Goal: Task Accomplishment & Management: Use online tool/utility

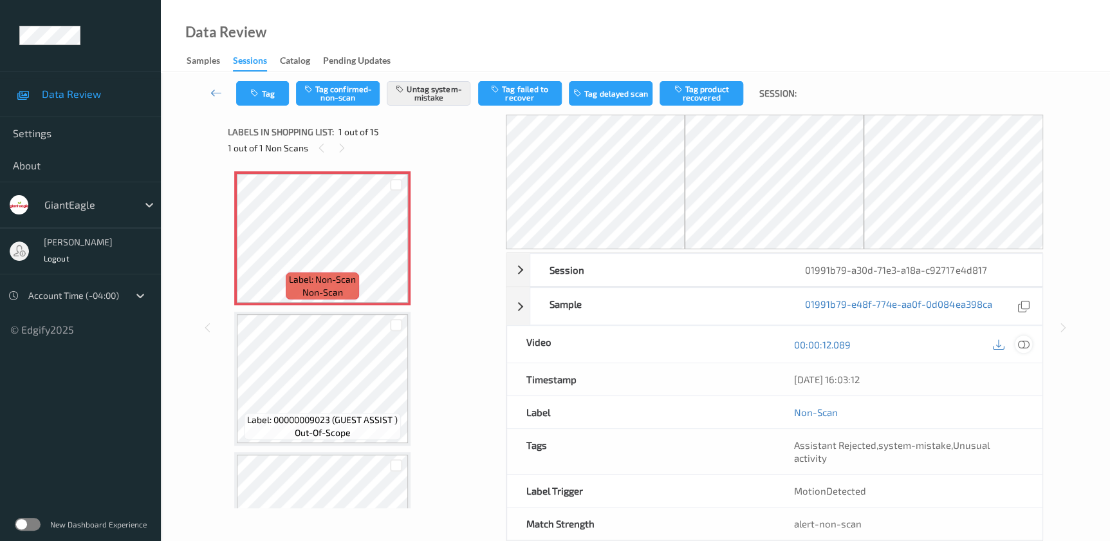
click at [1023, 342] on icon at bounding box center [1023, 344] width 12 height 12
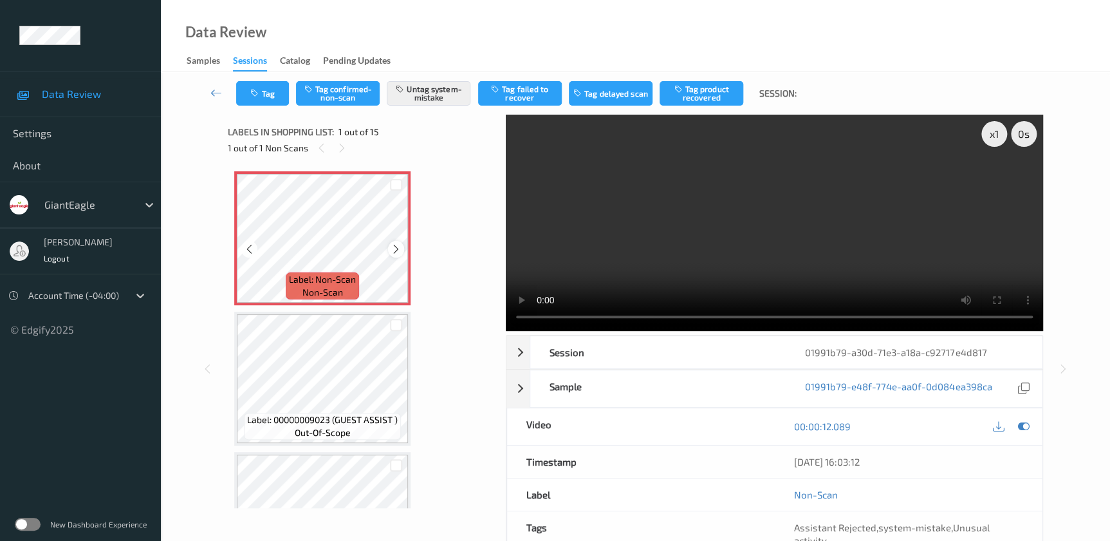
click at [396, 251] on icon at bounding box center [396, 249] width 11 height 12
click at [854, 221] on video at bounding box center [774, 223] width 537 height 216
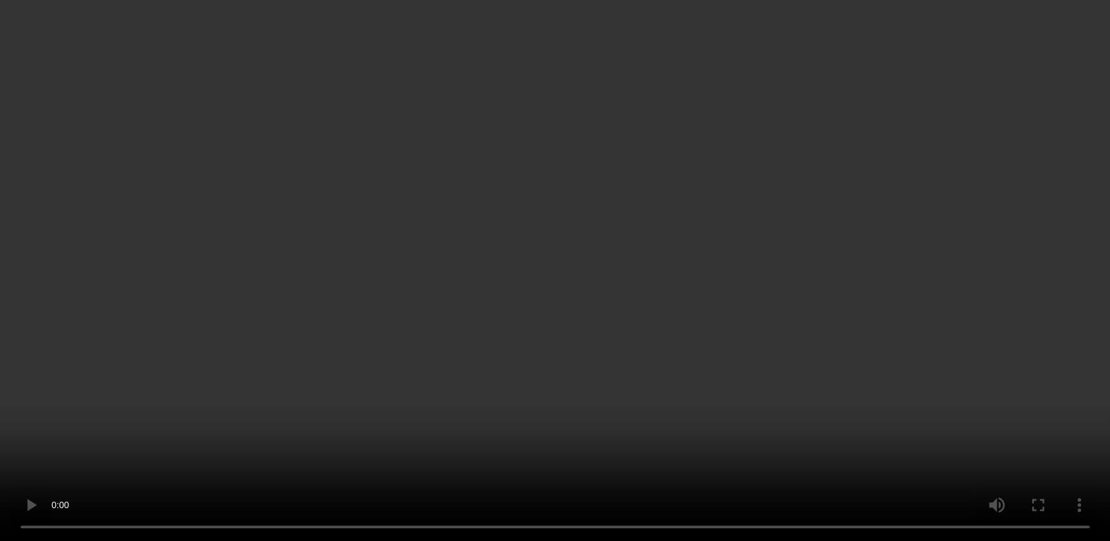
scroll to position [116, 0]
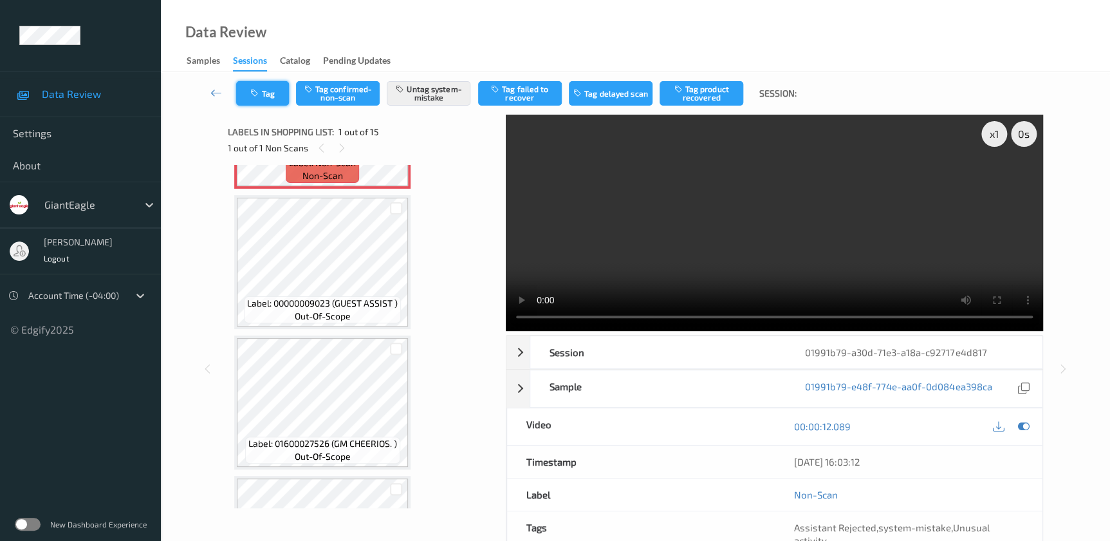
click at [275, 90] on button "Tag" at bounding box center [262, 93] width 53 height 24
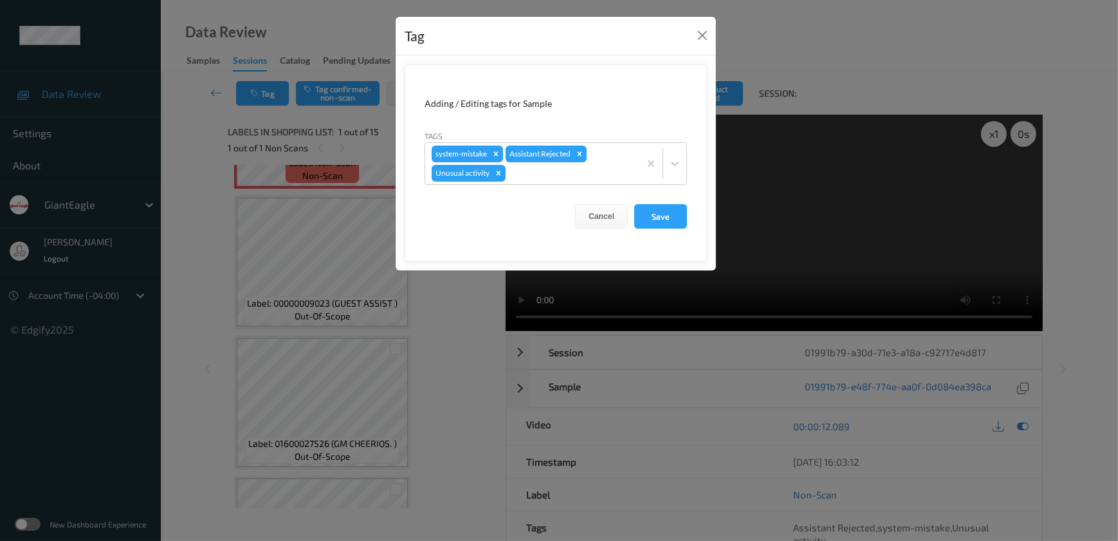
click at [472, 378] on div "Tag Adding / Editing tags for Sample Tags system-mistake Assistant Rejected Unu…" at bounding box center [559, 270] width 1118 height 541
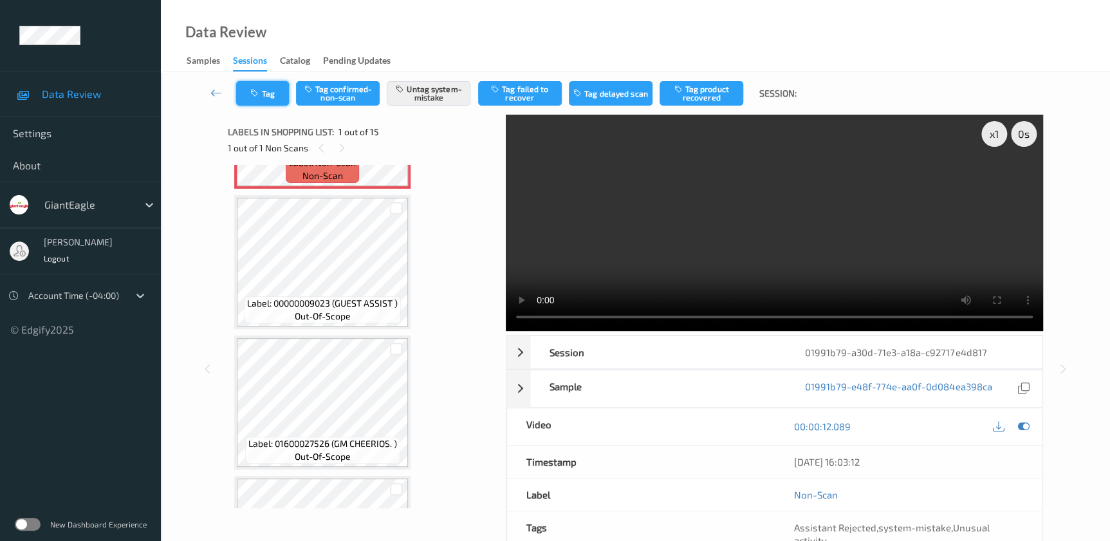
click at [276, 104] on button "Tag" at bounding box center [262, 93] width 53 height 24
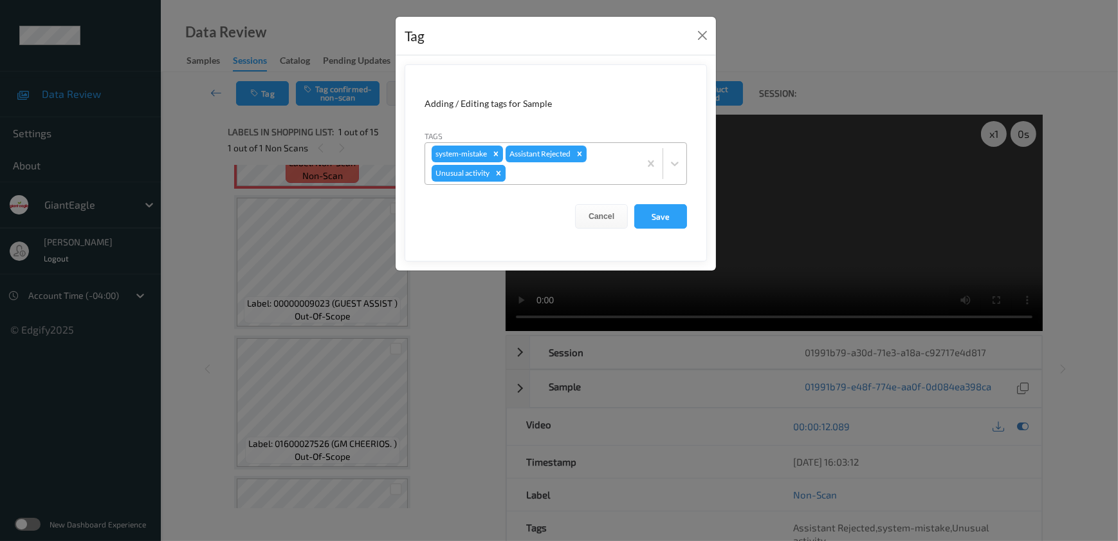
click at [496, 174] on icon "Remove Unusual activity" at bounding box center [498, 173] width 9 height 9
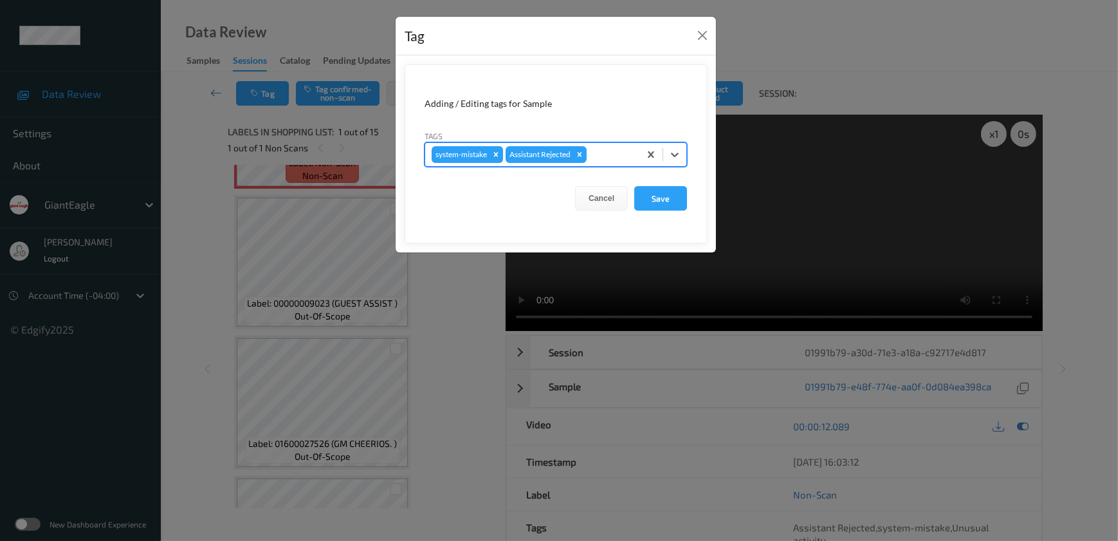
click at [497, 154] on icon "Remove system-mistake" at bounding box center [496, 154] width 5 height 5
click at [665, 203] on button "Save" at bounding box center [661, 198] width 53 height 24
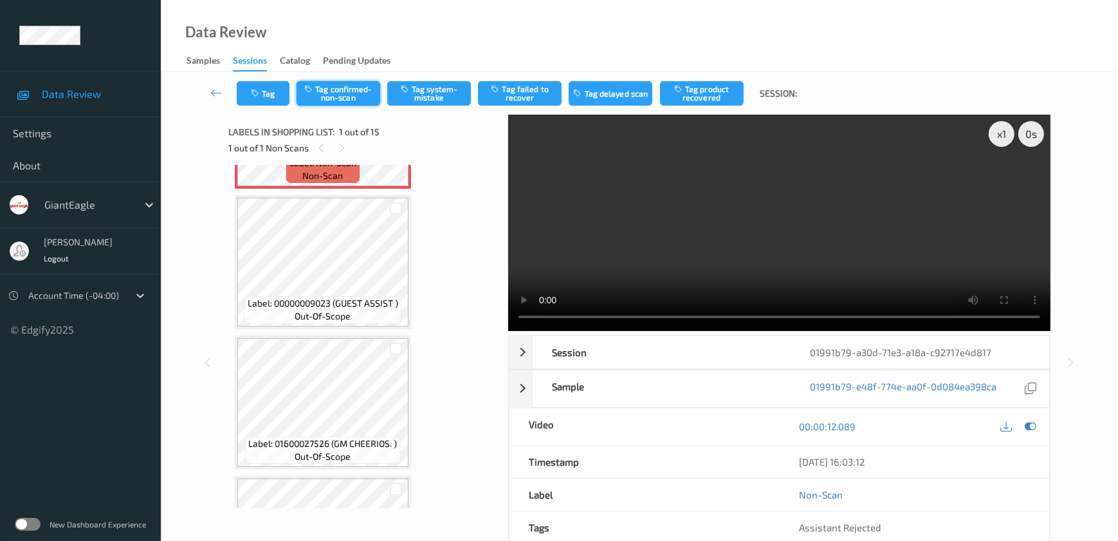
click at [342, 98] on button "Tag confirmed-non-scan" at bounding box center [339, 93] width 84 height 24
click at [710, 83] on button "Tag product recovered" at bounding box center [702, 93] width 84 height 24
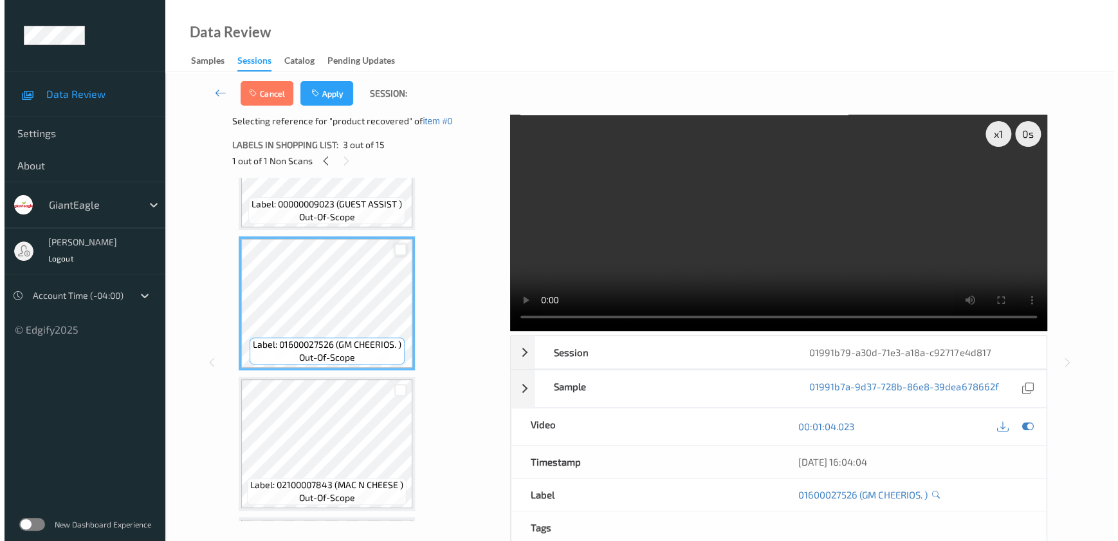
scroll to position [234, 0]
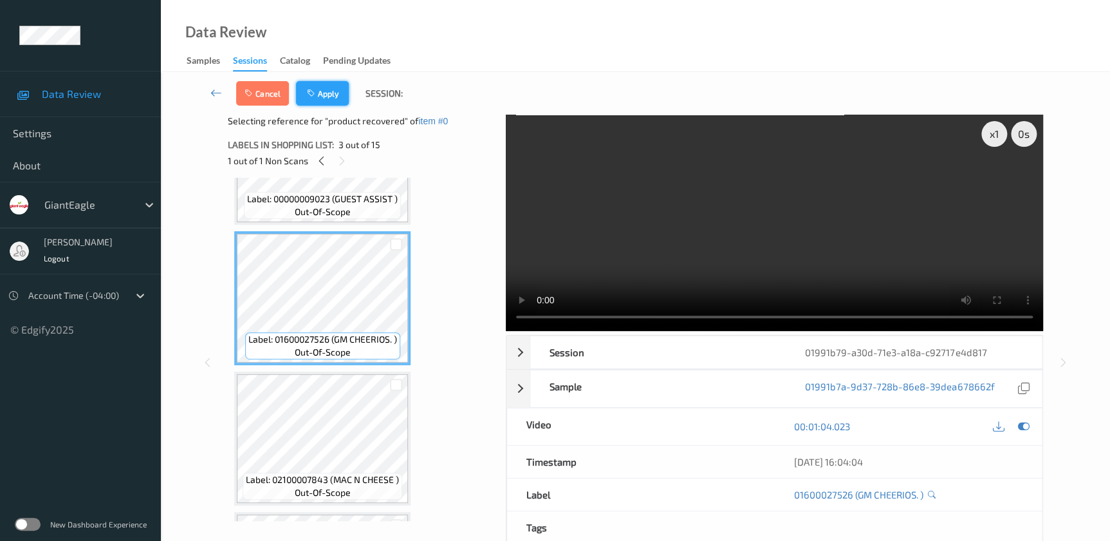
click at [320, 102] on button "Apply" at bounding box center [322, 93] width 53 height 24
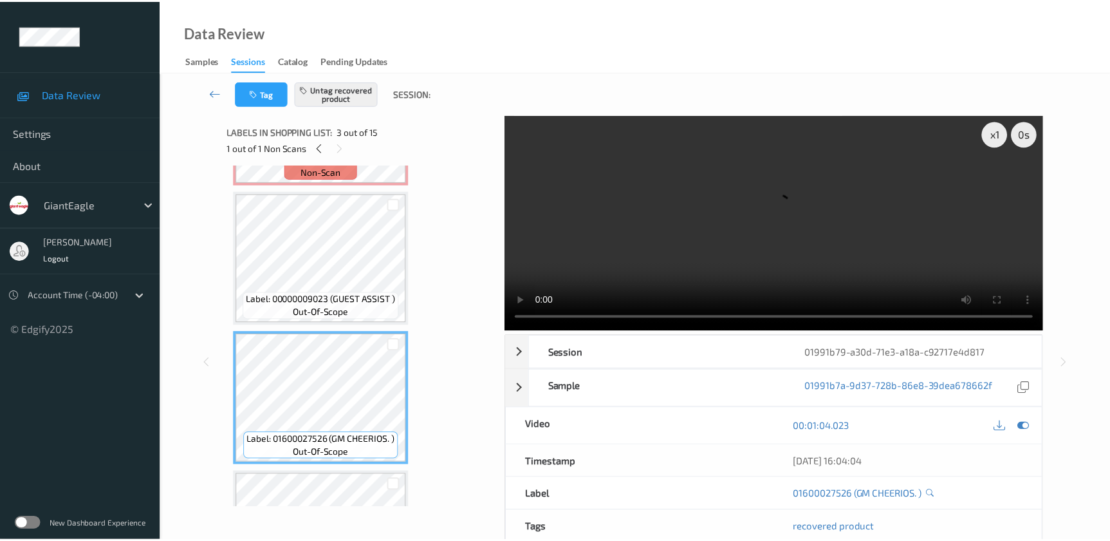
scroll to position [0, 0]
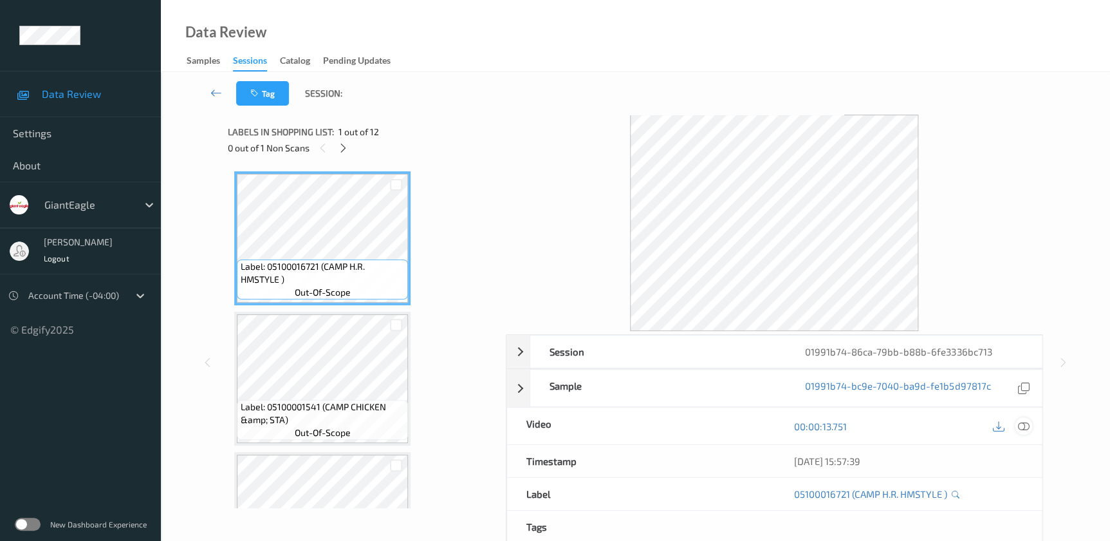
click at [1028, 431] on icon at bounding box center [1023, 426] width 12 height 12
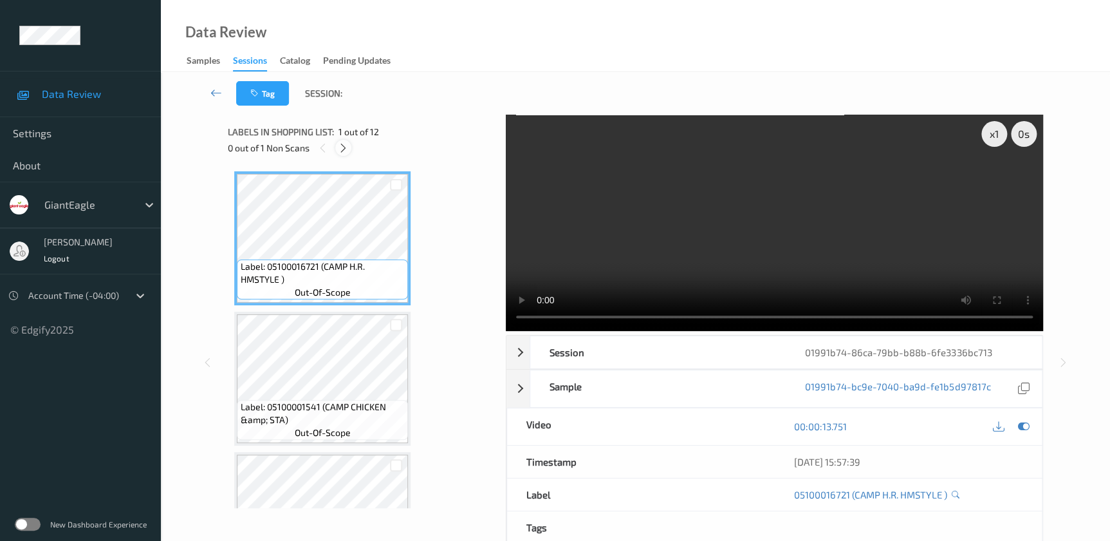
click at [342, 147] on icon at bounding box center [343, 148] width 11 height 12
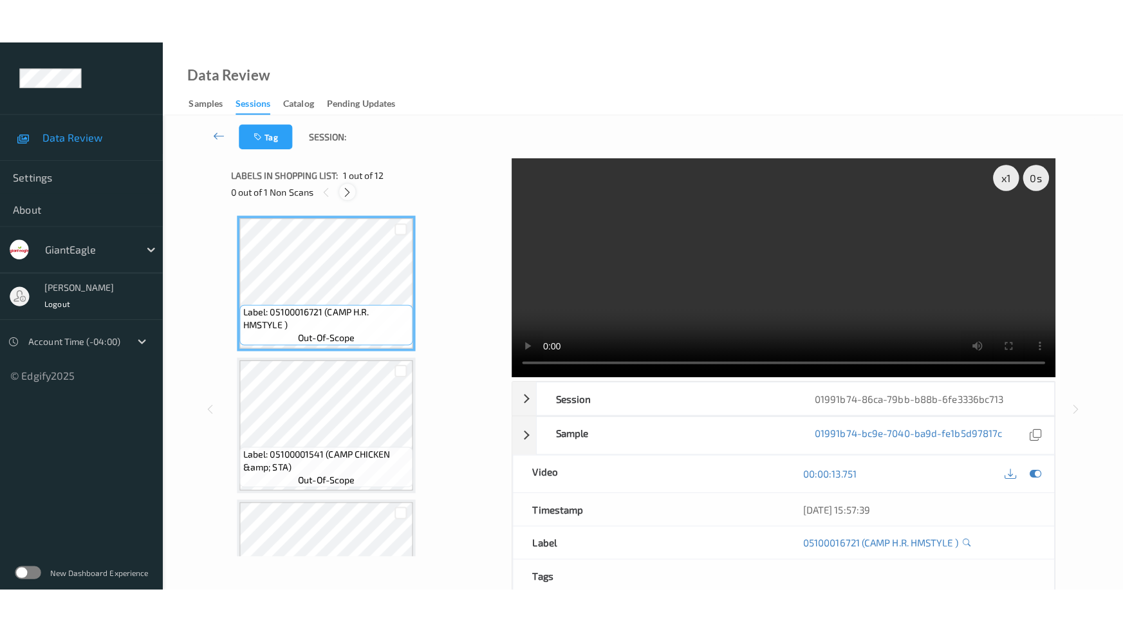
scroll to position [1265, 0]
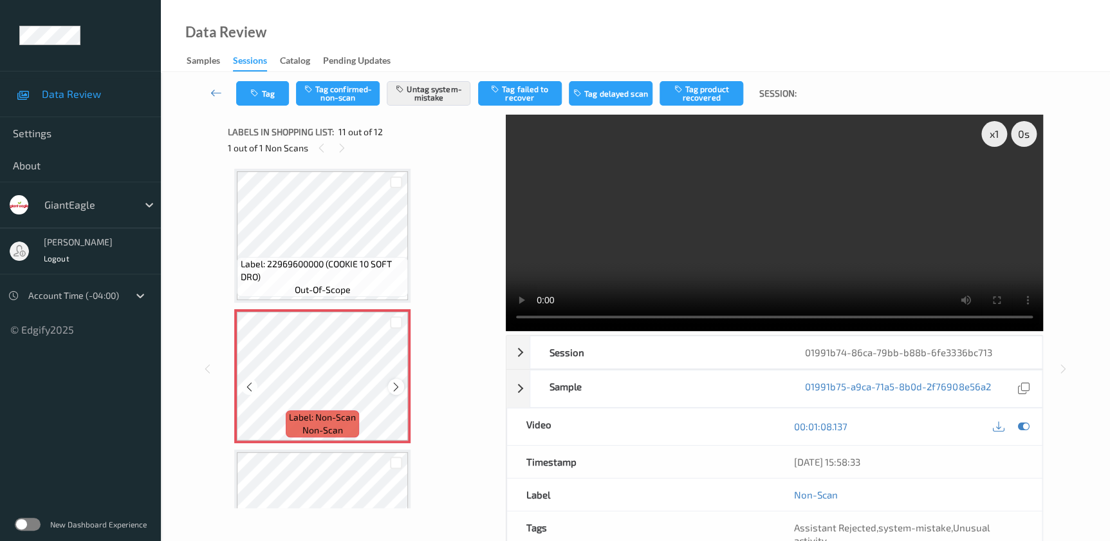
click at [396, 384] on icon at bounding box center [396, 387] width 11 height 12
click at [811, 235] on video at bounding box center [774, 223] width 537 height 216
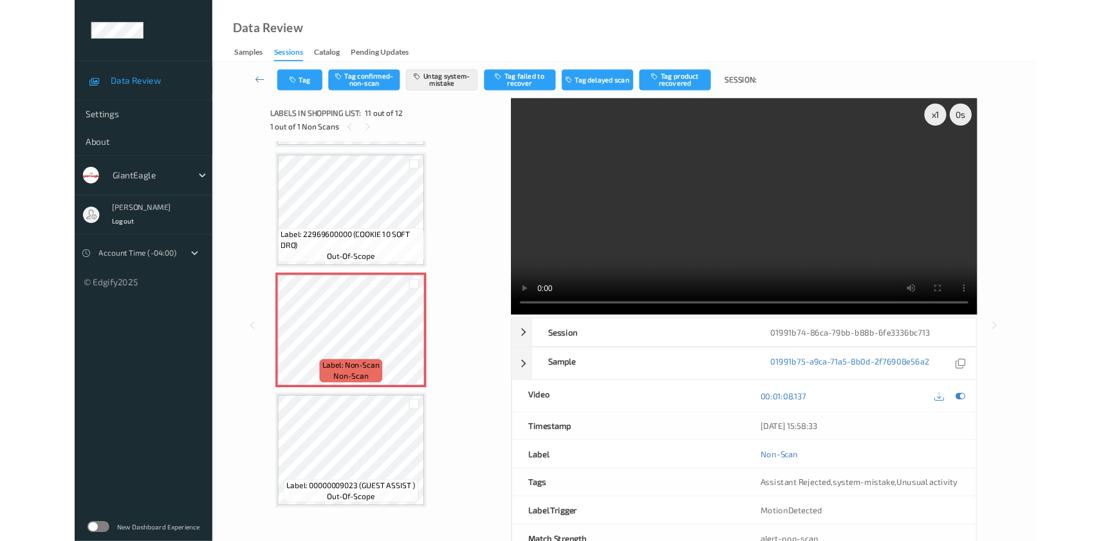
scroll to position [1250, 0]
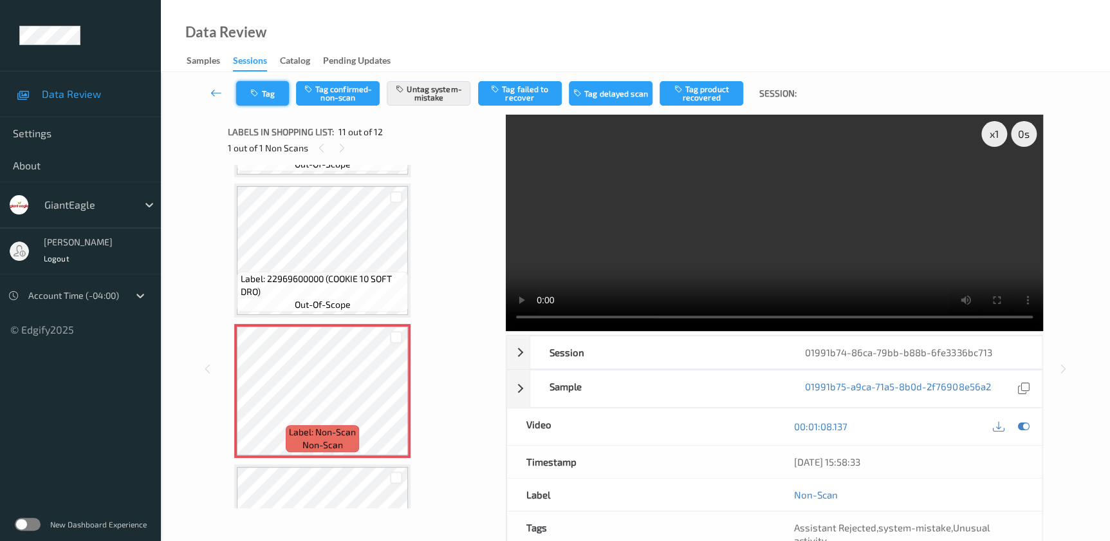
click at [251, 90] on icon "button" at bounding box center [255, 93] width 11 height 9
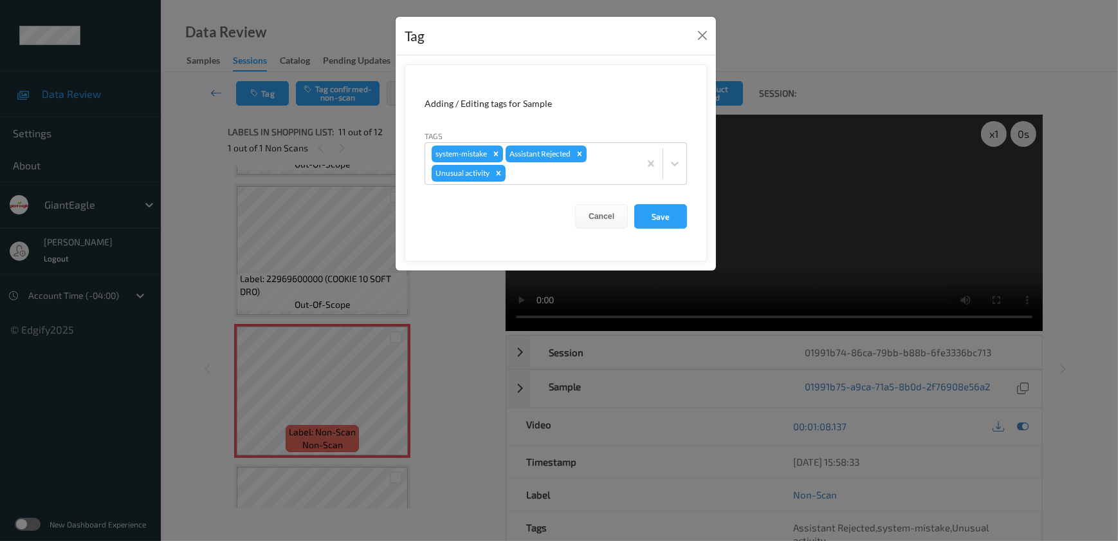
click at [439, 328] on div "Tag Adding / Editing tags for Sample Tags system-mistake Assistant Rejected Unu…" at bounding box center [559, 270] width 1118 height 541
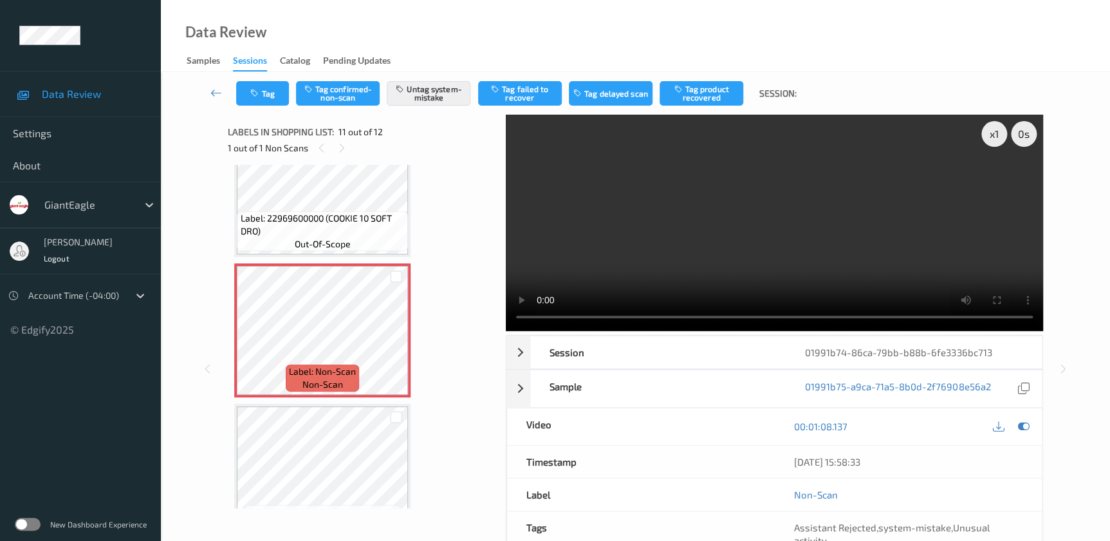
scroll to position [1283, 0]
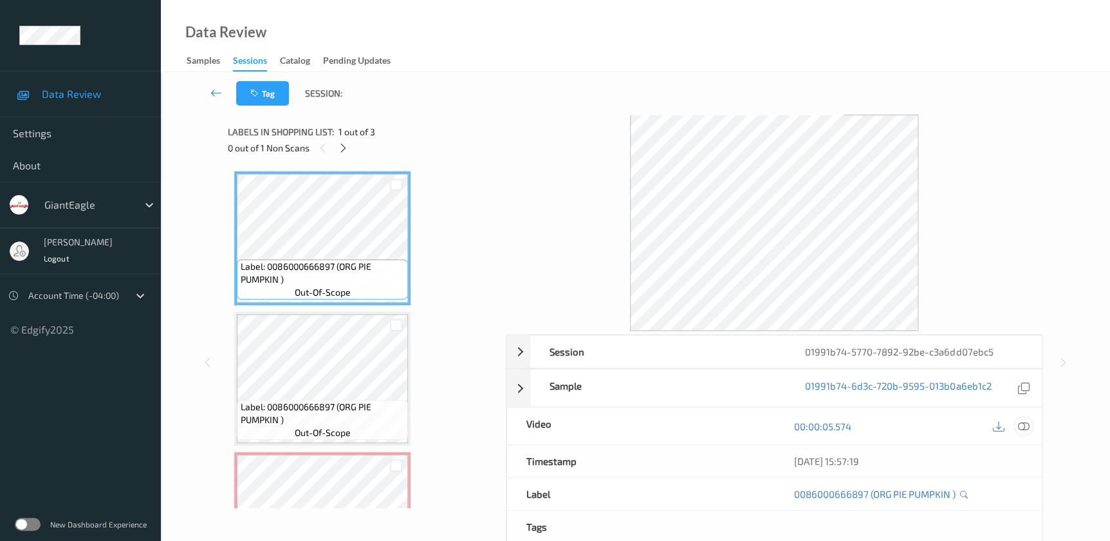
click at [1022, 423] on icon at bounding box center [1023, 426] width 12 height 12
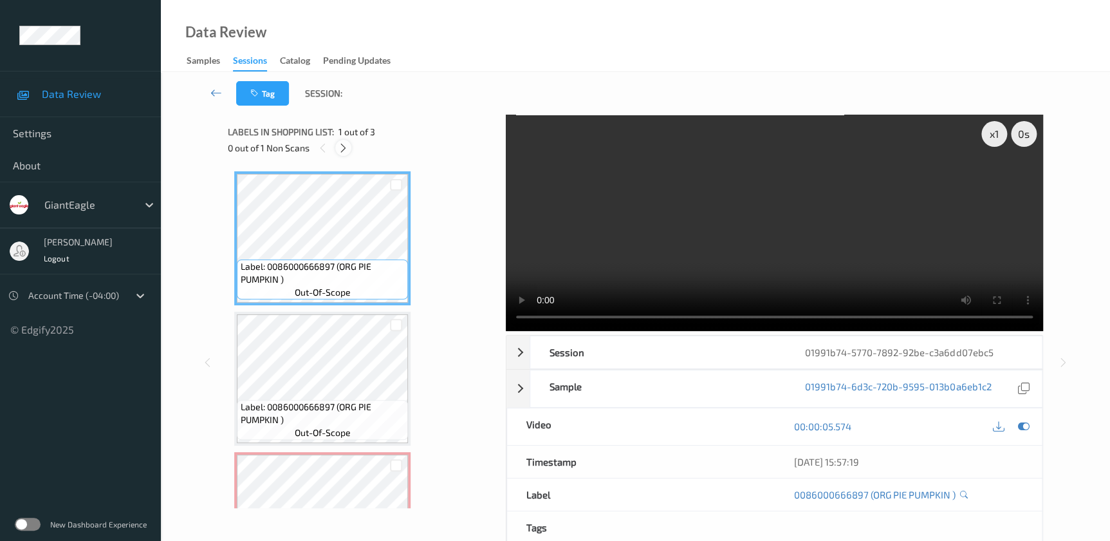
click at [342, 152] on icon at bounding box center [343, 148] width 11 height 12
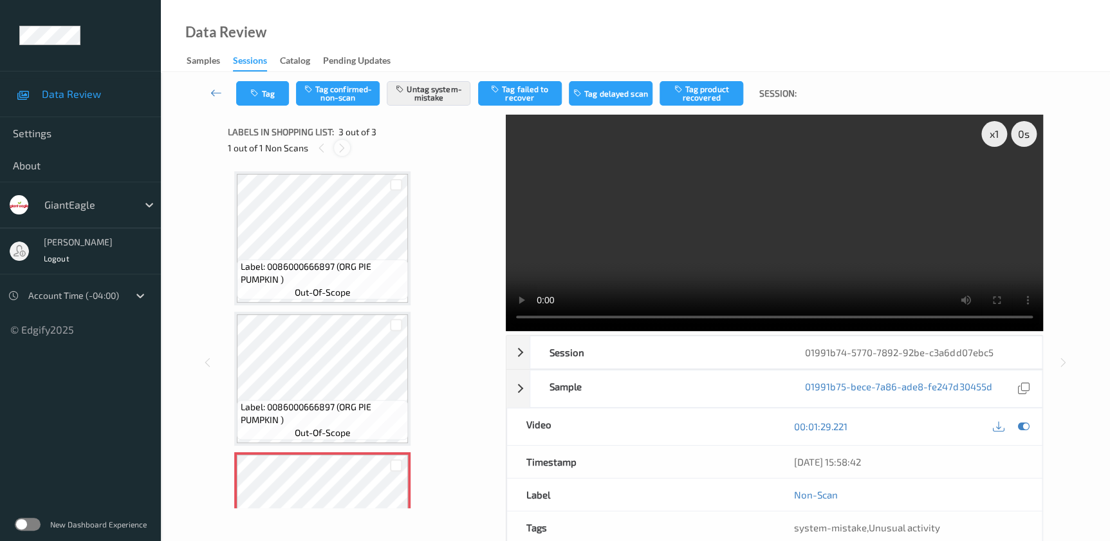
scroll to position [83, 0]
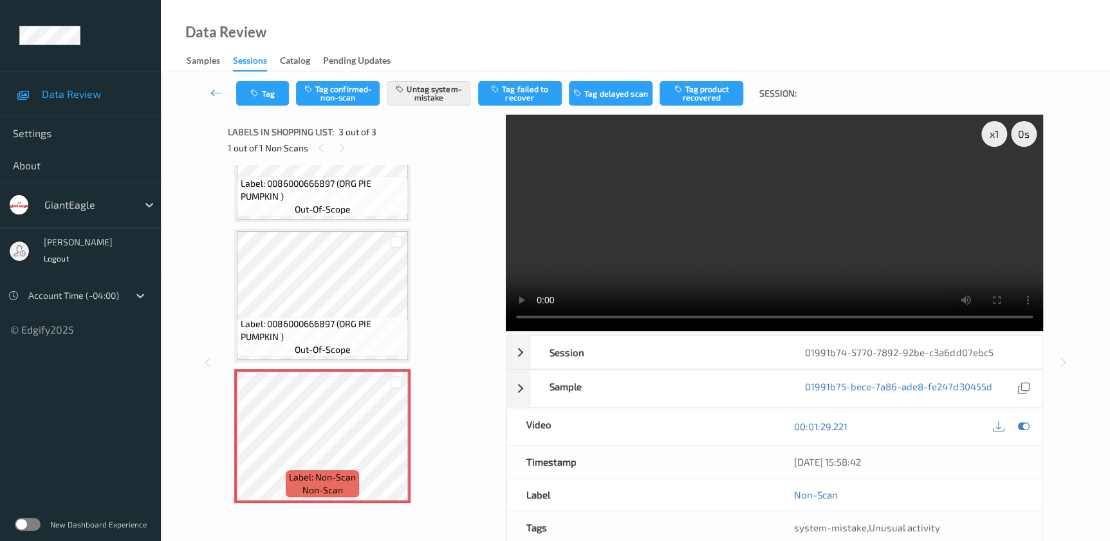
click at [748, 266] on video at bounding box center [774, 223] width 537 height 216
click at [257, 98] on button "Tag" at bounding box center [262, 93] width 53 height 24
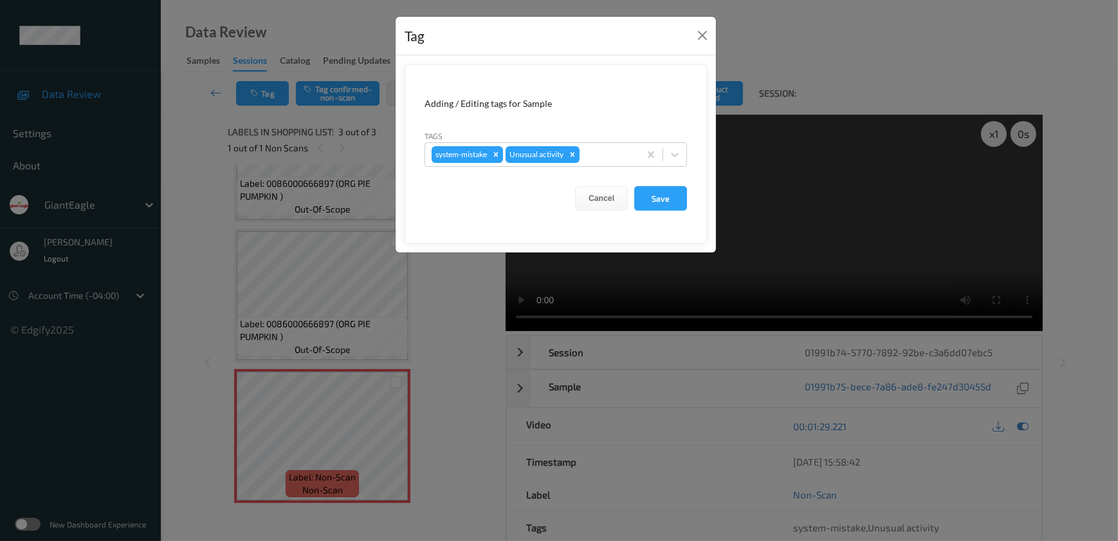
click at [461, 322] on div "Tag Adding / Editing tags for Sample Tags system-mistake Unusual activity Cance…" at bounding box center [559, 270] width 1118 height 541
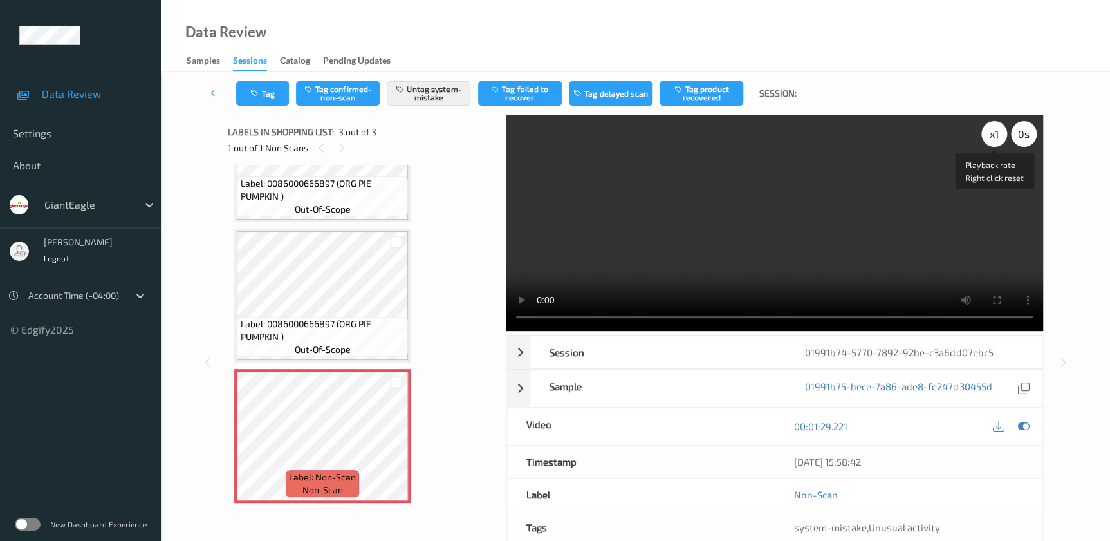
click at [994, 136] on div "x 1" at bounding box center [994, 134] width 26 height 26
click at [994, 136] on div "x 2" at bounding box center [994, 134] width 26 height 26
click at [261, 97] on button "Tag" at bounding box center [262, 93] width 53 height 24
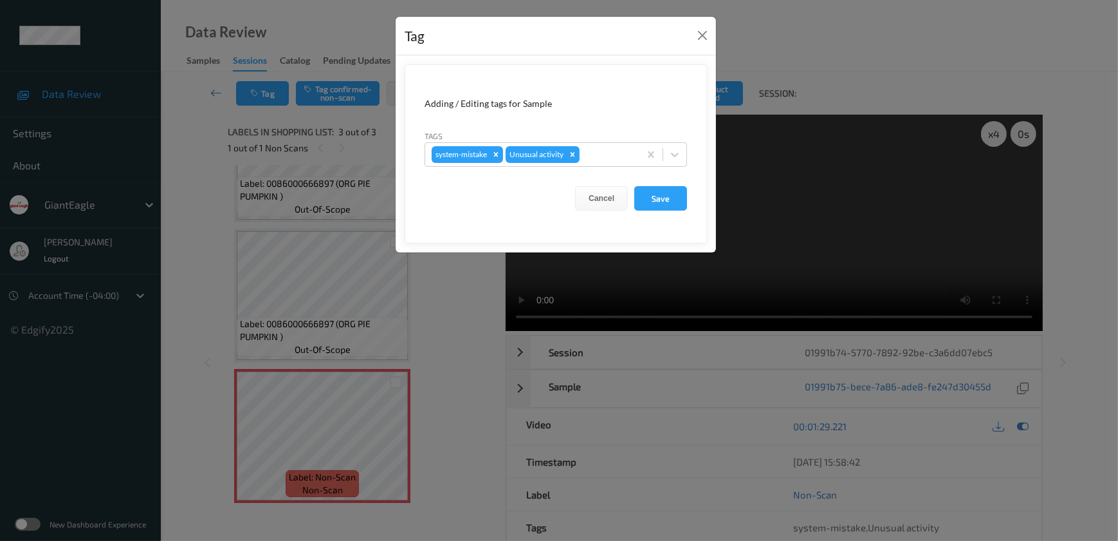
click at [437, 413] on div "Tag Adding / Editing tags for Sample Tags system-mistake Unusual activity Cance…" at bounding box center [559, 270] width 1118 height 541
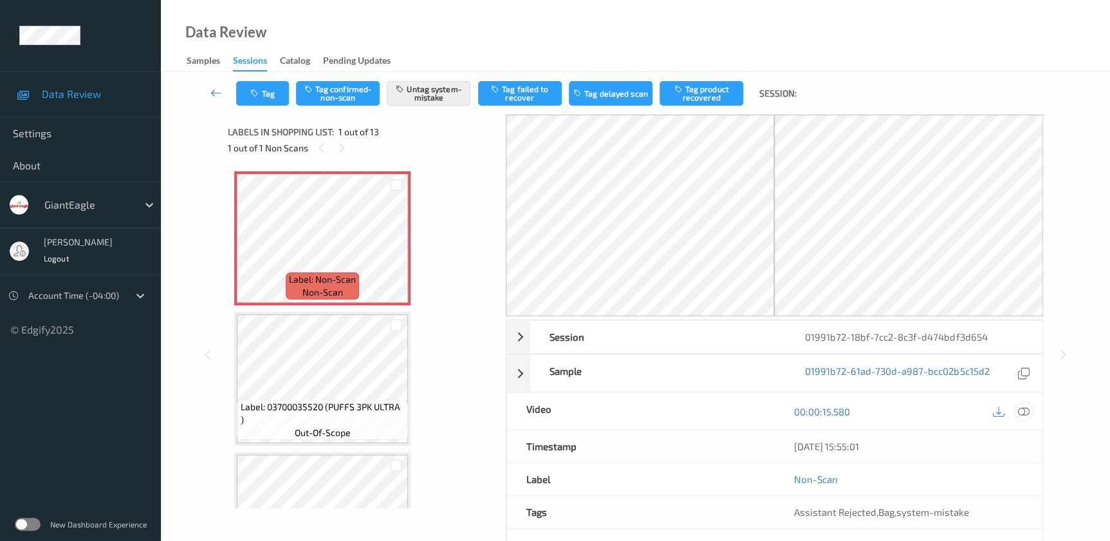
click at [1023, 409] on icon at bounding box center [1023, 411] width 12 height 12
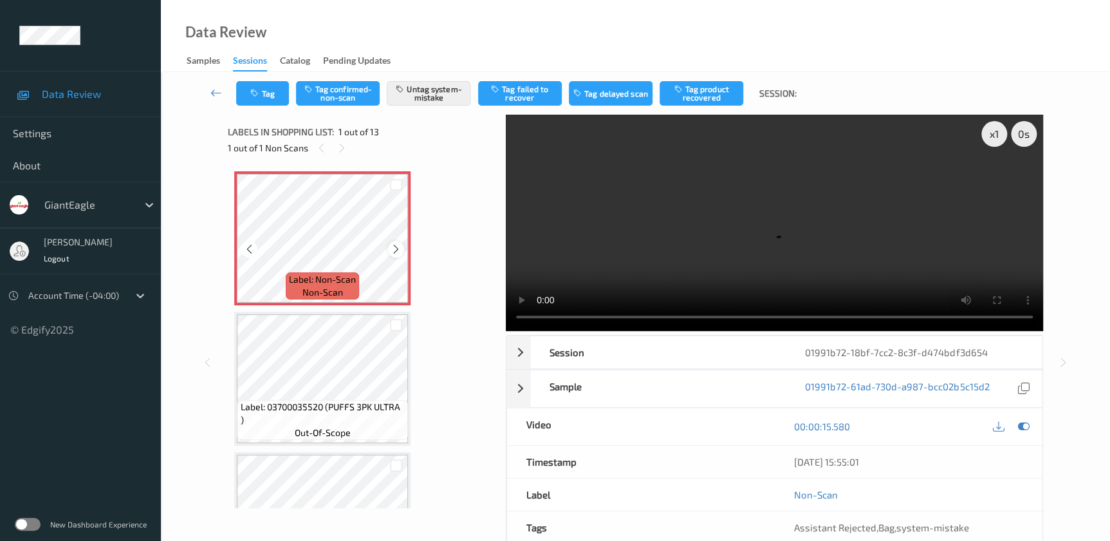
click at [393, 247] on icon at bounding box center [396, 249] width 11 height 12
click at [887, 239] on video at bounding box center [774, 223] width 537 height 216
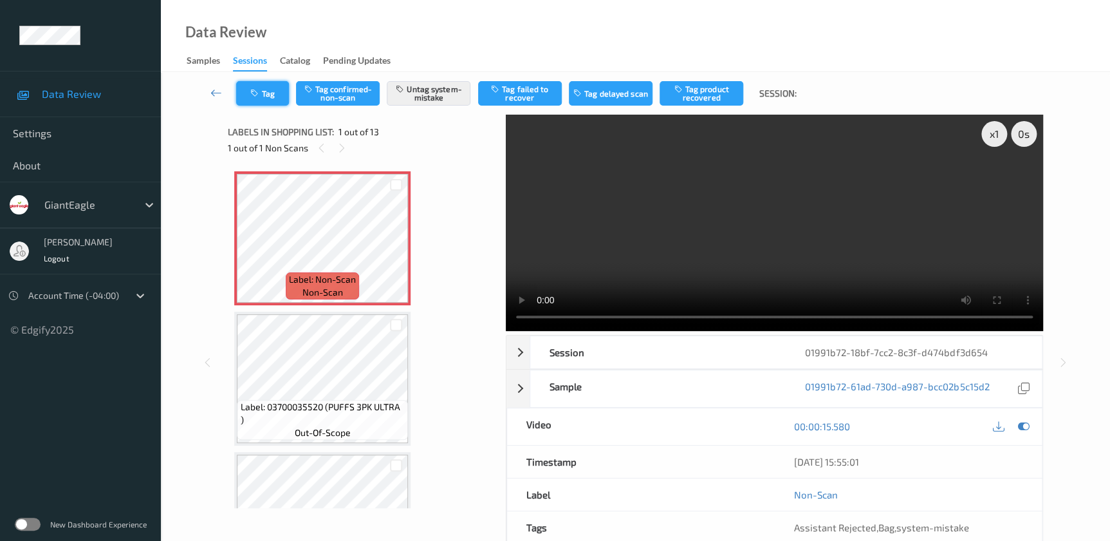
click at [247, 87] on button "Tag" at bounding box center [262, 93] width 53 height 24
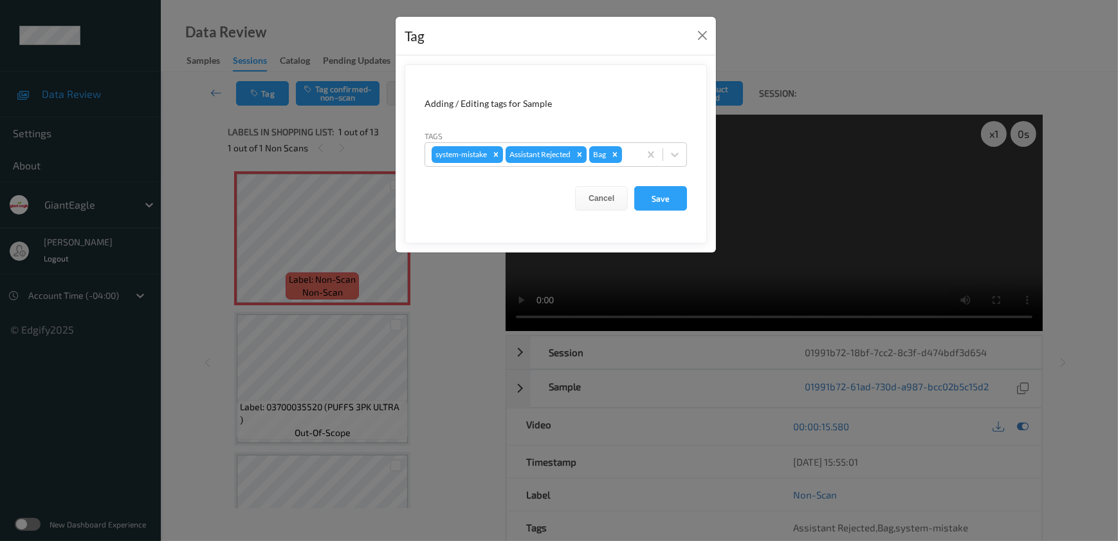
click at [459, 416] on div "Tag Adding / Editing tags for Sample Tags system-mistake Assistant Rejected Bag…" at bounding box center [559, 270] width 1118 height 541
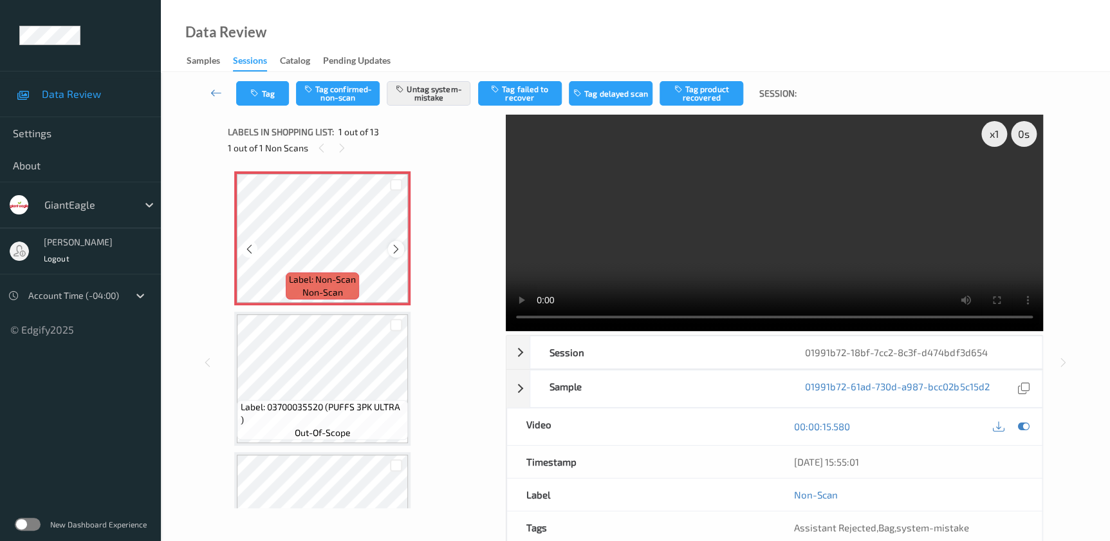
click at [396, 253] on icon at bounding box center [396, 249] width 11 height 12
click at [266, 94] on button "Tag" at bounding box center [262, 93] width 53 height 24
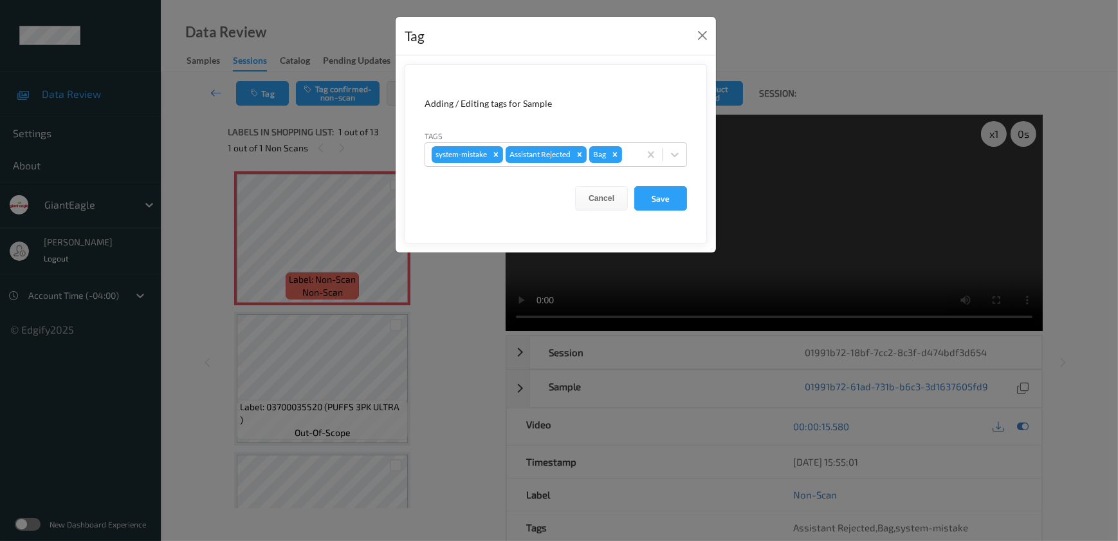
click at [450, 324] on div "Tag Adding / Editing tags for Sample Tags system-mistake Assistant Rejected Bag…" at bounding box center [559, 270] width 1118 height 541
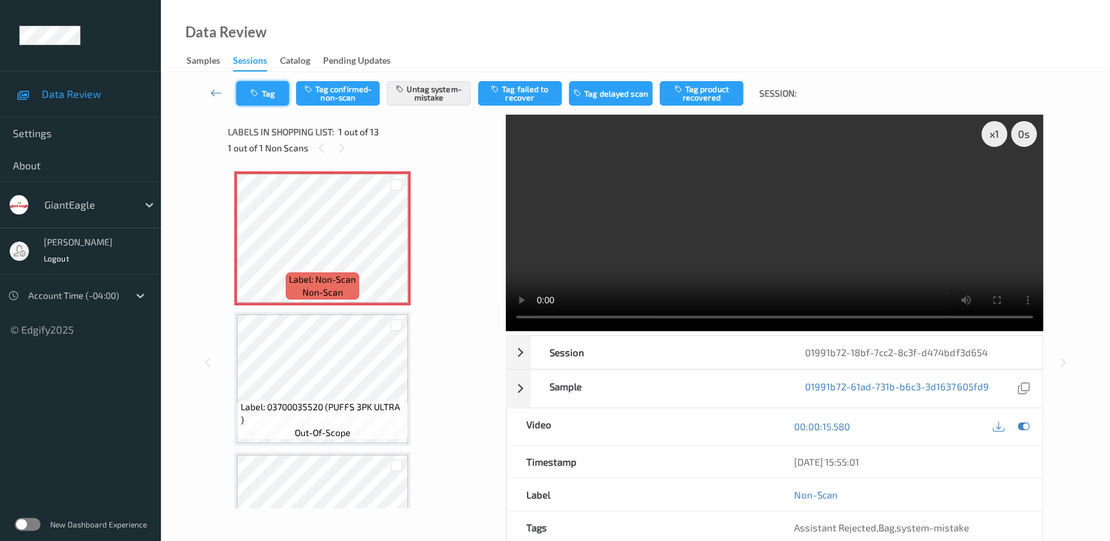
click at [275, 90] on button "Tag" at bounding box center [262, 93] width 53 height 24
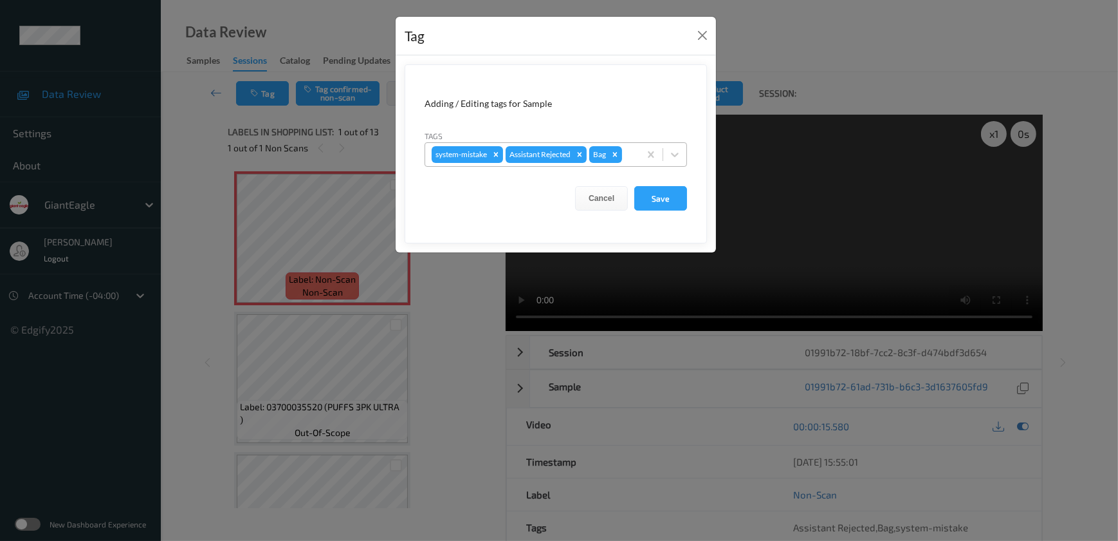
click at [631, 158] on div at bounding box center [629, 154] width 8 height 15
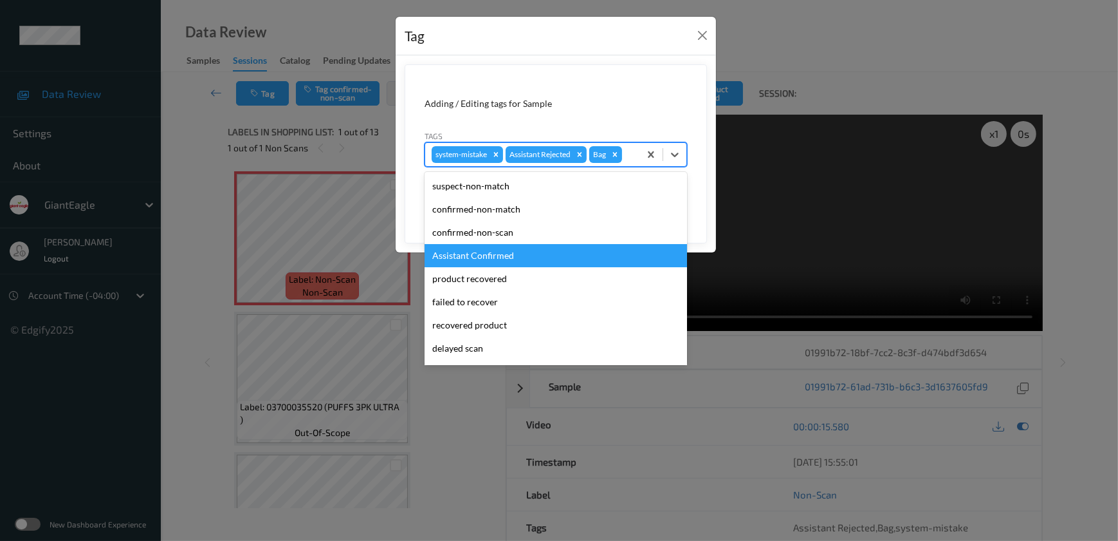
scroll to position [90, 0]
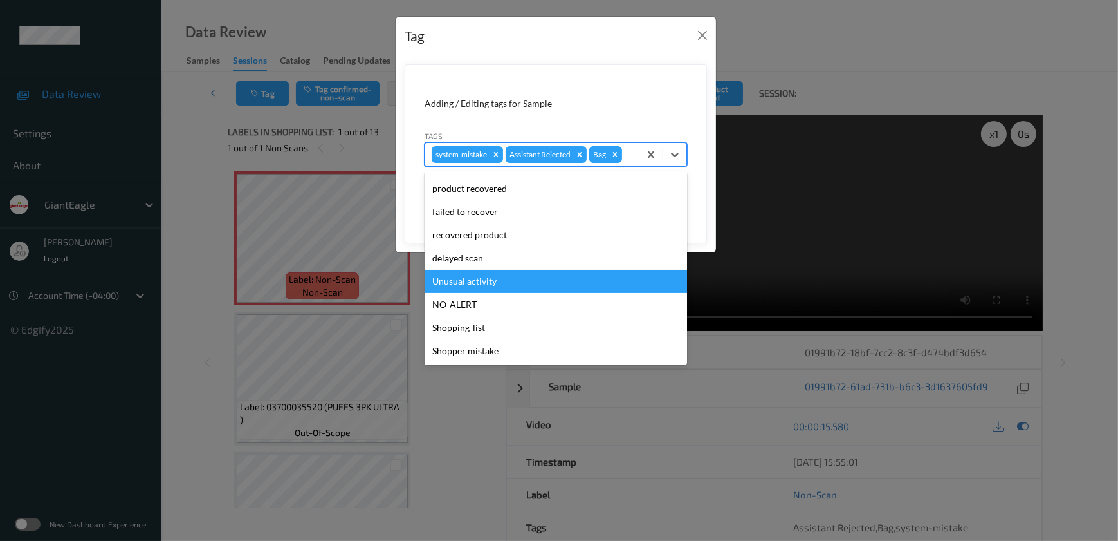
click at [480, 288] on div "Unusual activity" at bounding box center [556, 281] width 263 height 23
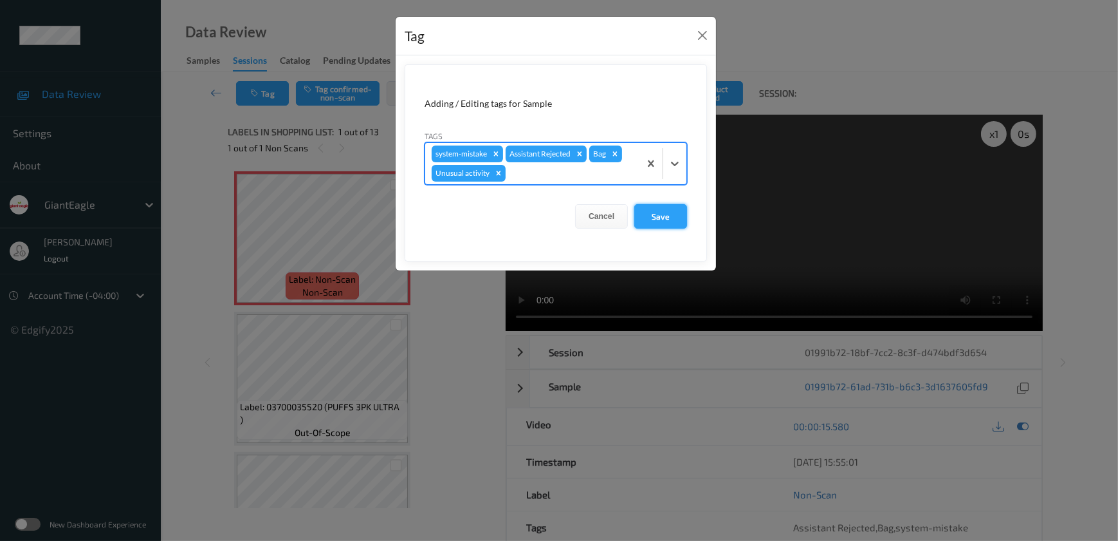
click at [636, 218] on button "Save" at bounding box center [661, 216] width 53 height 24
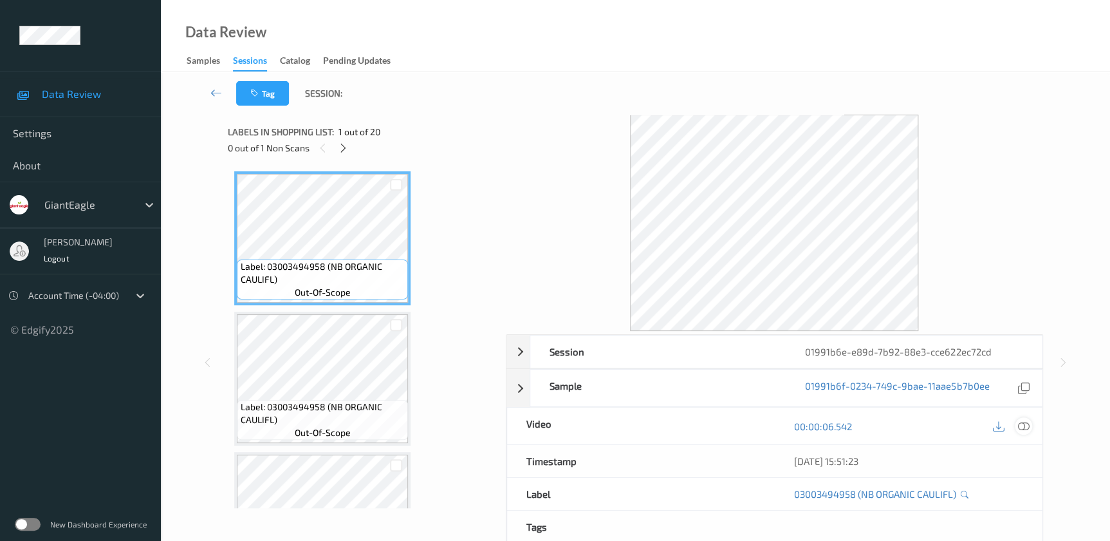
click at [1023, 425] on icon at bounding box center [1023, 426] width 12 height 12
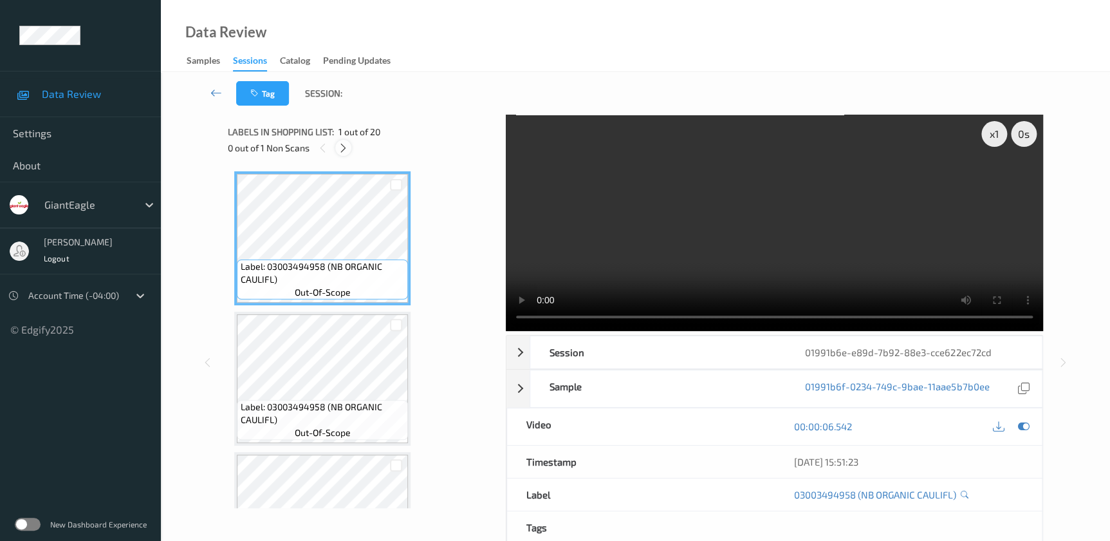
click at [341, 147] on icon at bounding box center [343, 148] width 11 height 12
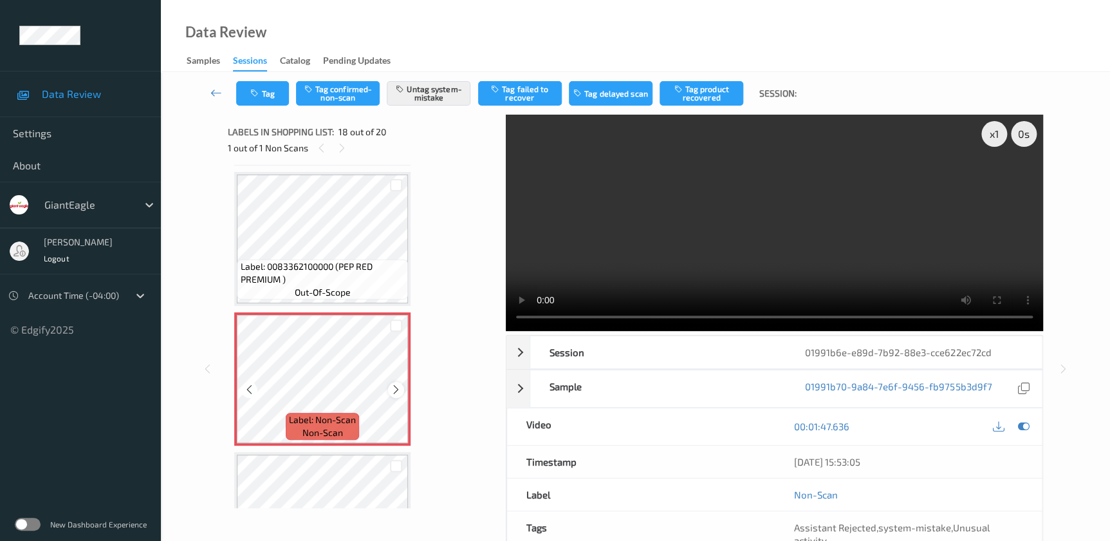
click at [393, 384] on icon at bounding box center [396, 390] width 11 height 12
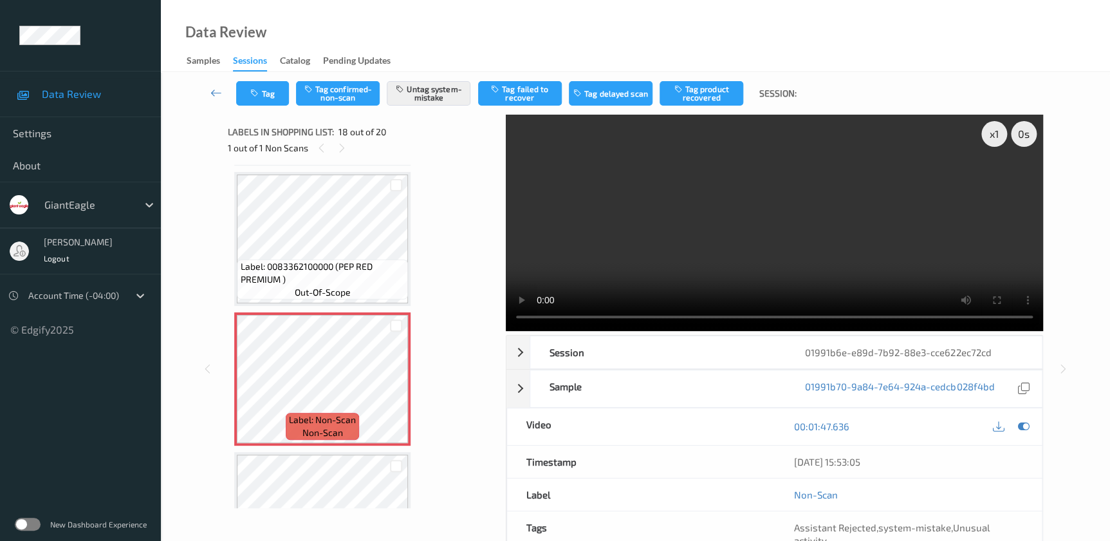
click at [837, 233] on video at bounding box center [774, 223] width 537 height 216
click at [251, 84] on button "Tag" at bounding box center [262, 93] width 53 height 24
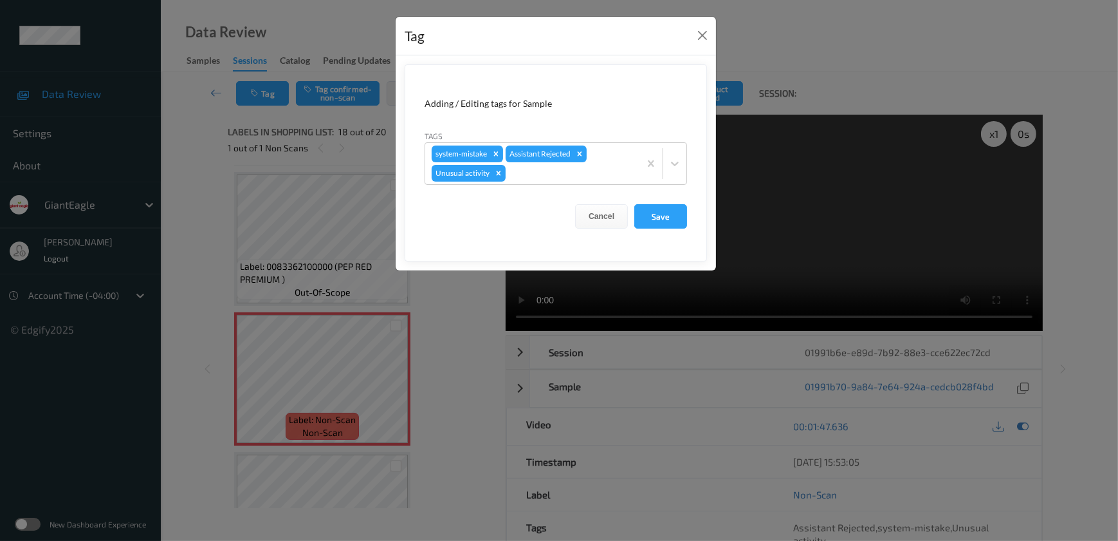
click at [447, 326] on div "Tag Adding / Editing tags for Sample Tags system-mistake Assistant Rejected Unu…" at bounding box center [559, 270] width 1118 height 541
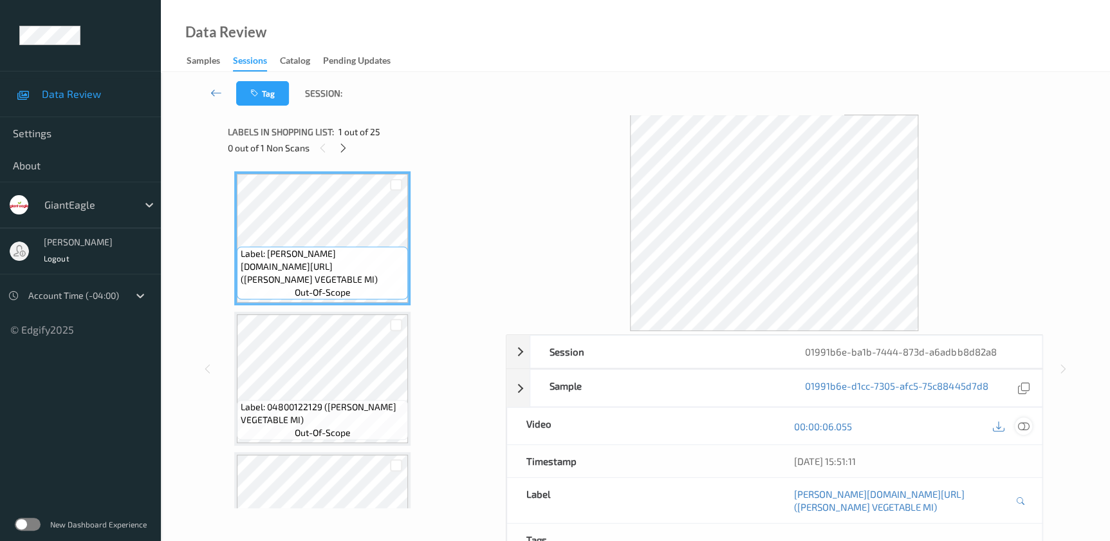
click at [1019, 427] on icon at bounding box center [1023, 426] width 12 height 12
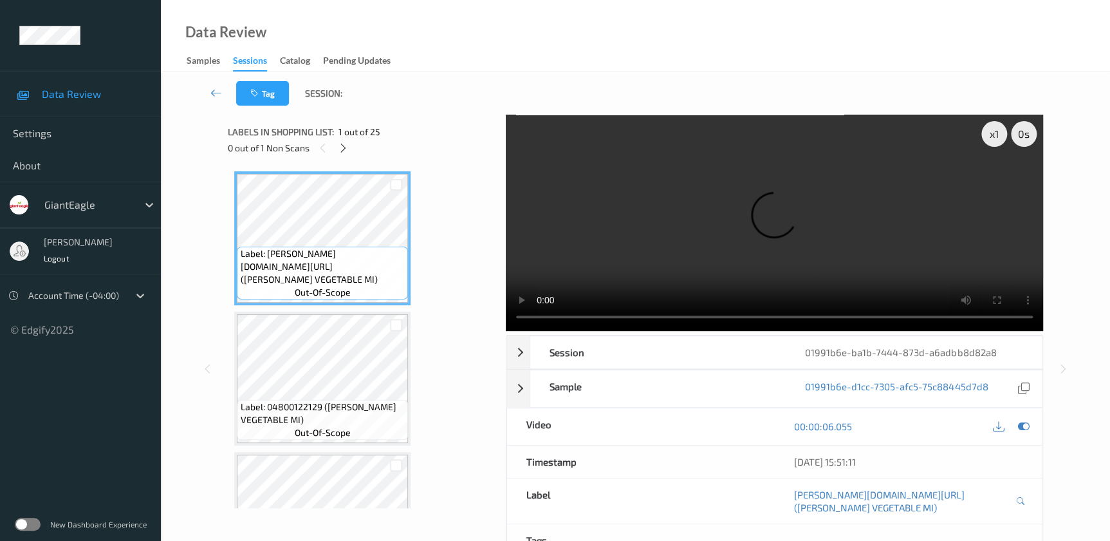
drag, startPoint x: 347, startPoint y: 147, endPoint x: 348, endPoint y: 159, distance: 11.6
click at [347, 147] on icon at bounding box center [343, 148] width 11 height 12
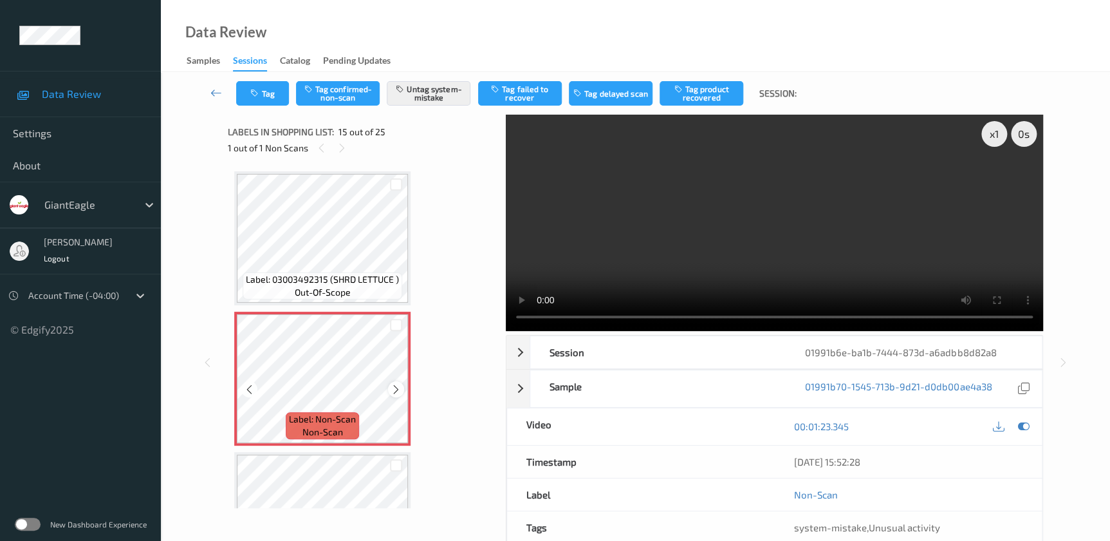
click at [397, 384] on icon at bounding box center [396, 389] width 11 height 12
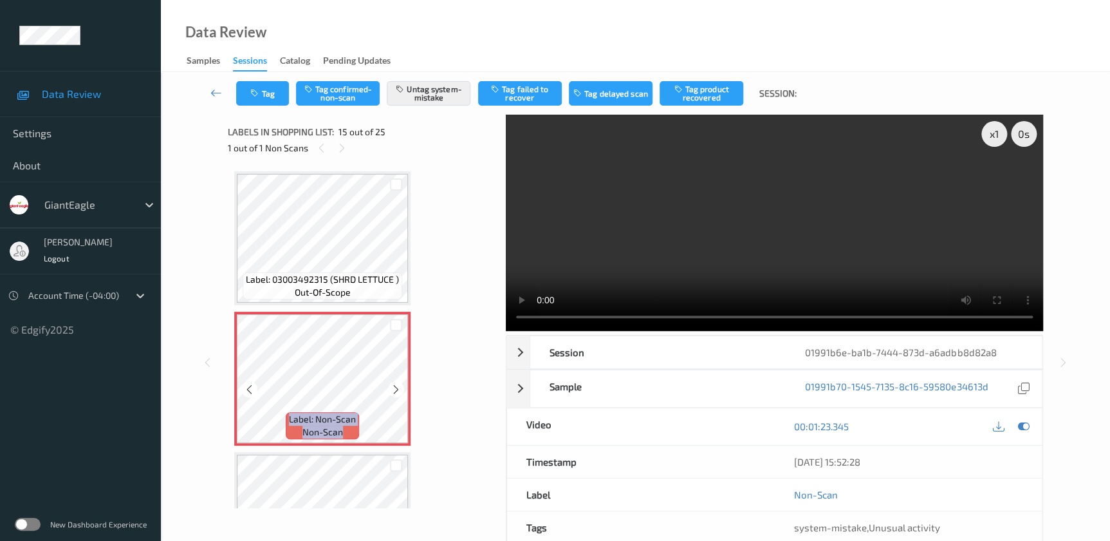
click at [397, 384] on icon at bounding box center [396, 389] width 11 height 12
click at [393, 383] on icon at bounding box center [396, 389] width 11 height 12
click at [801, 250] on video at bounding box center [774, 223] width 537 height 216
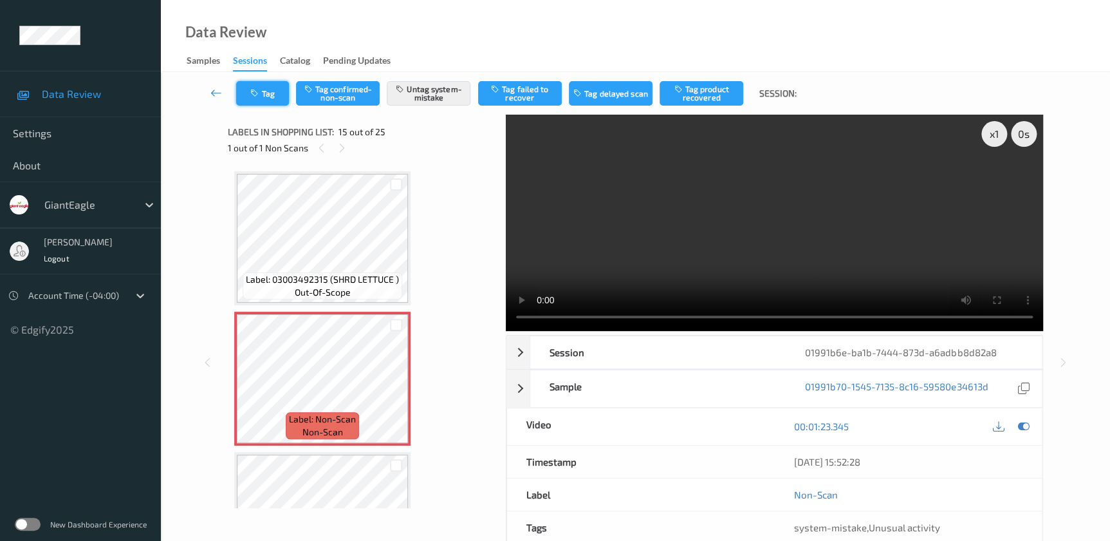
click at [266, 101] on button "Tag" at bounding box center [262, 93] width 53 height 24
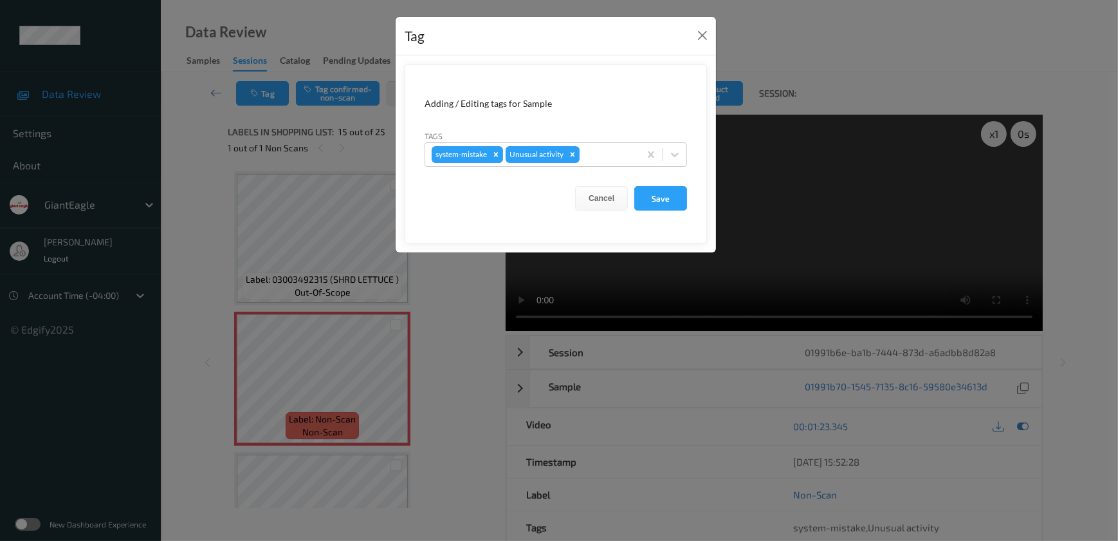
click at [450, 351] on div "Tag Adding / Editing tags for Sample Tags system-mistake Unusual activity Cance…" at bounding box center [559, 270] width 1118 height 541
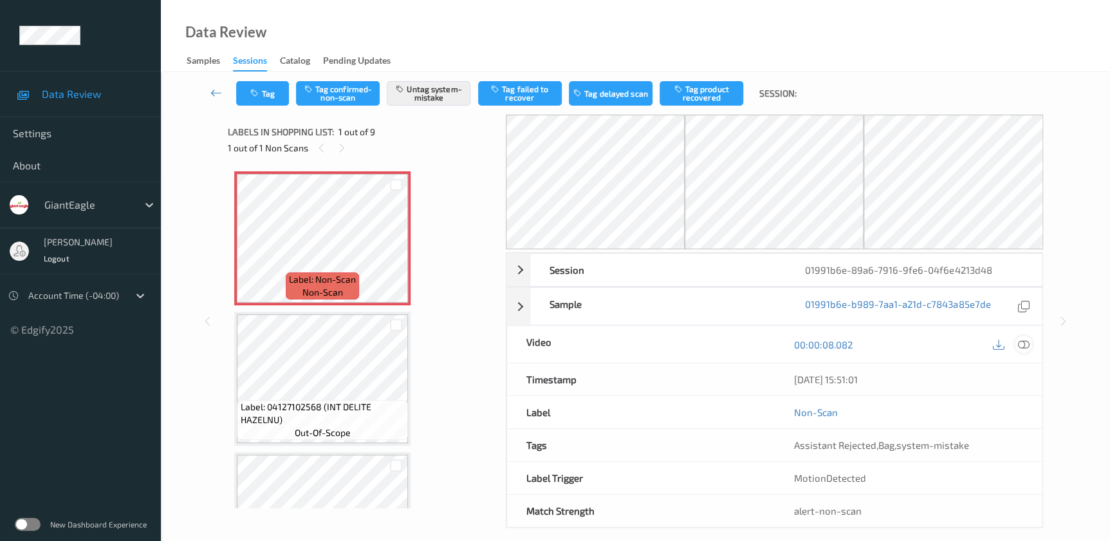
click at [1019, 342] on icon at bounding box center [1023, 344] width 12 height 12
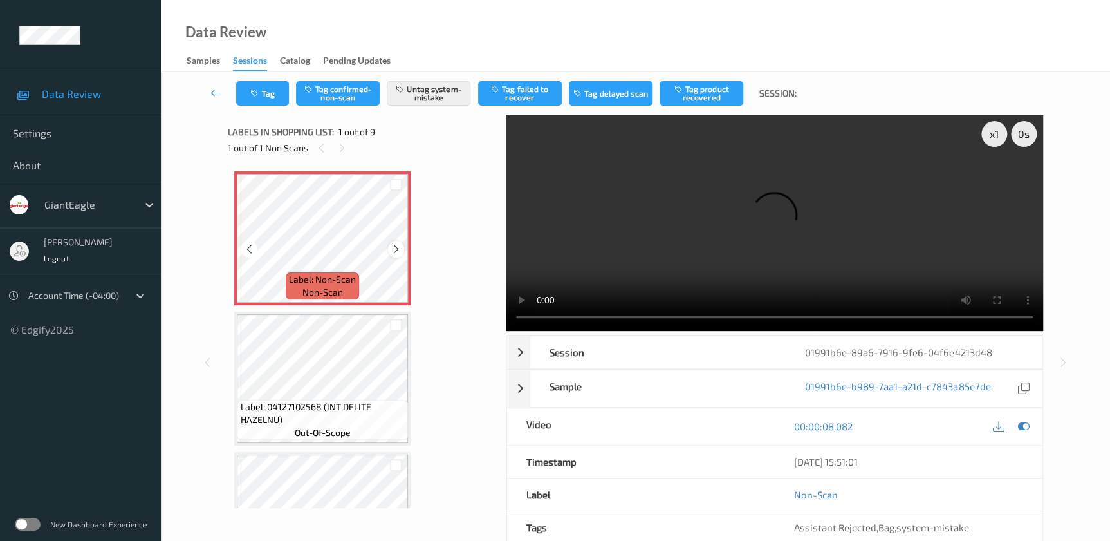
click at [399, 248] on icon at bounding box center [396, 249] width 11 height 12
click at [769, 250] on video at bounding box center [774, 223] width 537 height 216
click at [264, 97] on button "Tag" at bounding box center [262, 93] width 53 height 24
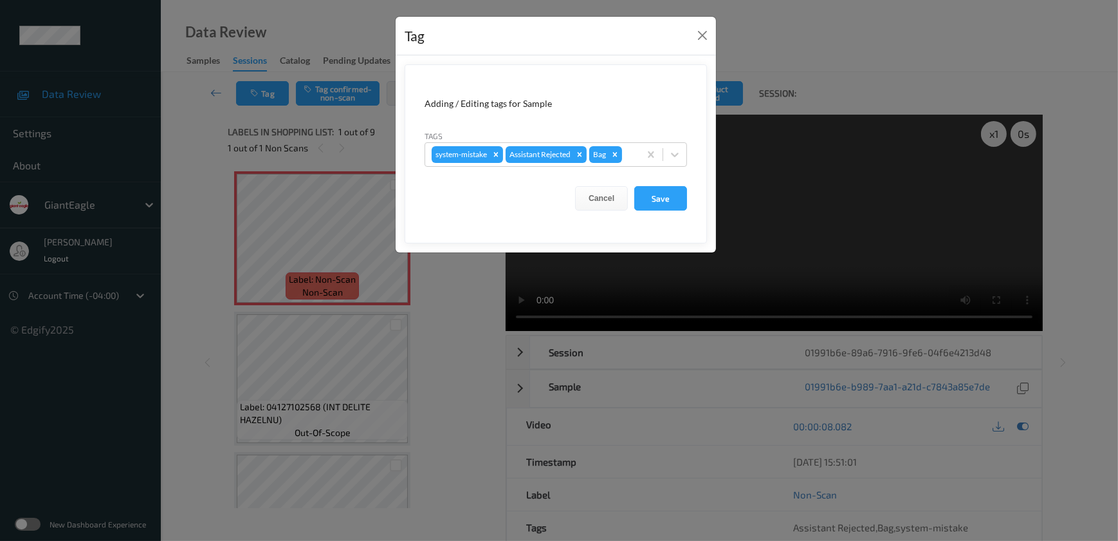
click at [438, 321] on div "Tag Adding / Editing tags for Sample Tags system-mistake Assistant Rejected Bag…" at bounding box center [559, 270] width 1118 height 541
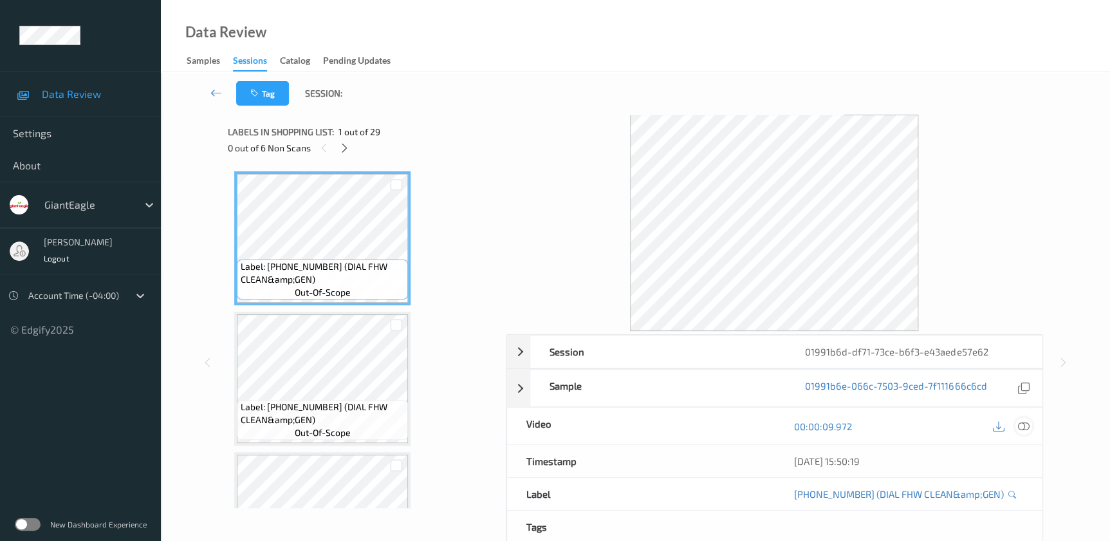
click at [1021, 423] on icon at bounding box center [1023, 426] width 12 height 12
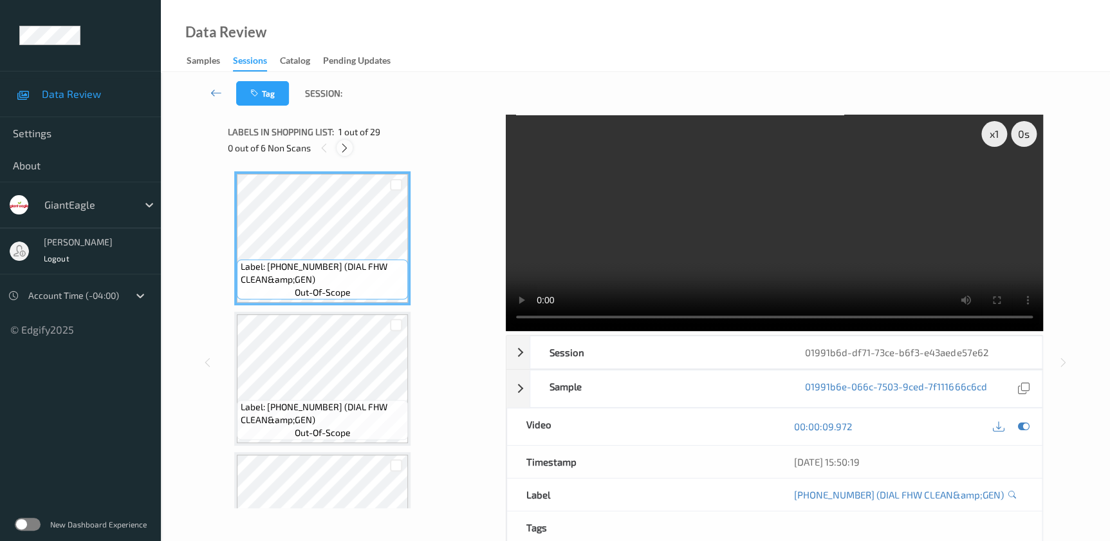
click at [349, 148] on icon at bounding box center [344, 148] width 11 height 12
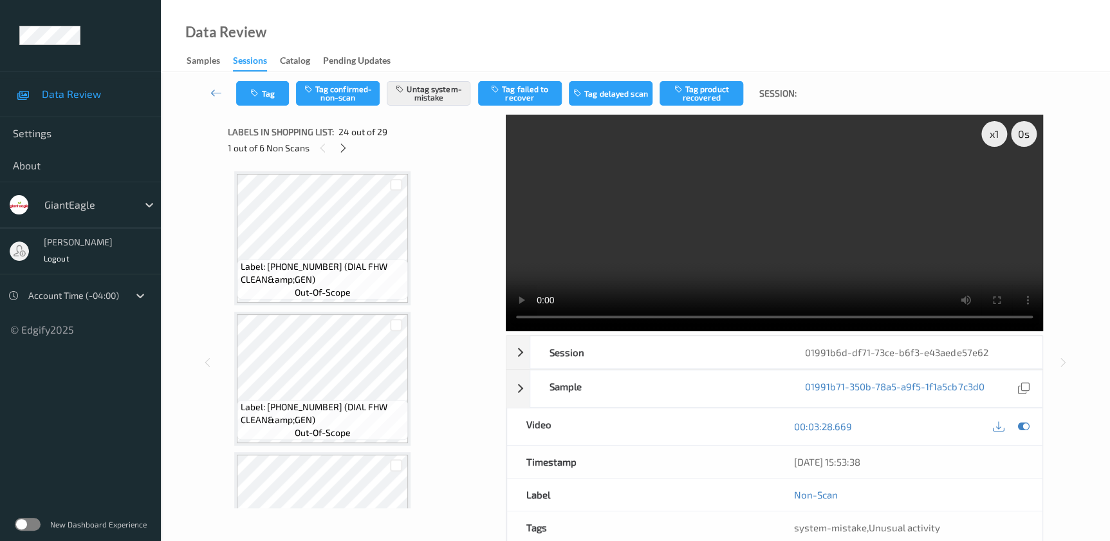
scroll to position [3083, 0]
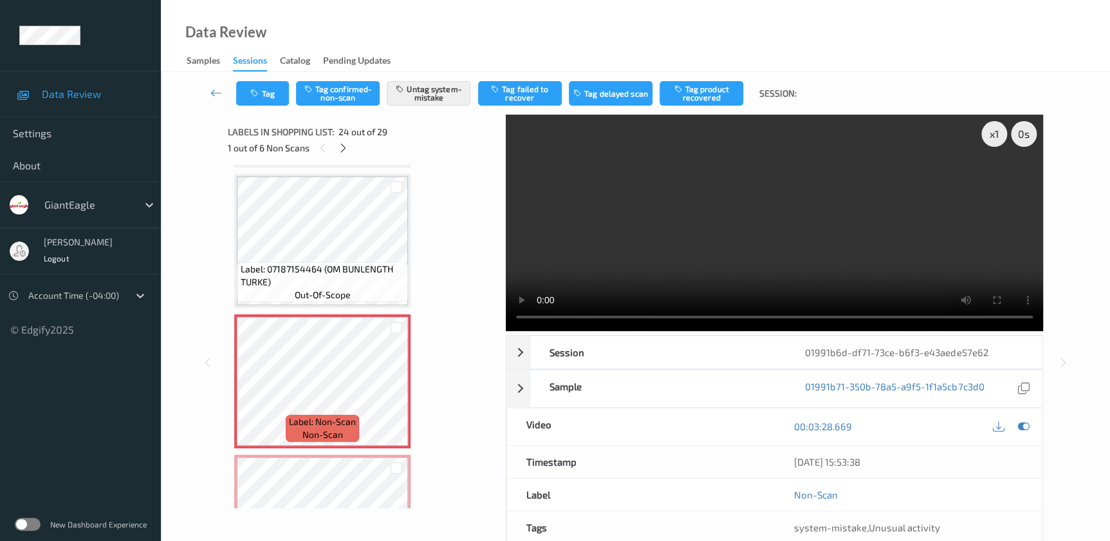
click at [786, 230] on video at bounding box center [774, 223] width 537 height 216
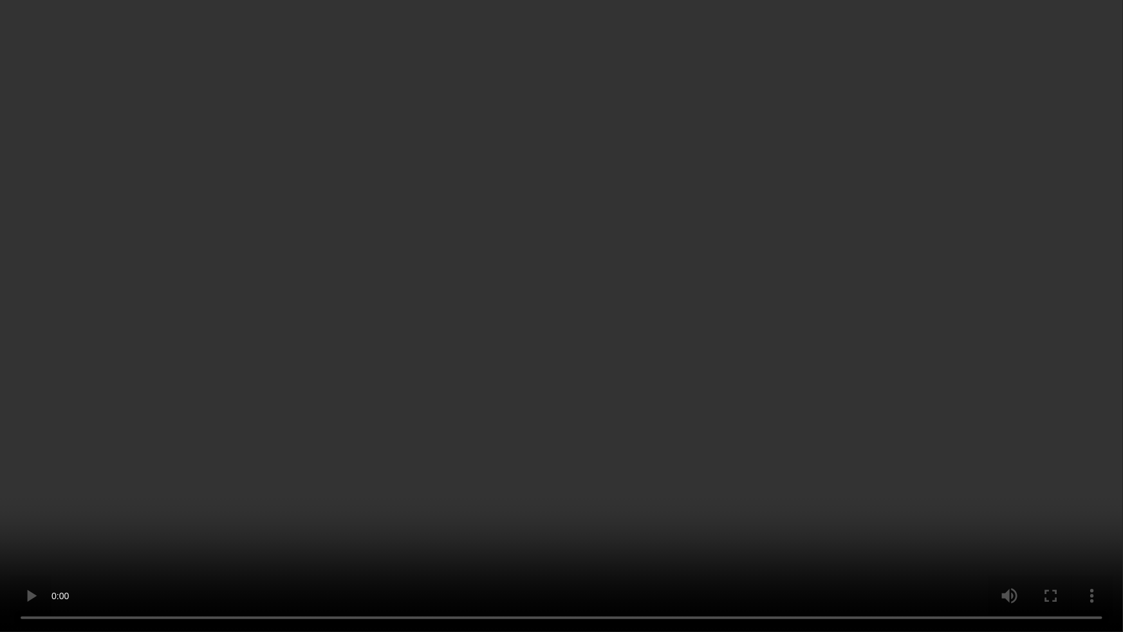
click at [747, 441] on video at bounding box center [561, 316] width 1123 height 632
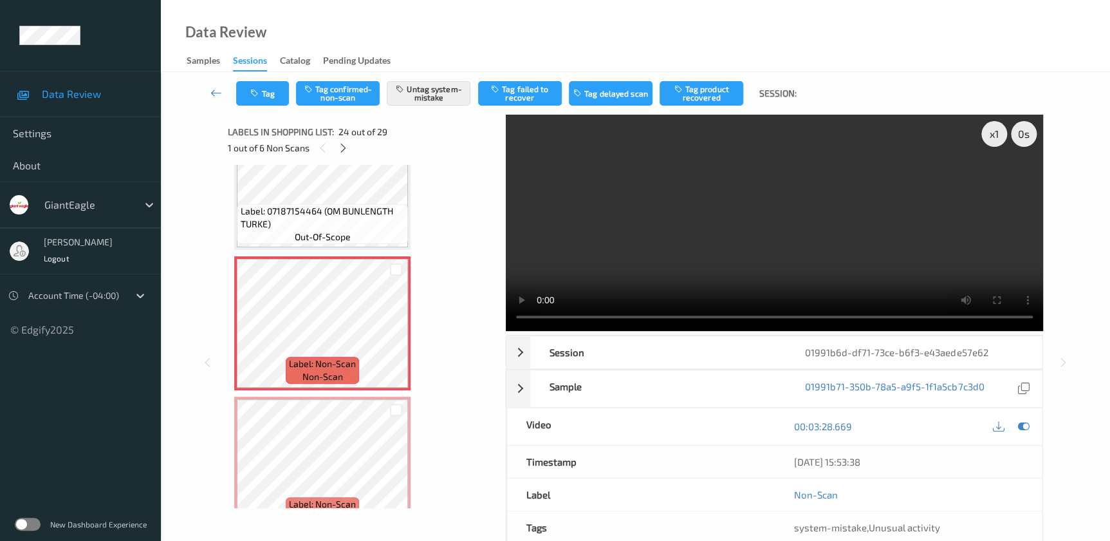
click at [730, 218] on video at bounding box center [774, 223] width 537 height 216
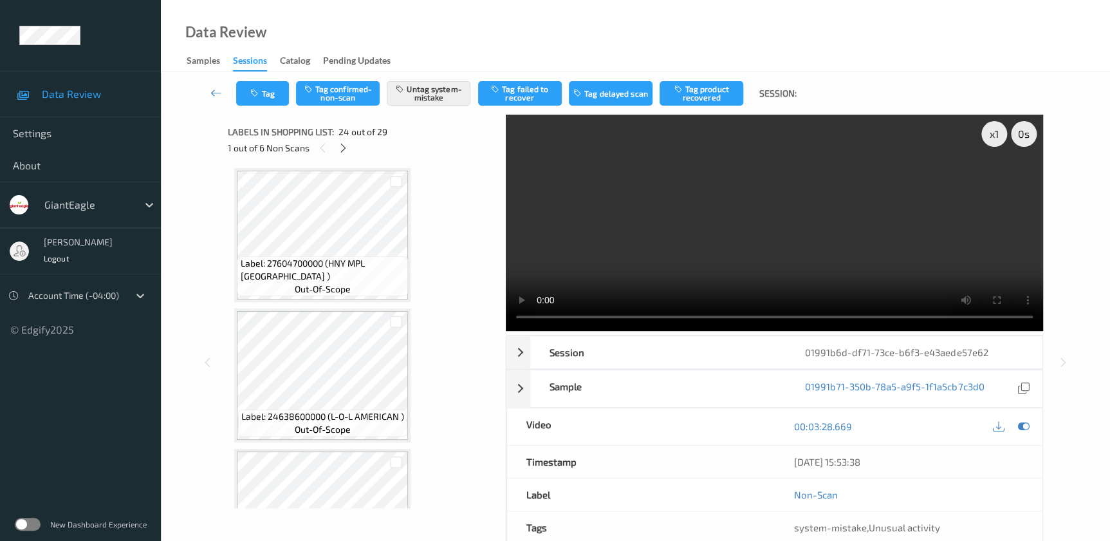
scroll to position [2555, 0]
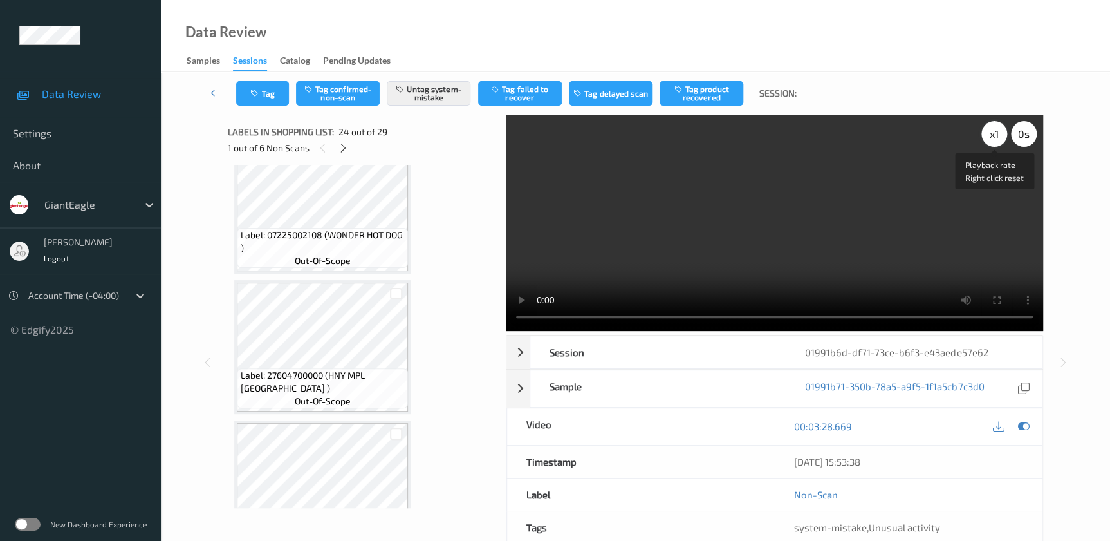
click at [987, 129] on div "x 1" at bounding box center [994, 134] width 26 height 26
click at [987, 129] on div "x 2" at bounding box center [994, 134] width 26 height 26
click at [987, 129] on div "x 4" at bounding box center [994, 134] width 26 height 26
click at [994, 136] on div "x 1" at bounding box center [994, 134] width 26 height 26
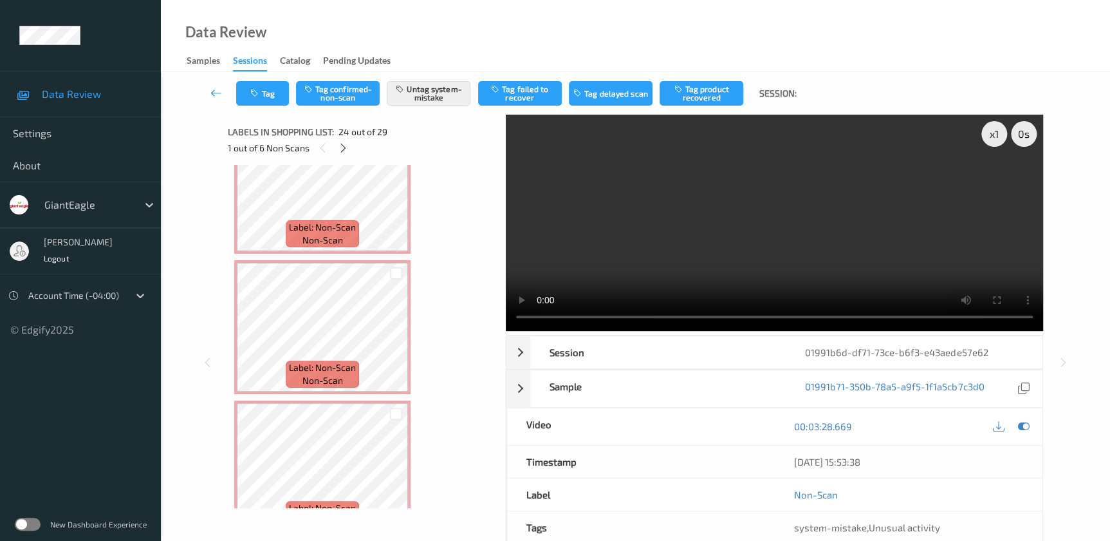
scroll to position [3426, 0]
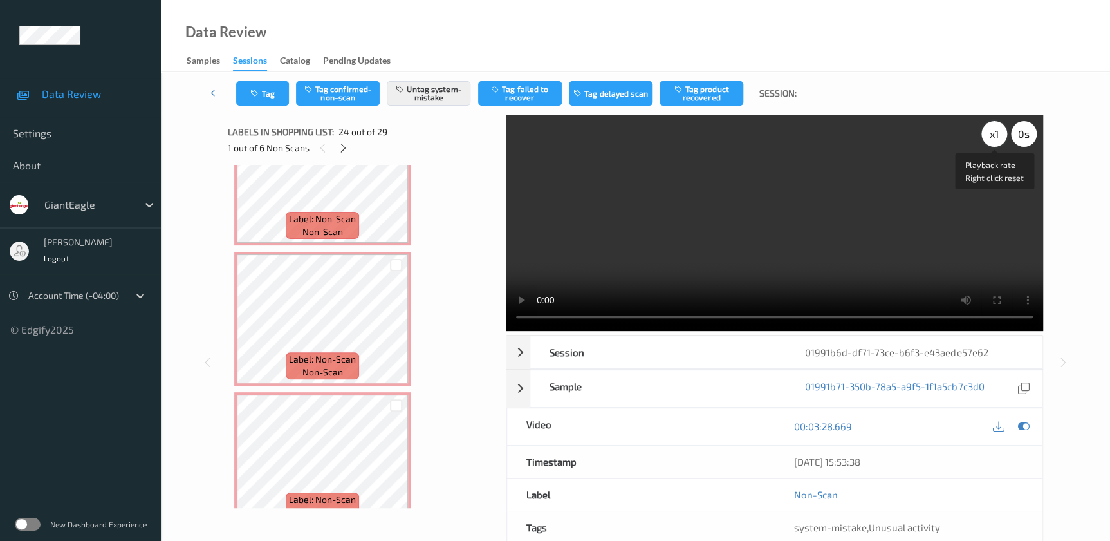
click at [984, 131] on div "x 1" at bounding box center [994, 134] width 26 height 26
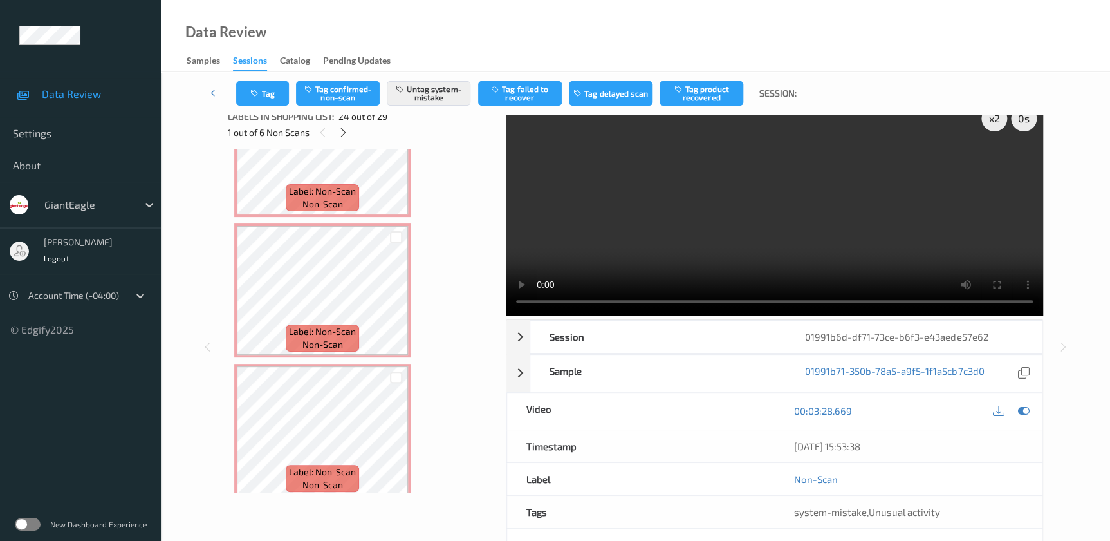
scroll to position [0, 0]
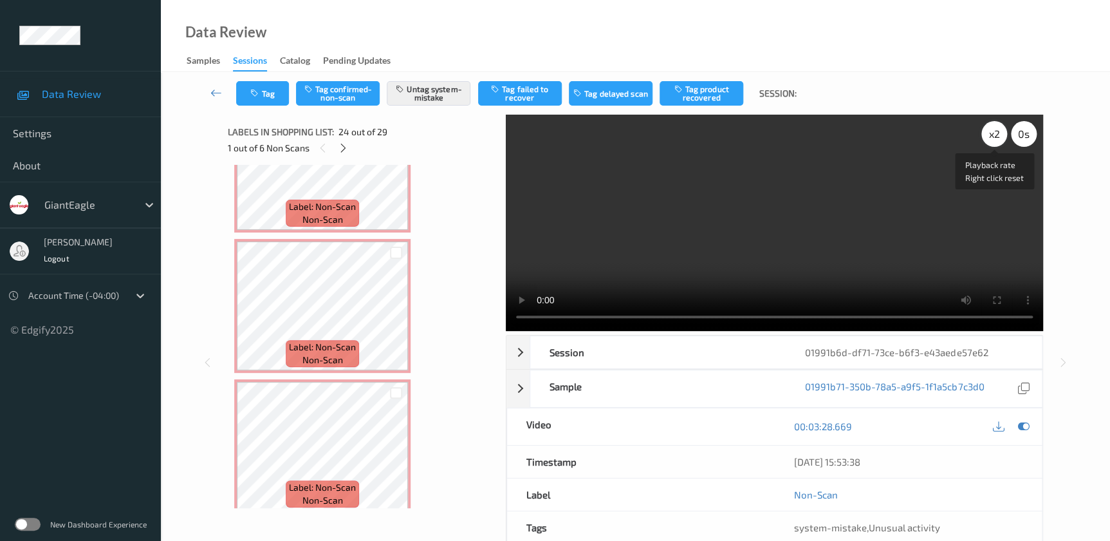
click at [996, 136] on div "x 2" at bounding box center [994, 134] width 26 height 26
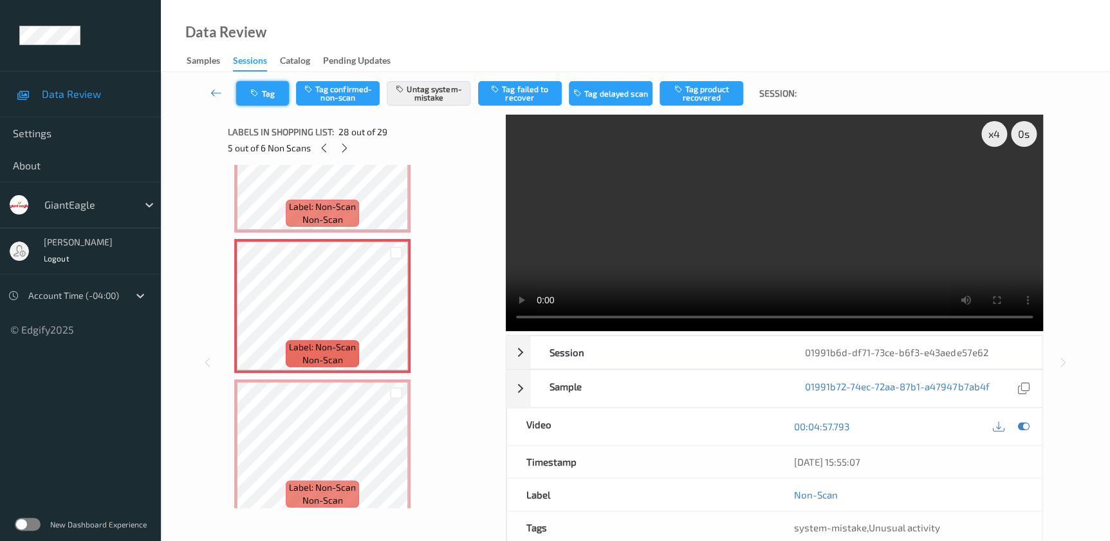
click at [264, 91] on button "Tag" at bounding box center [262, 93] width 53 height 24
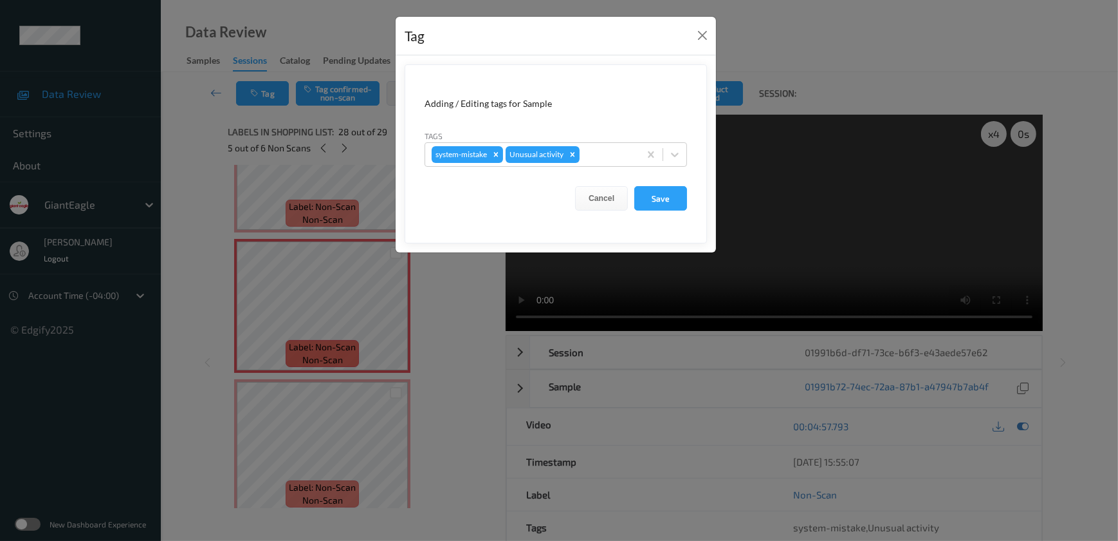
click at [419, 298] on div "Tag Adding / Editing tags for Sample Tags system-mistake Unusual activity Cance…" at bounding box center [559, 270] width 1118 height 541
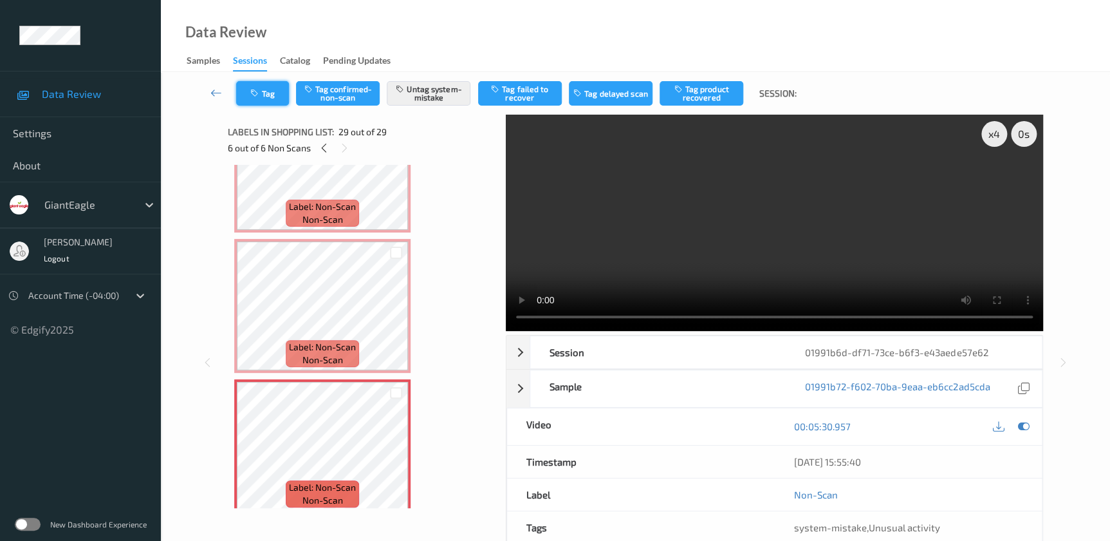
click at [257, 93] on icon "button" at bounding box center [255, 93] width 11 height 9
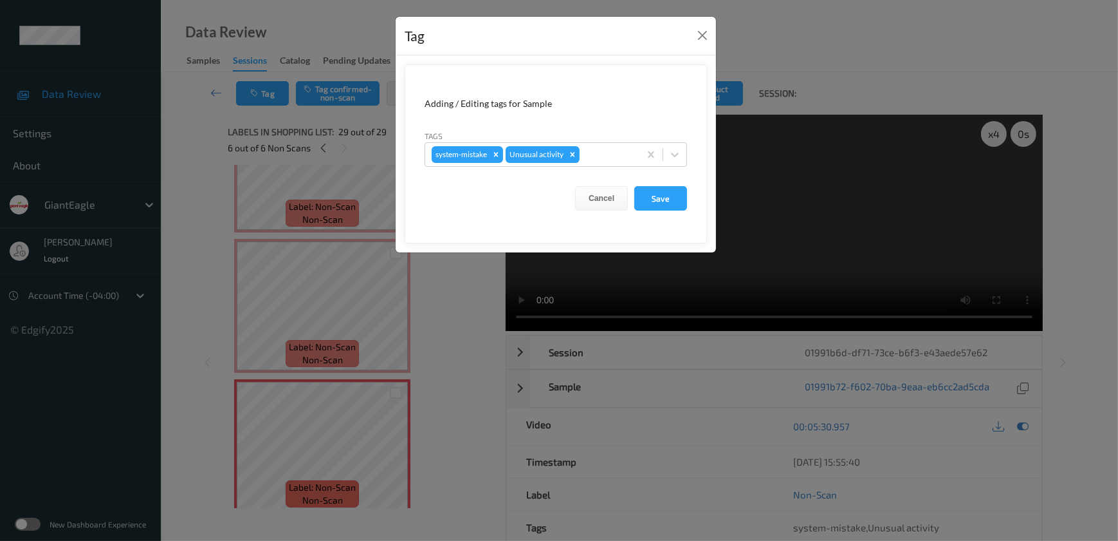
click at [458, 412] on div "Tag Adding / Editing tags for Sample Tags system-mistake Unusual activity Cance…" at bounding box center [559, 270] width 1118 height 541
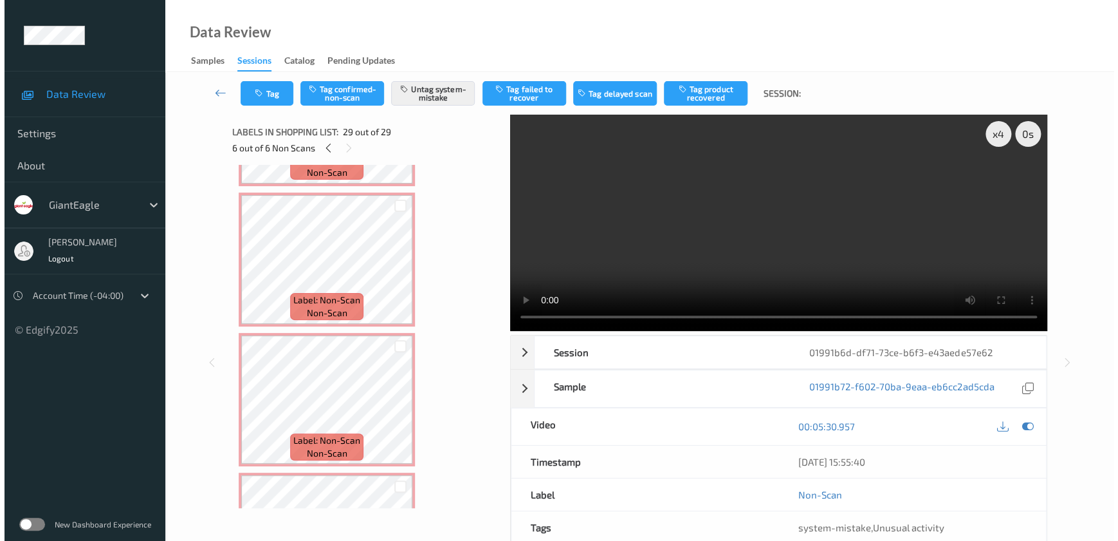
scroll to position [3484, 0]
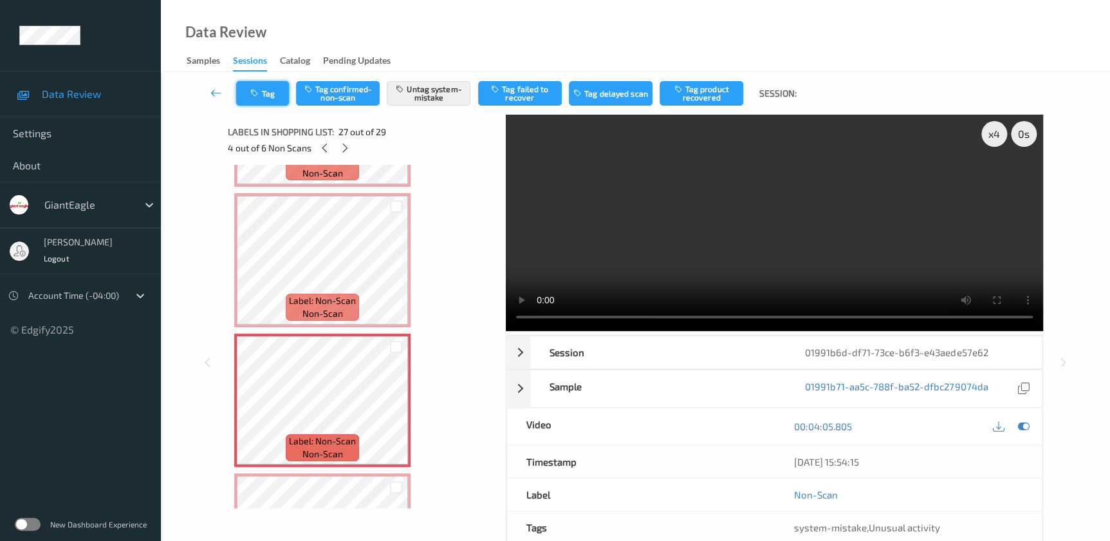
click at [259, 91] on icon "button" at bounding box center [255, 93] width 11 height 9
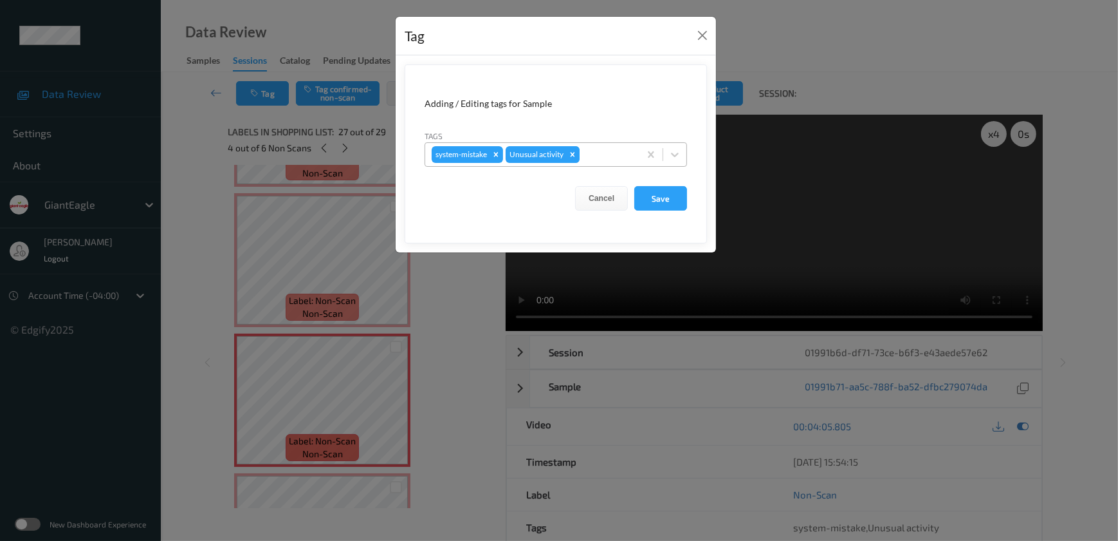
click at [575, 154] on icon "Remove Unusual activity" at bounding box center [572, 154] width 9 height 9
click at [498, 158] on icon "Remove system-mistake" at bounding box center [496, 154] width 9 height 9
click at [648, 201] on button "Save" at bounding box center [661, 198] width 53 height 24
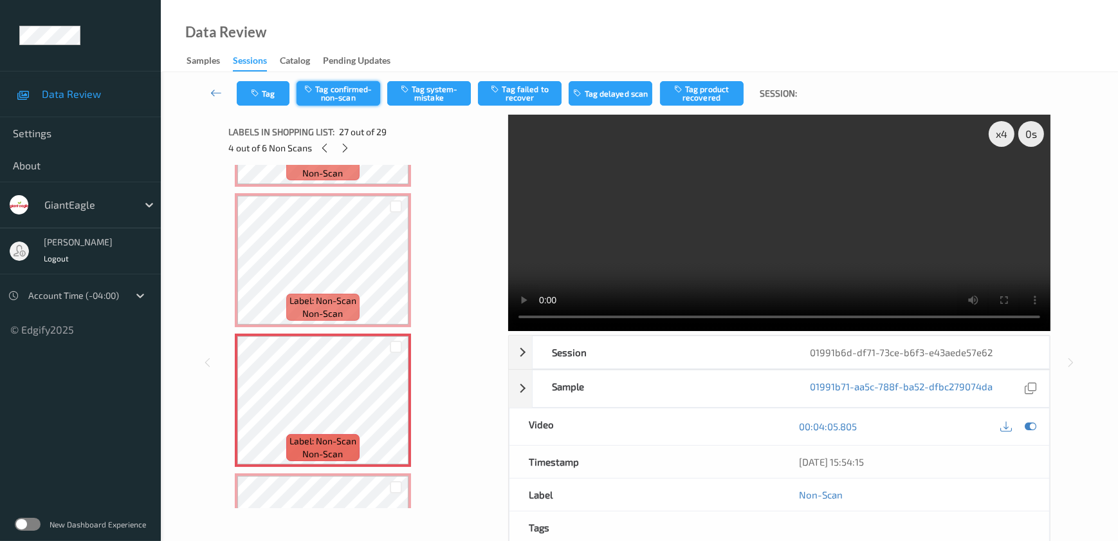
click at [345, 98] on button "Tag confirmed-non-scan" at bounding box center [339, 93] width 84 height 24
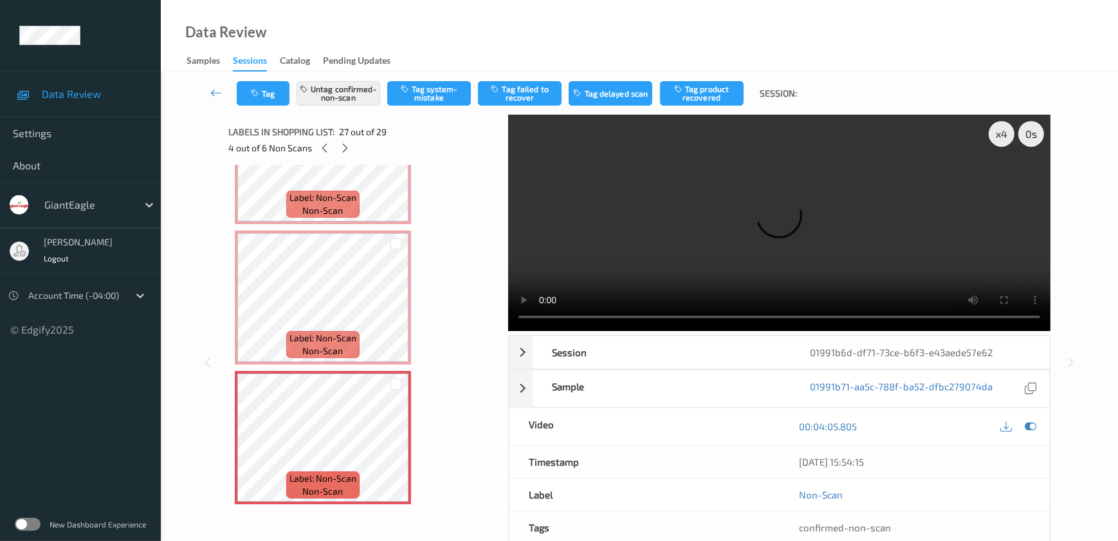
scroll to position [3426, 0]
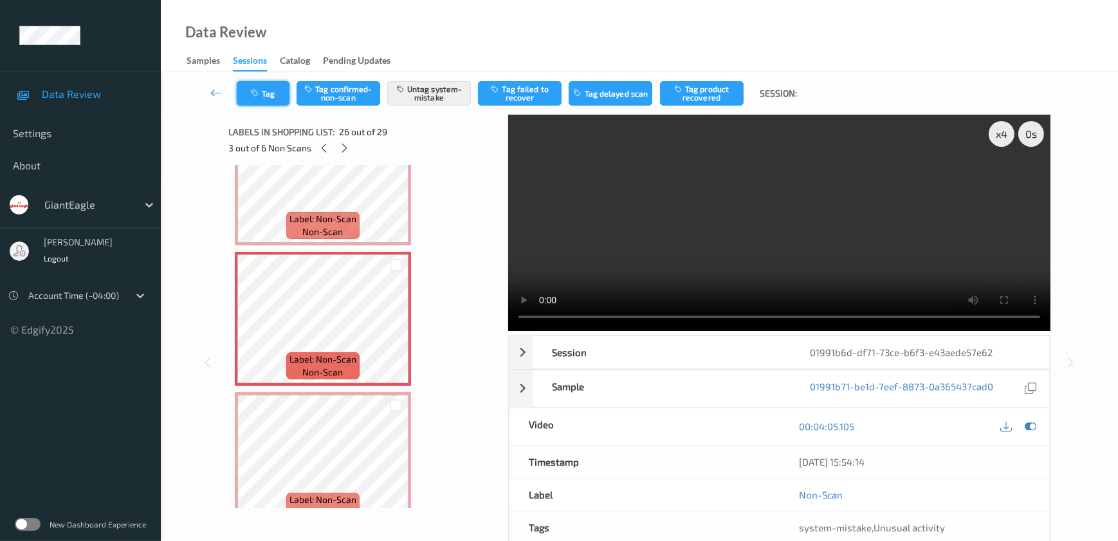
click at [250, 93] on button "Tag" at bounding box center [263, 93] width 53 height 24
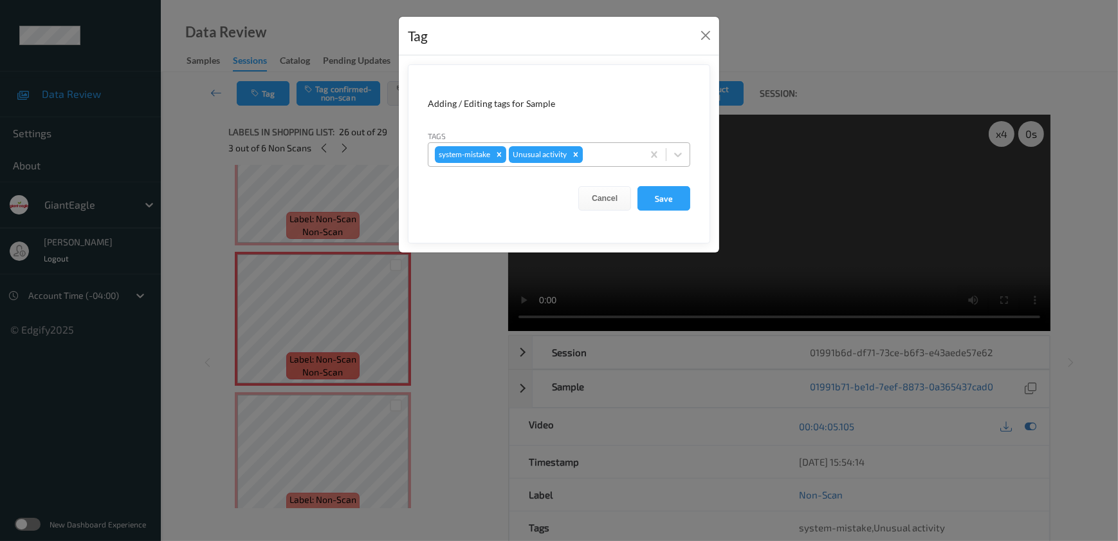
click at [576, 158] on icon "Remove Unusual activity" at bounding box center [575, 154] width 9 height 9
click at [499, 155] on icon "Remove system-mistake" at bounding box center [499, 154] width 5 height 5
click at [663, 201] on button "Save" at bounding box center [664, 198] width 53 height 24
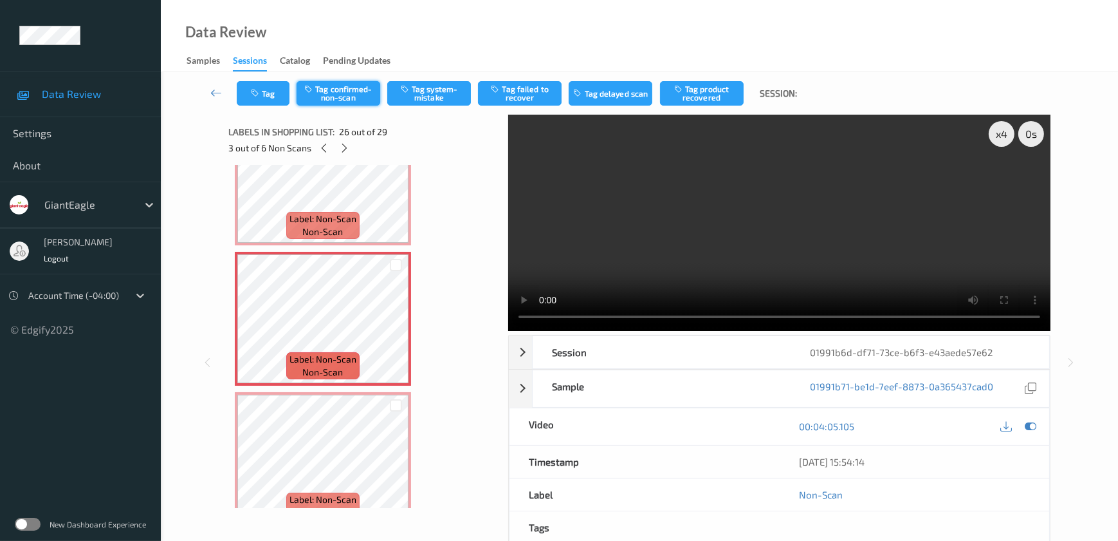
click at [335, 97] on button "Tag confirmed-non-scan" at bounding box center [339, 93] width 84 height 24
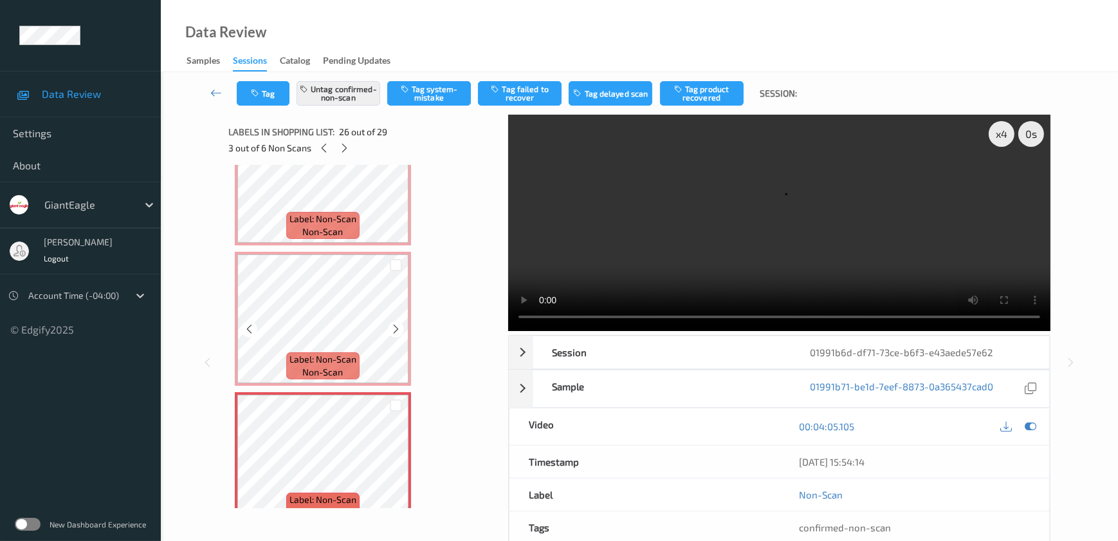
scroll to position [3250, 0]
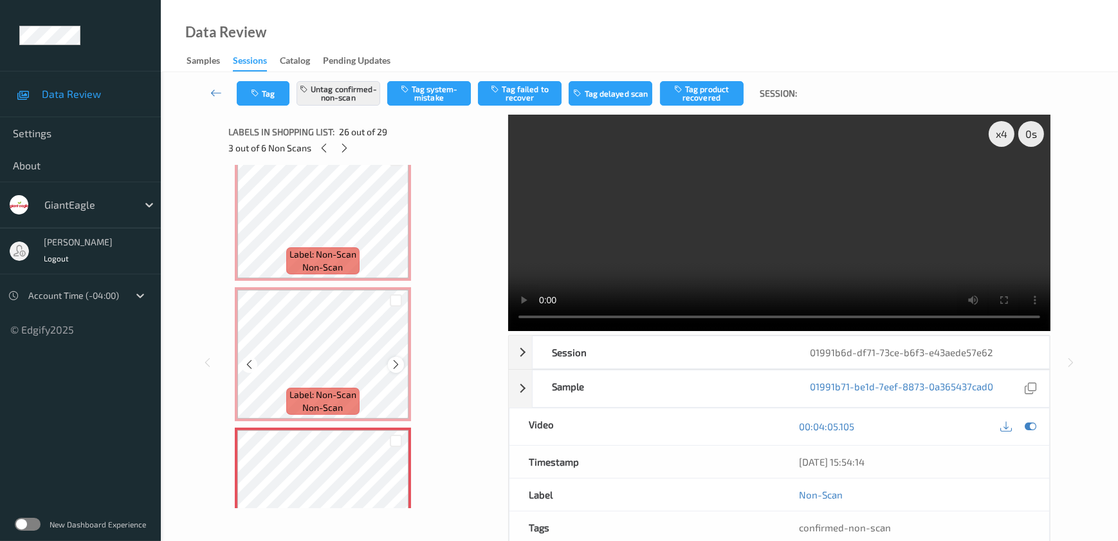
click at [395, 358] on icon at bounding box center [396, 364] width 11 height 12
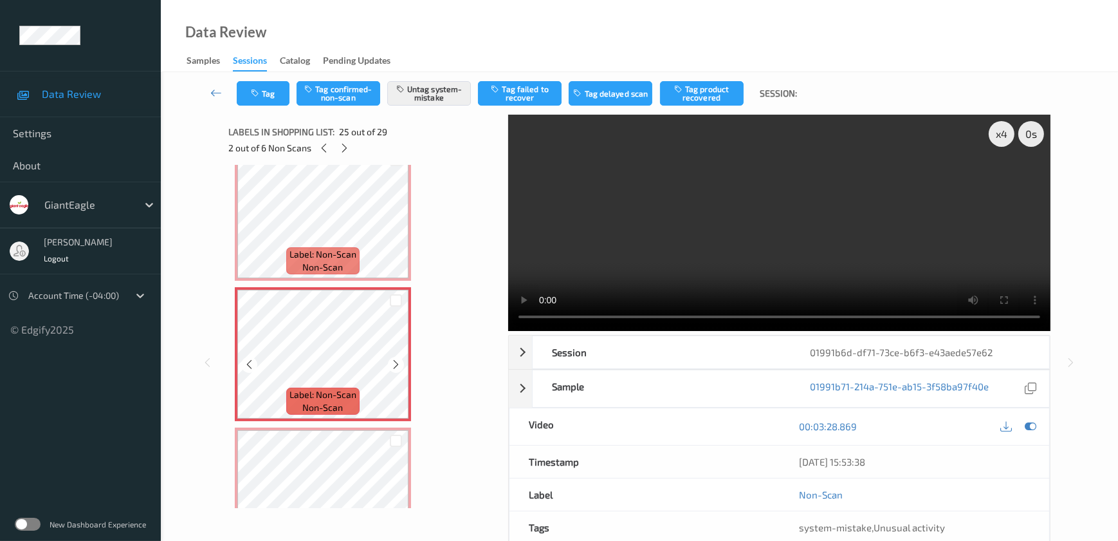
click at [395, 358] on icon at bounding box center [396, 364] width 11 height 12
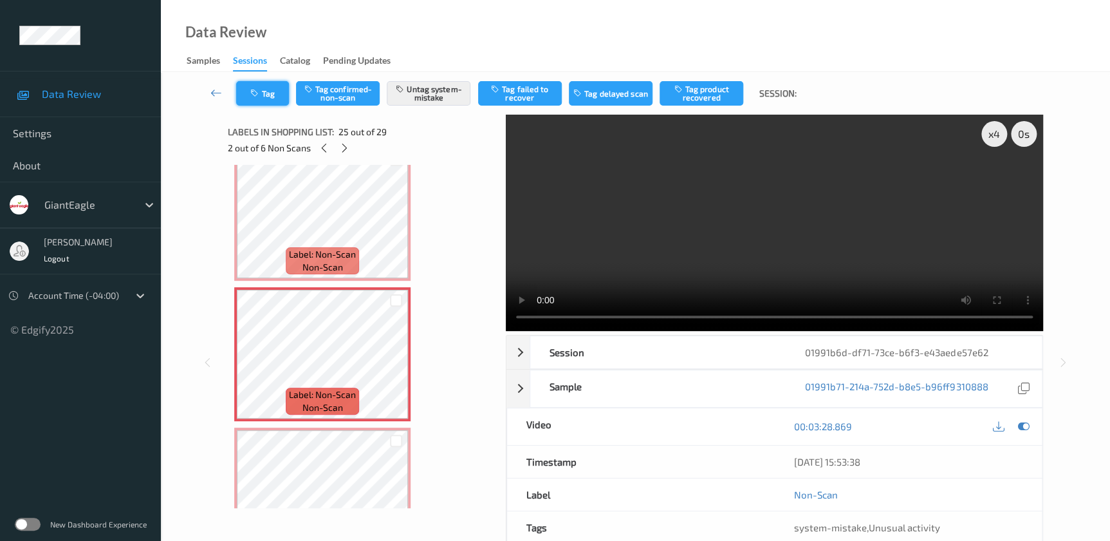
click at [259, 85] on button "Tag" at bounding box center [262, 93] width 53 height 24
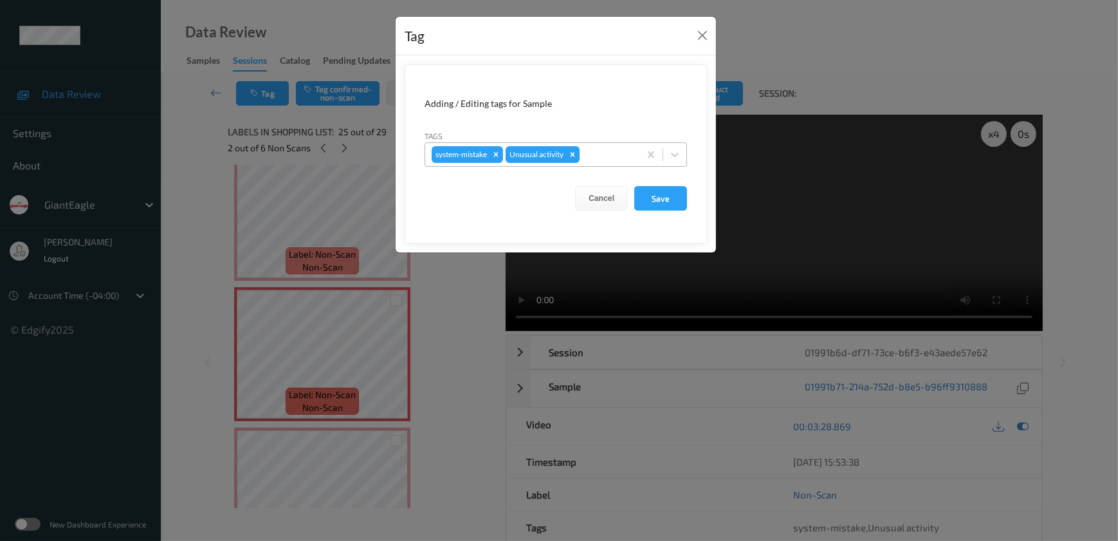
click at [574, 154] on icon "Remove Unusual activity" at bounding box center [572, 154] width 9 height 9
click at [496, 154] on icon "Remove system-mistake" at bounding box center [496, 154] width 5 height 5
click at [677, 209] on button "Save" at bounding box center [661, 198] width 53 height 24
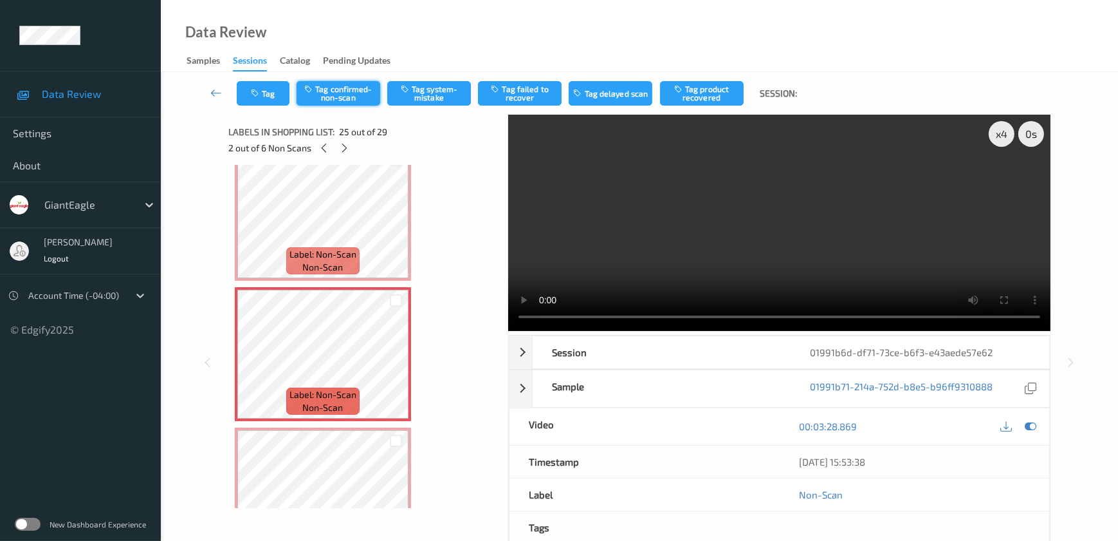
click at [341, 101] on button "Tag confirmed-non-scan" at bounding box center [339, 93] width 84 height 24
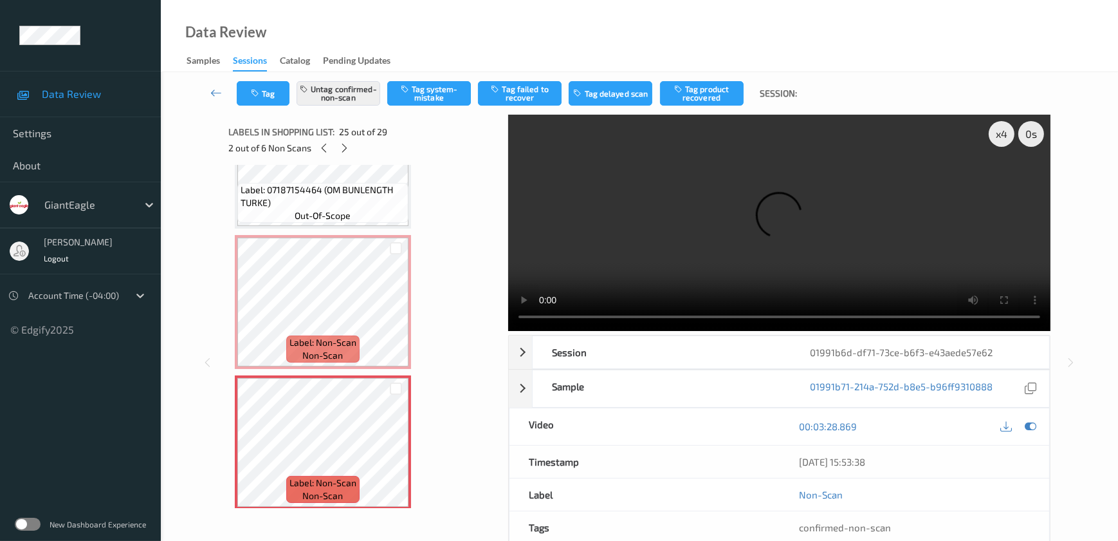
scroll to position [3133, 0]
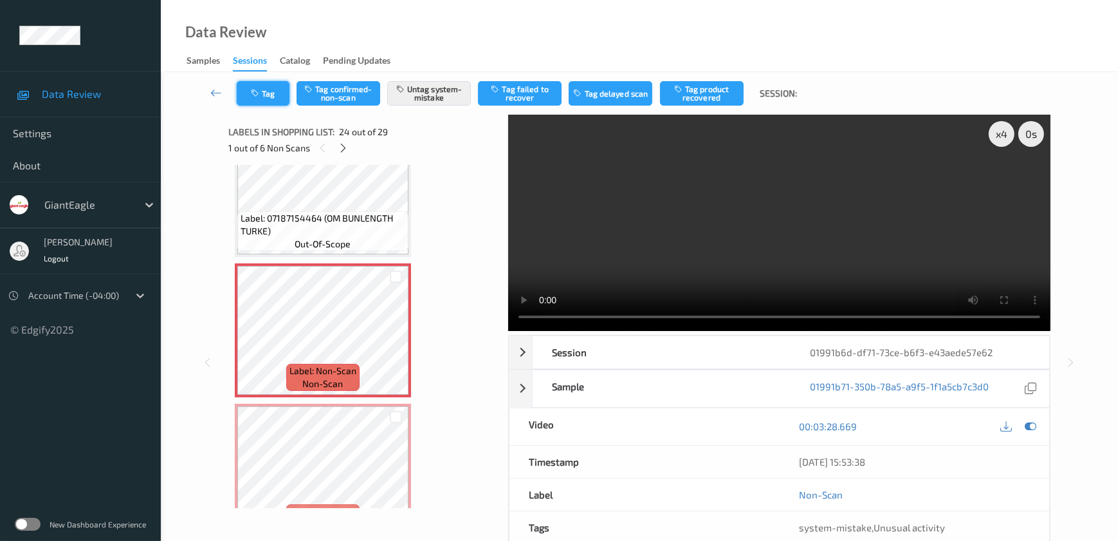
click at [258, 95] on icon "button" at bounding box center [256, 93] width 11 height 9
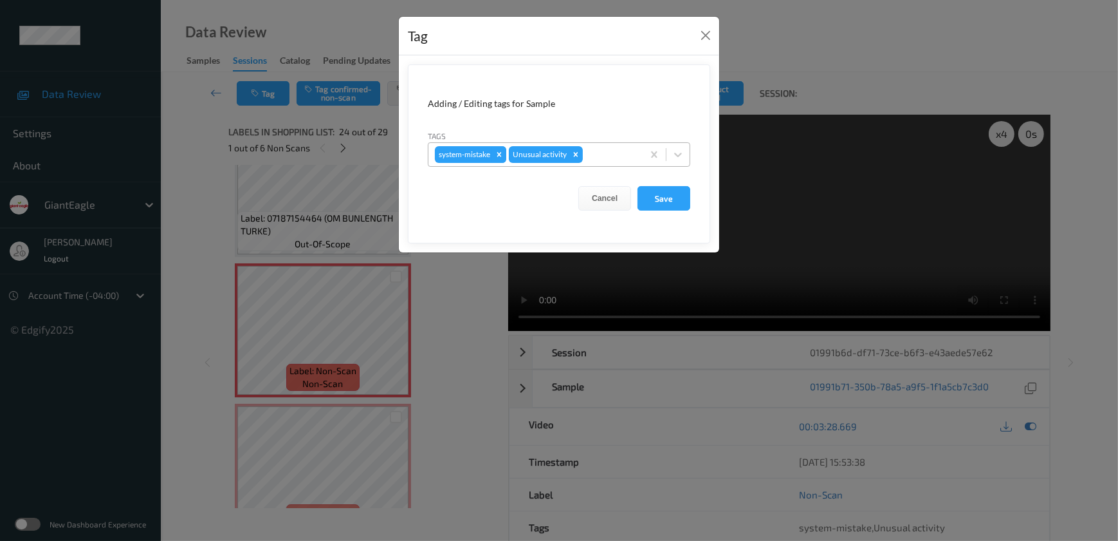
click at [500, 156] on icon "Remove system-mistake" at bounding box center [499, 154] width 9 height 9
click at [500, 156] on icon "Remove Unusual activity" at bounding box center [502, 154] width 5 height 5
click at [658, 202] on button "Save" at bounding box center [664, 198] width 53 height 24
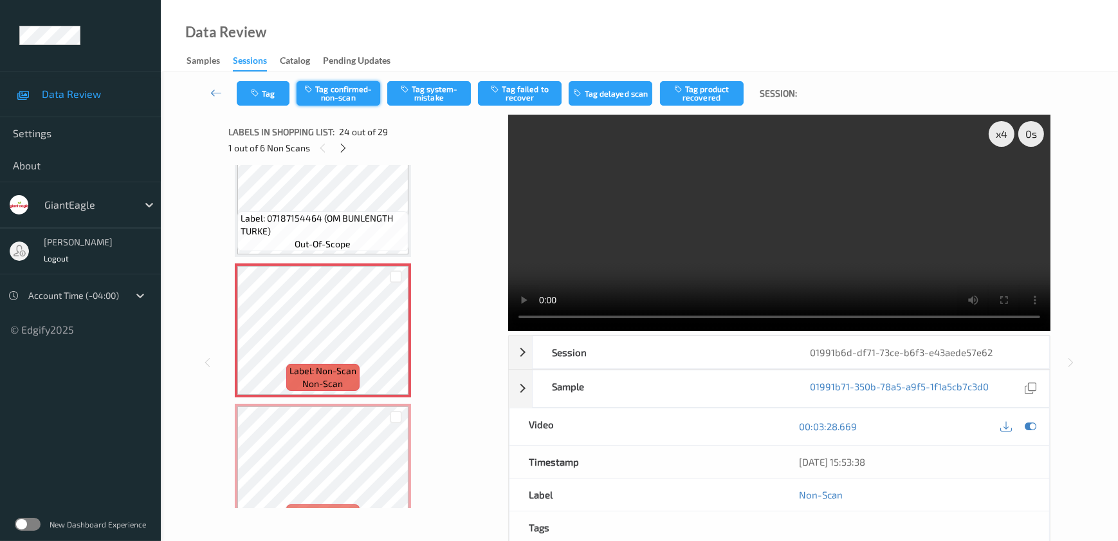
click at [341, 91] on button "Tag confirmed-non-scan" at bounding box center [339, 93] width 84 height 24
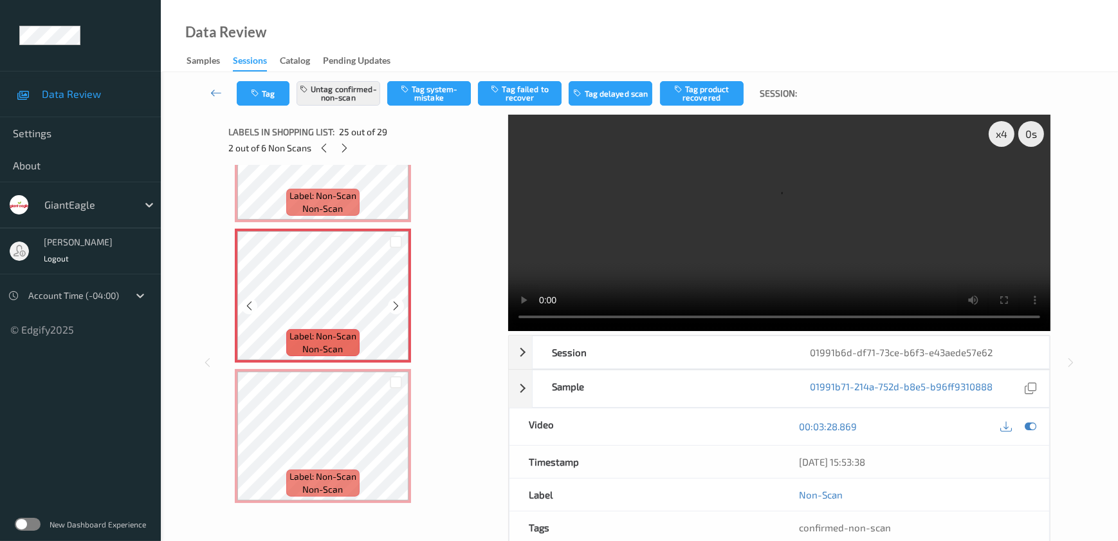
scroll to position [3484, 0]
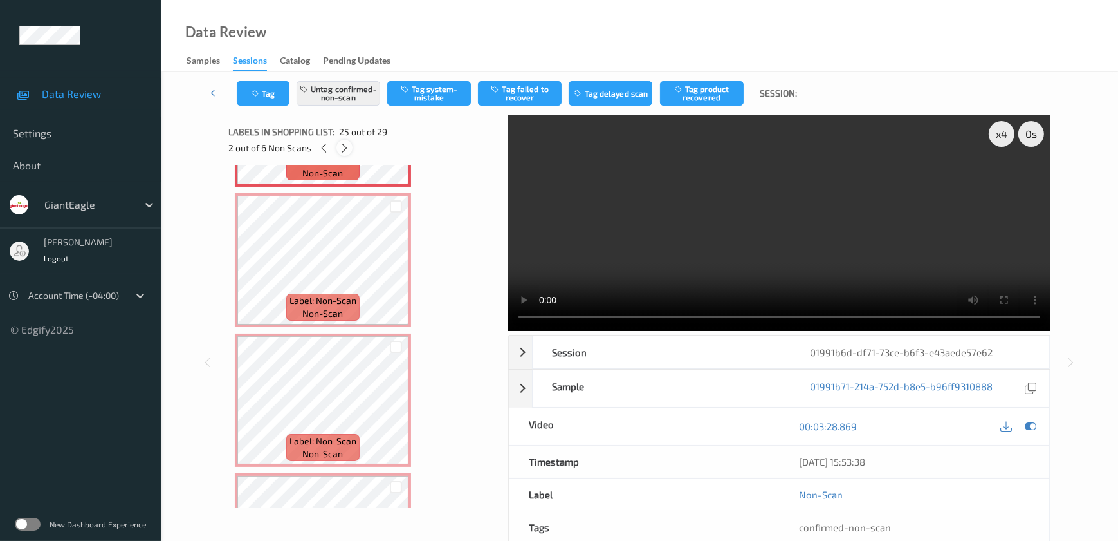
click at [348, 149] on icon at bounding box center [344, 148] width 11 height 12
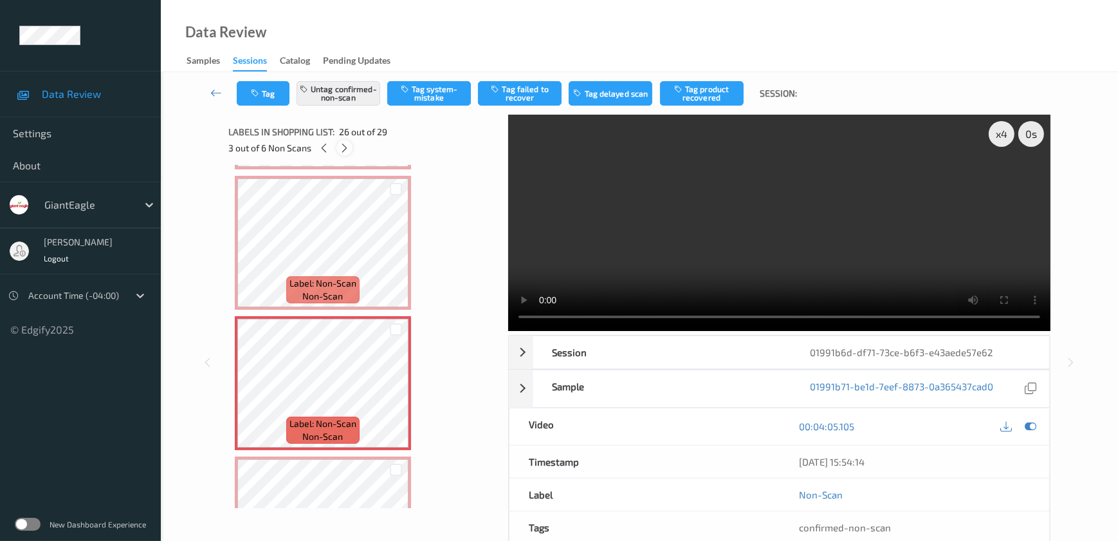
click at [348, 149] on icon at bounding box center [344, 148] width 11 height 12
click at [348, 149] on icon at bounding box center [345, 148] width 11 height 12
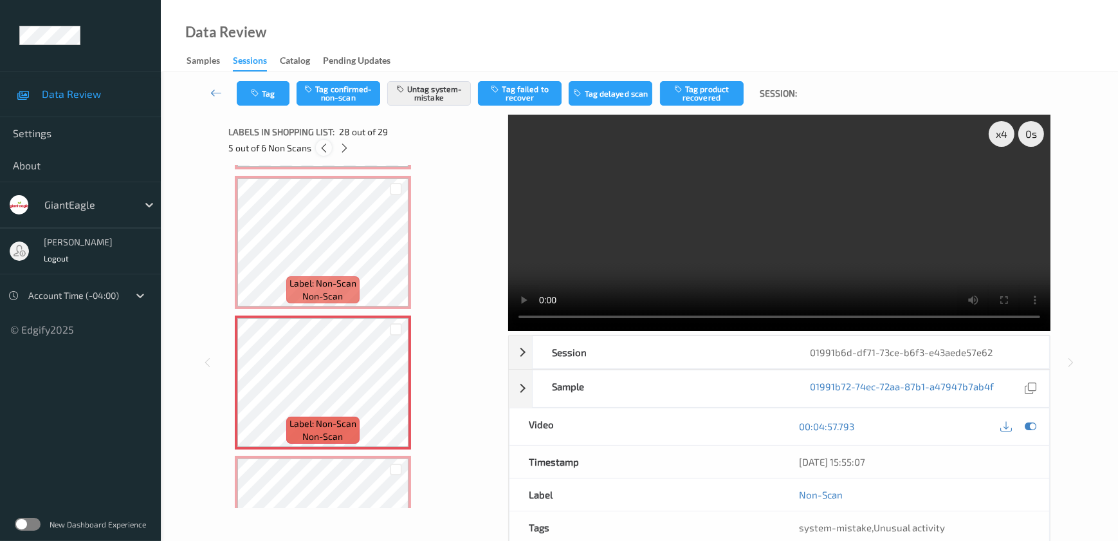
click at [321, 147] on icon at bounding box center [324, 148] width 11 height 12
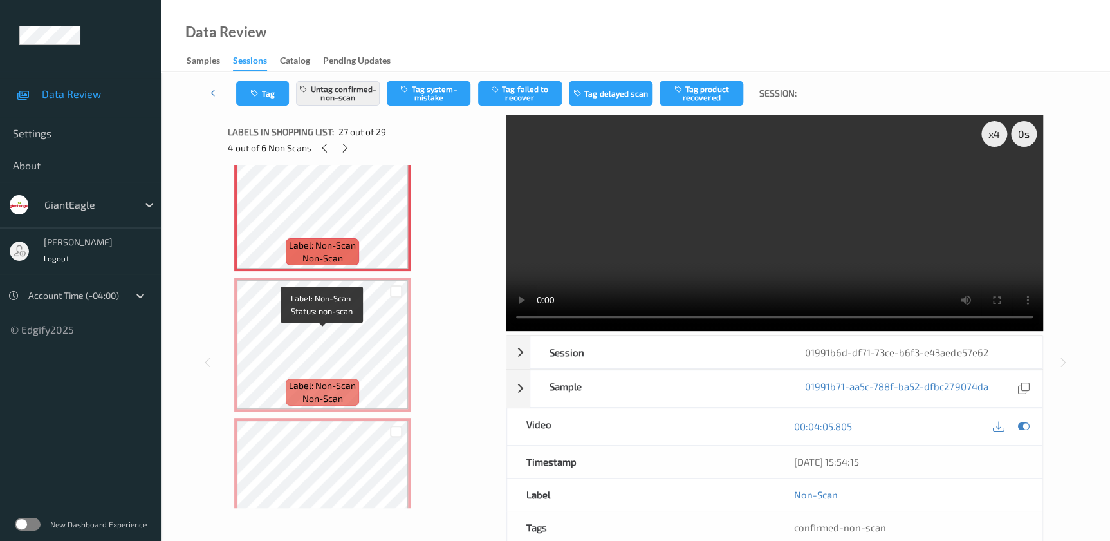
scroll to position [3660, 0]
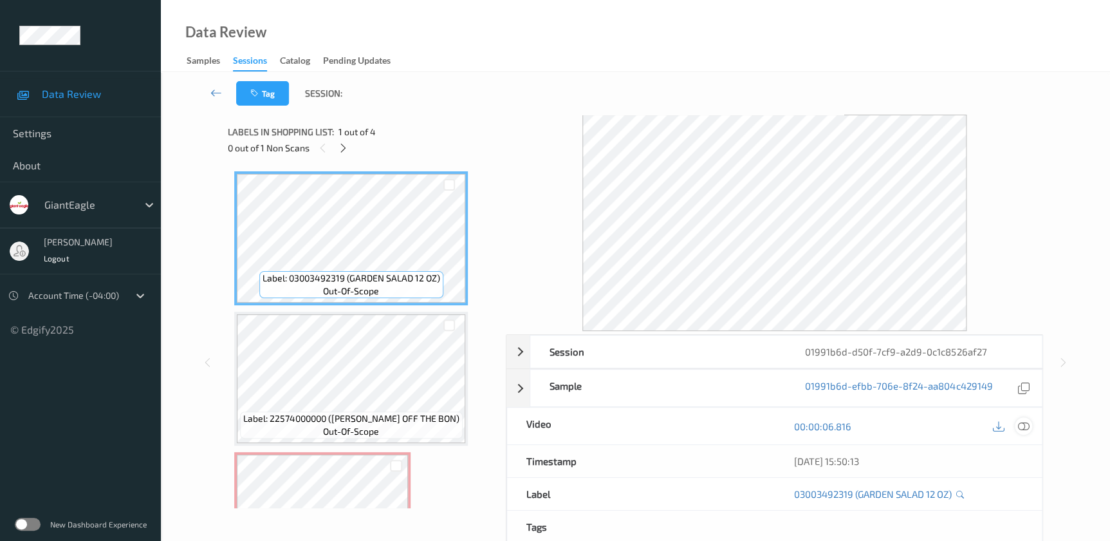
click at [1023, 427] on icon at bounding box center [1023, 426] width 12 height 12
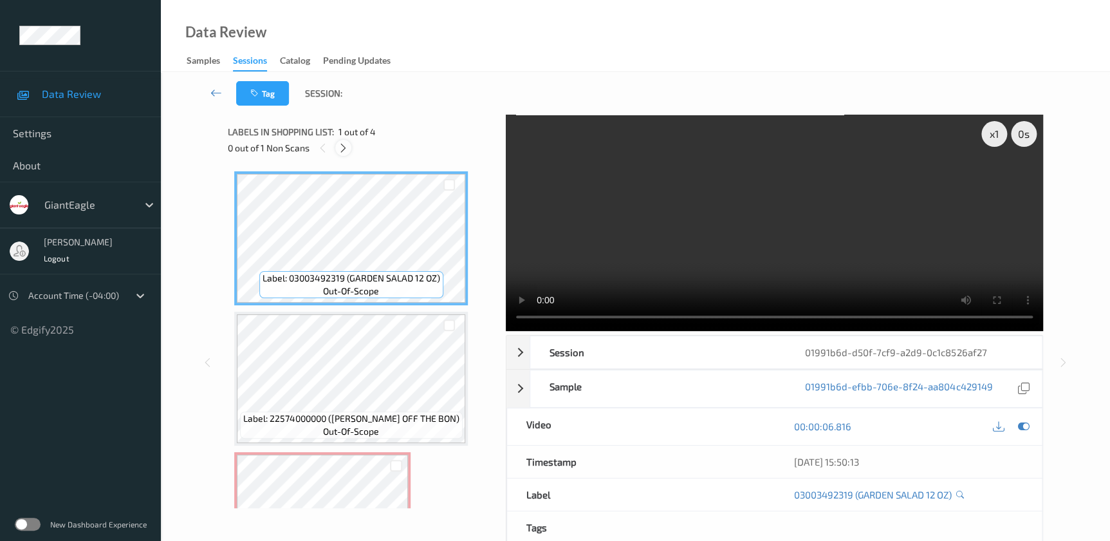
click at [346, 144] on icon at bounding box center [343, 148] width 11 height 12
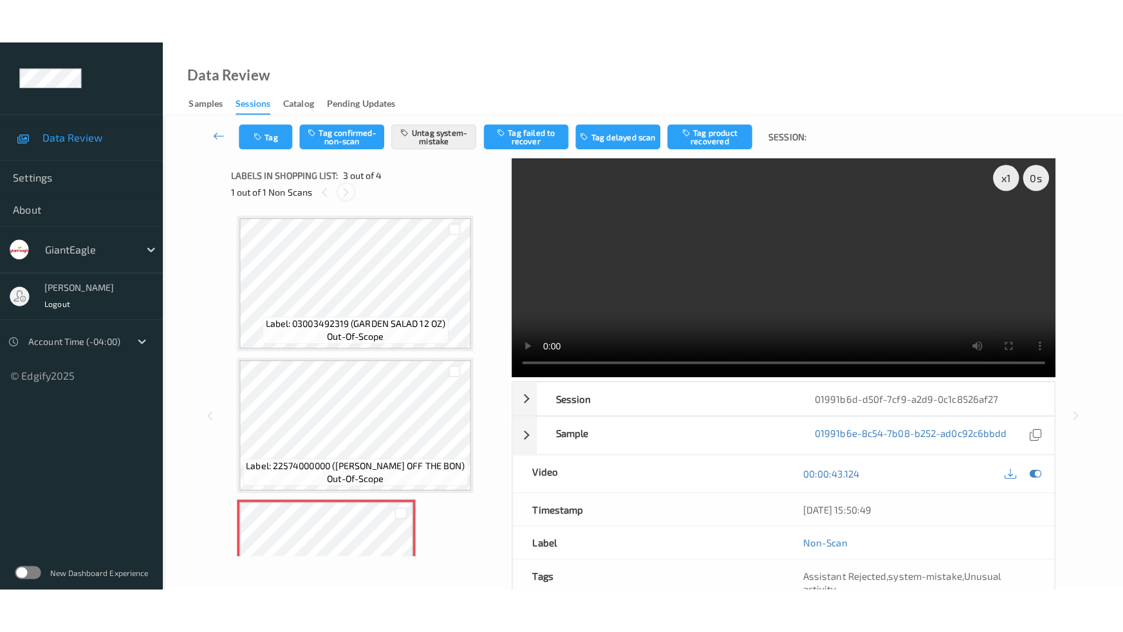
scroll to position [146, 0]
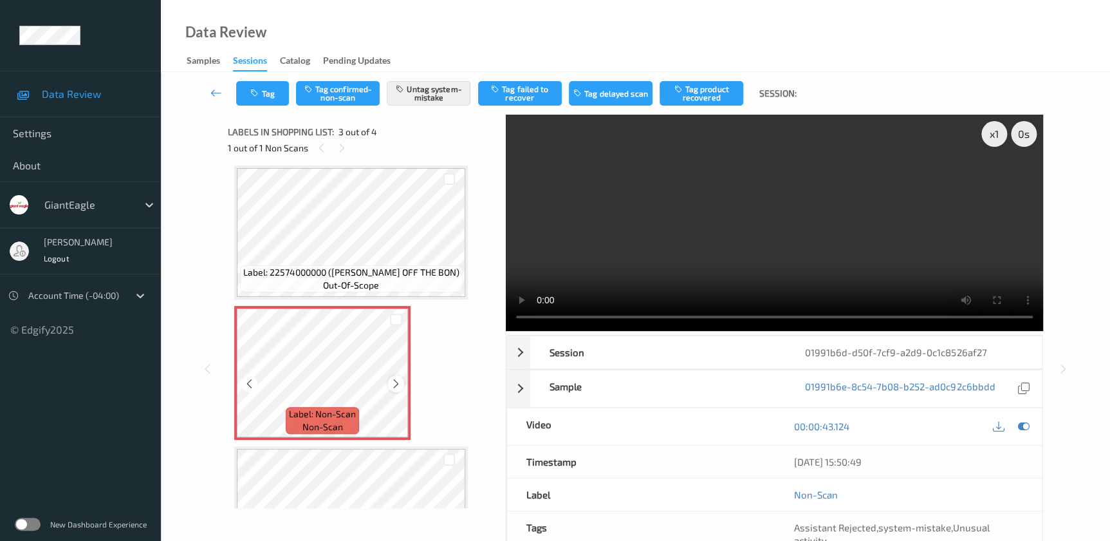
click at [396, 383] on icon at bounding box center [396, 384] width 11 height 12
click at [401, 381] on div at bounding box center [396, 383] width 16 height 16
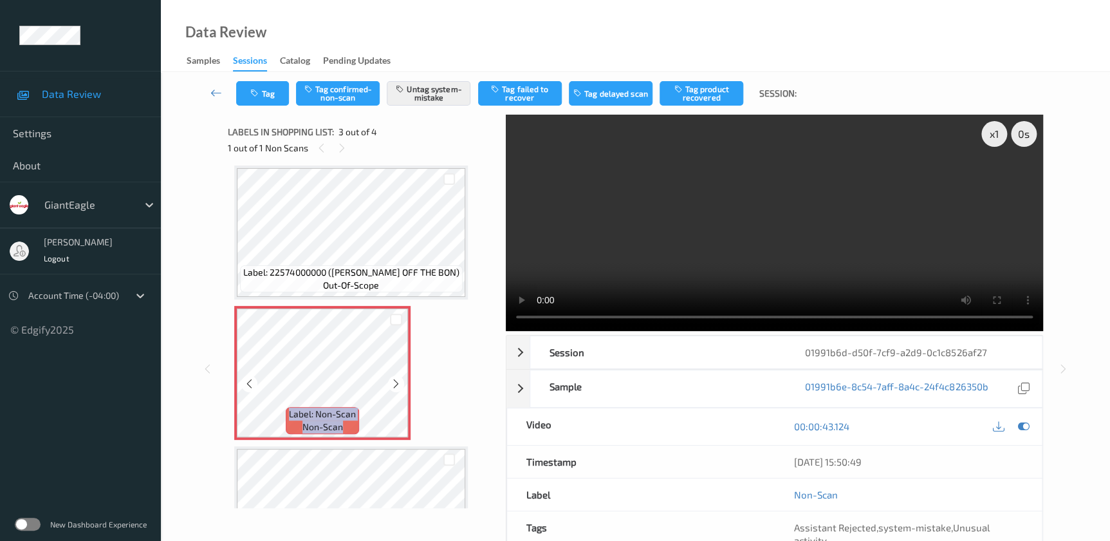
click at [401, 381] on div at bounding box center [396, 383] width 16 height 16
click at [399, 384] on icon at bounding box center [396, 384] width 11 height 12
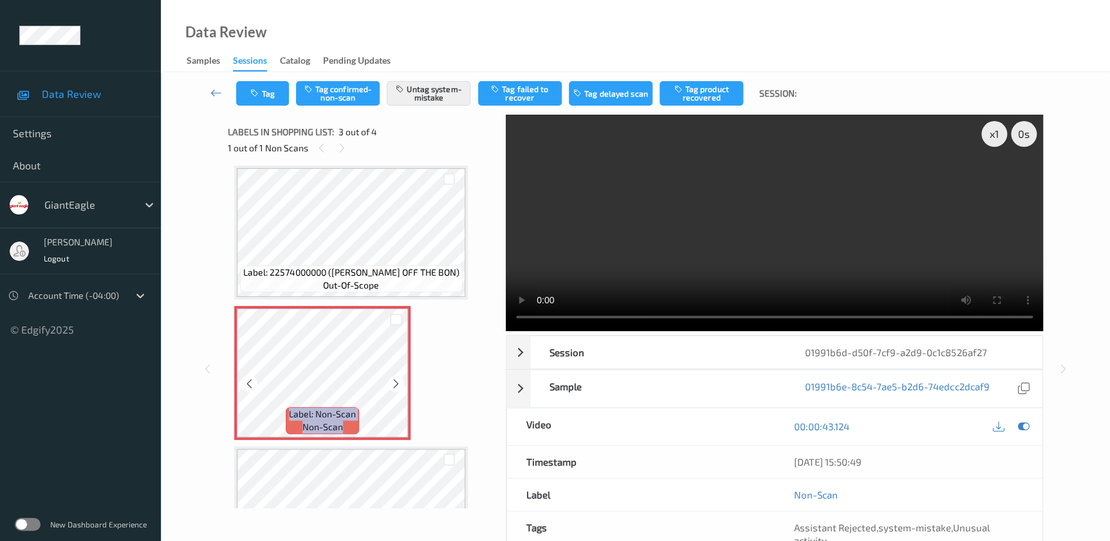
click at [399, 384] on icon at bounding box center [396, 384] width 11 height 12
click at [761, 229] on video at bounding box center [774, 223] width 537 height 216
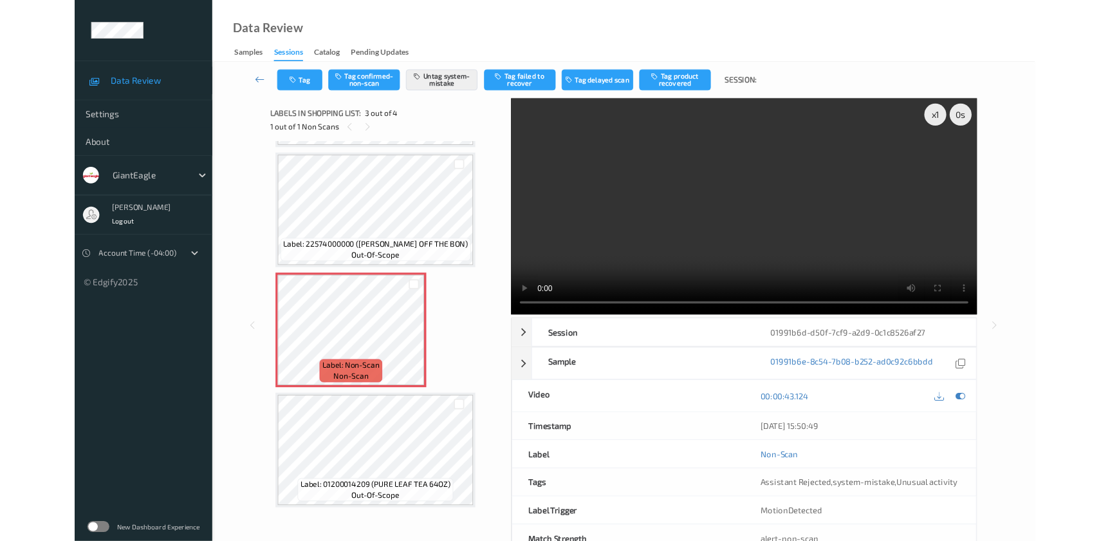
scroll to position [131, 0]
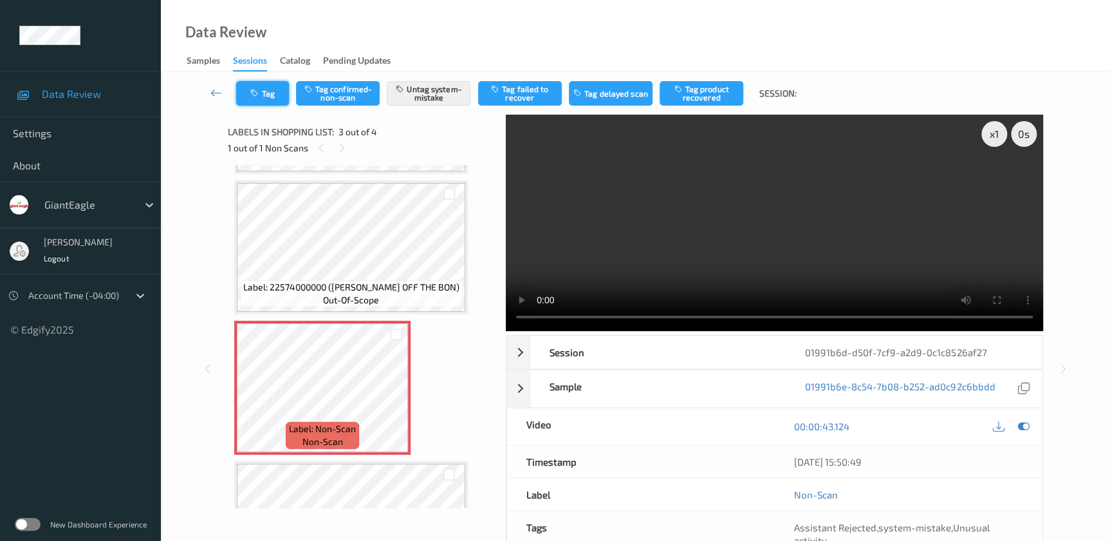
click at [252, 90] on icon "button" at bounding box center [255, 93] width 11 height 9
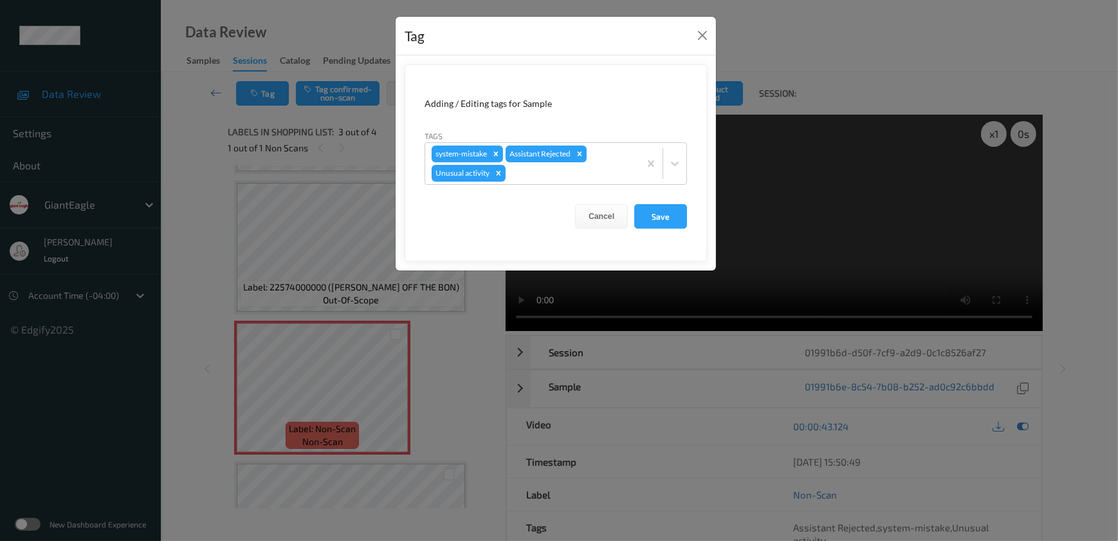
click at [441, 397] on div "Tag Adding / Editing tags for Sample Tags system-mistake Assistant Rejected Unu…" at bounding box center [559, 270] width 1118 height 541
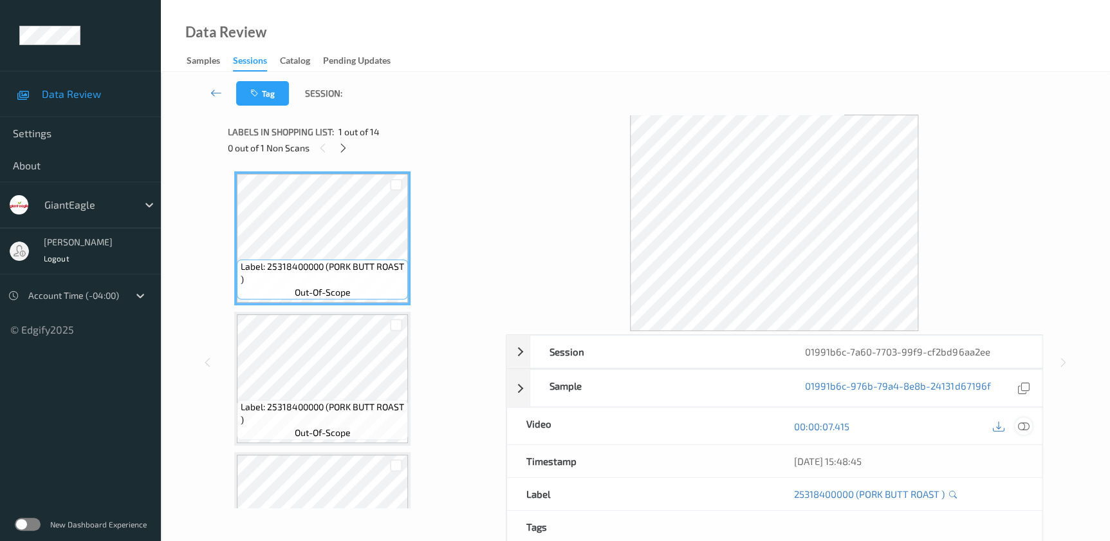
click at [1020, 424] on icon at bounding box center [1023, 426] width 12 height 12
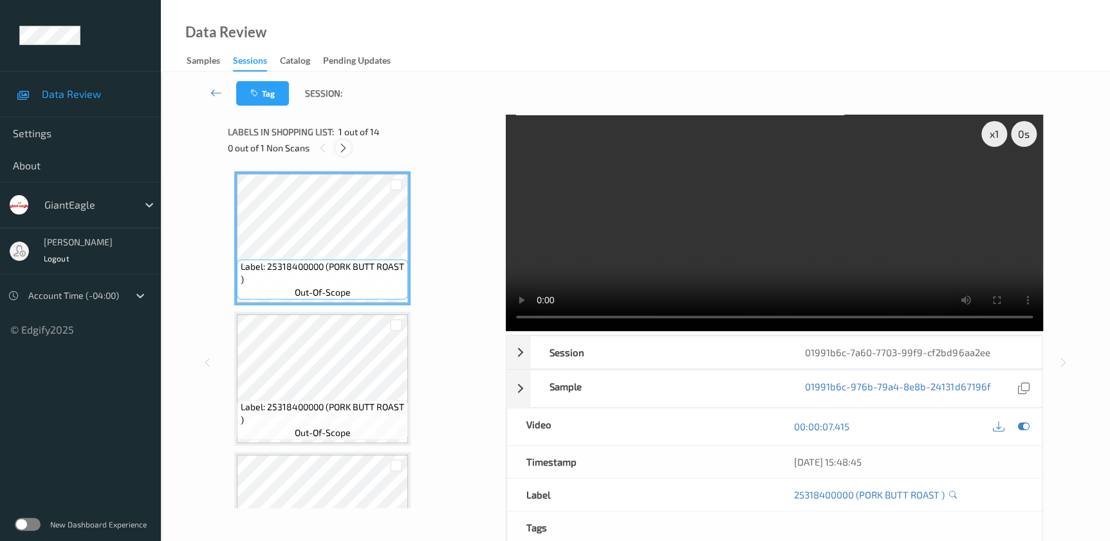
click at [344, 142] on icon at bounding box center [343, 148] width 11 height 12
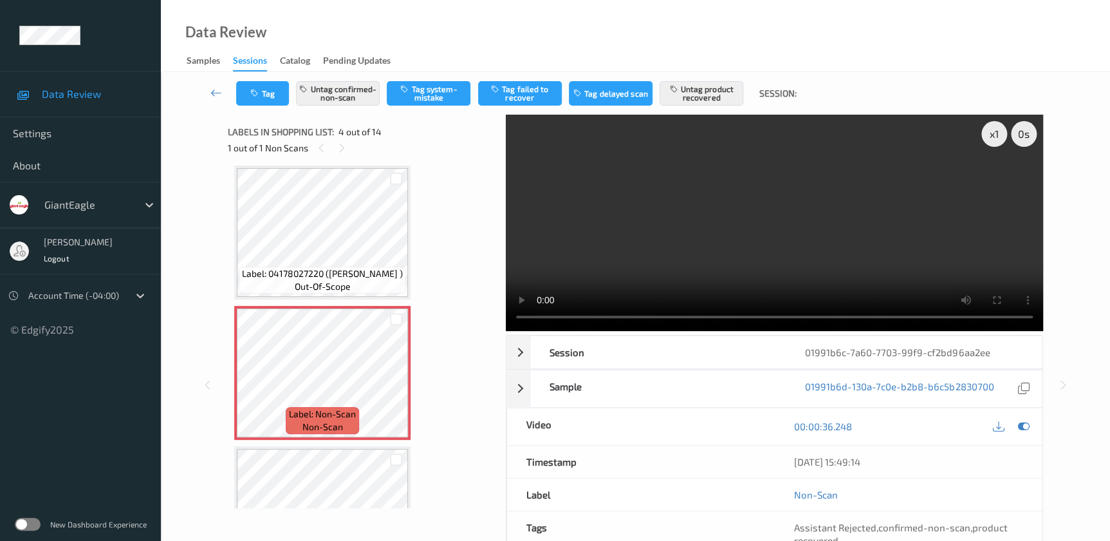
click at [817, 201] on video at bounding box center [774, 223] width 537 height 216
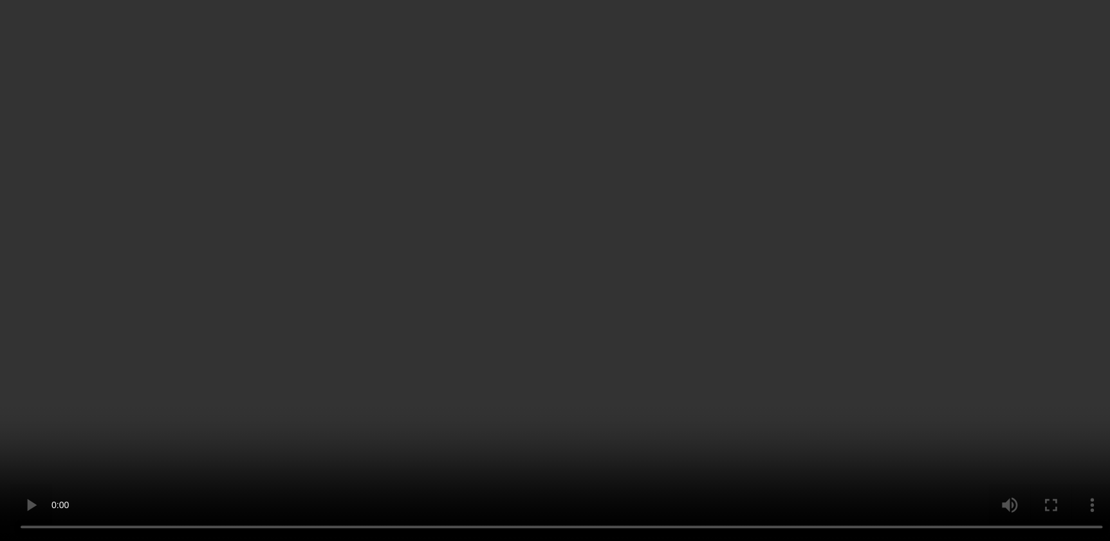
scroll to position [462, 0]
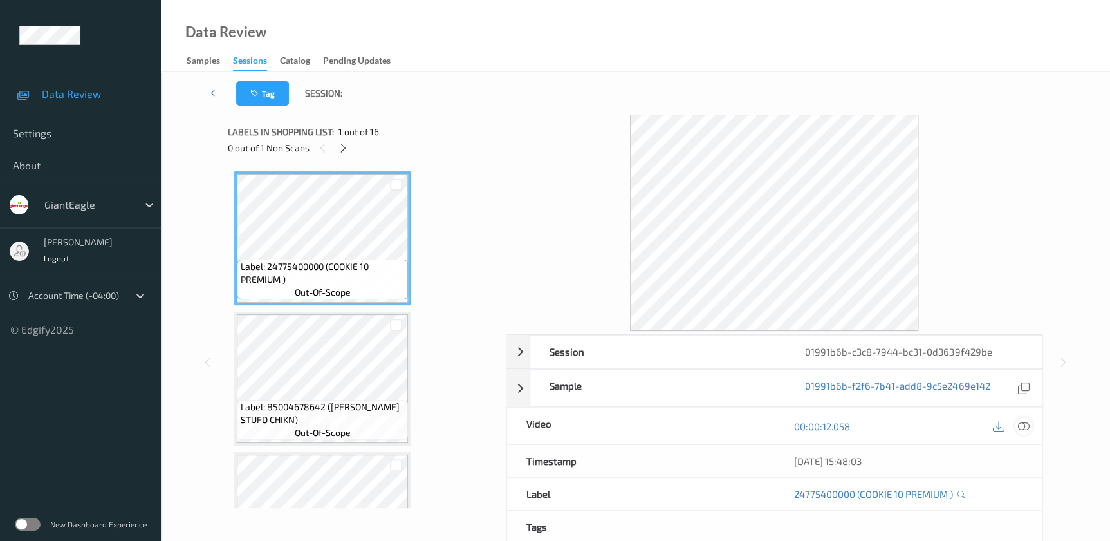
click at [1022, 425] on icon at bounding box center [1023, 426] width 12 height 12
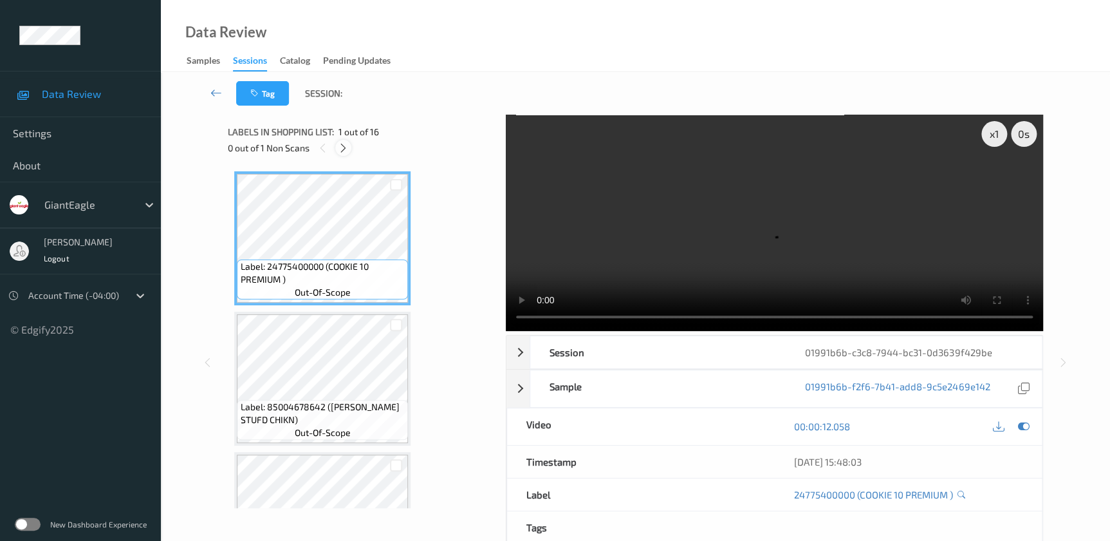
click at [346, 145] on icon at bounding box center [343, 148] width 11 height 12
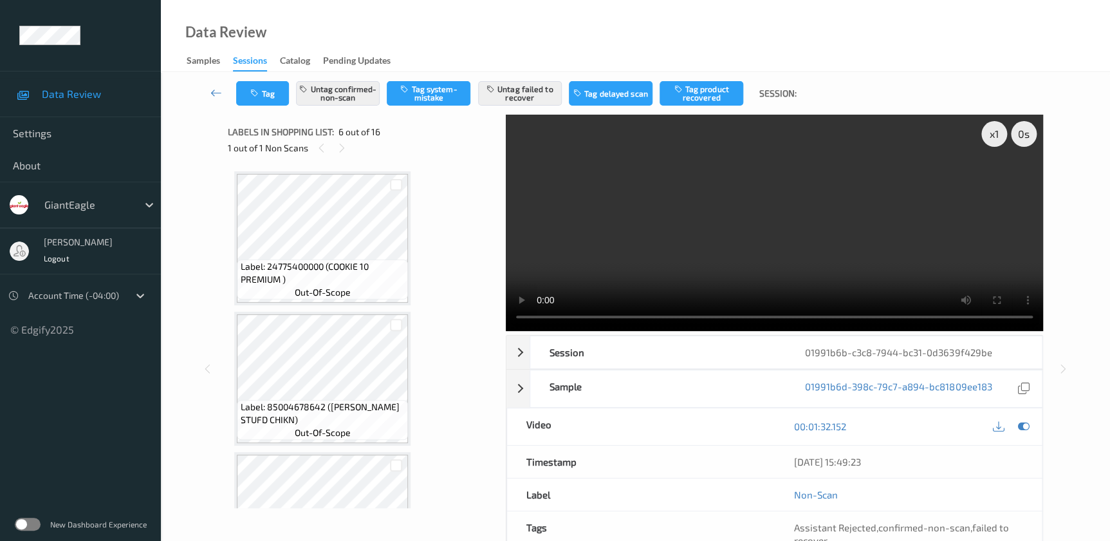
scroll to position [566, 0]
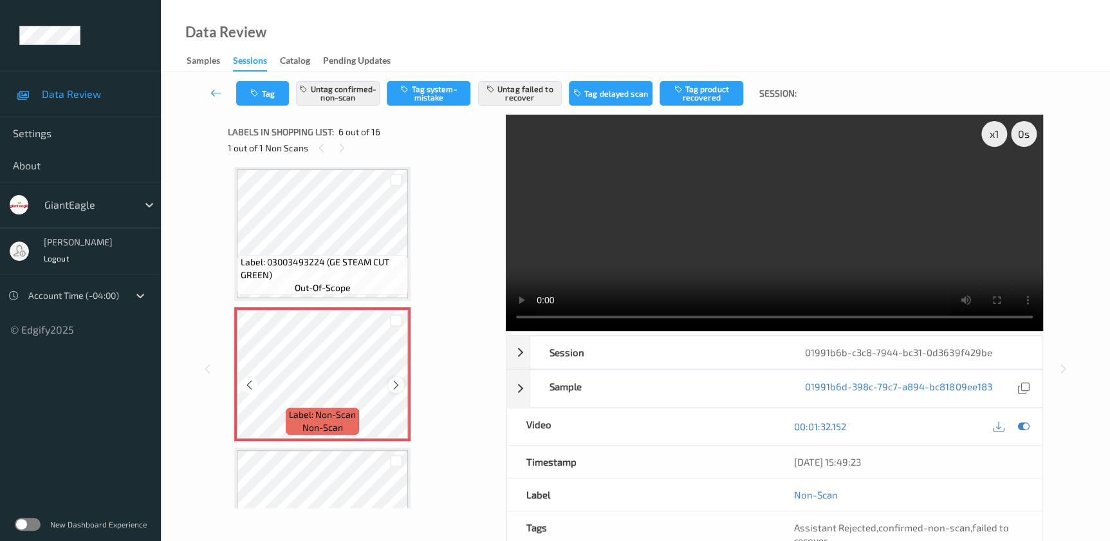
click at [394, 382] on icon at bounding box center [396, 384] width 11 height 12
click at [807, 269] on video at bounding box center [774, 223] width 537 height 216
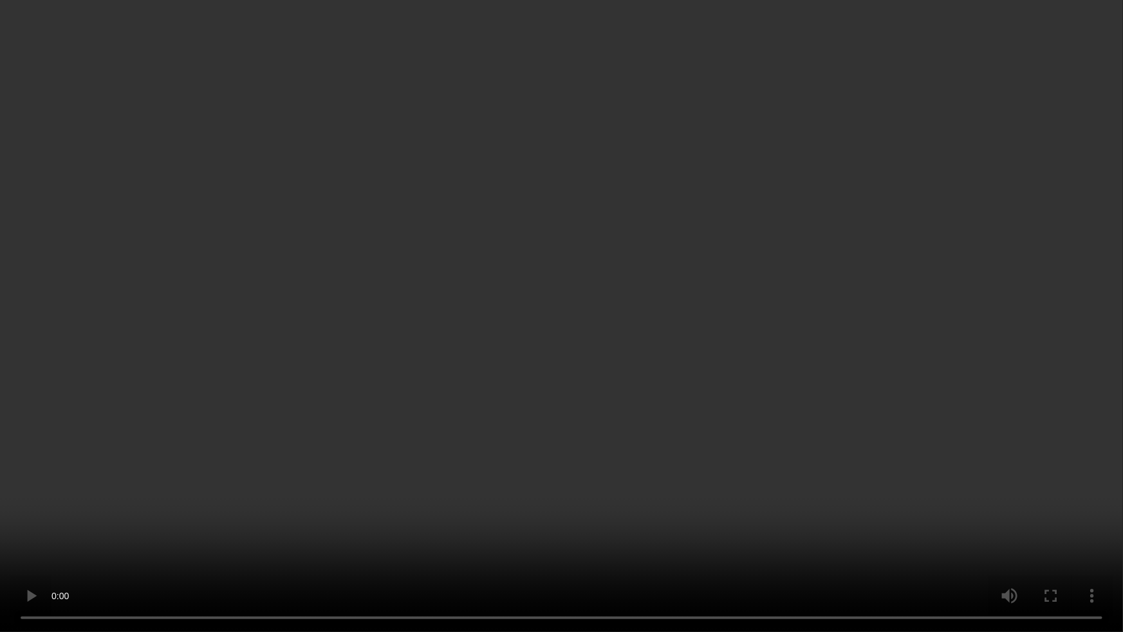
click at [521, 348] on video at bounding box center [561, 316] width 1123 height 632
click at [515, 387] on video at bounding box center [561, 316] width 1123 height 632
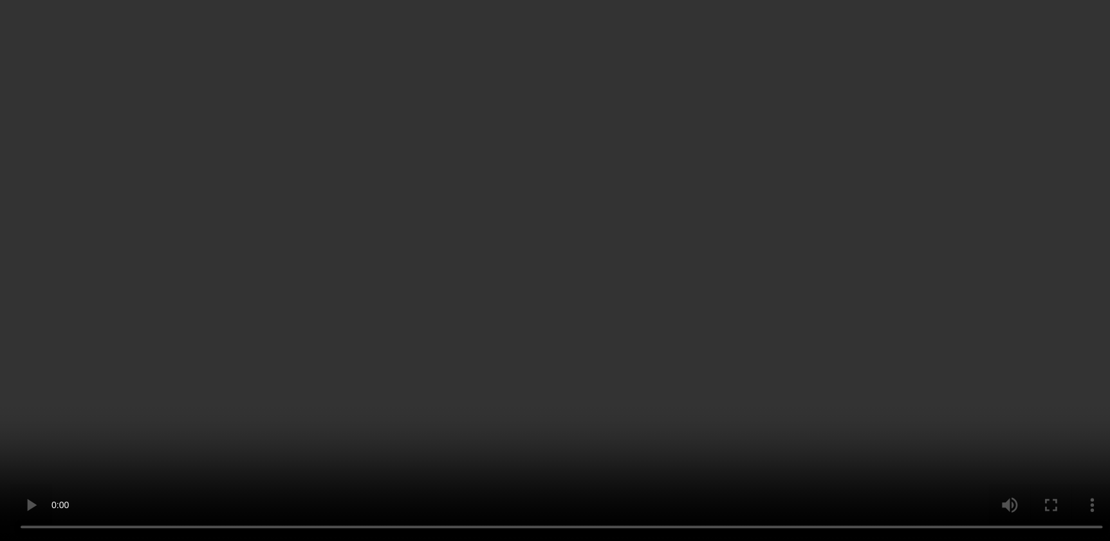
scroll to position [97, 0]
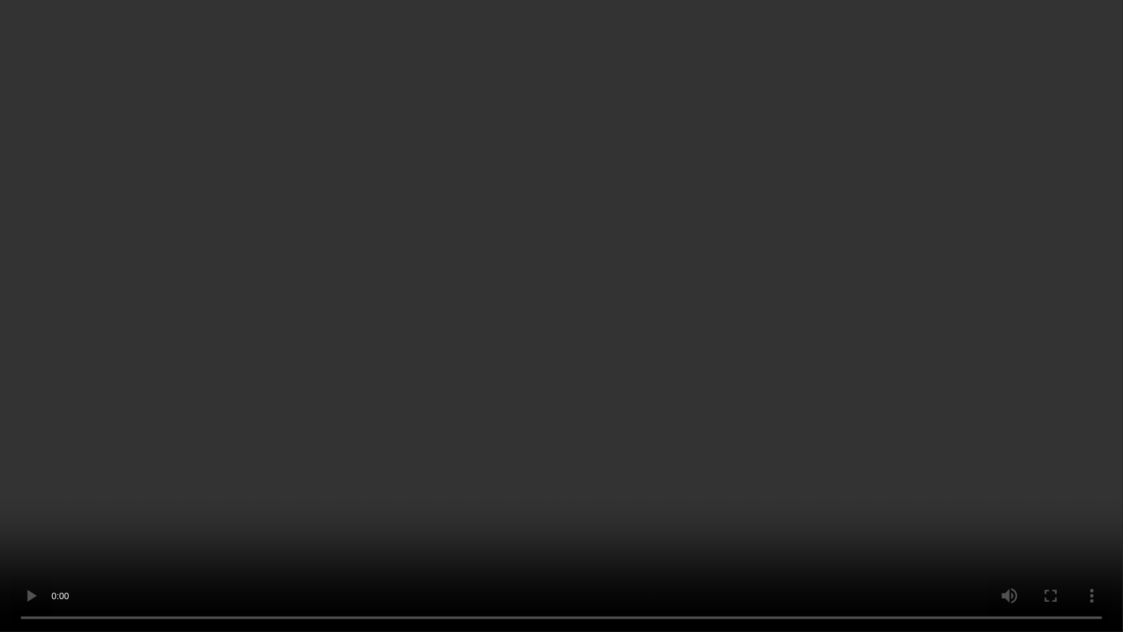
click at [698, 334] on video at bounding box center [561, 316] width 1123 height 632
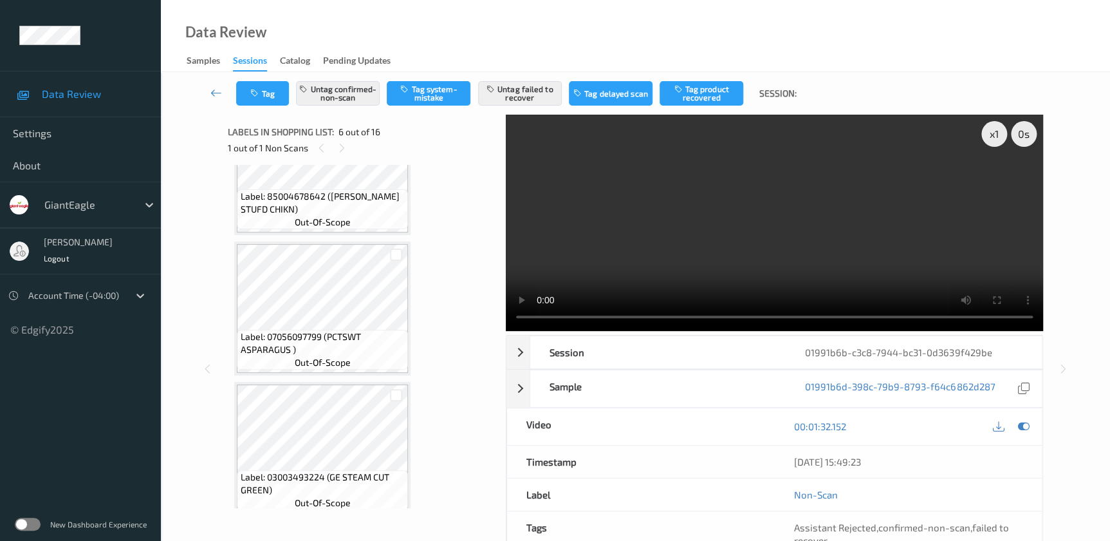
scroll to position [468, 0]
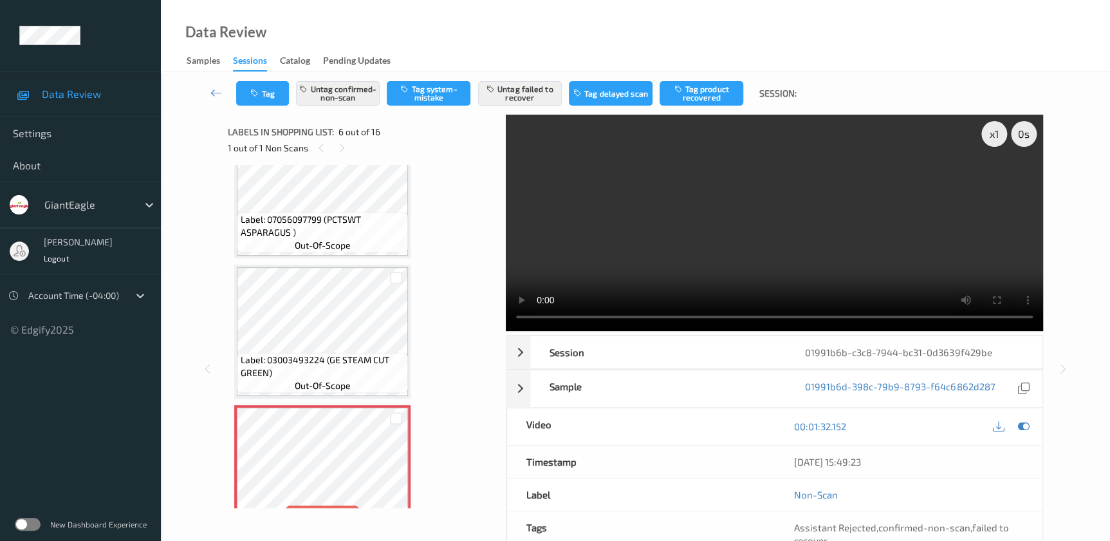
click at [858, 254] on video at bounding box center [774, 223] width 537 height 216
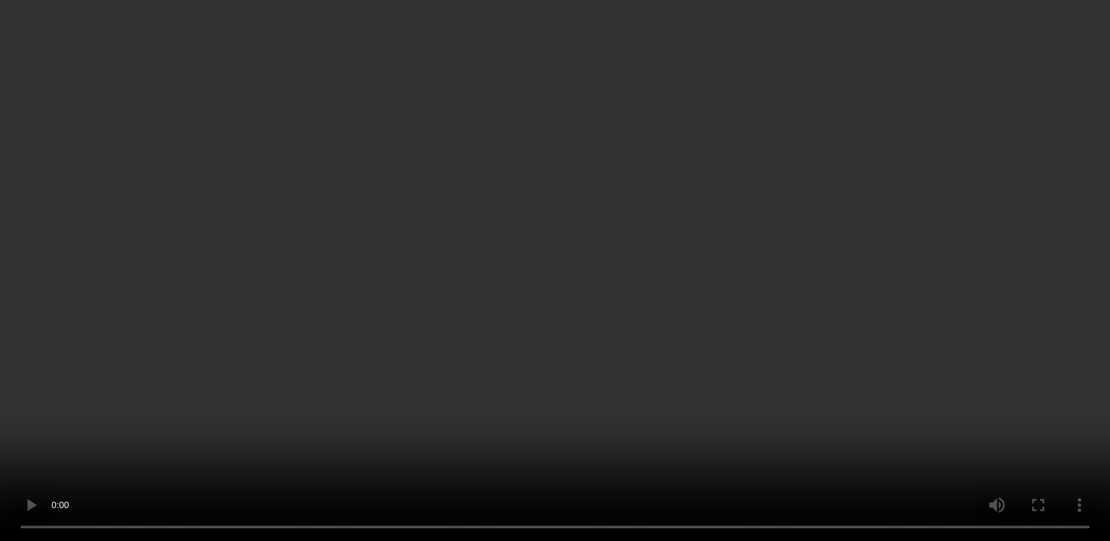
scroll to position [644, 0]
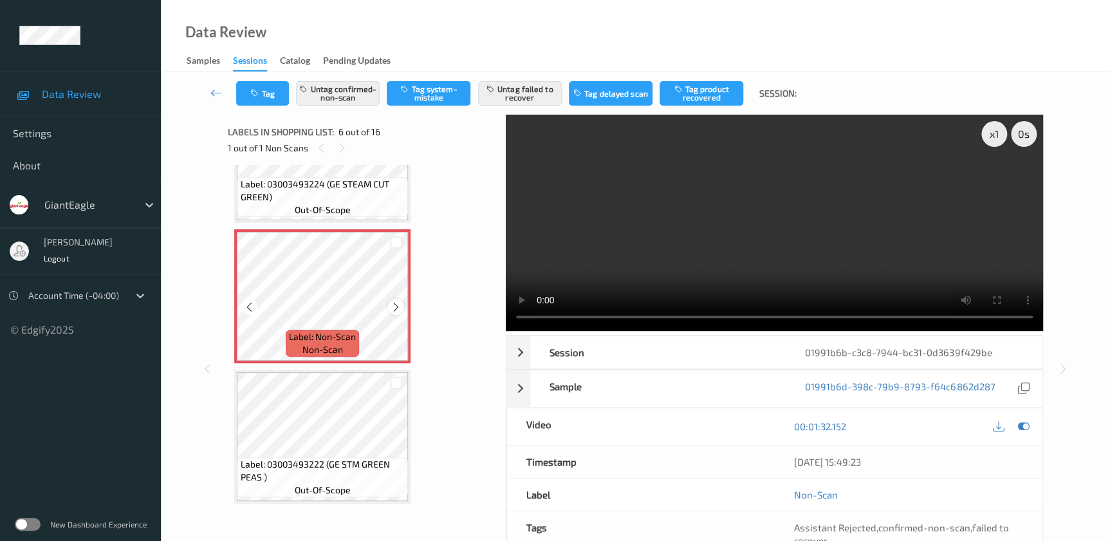
click at [391, 302] on icon at bounding box center [396, 307] width 11 height 12
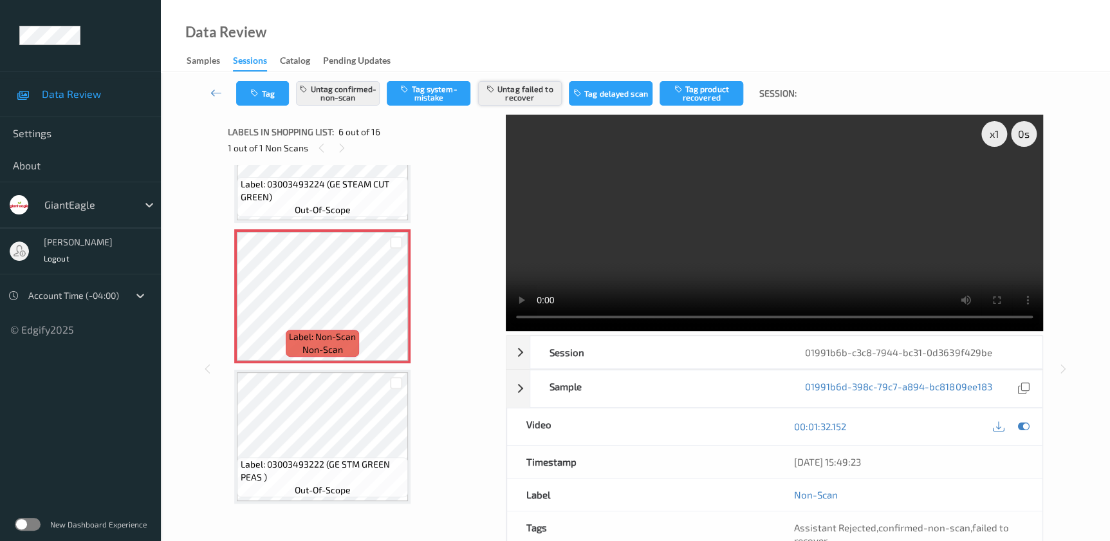
click at [521, 99] on button "Untag failed to recover" at bounding box center [520, 93] width 84 height 24
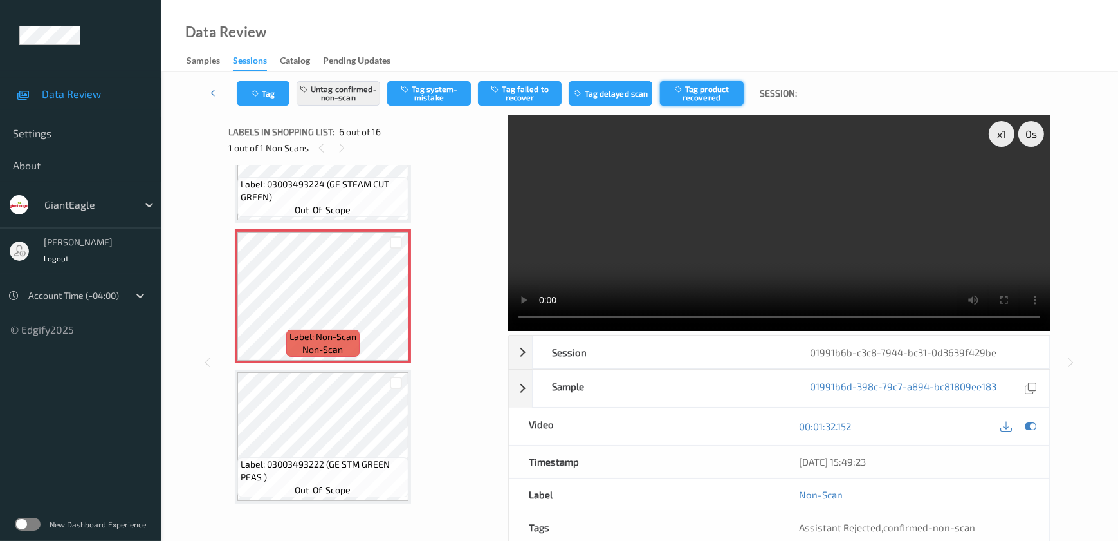
click at [698, 93] on button "Tag product recovered" at bounding box center [702, 93] width 84 height 24
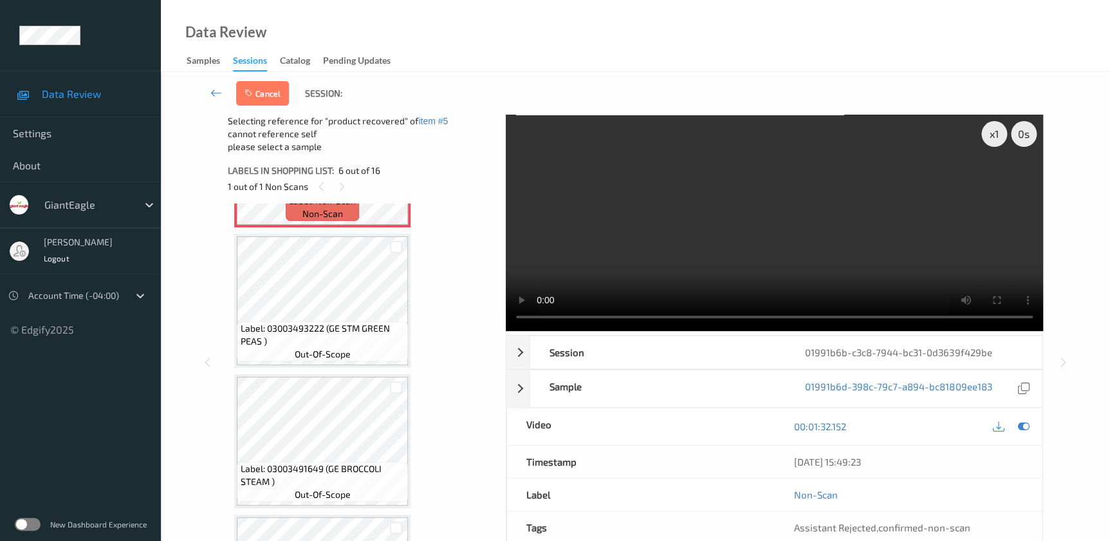
scroll to position [819, 0]
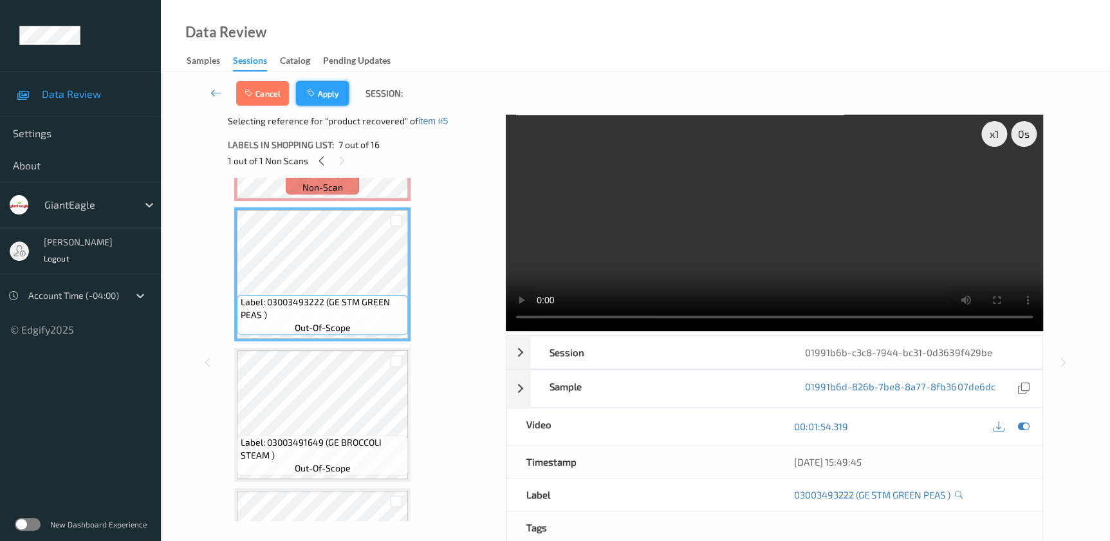
click at [329, 85] on button "Apply" at bounding box center [322, 93] width 53 height 24
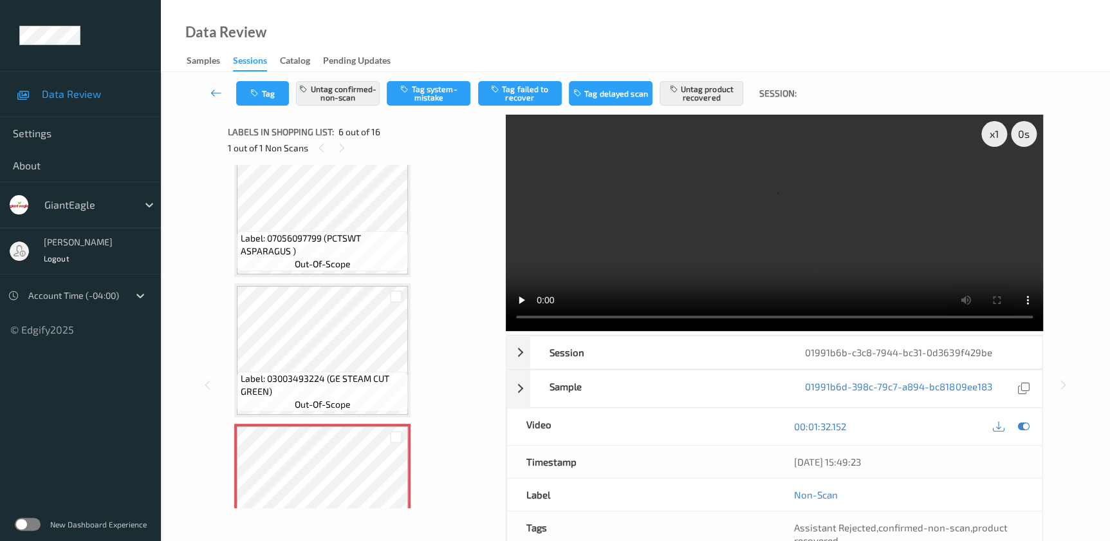
scroll to position [449, 0]
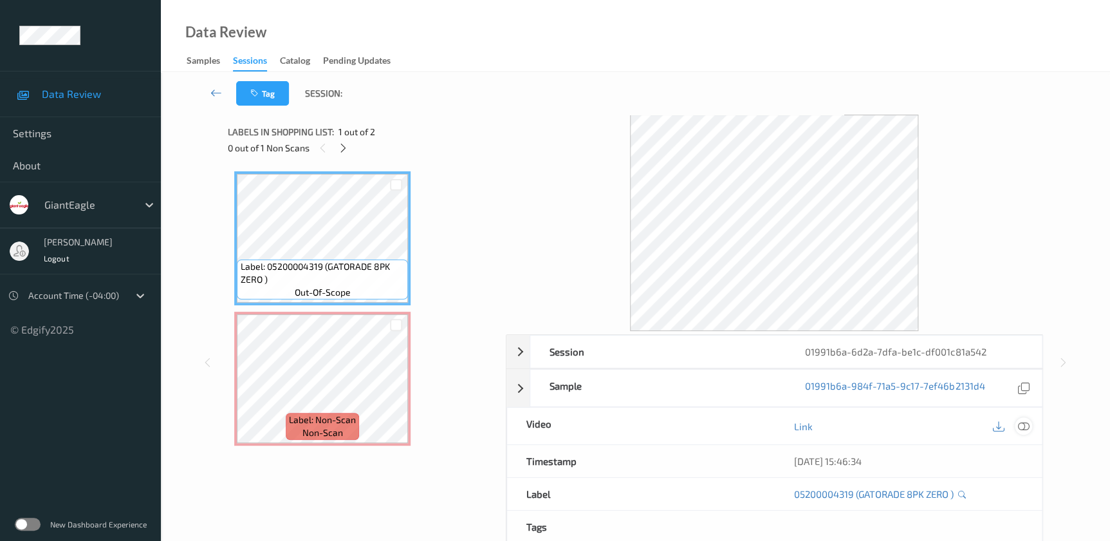
click at [1026, 427] on icon at bounding box center [1023, 426] width 12 height 12
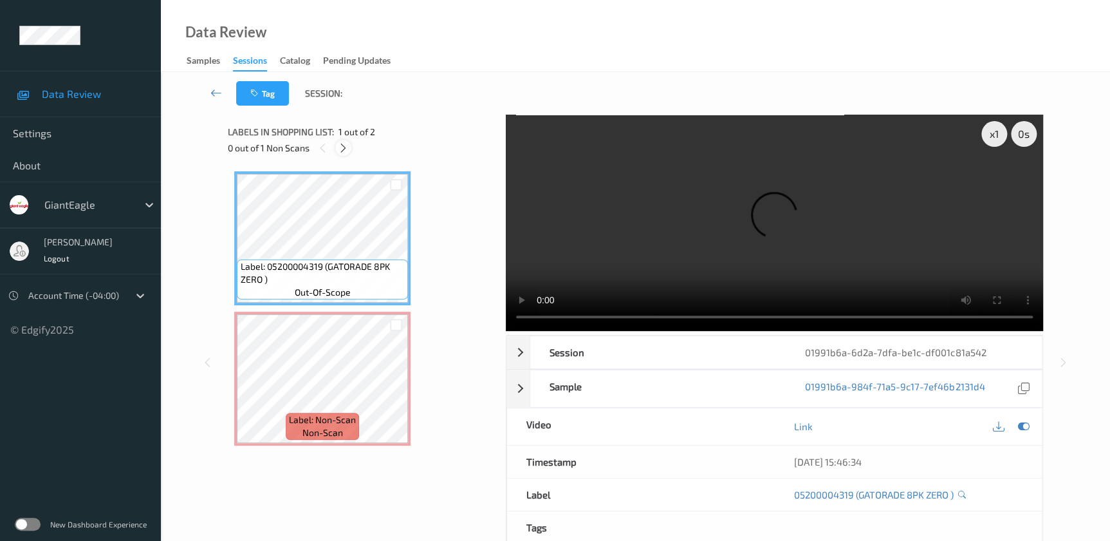
click at [344, 147] on icon at bounding box center [343, 148] width 11 height 12
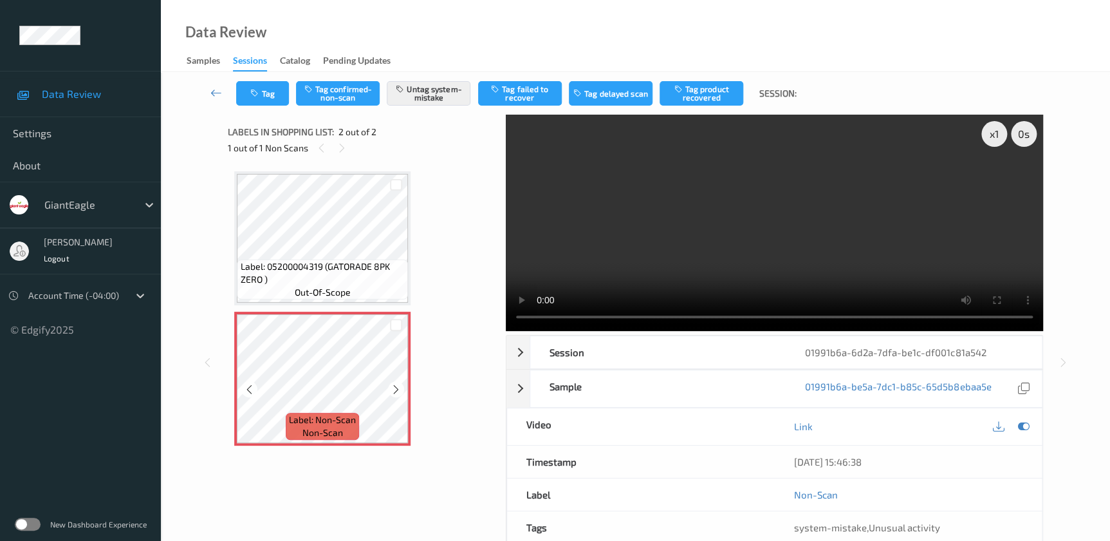
click at [394, 390] on icon at bounding box center [396, 390] width 11 height 12
click at [401, 384] on div at bounding box center [396, 389] width 16 height 16
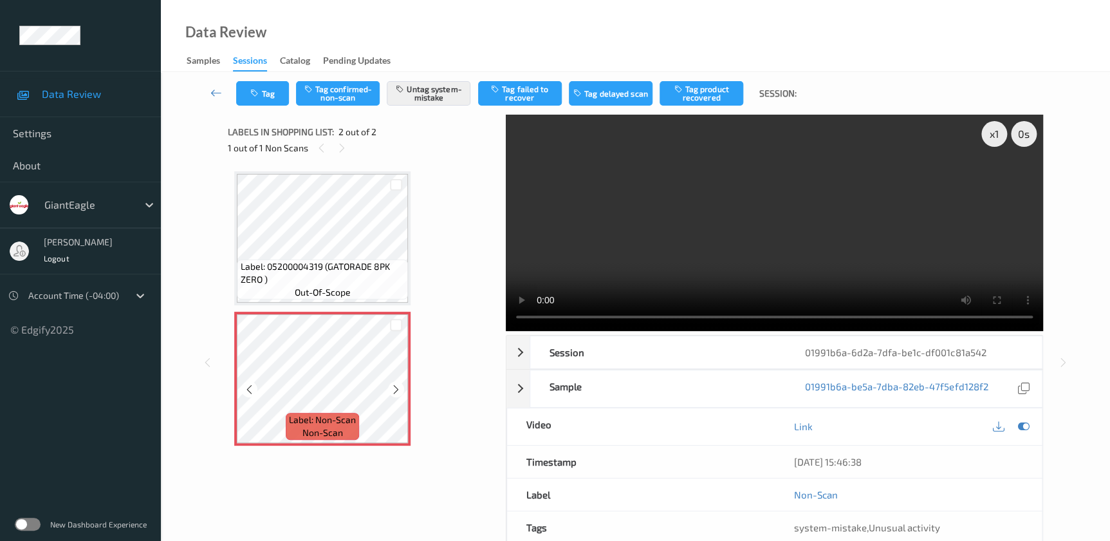
click at [401, 384] on div at bounding box center [396, 389] width 16 height 16
click at [257, 94] on icon "button" at bounding box center [255, 93] width 11 height 9
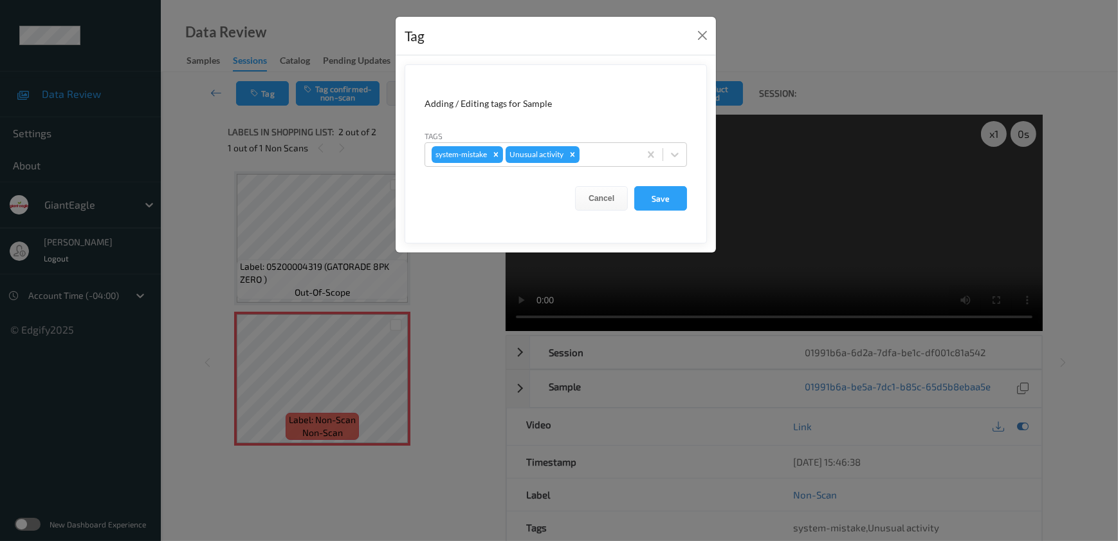
click at [461, 376] on div "Tag Adding / Editing tags for Sample Tags system-mistake Unusual activity Cance…" at bounding box center [559, 270] width 1118 height 541
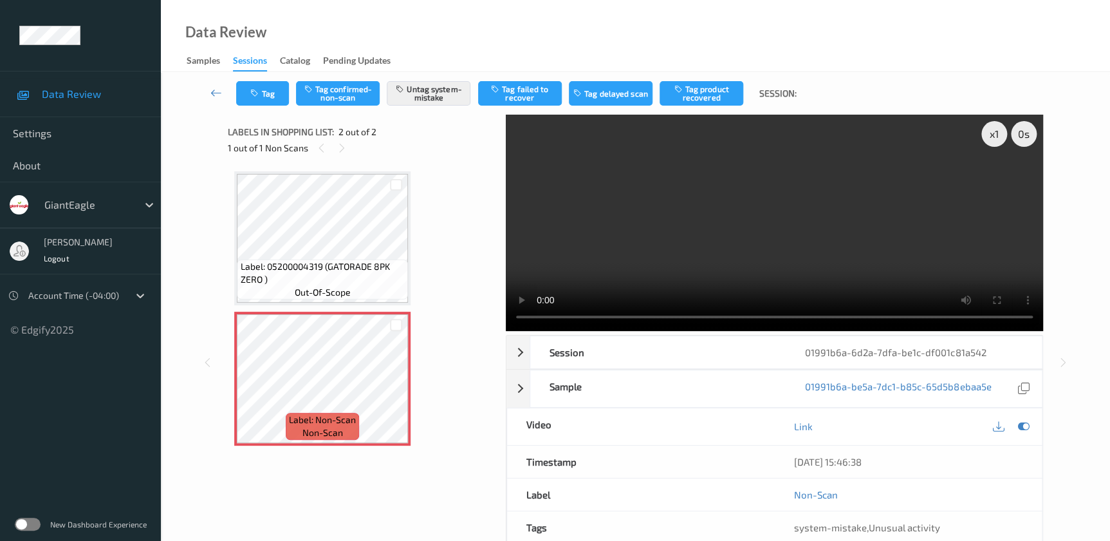
click at [685, 261] on video at bounding box center [774, 223] width 537 height 216
click at [997, 129] on div "x 1" at bounding box center [994, 134] width 26 height 26
click at [997, 129] on div "x 2" at bounding box center [994, 134] width 26 height 26
click at [399, 384] on icon at bounding box center [396, 390] width 11 height 12
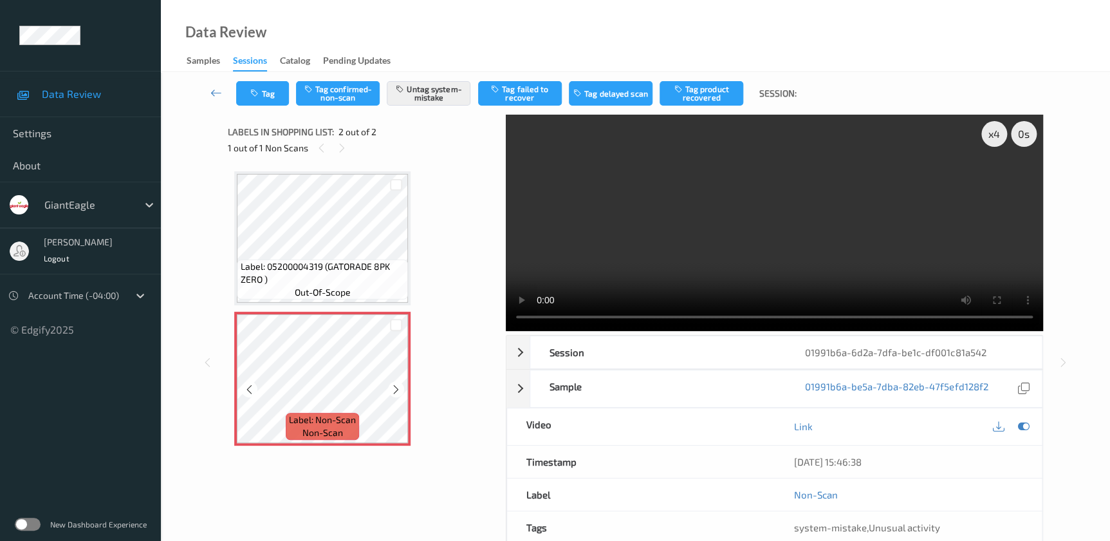
click at [399, 384] on icon at bounding box center [396, 390] width 11 height 12
click at [271, 85] on button "Tag" at bounding box center [262, 93] width 53 height 24
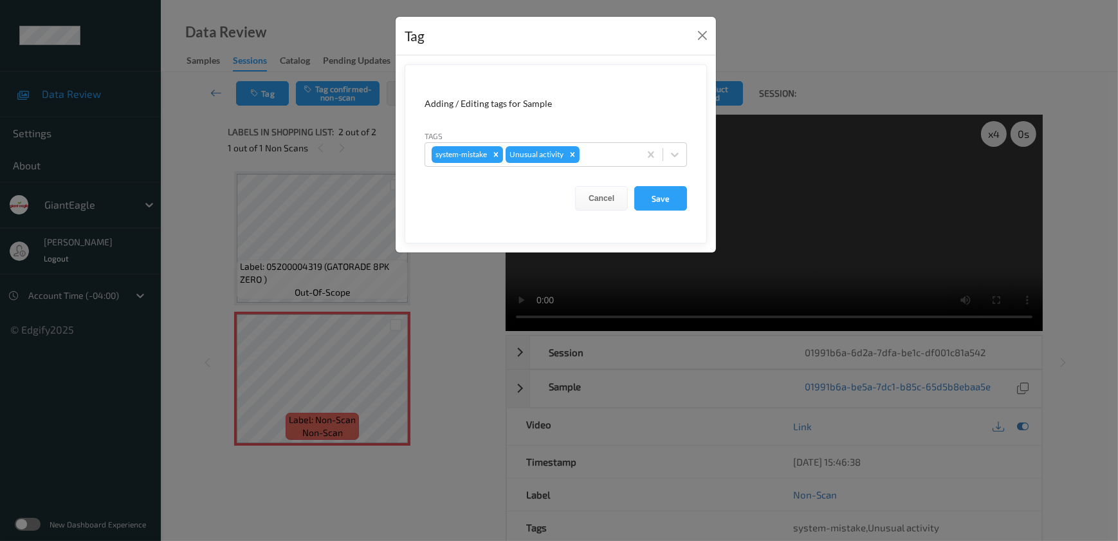
click at [455, 419] on div "Tag Adding / Editing tags for Sample Tags system-mistake Unusual activity Cance…" at bounding box center [559, 270] width 1118 height 541
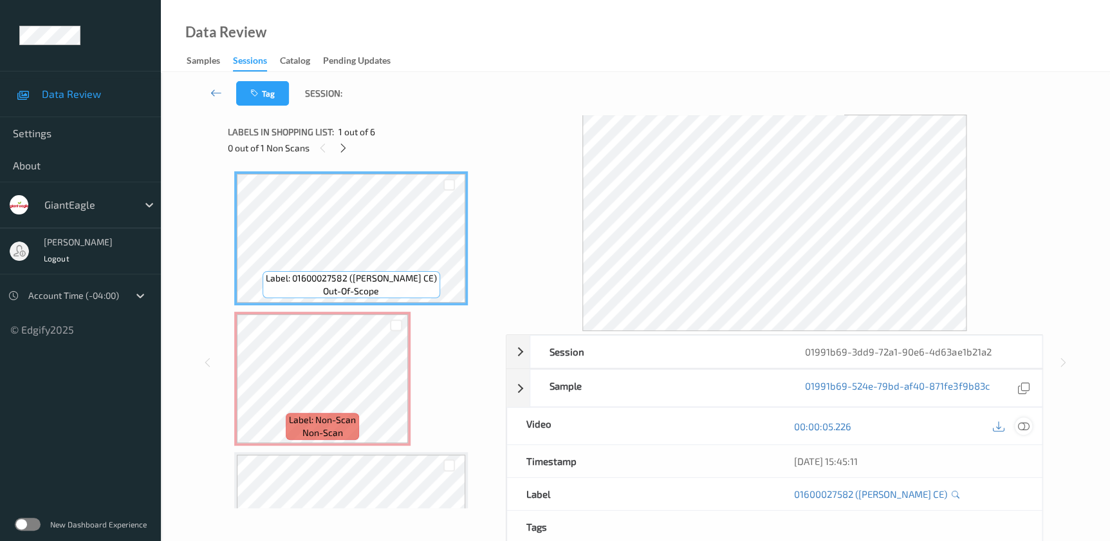
click at [1021, 424] on icon at bounding box center [1023, 426] width 12 height 12
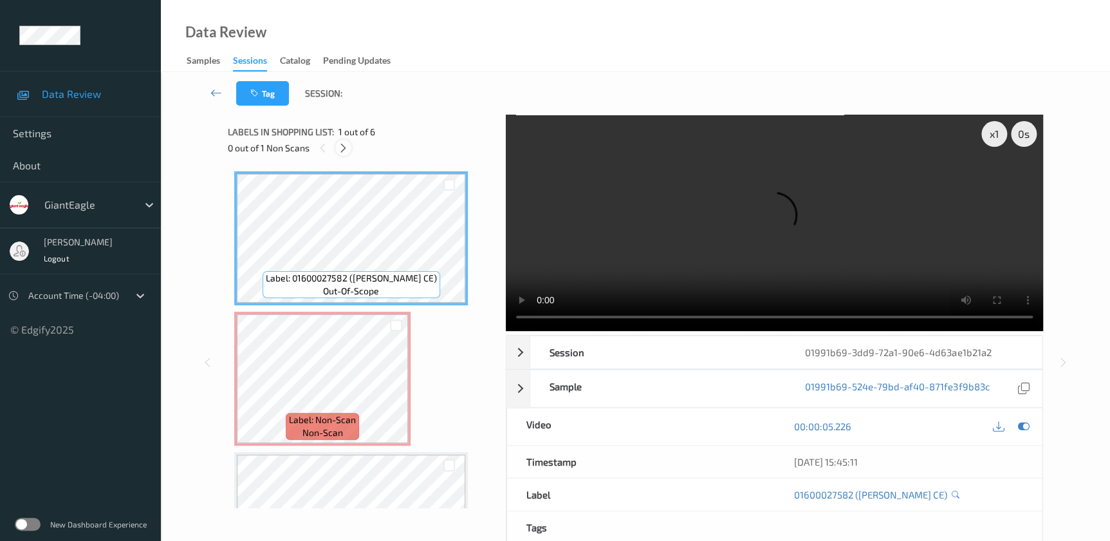
click at [345, 150] on icon at bounding box center [343, 148] width 11 height 12
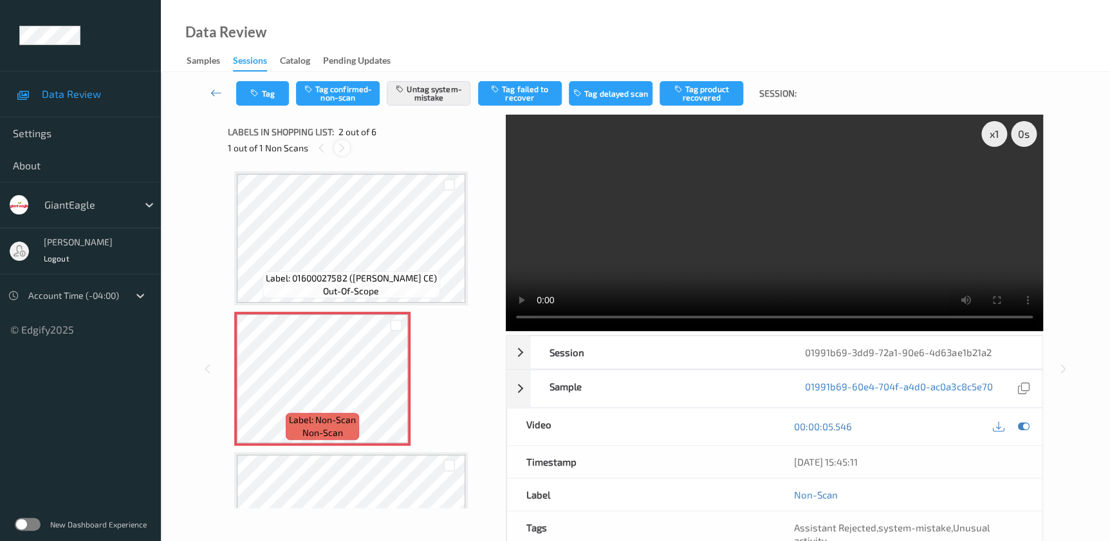
scroll to position [6, 0]
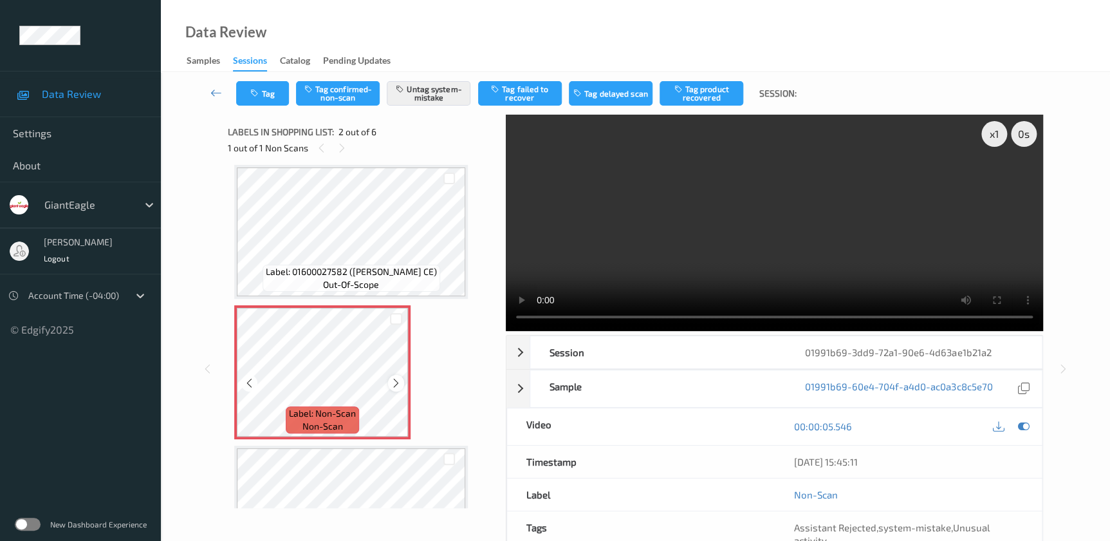
click at [393, 384] on icon at bounding box center [396, 383] width 11 height 12
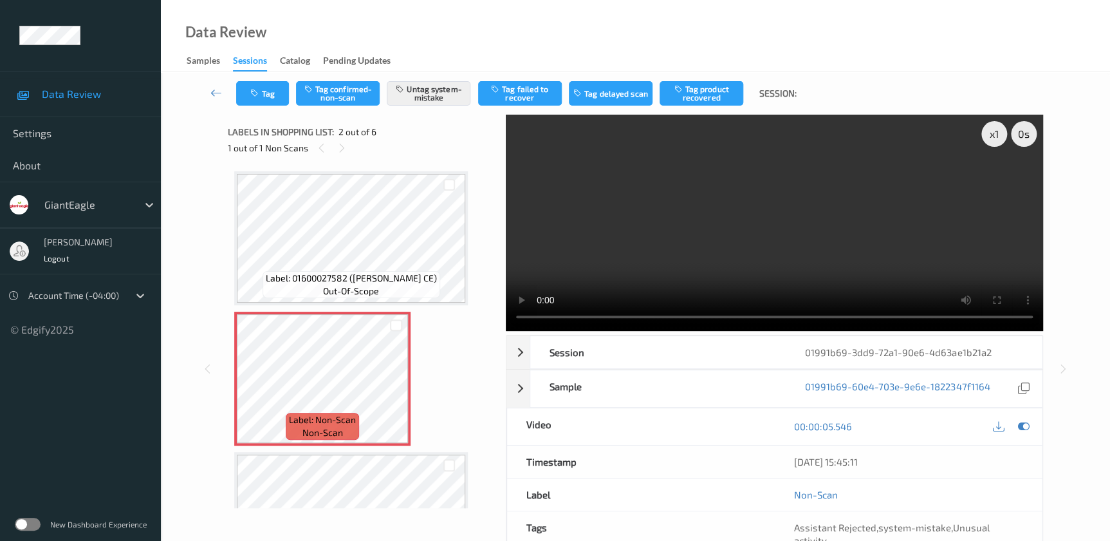
click at [774, 251] on video at bounding box center [774, 223] width 537 height 216
click at [269, 102] on button "Tag" at bounding box center [262, 93] width 53 height 24
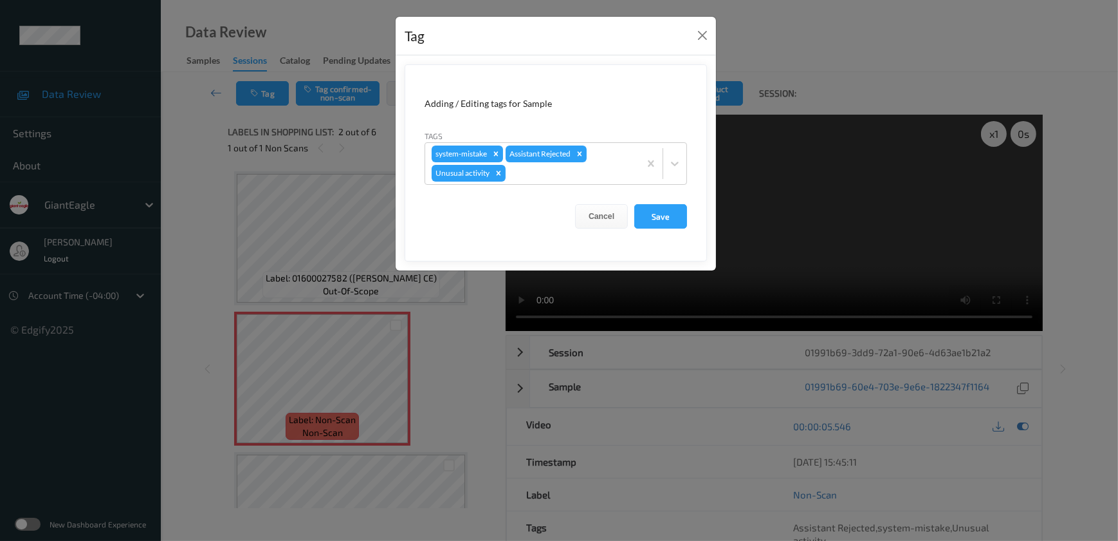
click at [456, 373] on div "Tag Adding / Editing tags for Sample Tags system-mistake Assistant Rejected Unu…" at bounding box center [559, 270] width 1118 height 541
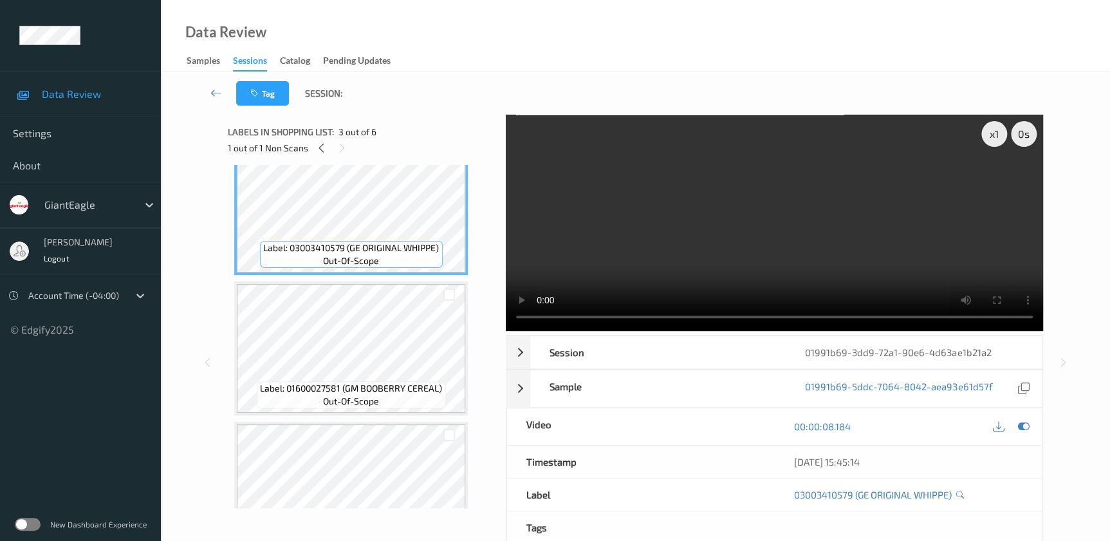
scroll to position [268, 0]
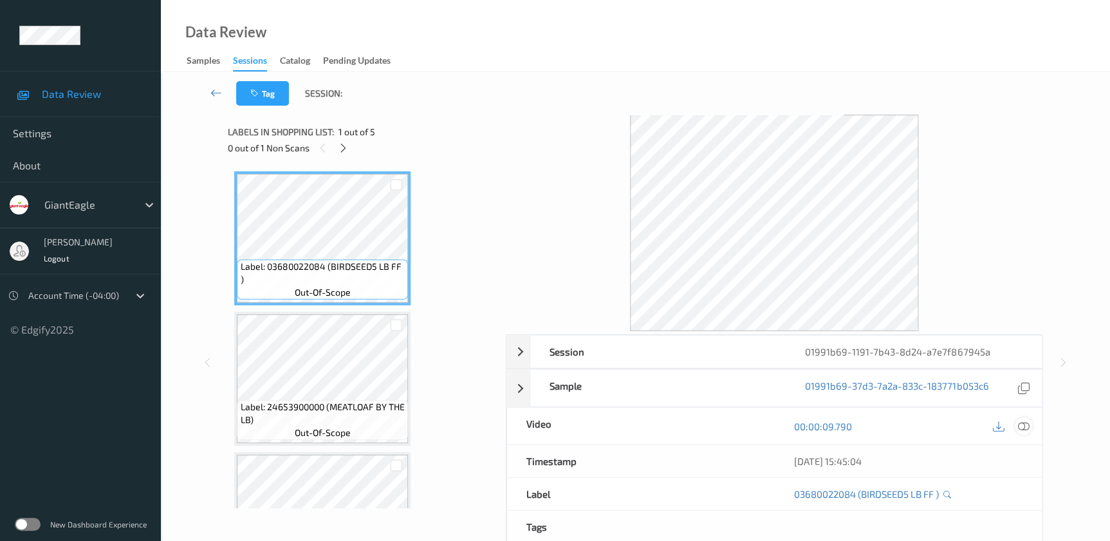
click at [1023, 425] on icon at bounding box center [1023, 426] width 12 height 12
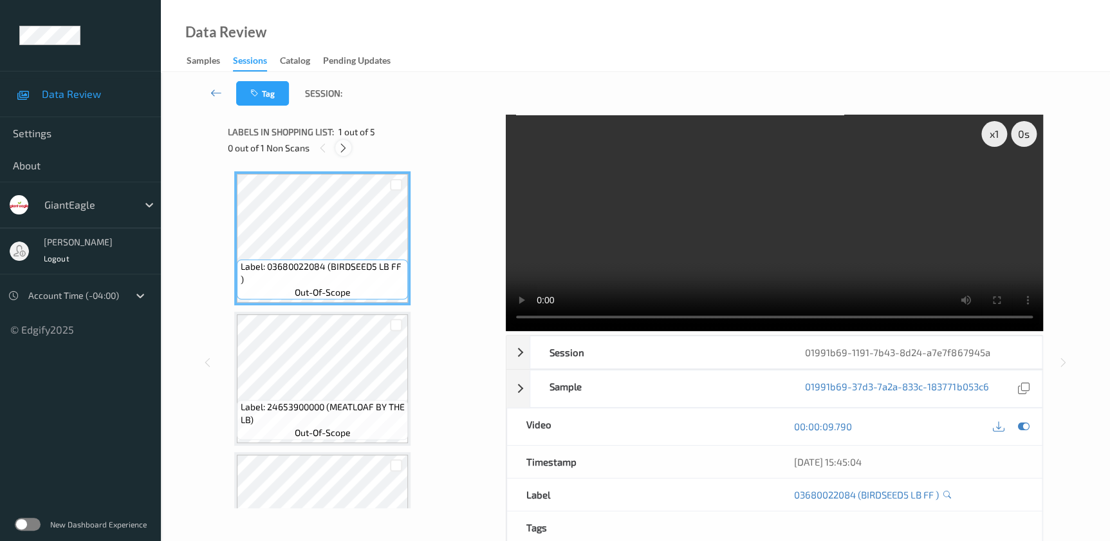
click at [344, 149] on icon at bounding box center [343, 148] width 11 height 12
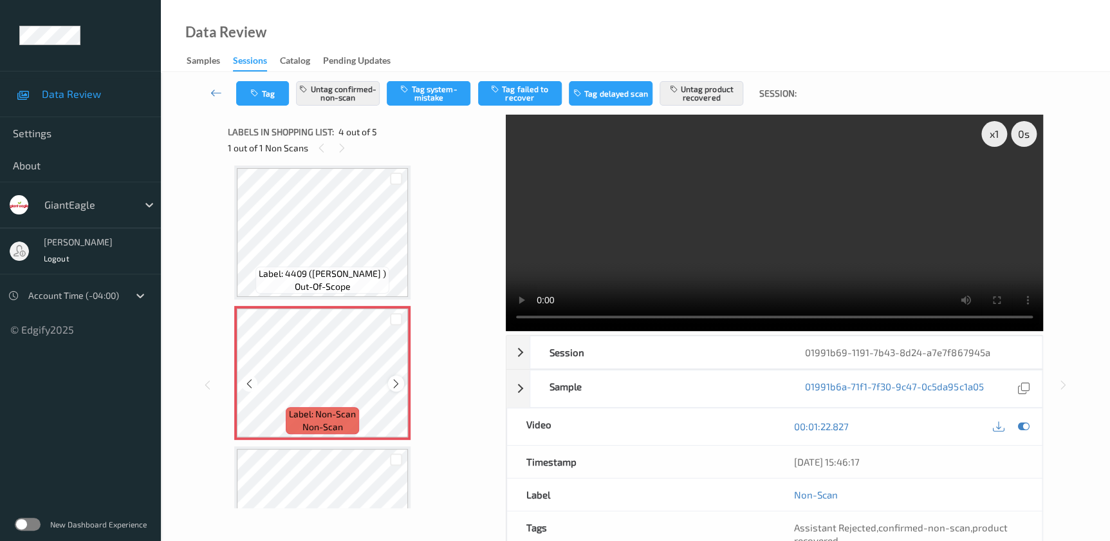
click at [391, 380] on icon at bounding box center [396, 384] width 11 height 12
click at [724, 266] on video at bounding box center [774, 223] width 537 height 216
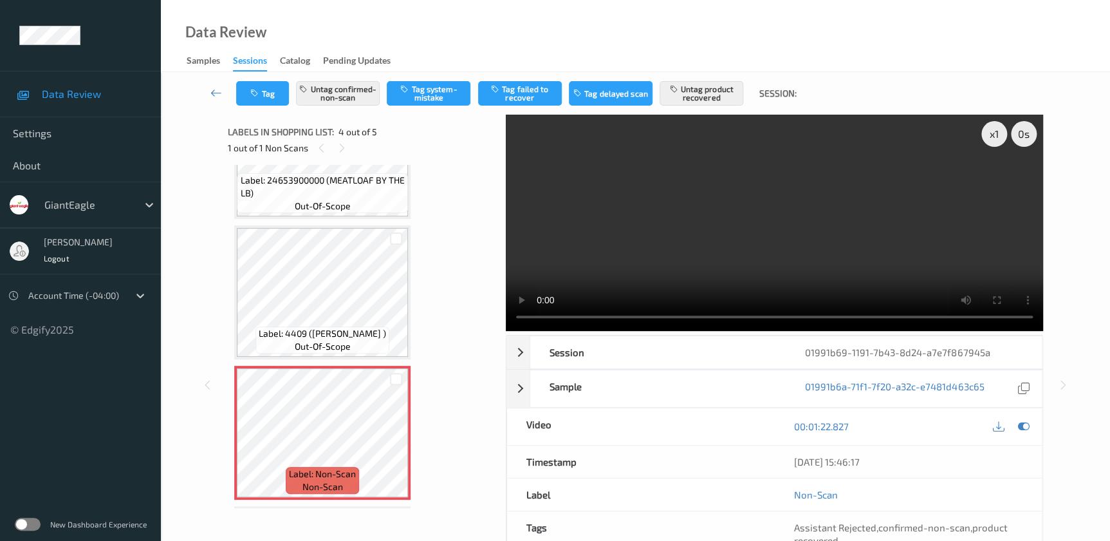
scroll to position [234, 0]
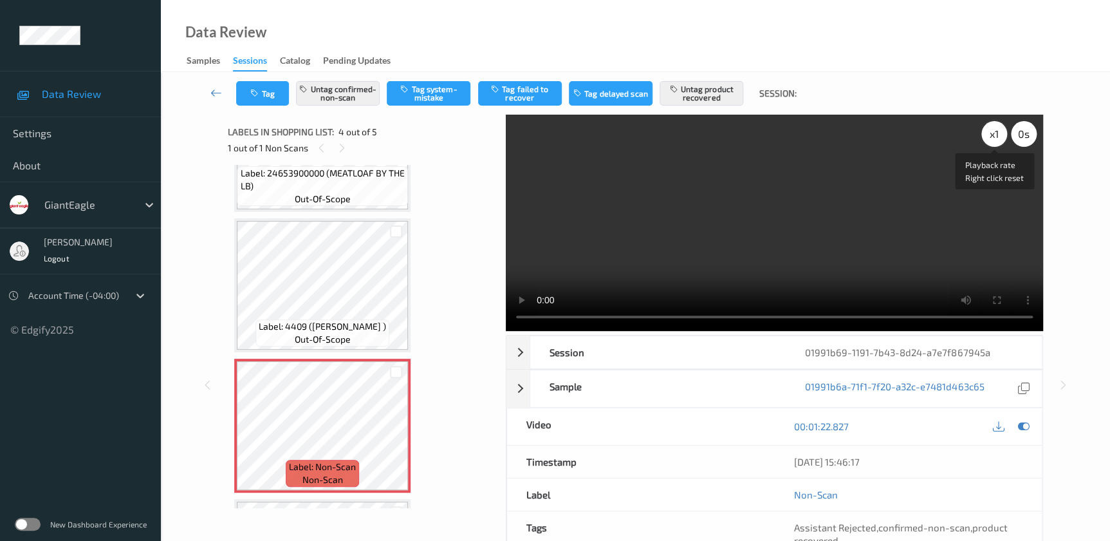
click at [996, 139] on div "x 1" at bounding box center [994, 134] width 26 height 26
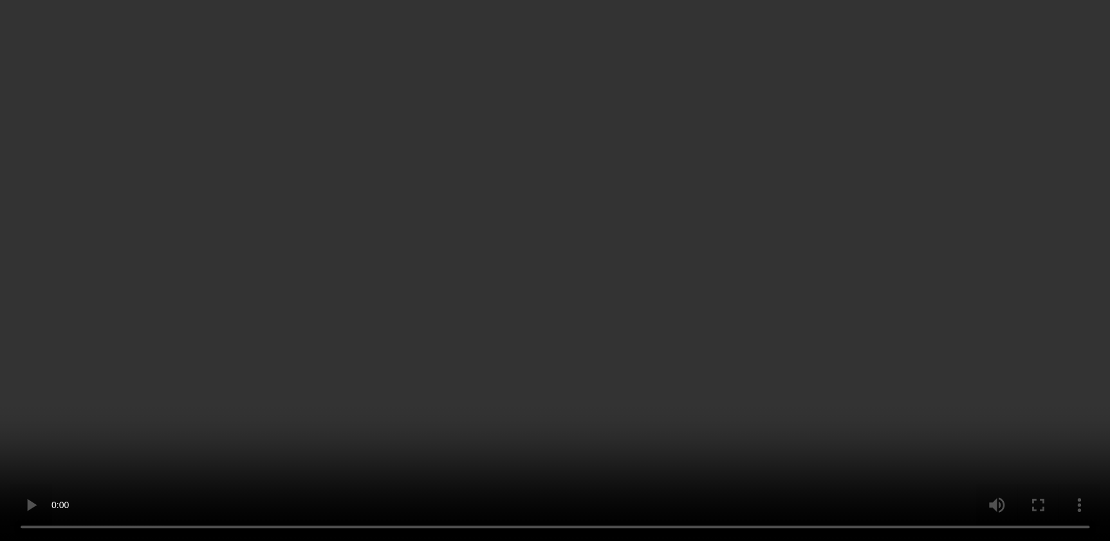
scroll to position [362, 0]
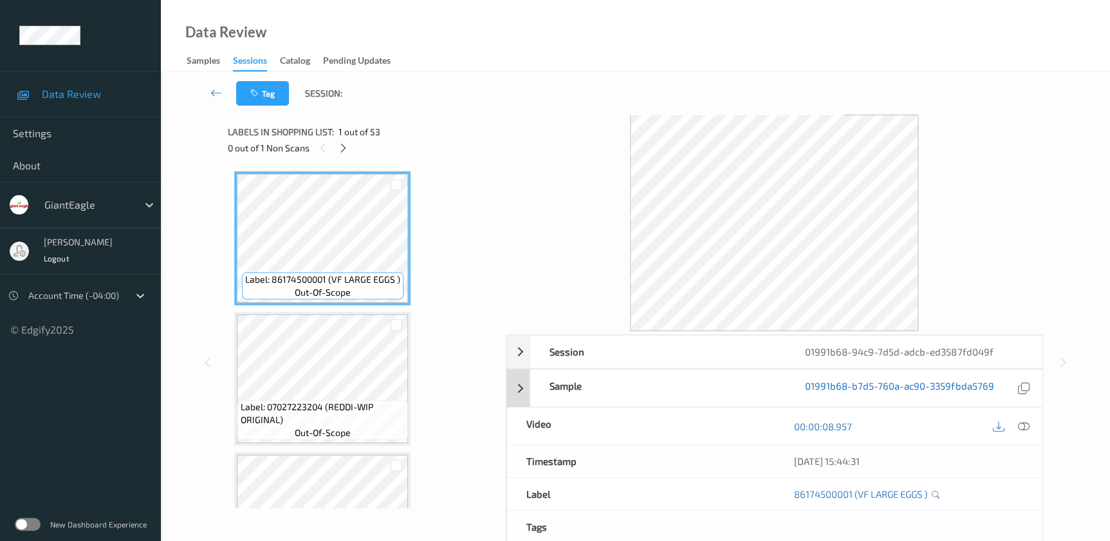
drag, startPoint x: 1026, startPoint y: 422, endPoint x: 898, endPoint y: 275, distance: 195.2
click at [1026, 422] on icon at bounding box center [1023, 426] width 12 height 12
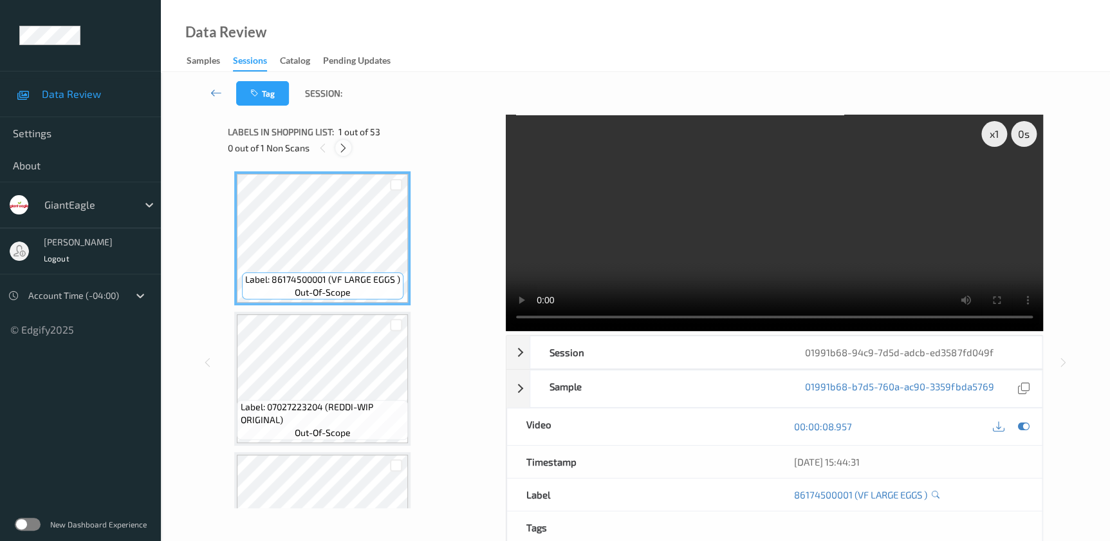
click at [340, 146] on icon at bounding box center [343, 148] width 11 height 12
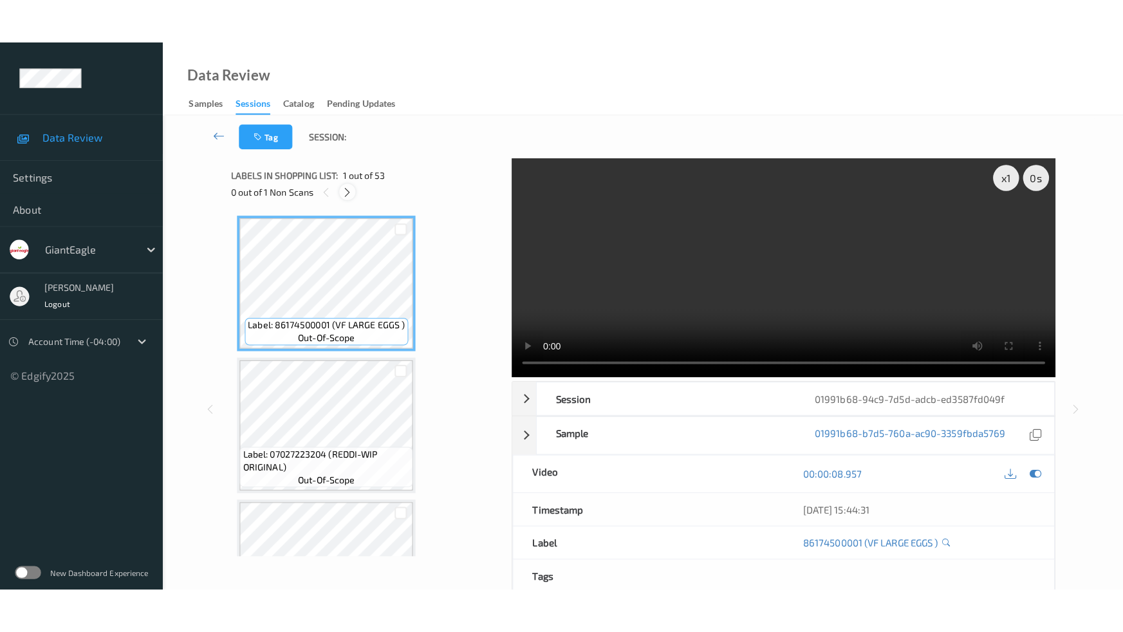
scroll to position [7073, 0]
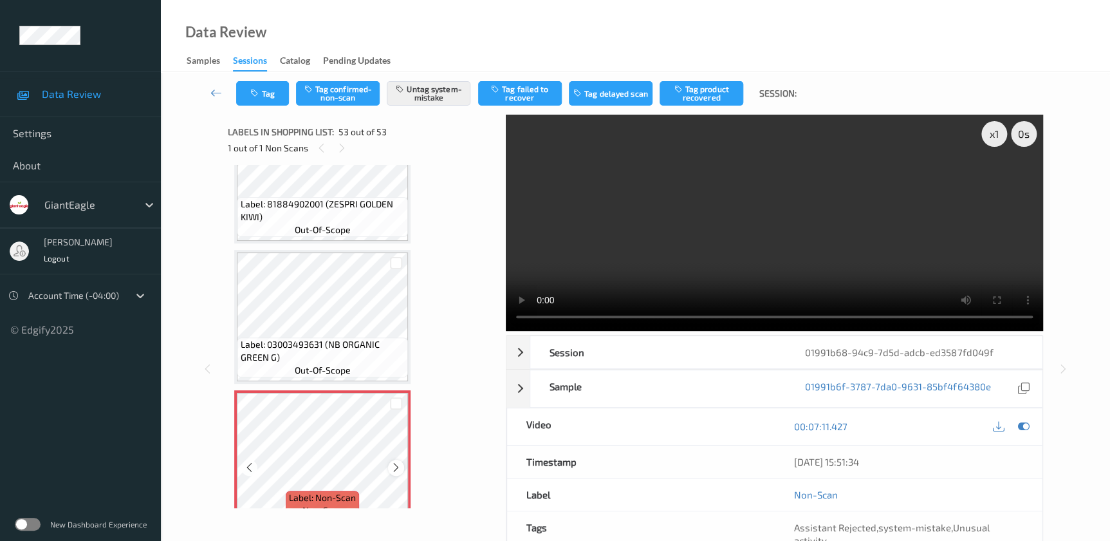
click at [392, 461] on icon at bounding box center [396, 467] width 11 height 12
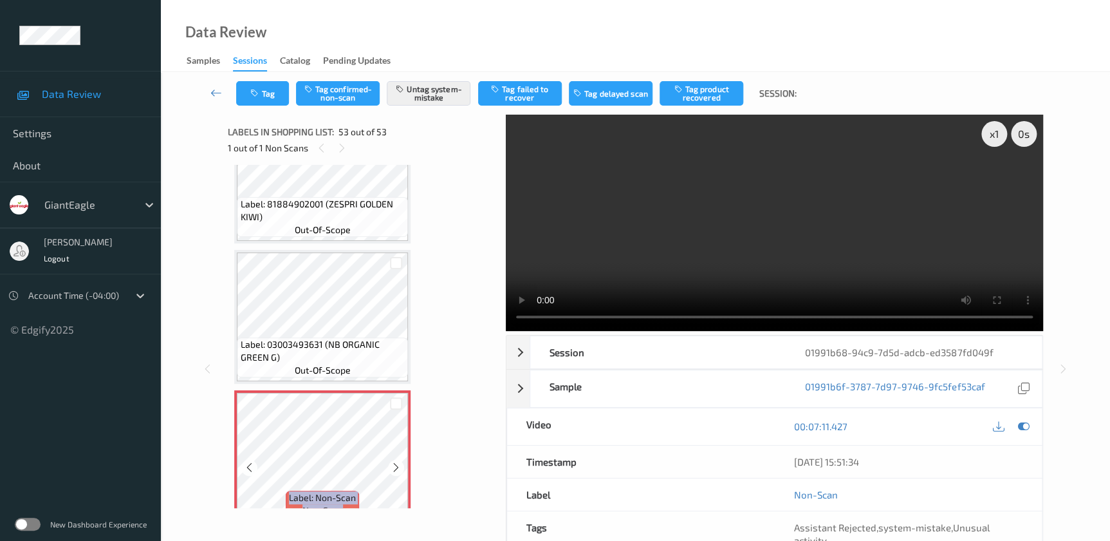
click at [392, 461] on icon at bounding box center [396, 467] width 11 height 12
click at [398, 461] on icon at bounding box center [396, 467] width 11 height 12
click at [886, 273] on video at bounding box center [774, 223] width 537 height 216
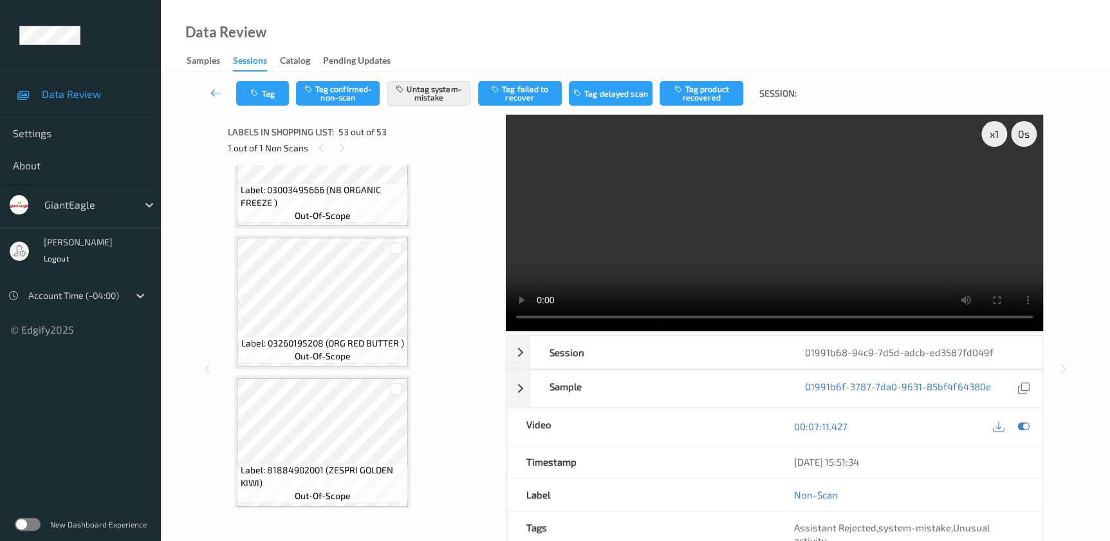
scroll to position [6807, 0]
click at [269, 96] on button "Tag" at bounding box center [262, 93] width 53 height 24
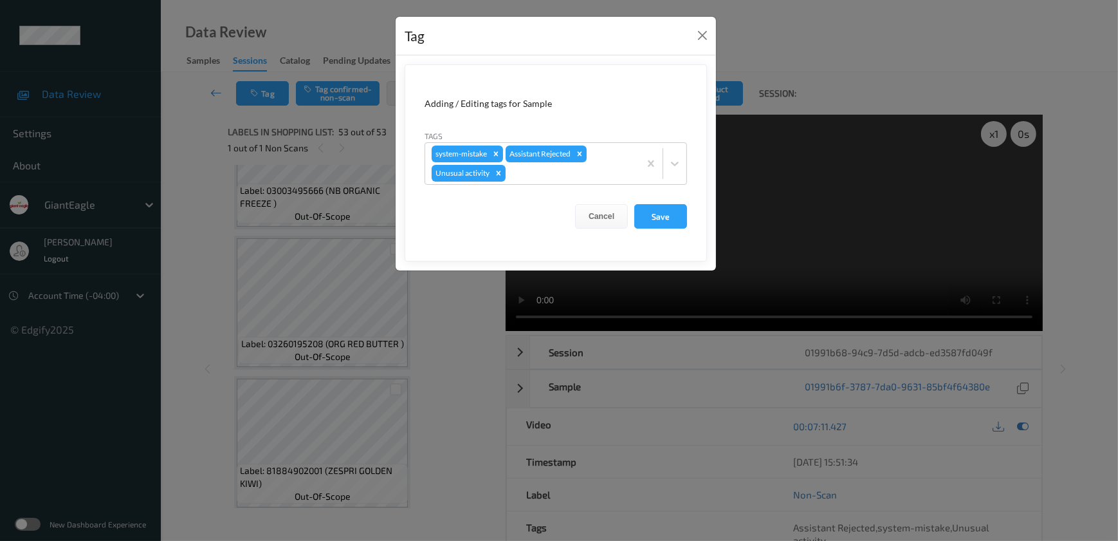
click at [469, 342] on div "Tag Adding / Editing tags for Sample Tags system-mistake Assistant Rejected Unu…" at bounding box center [559, 270] width 1118 height 541
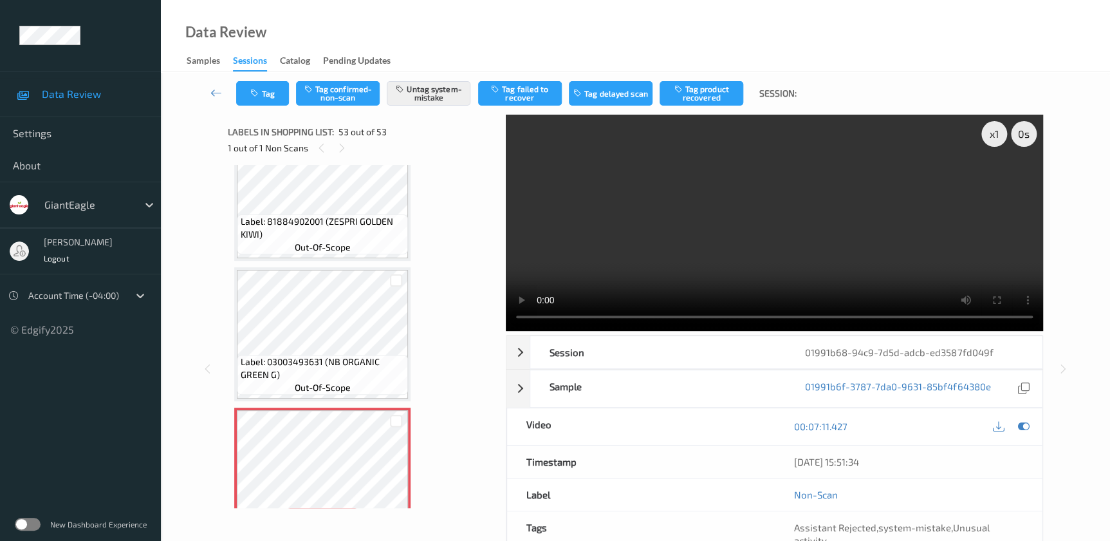
scroll to position [7073, 0]
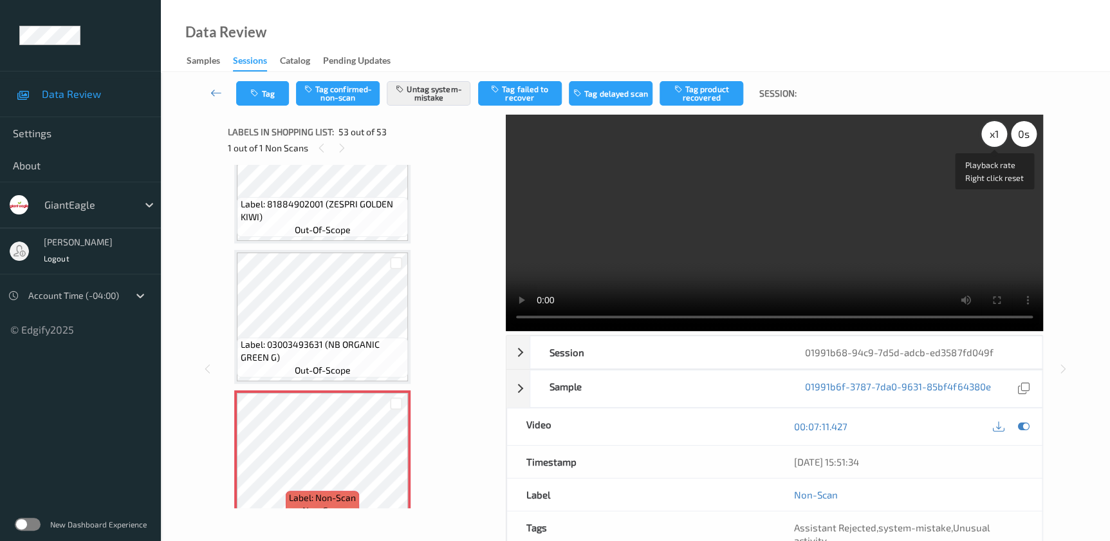
click at [991, 131] on div "x 1" at bounding box center [994, 134] width 26 height 26
click at [991, 131] on div "x 2" at bounding box center [994, 134] width 26 height 26
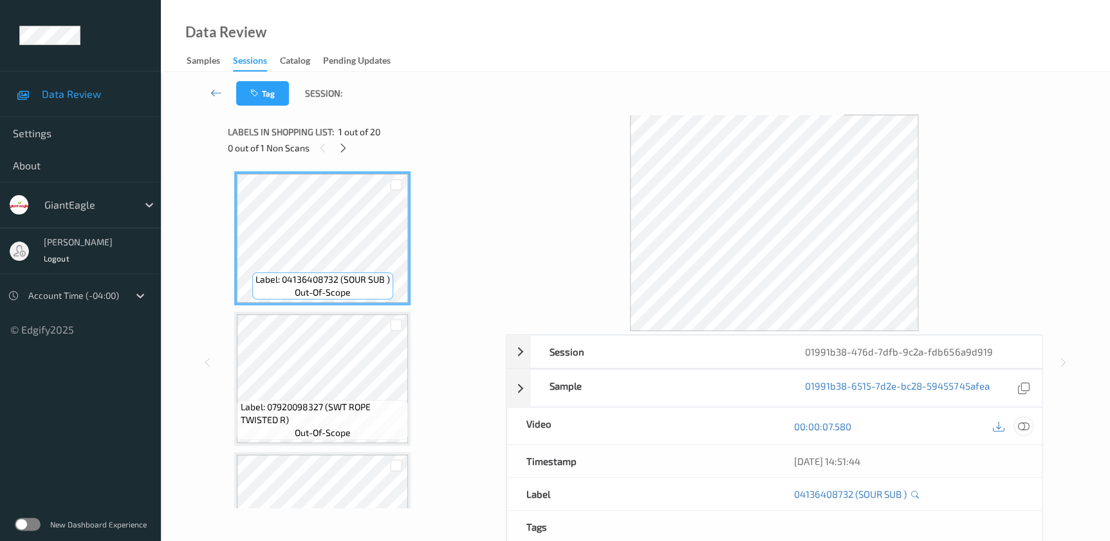
click at [1021, 425] on icon at bounding box center [1023, 426] width 12 height 12
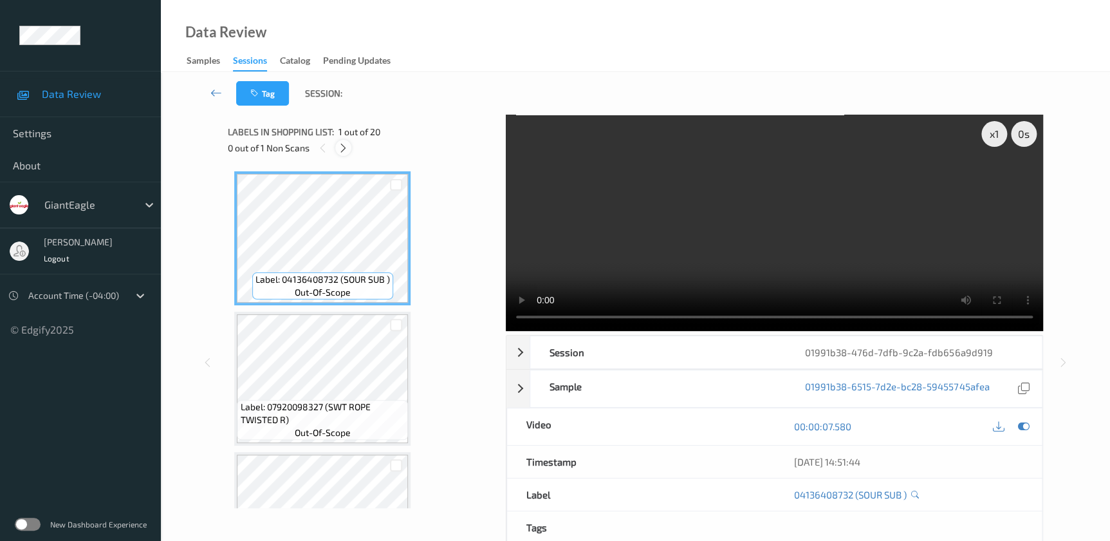
click at [345, 146] on icon at bounding box center [343, 148] width 11 height 12
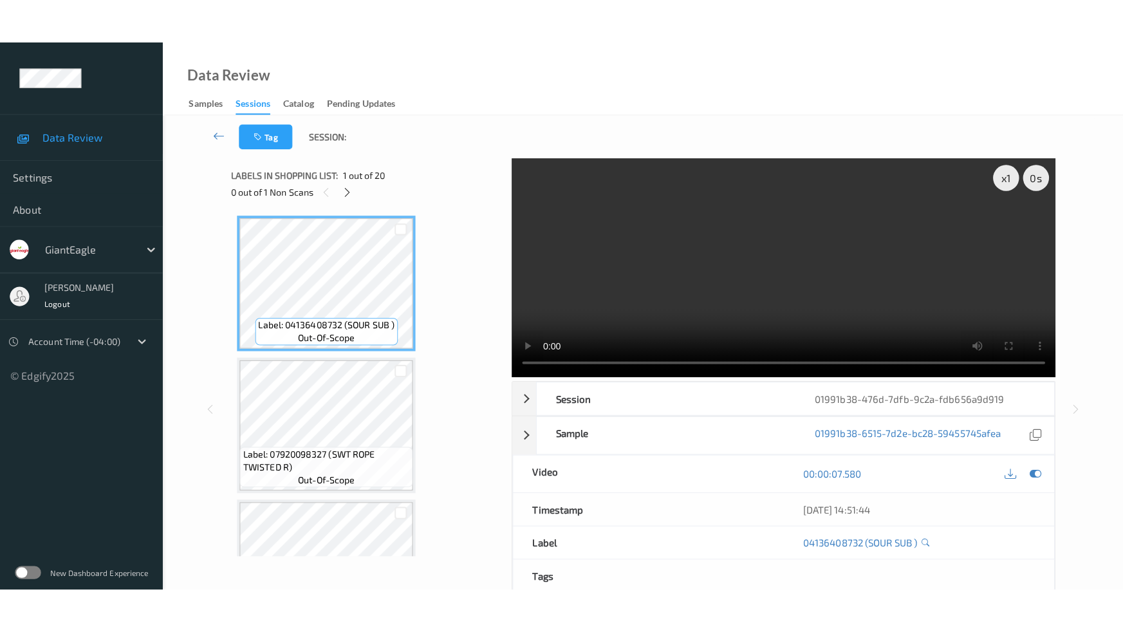
scroll to position [2460, 0]
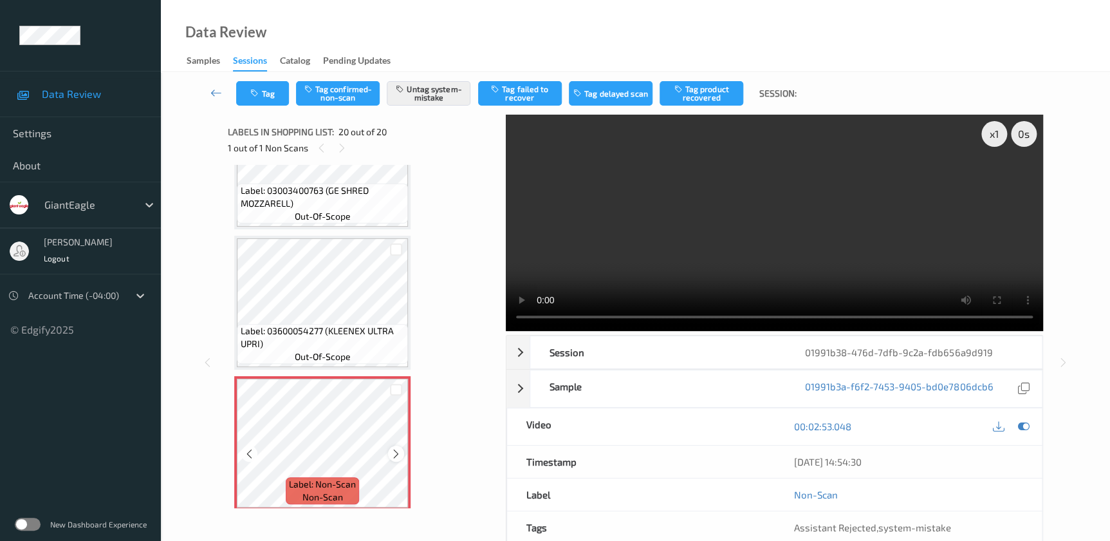
click at [398, 448] on icon at bounding box center [396, 454] width 11 height 12
click at [761, 248] on video at bounding box center [774, 223] width 537 height 216
click at [262, 100] on button "Tag" at bounding box center [262, 93] width 53 height 24
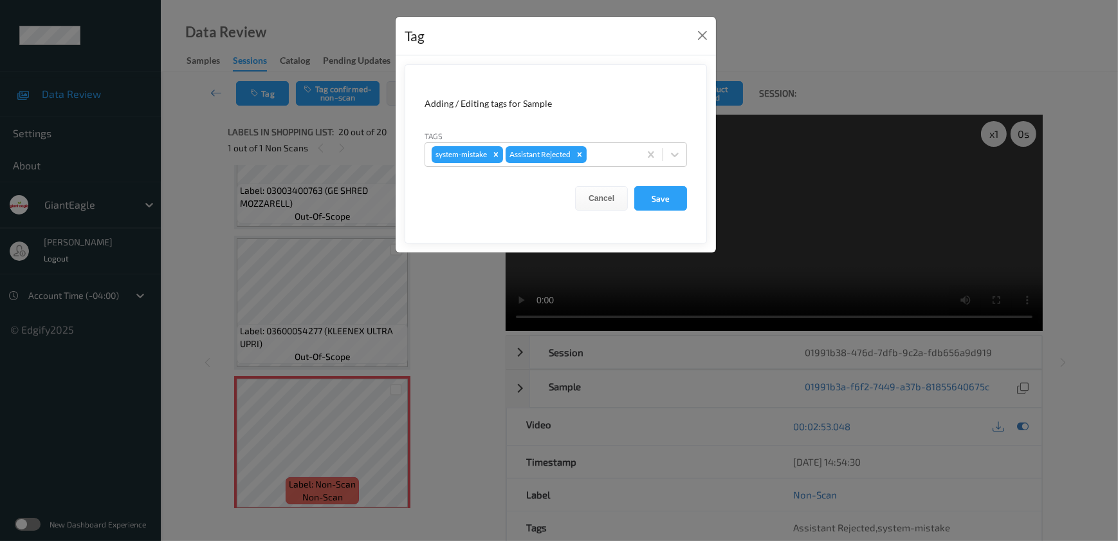
click at [447, 288] on div "Tag Adding / Editing tags for Sample Tags system-mistake Assistant Rejected Can…" at bounding box center [559, 270] width 1118 height 541
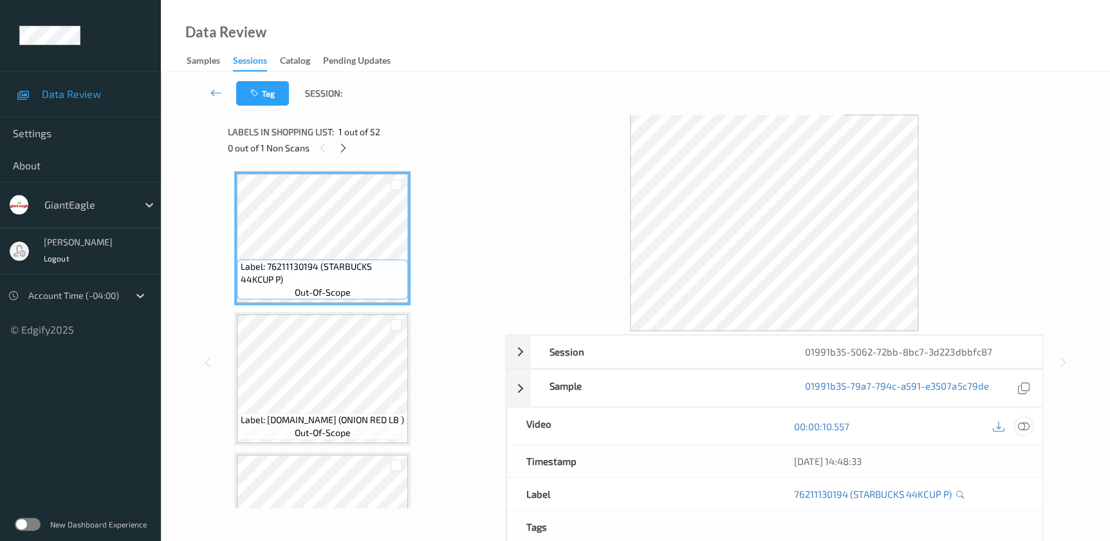
click at [1023, 427] on icon at bounding box center [1023, 426] width 12 height 12
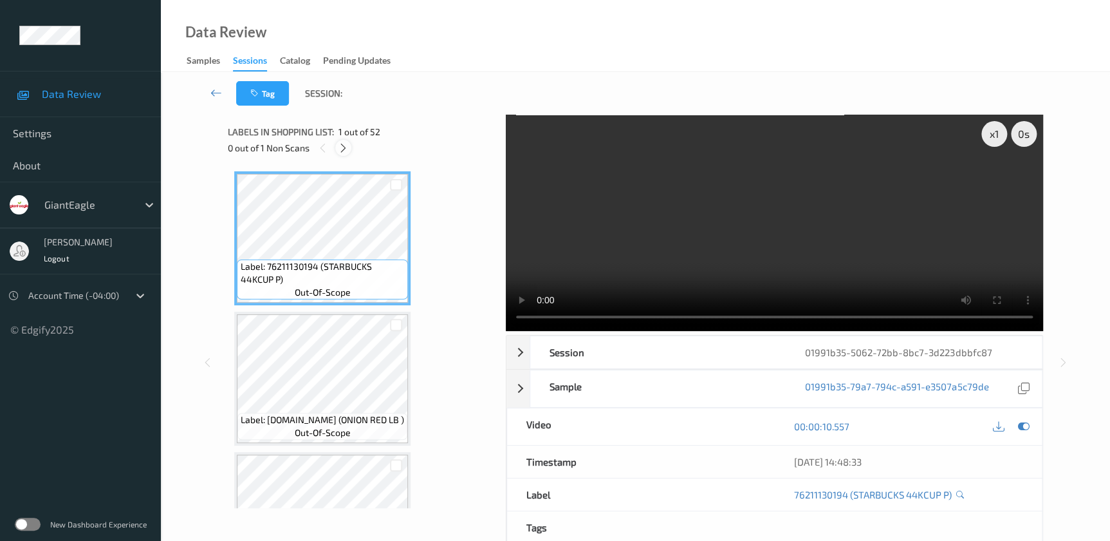
click at [344, 147] on icon at bounding box center [343, 148] width 11 height 12
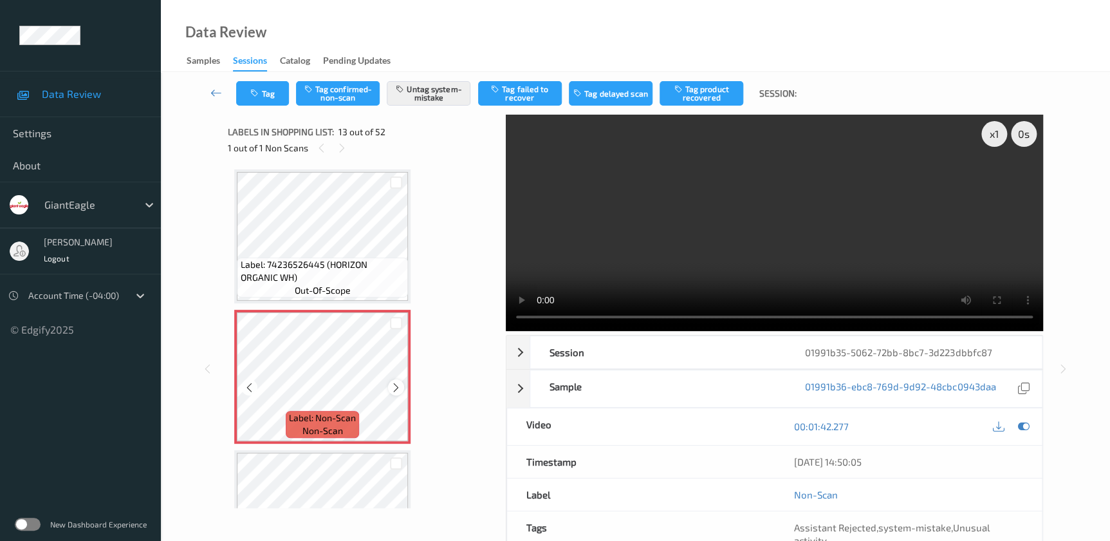
click at [397, 382] on icon at bounding box center [396, 388] width 11 height 12
click at [763, 272] on video at bounding box center [774, 223] width 537 height 216
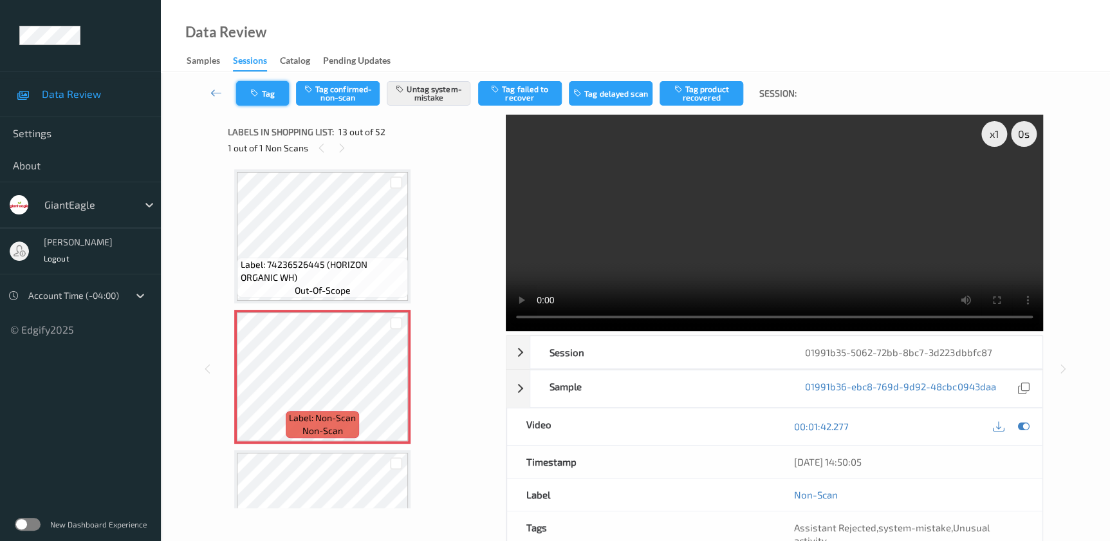
click at [251, 93] on icon "button" at bounding box center [255, 93] width 11 height 9
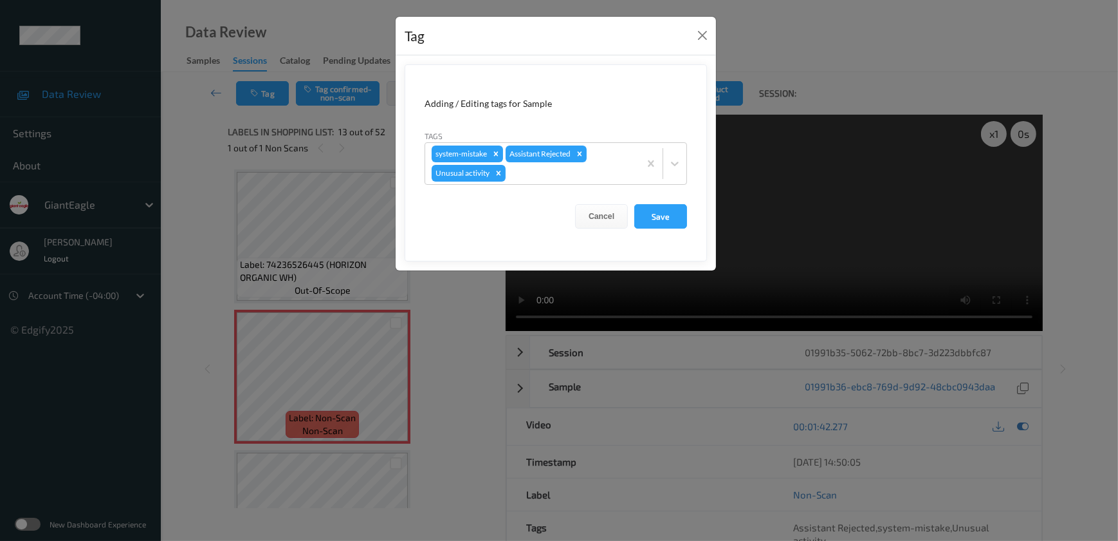
click at [438, 319] on div "Tag Adding / Editing tags for Sample Tags system-mistake Assistant Rejected Unu…" at bounding box center [559, 270] width 1118 height 541
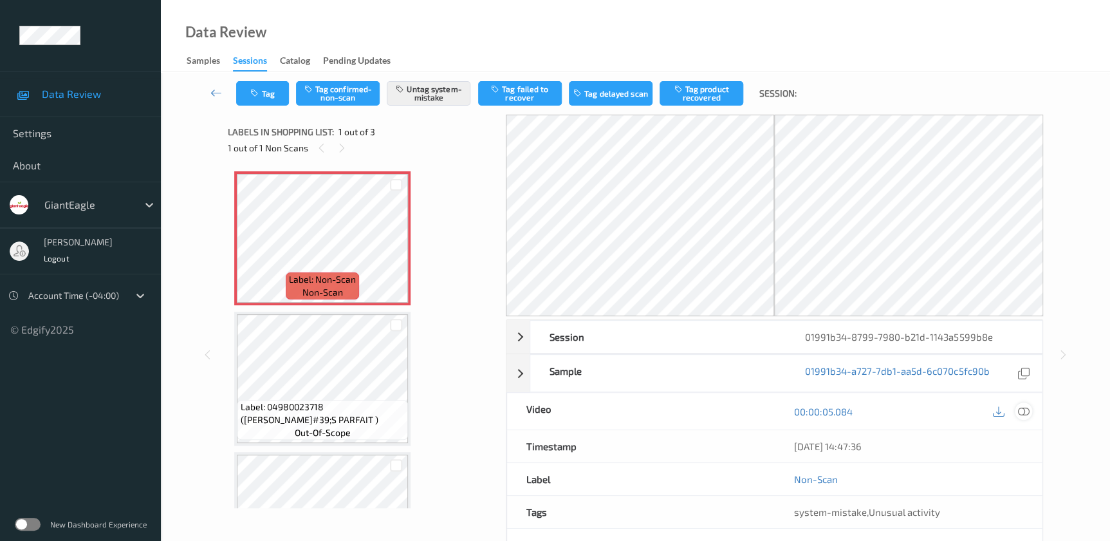
click at [1023, 412] on icon at bounding box center [1023, 411] width 12 height 12
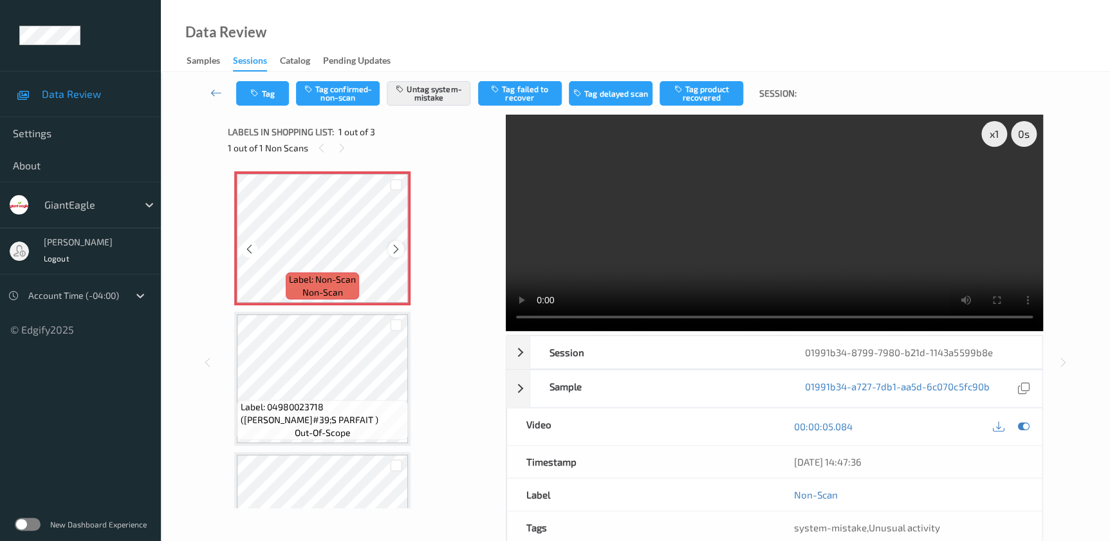
click at [398, 250] on icon at bounding box center [396, 249] width 11 height 12
click at [470, 310] on div "x 1 0 s Session 01991b34-8799-7980-b21d-1143a5599b8e Session ID 01991b34-8799-7…" at bounding box center [635, 363] width 815 height 496
click at [786, 250] on video at bounding box center [774, 223] width 537 height 216
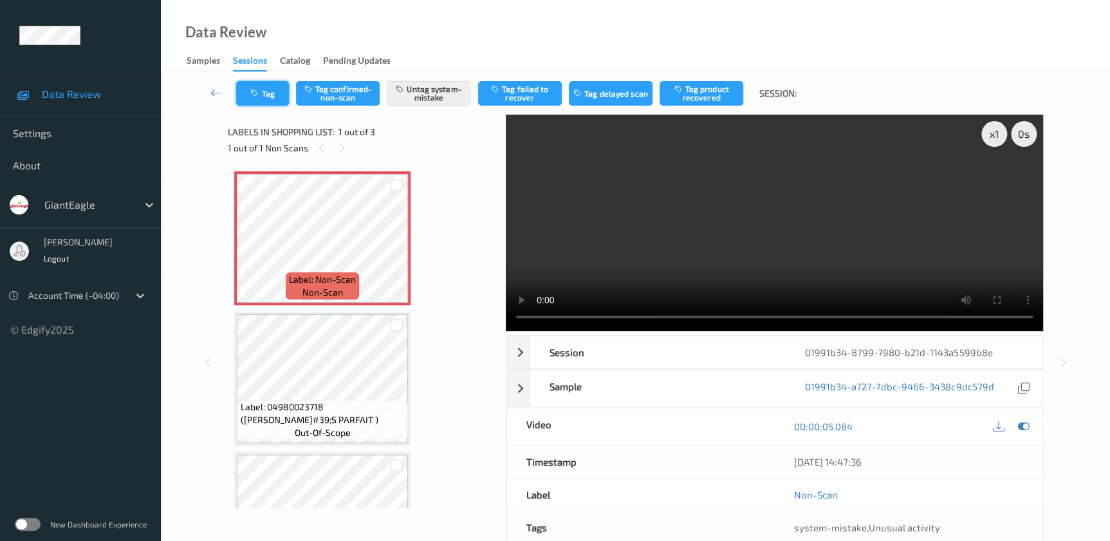
click at [259, 100] on button "Tag" at bounding box center [262, 93] width 53 height 24
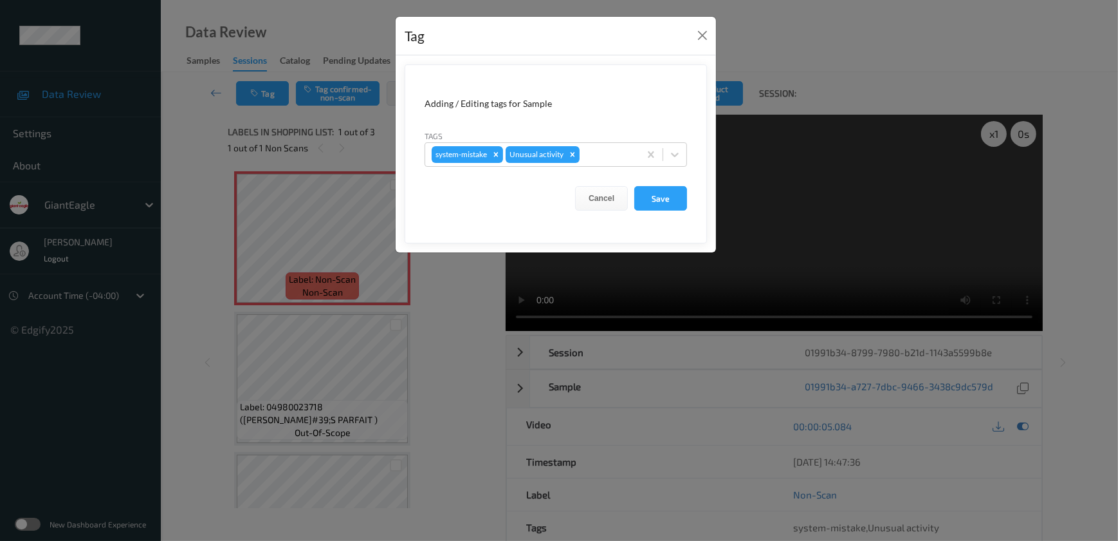
click at [447, 273] on div "Tag Adding / Editing tags for Sample Tags system-mistake Unusual activity Cance…" at bounding box center [559, 270] width 1118 height 541
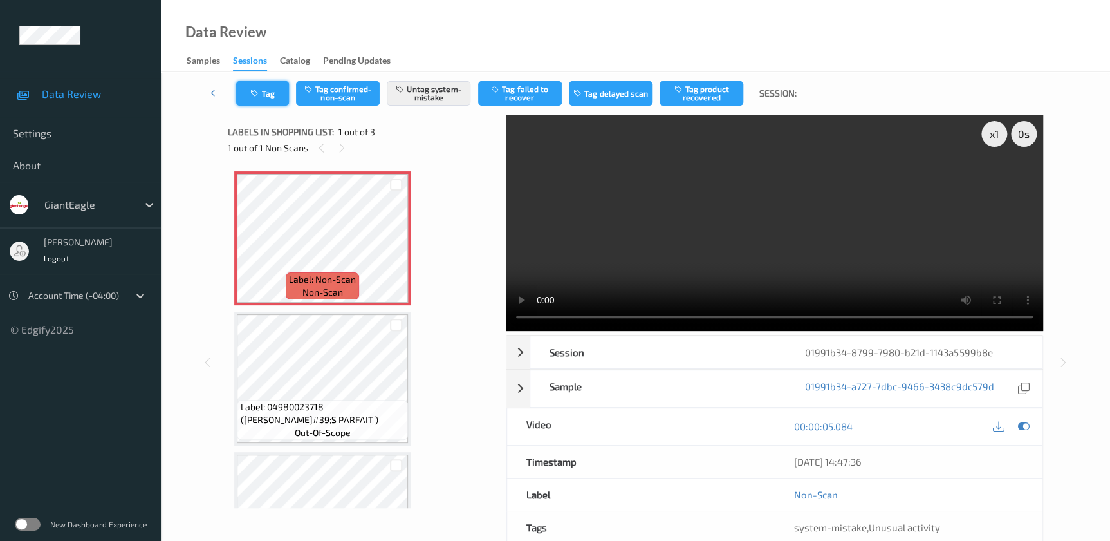
click at [269, 92] on button "Tag" at bounding box center [262, 93] width 53 height 24
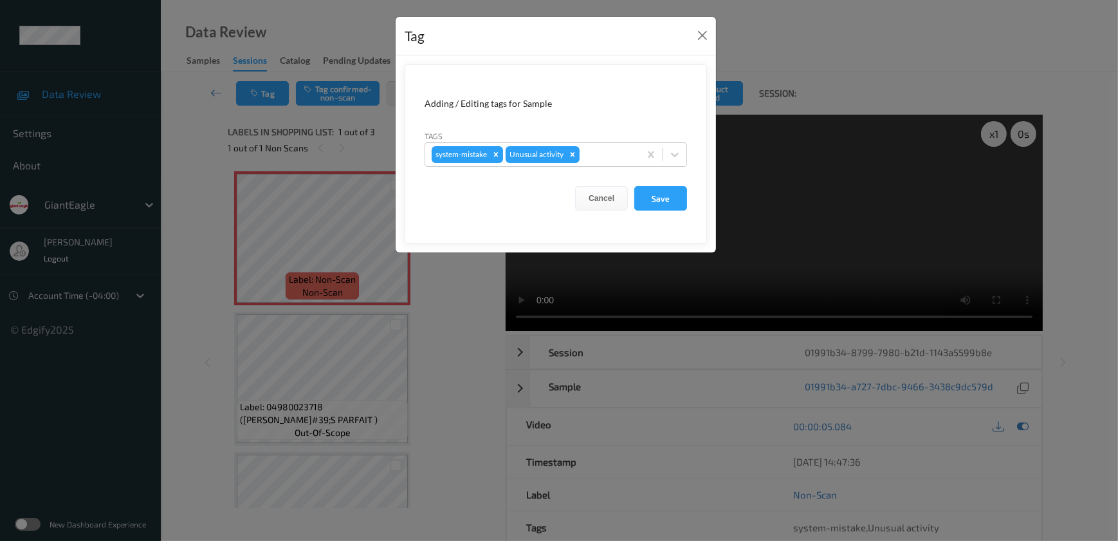
click at [445, 326] on div "Tag Adding / Editing tags for Sample Tags system-mistake Unusual activity Cance…" at bounding box center [559, 270] width 1118 height 541
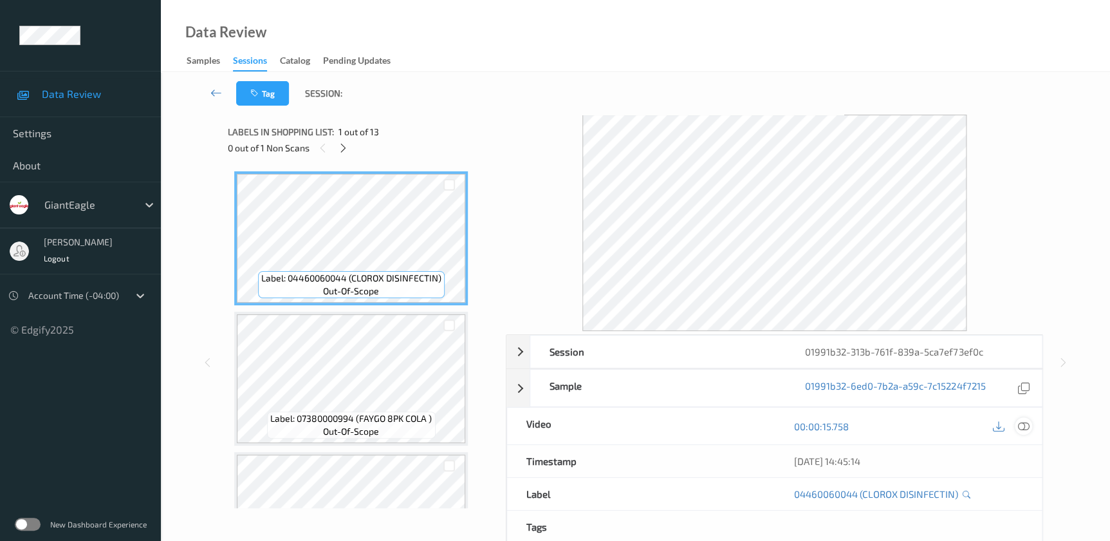
click at [1023, 426] on icon at bounding box center [1023, 426] width 12 height 12
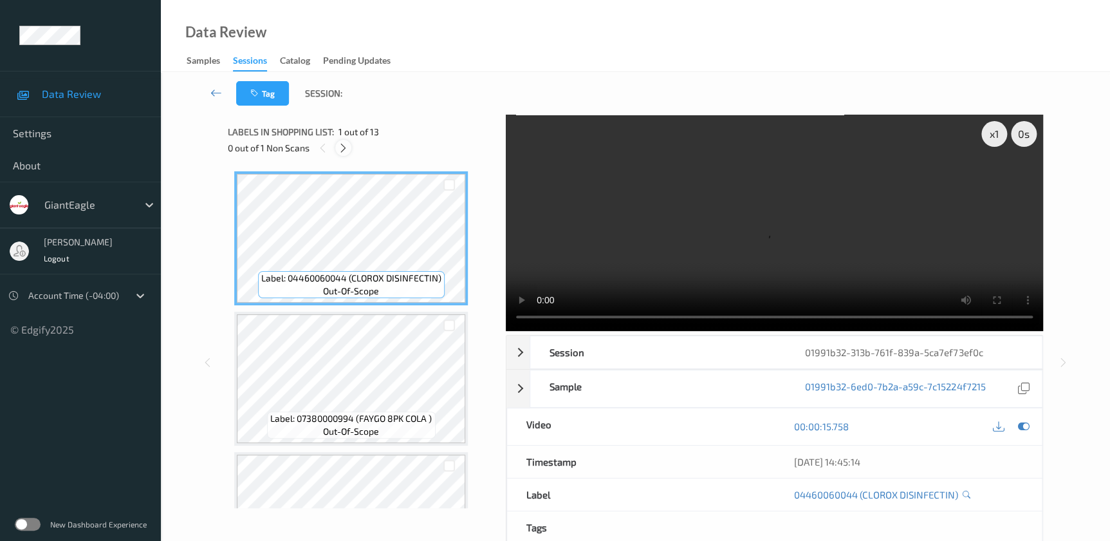
click at [342, 146] on icon at bounding box center [343, 148] width 11 height 12
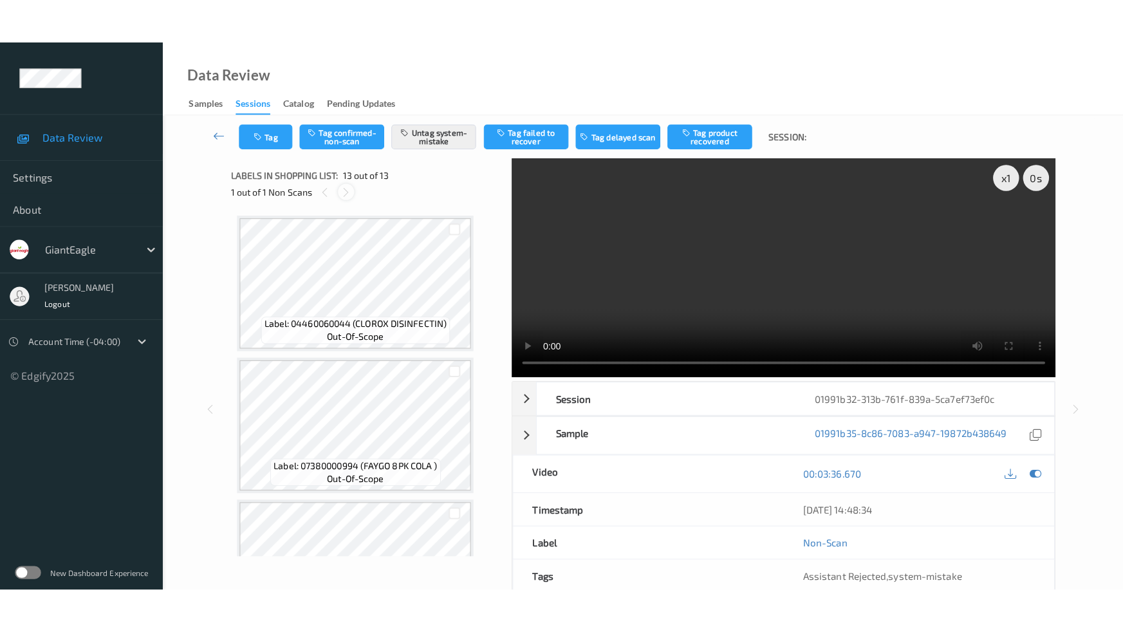
scroll to position [1481, 0]
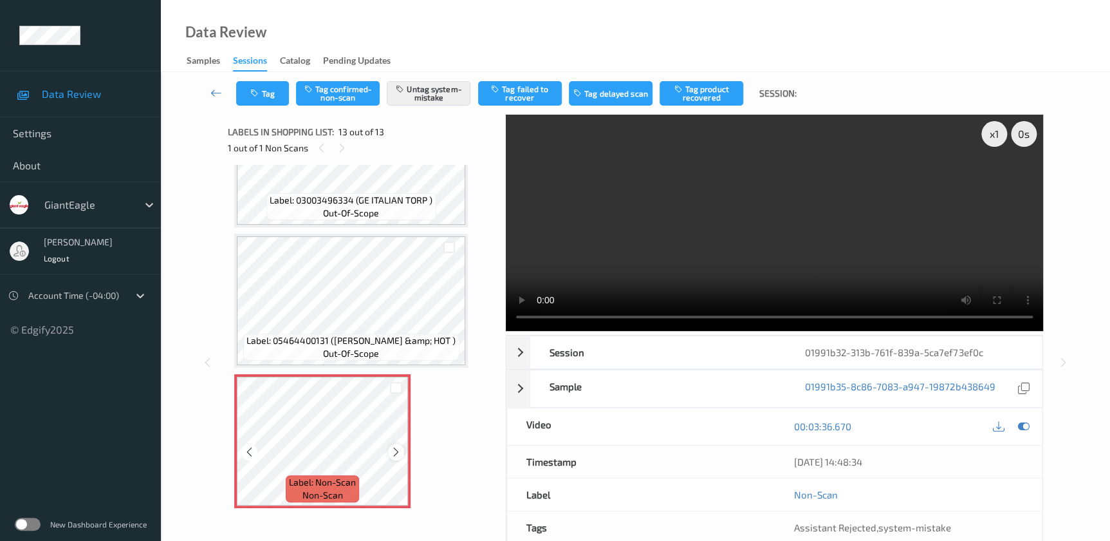
click at [393, 446] on icon at bounding box center [396, 452] width 11 height 12
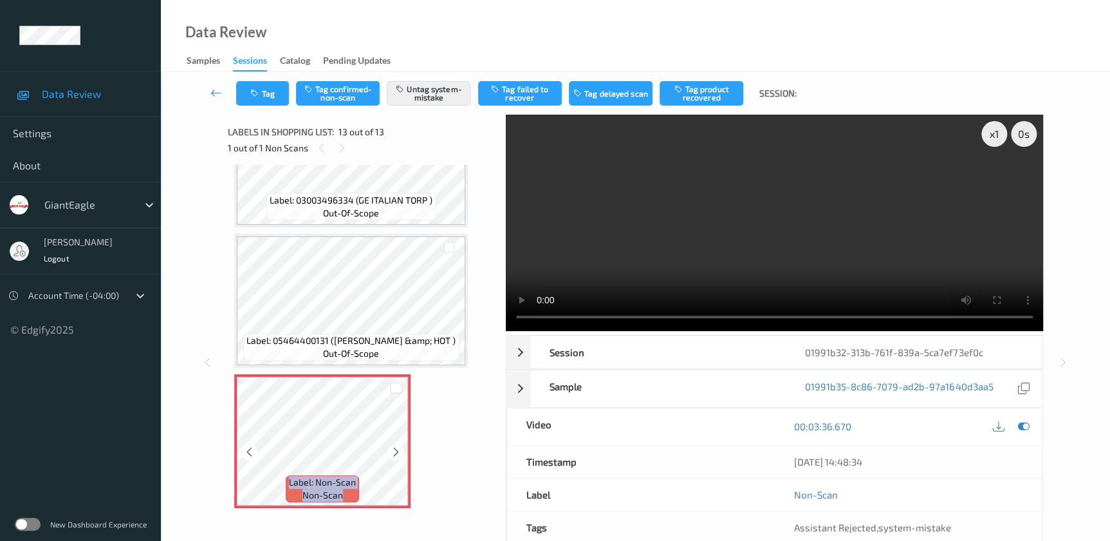
click at [393, 446] on icon at bounding box center [396, 452] width 11 height 12
click at [733, 225] on video at bounding box center [774, 223] width 537 height 216
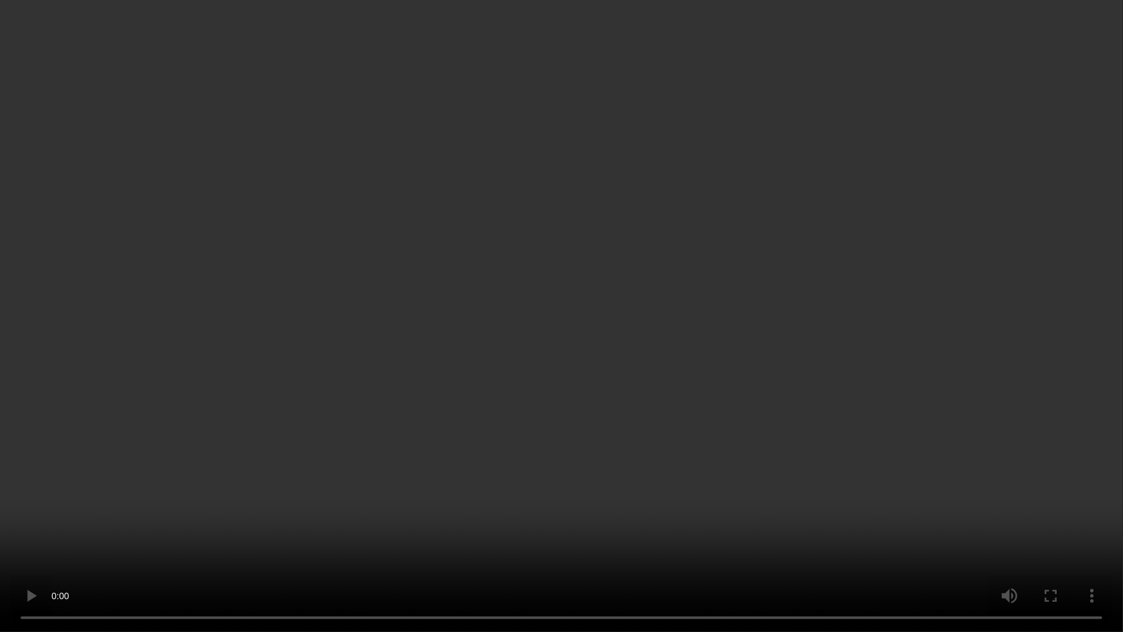
click at [502, 382] on video at bounding box center [561, 316] width 1123 height 632
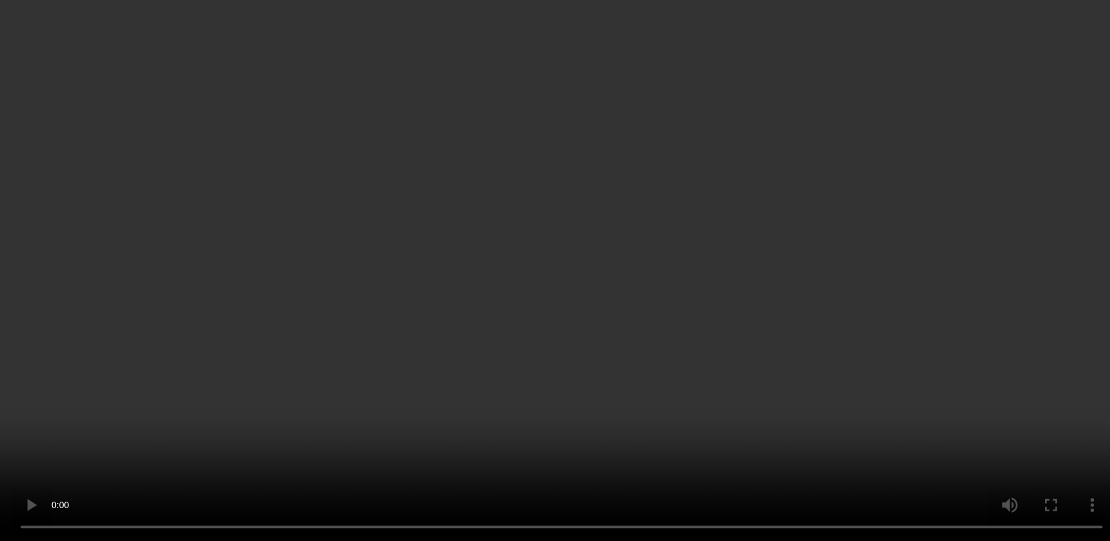
scroll to position [58, 0]
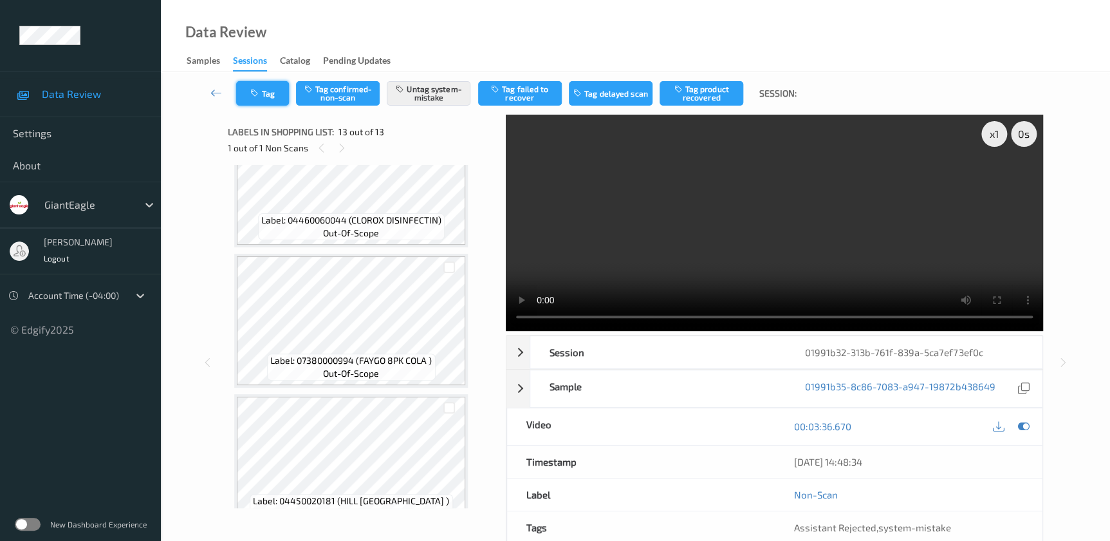
click at [280, 90] on button "Tag" at bounding box center [262, 93] width 53 height 24
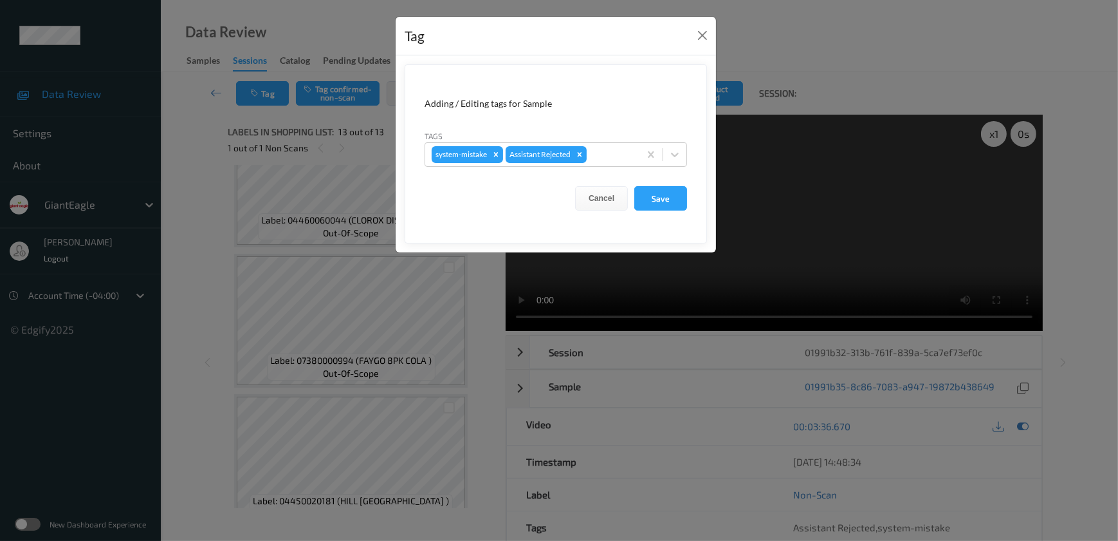
click at [467, 311] on div "Tag Adding / Editing tags for Sample Tags system-mistake Assistant Rejected Can…" at bounding box center [559, 270] width 1118 height 541
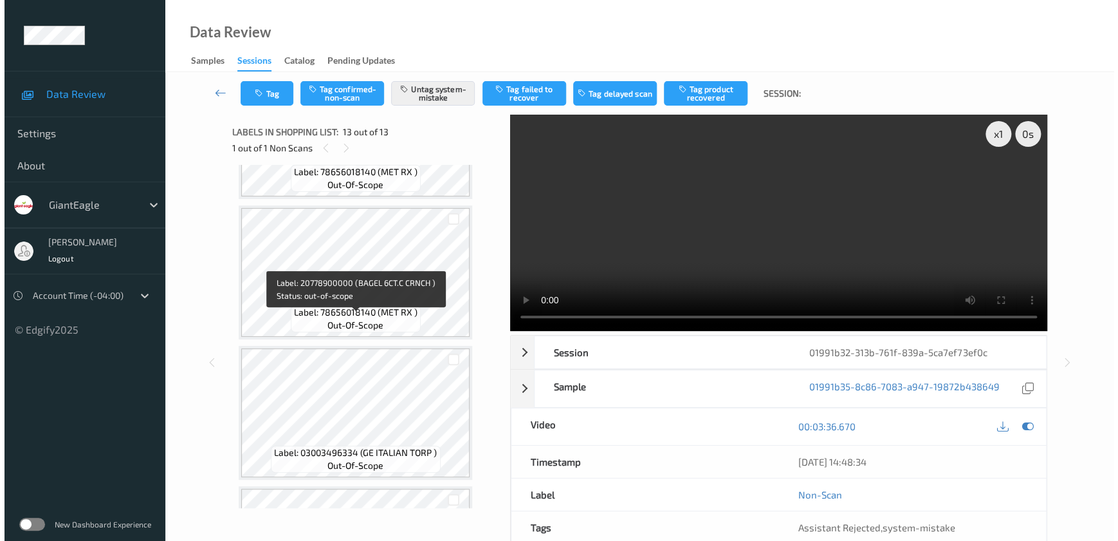
scroll to position [1481, 0]
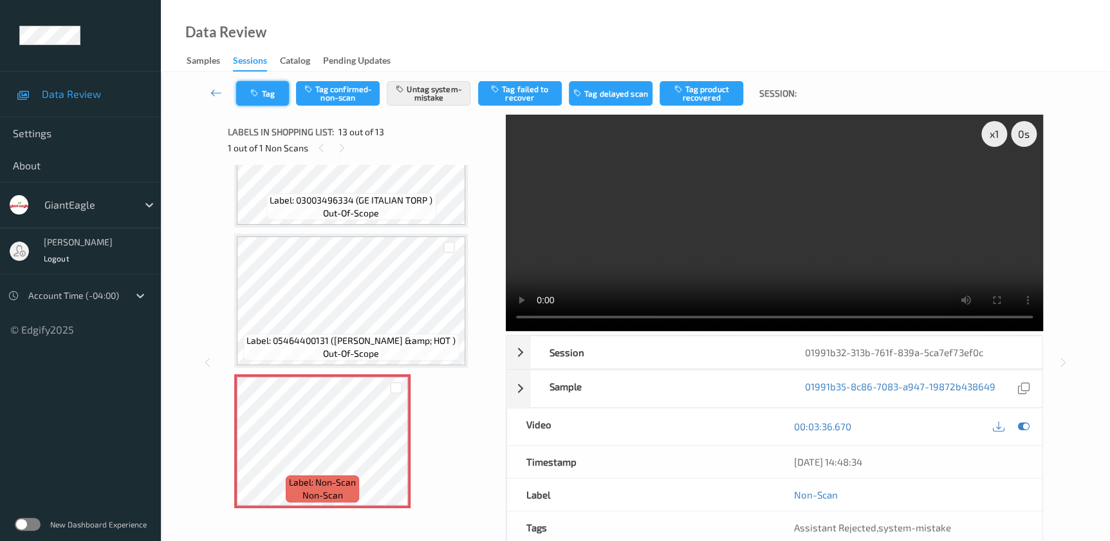
click at [261, 103] on button "Tag" at bounding box center [262, 93] width 53 height 24
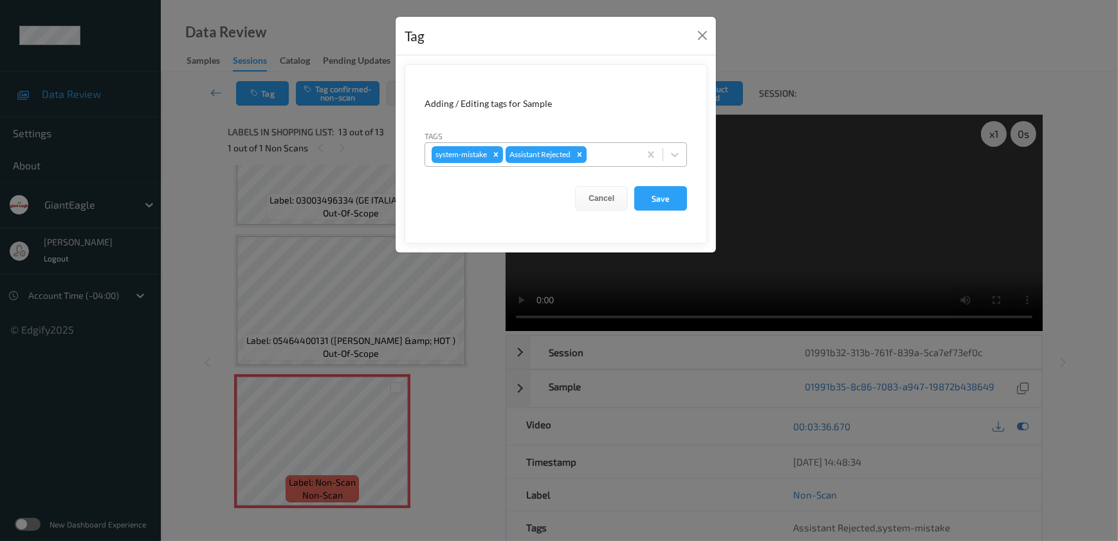
click at [604, 160] on div at bounding box center [611, 154] width 44 height 15
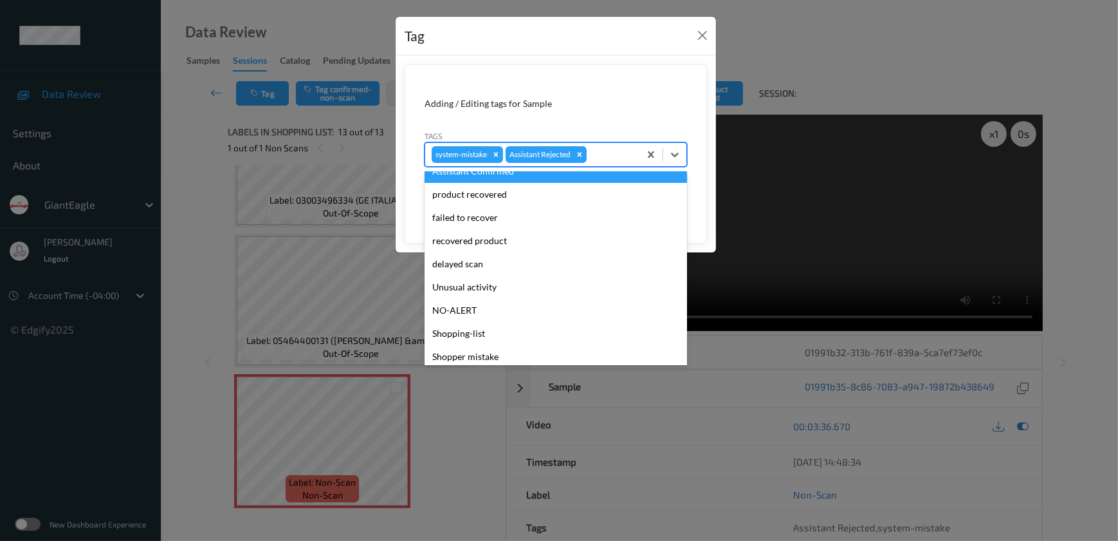
scroll to position [113, 0]
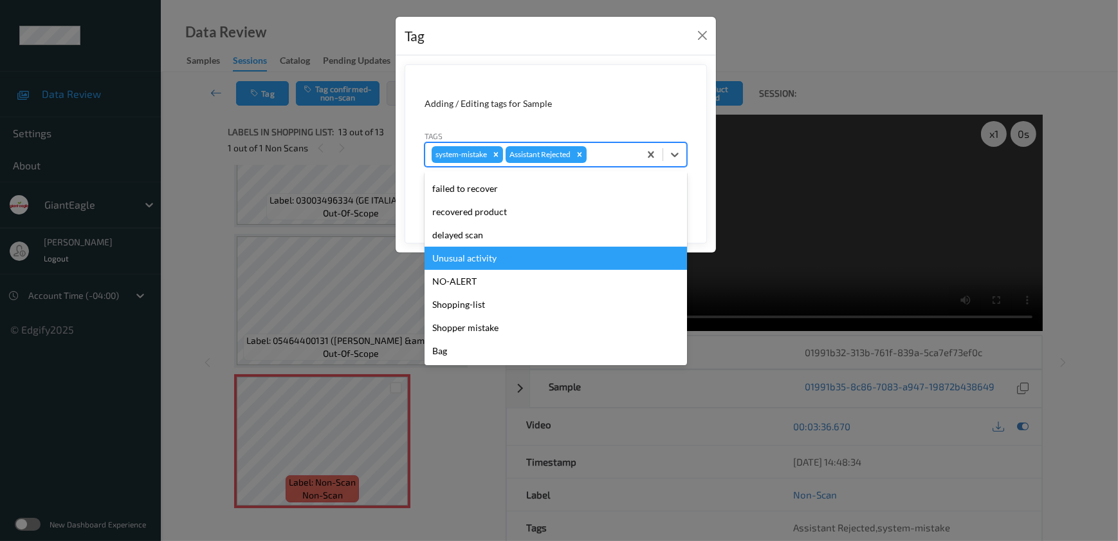
click at [484, 257] on div "Unusual activity" at bounding box center [556, 257] width 263 height 23
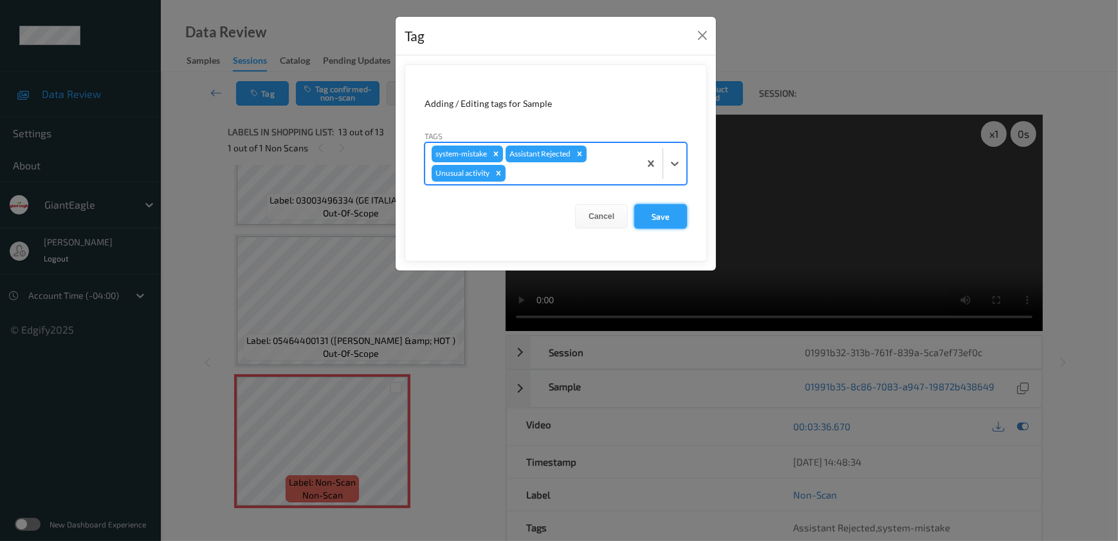
click at [655, 221] on button "Save" at bounding box center [661, 216] width 53 height 24
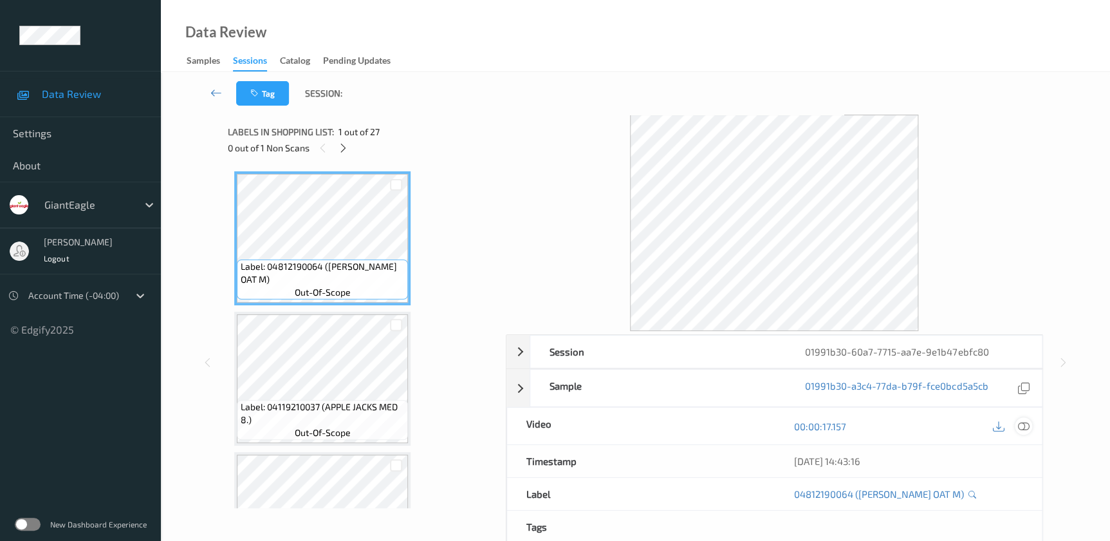
click at [1022, 424] on icon at bounding box center [1023, 426] width 12 height 12
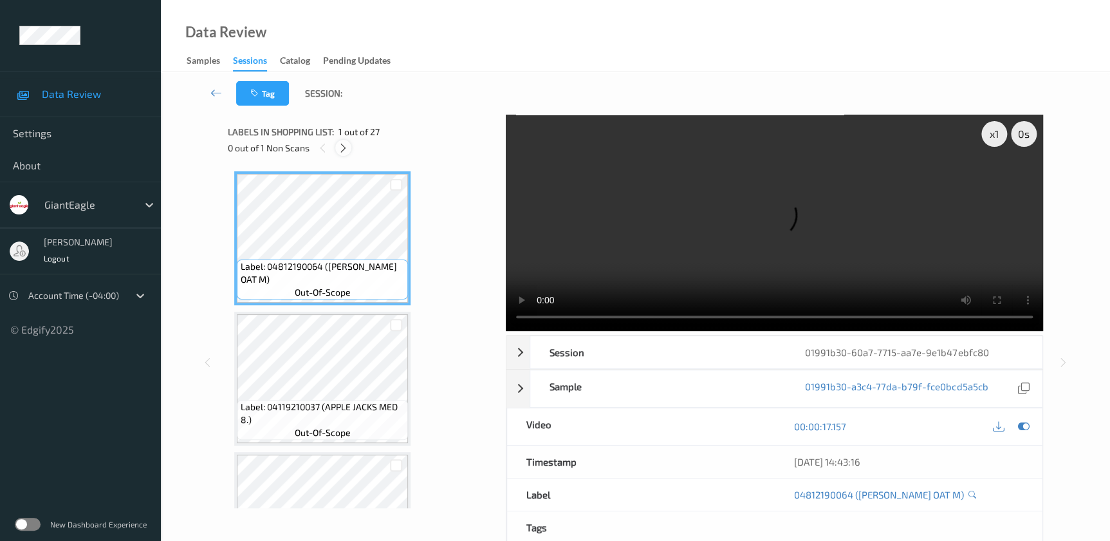
click at [341, 141] on div at bounding box center [343, 148] width 16 height 16
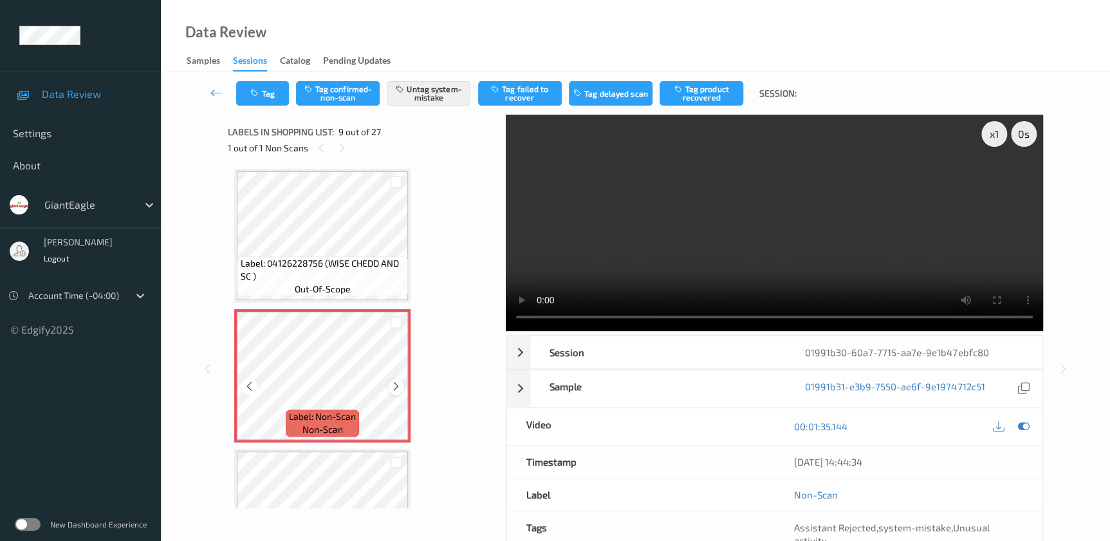
click at [396, 386] on icon at bounding box center [396, 386] width 11 height 12
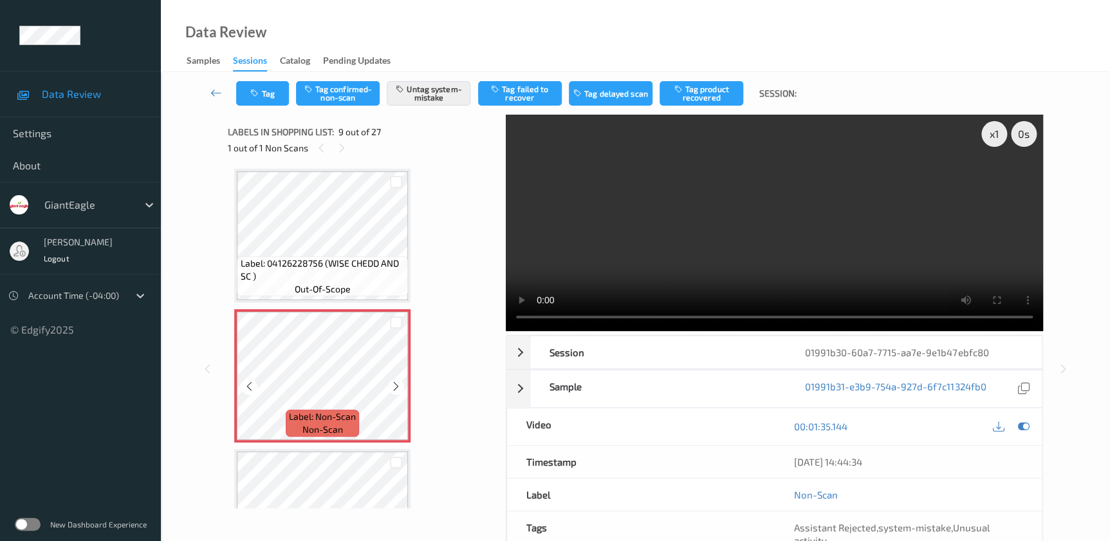
click at [396, 386] on icon at bounding box center [396, 386] width 11 height 12
click at [729, 245] on video at bounding box center [774, 223] width 537 height 216
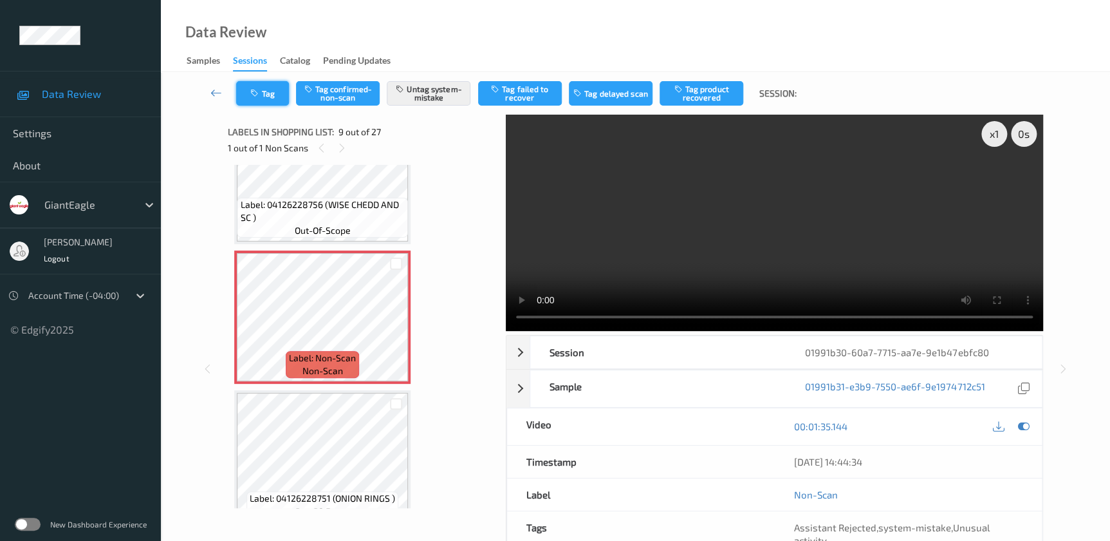
click at [274, 100] on button "Tag" at bounding box center [262, 93] width 53 height 24
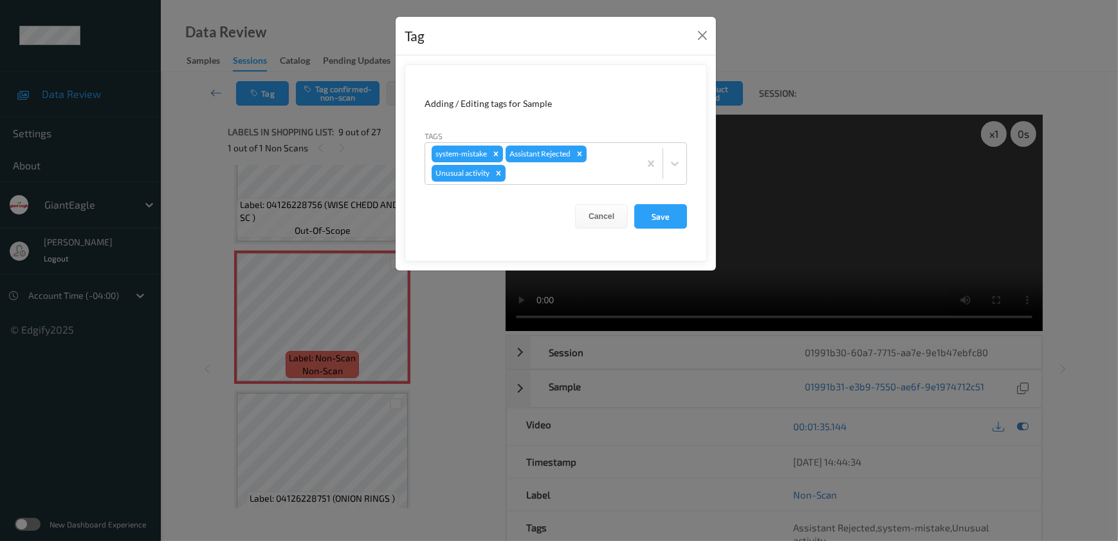
click at [460, 334] on div "Tag Adding / Editing tags for Sample Tags system-mistake Assistant Rejected Unu…" at bounding box center [559, 270] width 1118 height 541
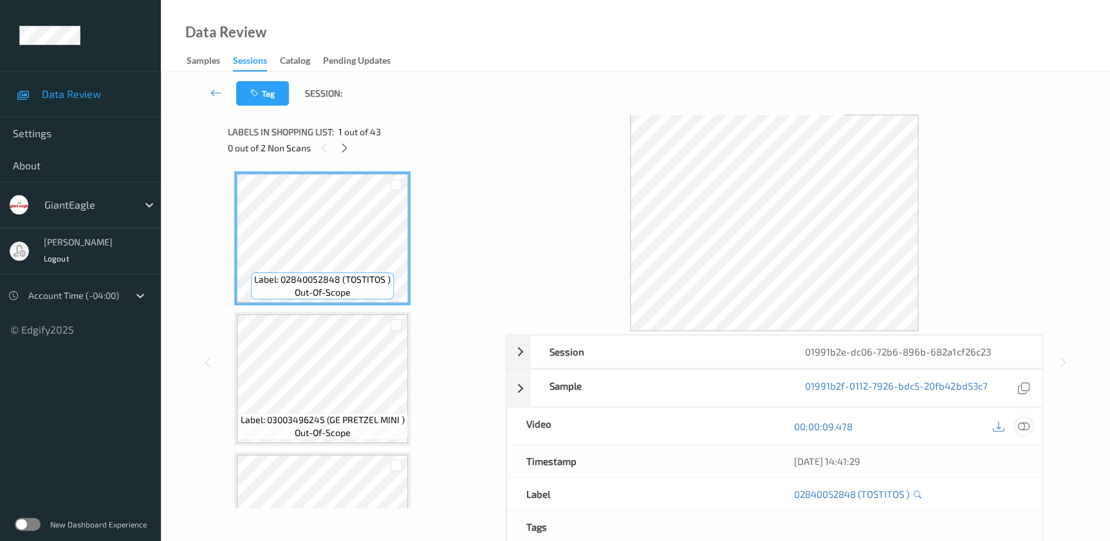
click at [1029, 427] on div at bounding box center [1023, 425] width 17 height 17
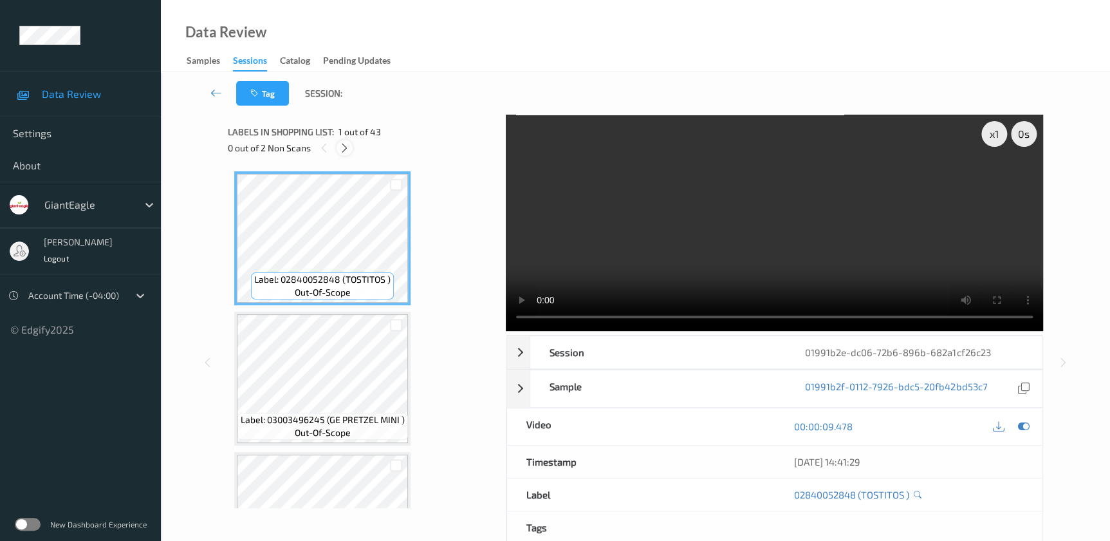
click at [342, 146] on icon at bounding box center [344, 148] width 11 height 12
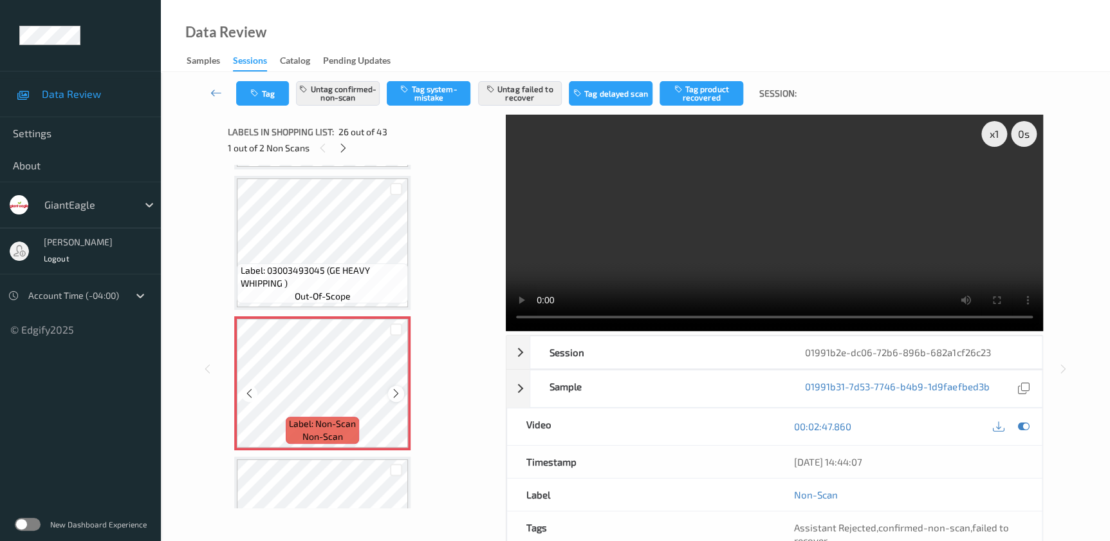
click at [391, 387] on icon at bounding box center [396, 393] width 11 height 12
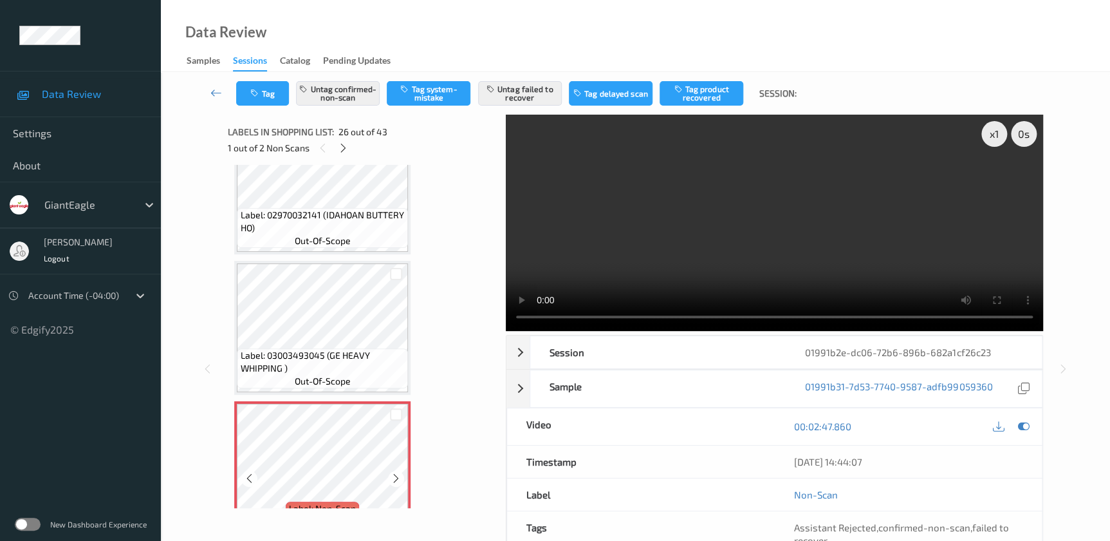
scroll to position [3510, 0]
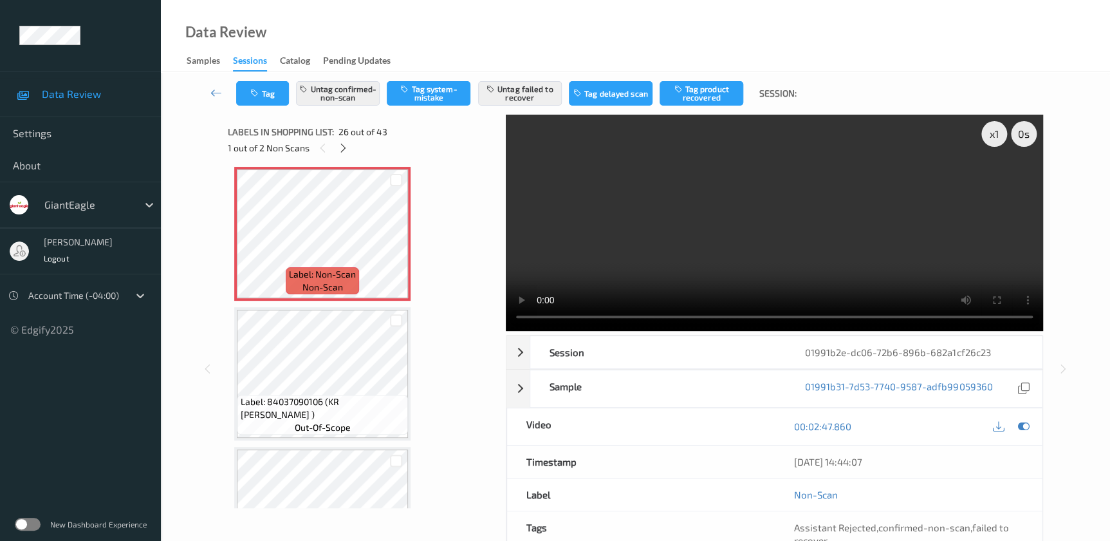
click at [776, 252] on video at bounding box center [774, 223] width 537 height 216
click at [1001, 132] on div "x 1" at bounding box center [994, 134] width 26 height 26
click at [1001, 132] on div "x 2" at bounding box center [994, 134] width 26 height 26
click at [999, 132] on div "x 4" at bounding box center [994, 134] width 26 height 26
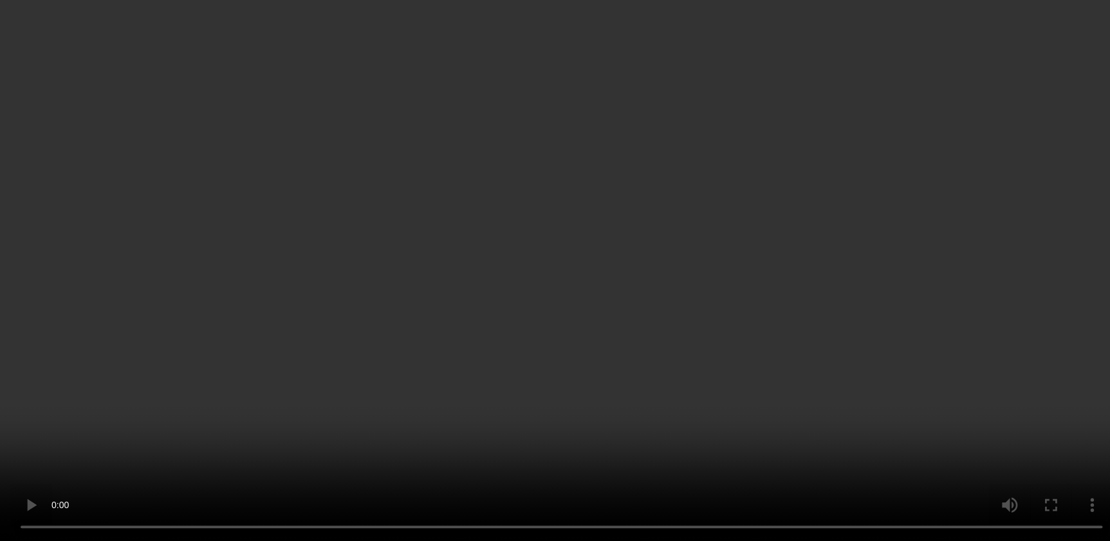
scroll to position [3302, 0]
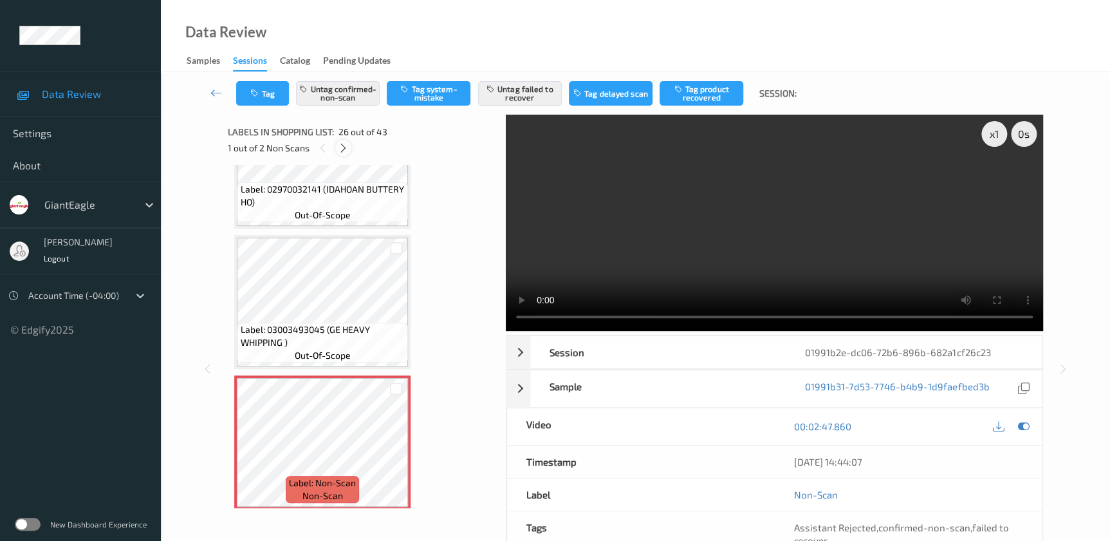
click at [340, 141] on div at bounding box center [343, 148] width 16 height 16
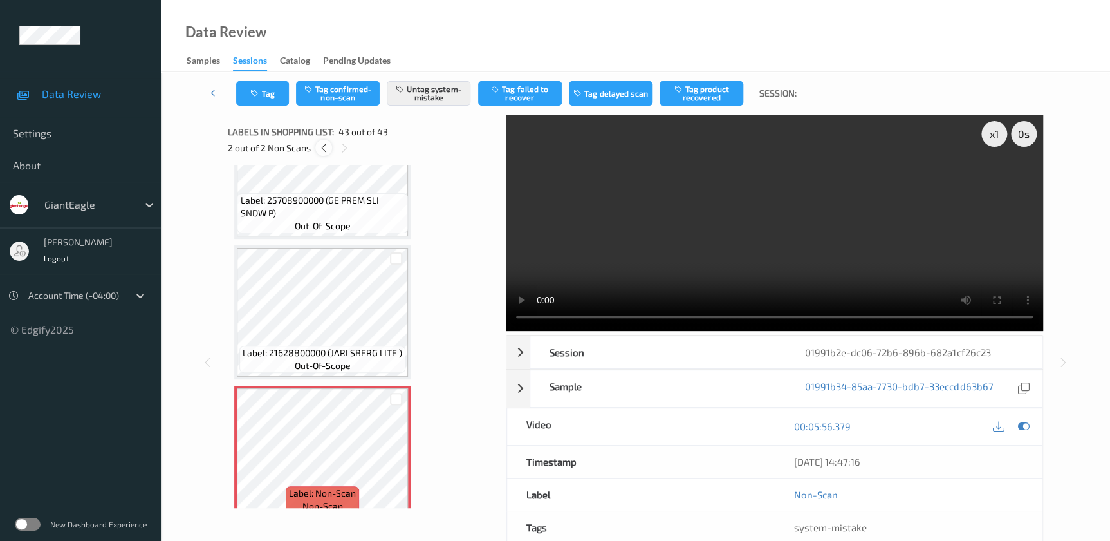
click at [324, 147] on icon at bounding box center [323, 148] width 11 height 12
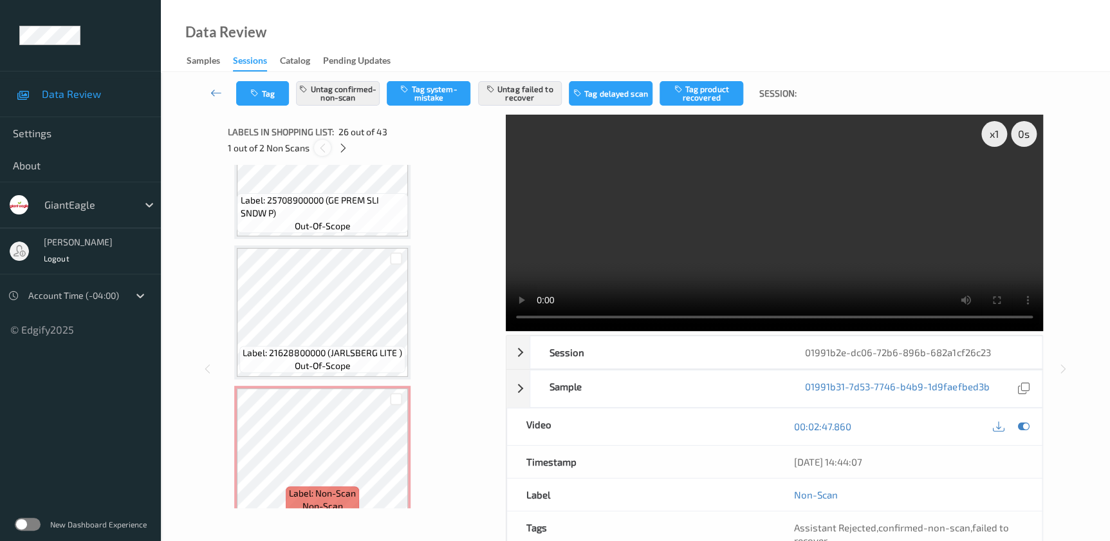
scroll to position [3361, 0]
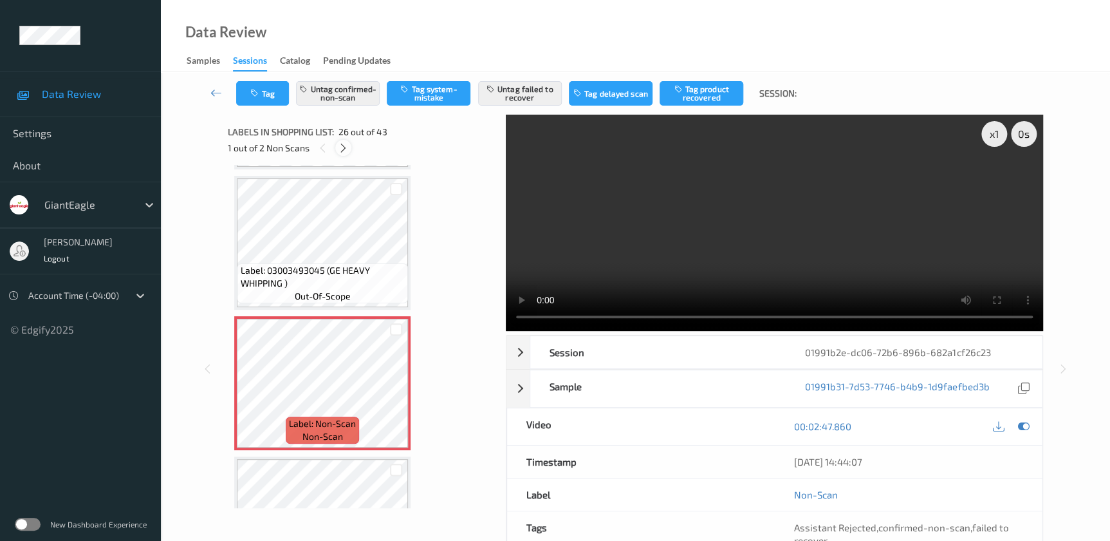
click at [342, 151] on icon at bounding box center [343, 148] width 11 height 12
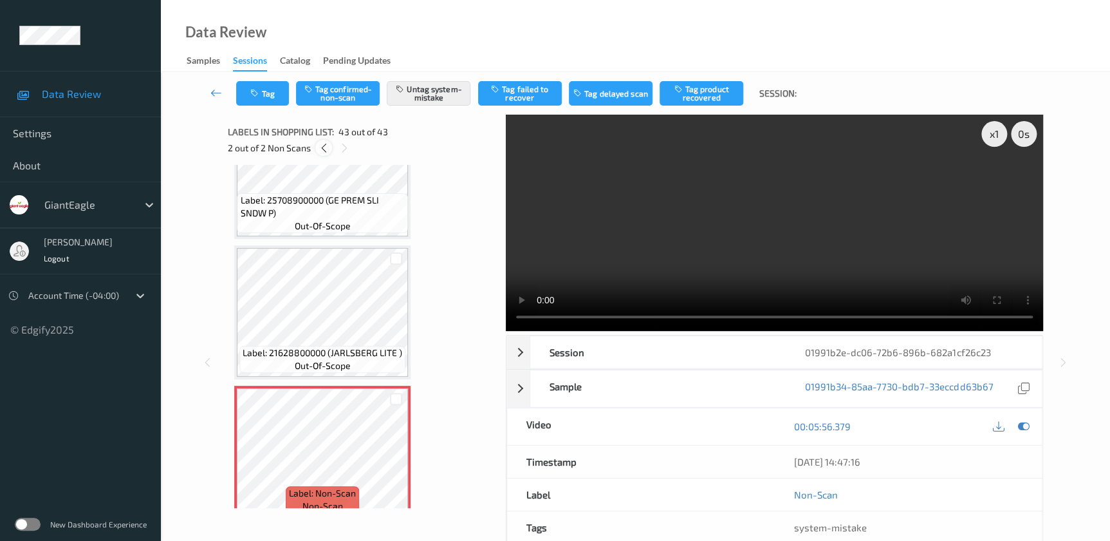
click at [316, 148] on div at bounding box center [323, 148] width 16 height 16
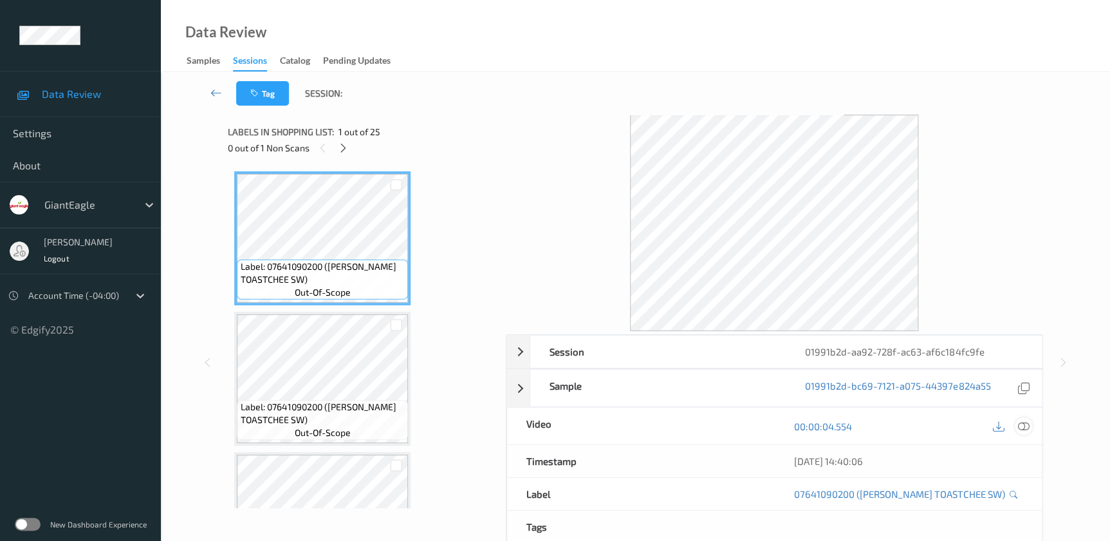
click at [1021, 425] on icon at bounding box center [1023, 426] width 12 height 12
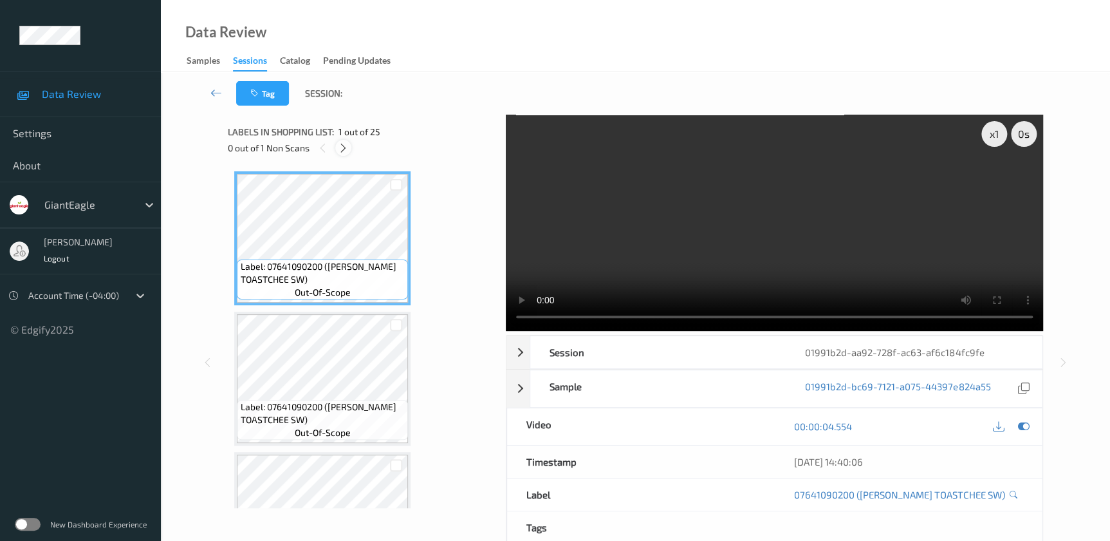
click at [346, 147] on icon at bounding box center [343, 148] width 11 height 12
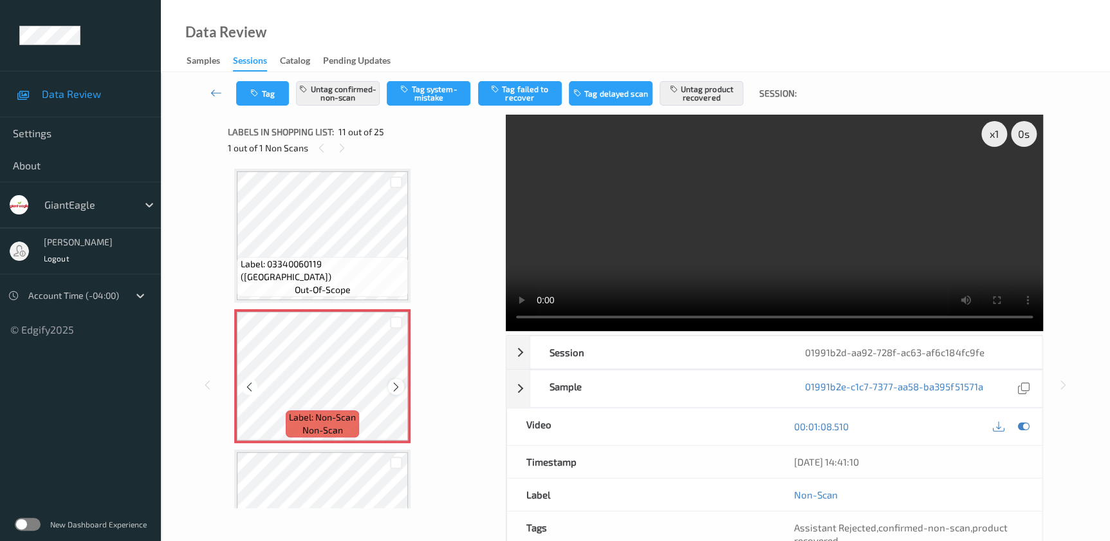
click at [392, 385] on icon at bounding box center [396, 387] width 11 height 12
click at [811, 255] on video at bounding box center [774, 223] width 537 height 216
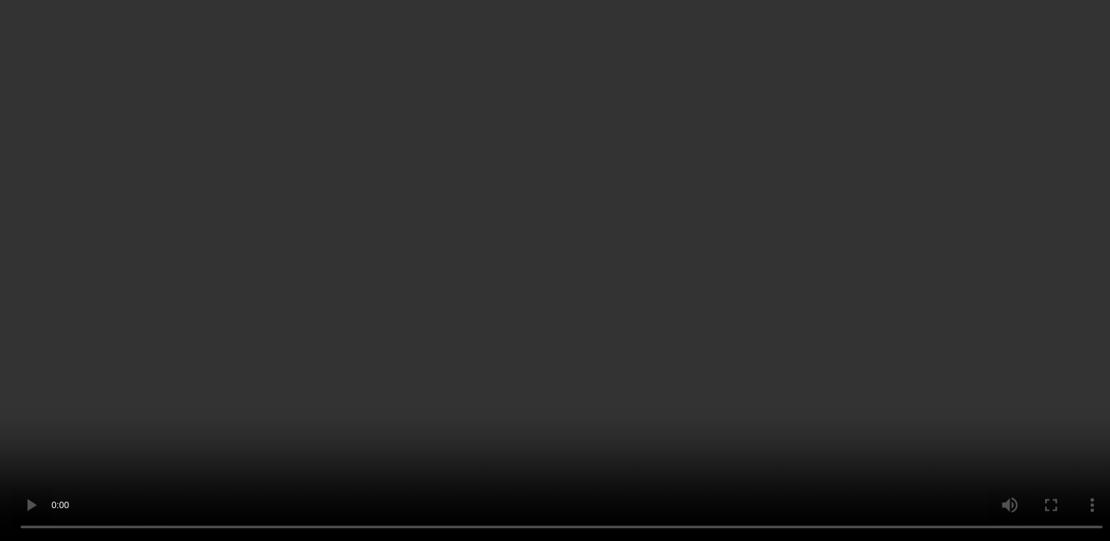
scroll to position [1404, 0]
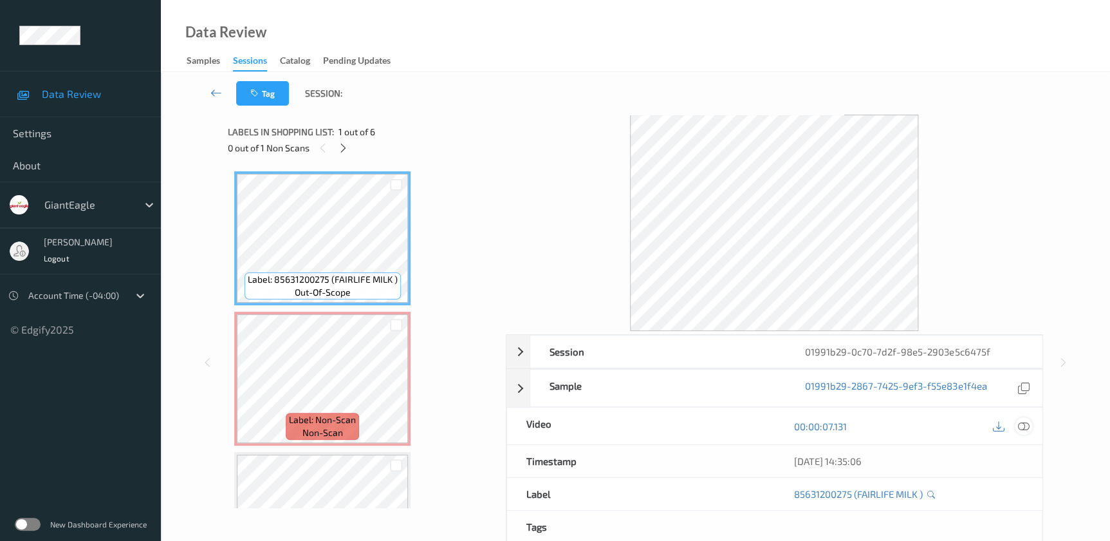
click at [1024, 425] on icon at bounding box center [1023, 426] width 12 height 12
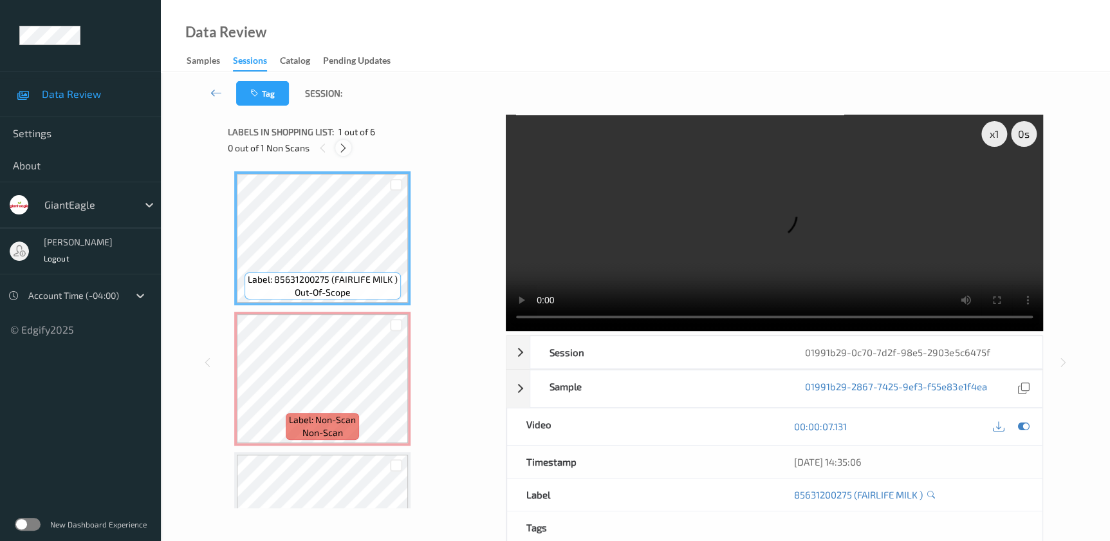
click at [346, 154] on div at bounding box center [343, 148] width 16 height 16
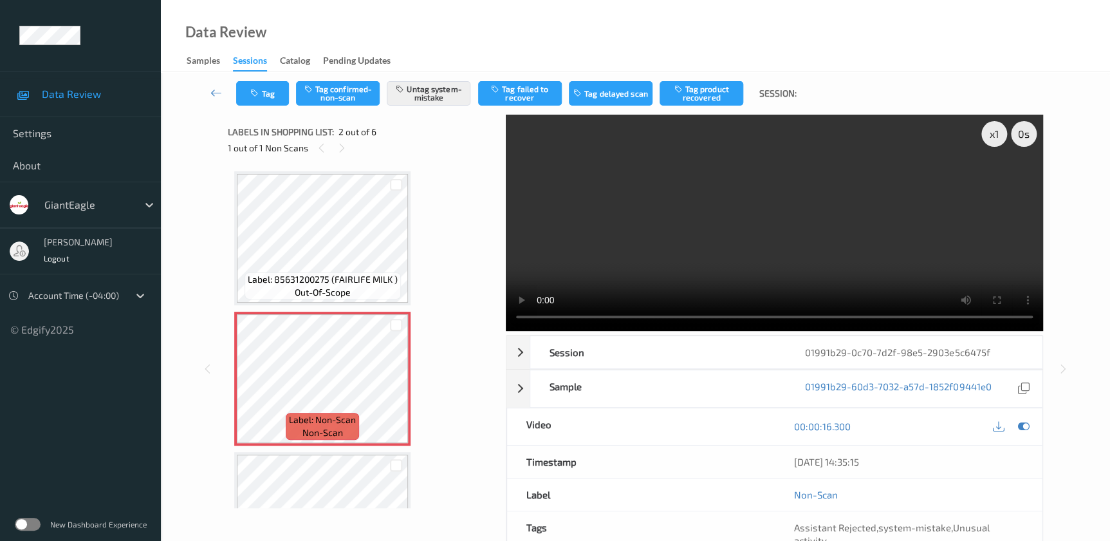
scroll to position [6, 0]
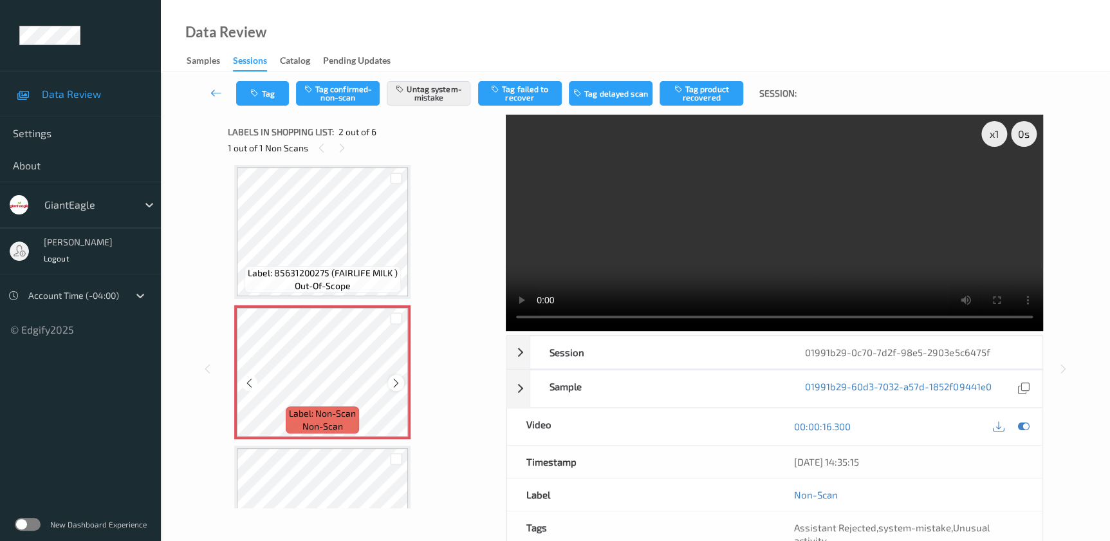
click at [394, 378] on icon at bounding box center [396, 383] width 11 height 12
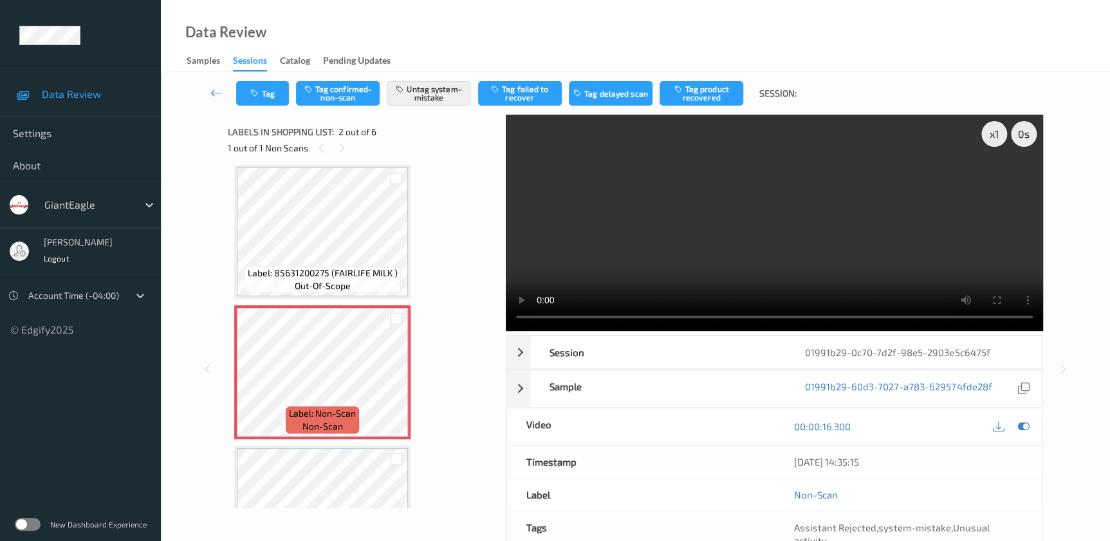
click at [724, 217] on video at bounding box center [774, 223] width 537 height 216
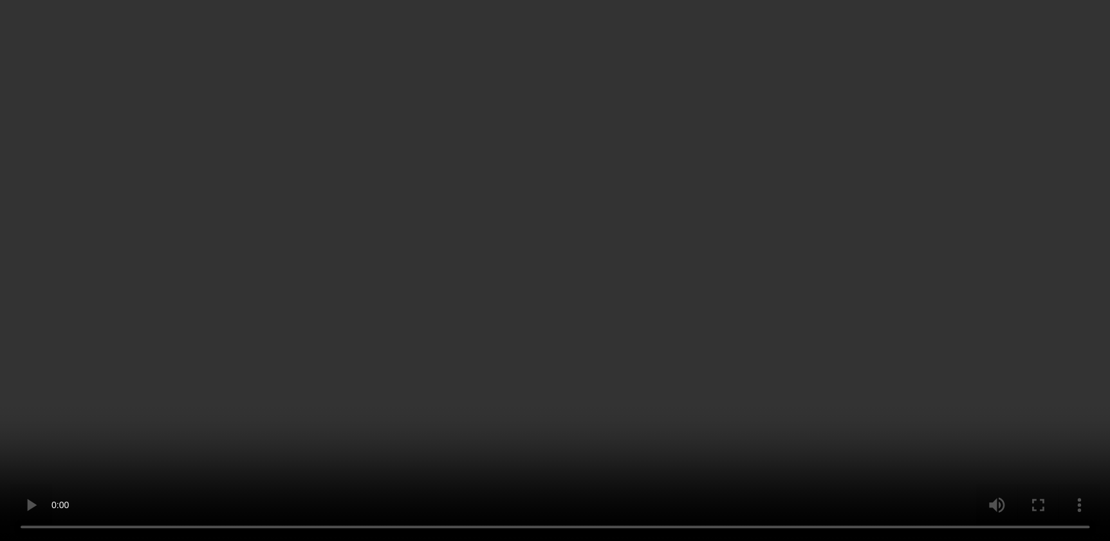
scroll to position [64, 0]
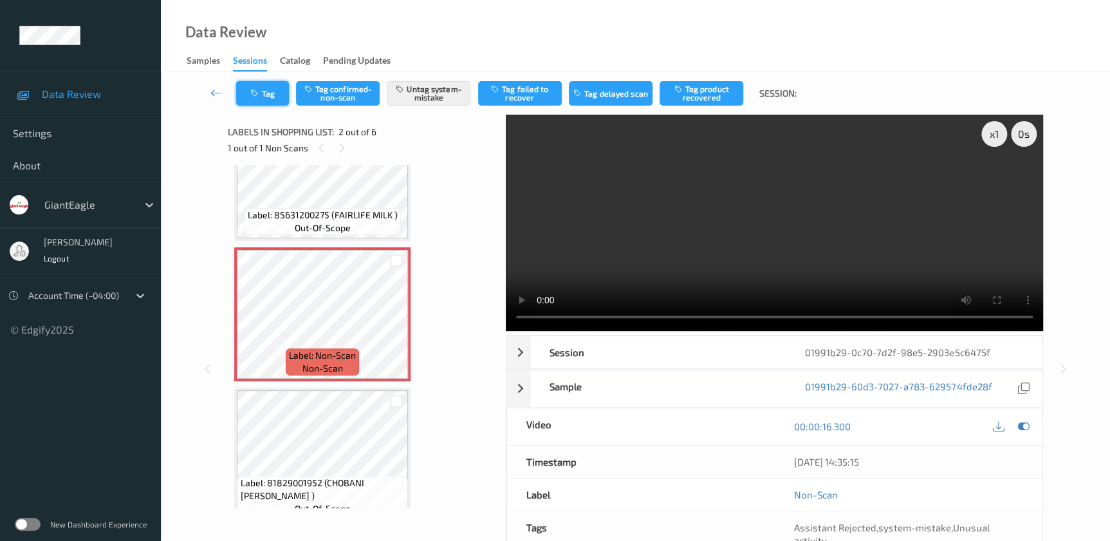
click at [264, 100] on button "Tag" at bounding box center [262, 93] width 53 height 24
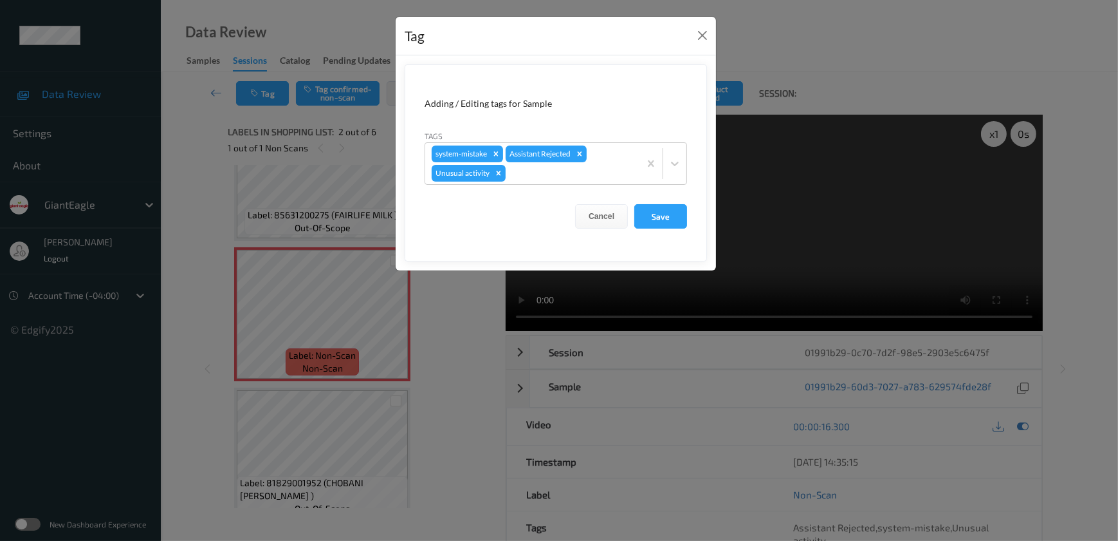
click at [442, 328] on div "Tag Adding / Editing tags for Sample Tags system-mistake Assistant Rejected Unu…" at bounding box center [559, 270] width 1118 height 541
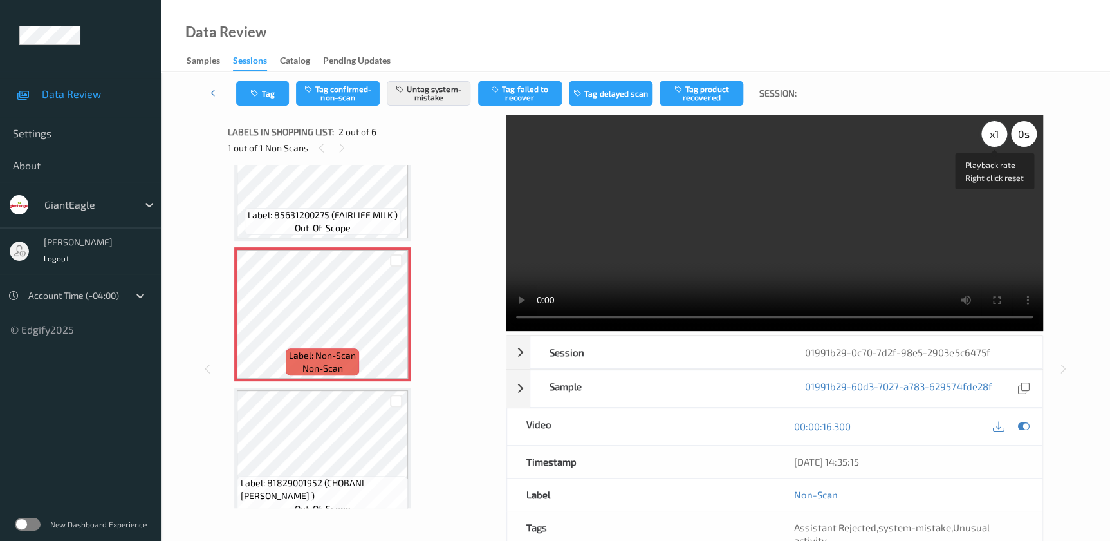
click at [997, 126] on div "x 1" at bounding box center [994, 134] width 26 height 26
click at [996, 131] on div "x 2" at bounding box center [994, 134] width 26 height 26
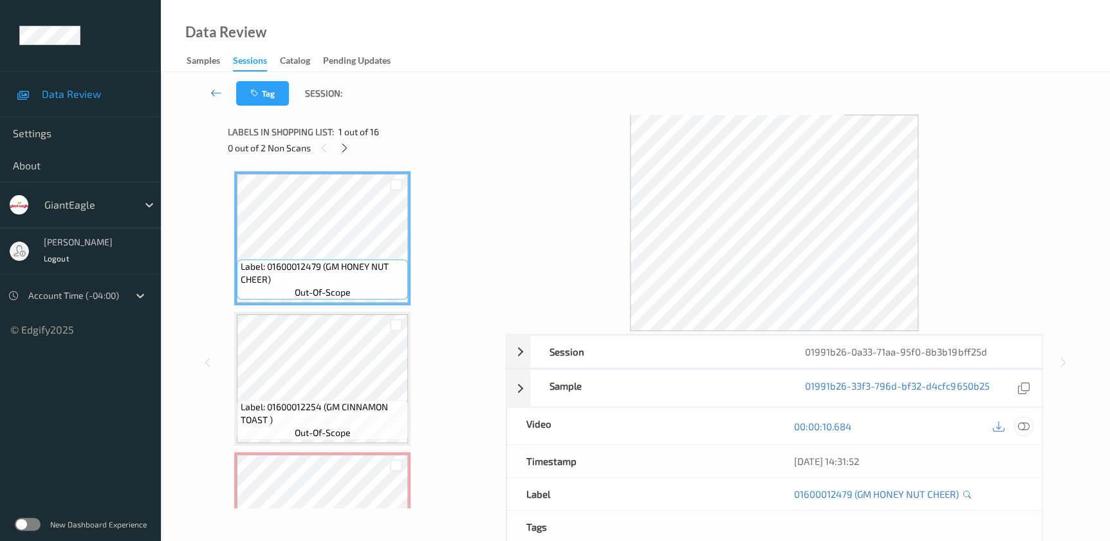
click at [1026, 430] on icon at bounding box center [1023, 426] width 12 height 12
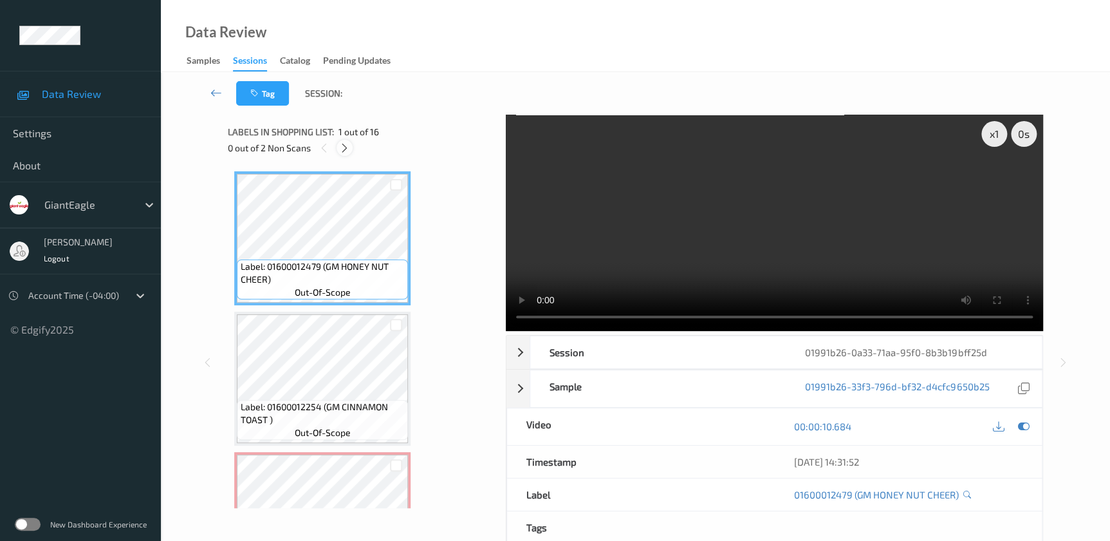
click at [342, 149] on icon at bounding box center [344, 148] width 11 height 12
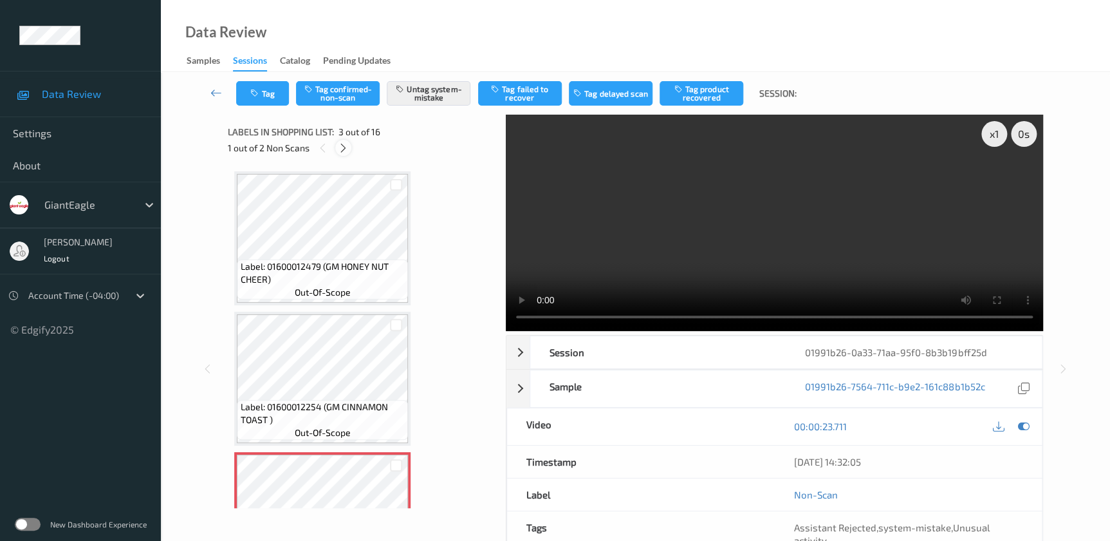
scroll to position [146, 0]
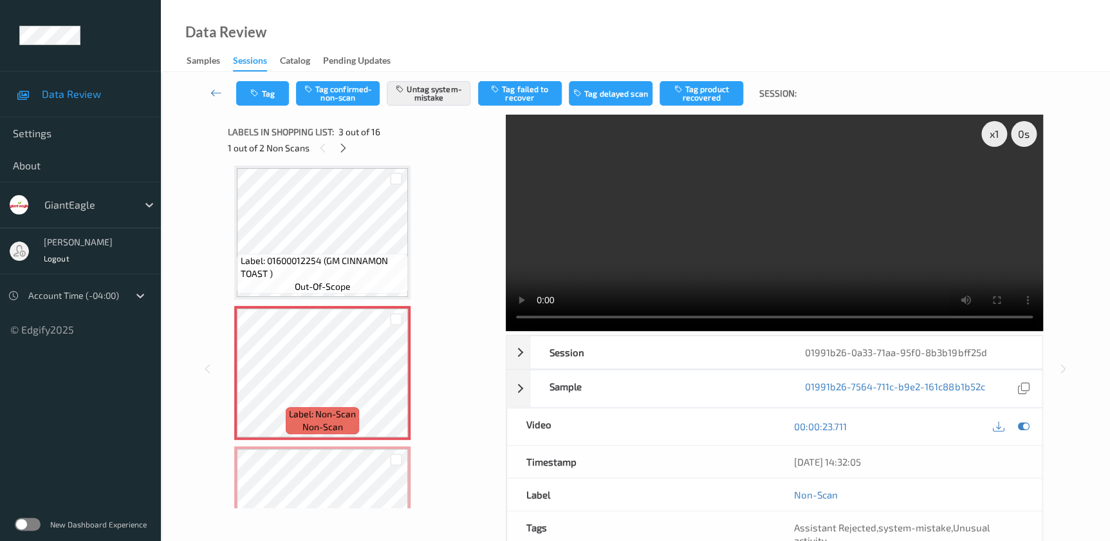
click at [754, 257] on video at bounding box center [774, 223] width 537 height 216
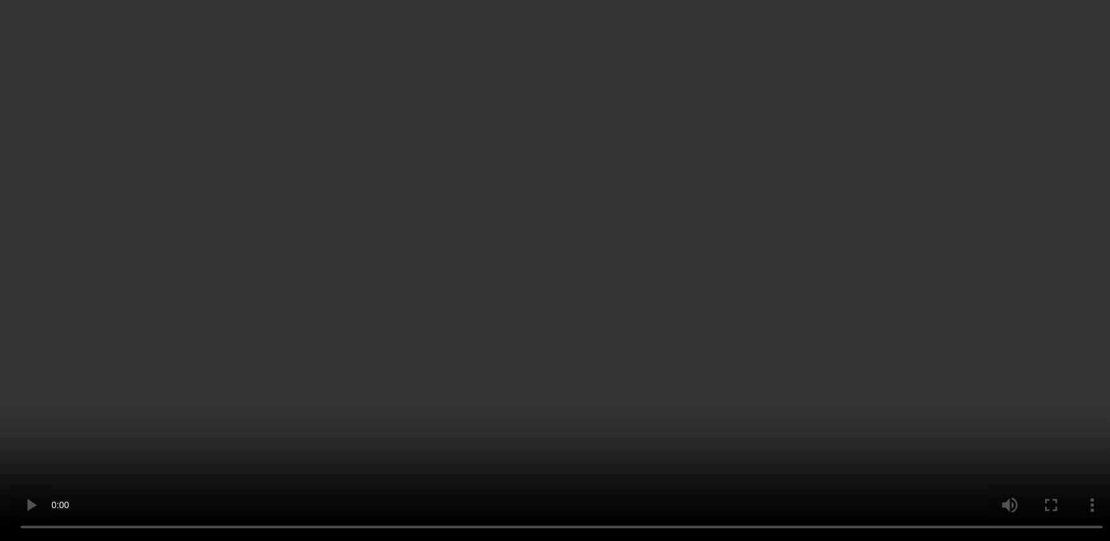
scroll to position [234, 0]
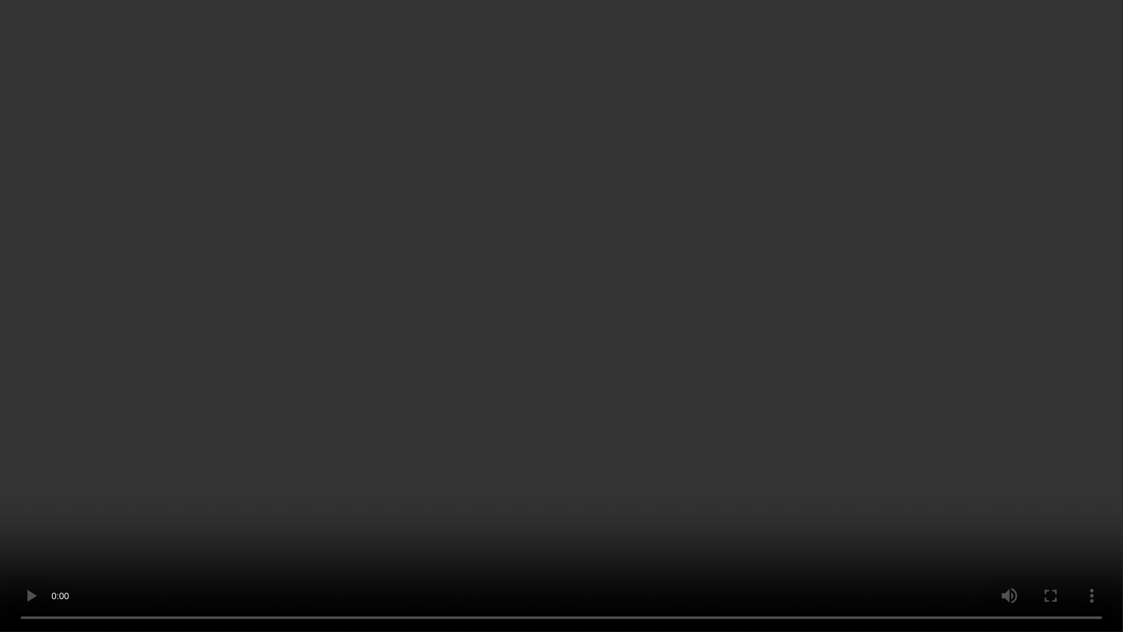
click at [824, 233] on video at bounding box center [561, 316] width 1123 height 632
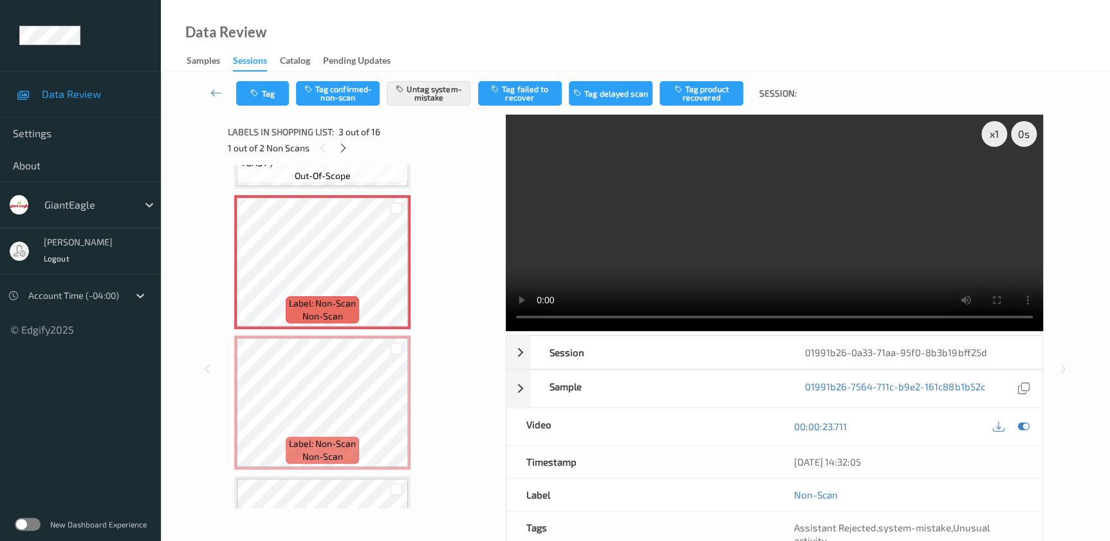
scroll to position [252, 0]
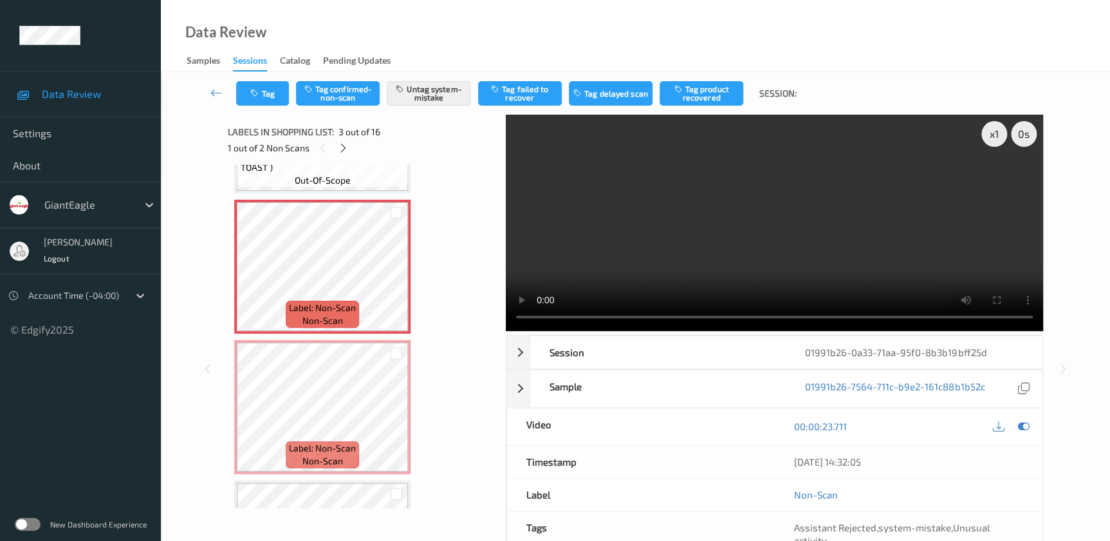
click at [891, 232] on video at bounding box center [774, 223] width 537 height 216
click at [264, 97] on button "Tag" at bounding box center [262, 93] width 53 height 24
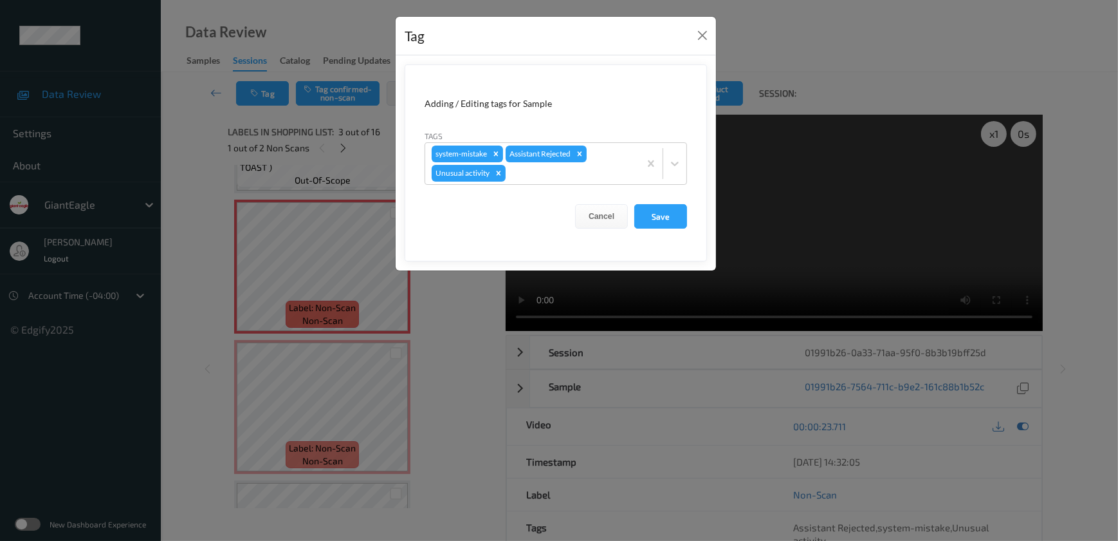
click at [448, 336] on div "Tag Adding / Editing tags for Sample Tags system-mistake Assistant Rejected Unu…" at bounding box center [559, 270] width 1118 height 541
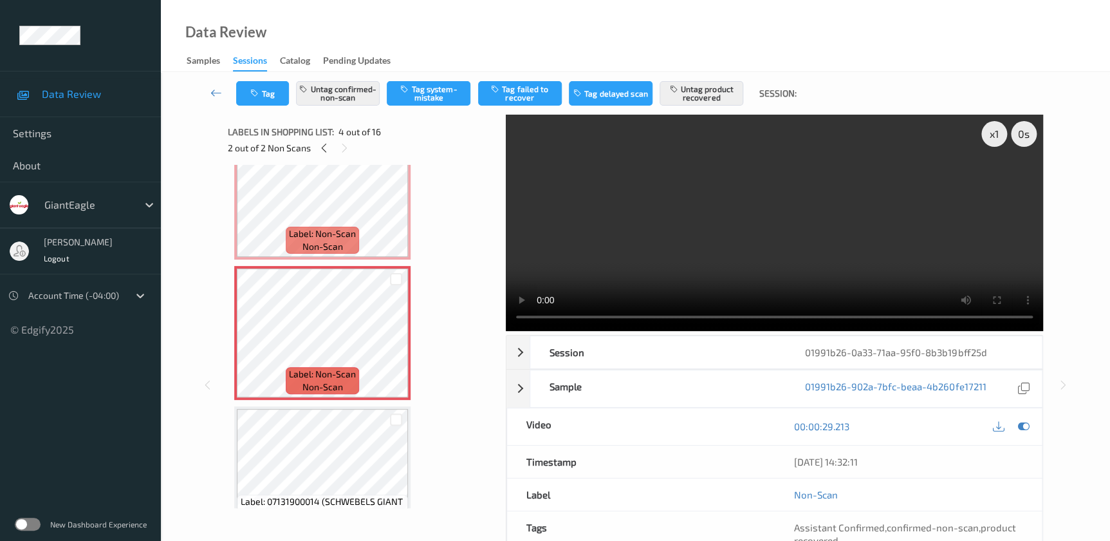
scroll to position [428, 0]
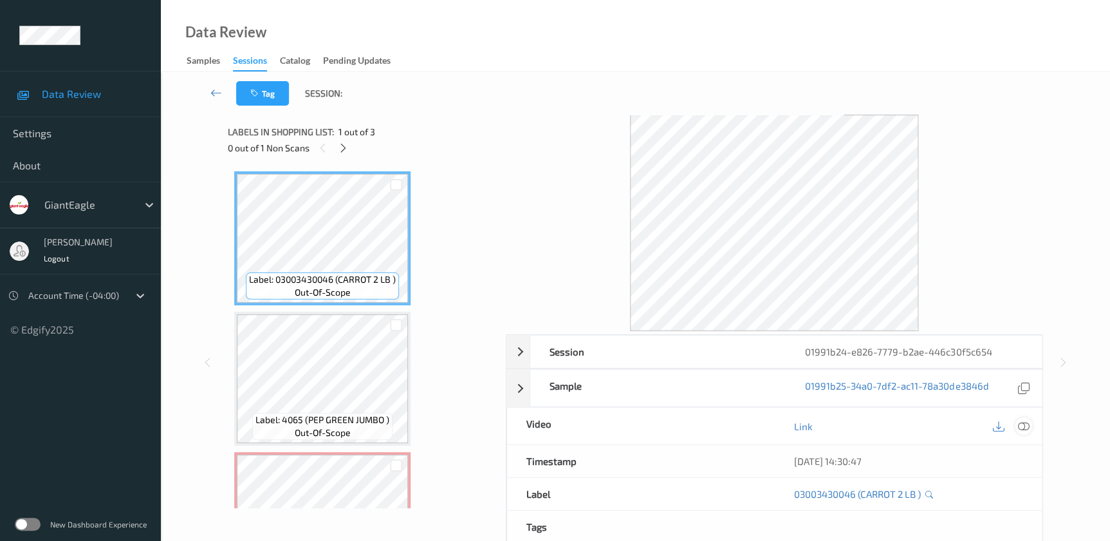
click at [1025, 425] on icon at bounding box center [1023, 426] width 12 height 12
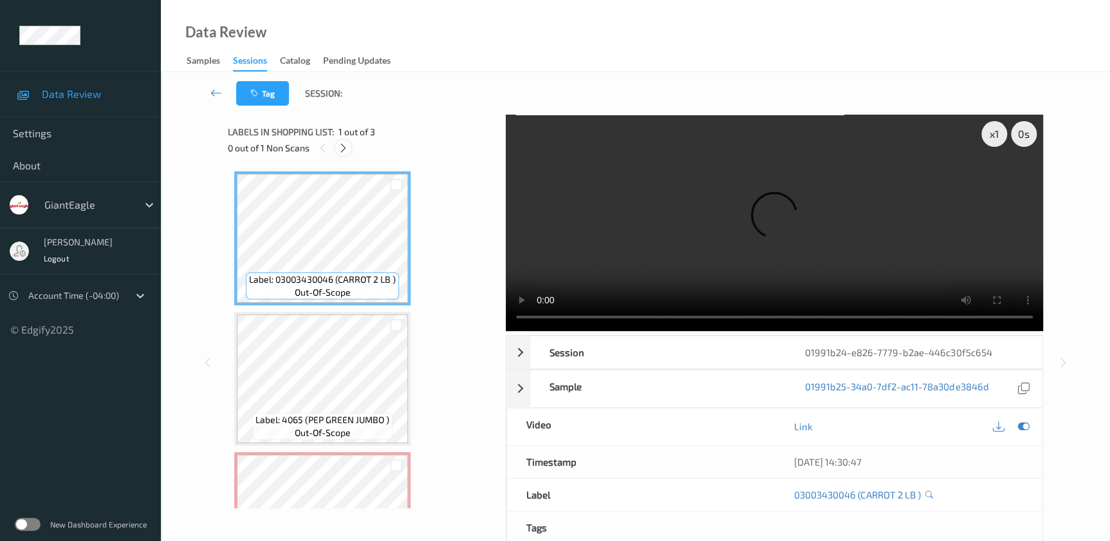
click at [337, 149] on div at bounding box center [343, 148] width 16 height 16
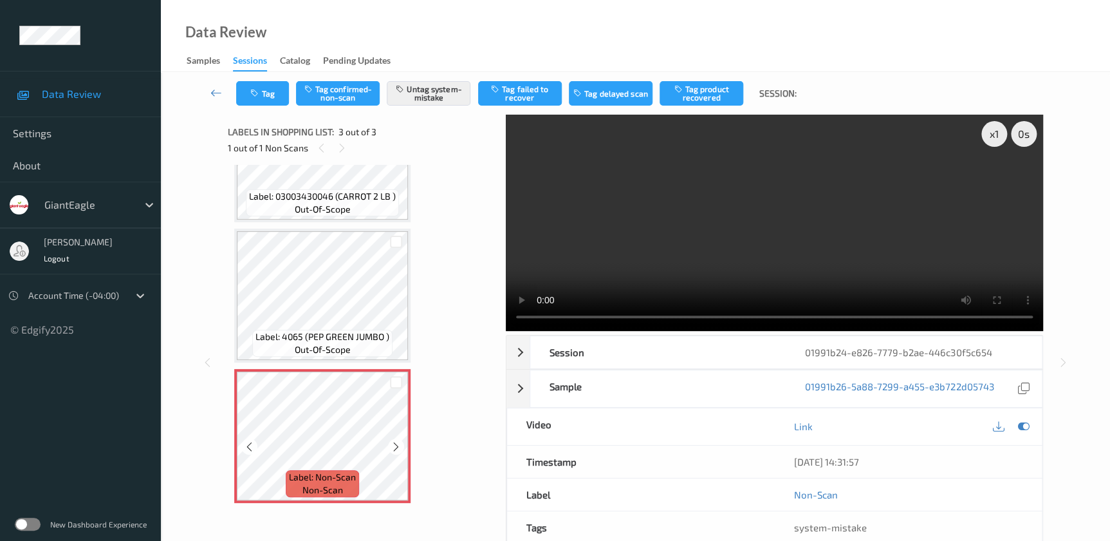
click at [395, 448] on icon at bounding box center [396, 447] width 11 height 12
click at [662, 246] on video at bounding box center [774, 223] width 537 height 216
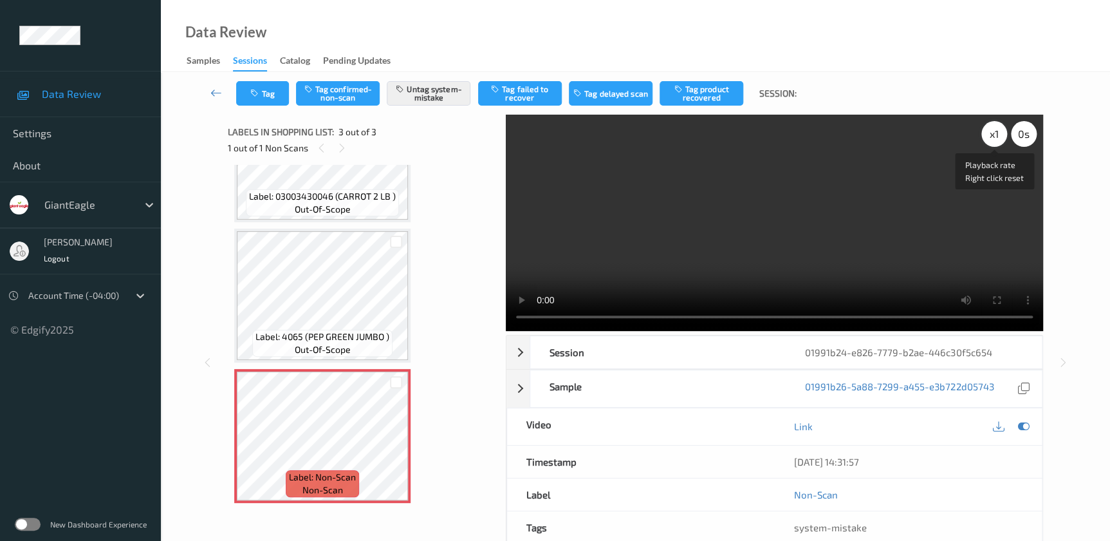
click at [996, 136] on div "x 1" at bounding box center [994, 134] width 26 height 26
click at [996, 136] on div "x 2" at bounding box center [994, 134] width 26 height 26
click at [996, 136] on div "x 4" at bounding box center [994, 134] width 26 height 26
click at [991, 140] on div "x 8" at bounding box center [994, 134] width 26 height 26
click at [806, 220] on video at bounding box center [774, 223] width 537 height 216
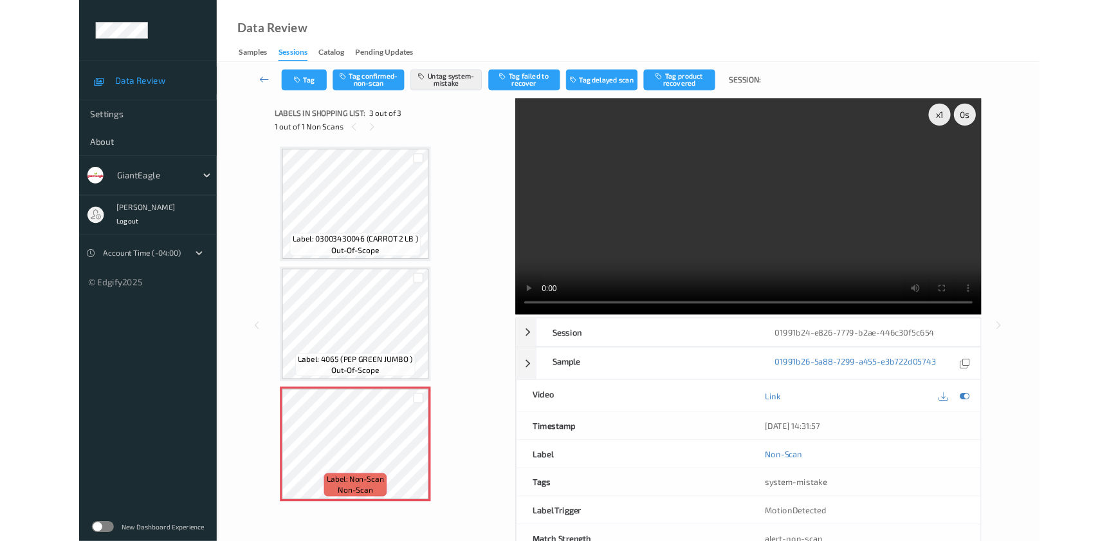
scroll to position [0, 0]
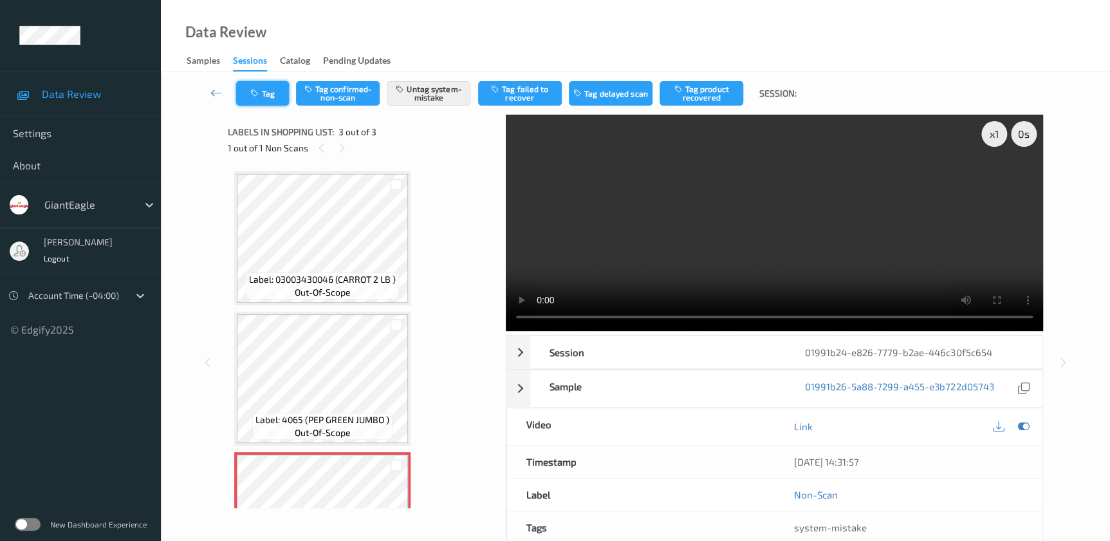
click at [272, 88] on button "Tag" at bounding box center [262, 93] width 53 height 24
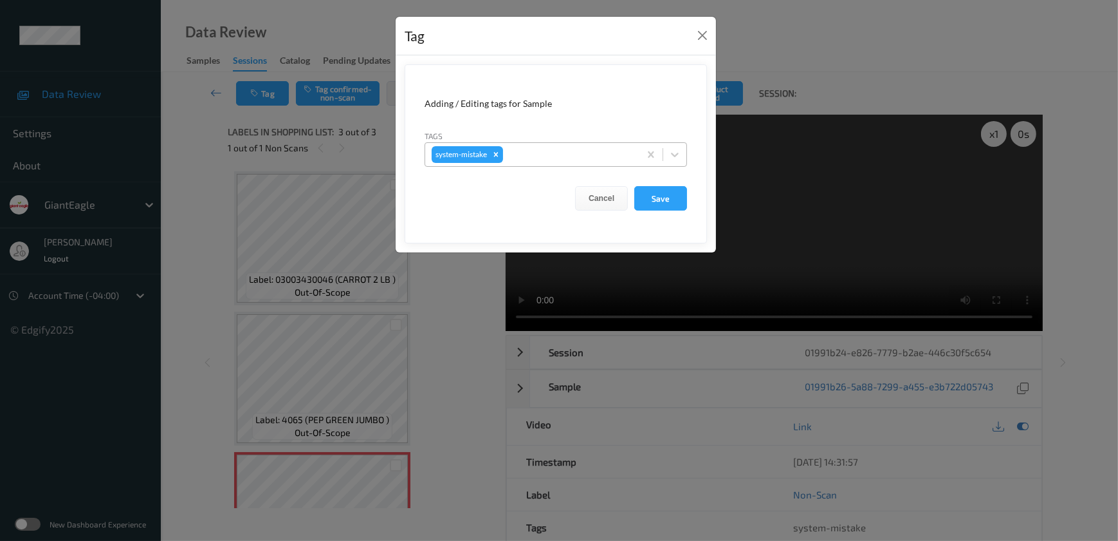
click at [524, 151] on div at bounding box center [569, 154] width 127 height 15
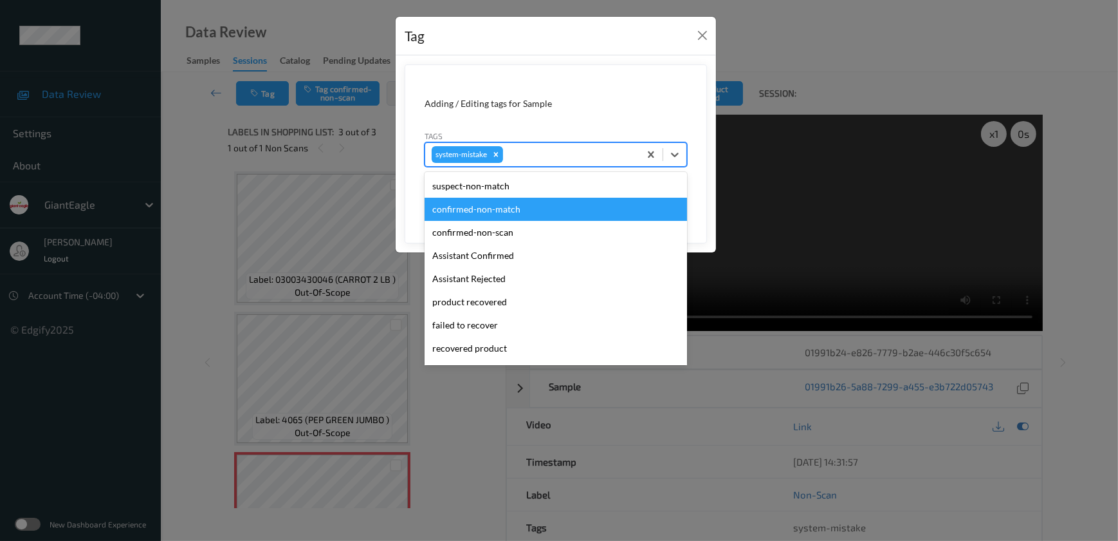
scroll to position [136, 0]
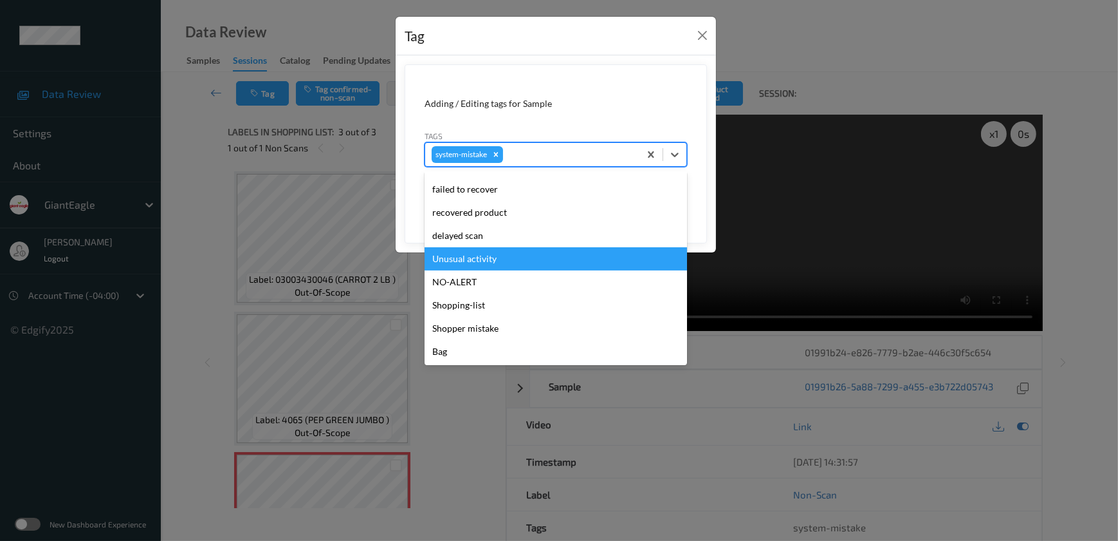
click at [485, 263] on div "Unusual activity" at bounding box center [556, 258] width 263 height 23
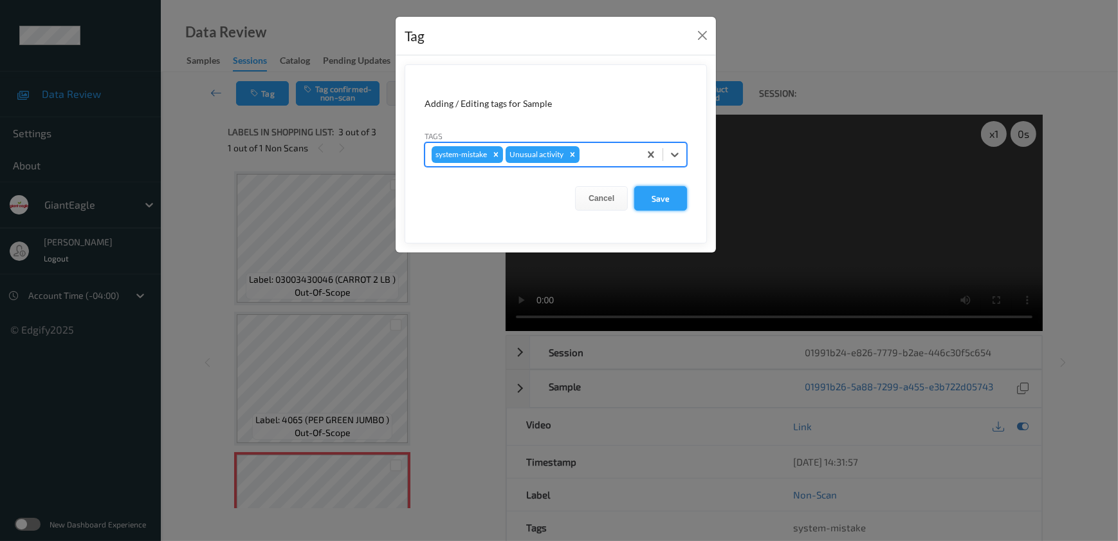
click at [651, 199] on button "Save" at bounding box center [661, 198] width 53 height 24
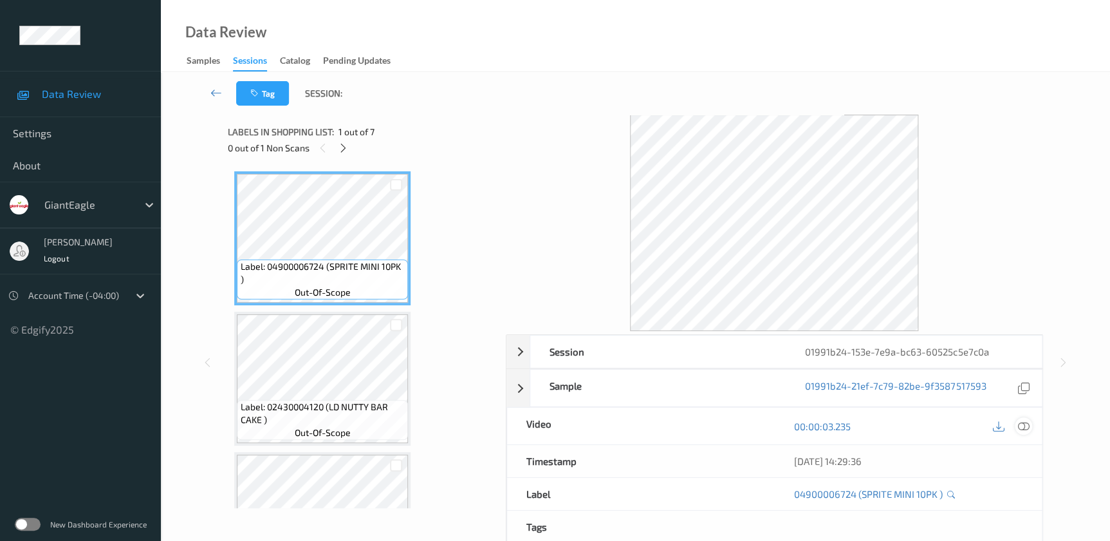
click at [1025, 429] on icon at bounding box center [1023, 426] width 12 height 12
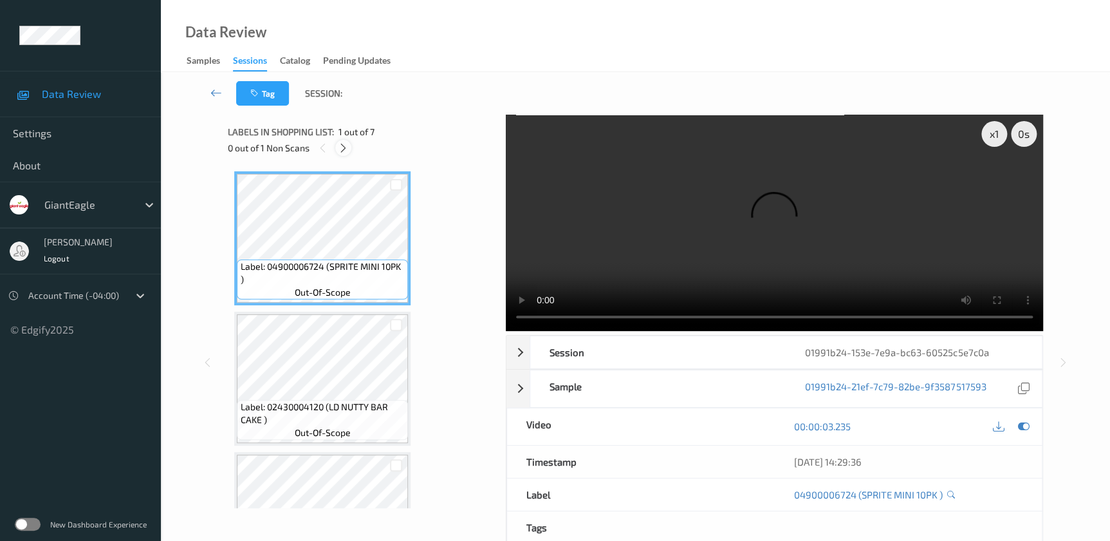
click at [345, 151] on icon at bounding box center [343, 148] width 11 height 12
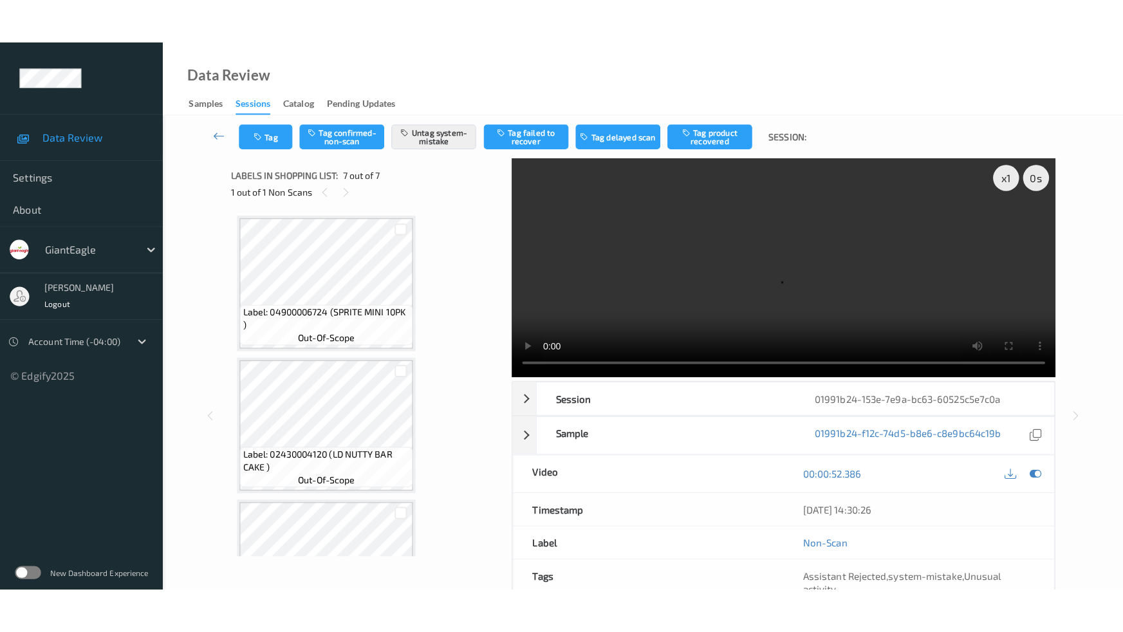
scroll to position [642, 0]
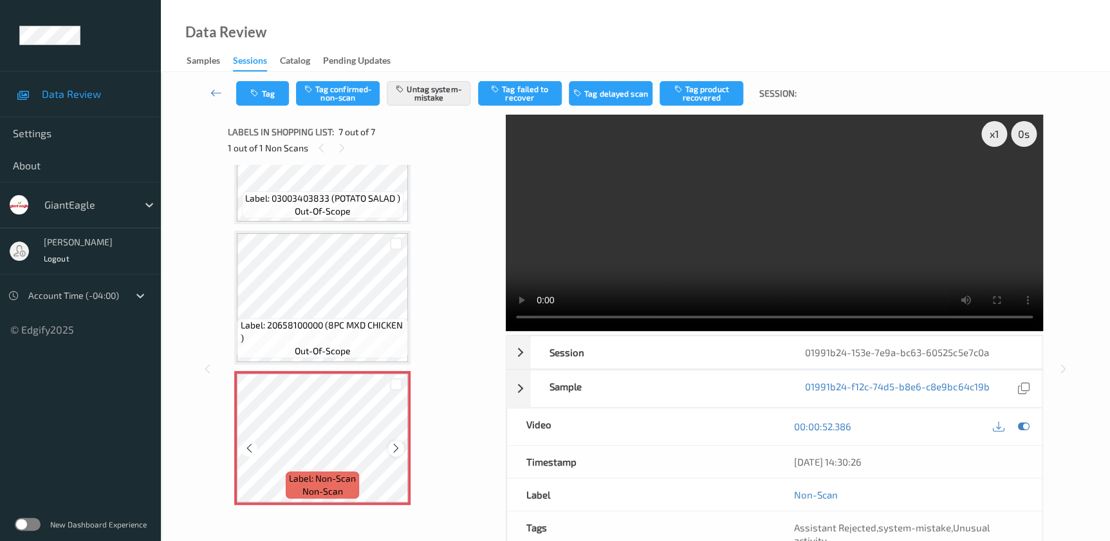
click at [393, 443] on icon at bounding box center [396, 448] width 11 height 12
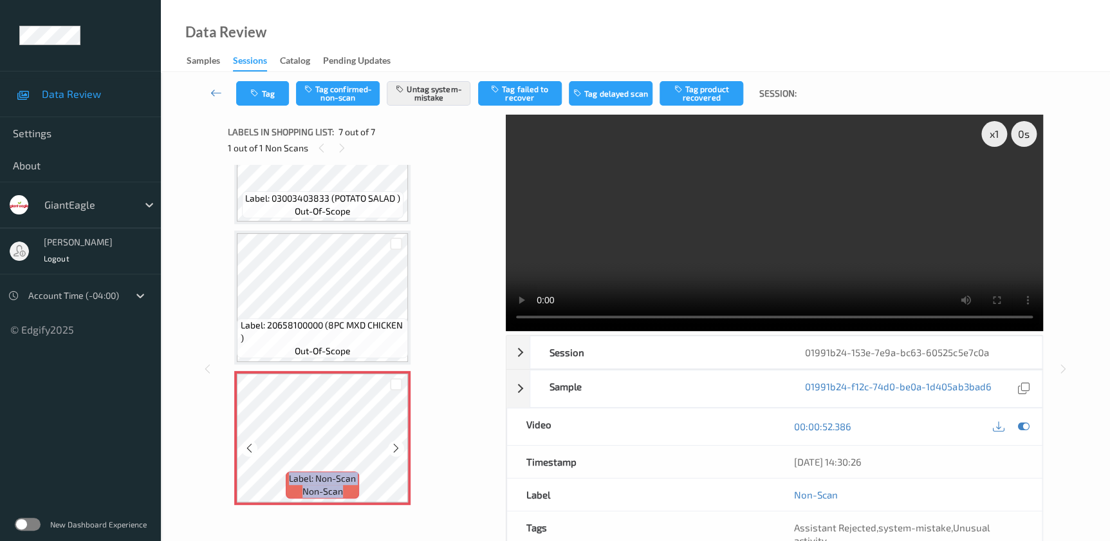
click at [393, 443] on icon at bounding box center [396, 448] width 11 height 12
click at [805, 251] on video at bounding box center [774, 223] width 537 height 216
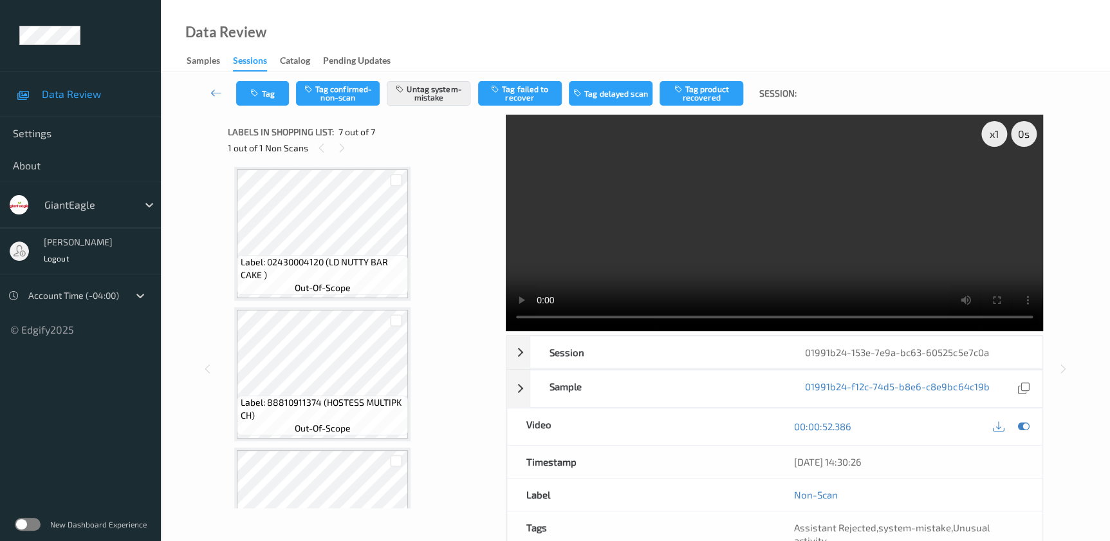
scroll to position [258, 0]
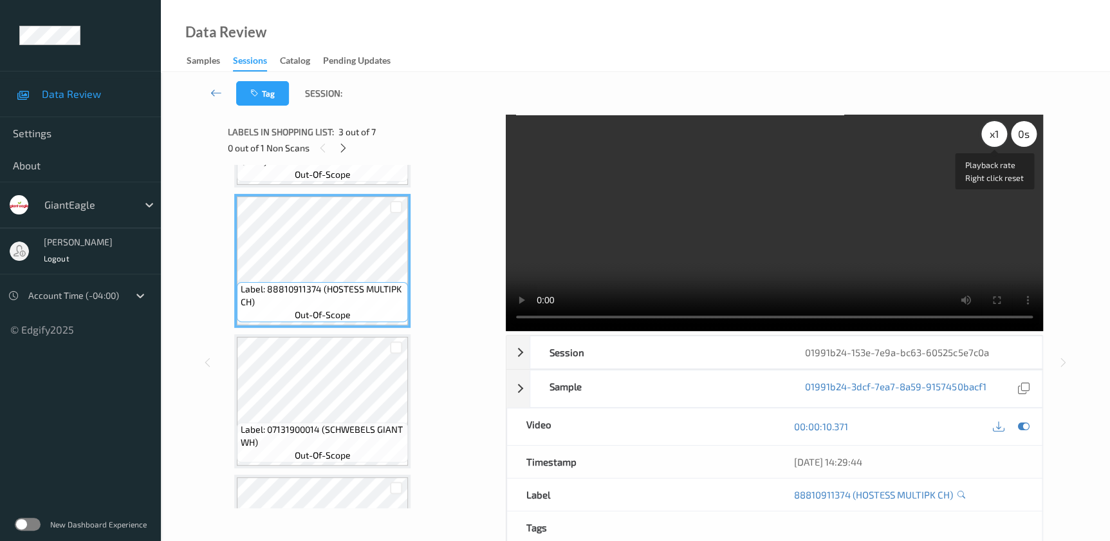
click at [996, 133] on div "x 1" at bounding box center [994, 134] width 26 height 26
click at [996, 133] on div "x 2" at bounding box center [994, 134] width 26 height 26
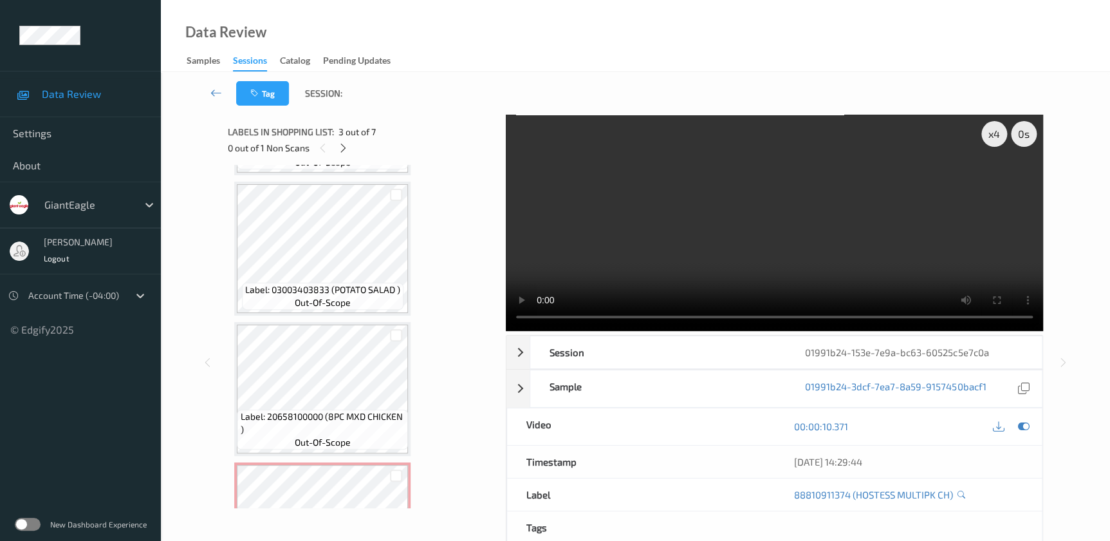
scroll to position [642, 0]
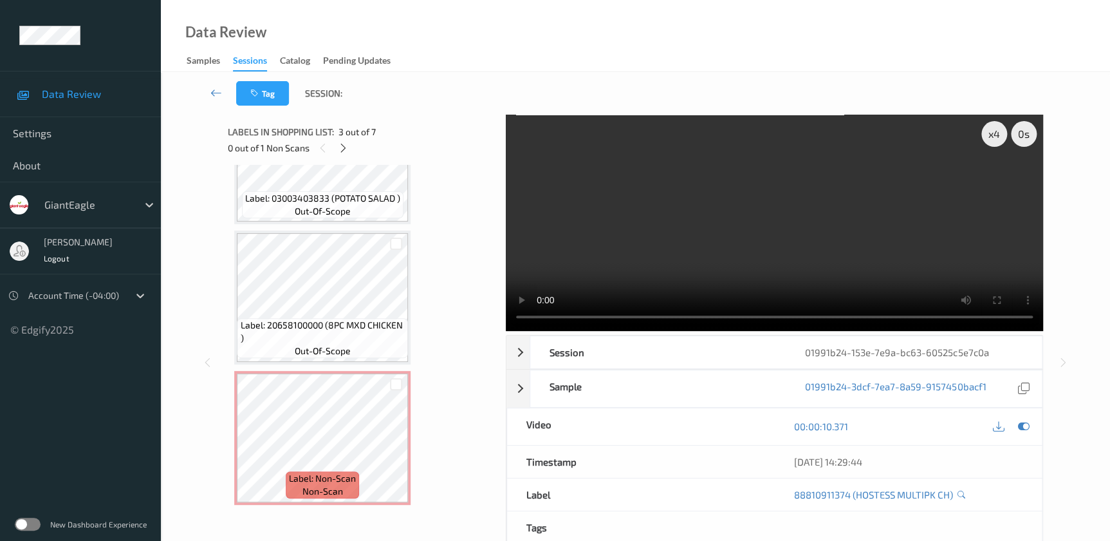
click at [722, 248] on video at bounding box center [774, 223] width 537 height 216
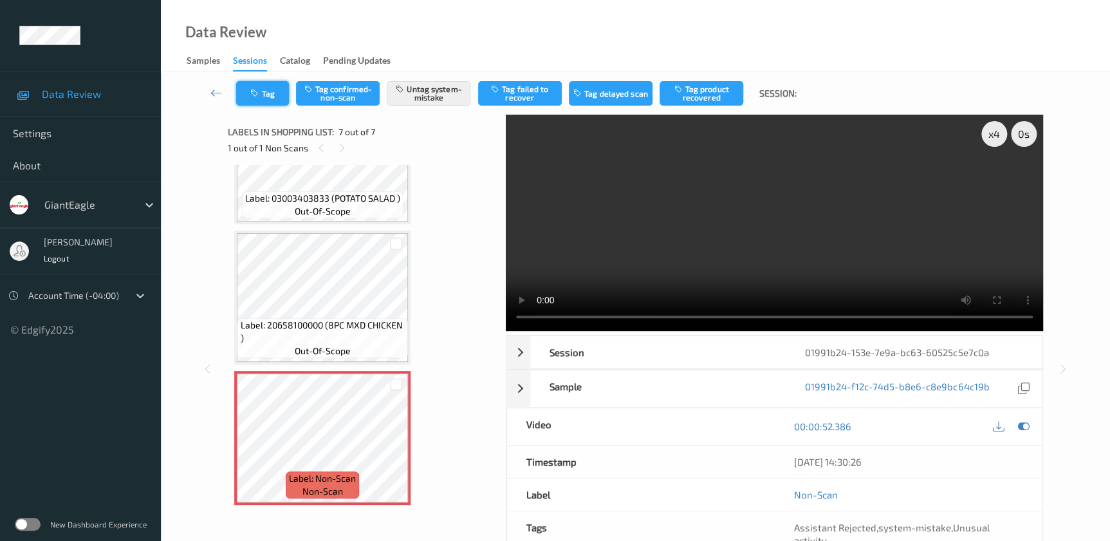
click at [259, 95] on icon "button" at bounding box center [255, 93] width 11 height 9
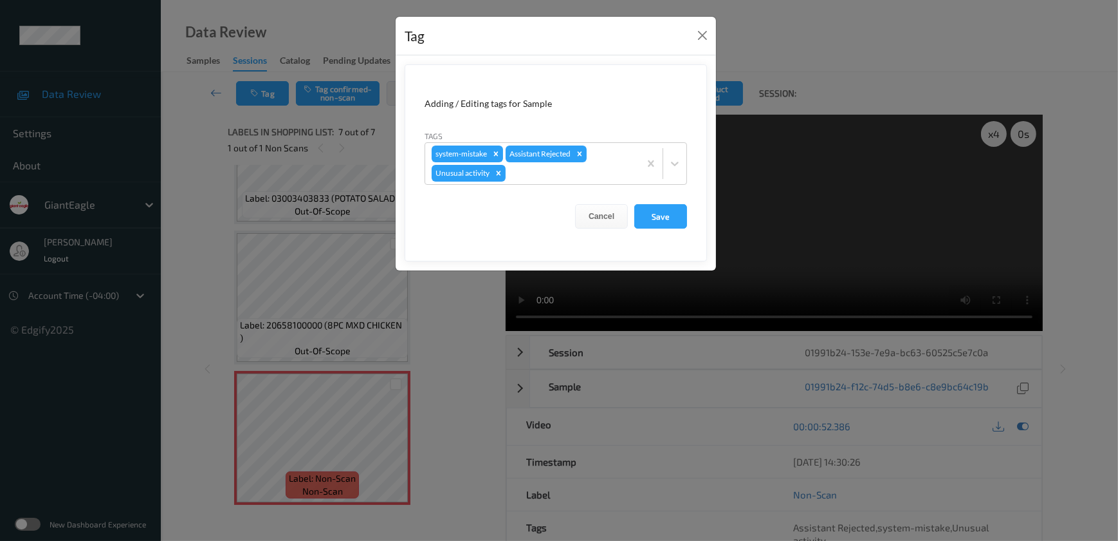
click at [456, 391] on div "Tag Adding / Editing tags for Sample Tags system-mistake Assistant Rejected Unu…" at bounding box center [559, 270] width 1118 height 541
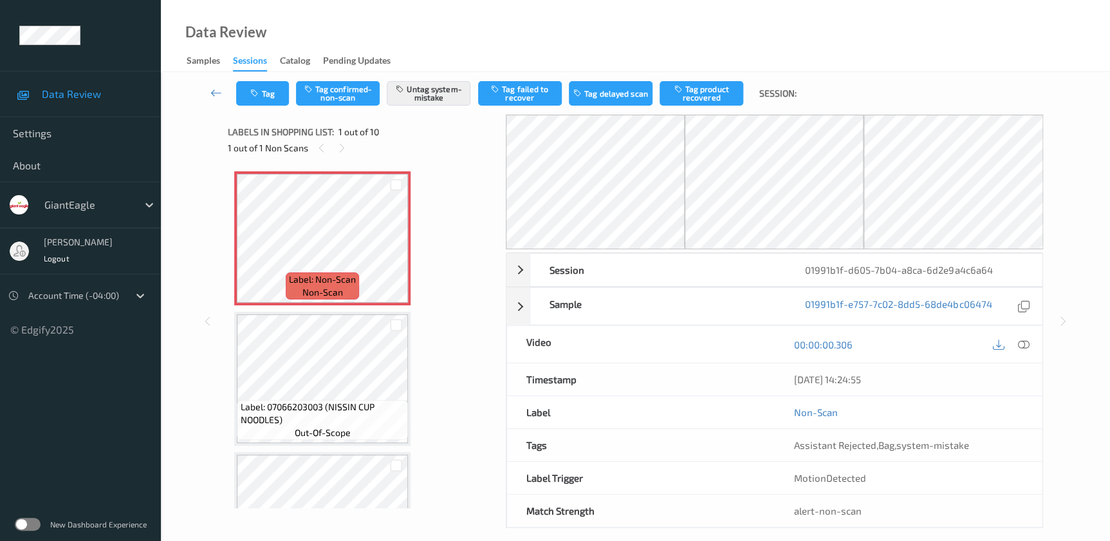
drag, startPoint x: 1028, startPoint y: 346, endPoint x: 963, endPoint y: 295, distance: 82.1
click at [1028, 346] on icon at bounding box center [1023, 344] width 12 height 12
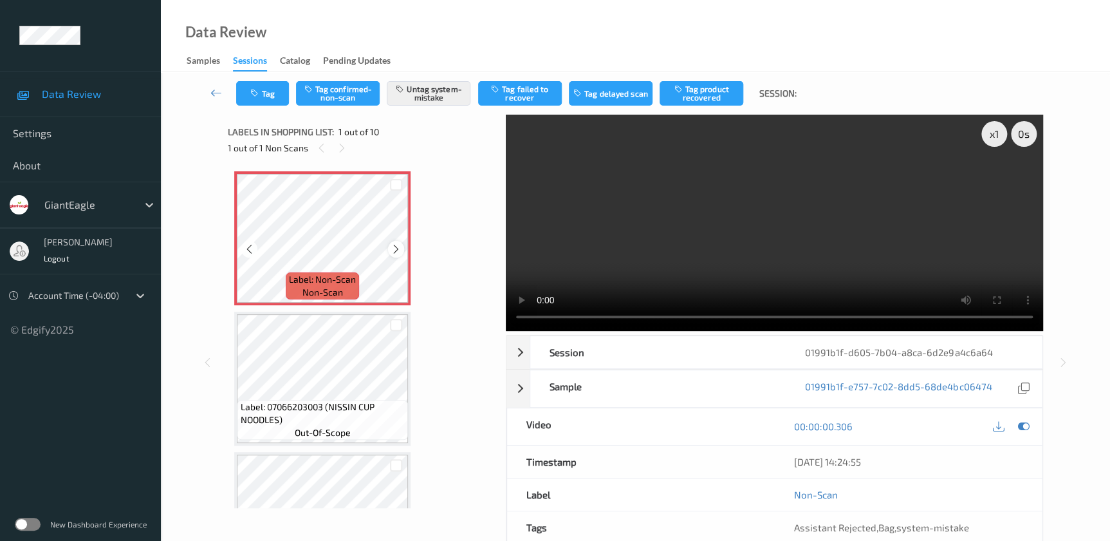
click at [398, 245] on icon at bounding box center [396, 249] width 11 height 12
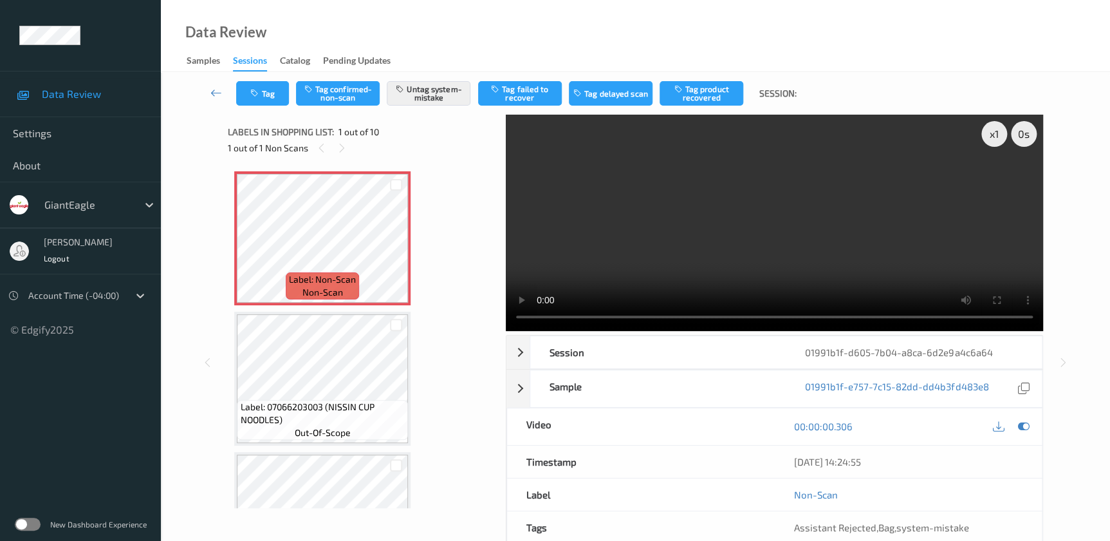
click at [738, 230] on video at bounding box center [774, 223] width 537 height 216
click at [256, 92] on icon "button" at bounding box center [255, 93] width 11 height 9
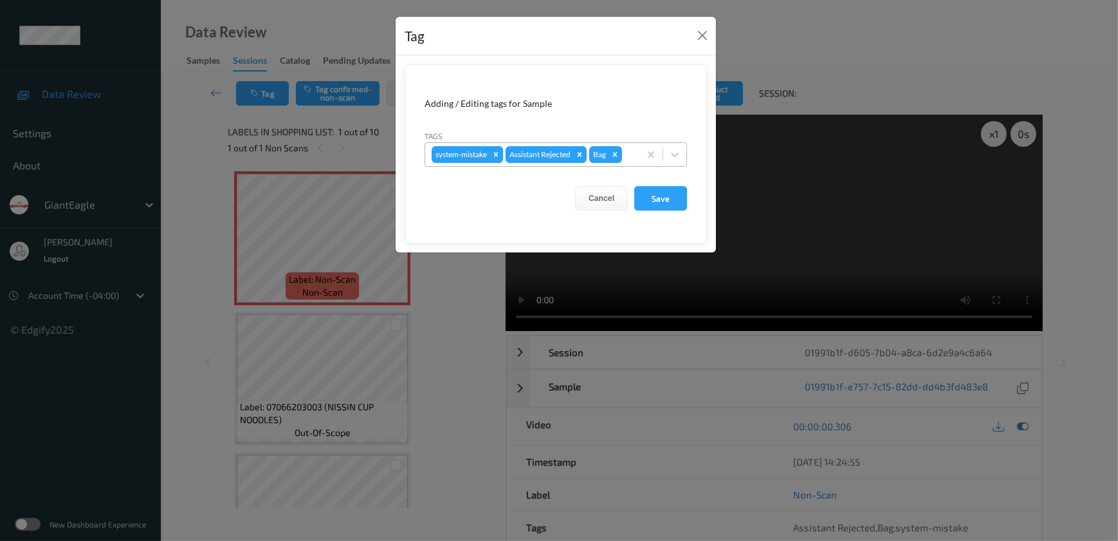
click at [496, 155] on icon "Remove system-mistake" at bounding box center [496, 154] width 5 height 5
click at [541, 154] on icon "Remove Bag" at bounding box center [541, 154] width 5 height 5
click at [662, 199] on button "Save" at bounding box center [661, 198] width 53 height 24
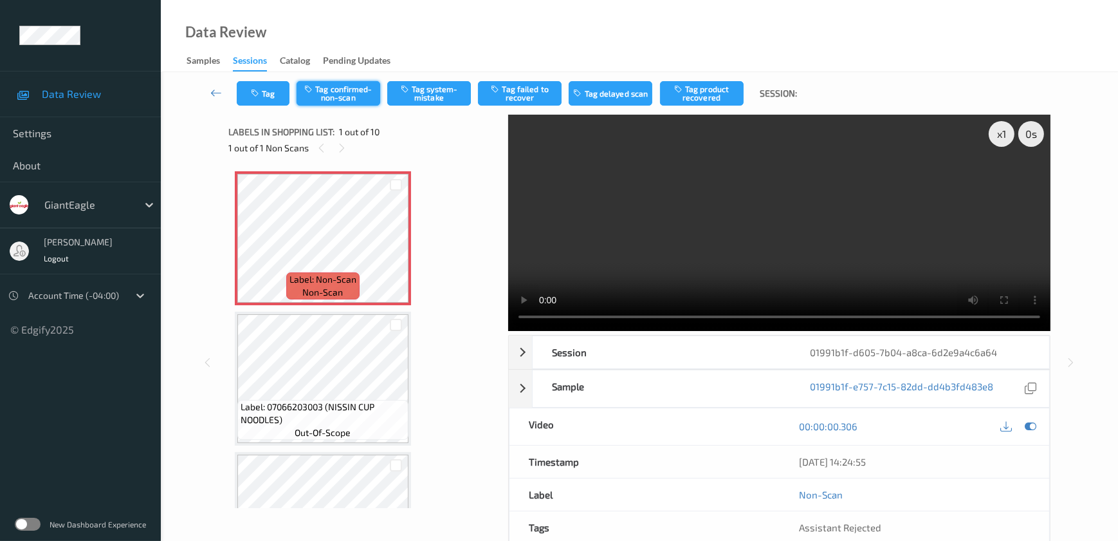
click at [344, 90] on button "Tag confirmed-non-scan" at bounding box center [339, 93] width 84 height 24
click at [700, 101] on button "Tag product recovered" at bounding box center [702, 93] width 84 height 24
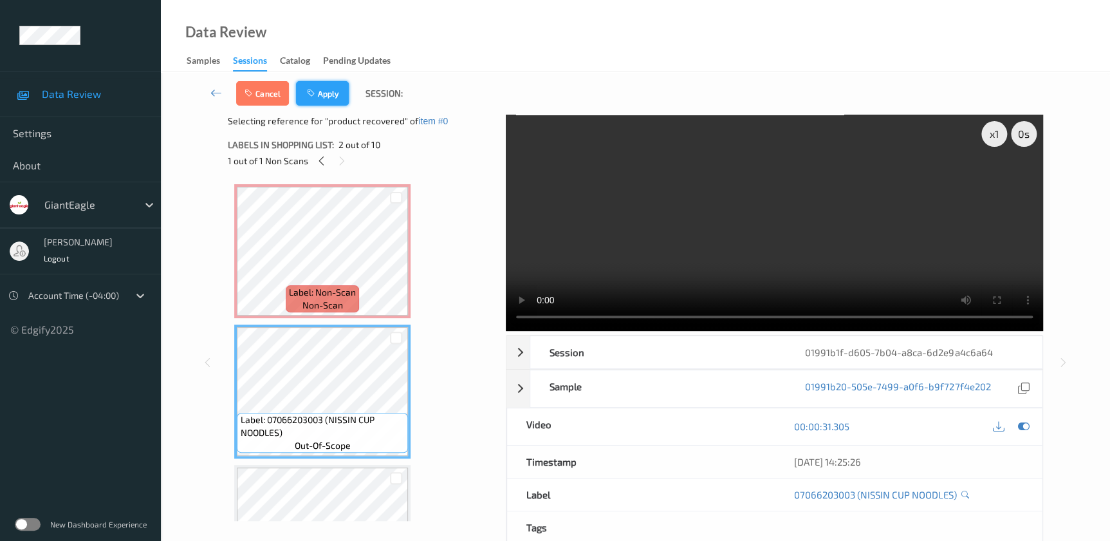
click at [328, 87] on button "Apply" at bounding box center [322, 93] width 53 height 24
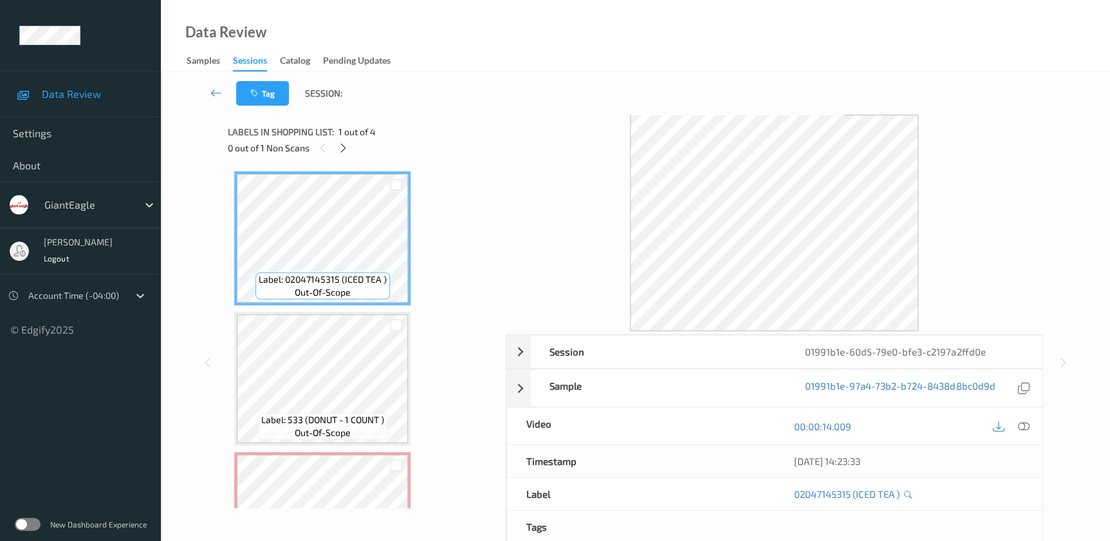
drag, startPoint x: 1024, startPoint y: 424, endPoint x: 883, endPoint y: 304, distance: 184.9
click at [1024, 424] on icon at bounding box center [1023, 426] width 12 height 12
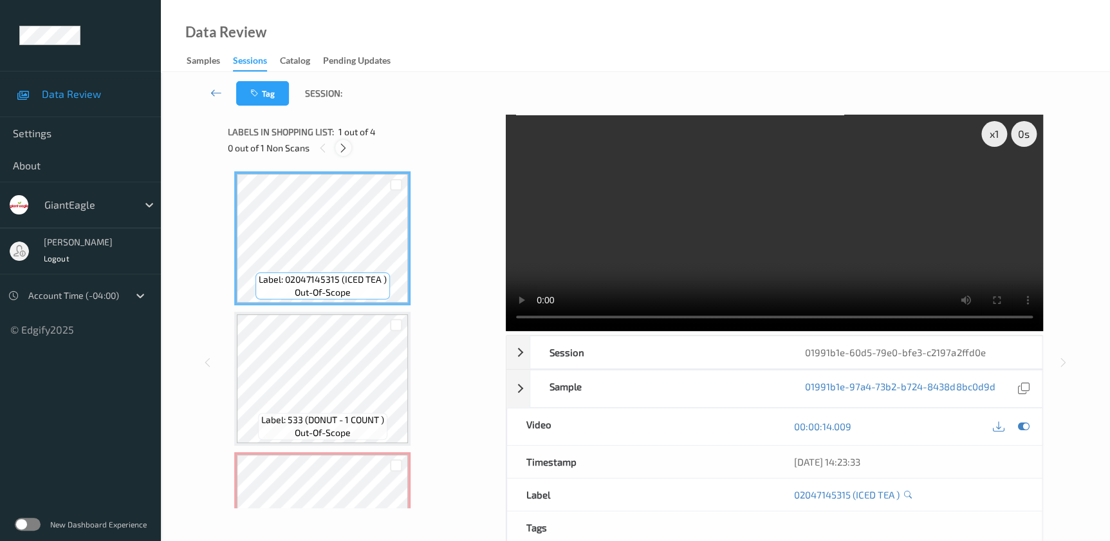
click at [346, 149] on icon at bounding box center [343, 148] width 11 height 12
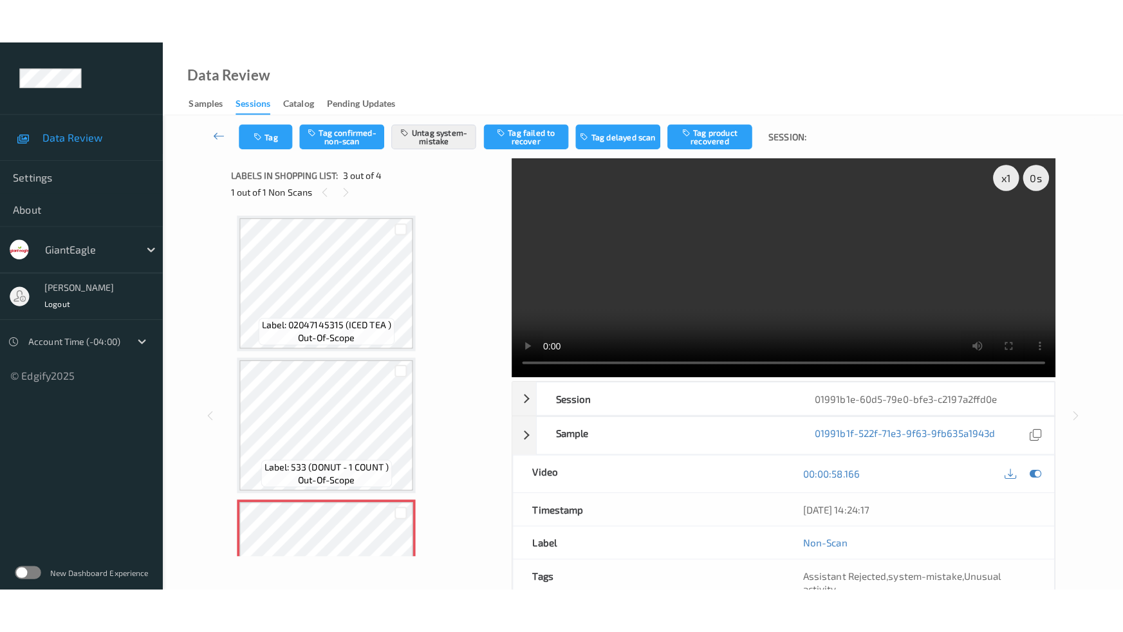
scroll to position [146, 0]
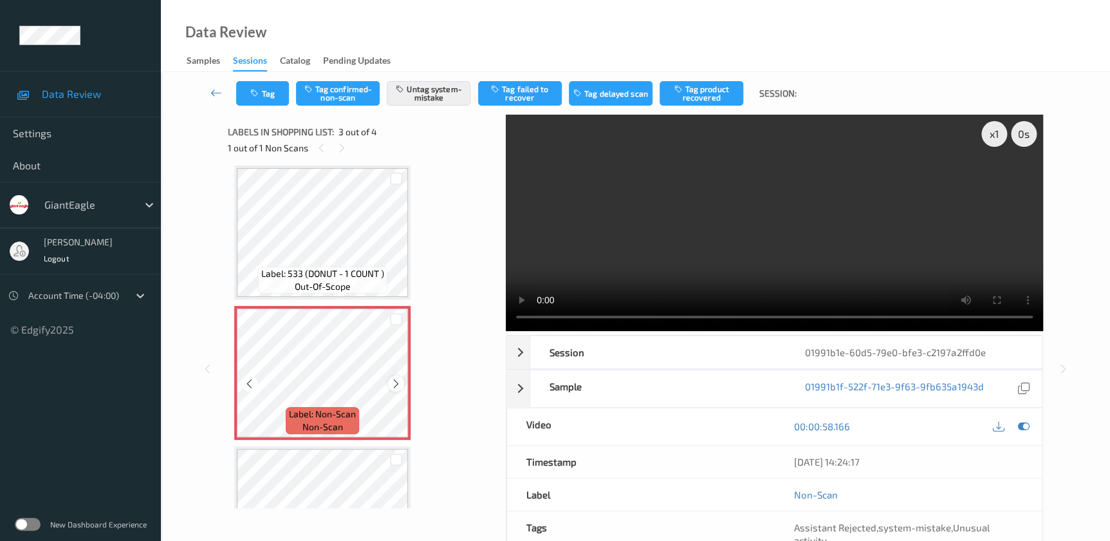
click at [393, 386] on icon at bounding box center [396, 384] width 11 height 12
click at [785, 251] on video at bounding box center [774, 223] width 537 height 216
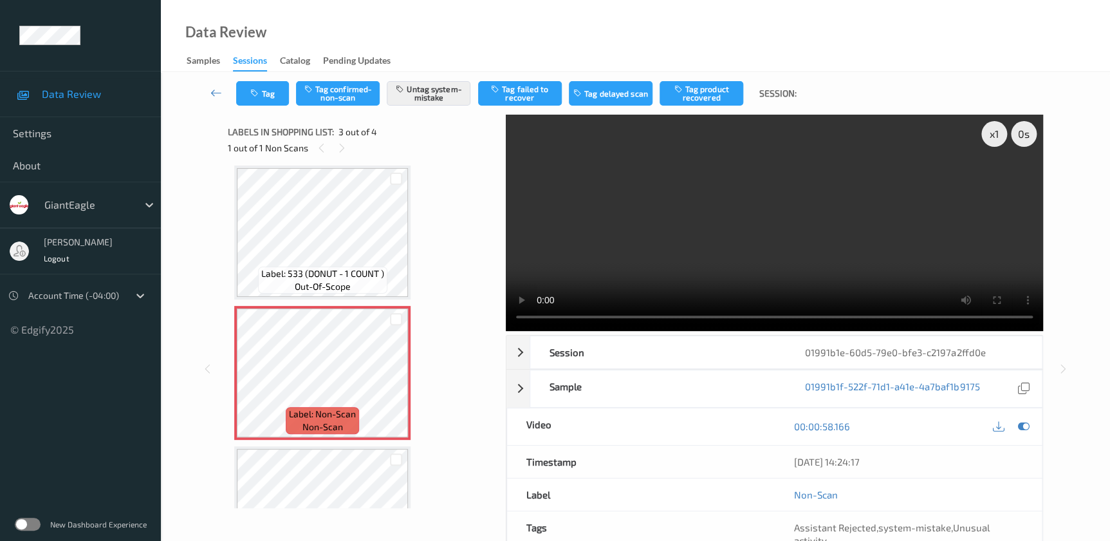
scroll to position [131, 0]
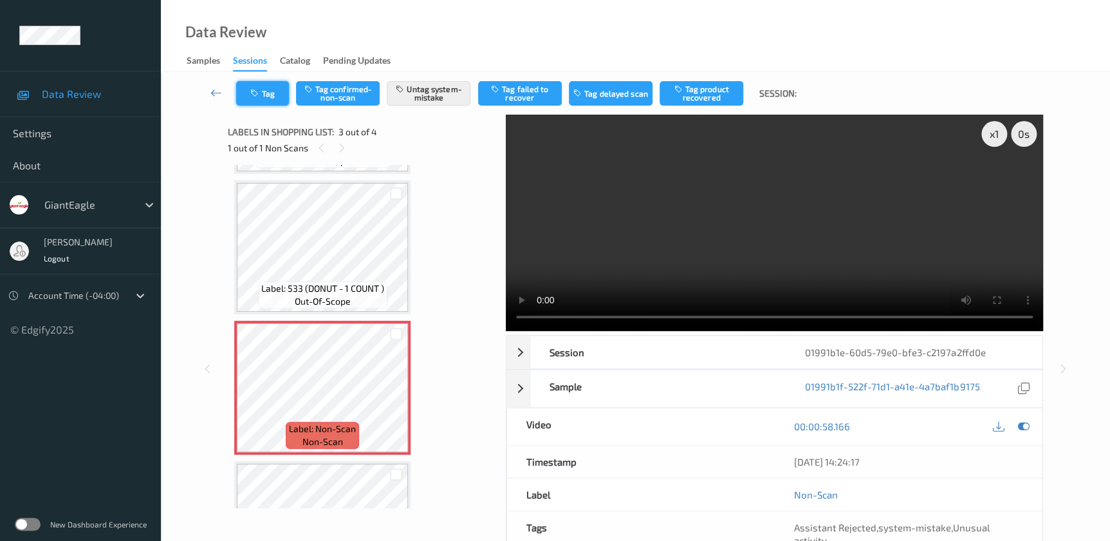
click at [263, 93] on button "Tag" at bounding box center [262, 93] width 53 height 24
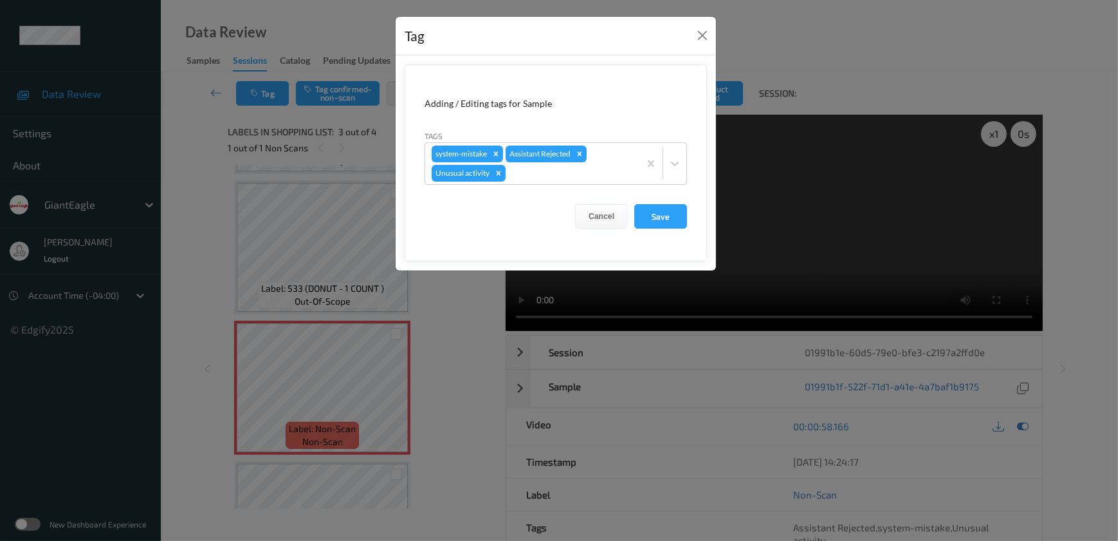
click at [454, 364] on div "Tag Adding / Editing tags for Sample Tags system-mistake Assistant Rejected Unu…" at bounding box center [559, 270] width 1118 height 541
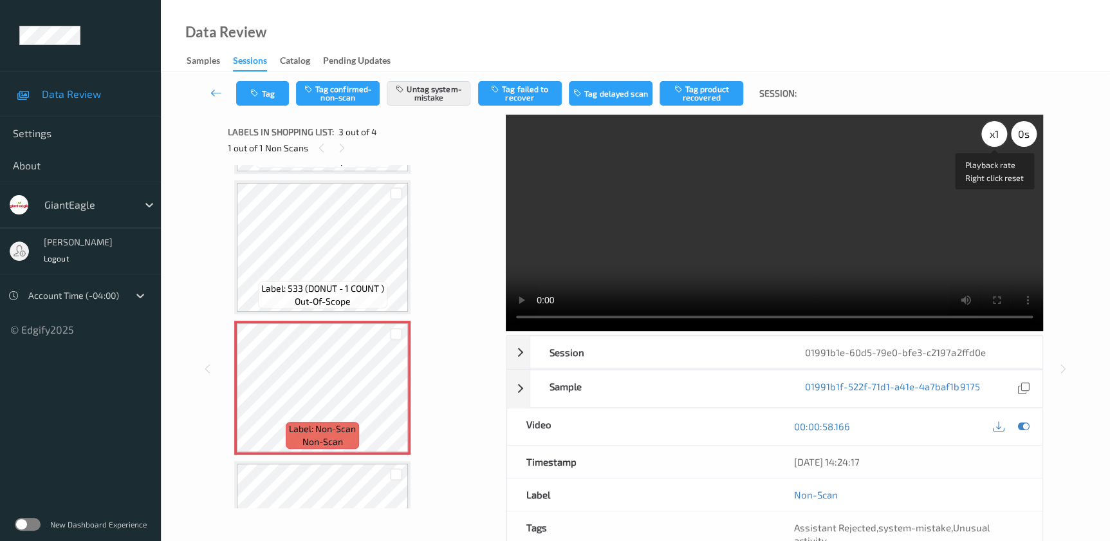
click at [994, 136] on div "x 1" at bounding box center [994, 134] width 26 height 26
click at [994, 136] on div "x 2" at bounding box center [994, 134] width 26 height 26
click at [994, 136] on div "x 4" at bounding box center [994, 134] width 26 height 26
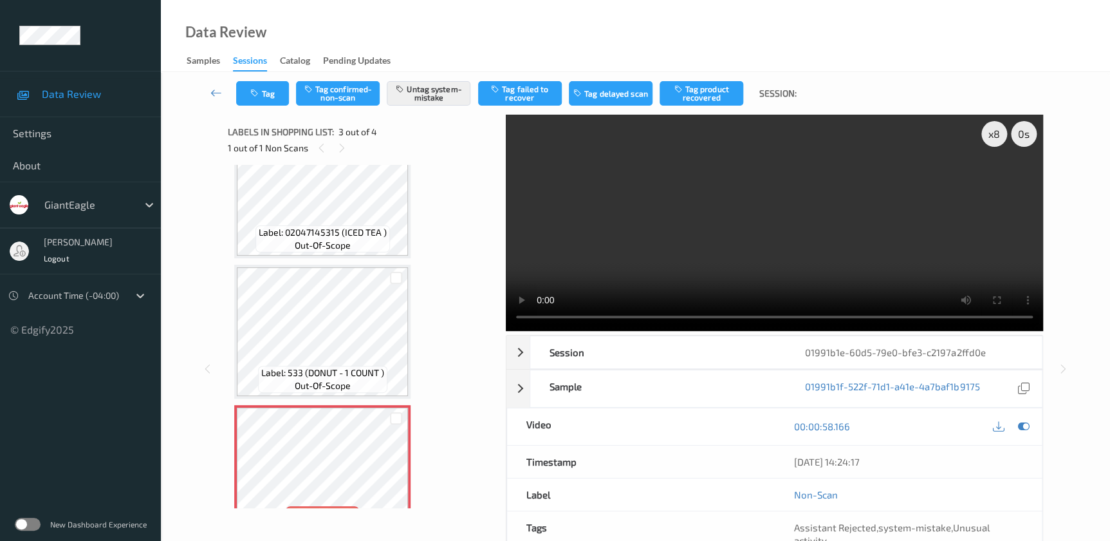
scroll to position [0, 0]
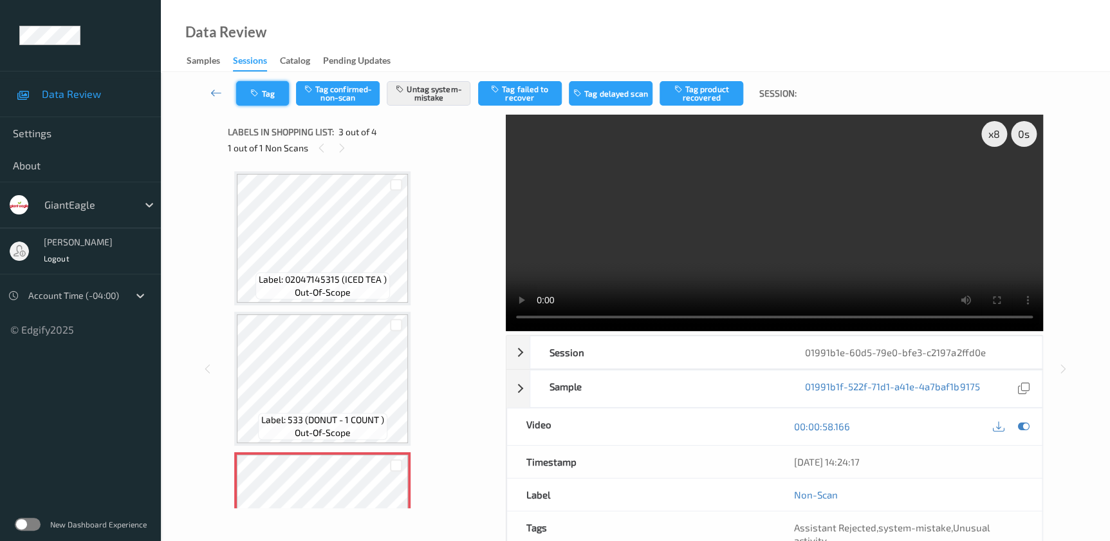
click at [264, 96] on button "Tag" at bounding box center [262, 93] width 53 height 24
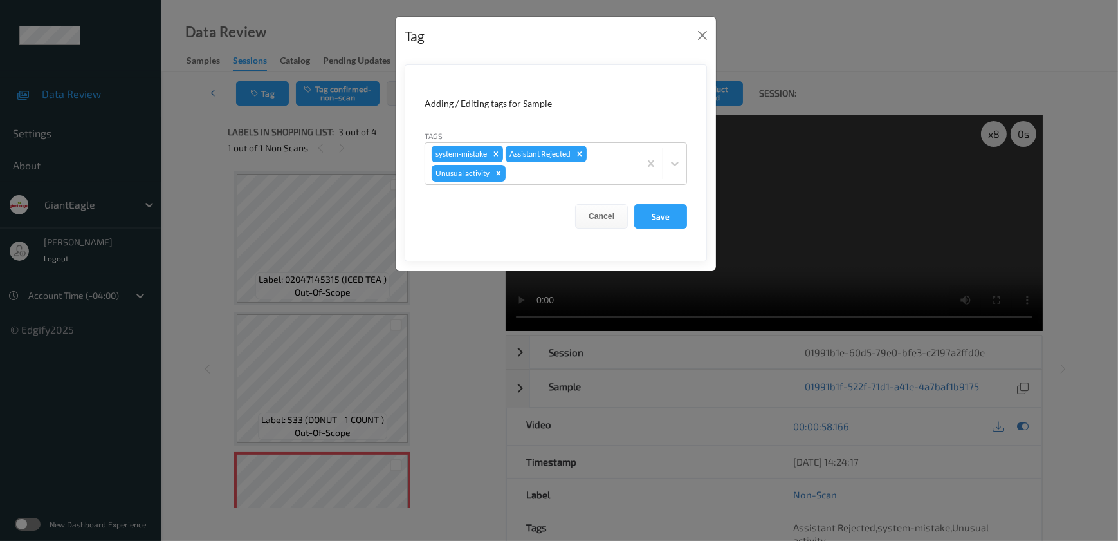
drag, startPoint x: 436, startPoint y: 342, endPoint x: 430, endPoint y: 315, distance: 27.8
click at [436, 340] on div "Tag Adding / Editing tags for Sample Tags system-mistake Assistant Rejected Unu…" at bounding box center [559, 270] width 1118 height 541
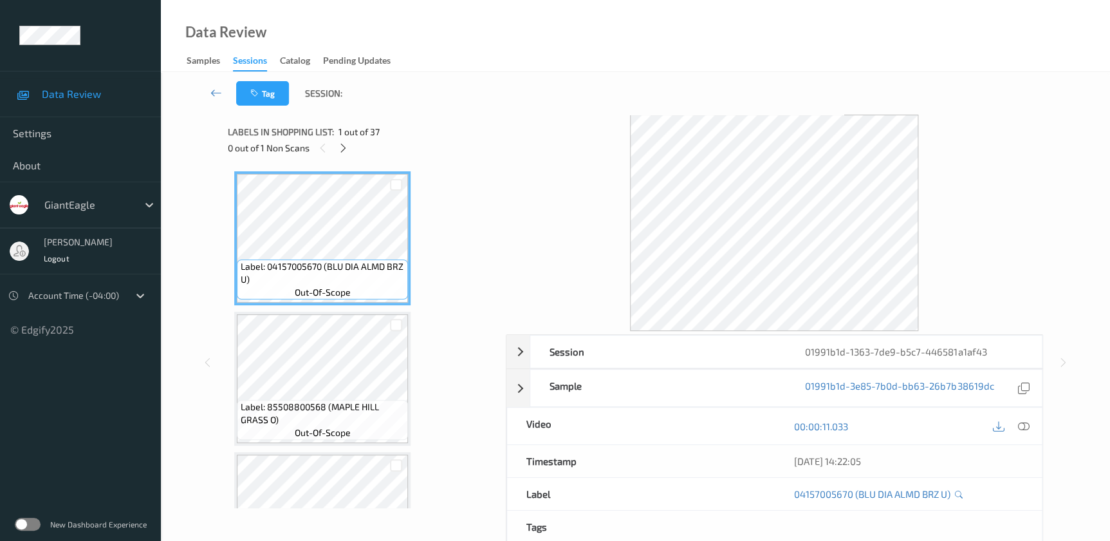
drag, startPoint x: 1023, startPoint y: 429, endPoint x: 953, endPoint y: 308, distance: 139.5
click at [1023, 429] on icon at bounding box center [1023, 426] width 12 height 12
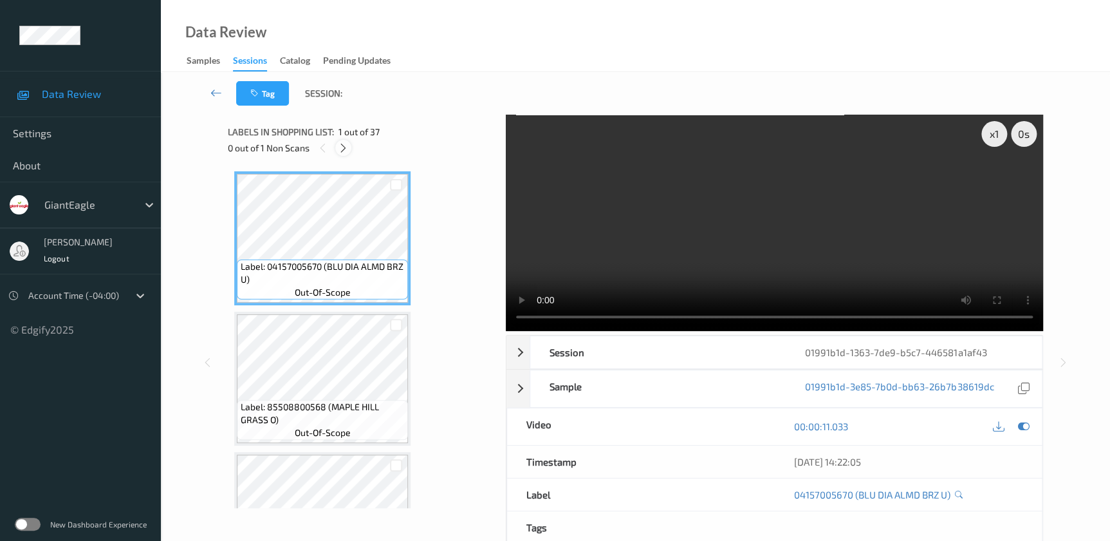
click at [346, 148] on icon at bounding box center [343, 148] width 11 height 12
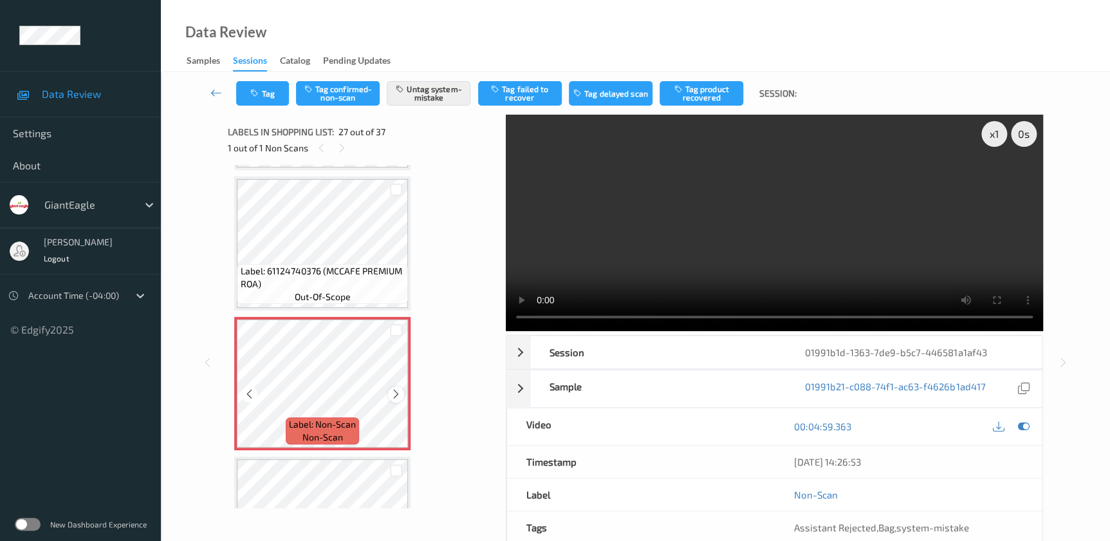
click at [393, 388] on icon at bounding box center [396, 394] width 11 height 12
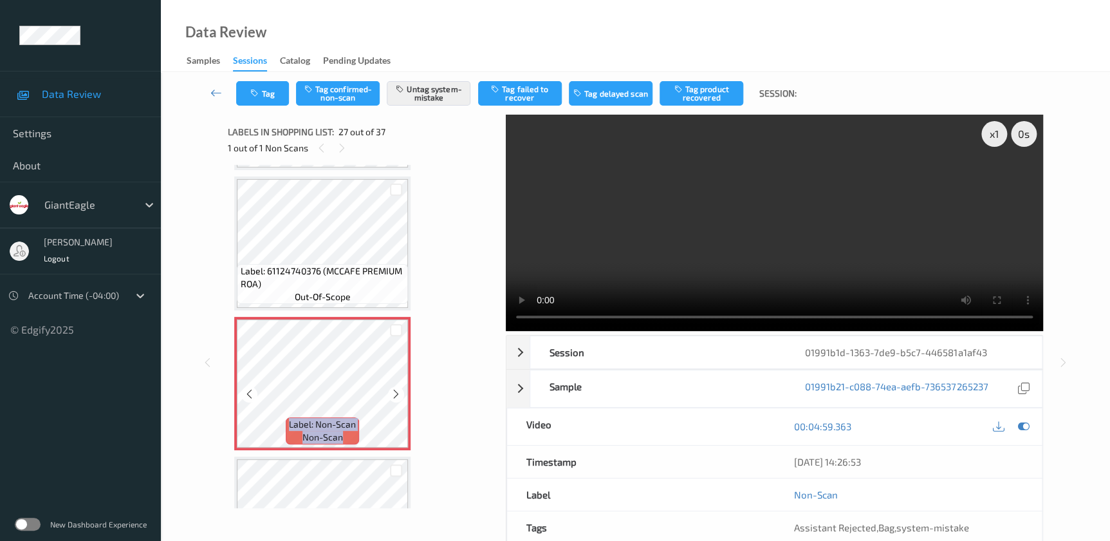
click at [393, 388] on icon at bounding box center [396, 394] width 11 height 12
click at [813, 261] on video at bounding box center [774, 223] width 537 height 216
click at [621, 257] on video at bounding box center [774, 223] width 537 height 216
click at [804, 271] on video at bounding box center [774, 223] width 537 height 216
drag, startPoint x: 663, startPoint y: 211, endPoint x: 536, endPoint y: 177, distance: 131.3
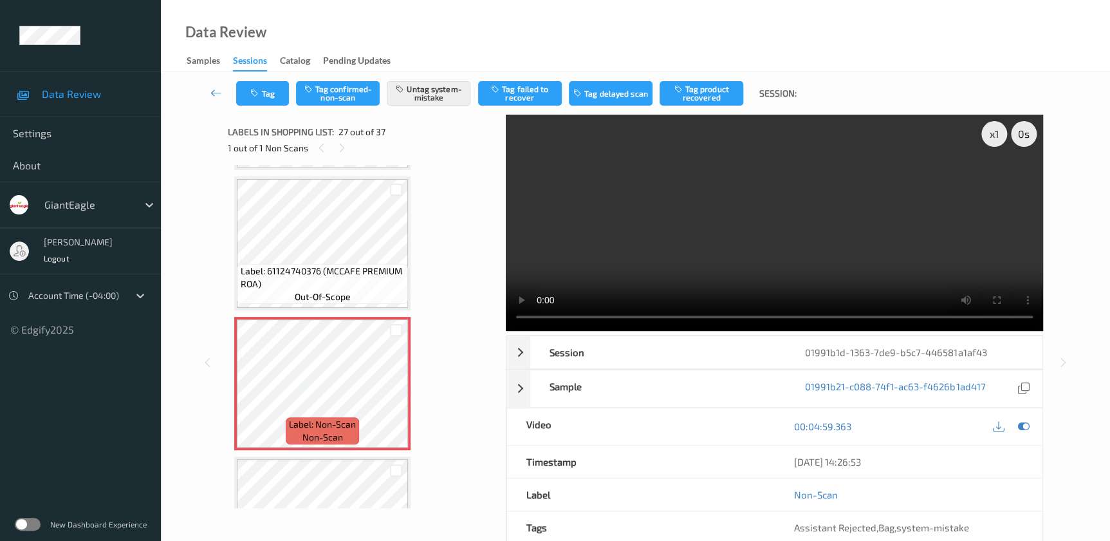
click at [663, 211] on video at bounding box center [774, 223] width 537 height 216
click at [795, 228] on video at bounding box center [774, 223] width 537 height 216
click at [810, 256] on video at bounding box center [774, 223] width 537 height 216
click at [797, 239] on video at bounding box center [774, 223] width 537 height 216
click at [997, 139] on div "x 1" at bounding box center [994, 134] width 26 height 26
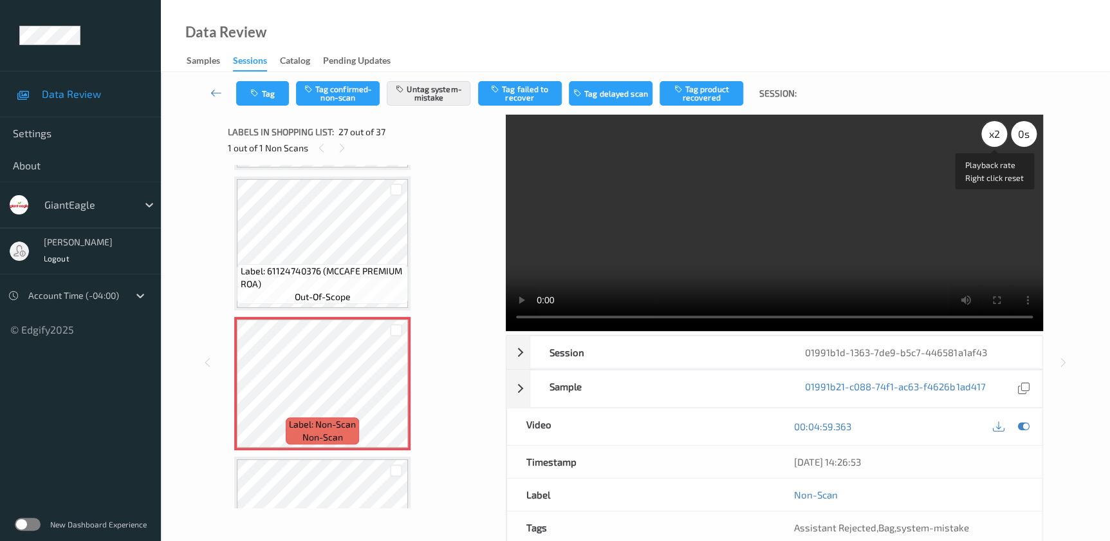
click at [997, 139] on div "x 2" at bounding box center [994, 134] width 26 height 26
click at [997, 139] on div "x 4" at bounding box center [994, 134] width 26 height 26
click at [991, 135] on div "x 8" at bounding box center [994, 134] width 26 height 26
click at [255, 99] on button "Tag" at bounding box center [262, 93] width 53 height 24
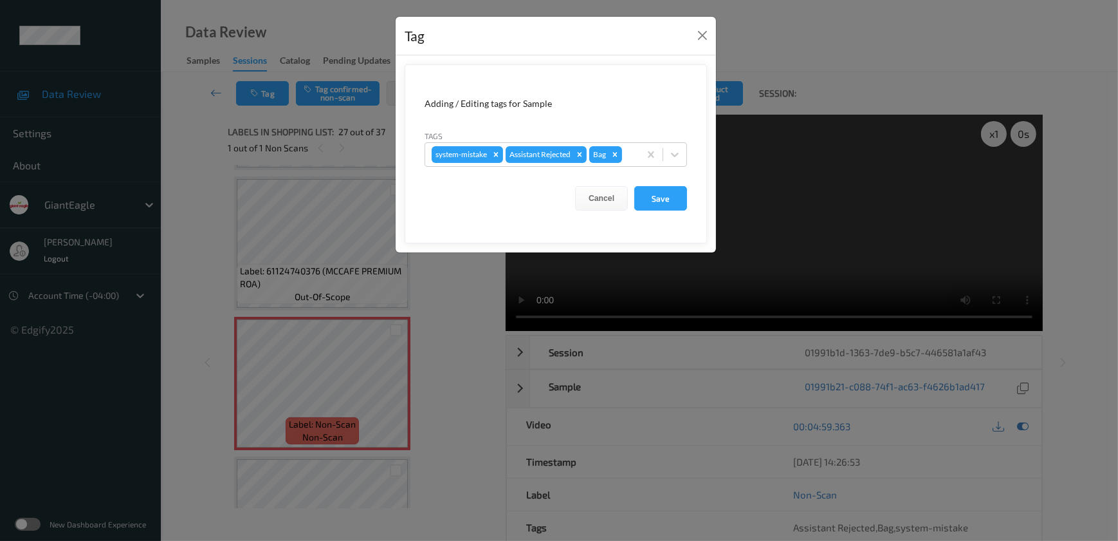
click at [423, 313] on div "Tag Adding / Editing tags for Sample Tags system-mistake Assistant Rejected Bag…" at bounding box center [559, 270] width 1118 height 541
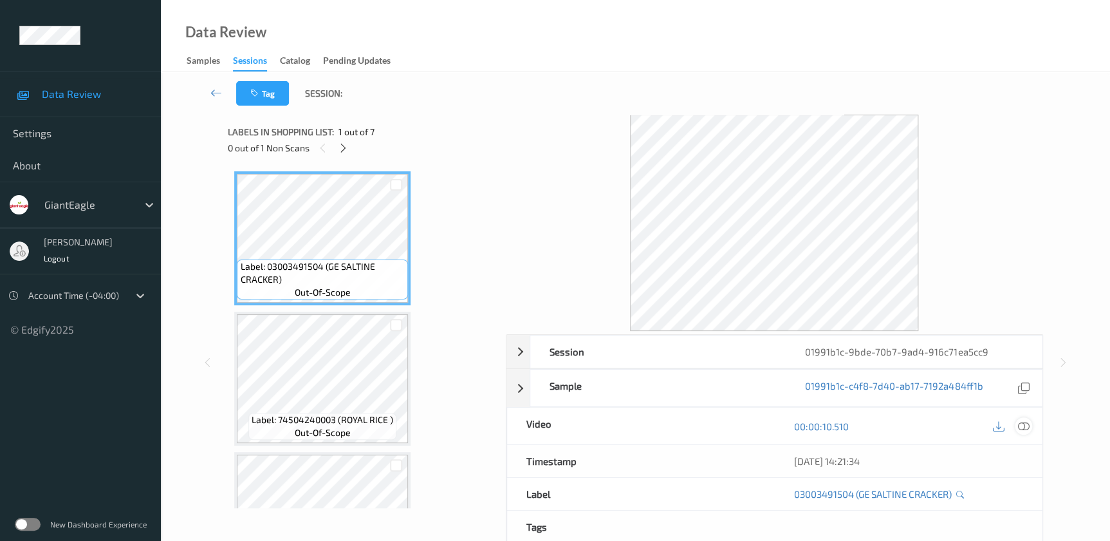
click at [1019, 425] on icon at bounding box center [1023, 426] width 12 height 12
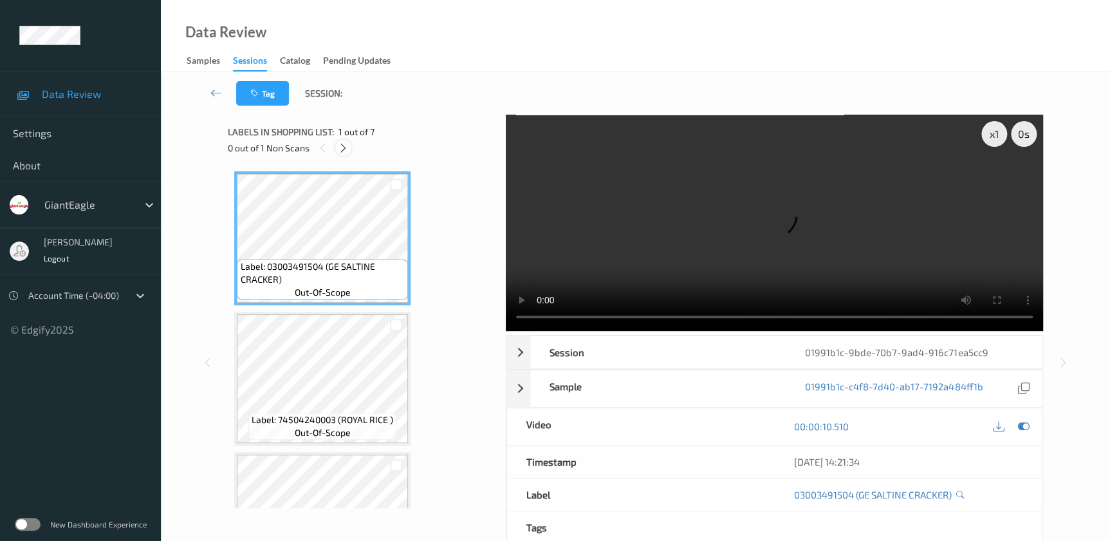
click at [338, 145] on icon at bounding box center [343, 148] width 11 height 12
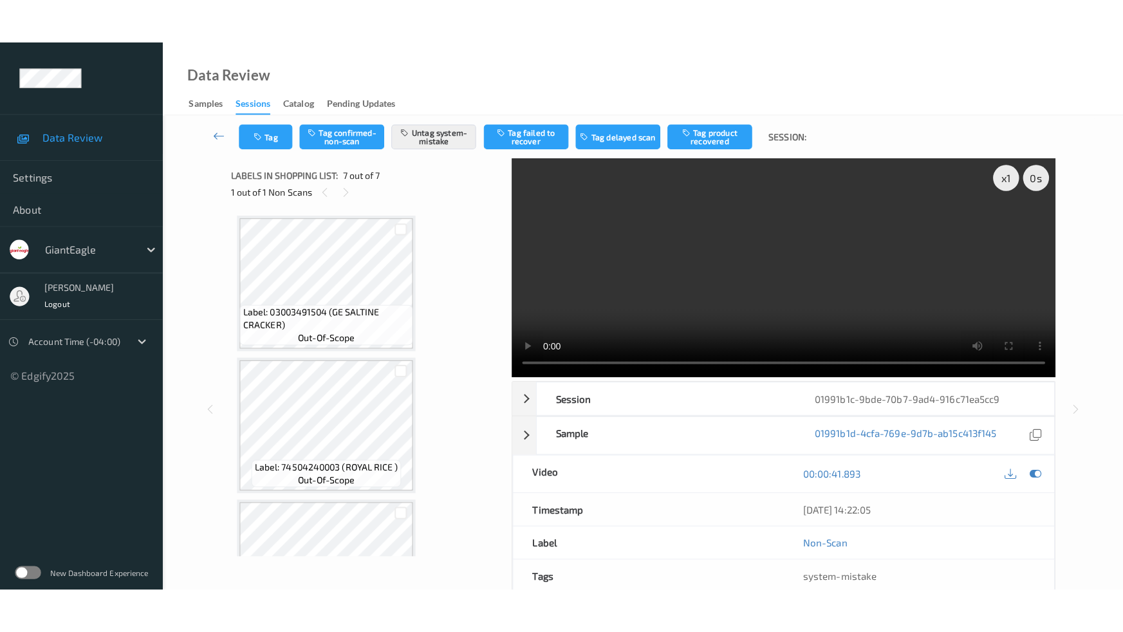
scroll to position [642, 0]
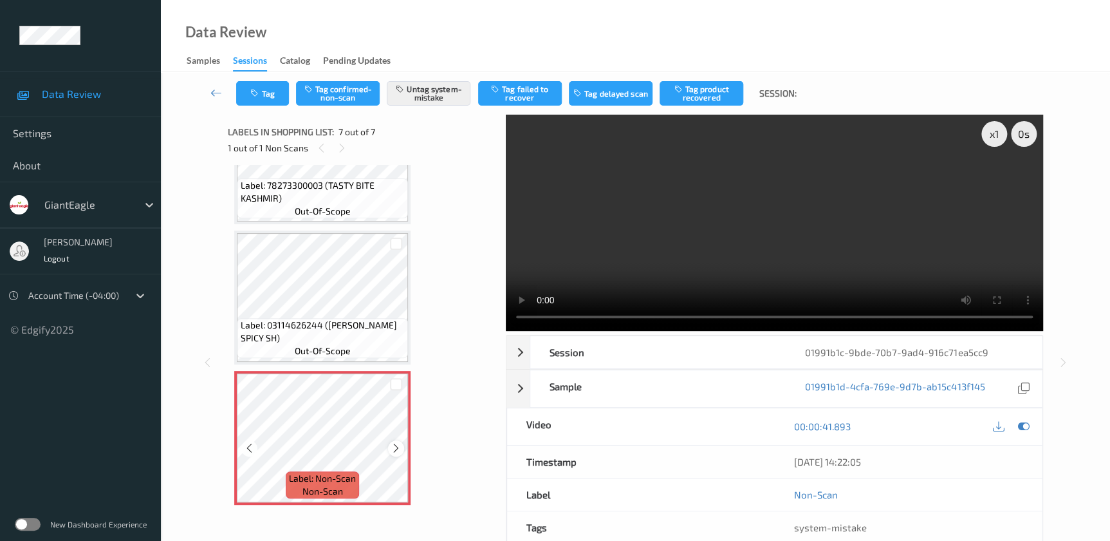
click at [394, 450] on icon at bounding box center [396, 448] width 11 height 12
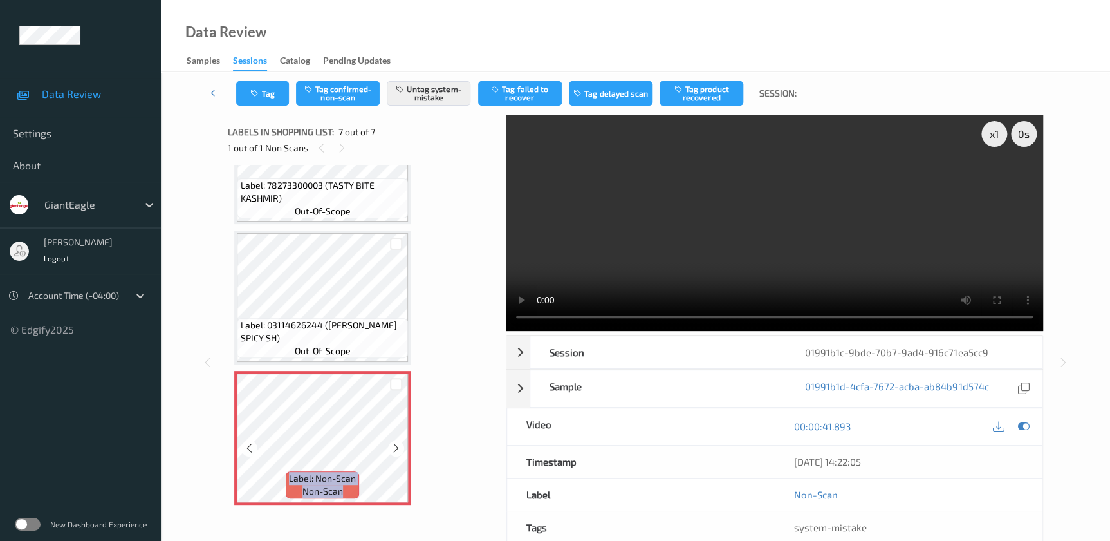
click at [394, 450] on icon at bounding box center [396, 448] width 11 height 12
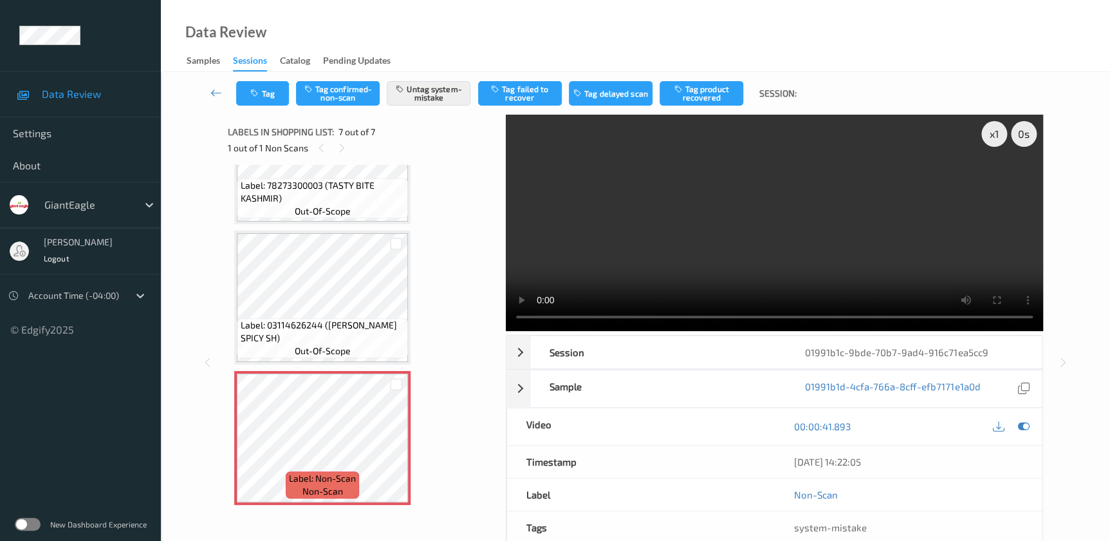
click at [738, 259] on video at bounding box center [774, 223] width 537 height 216
click at [994, 130] on div "x 1" at bounding box center [994, 134] width 26 height 26
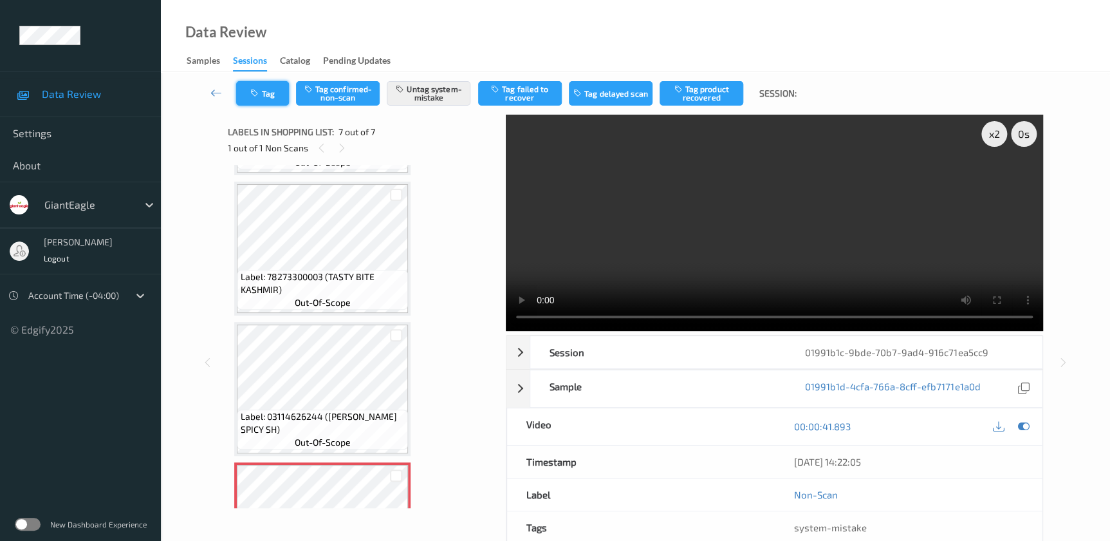
click at [265, 85] on button "Tag" at bounding box center [262, 93] width 53 height 24
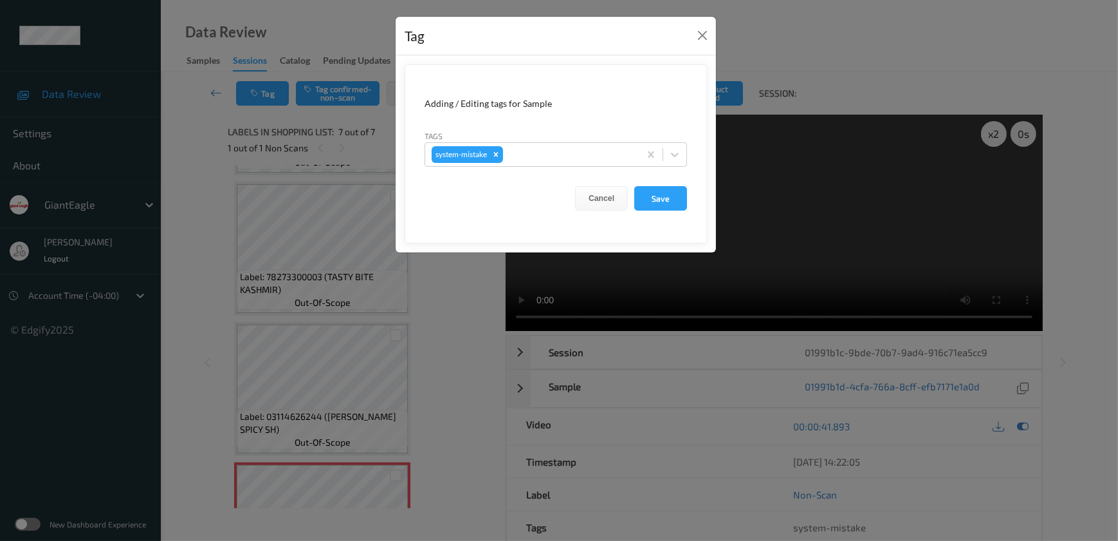
click at [446, 333] on div "Tag Adding / Editing tags for Sample Tags system-mistake Cancel Save" at bounding box center [559, 270] width 1118 height 541
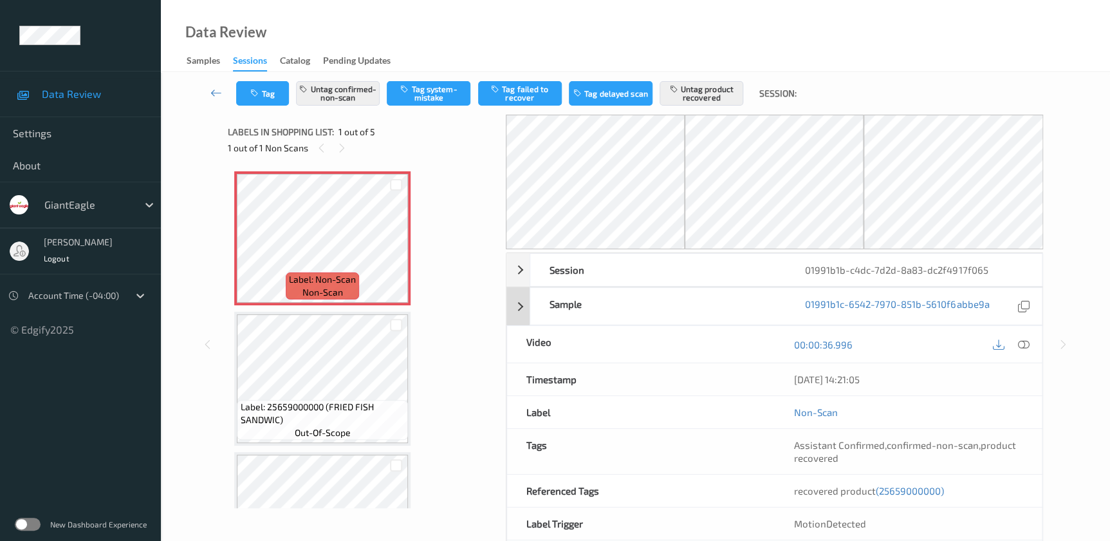
drag, startPoint x: 1021, startPoint y: 348, endPoint x: 902, endPoint y: 255, distance: 151.0
click at [1021, 348] on icon at bounding box center [1023, 344] width 12 height 12
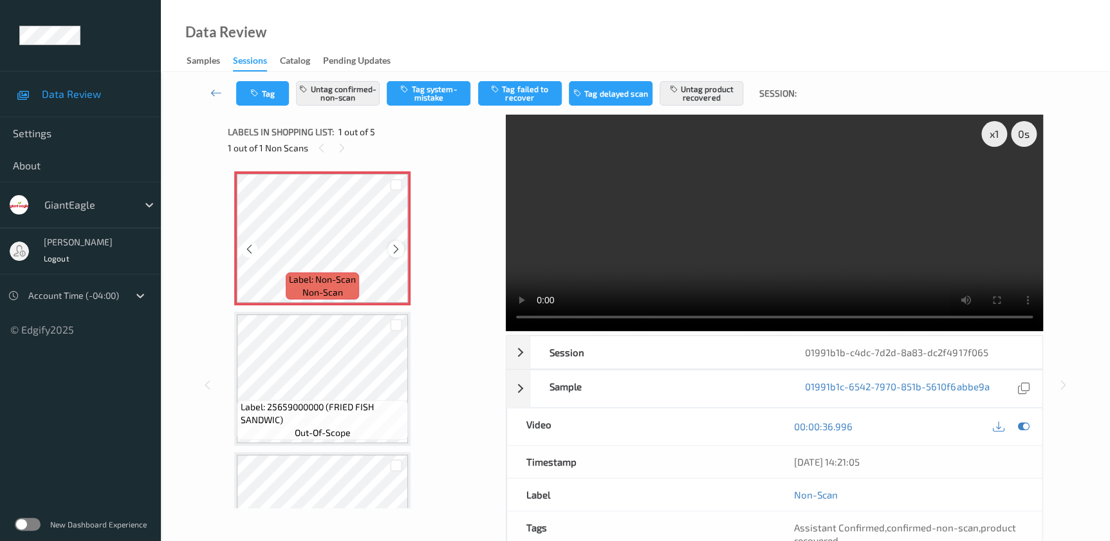
click at [391, 251] on icon at bounding box center [396, 249] width 11 height 12
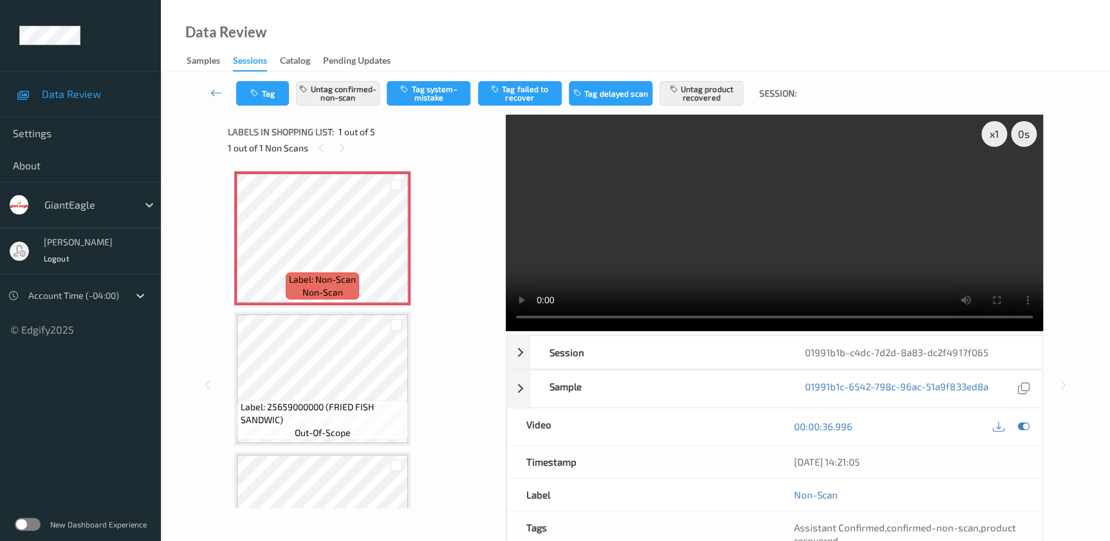
click at [774, 261] on video at bounding box center [774, 223] width 537 height 216
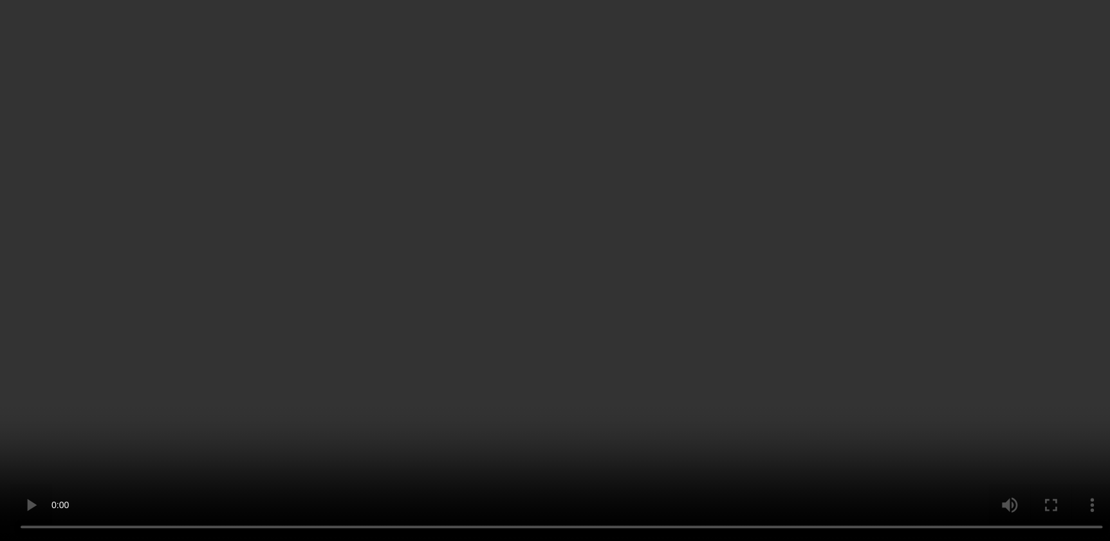
scroll to position [116, 0]
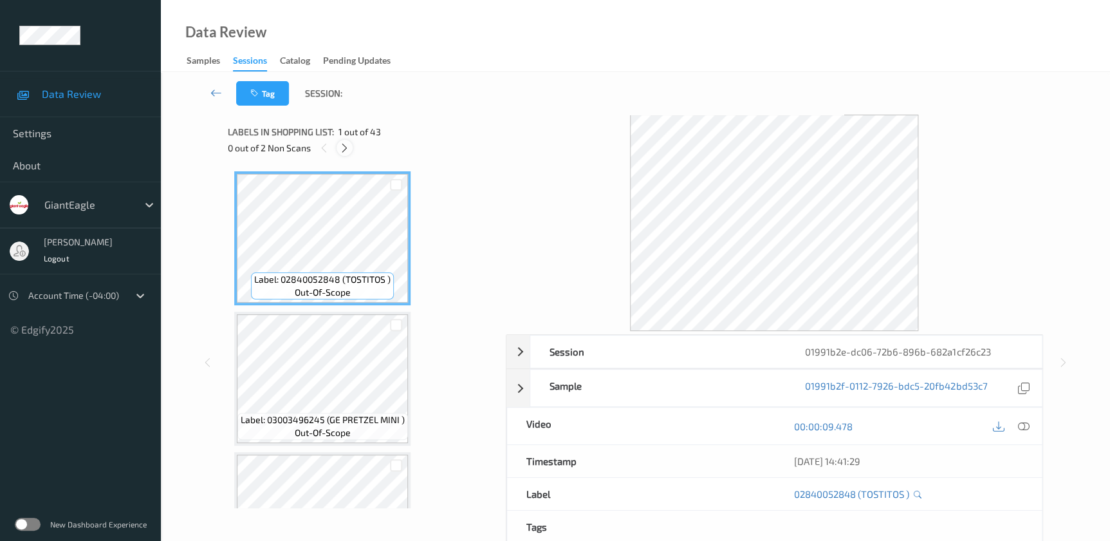
click at [341, 151] on icon at bounding box center [344, 148] width 11 height 12
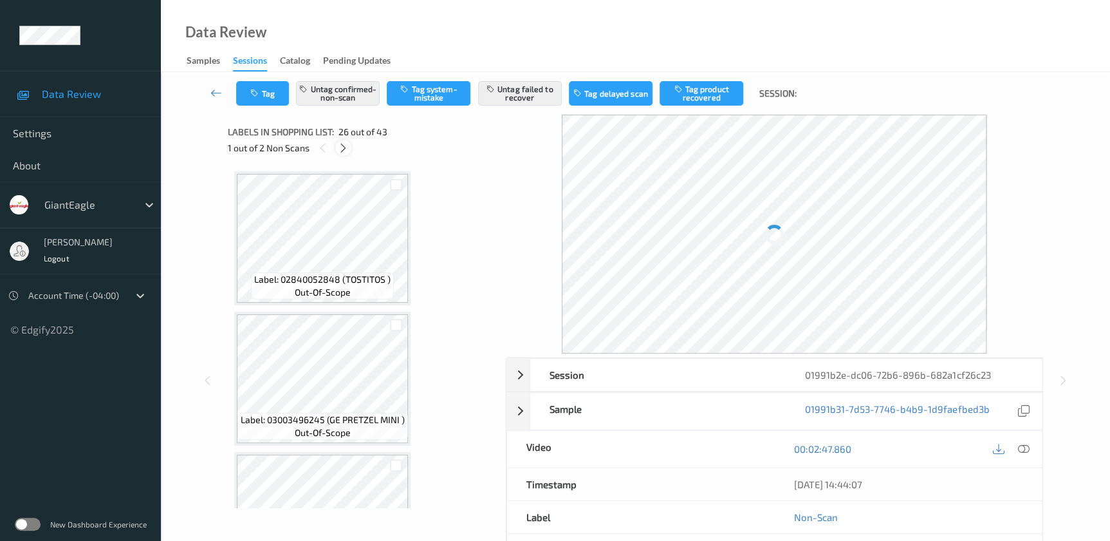
scroll to position [3361, 0]
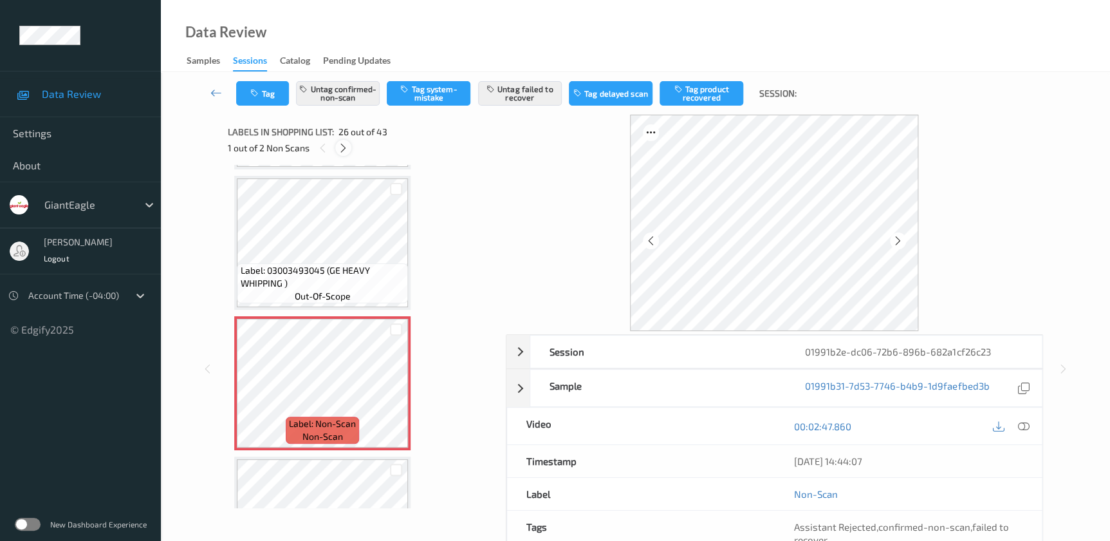
click at [342, 151] on icon at bounding box center [343, 148] width 11 height 12
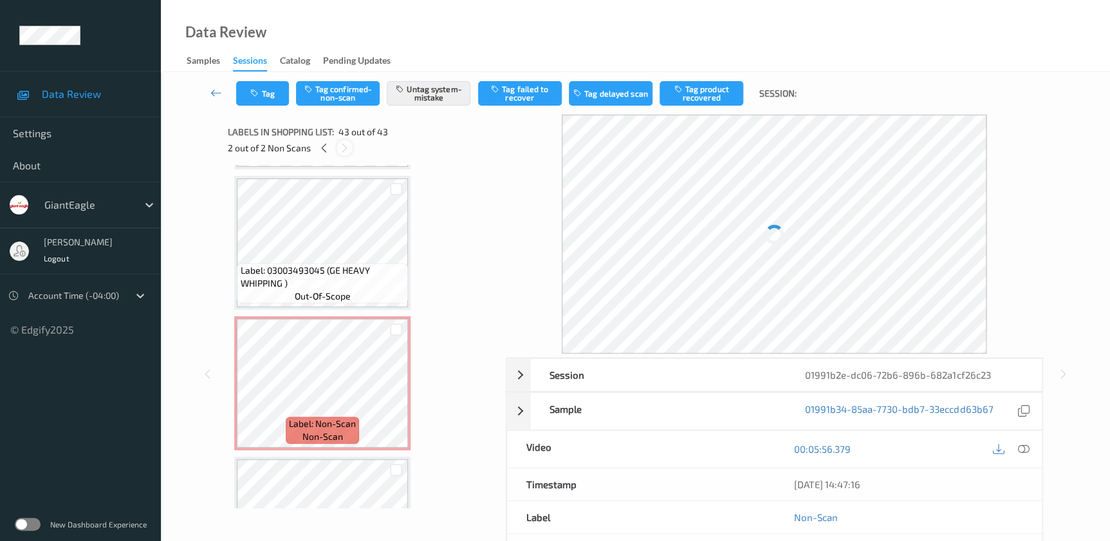
scroll to position [5675, 0]
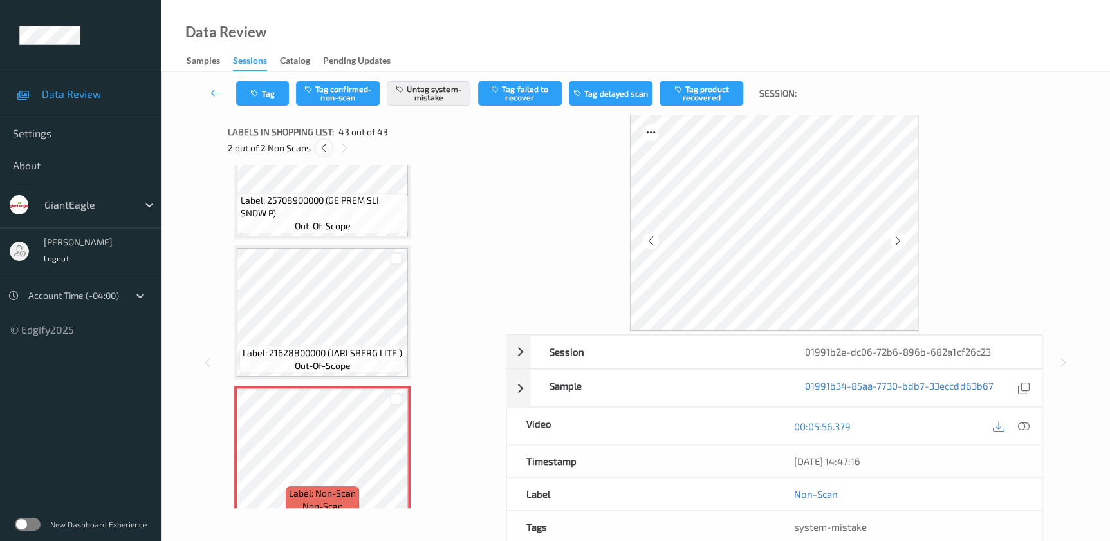
click at [317, 149] on div at bounding box center [323, 148] width 16 height 16
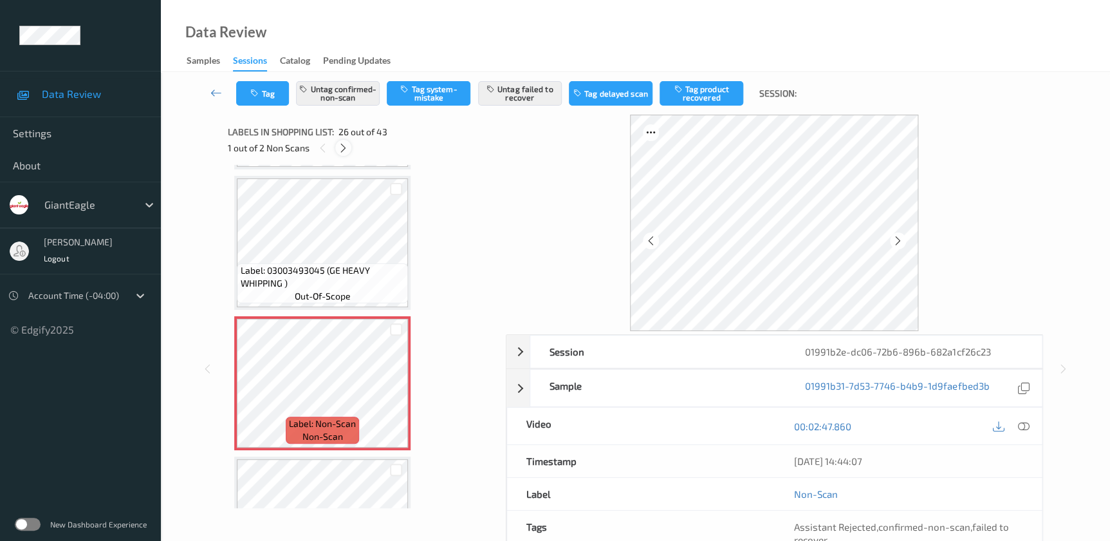
click at [338, 148] on icon at bounding box center [343, 148] width 11 height 12
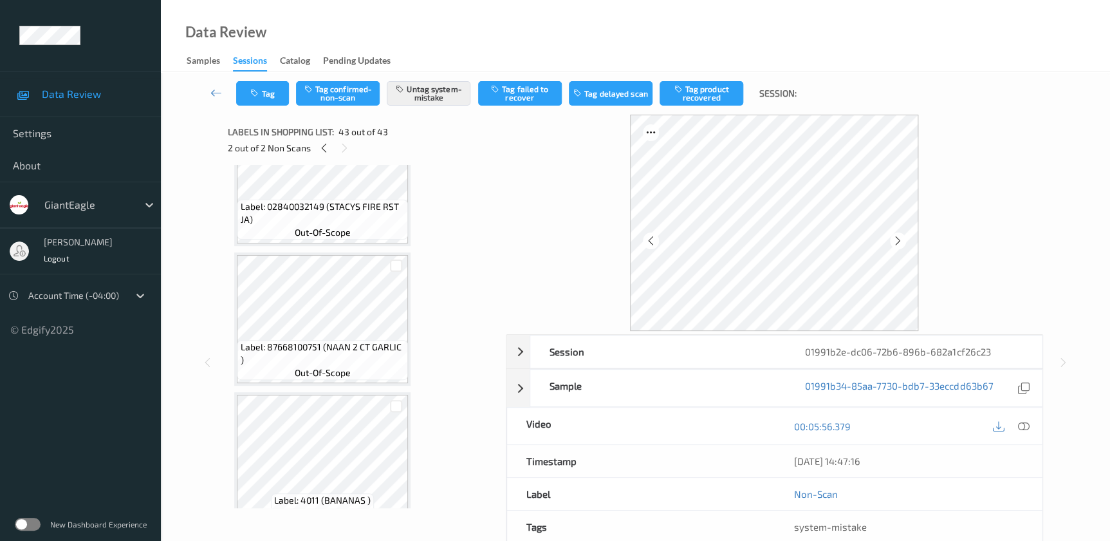
scroll to position [4798, 0]
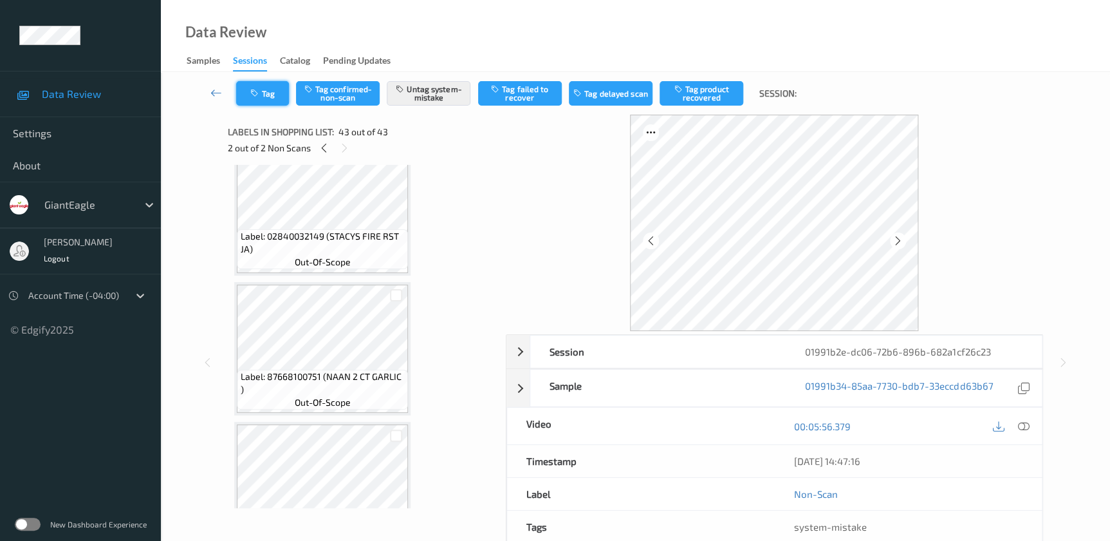
click at [274, 98] on button "Tag" at bounding box center [262, 93] width 53 height 24
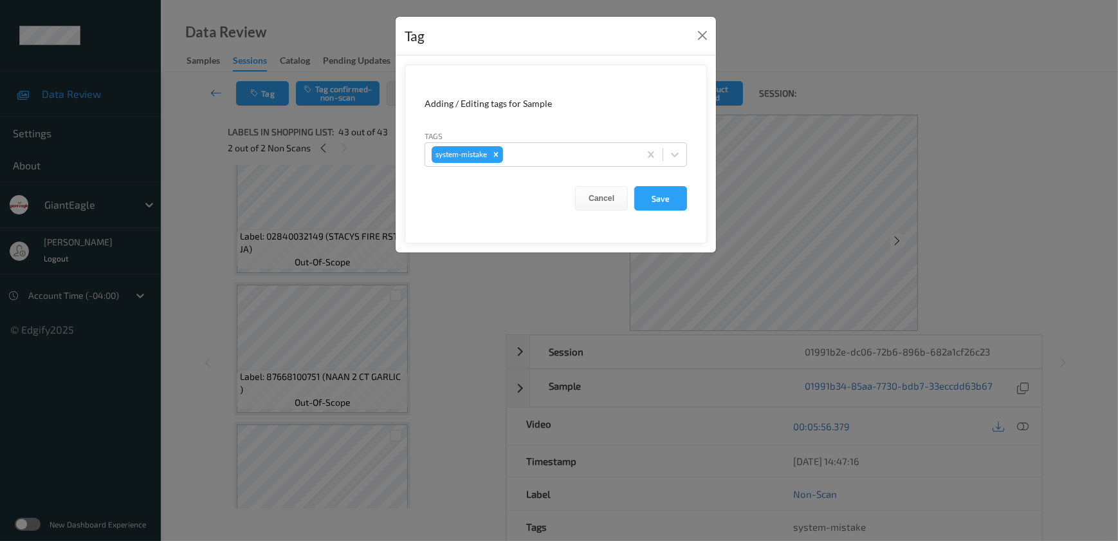
click at [460, 354] on div "Tag Adding / Editing tags for Sample Tags system-mistake Cancel Save" at bounding box center [559, 270] width 1118 height 541
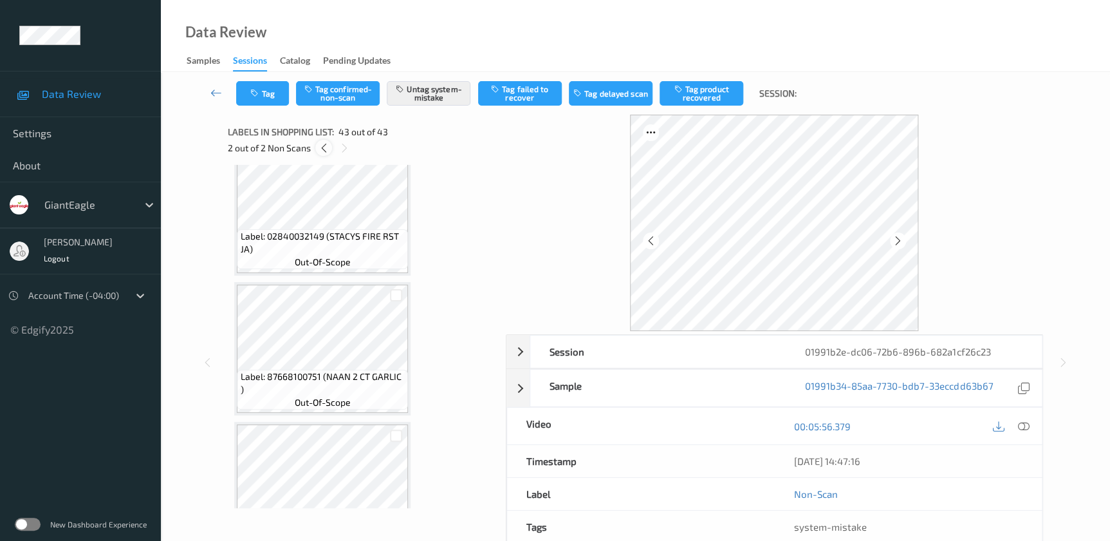
click at [326, 149] on icon at bounding box center [323, 148] width 11 height 12
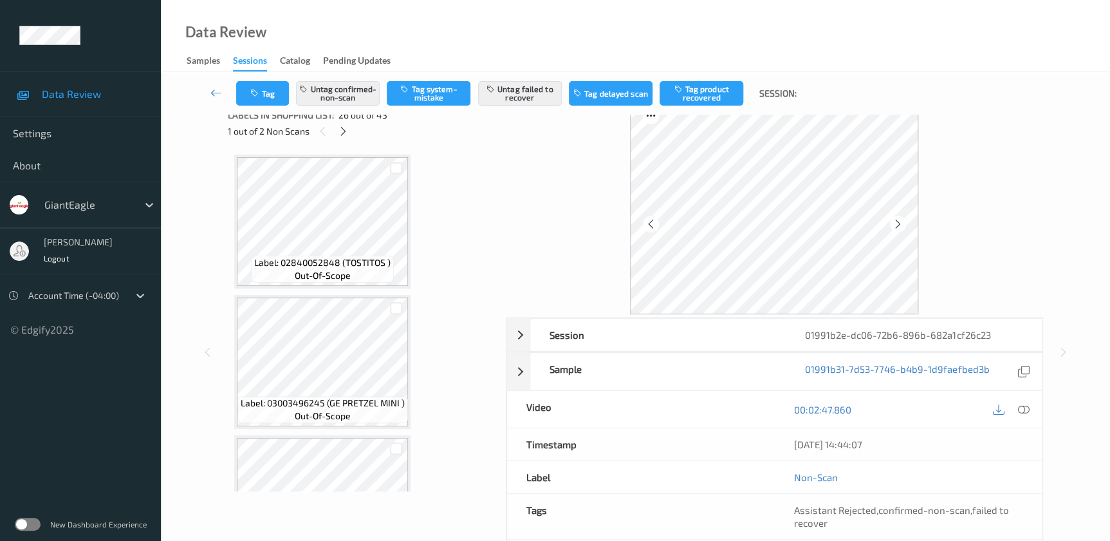
scroll to position [0, 0]
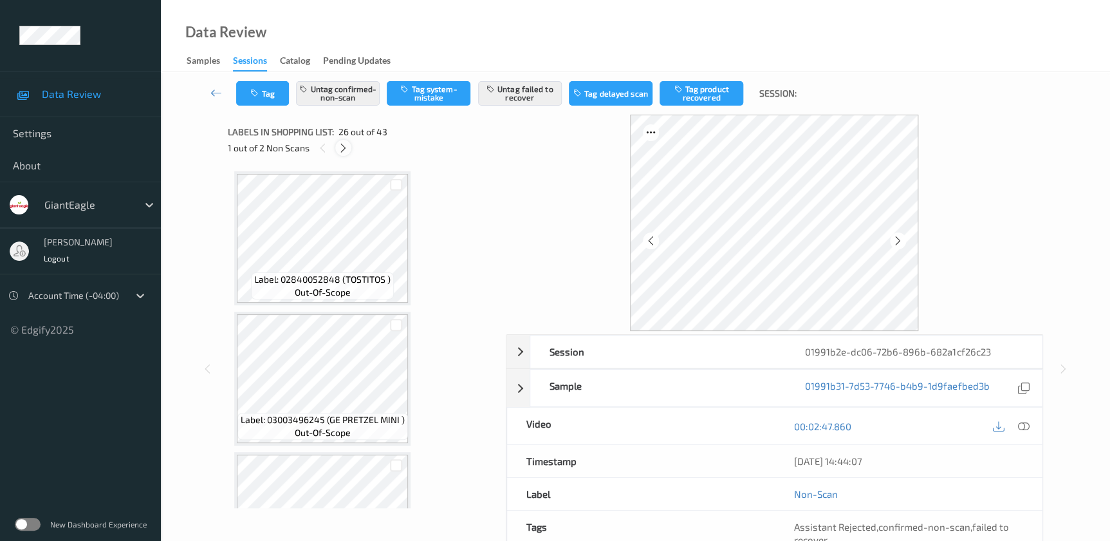
click at [344, 147] on icon at bounding box center [343, 148] width 11 height 12
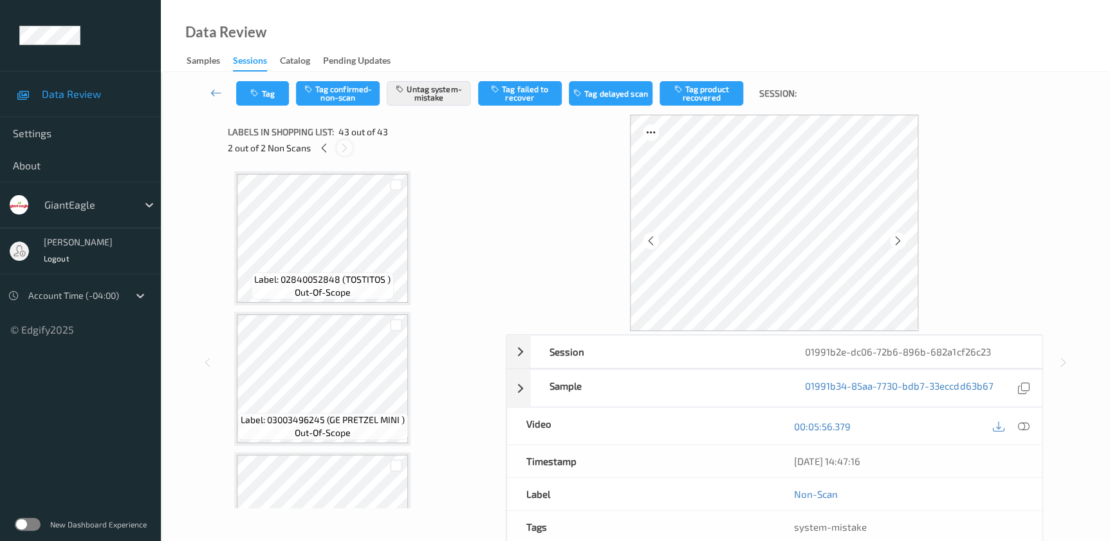
scroll to position [5675, 0]
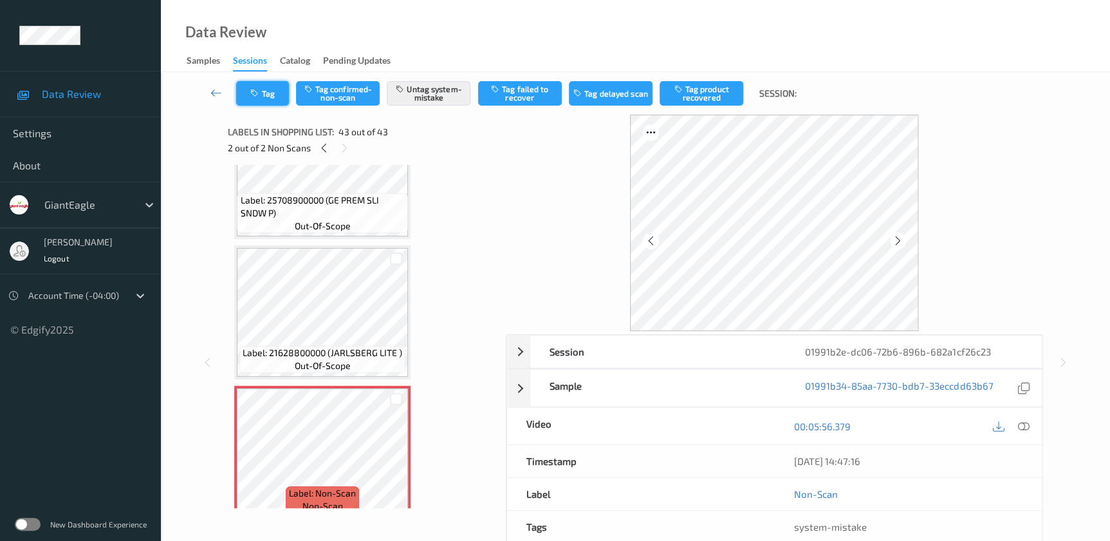
click at [264, 100] on button "Tag" at bounding box center [262, 93] width 53 height 24
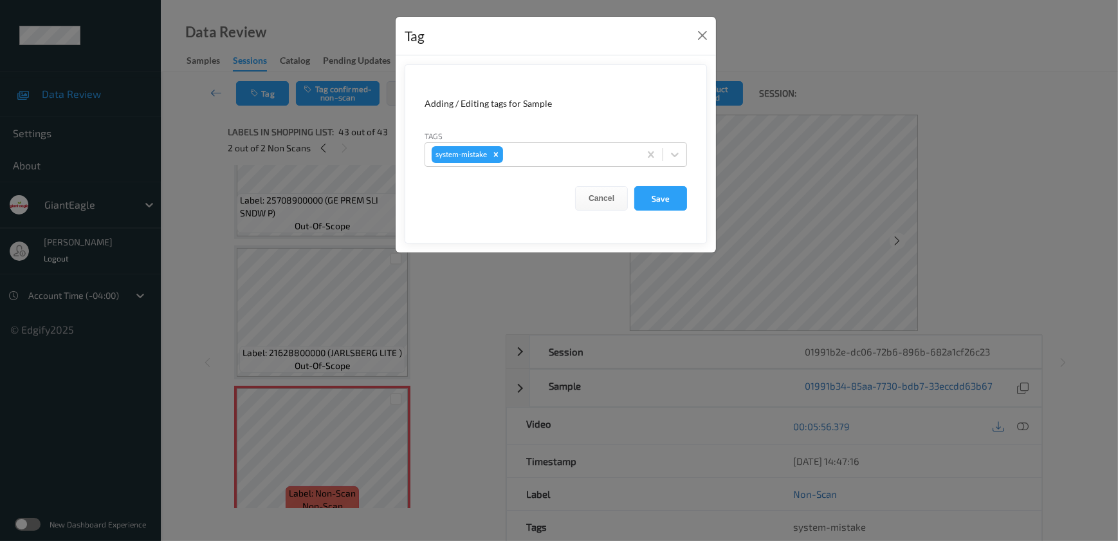
click at [456, 348] on div "Tag Adding / Editing tags for Sample Tags system-mistake Cancel Save" at bounding box center [559, 270] width 1118 height 541
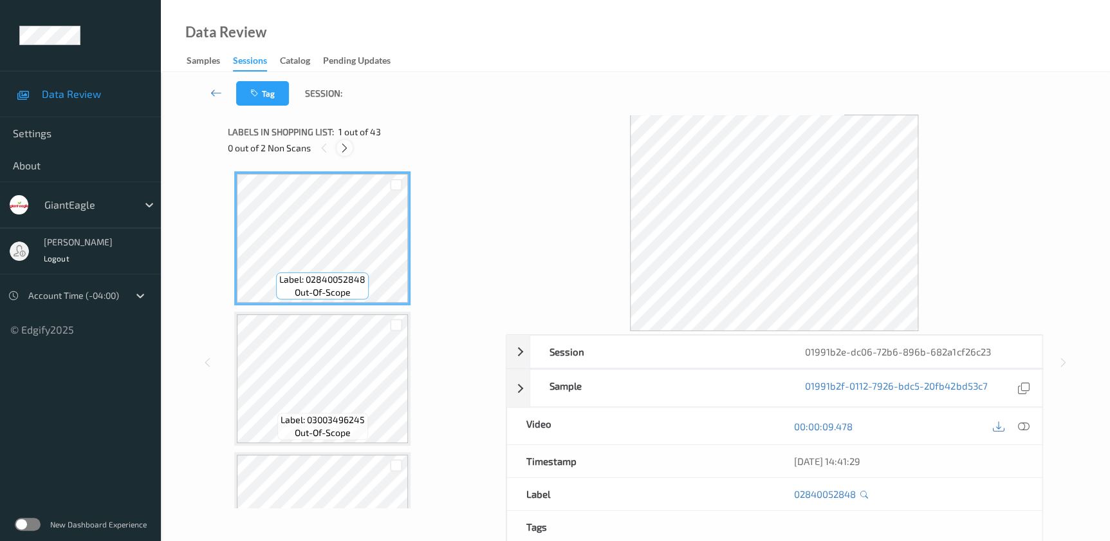
click at [346, 148] on icon at bounding box center [344, 148] width 11 height 12
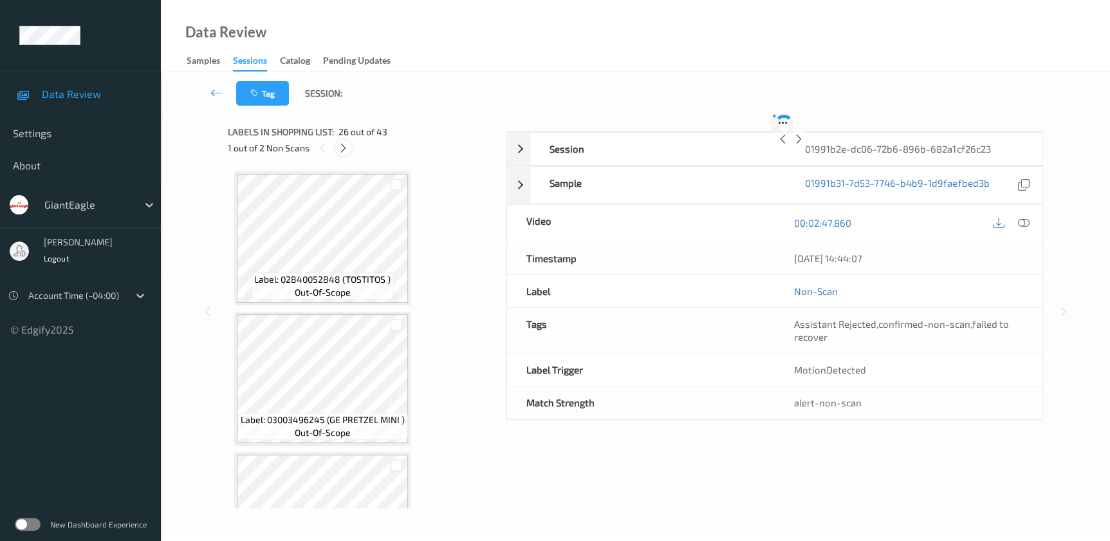
scroll to position [3361, 0]
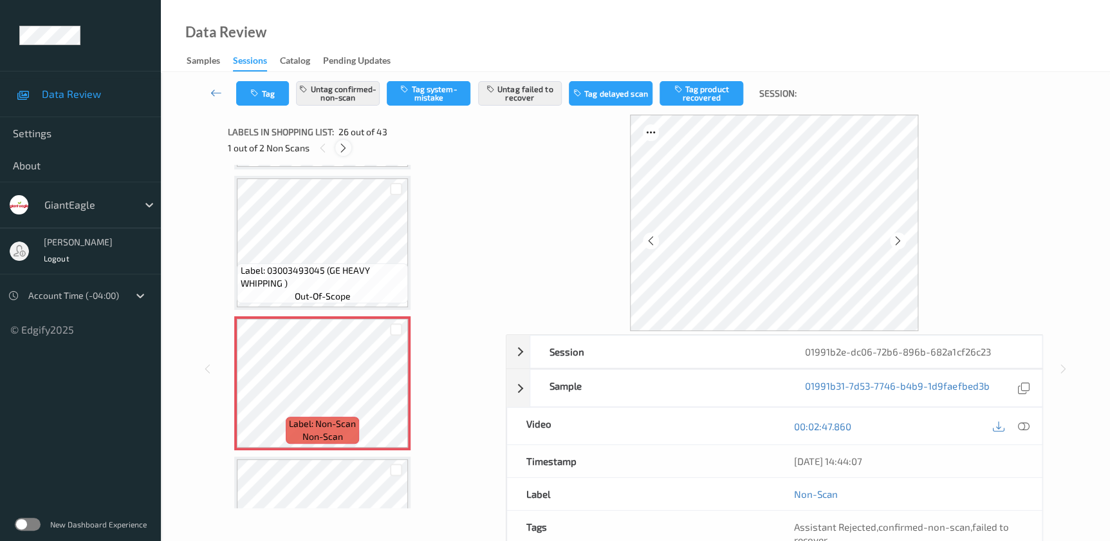
click at [342, 149] on icon at bounding box center [343, 148] width 11 height 12
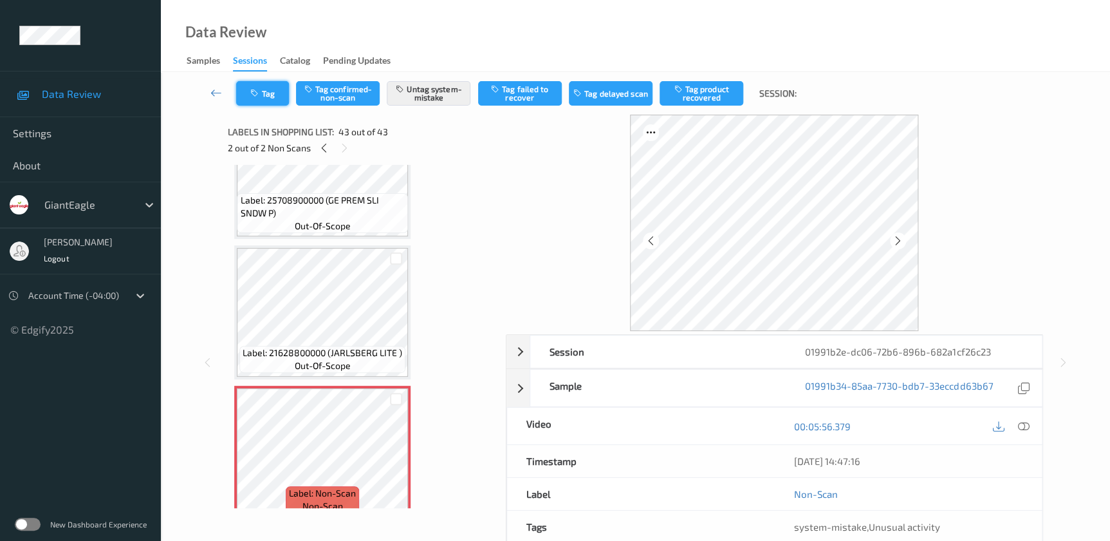
click at [262, 98] on button "Tag" at bounding box center [262, 93] width 53 height 24
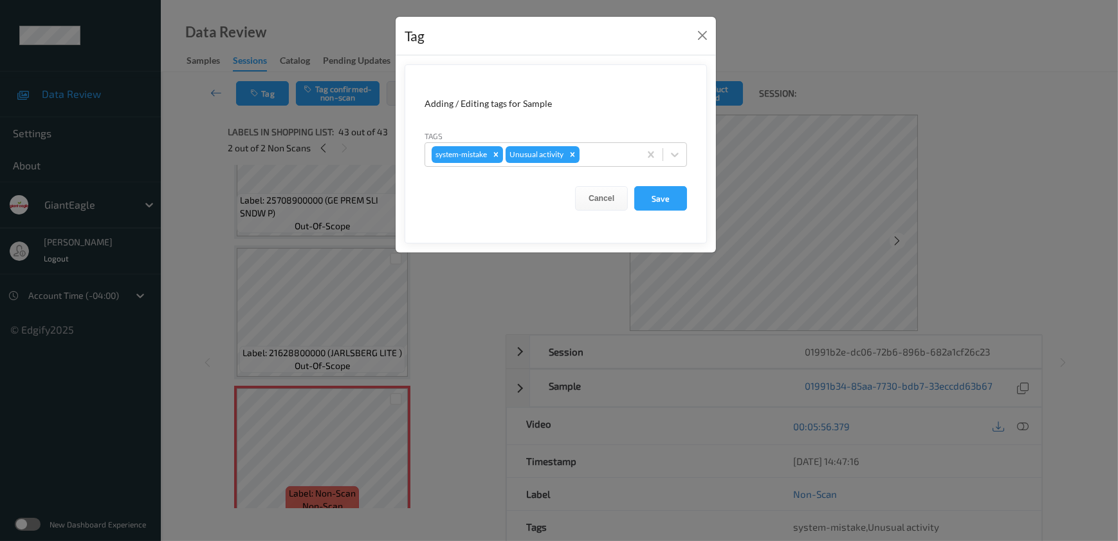
click at [447, 348] on div "Tag Adding / Editing tags for Sample Tags system-mistake Unusual activity Cance…" at bounding box center [559, 270] width 1118 height 541
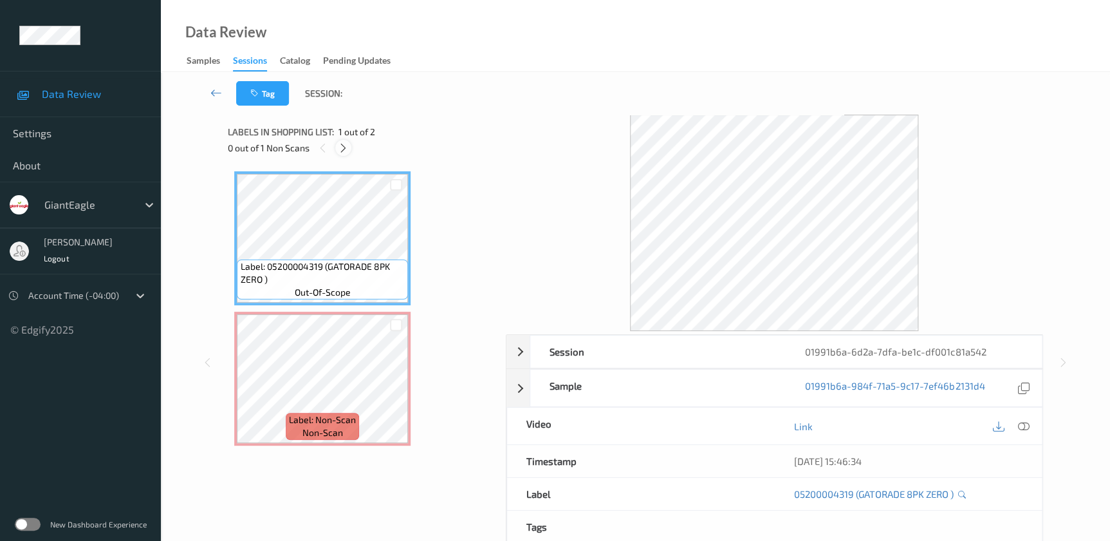
click at [350, 146] on div at bounding box center [343, 148] width 16 height 16
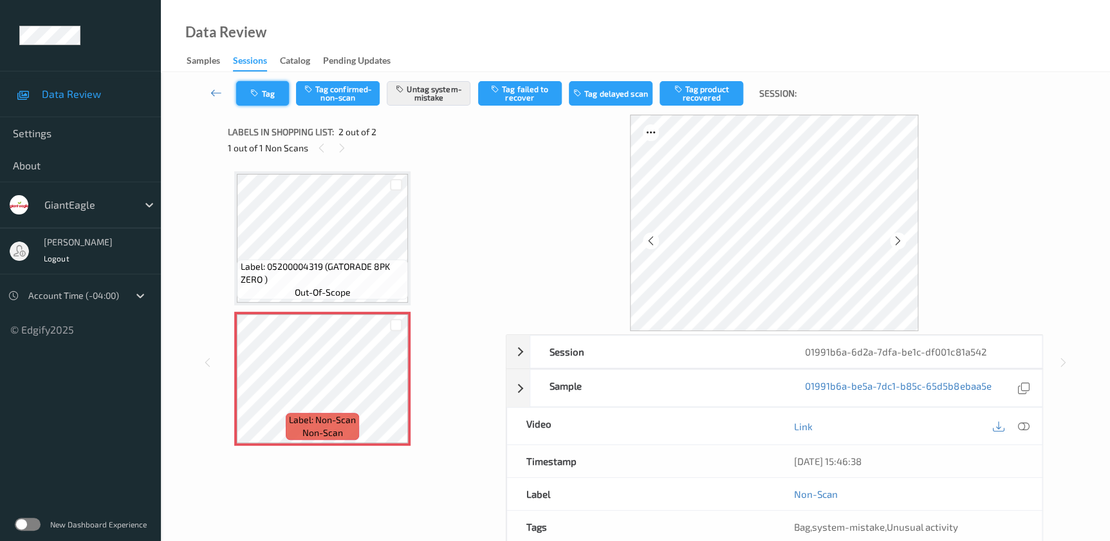
click at [259, 88] on button "Tag" at bounding box center [262, 93] width 53 height 24
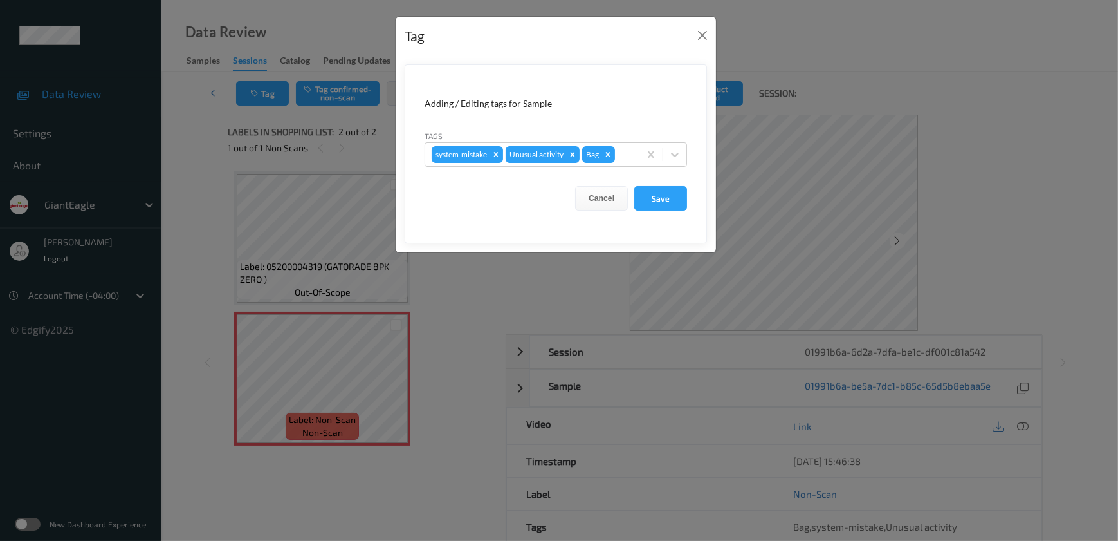
click at [454, 393] on div "Tag Adding / Editing tags for Sample Tags system-mistake Unusual activity Bag C…" at bounding box center [559, 270] width 1118 height 541
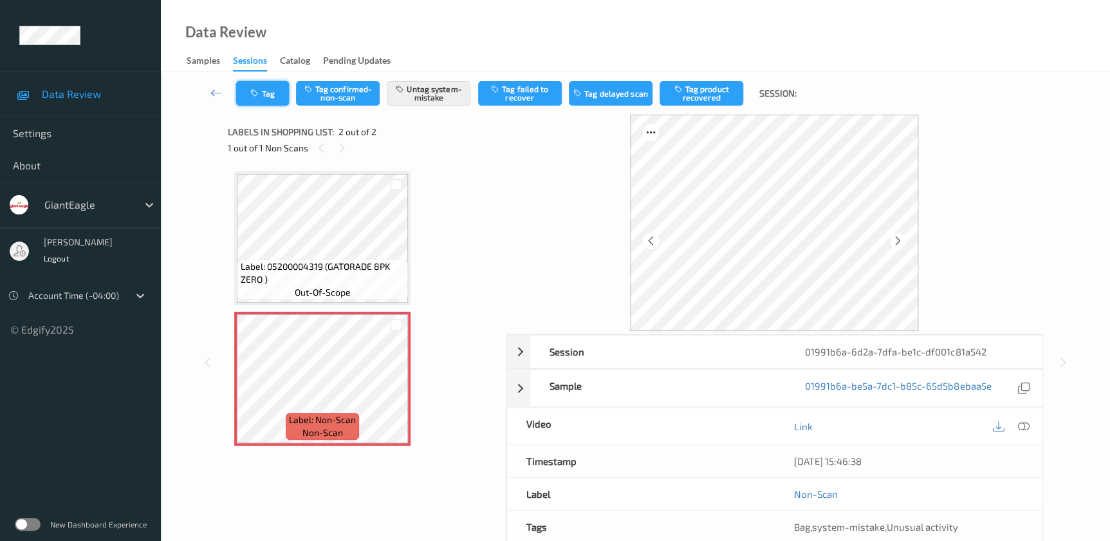
click at [271, 98] on button "Tag" at bounding box center [262, 93] width 53 height 24
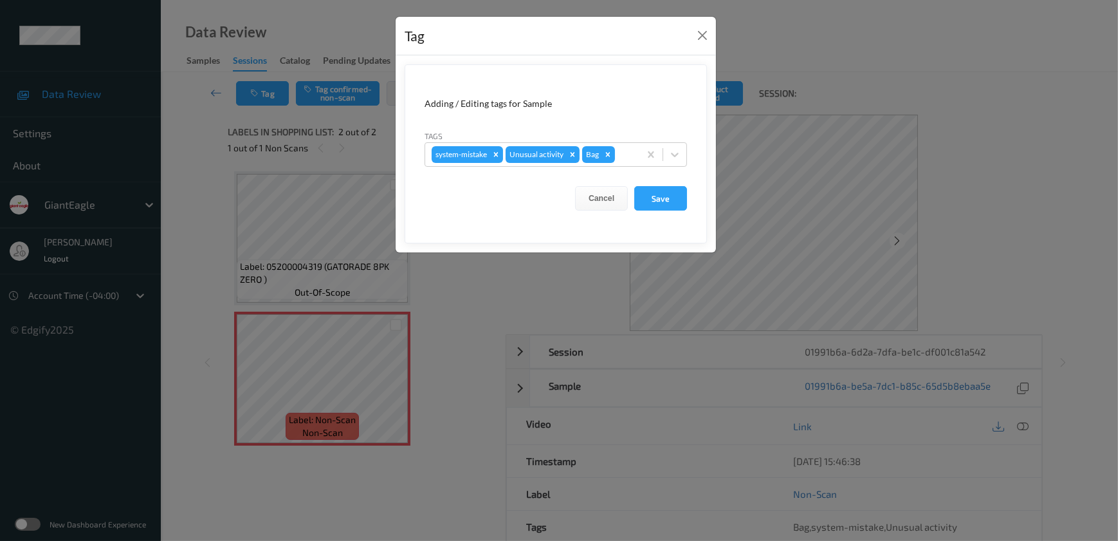
click at [429, 320] on div "Tag Adding / Editing tags for Sample Tags system-mistake Unusual activity Bag C…" at bounding box center [559, 270] width 1118 height 541
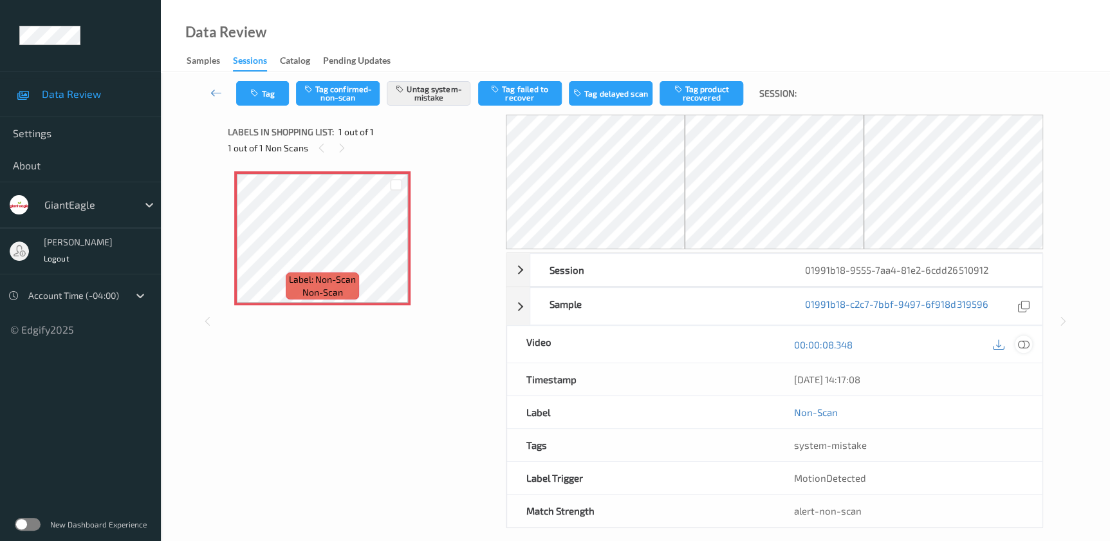
click at [1021, 345] on icon at bounding box center [1023, 344] width 12 height 12
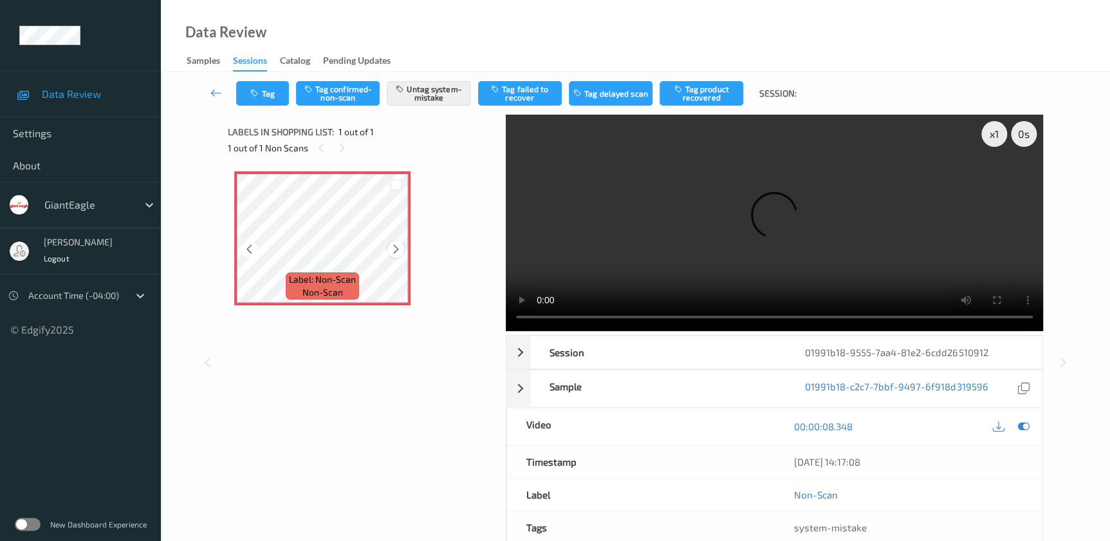
click at [399, 248] on icon at bounding box center [396, 249] width 11 height 12
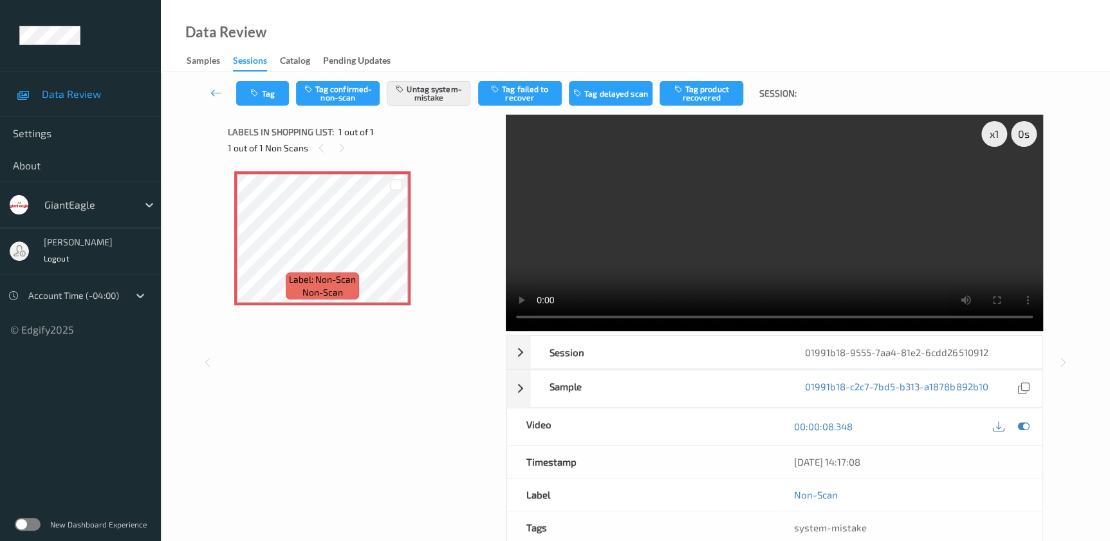
click at [689, 283] on video at bounding box center [774, 223] width 537 height 216
click at [264, 95] on button "Tag" at bounding box center [262, 93] width 53 height 24
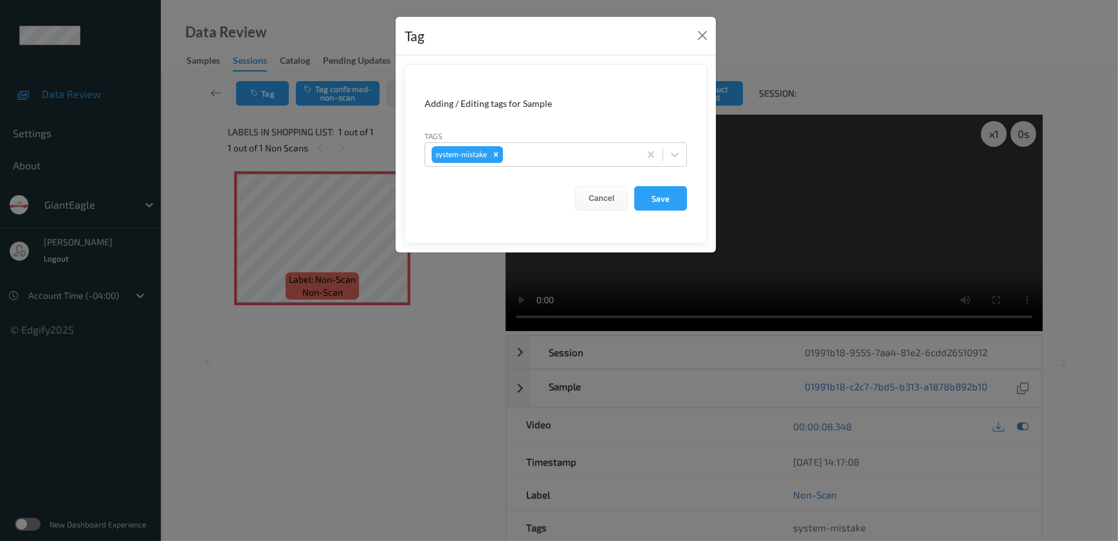
click at [431, 434] on div "Tag Adding / Editing tags for Sample Tags system-mistake Cancel Save" at bounding box center [559, 270] width 1118 height 541
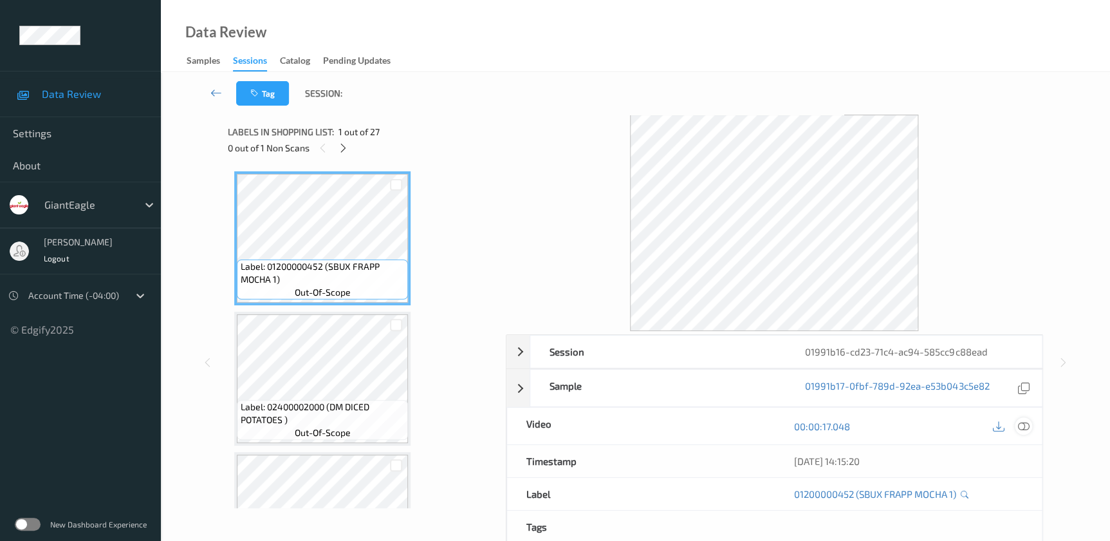
click at [1025, 426] on icon at bounding box center [1023, 426] width 12 height 12
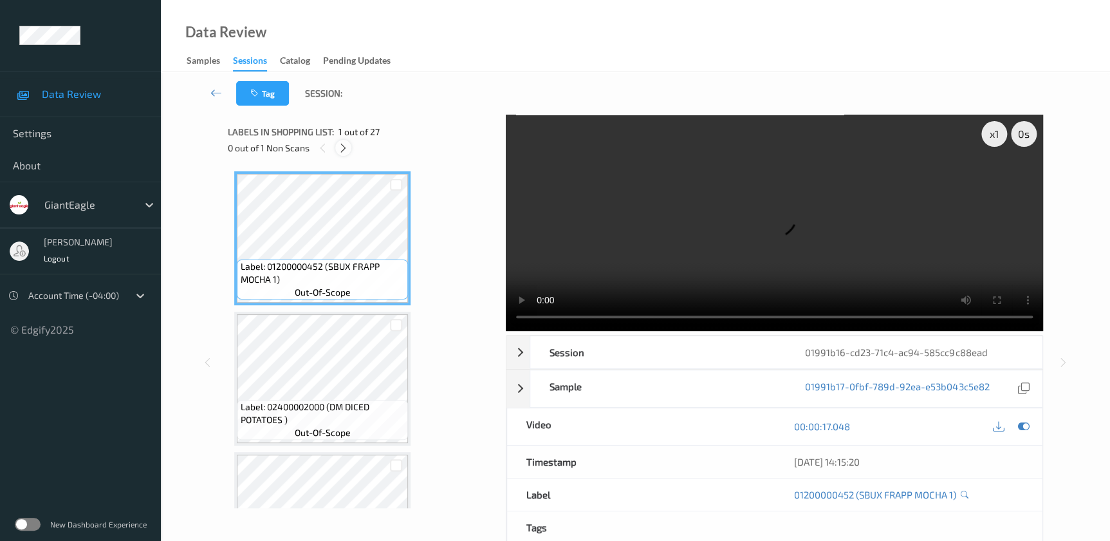
click at [346, 152] on icon at bounding box center [343, 148] width 11 height 12
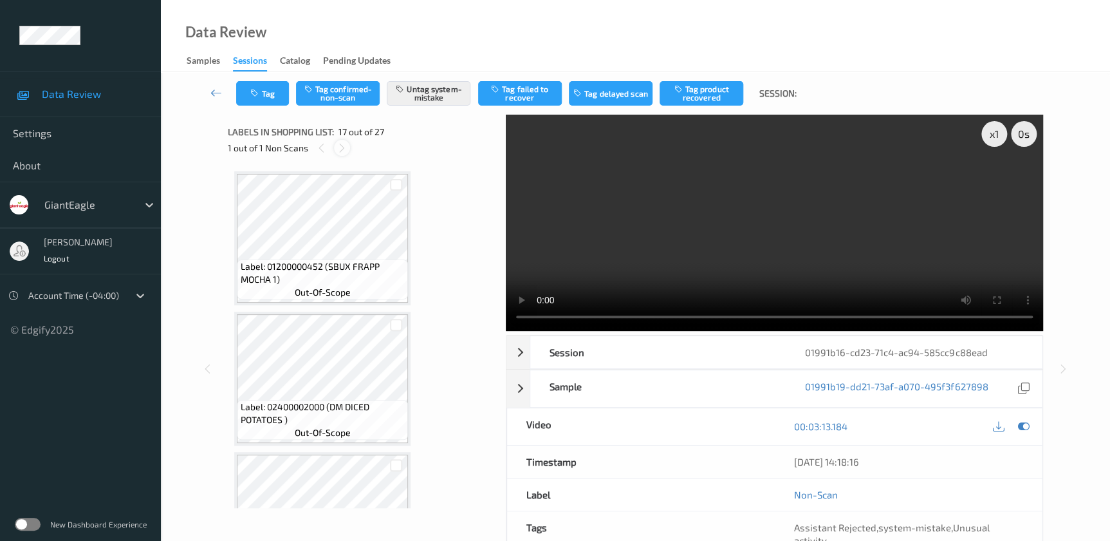
scroll to position [2104, 0]
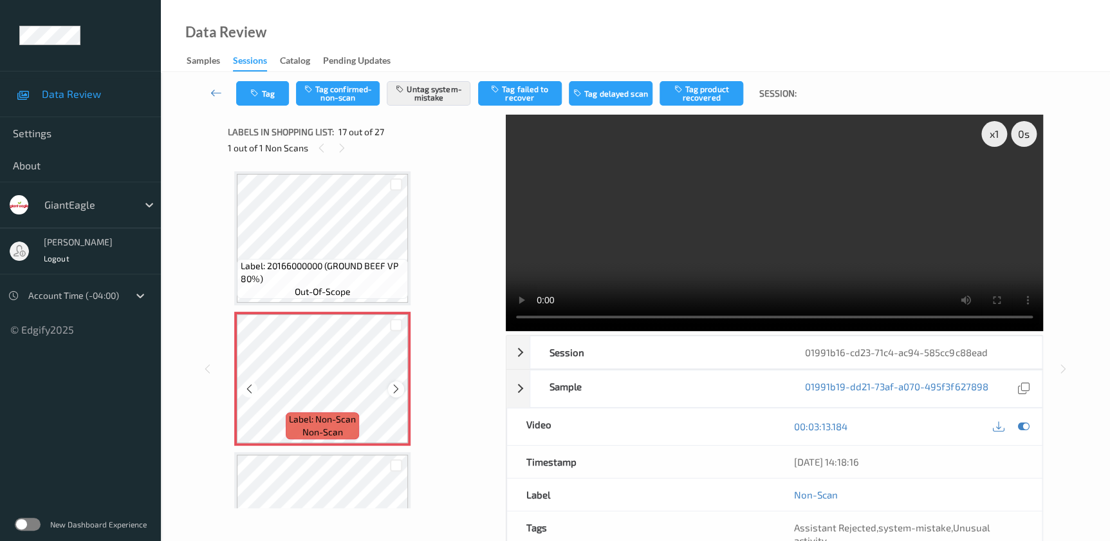
click at [394, 384] on icon at bounding box center [396, 389] width 11 height 12
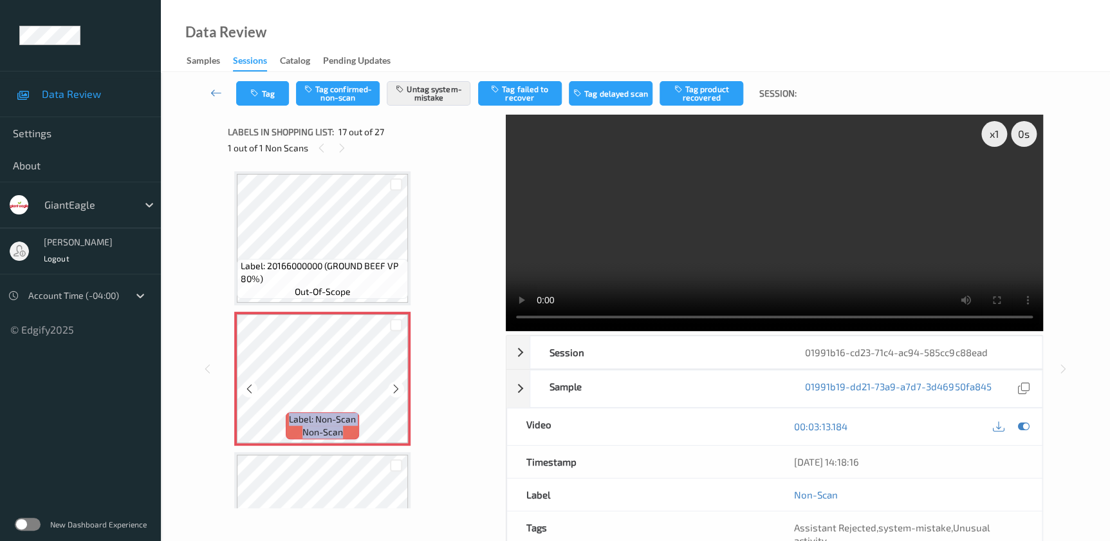
click at [394, 384] on icon at bounding box center [396, 389] width 11 height 12
click at [825, 266] on video at bounding box center [774, 223] width 537 height 216
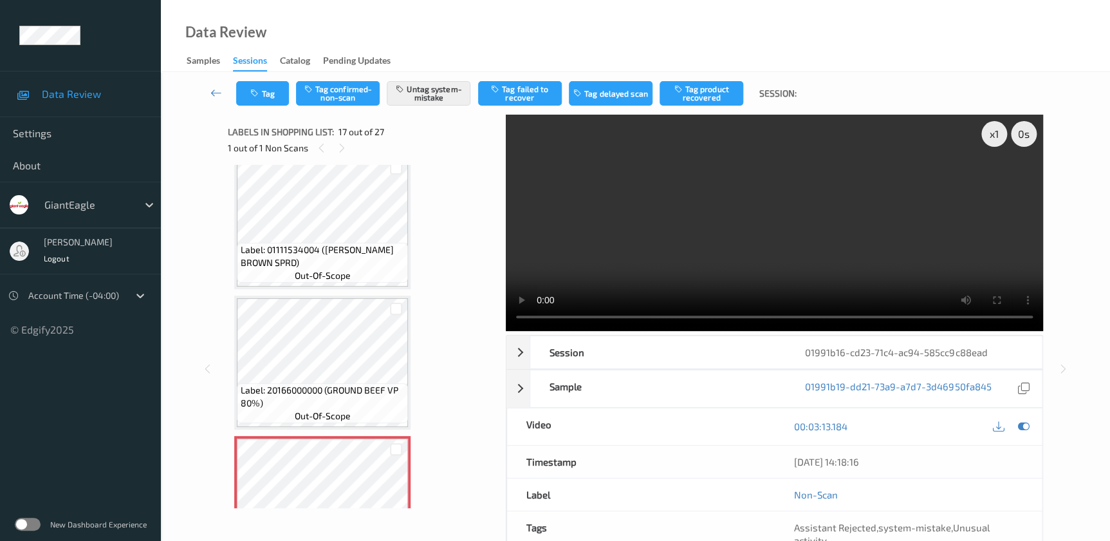
scroll to position [1928, 0]
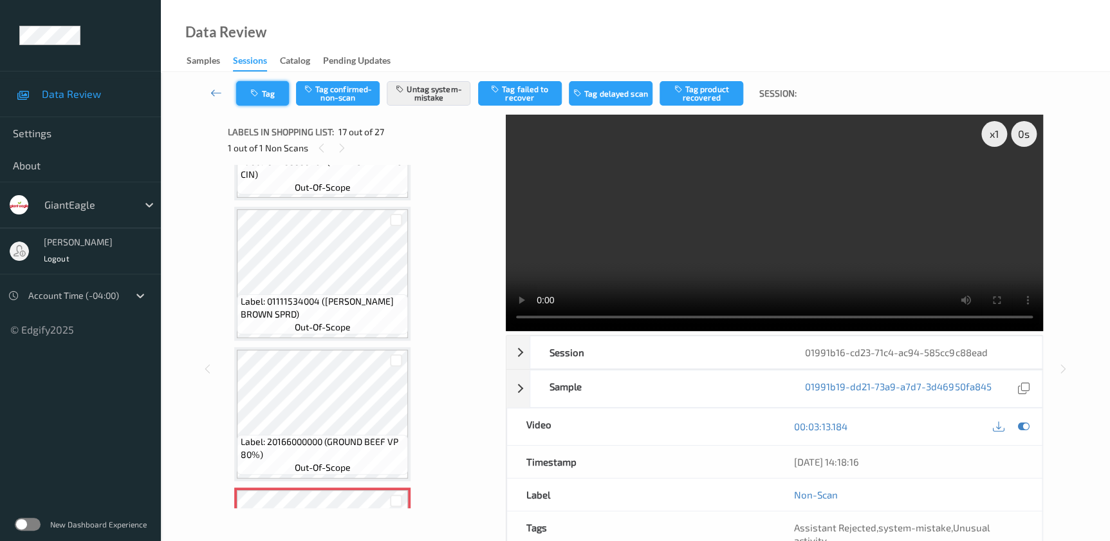
click at [263, 92] on button "Tag" at bounding box center [262, 93] width 53 height 24
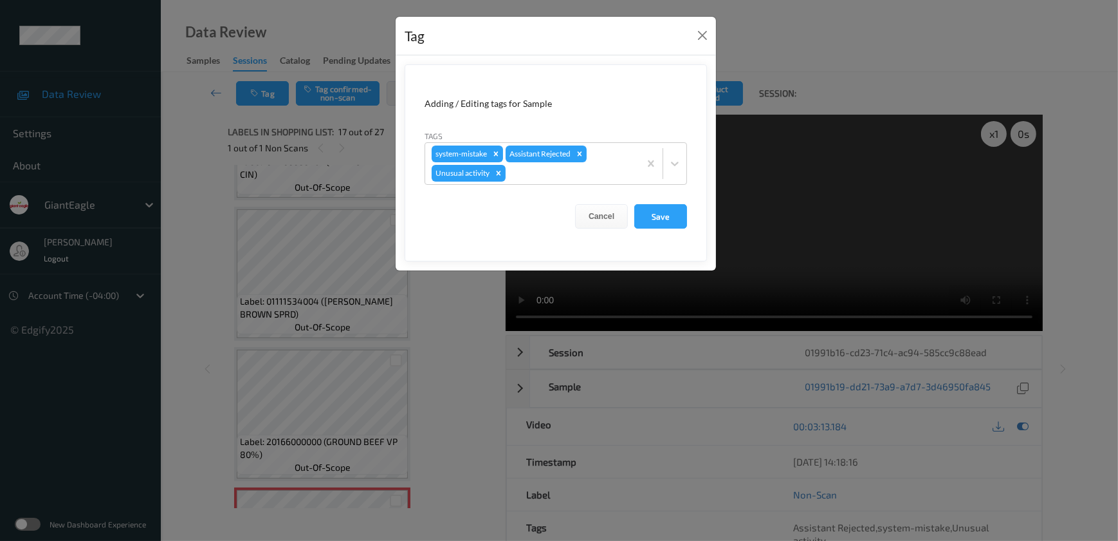
click at [429, 281] on div "Tag Adding / Editing tags for Sample Tags system-mistake Assistant Rejected Unu…" at bounding box center [559, 270] width 1118 height 541
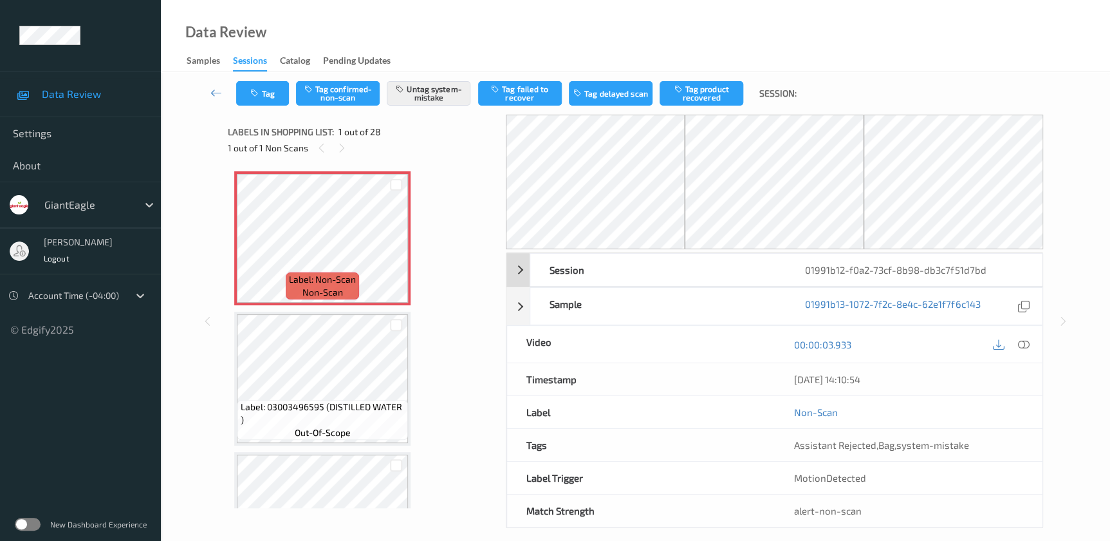
drag, startPoint x: 1025, startPoint y: 345, endPoint x: 878, endPoint y: 227, distance: 188.6
click at [1025, 345] on icon at bounding box center [1023, 344] width 12 height 12
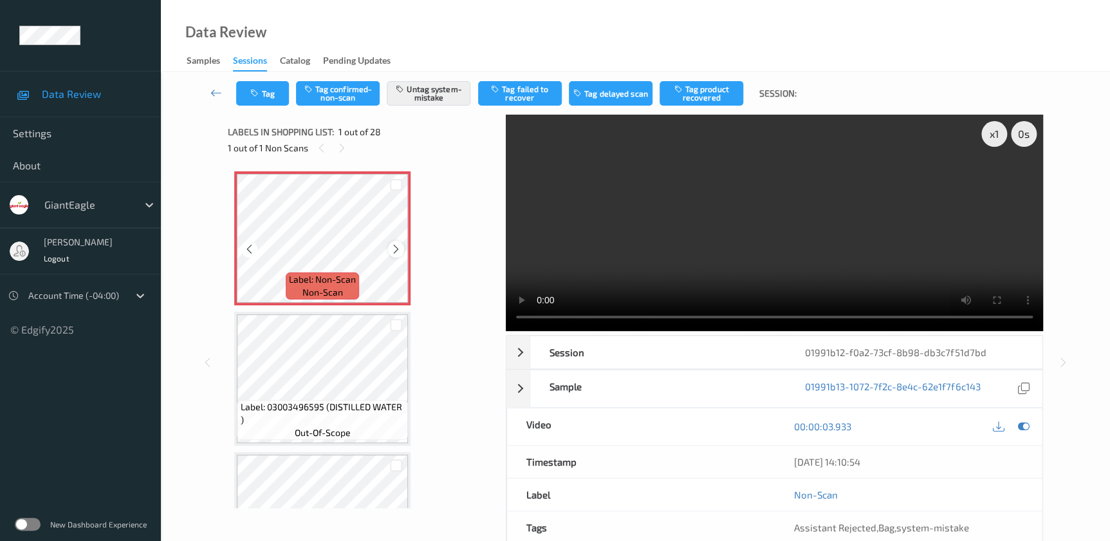
click at [393, 248] on icon at bounding box center [396, 249] width 11 height 12
click at [393, 251] on icon at bounding box center [396, 249] width 11 height 12
click at [691, 234] on video at bounding box center [774, 223] width 537 height 216
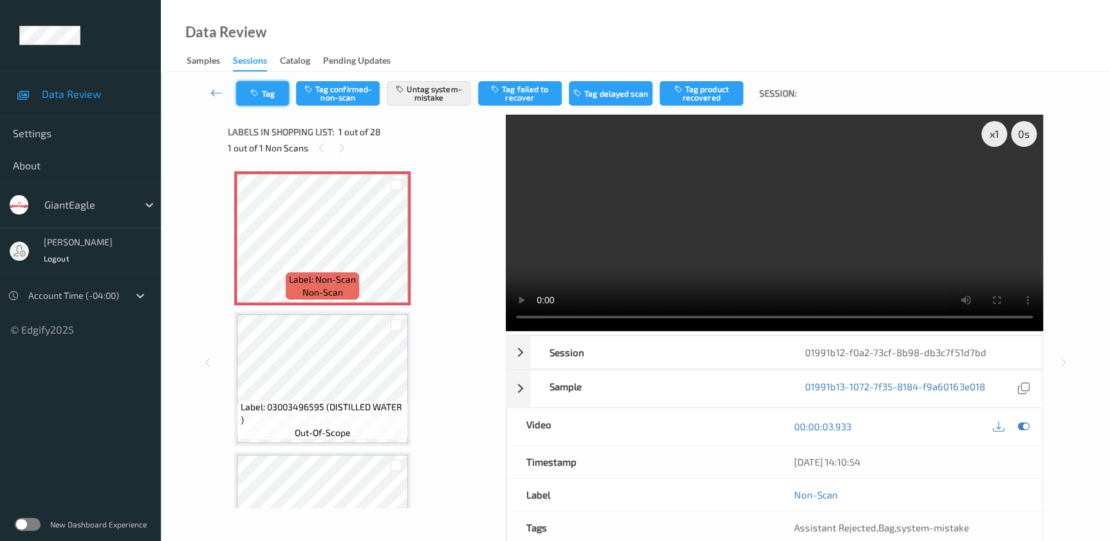
click at [252, 98] on button "Tag" at bounding box center [262, 93] width 53 height 24
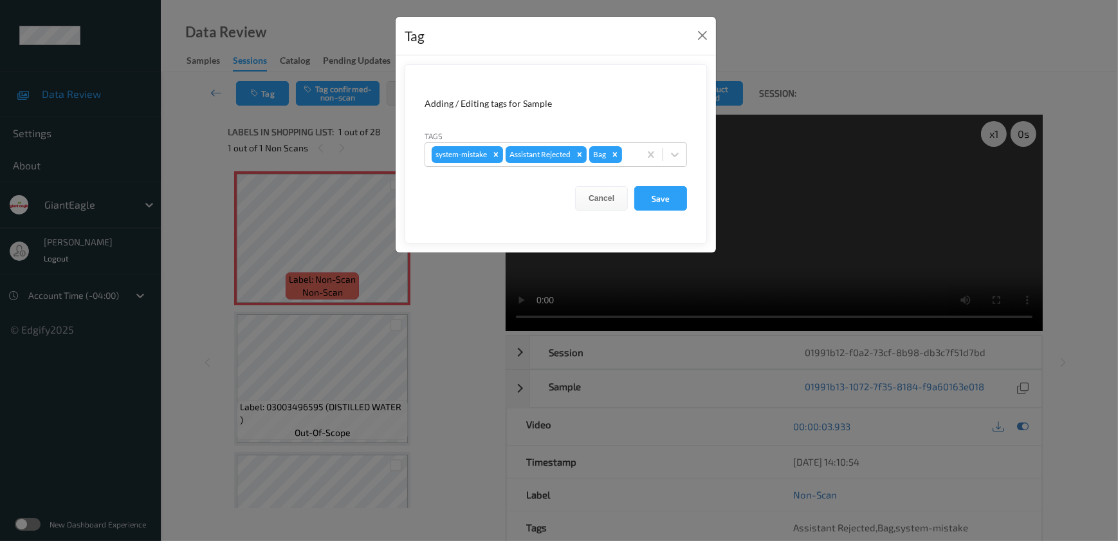
click at [449, 326] on div "Tag Adding / Editing tags for Sample Tags system-mistake Assistant Rejected Bag…" at bounding box center [559, 270] width 1118 height 541
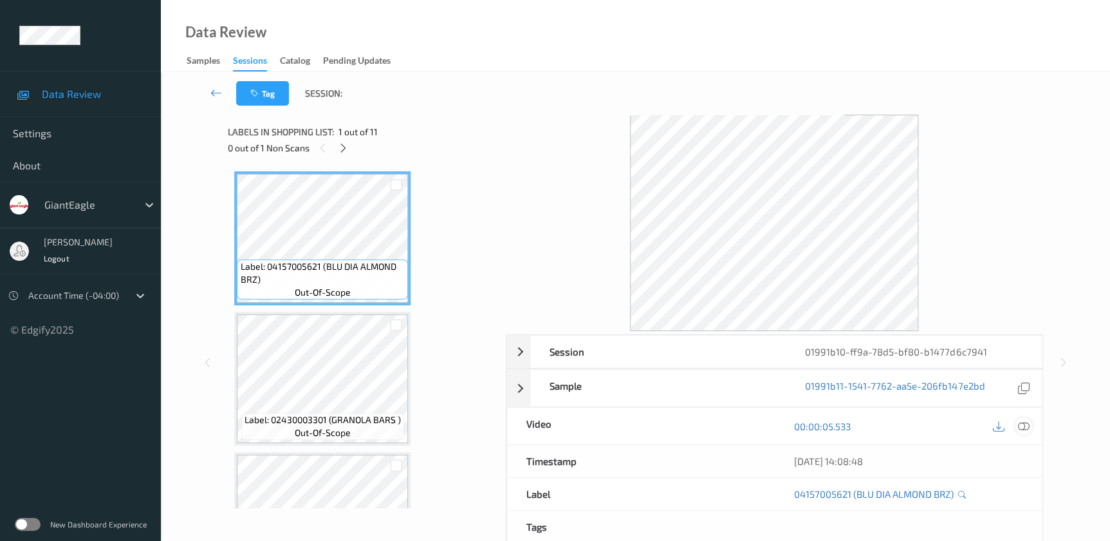
click at [1025, 430] on icon at bounding box center [1023, 426] width 12 height 12
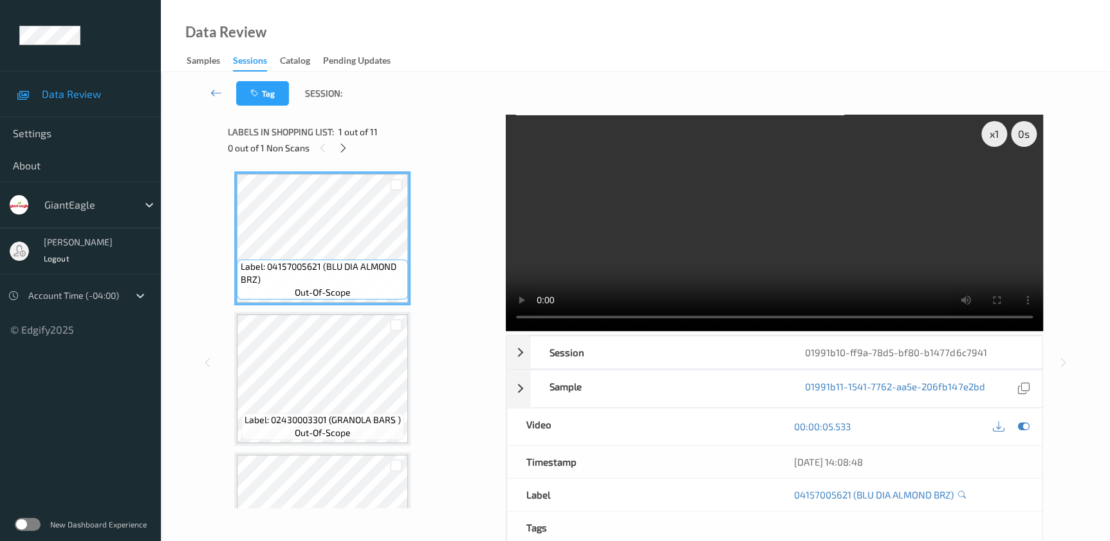
click at [352, 149] on div "0 out of 1 Non Scans" at bounding box center [362, 148] width 268 height 16
click at [348, 152] on icon at bounding box center [343, 148] width 11 height 12
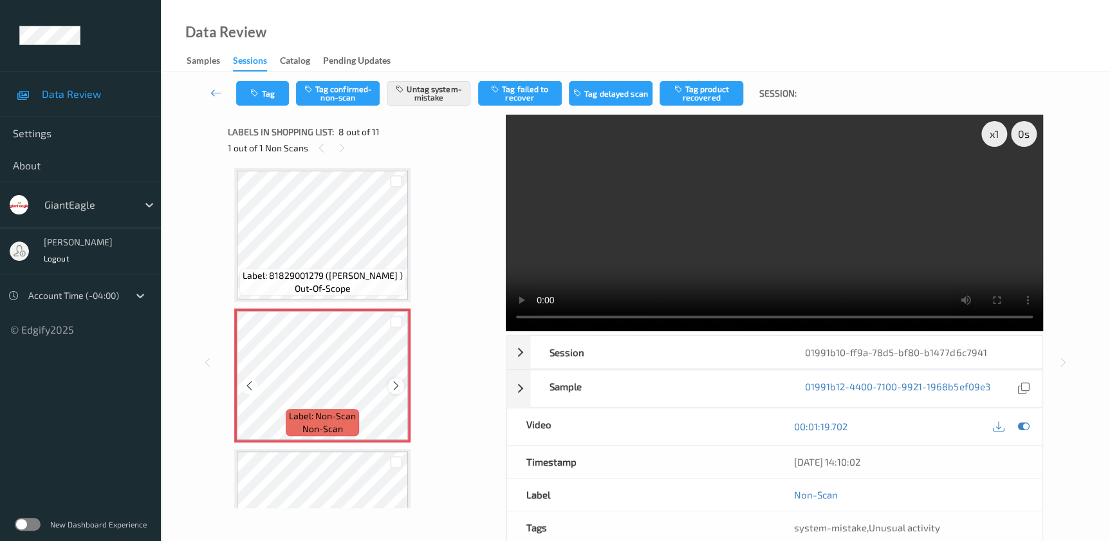
click at [396, 385] on icon at bounding box center [396, 386] width 11 height 12
click at [839, 251] on video at bounding box center [774, 223] width 537 height 216
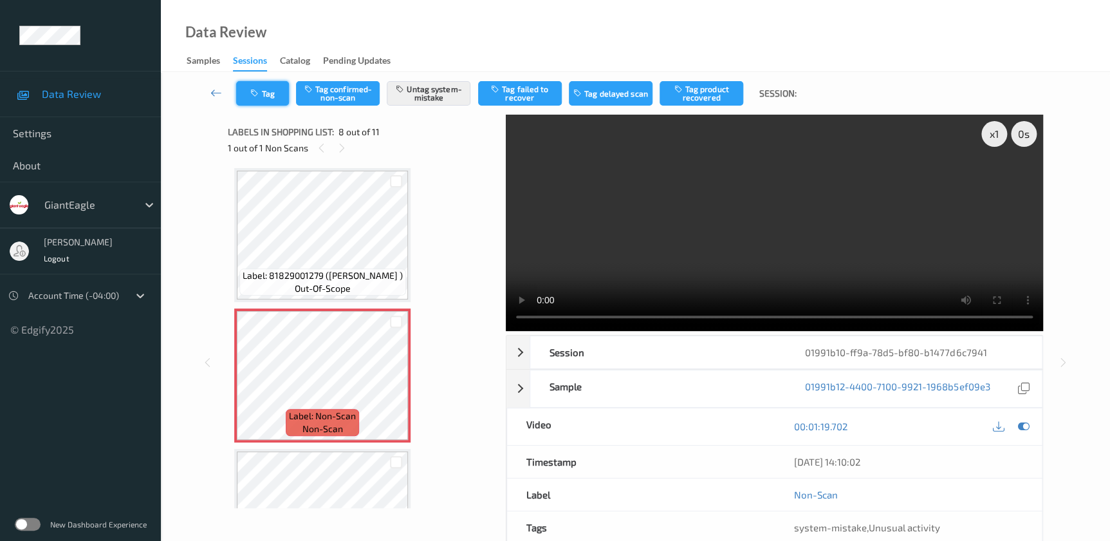
click at [268, 100] on button "Tag" at bounding box center [262, 93] width 53 height 24
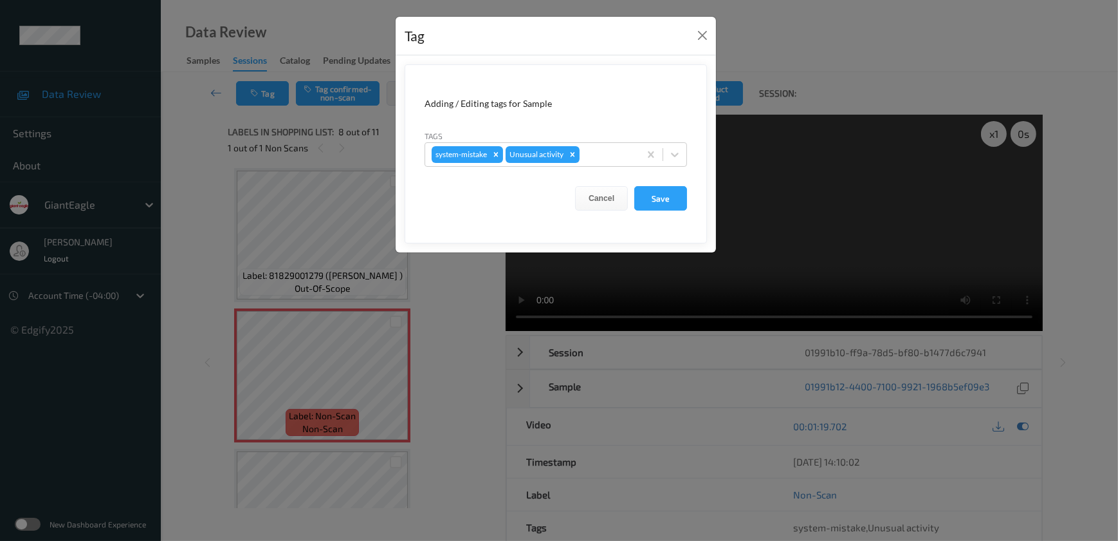
click at [440, 316] on div "Tag Adding / Editing tags for Sample Tags system-mistake Unusual activity Cance…" at bounding box center [559, 270] width 1118 height 541
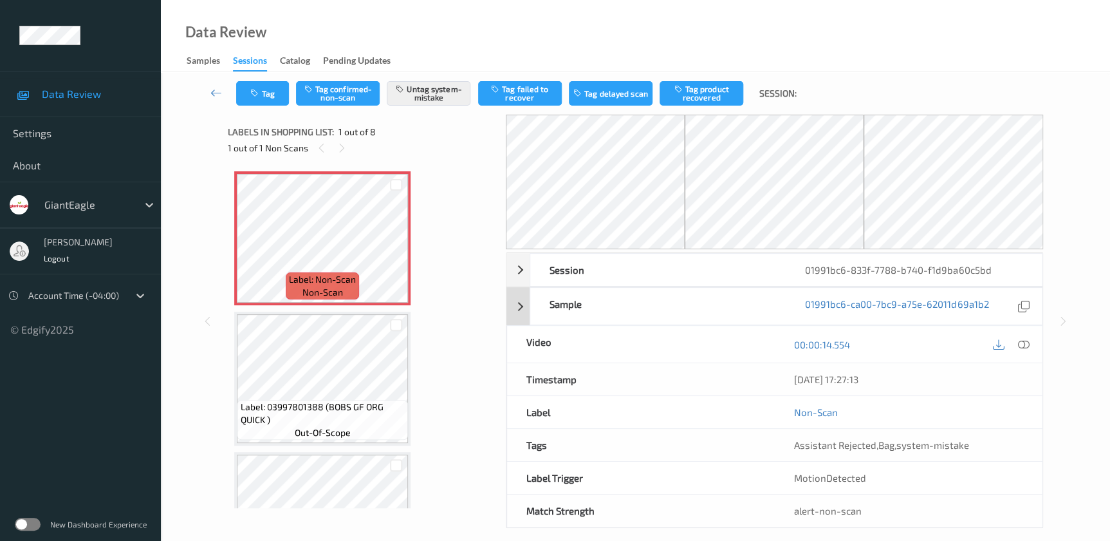
drag, startPoint x: 1021, startPoint y: 347, endPoint x: 930, endPoint y: 248, distance: 134.3
click at [1021, 347] on icon at bounding box center [1023, 344] width 12 height 12
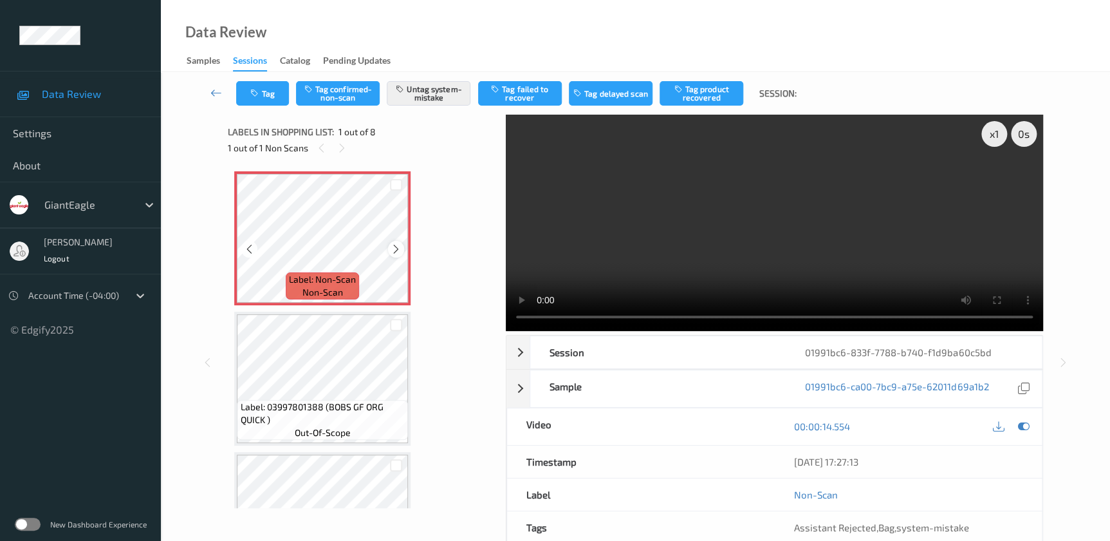
click at [395, 248] on icon at bounding box center [396, 249] width 11 height 12
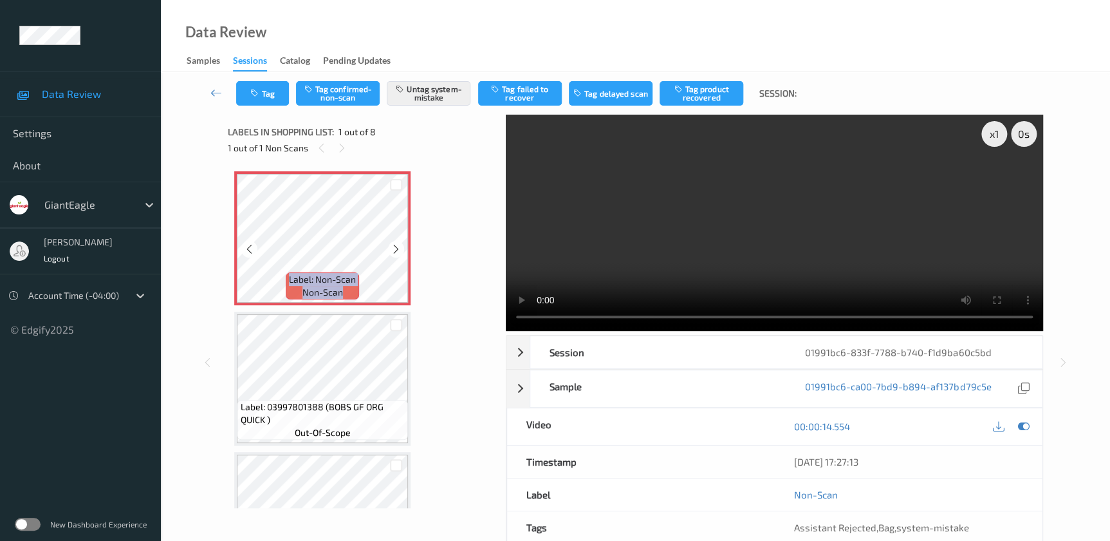
click at [395, 248] on icon at bounding box center [396, 249] width 11 height 12
click at [707, 263] on video at bounding box center [774, 223] width 537 height 216
click at [260, 91] on icon "button" at bounding box center [255, 93] width 11 height 9
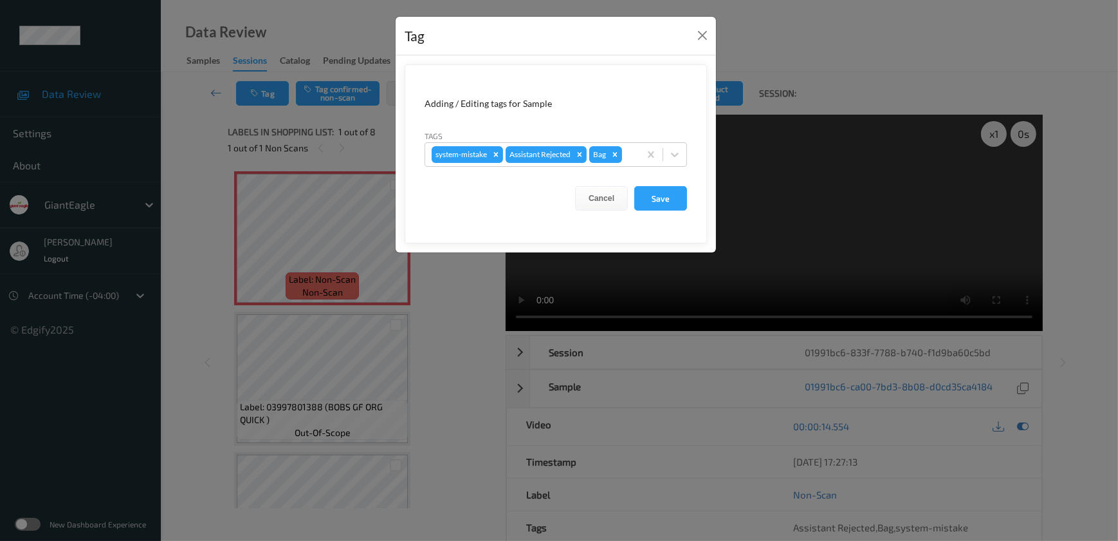
click at [443, 339] on div "Tag Adding / Editing tags for Sample Tags system-mistake Assistant Rejected Bag…" at bounding box center [559, 270] width 1118 height 541
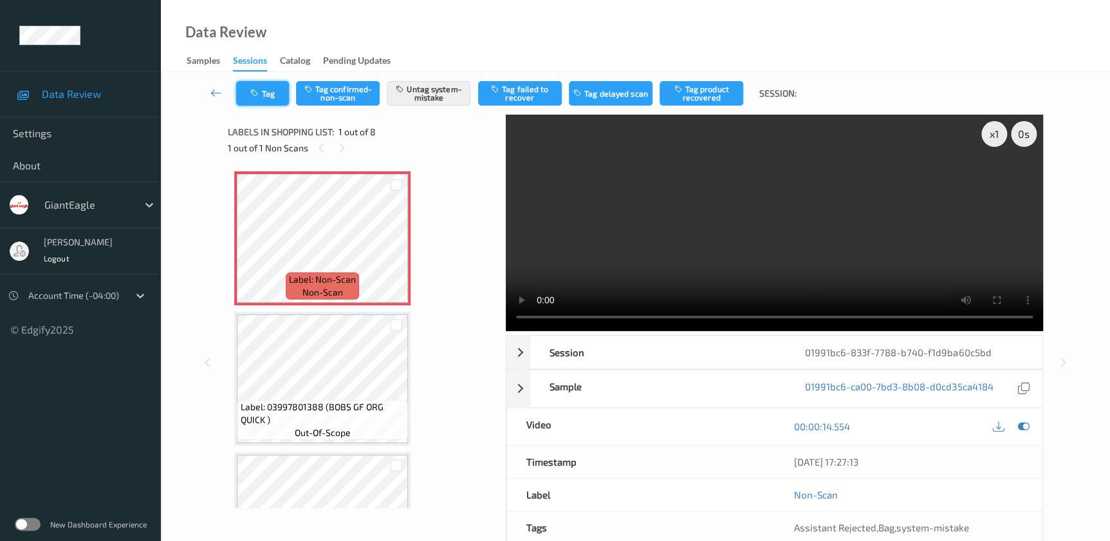
click at [261, 89] on button "Tag" at bounding box center [262, 93] width 53 height 24
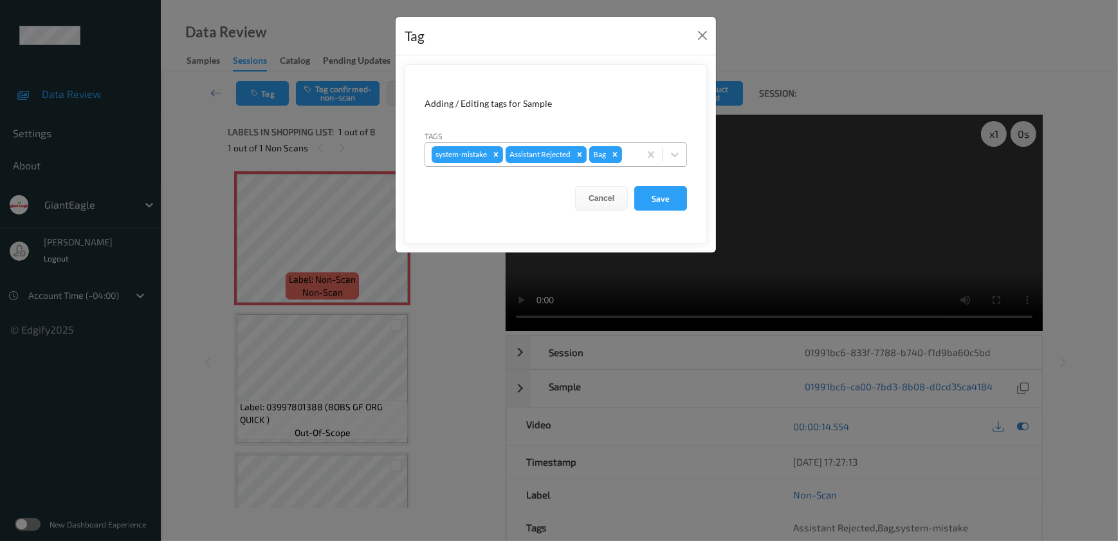
click at [631, 160] on div at bounding box center [629, 154] width 8 height 15
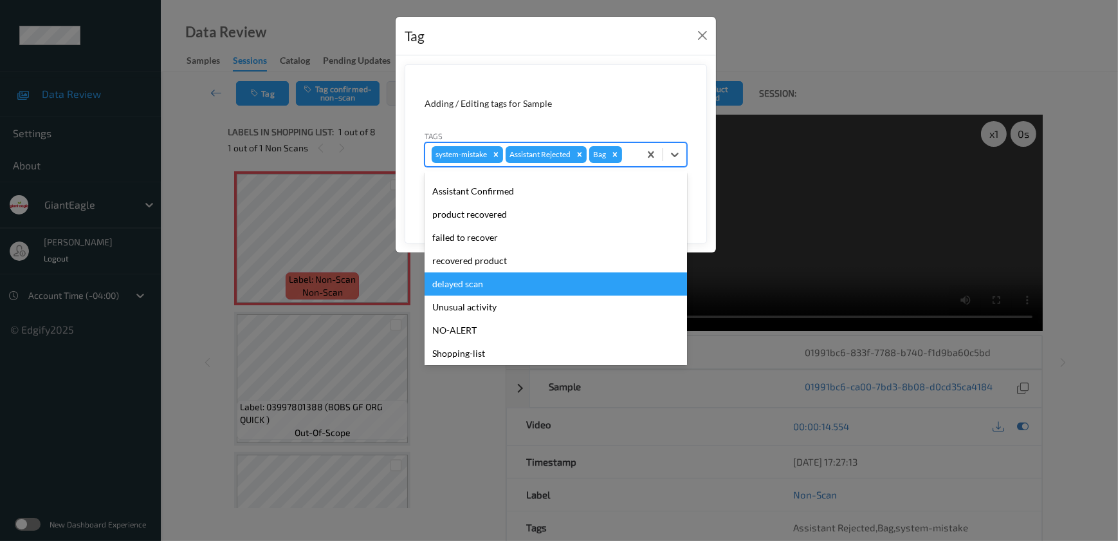
scroll to position [90, 0]
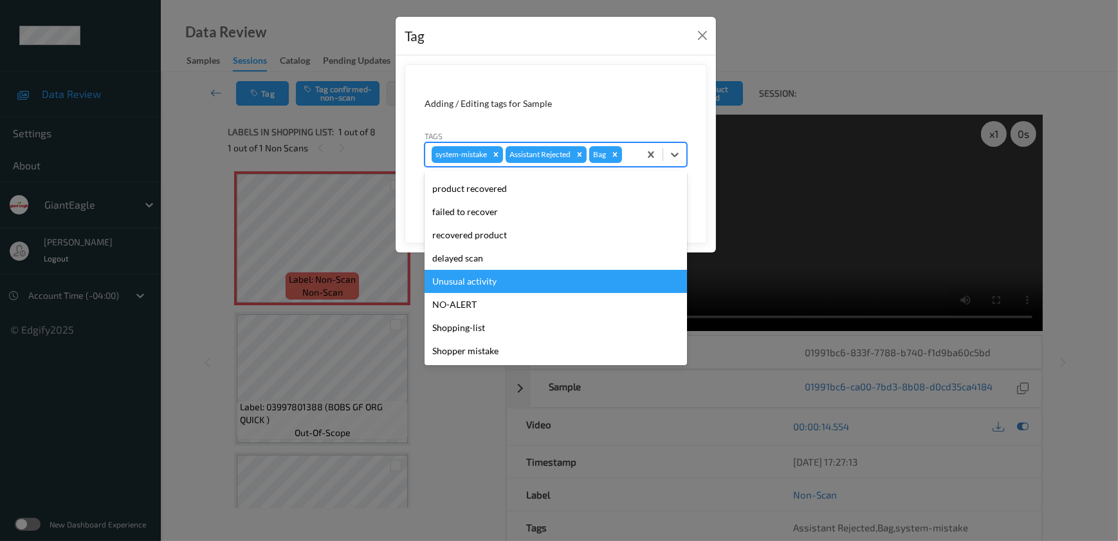
click at [504, 279] on div "Unusual activity" at bounding box center [556, 281] width 263 height 23
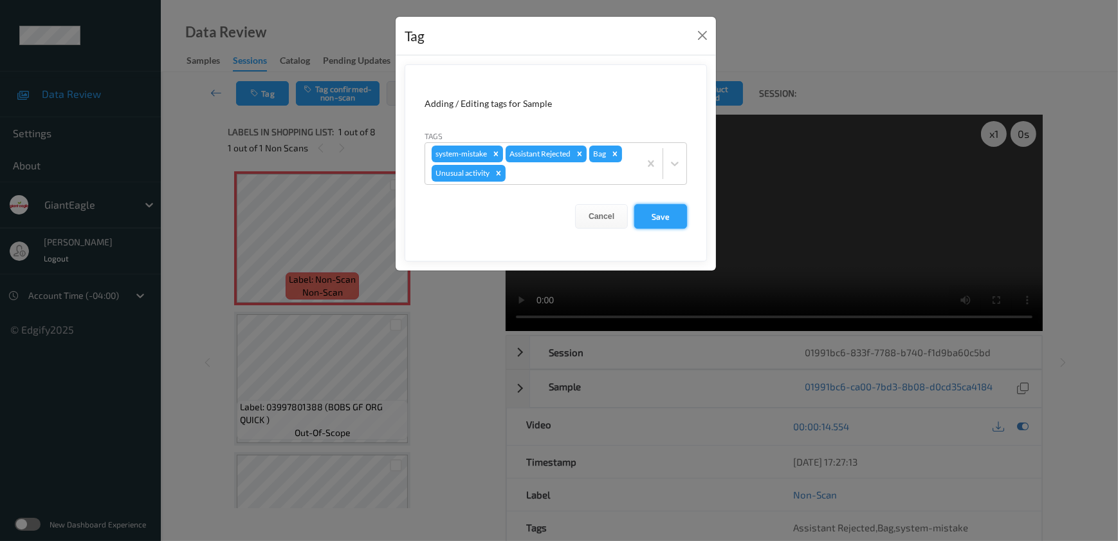
click at [647, 219] on button "Save" at bounding box center [661, 216] width 53 height 24
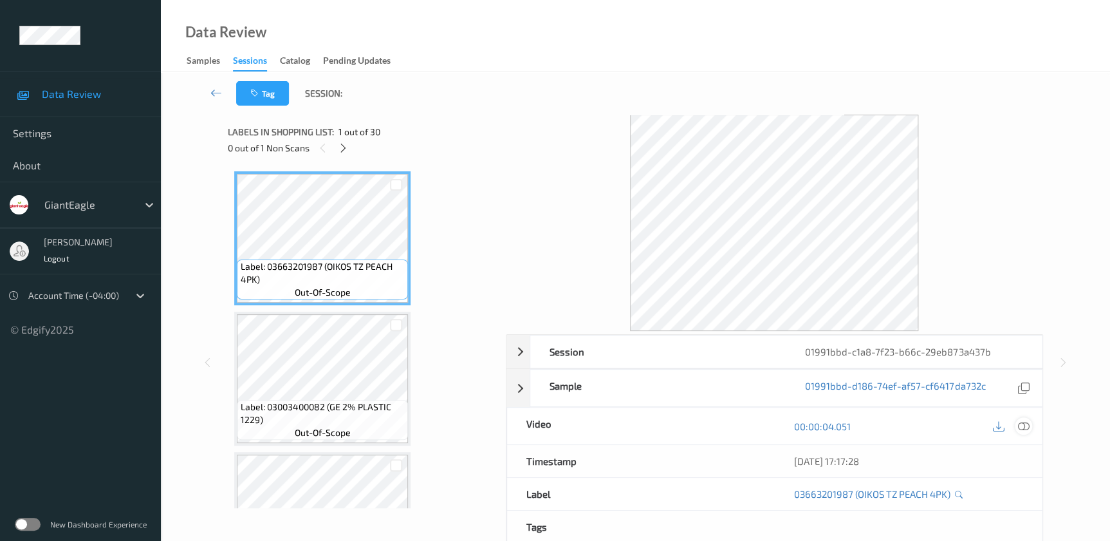
click at [1021, 426] on icon at bounding box center [1023, 426] width 12 height 12
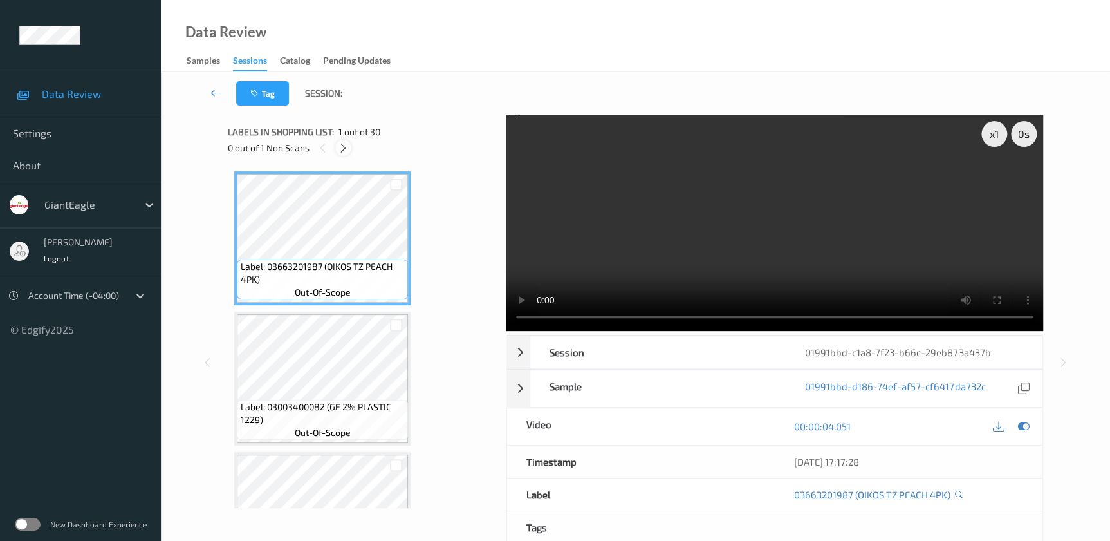
click at [340, 151] on icon at bounding box center [343, 148] width 11 height 12
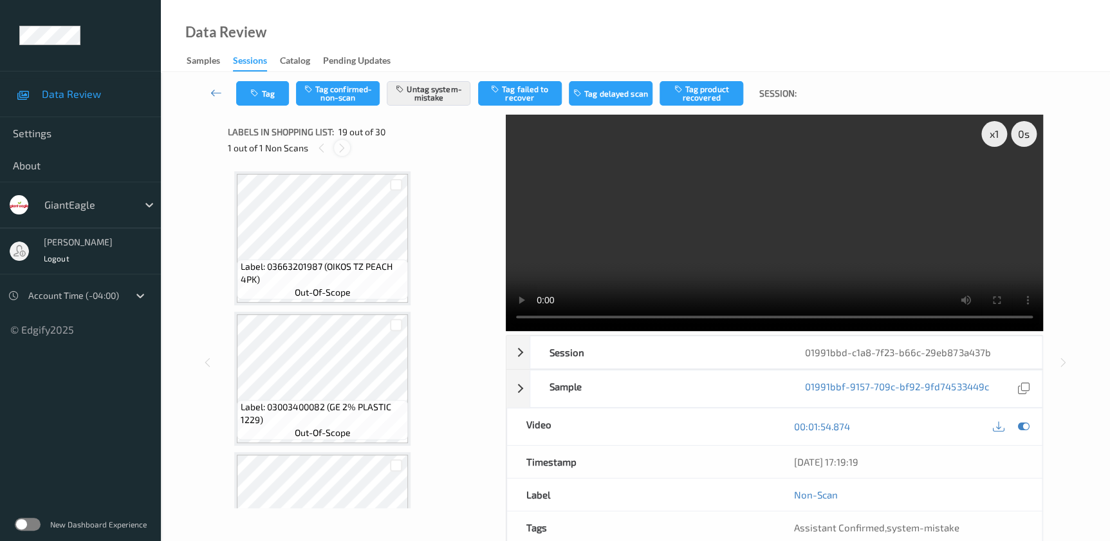
scroll to position [2382, 0]
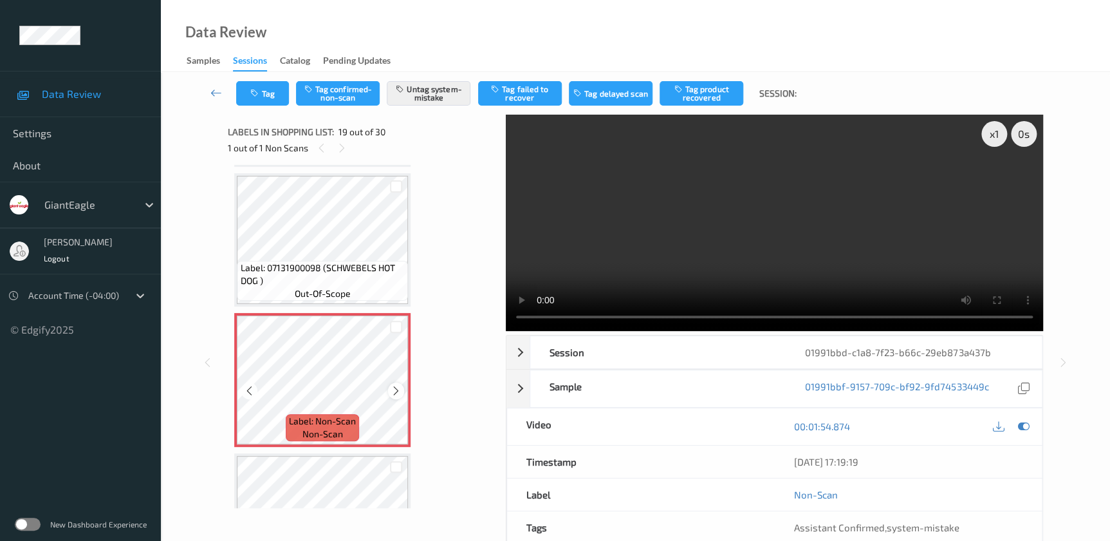
click at [394, 388] on div at bounding box center [396, 390] width 16 height 16
click at [848, 241] on video at bounding box center [774, 223] width 537 height 216
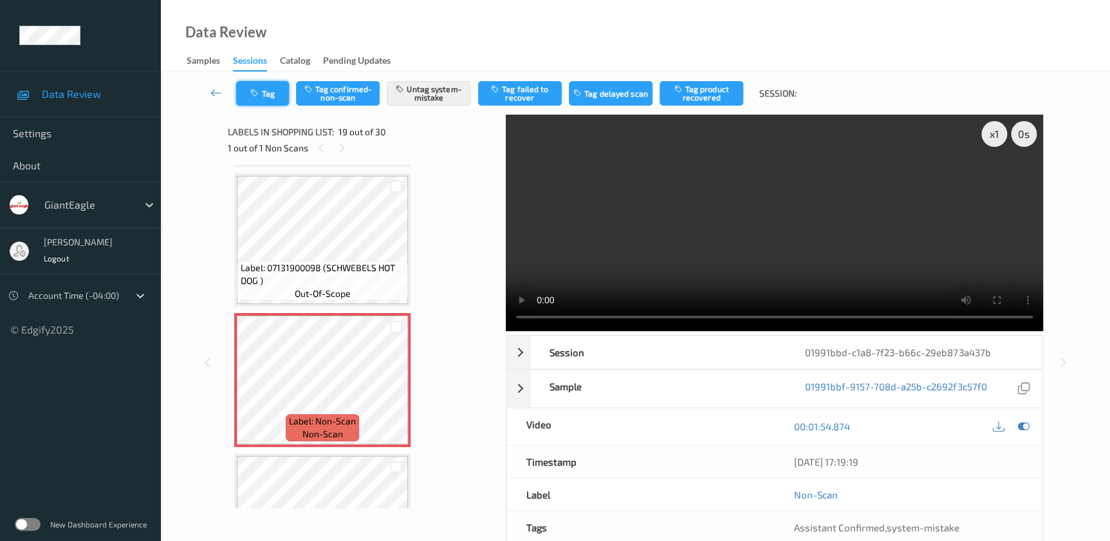
click at [275, 100] on button "Tag" at bounding box center [262, 93] width 53 height 24
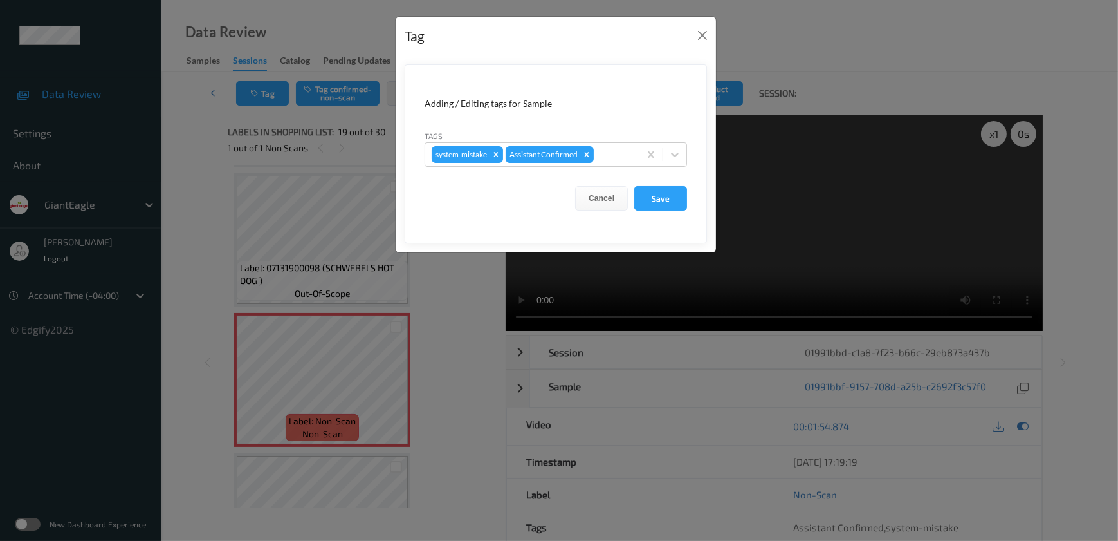
click at [447, 319] on div "Tag Adding / Editing tags for Sample Tags system-mistake Assistant Confirmed Ca…" at bounding box center [559, 270] width 1118 height 541
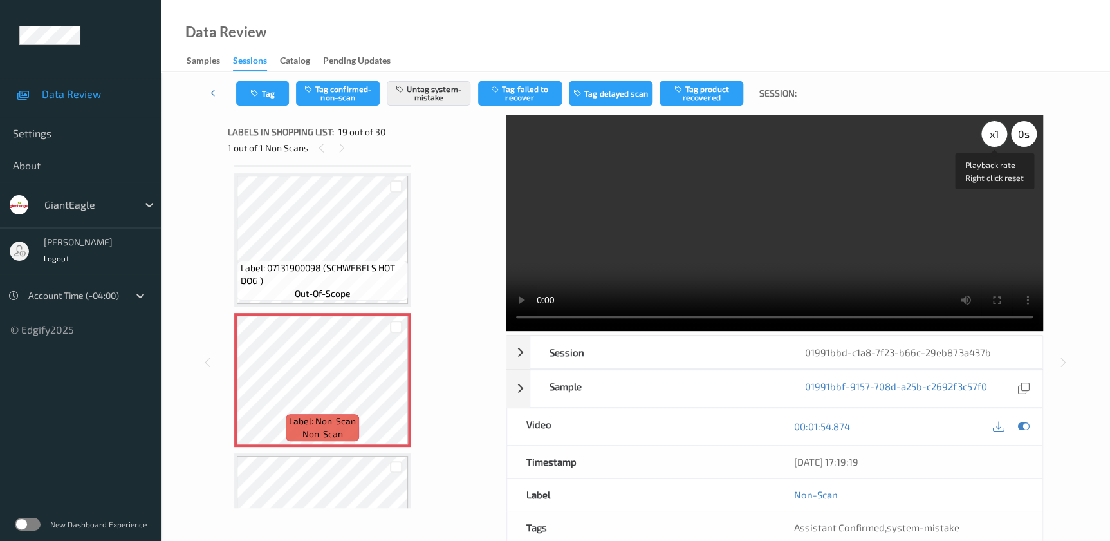
click at [992, 136] on div "x 1" at bounding box center [994, 134] width 26 height 26
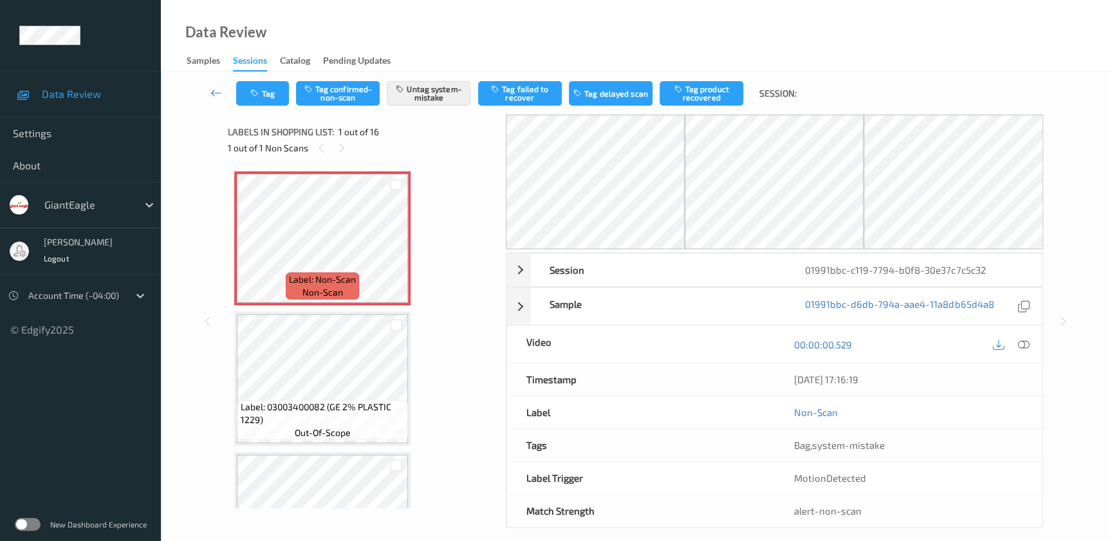
drag, startPoint x: 1026, startPoint y: 347, endPoint x: 631, endPoint y: 19, distance: 513.7
click at [1026, 347] on icon at bounding box center [1023, 344] width 12 height 12
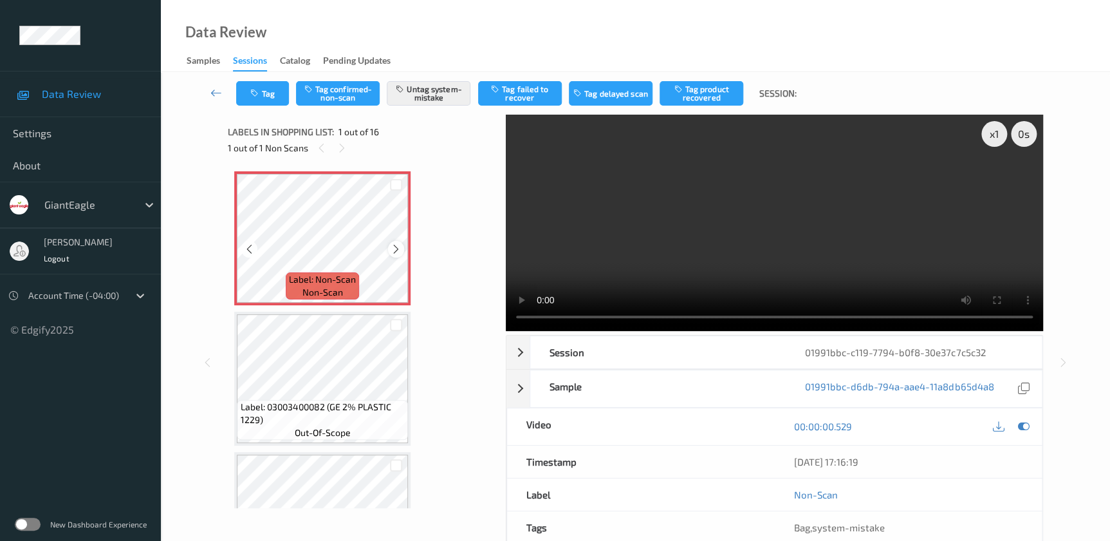
click at [393, 246] on icon at bounding box center [396, 249] width 11 height 12
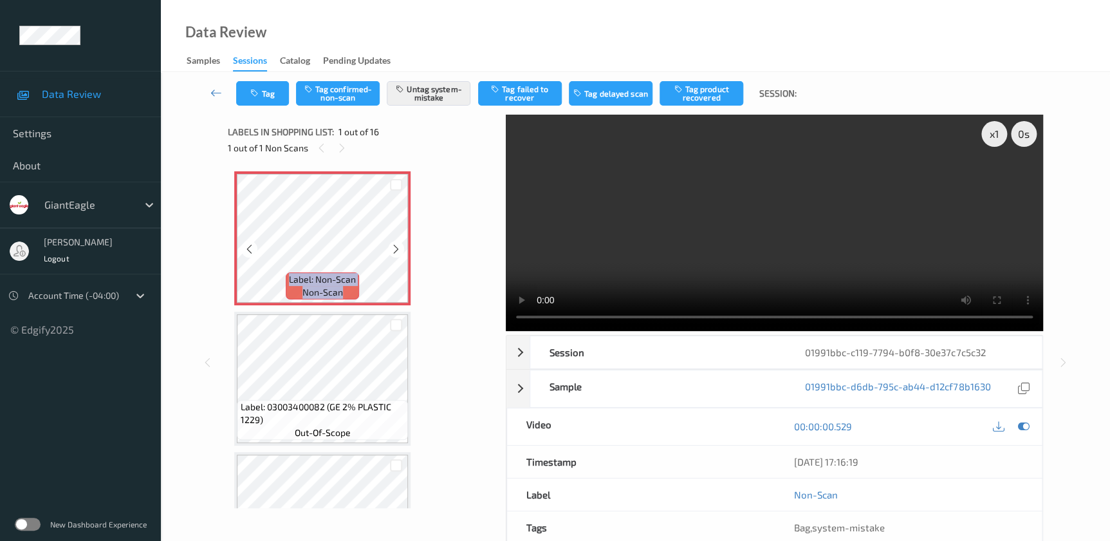
click at [393, 246] on icon at bounding box center [396, 249] width 11 height 12
click at [698, 246] on video at bounding box center [774, 223] width 537 height 216
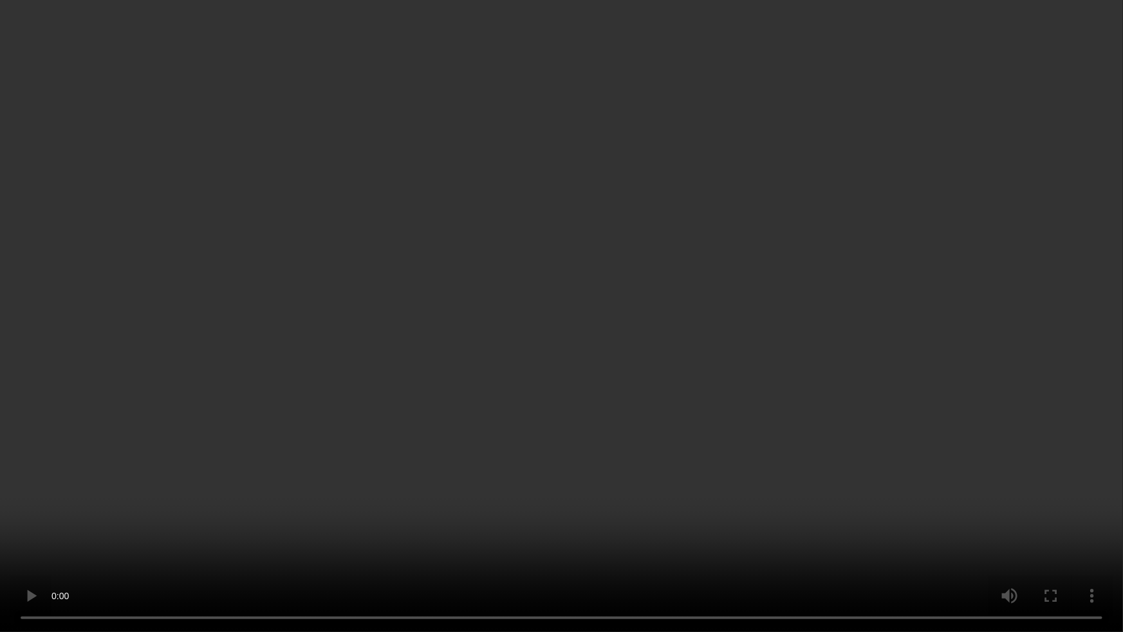
drag, startPoint x: 925, startPoint y: 398, endPoint x: 1005, endPoint y: 476, distance: 111.5
click at [925, 398] on video at bounding box center [561, 316] width 1123 height 632
drag, startPoint x: 839, startPoint y: 319, endPoint x: 855, endPoint y: 315, distance: 16.4
click at [839, 319] on video at bounding box center [561, 316] width 1123 height 632
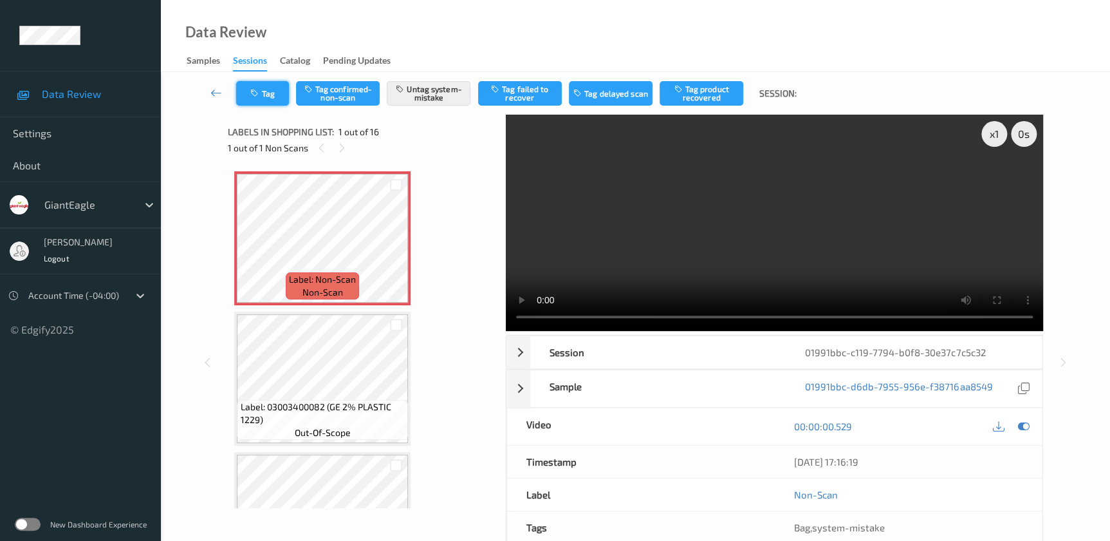
click at [251, 85] on button "Tag" at bounding box center [262, 93] width 53 height 24
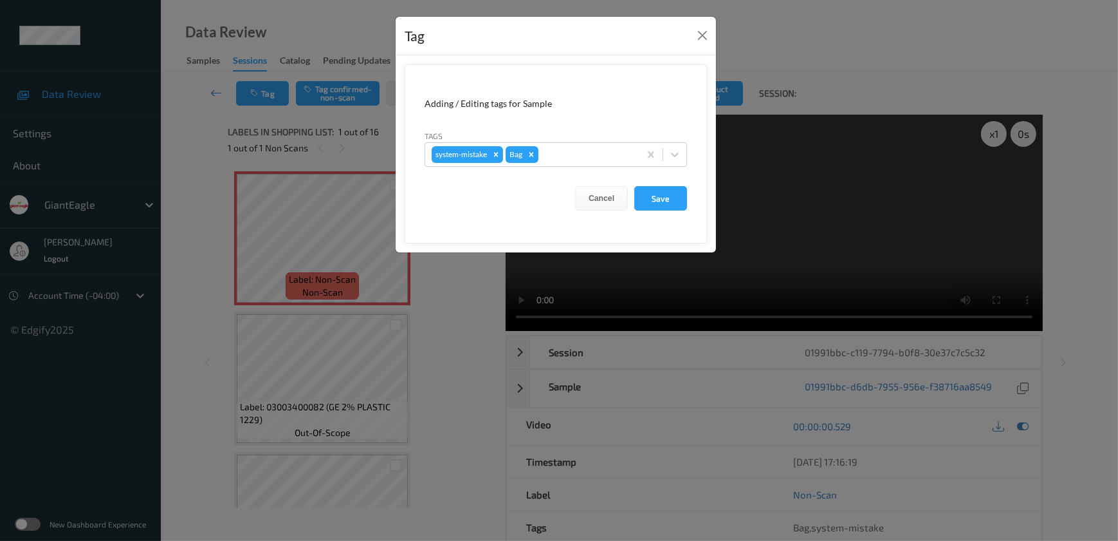
click at [449, 335] on div "Tag Adding / Editing tags for Sample Tags system-mistake Bag Cancel Save" at bounding box center [559, 270] width 1118 height 541
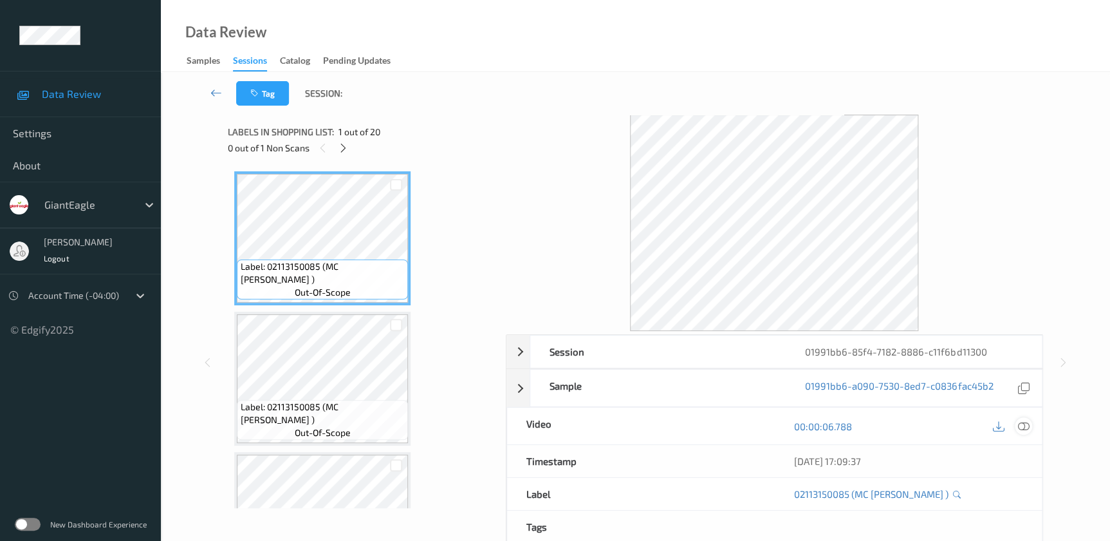
click at [1021, 425] on icon at bounding box center [1023, 426] width 12 height 12
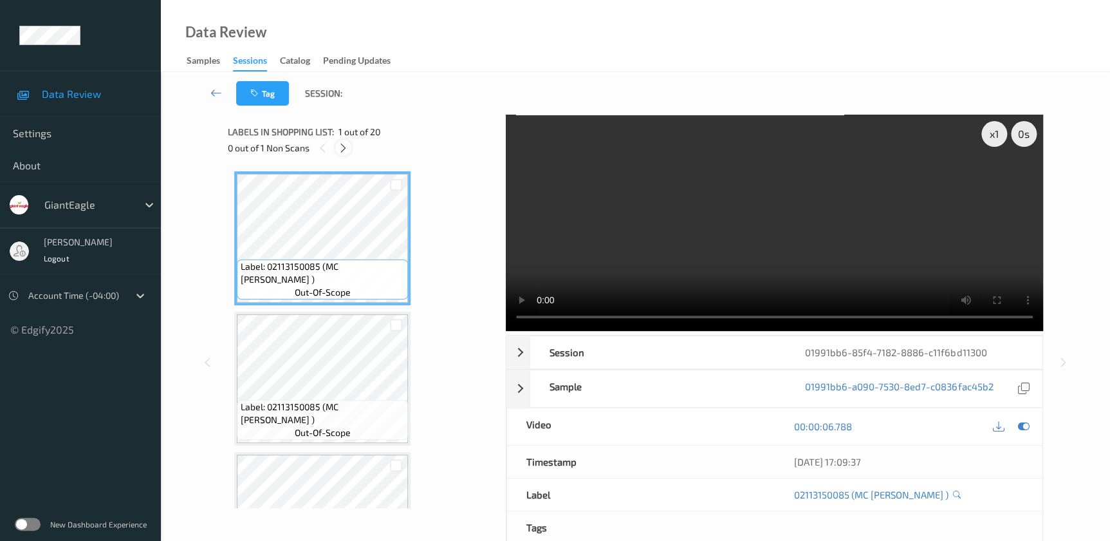
click at [342, 149] on icon at bounding box center [343, 148] width 11 height 12
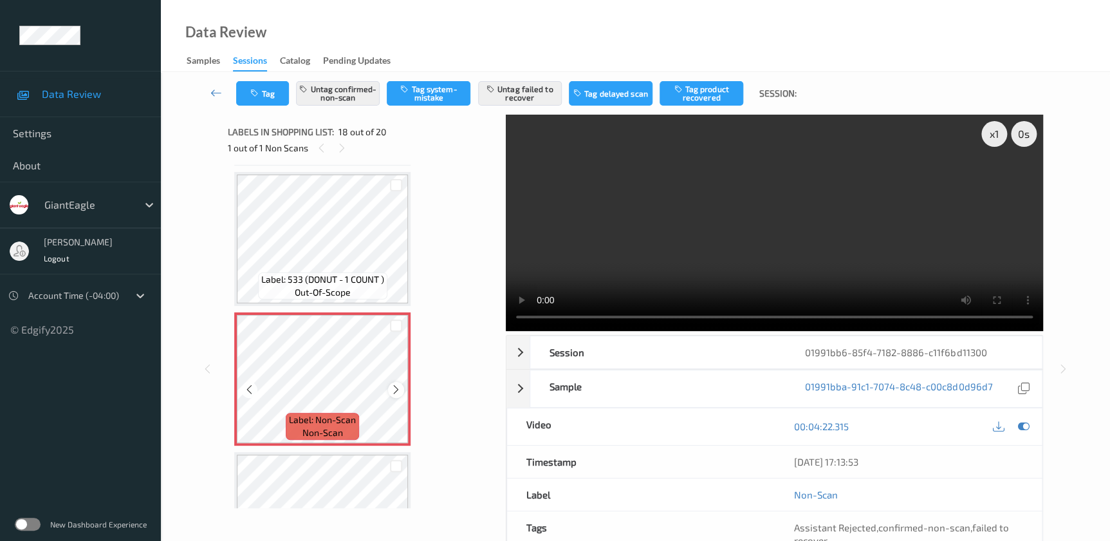
click at [396, 384] on icon at bounding box center [396, 390] width 11 height 12
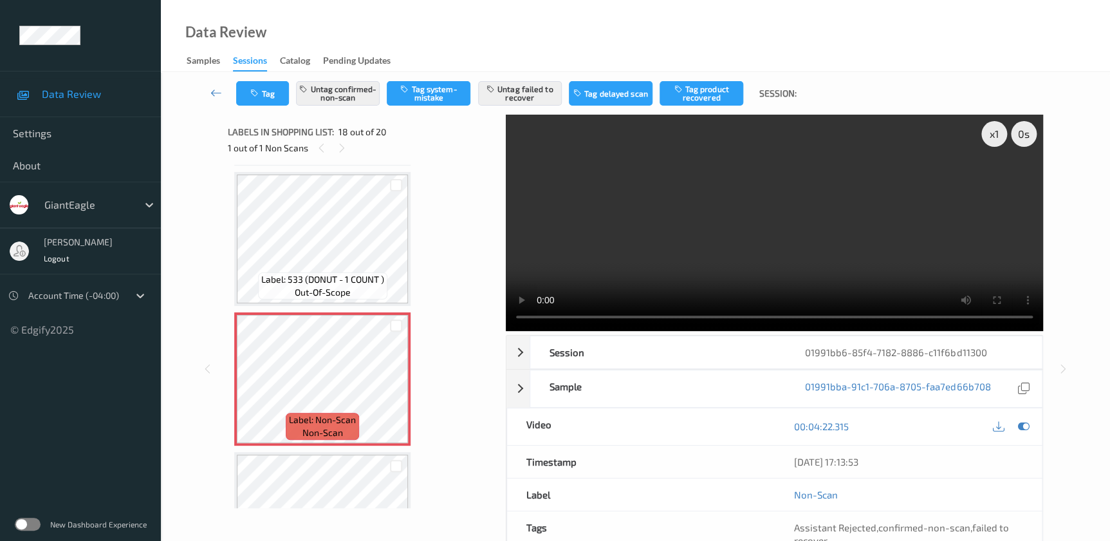
click at [858, 265] on video at bounding box center [774, 223] width 537 height 216
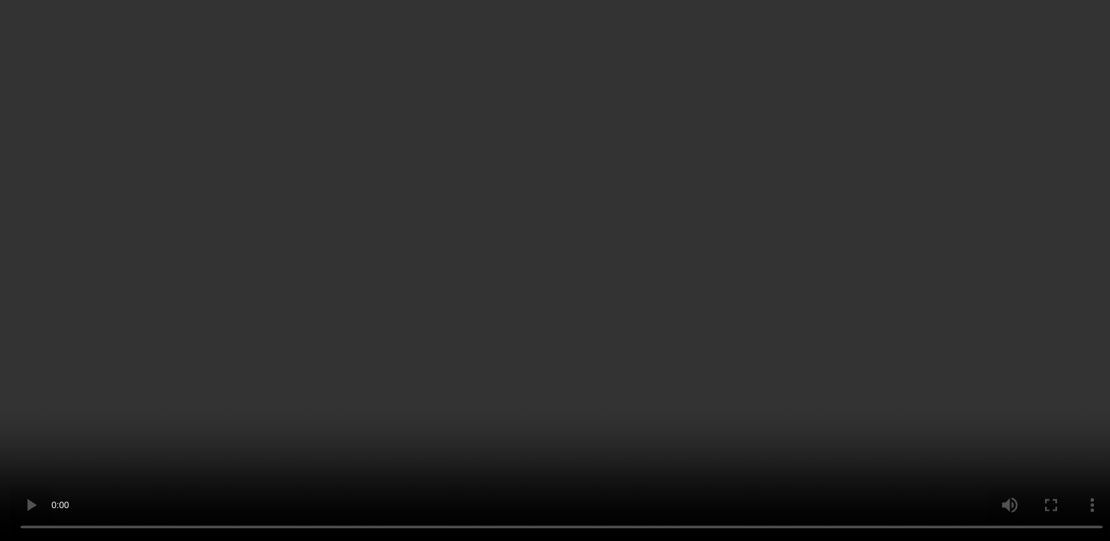
scroll to position [2460, 0]
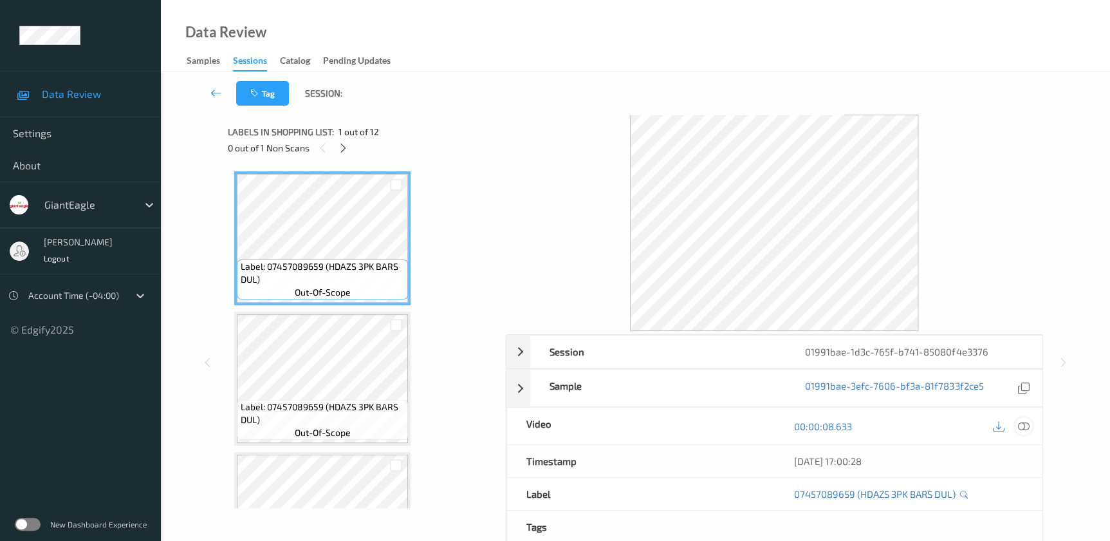
click at [1022, 422] on icon at bounding box center [1023, 426] width 12 height 12
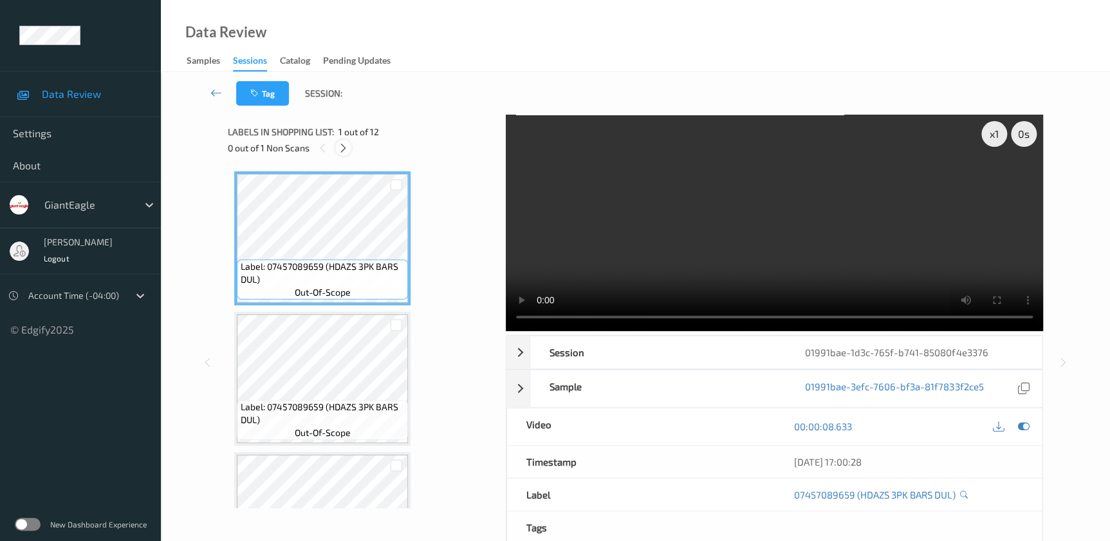
click at [342, 151] on icon at bounding box center [343, 148] width 11 height 12
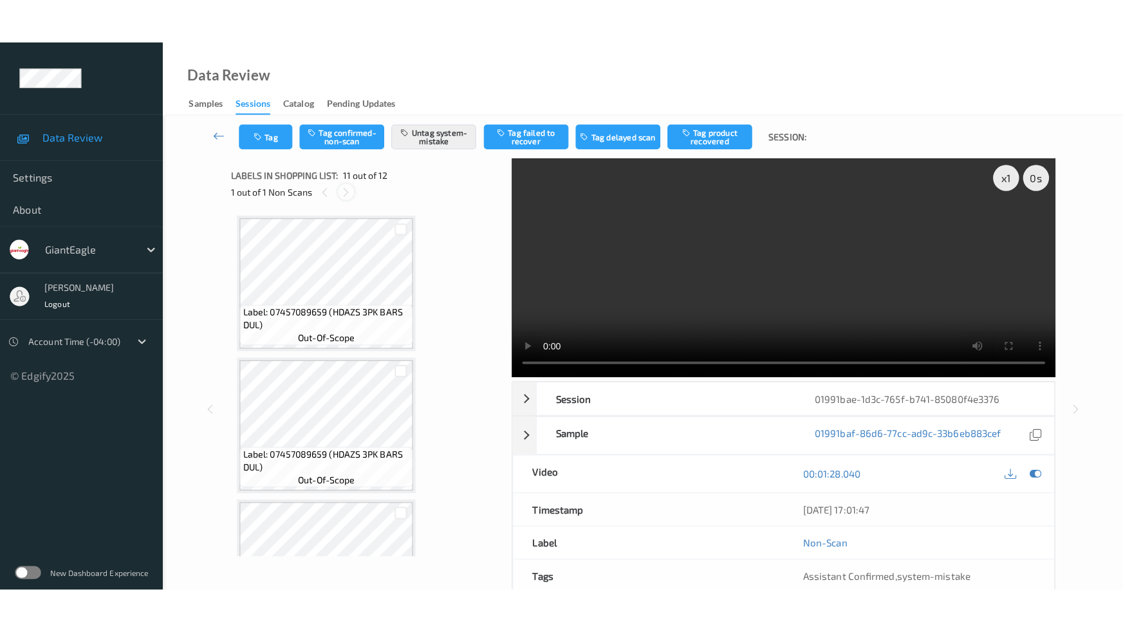
scroll to position [1265, 0]
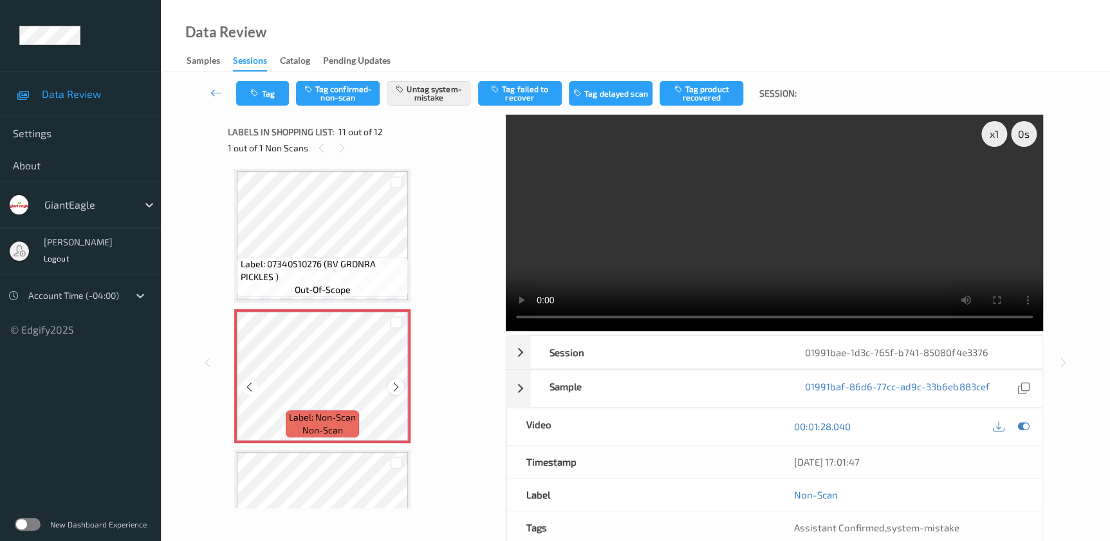
click at [393, 385] on icon at bounding box center [396, 387] width 11 height 12
click at [824, 245] on video at bounding box center [774, 223] width 537 height 216
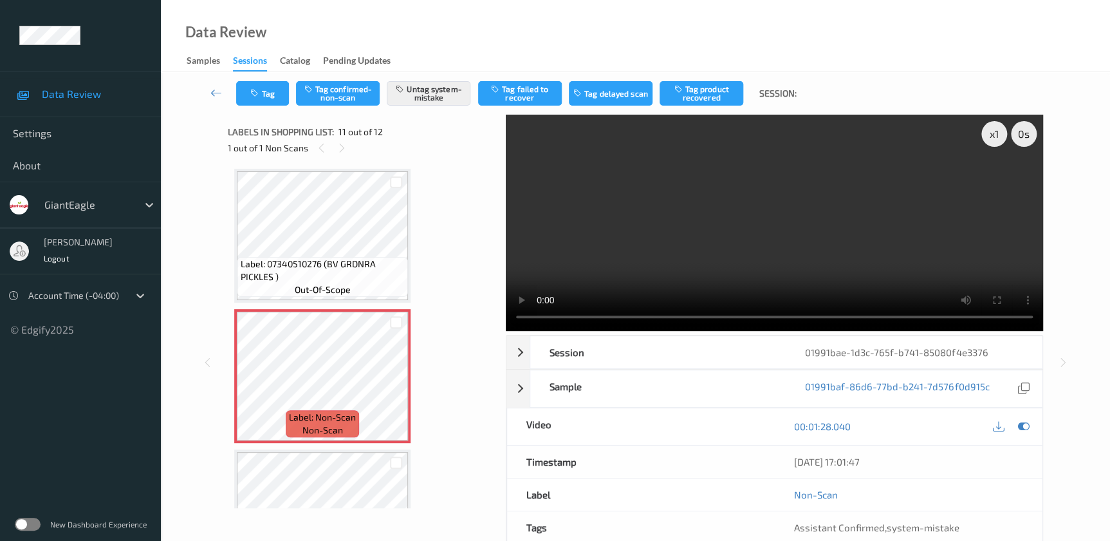
scroll to position [1250, 0]
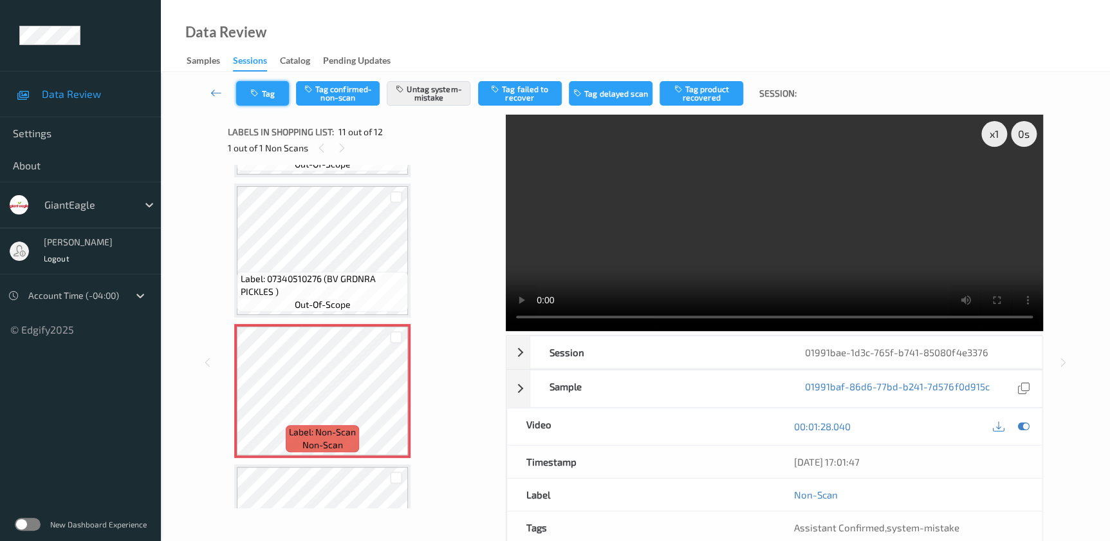
click at [268, 96] on button "Tag" at bounding box center [262, 93] width 53 height 24
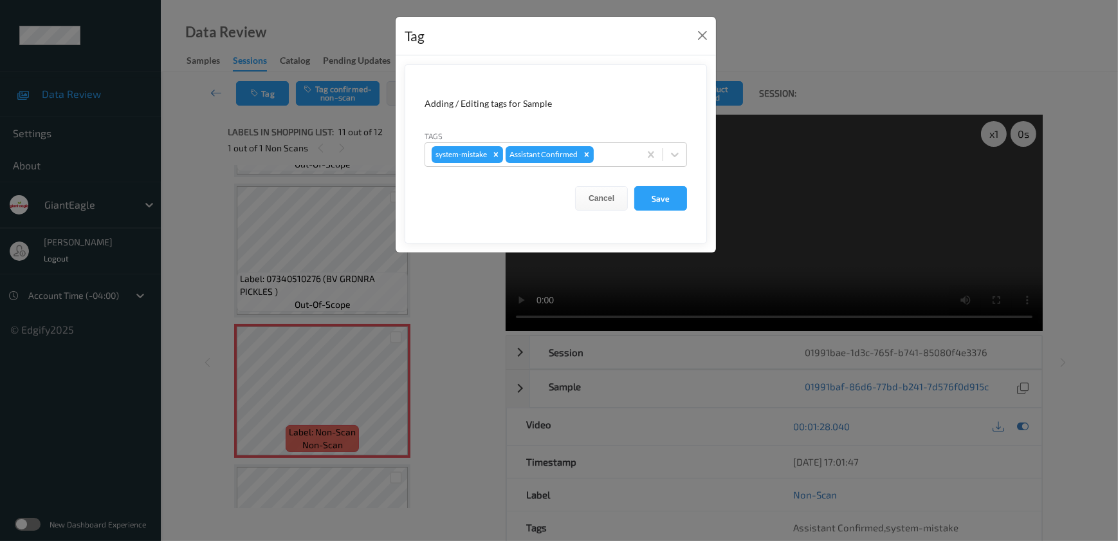
click at [431, 333] on div "Tag Adding / Editing tags for Sample Tags system-mistake Assistant Confirmed Ca…" at bounding box center [559, 270] width 1118 height 541
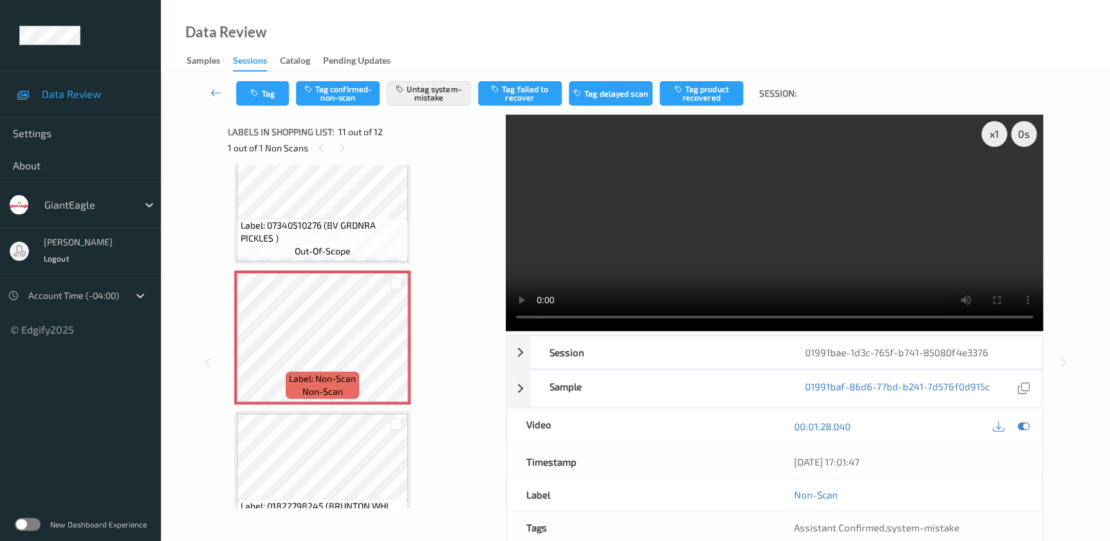
scroll to position [1283, 0]
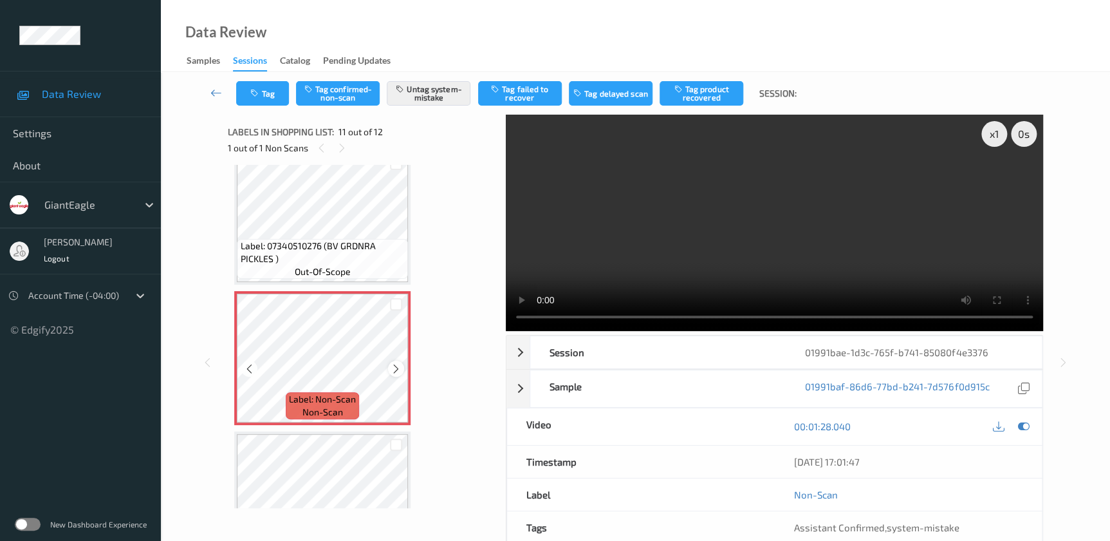
click at [391, 363] on icon at bounding box center [396, 369] width 11 height 12
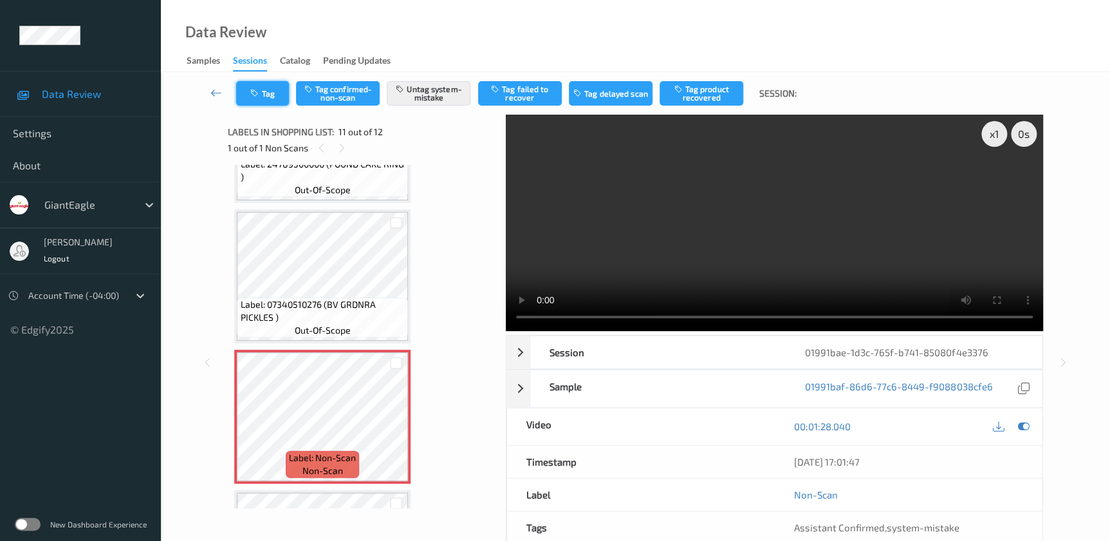
click at [278, 90] on button "Tag" at bounding box center [262, 93] width 53 height 24
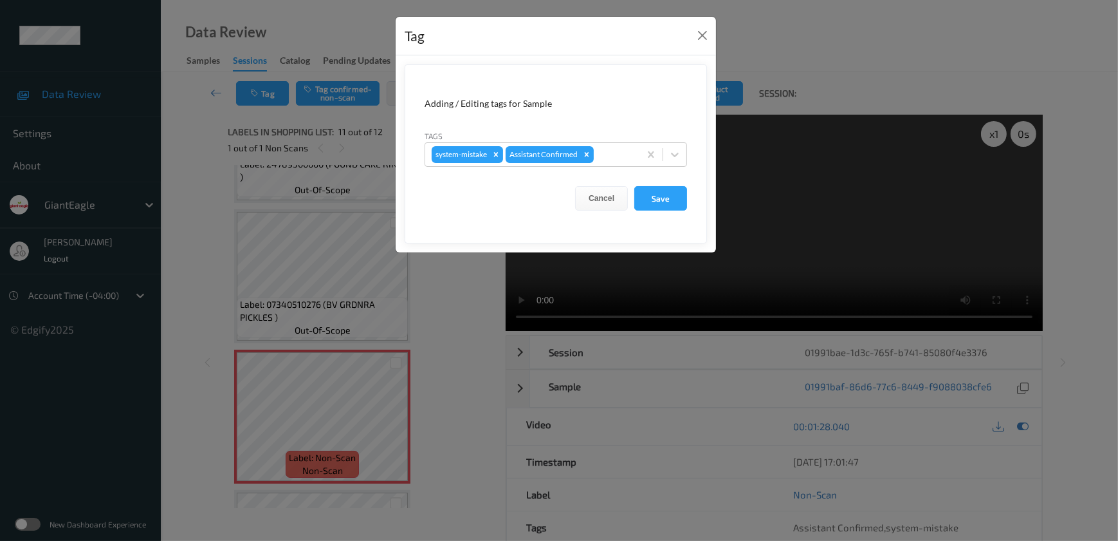
click at [422, 349] on div "Tag Adding / Editing tags for Sample Tags system-mistake Assistant Confirmed Ca…" at bounding box center [559, 270] width 1118 height 541
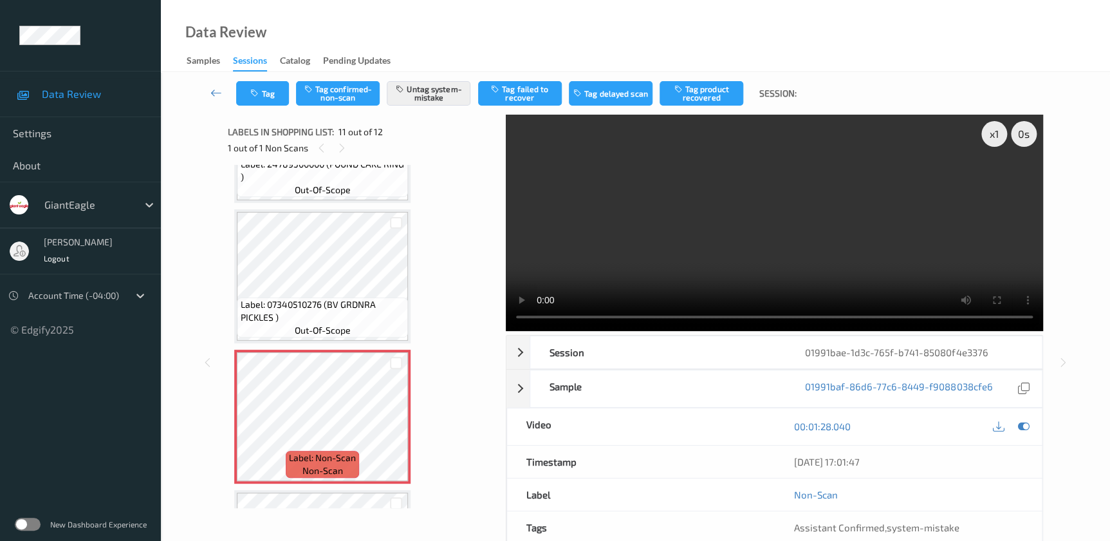
click at [838, 246] on video at bounding box center [774, 223] width 537 height 216
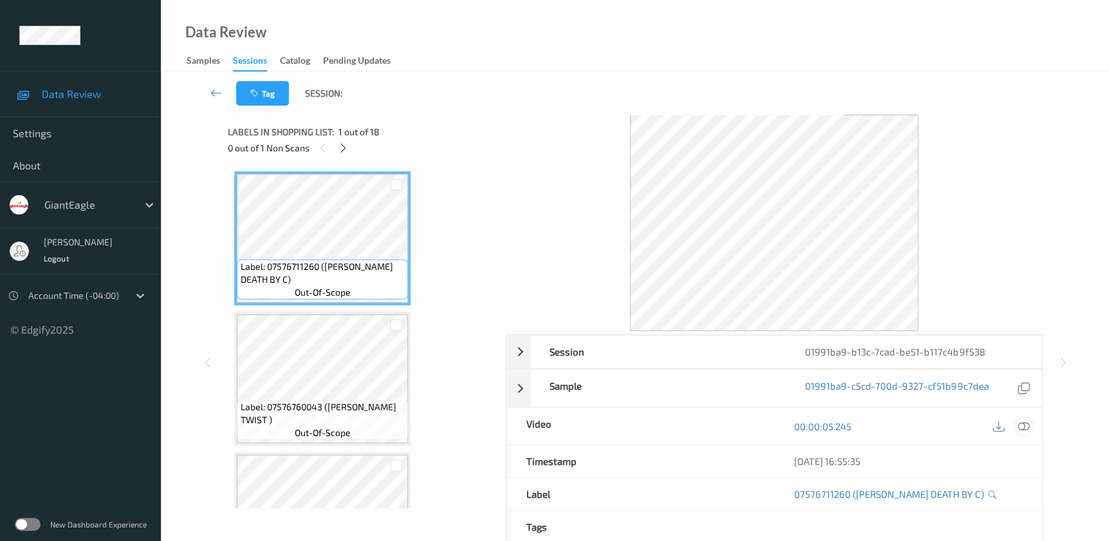
click at [1023, 424] on icon at bounding box center [1023, 426] width 12 height 12
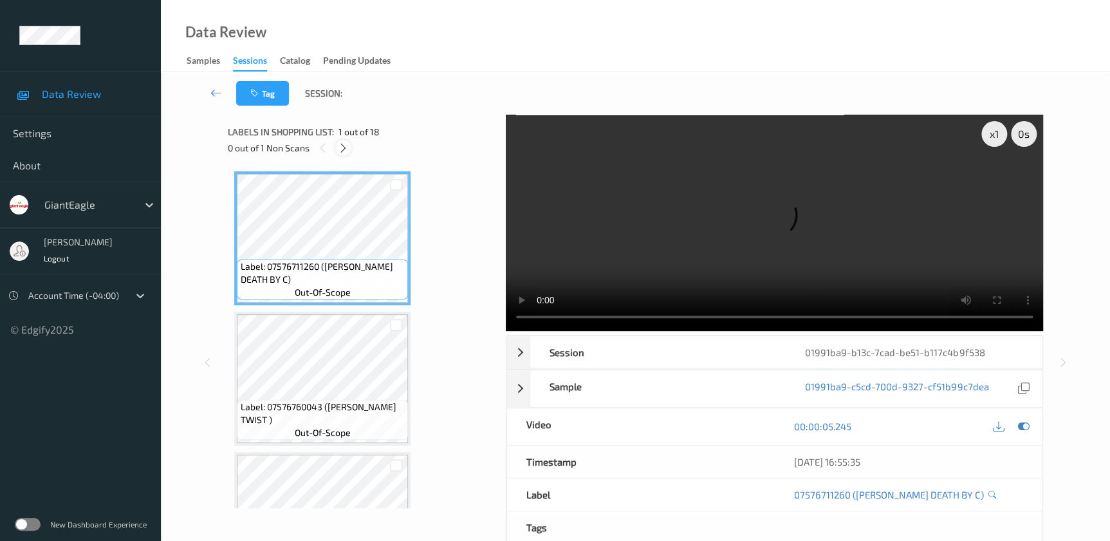
click at [348, 152] on icon at bounding box center [343, 148] width 11 height 12
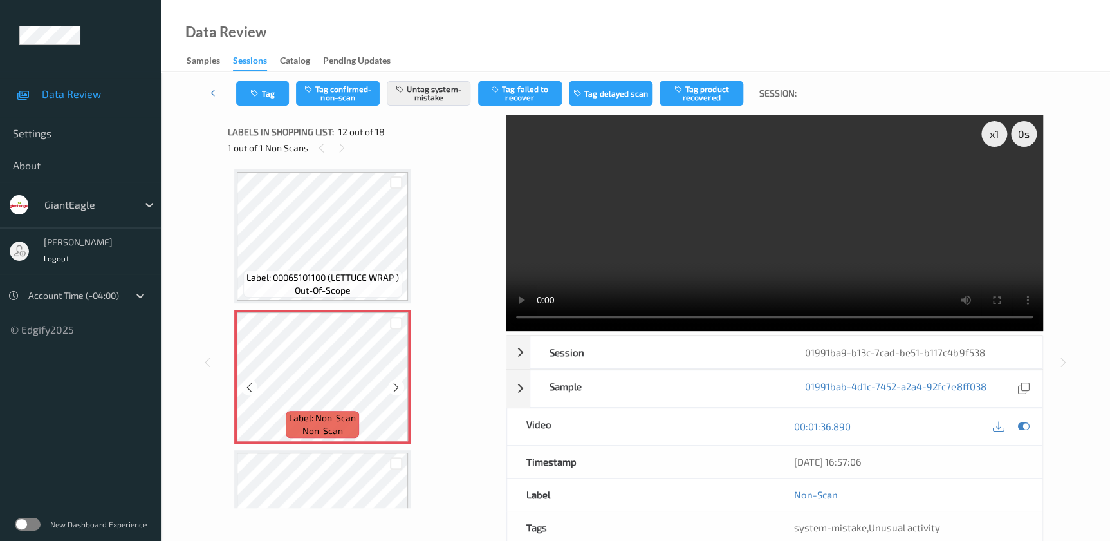
click at [394, 384] on icon at bounding box center [396, 388] width 11 height 12
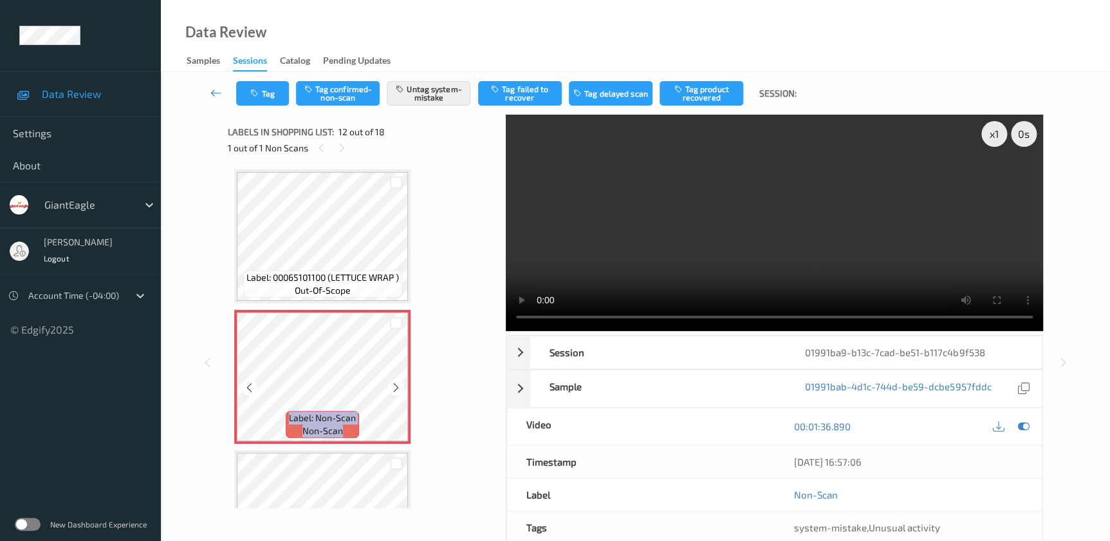
click at [394, 384] on icon at bounding box center [396, 388] width 11 height 12
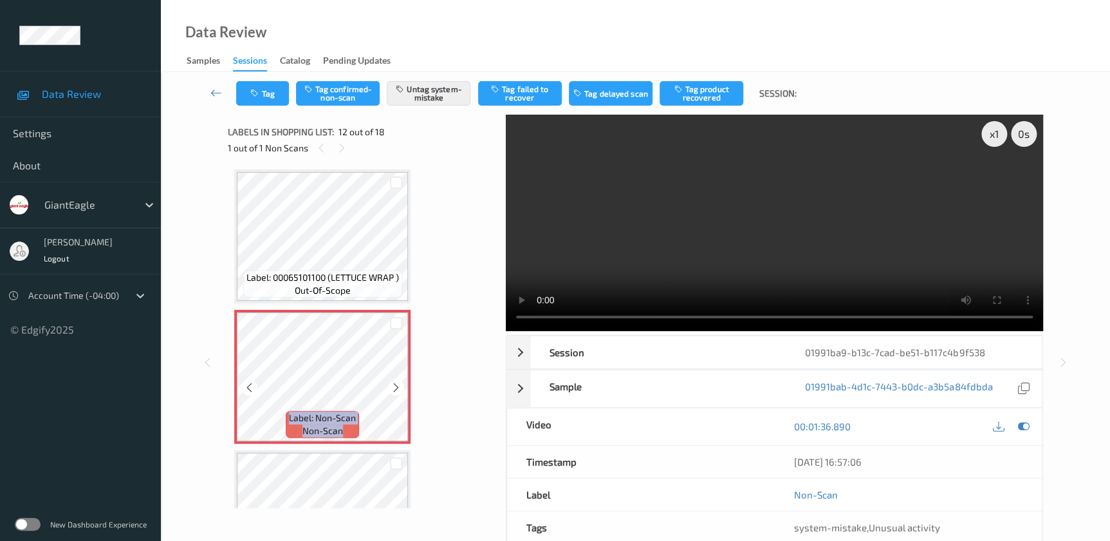
click at [394, 384] on icon at bounding box center [396, 388] width 11 height 12
click at [728, 278] on video at bounding box center [774, 223] width 537 height 216
click at [269, 90] on button "Tag" at bounding box center [262, 93] width 53 height 24
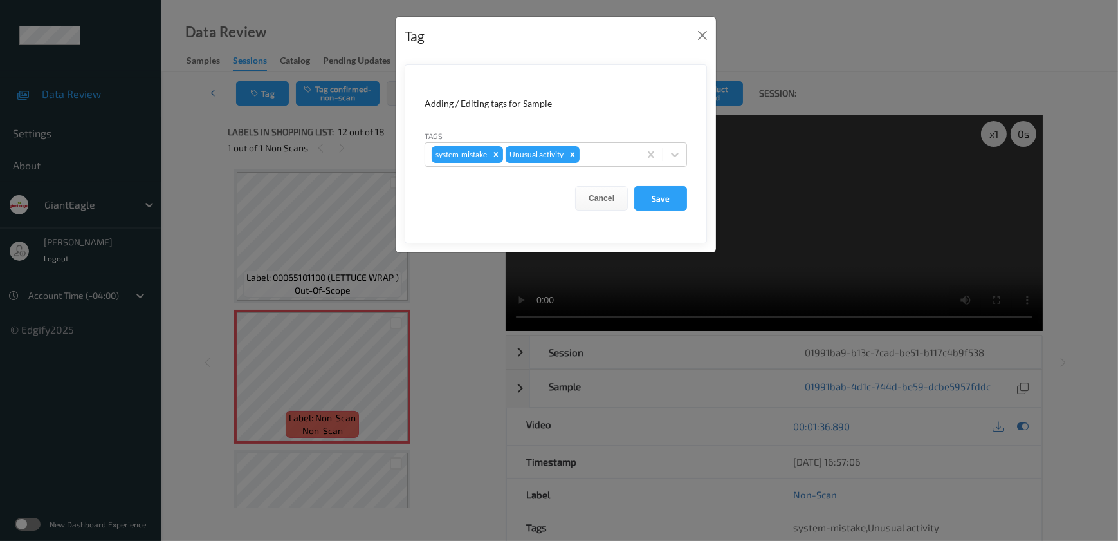
click at [457, 301] on div "Tag Adding / Editing tags for Sample Tags system-mistake Unusual activity Cance…" at bounding box center [559, 270] width 1118 height 541
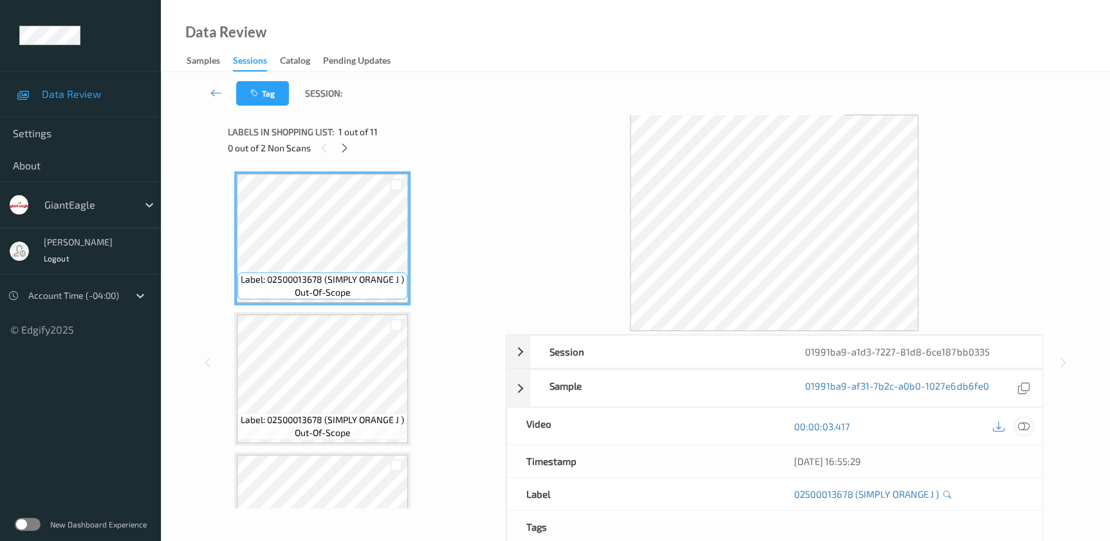
click at [1023, 427] on icon at bounding box center [1023, 426] width 12 height 12
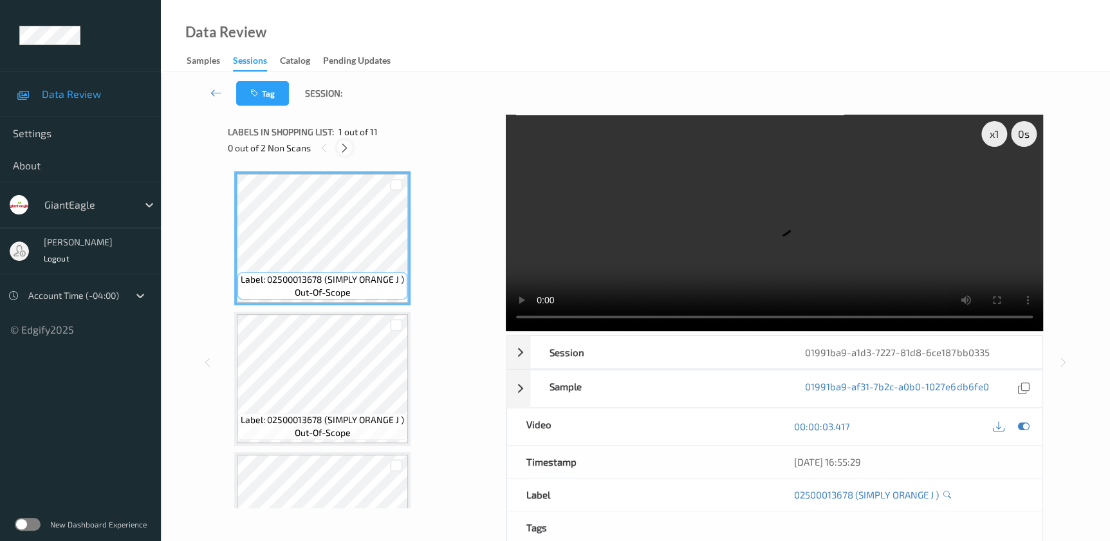
click at [343, 154] on div at bounding box center [345, 148] width 16 height 16
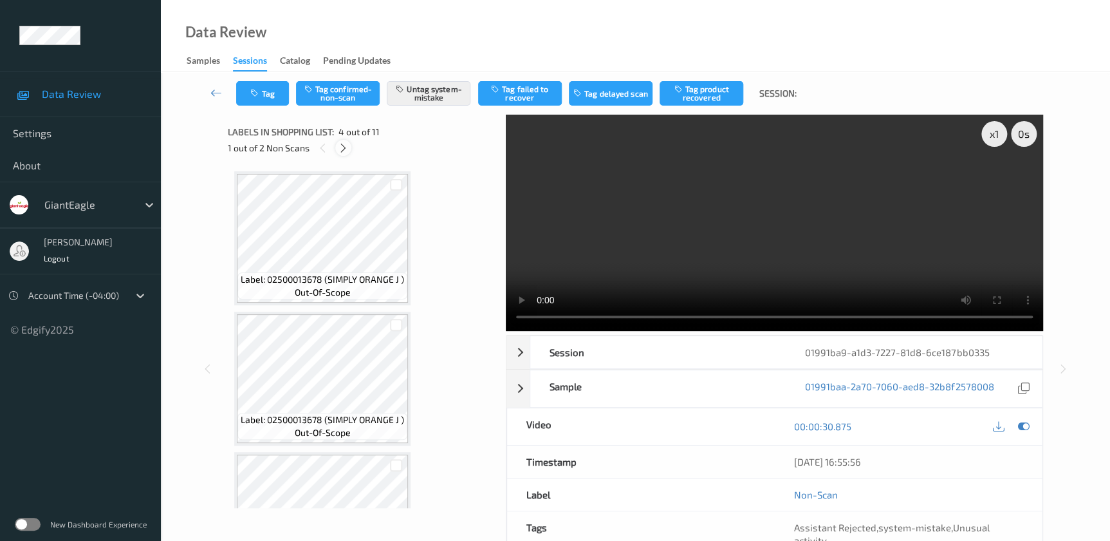
scroll to position [286, 0]
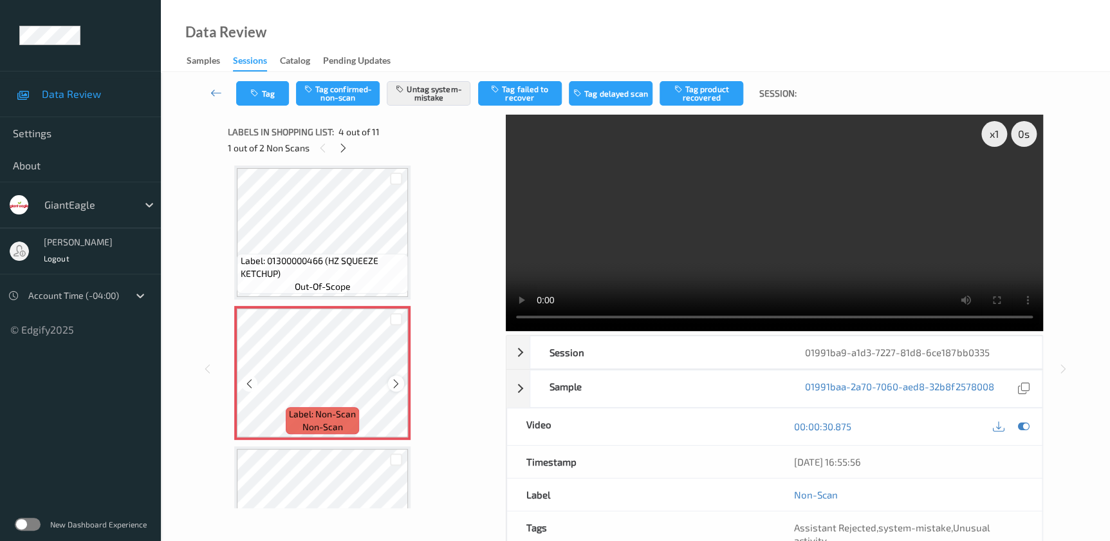
click at [394, 382] on icon at bounding box center [396, 384] width 11 height 12
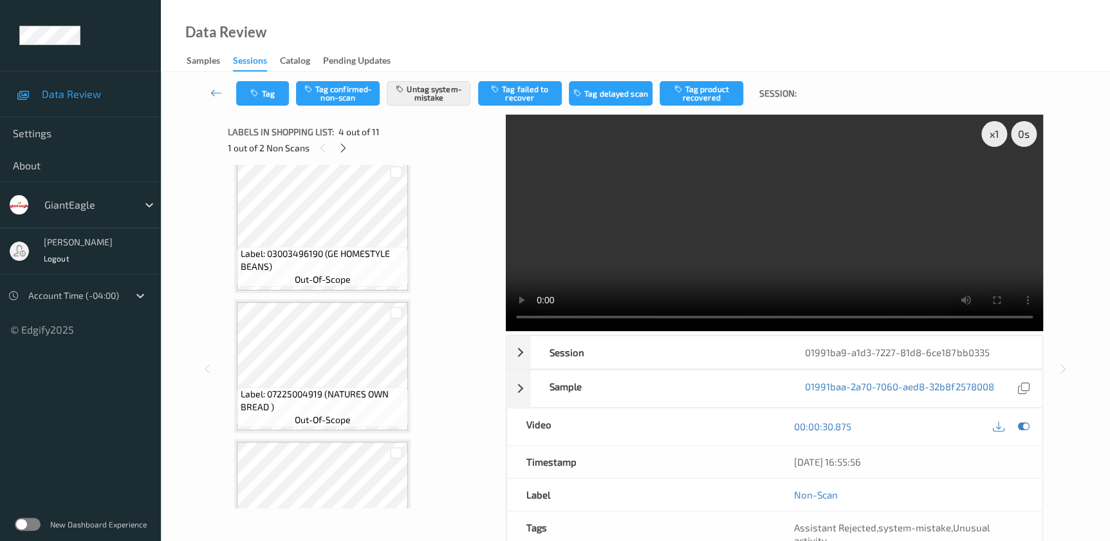
scroll to position [1201, 0]
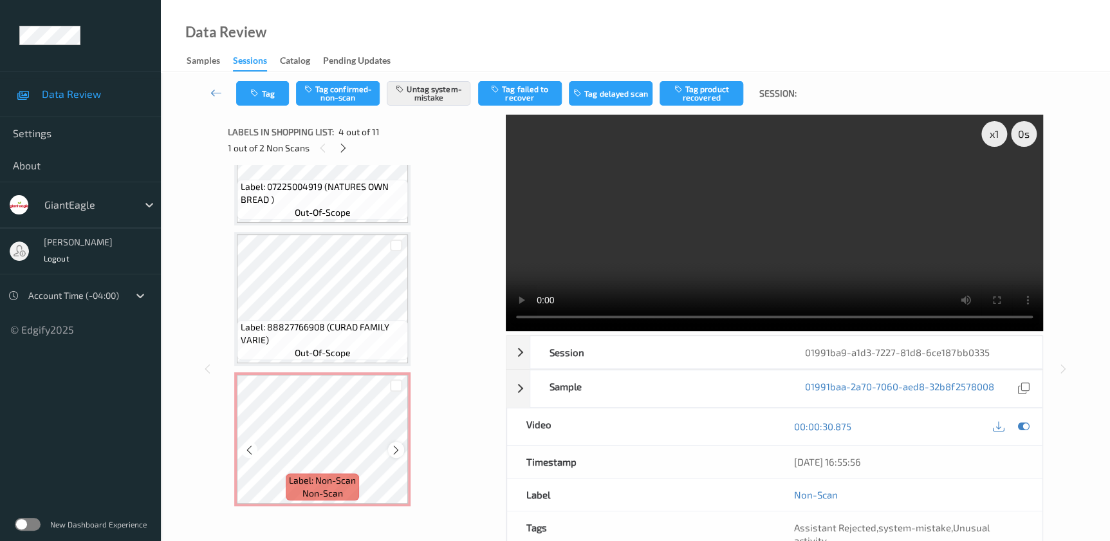
click at [394, 445] on icon at bounding box center [396, 450] width 11 height 12
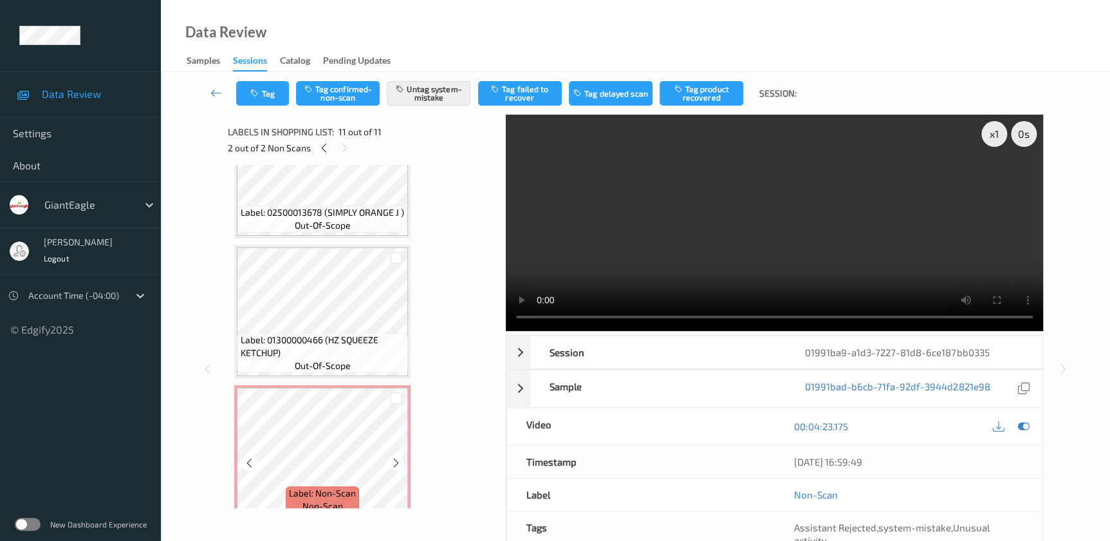
scroll to position [207, 0]
click at [391, 458] on icon at bounding box center [396, 464] width 11 height 12
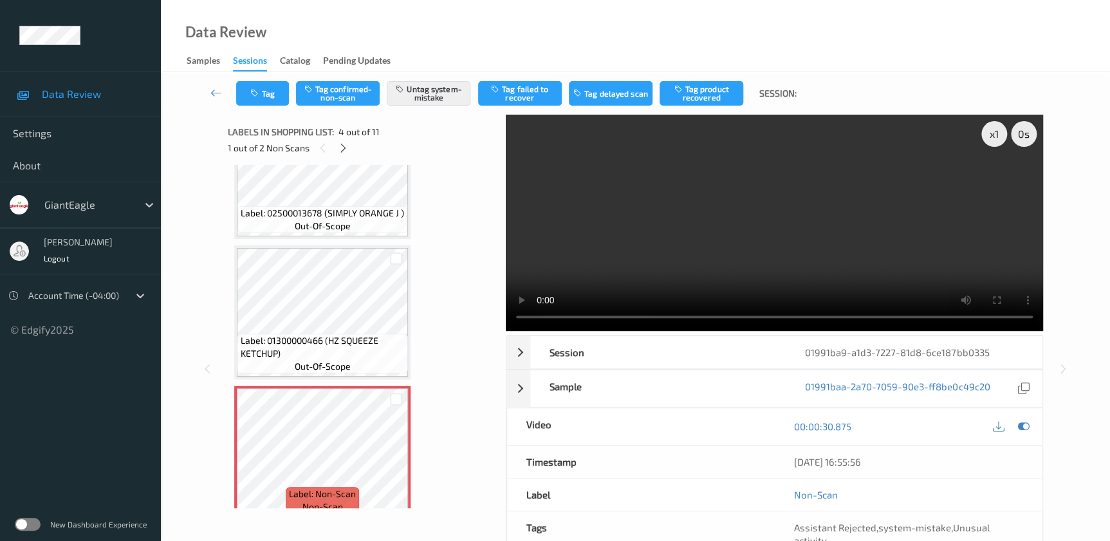
click at [800, 243] on video at bounding box center [774, 223] width 537 height 216
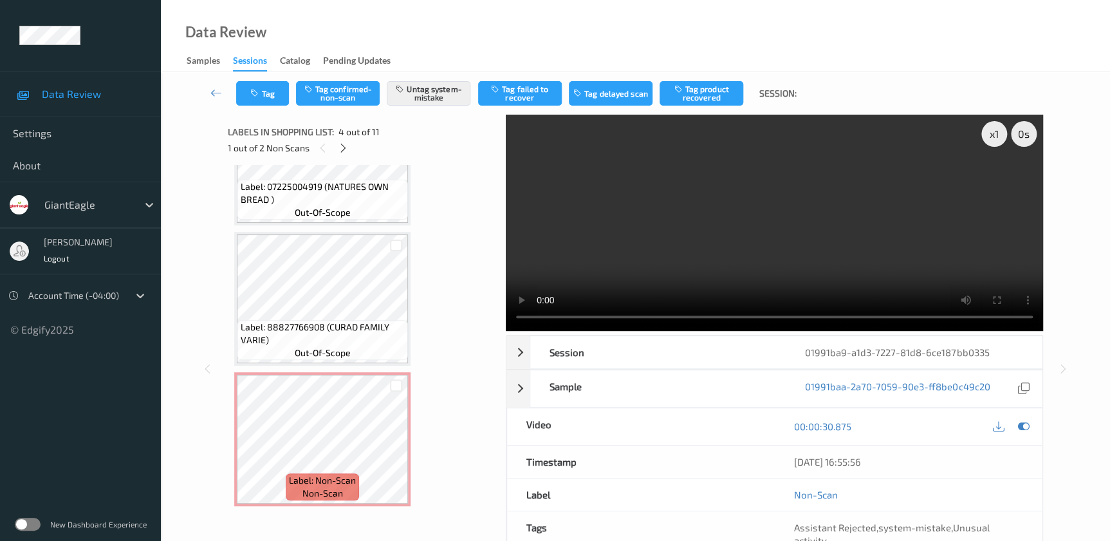
scroll to position [1110, 0]
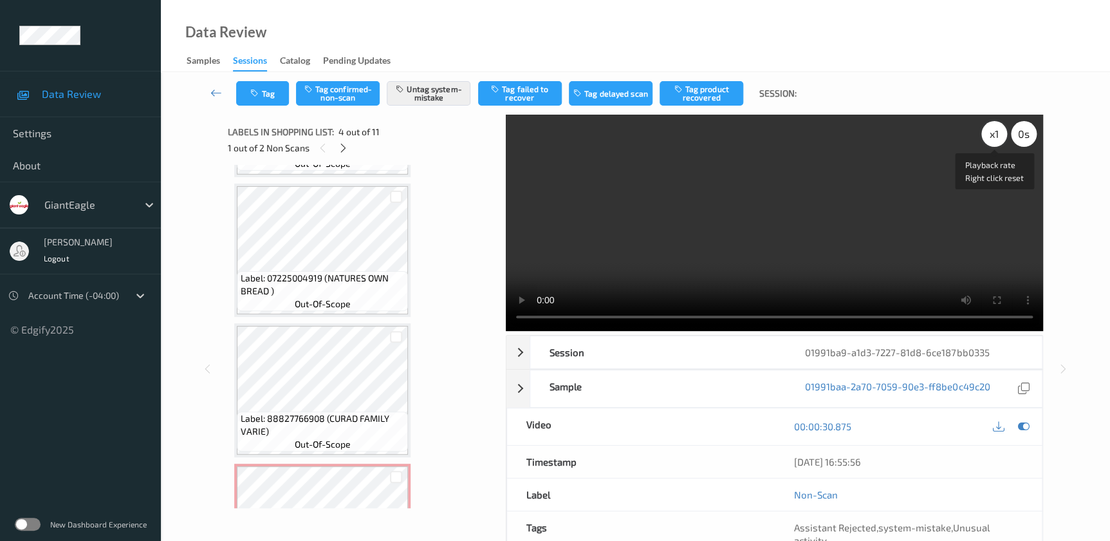
click at [995, 130] on div "x 1" at bounding box center [994, 134] width 26 height 26
click at [995, 130] on div "x 2" at bounding box center [994, 134] width 26 height 26
click at [995, 130] on div "x 4" at bounding box center [994, 134] width 26 height 26
click at [993, 139] on div "x 1" at bounding box center [994, 134] width 26 height 26
click at [993, 139] on div "x 2" at bounding box center [994, 134] width 26 height 26
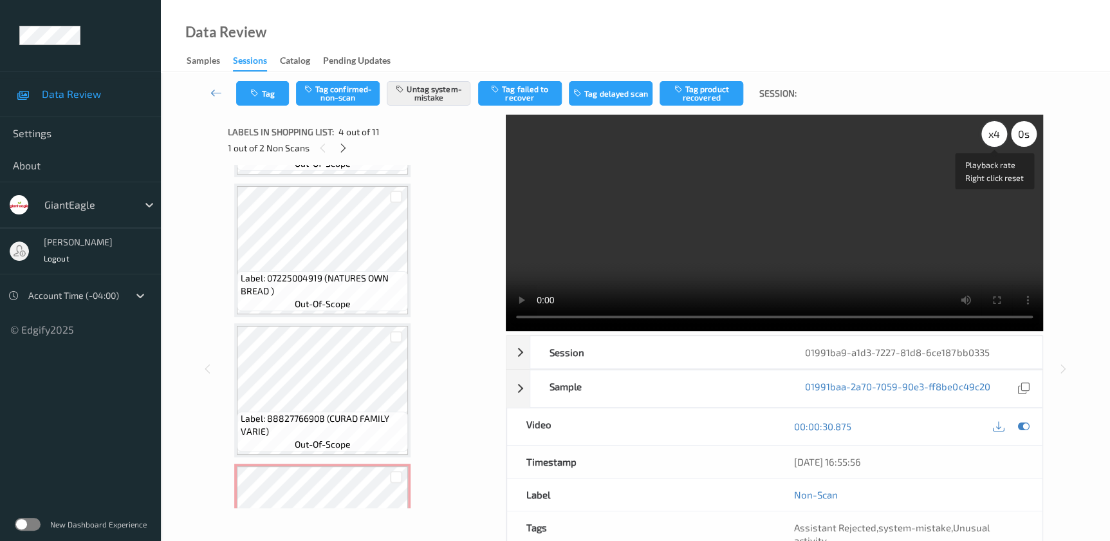
click at [993, 139] on div "x 4" at bounding box center [994, 134] width 26 height 26
click at [267, 103] on button "Tag" at bounding box center [262, 93] width 53 height 24
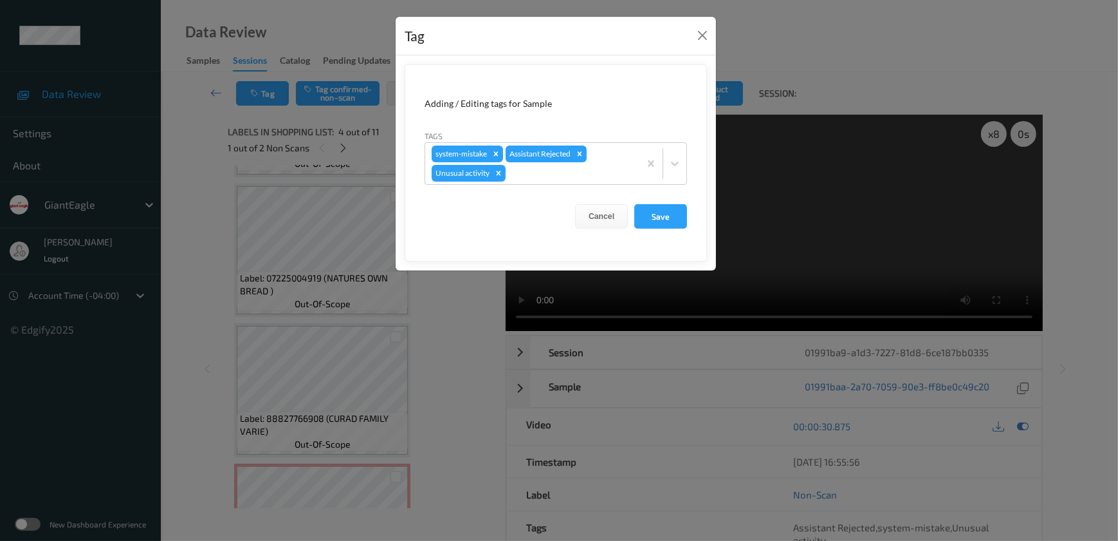
click at [443, 306] on div "Tag Adding / Editing tags for Sample Tags system-mistake Assistant Rejected Unu…" at bounding box center [559, 270] width 1118 height 541
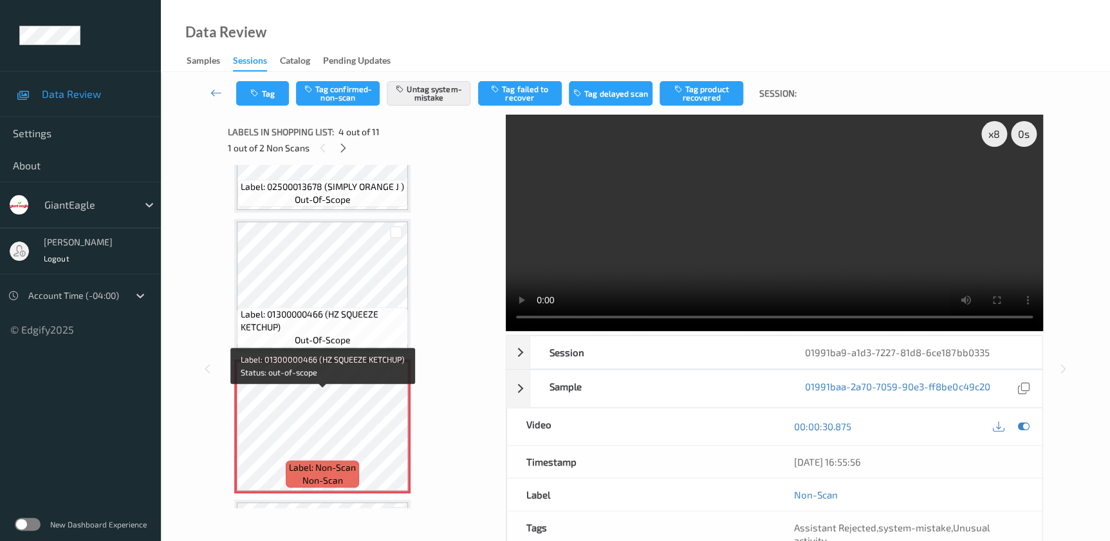
scroll to position [324, 0]
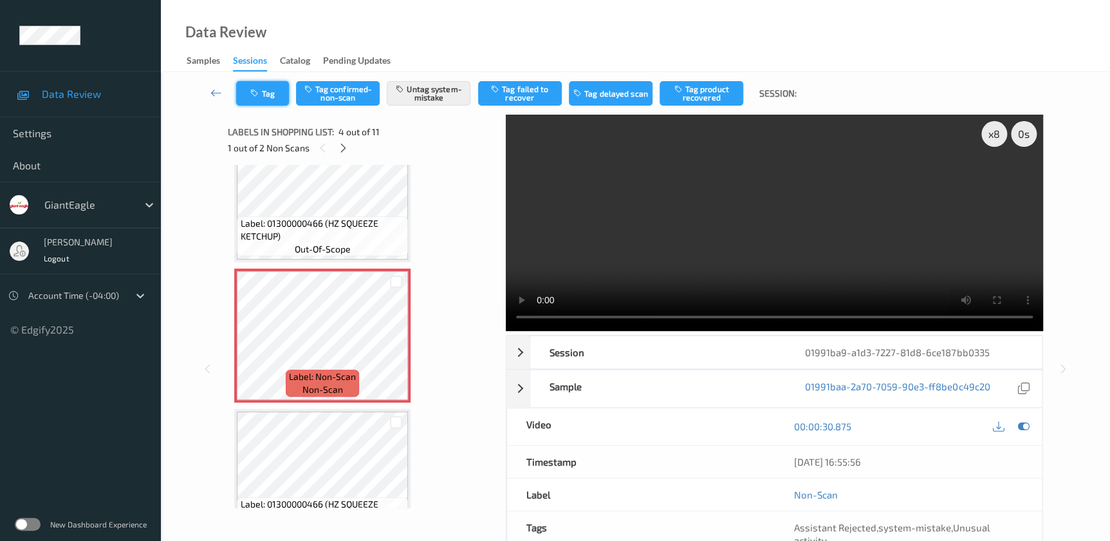
click at [259, 94] on icon "button" at bounding box center [255, 93] width 11 height 9
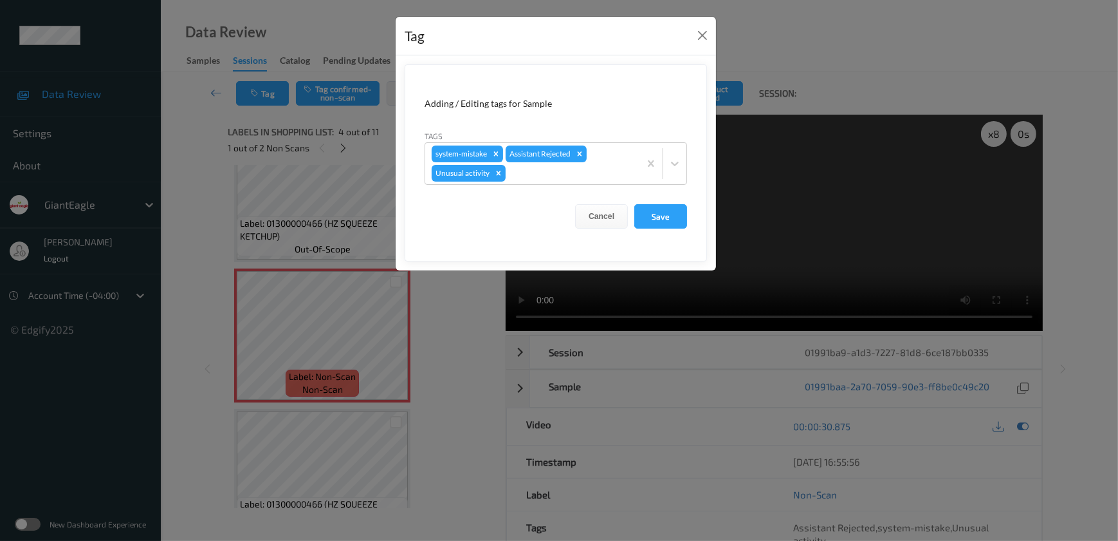
click at [446, 331] on div "Tag Adding / Editing tags for Sample Tags system-mistake Assistant Rejected Unu…" at bounding box center [559, 270] width 1118 height 541
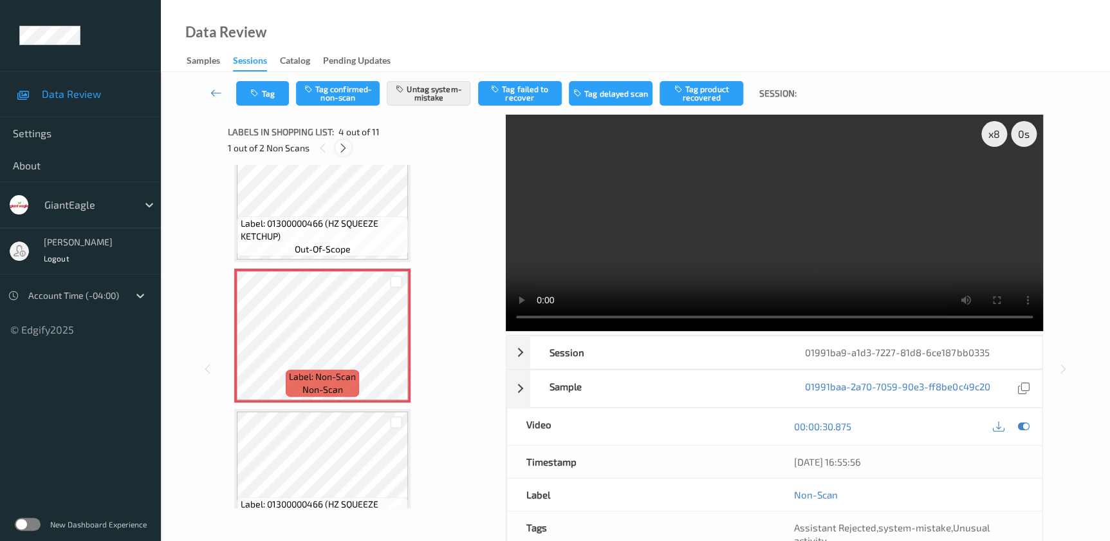
click at [348, 148] on icon at bounding box center [343, 148] width 11 height 12
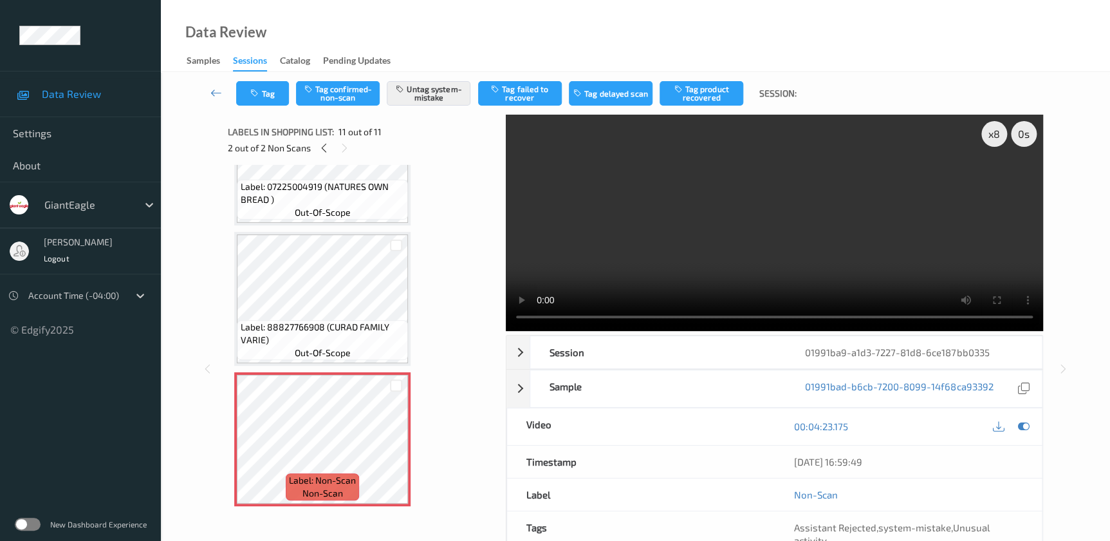
click at [274, 78] on div "Tag Tag confirmed-non-scan Untag system-mistake Tag failed to recover Tag delay…" at bounding box center [635, 93] width 896 height 42
click at [273, 89] on button "Tag" at bounding box center [262, 93] width 53 height 24
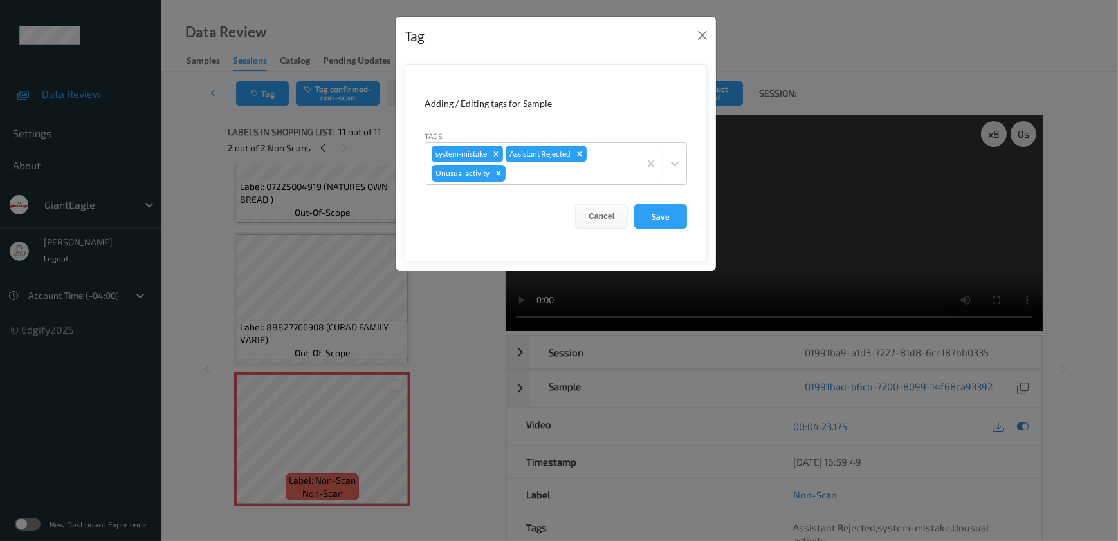
click at [441, 339] on div "Tag Adding / Editing tags for Sample Tags system-mistake Assistant Rejected Unu…" at bounding box center [559, 270] width 1118 height 541
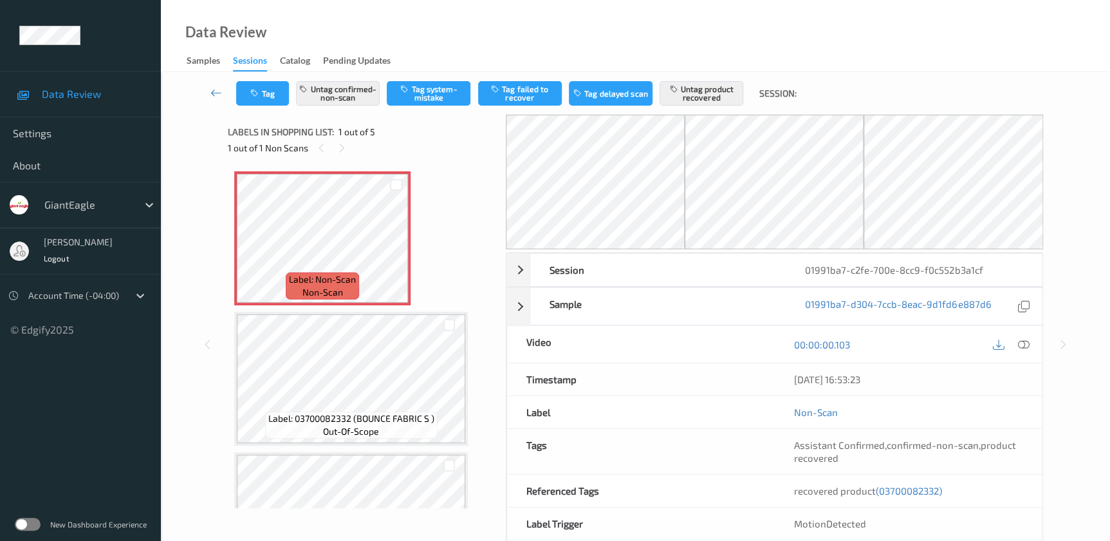
drag, startPoint x: 1021, startPoint y: 344, endPoint x: 966, endPoint y: 289, distance: 77.4
click at [1021, 344] on icon at bounding box center [1023, 344] width 12 height 12
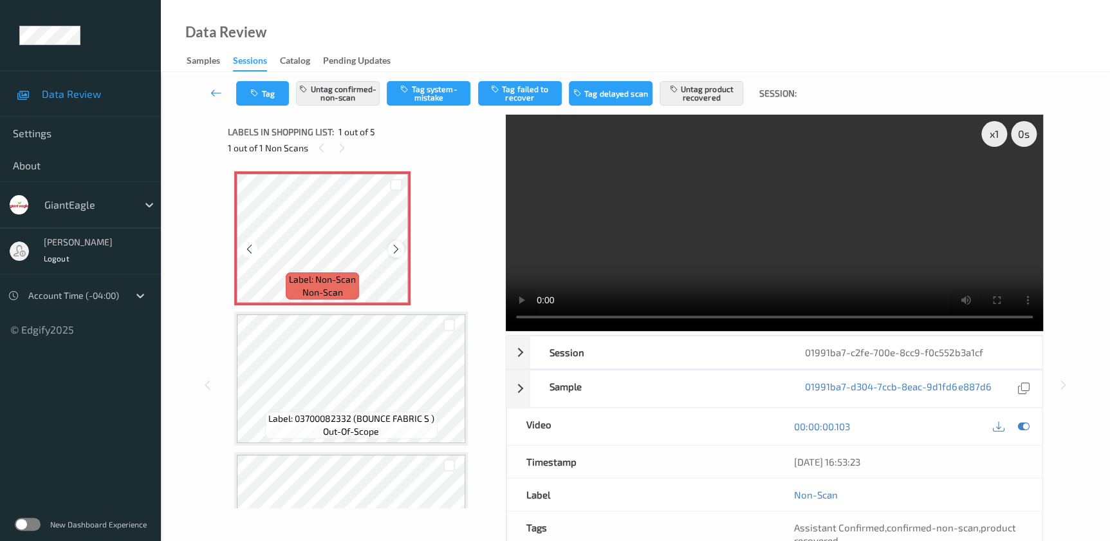
click at [396, 251] on icon at bounding box center [396, 249] width 11 height 12
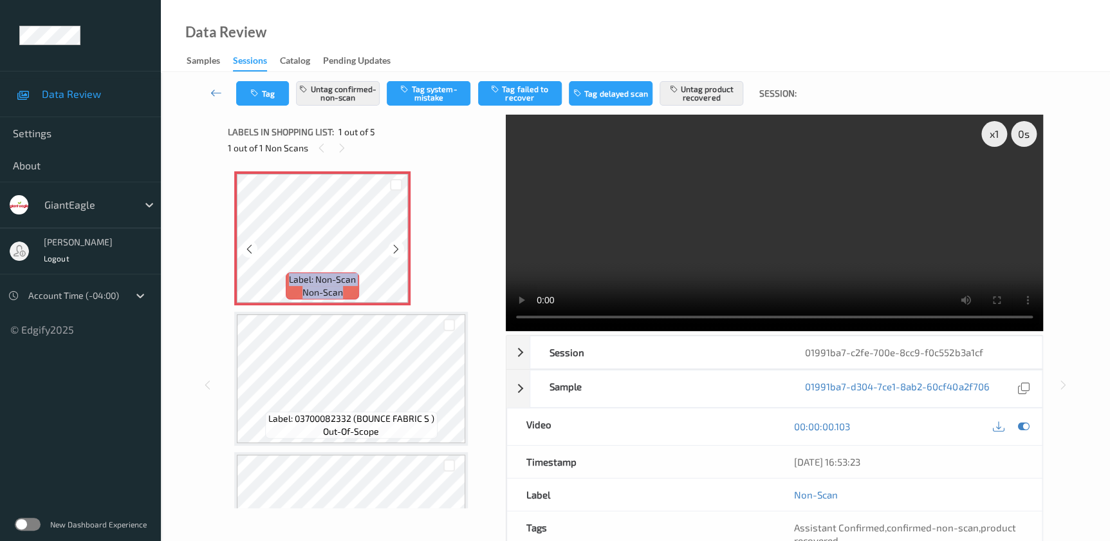
click at [396, 251] on icon at bounding box center [396, 249] width 11 height 12
click at [787, 259] on video at bounding box center [774, 223] width 537 height 216
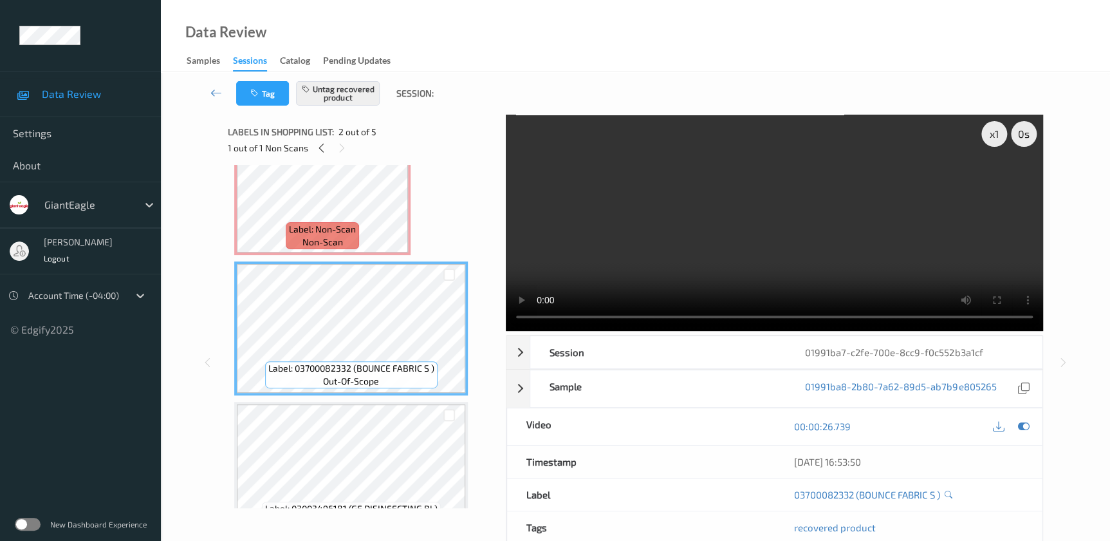
scroll to position [116, 0]
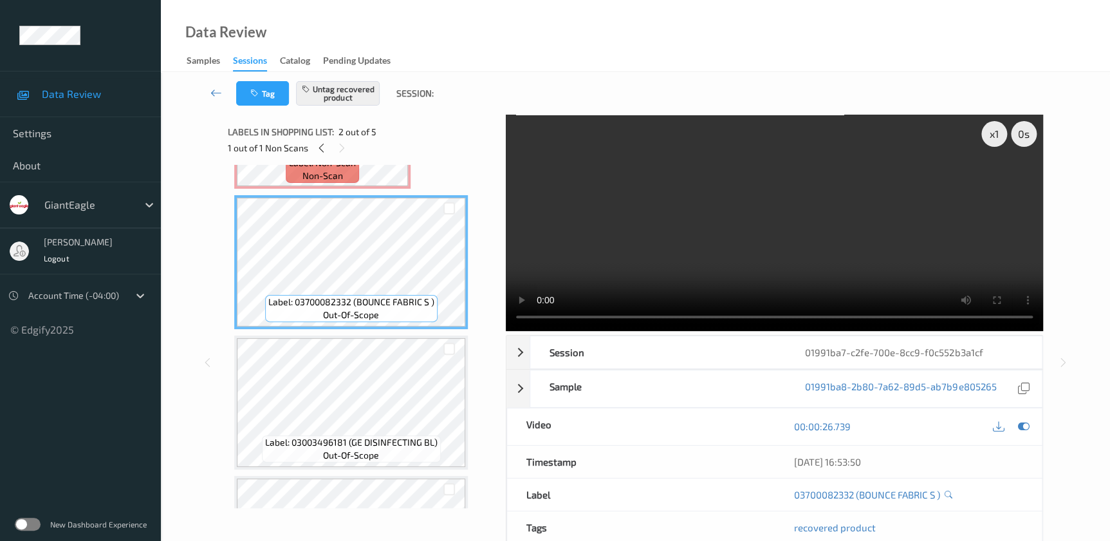
click at [656, 251] on video at bounding box center [774, 223] width 537 height 216
click at [994, 136] on div "x 1" at bounding box center [994, 134] width 26 height 26
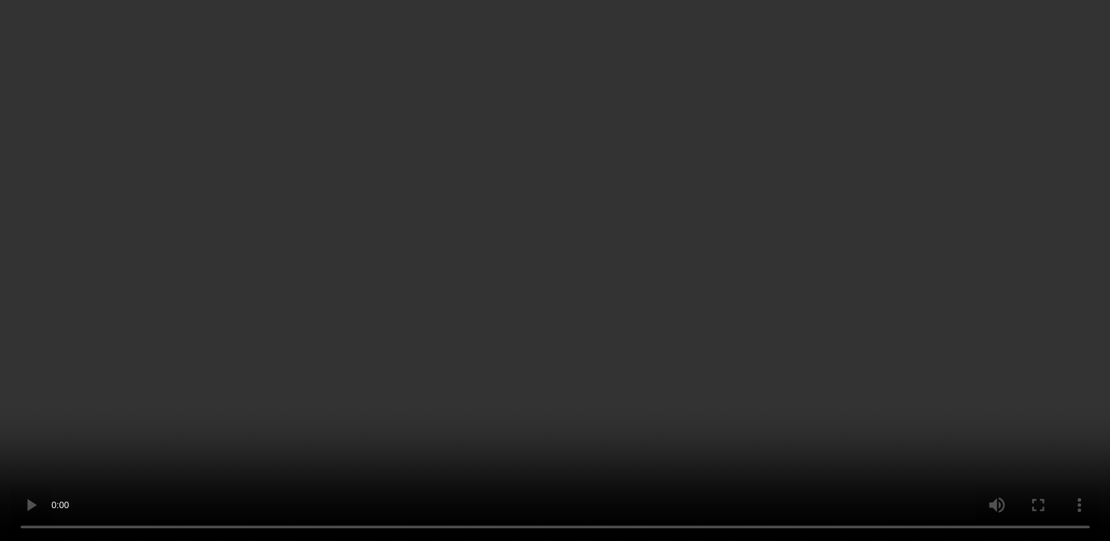
scroll to position [0, 0]
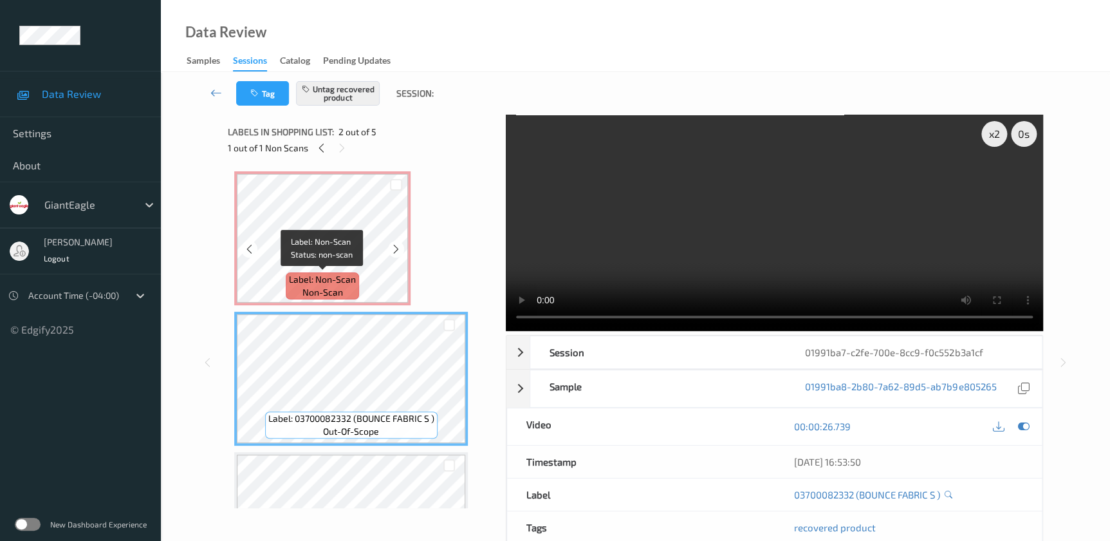
click at [351, 272] on div "Label: Non-Scan non-scan" at bounding box center [322, 285] width 73 height 27
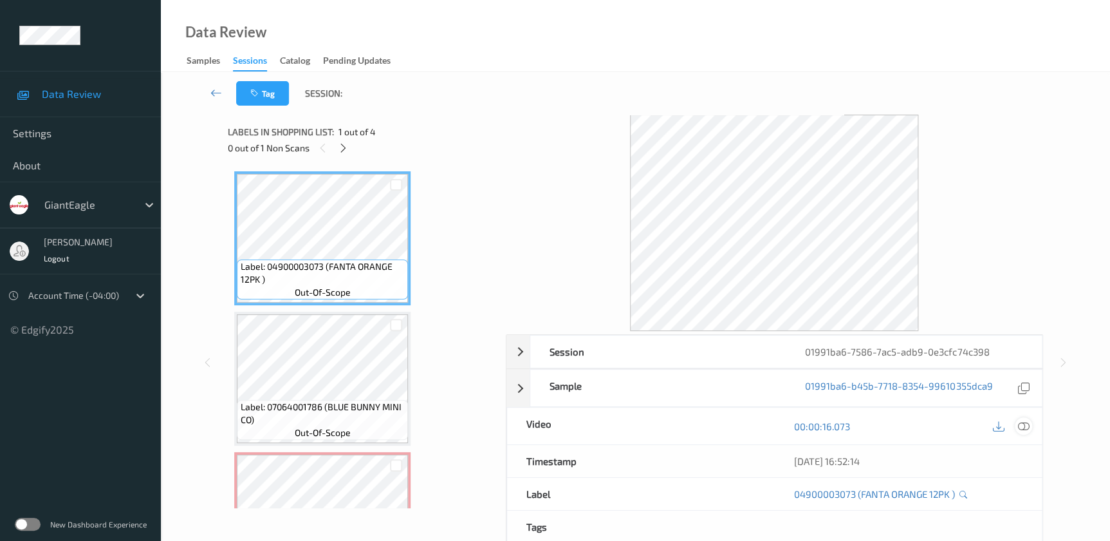
click at [1021, 426] on icon at bounding box center [1023, 426] width 12 height 12
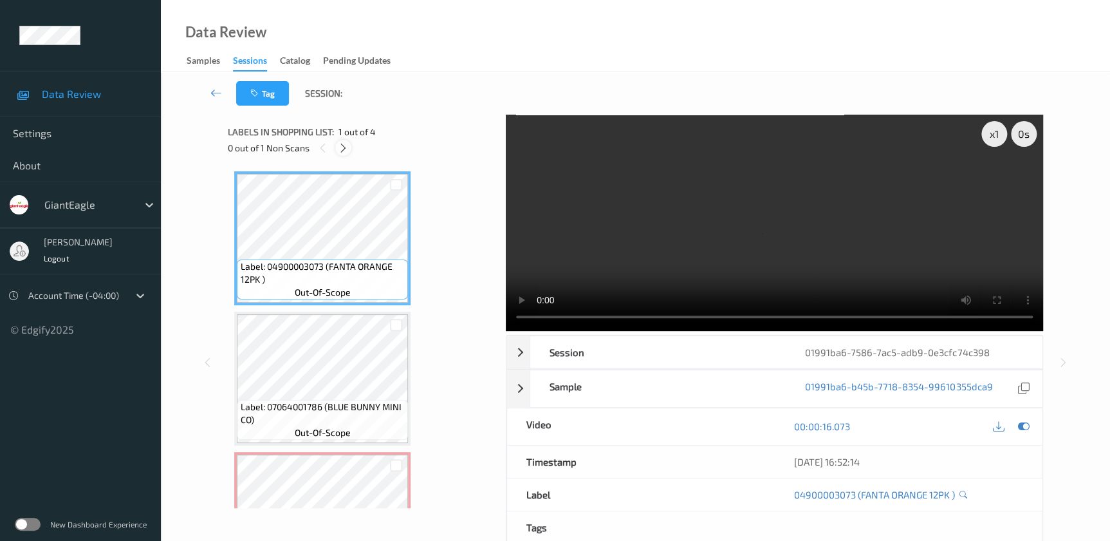
click at [342, 149] on icon at bounding box center [343, 148] width 11 height 12
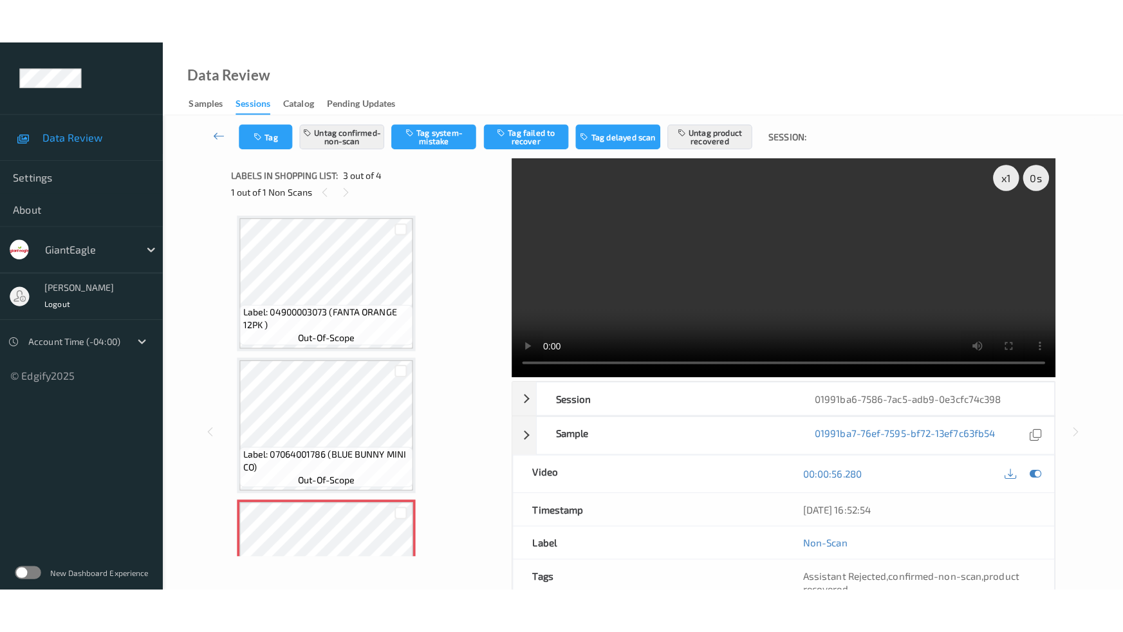
scroll to position [146, 0]
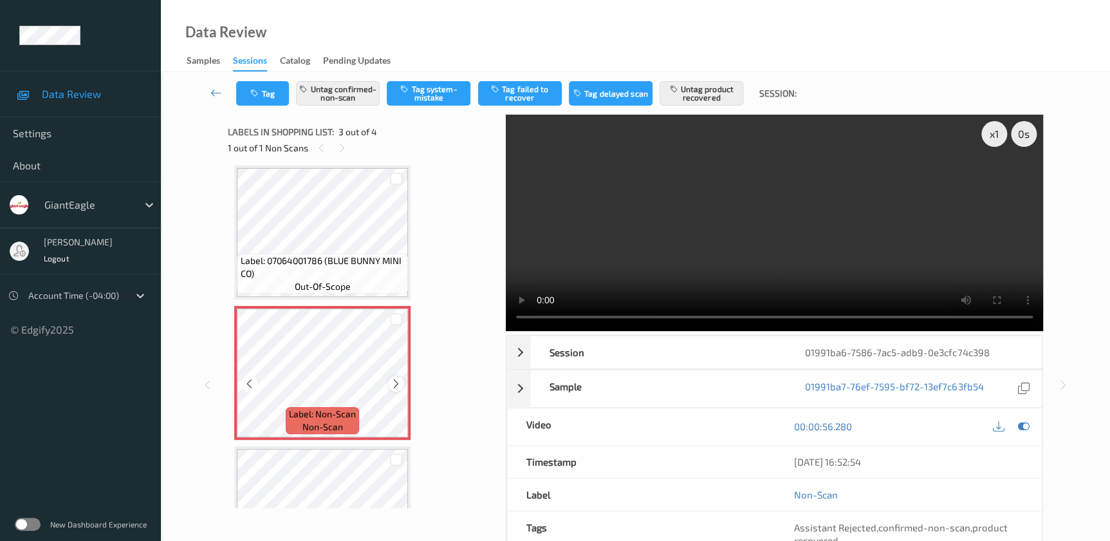
click at [396, 386] on icon at bounding box center [396, 384] width 11 height 12
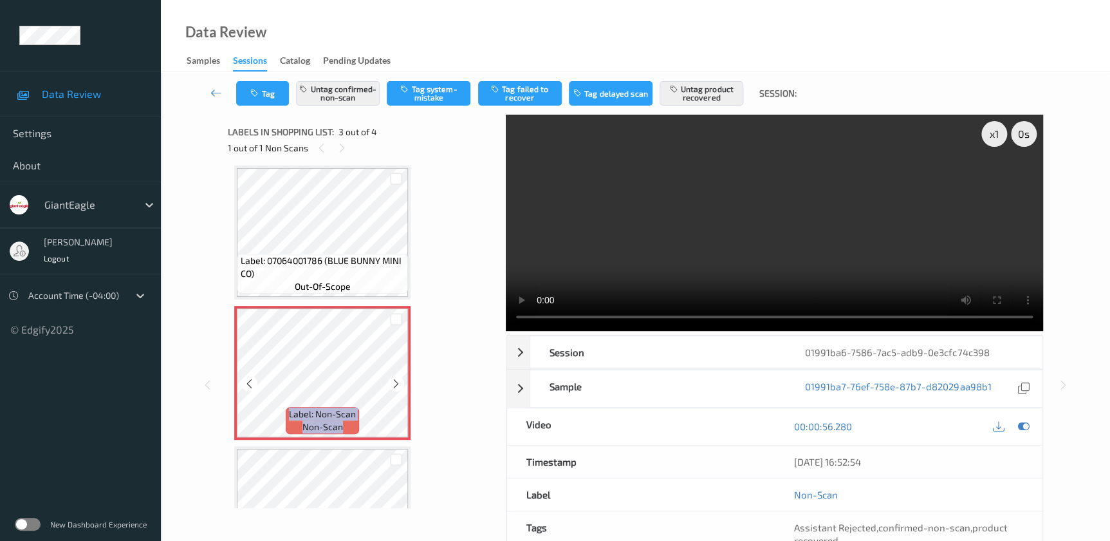
click at [396, 386] on icon at bounding box center [396, 384] width 11 height 12
click at [760, 246] on video at bounding box center [774, 223] width 537 height 216
click at [991, 138] on div "x 1" at bounding box center [994, 134] width 26 height 26
click at [991, 138] on div "x 2" at bounding box center [994, 134] width 26 height 26
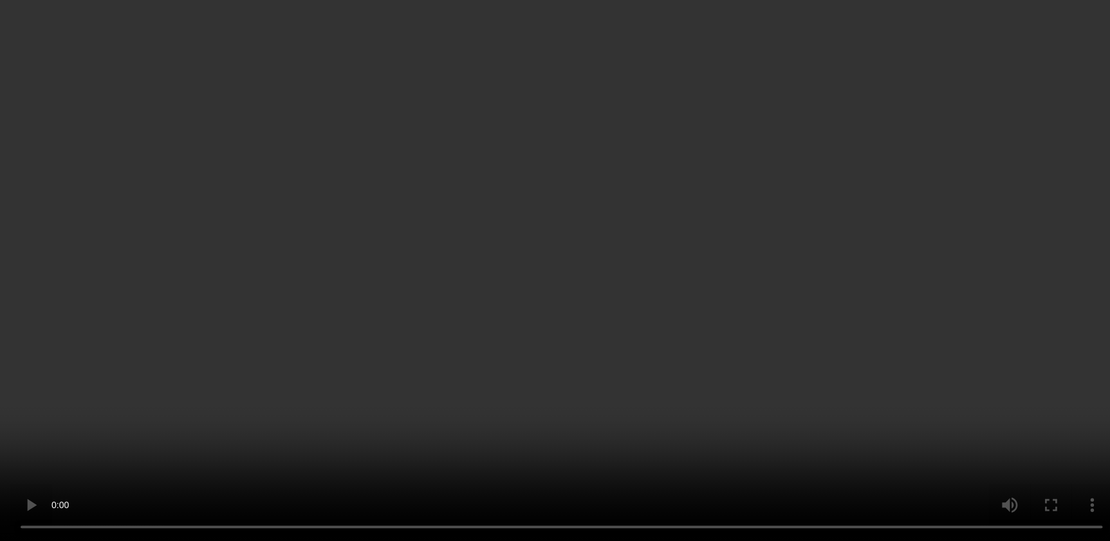
scroll to position [223, 0]
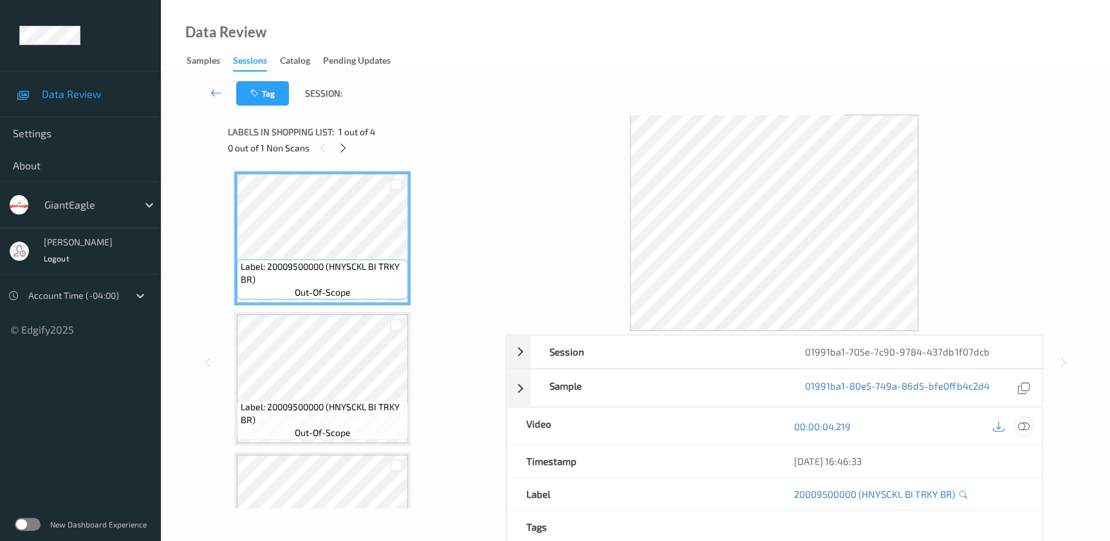
drag, startPoint x: 1027, startPoint y: 425, endPoint x: 579, endPoint y: 26, distance: 599.9
click at [1026, 423] on icon at bounding box center [1023, 426] width 12 height 12
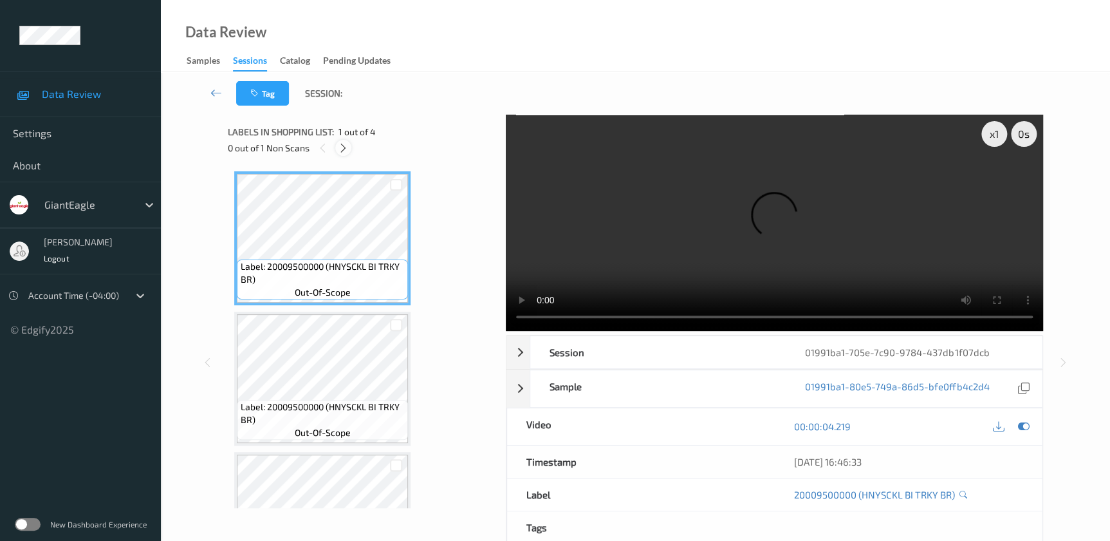
click at [346, 152] on icon at bounding box center [343, 148] width 11 height 12
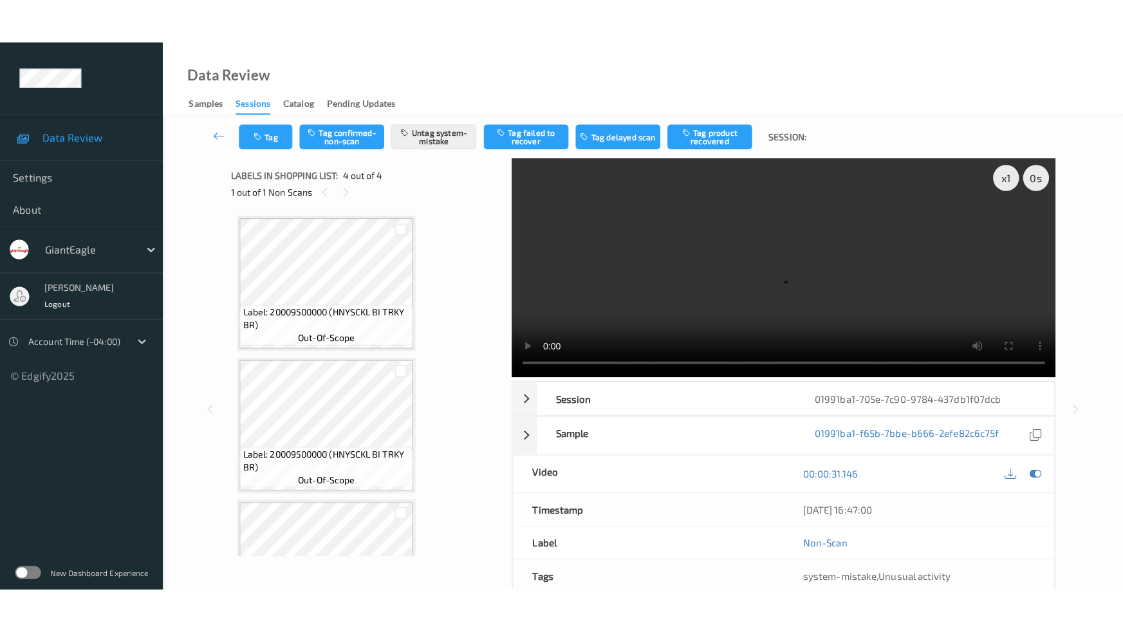
scroll to position [223, 0]
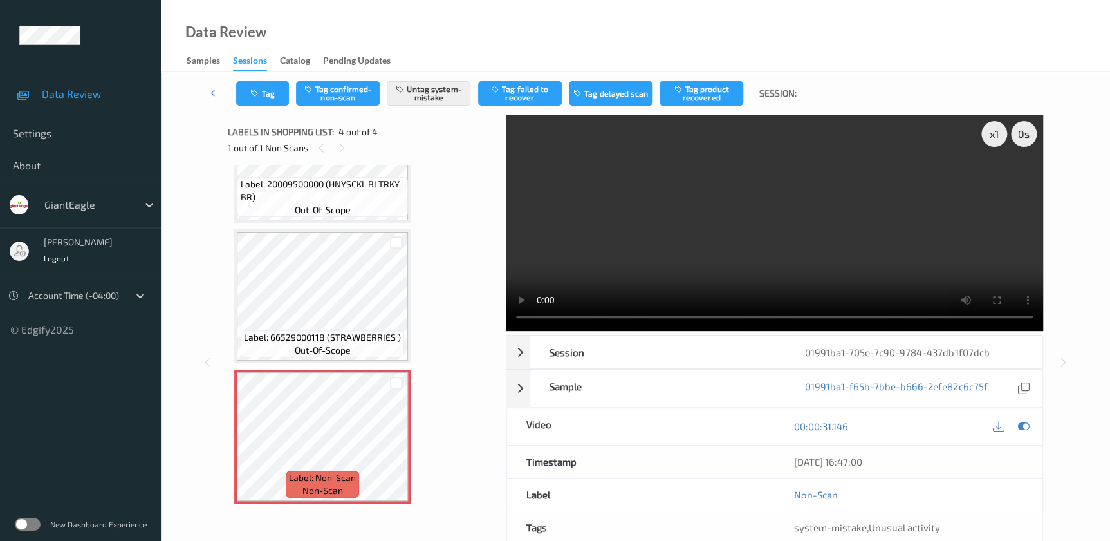
click at [824, 243] on video at bounding box center [774, 223] width 537 height 216
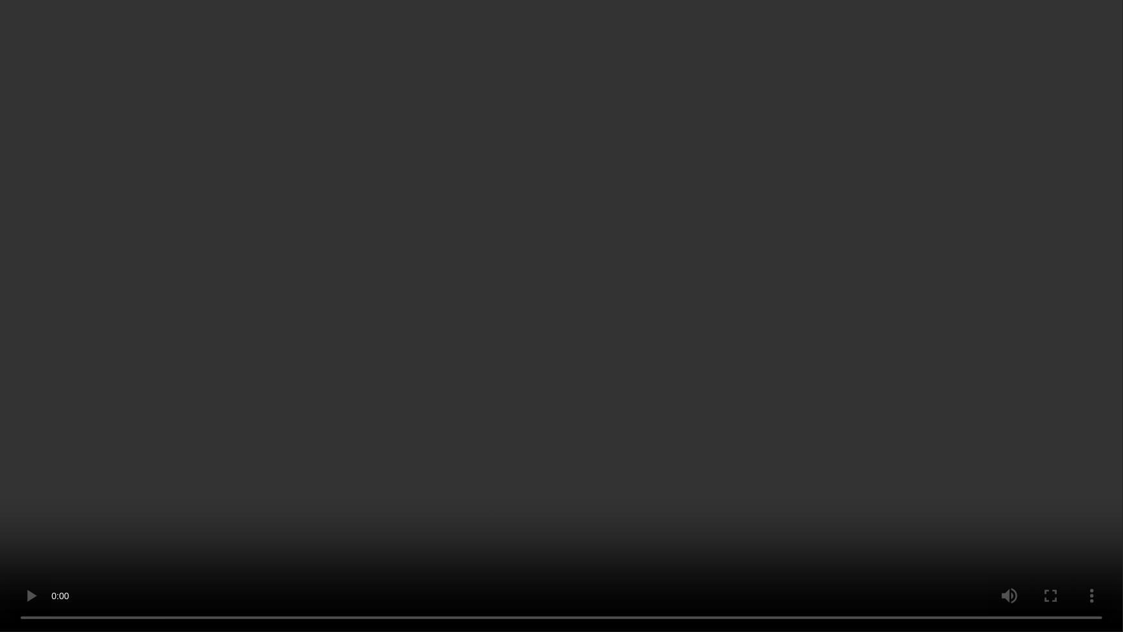
click at [972, 540] on video at bounding box center [561, 316] width 1123 height 632
click at [928, 540] on video at bounding box center [561, 316] width 1123 height 632
click at [806, 315] on video at bounding box center [561, 316] width 1123 height 632
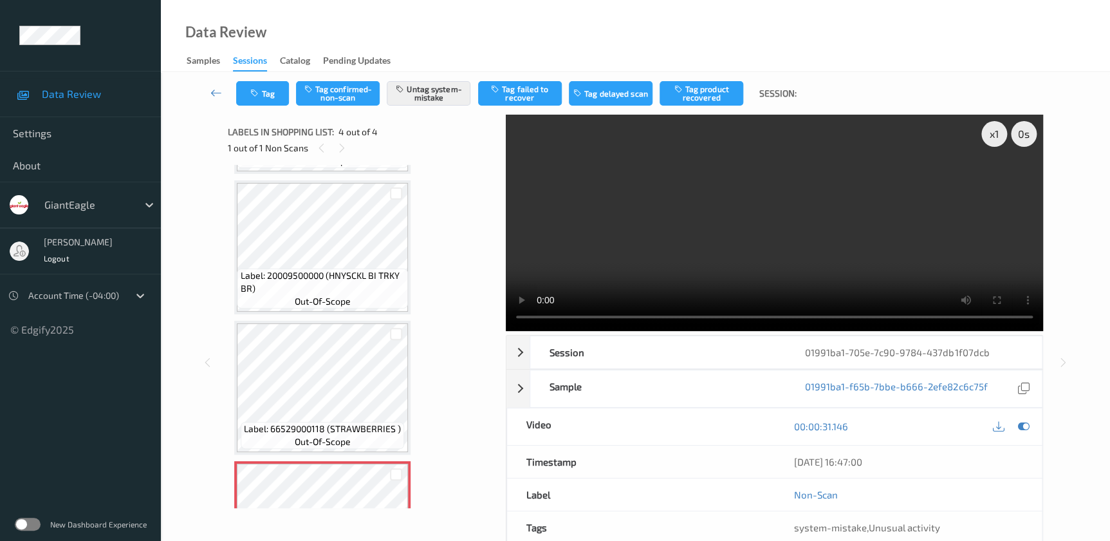
click at [808, 264] on video at bounding box center [774, 223] width 537 height 216
click at [997, 136] on div "x 1" at bounding box center [994, 134] width 26 height 26
click at [993, 139] on div "x 2" at bounding box center [994, 134] width 26 height 26
click at [254, 102] on button "Tag" at bounding box center [262, 93] width 53 height 24
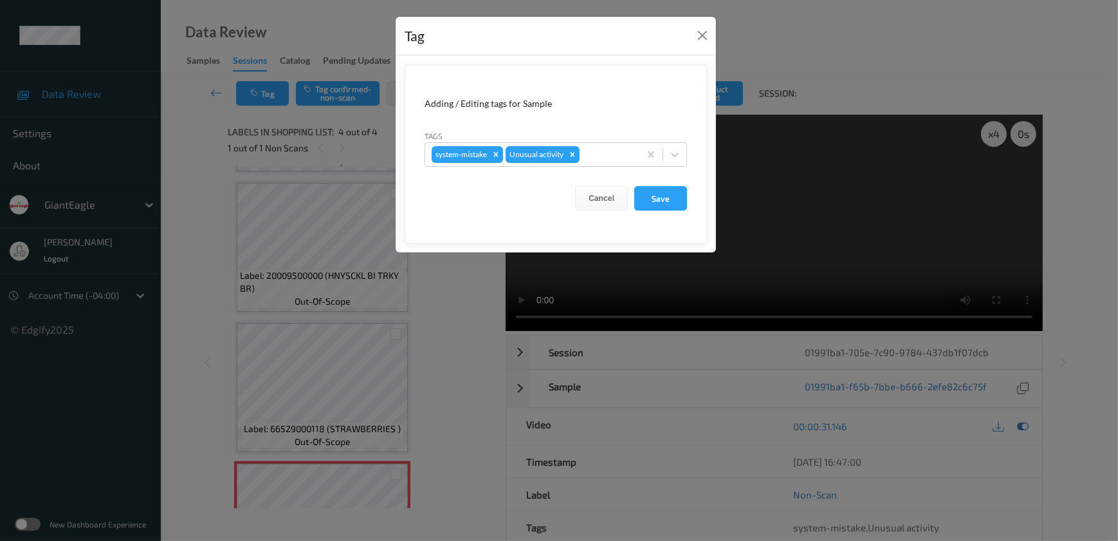
click at [443, 292] on div "Tag Adding / Editing tags for Sample Tags system-mistake Unusual activity Cance…" at bounding box center [559, 270] width 1118 height 541
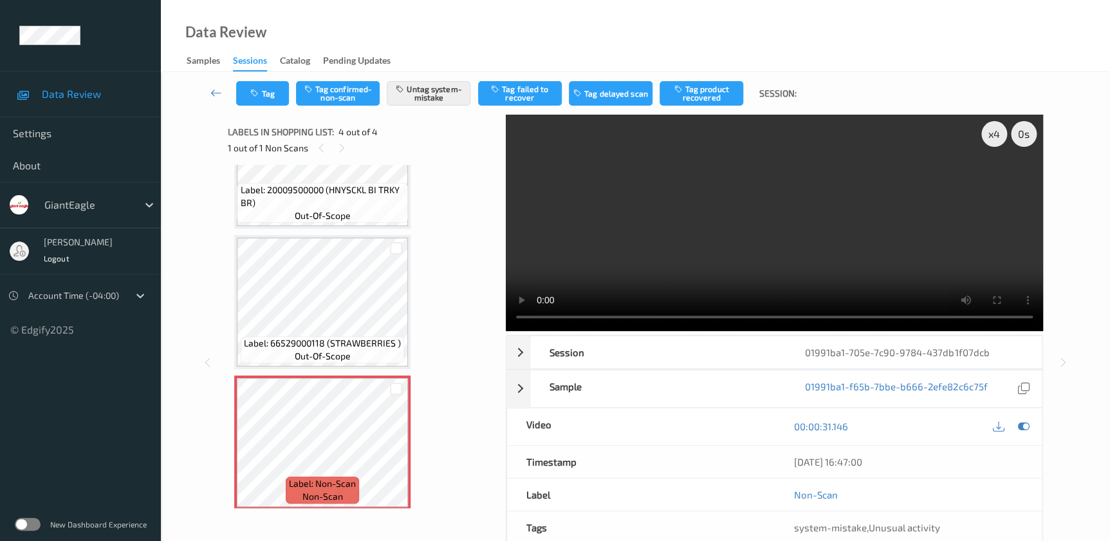
scroll to position [223, 0]
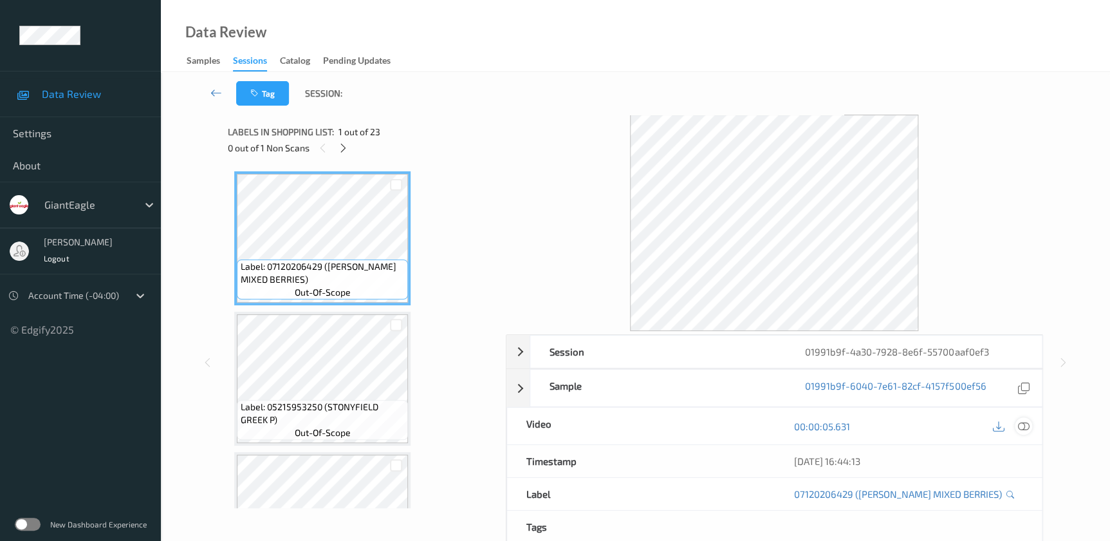
click at [1021, 425] on icon at bounding box center [1023, 426] width 12 height 12
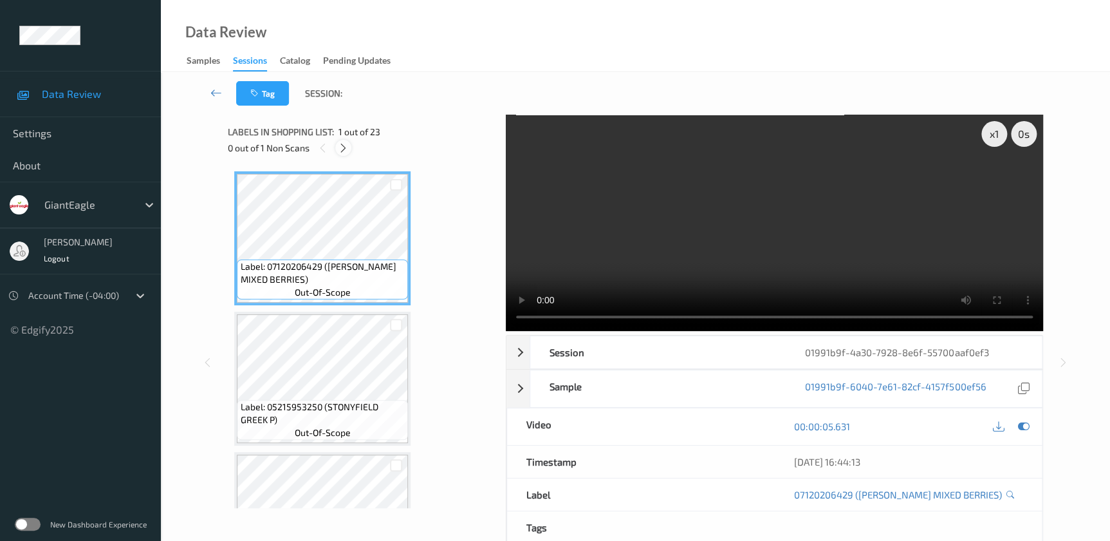
click at [338, 146] on icon at bounding box center [343, 148] width 11 height 12
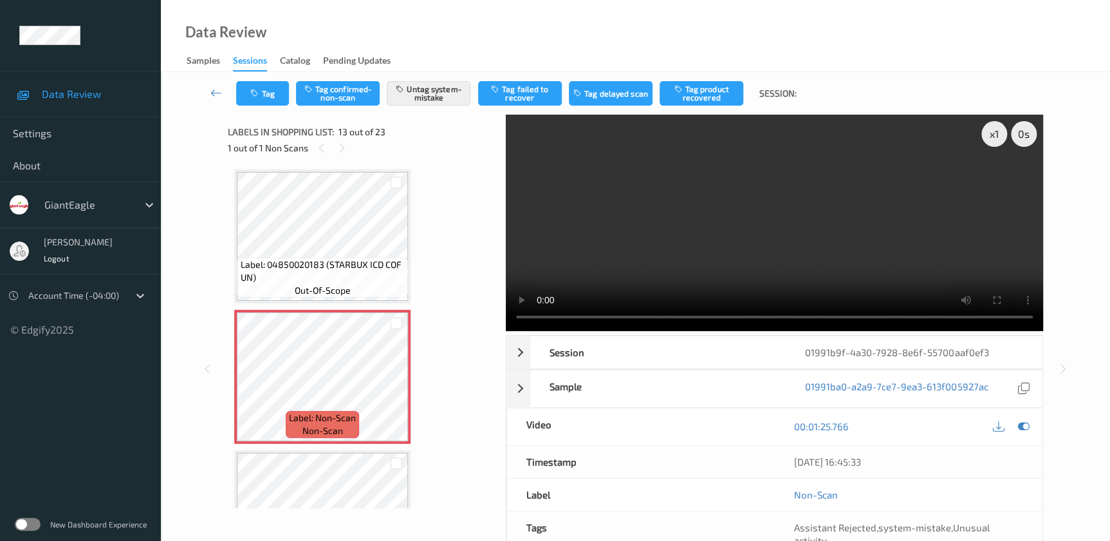
click at [757, 264] on video at bounding box center [774, 223] width 537 height 216
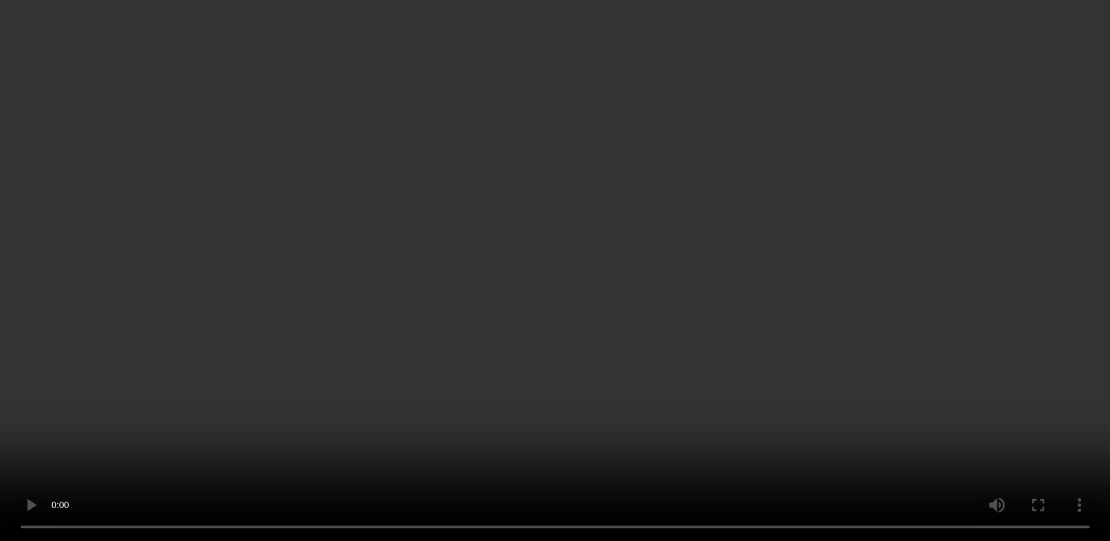
scroll to position [1486, 0]
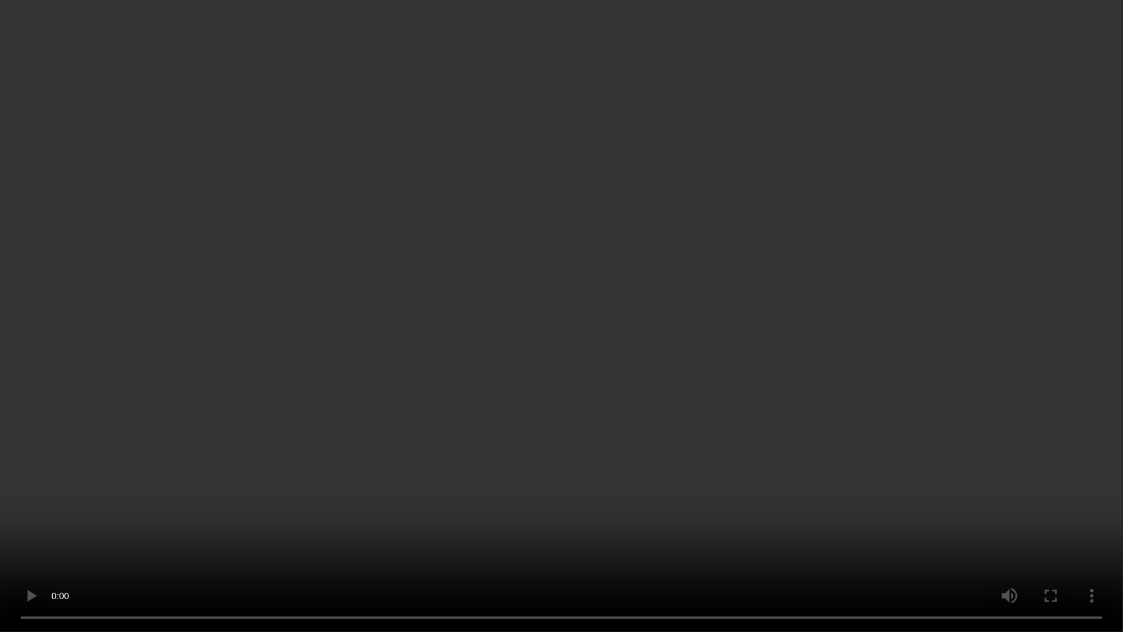
click at [810, 410] on video at bounding box center [561, 316] width 1123 height 632
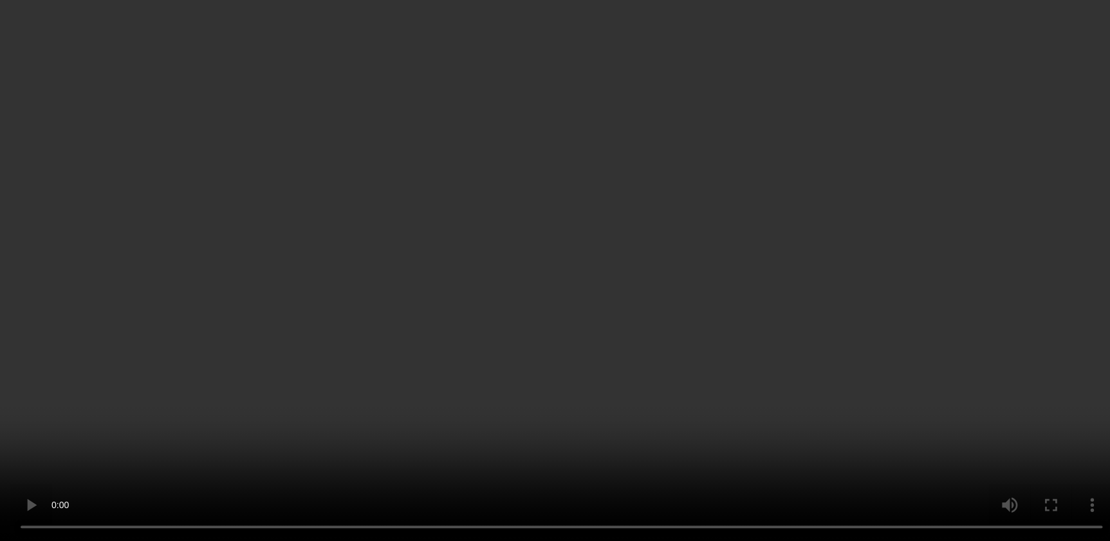
scroll to position [1579, 0]
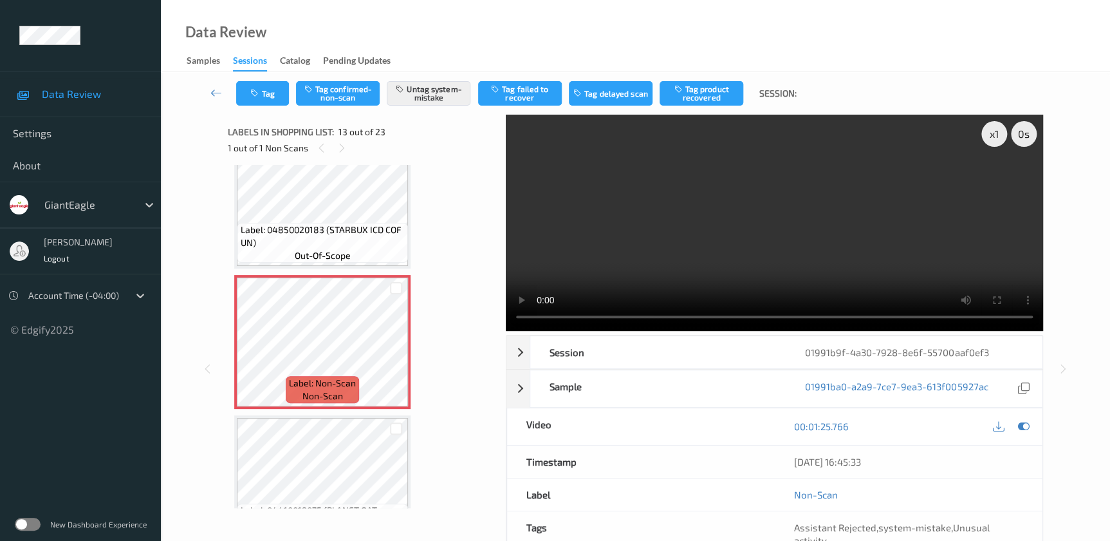
click at [734, 255] on video at bounding box center [774, 223] width 537 height 216
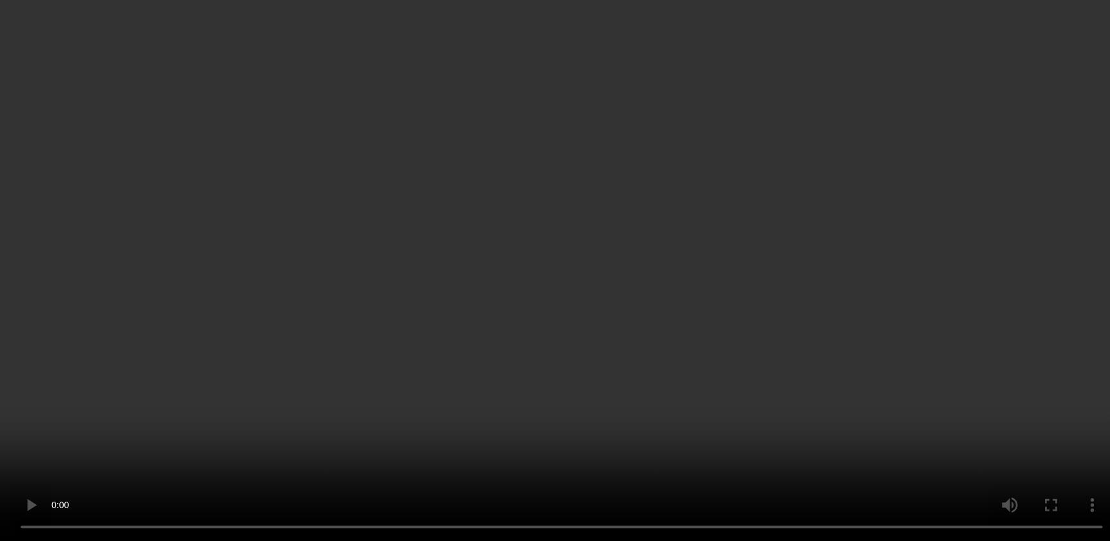
scroll to position [1638, 0]
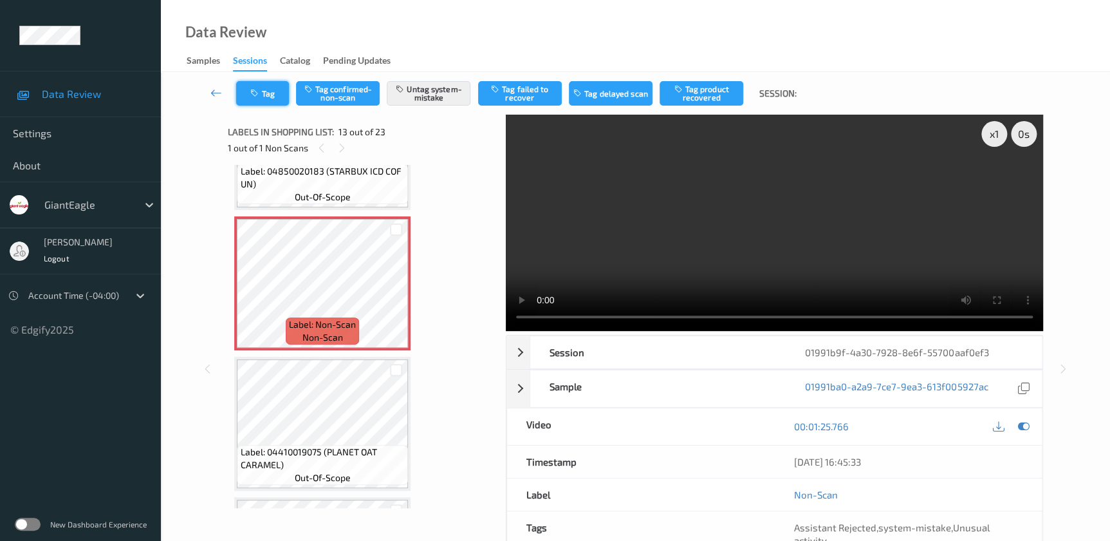
click at [265, 98] on button "Tag" at bounding box center [262, 93] width 53 height 24
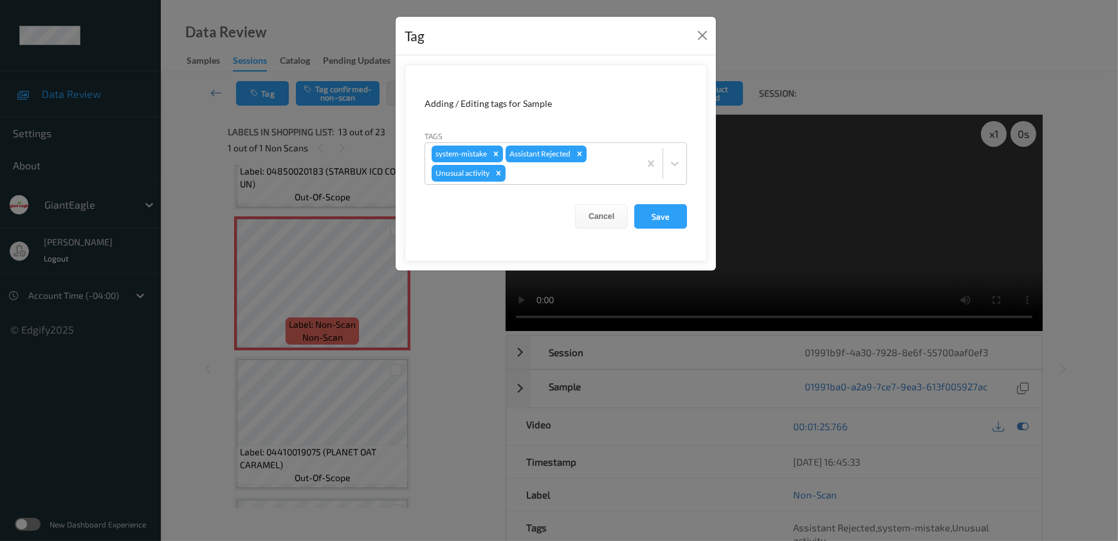
click at [440, 320] on div "Tag Adding / Editing tags for Sample Tags system-mistake Assistant Rejected Unu…" at bounding box center [559, 270] width 1118 height 541
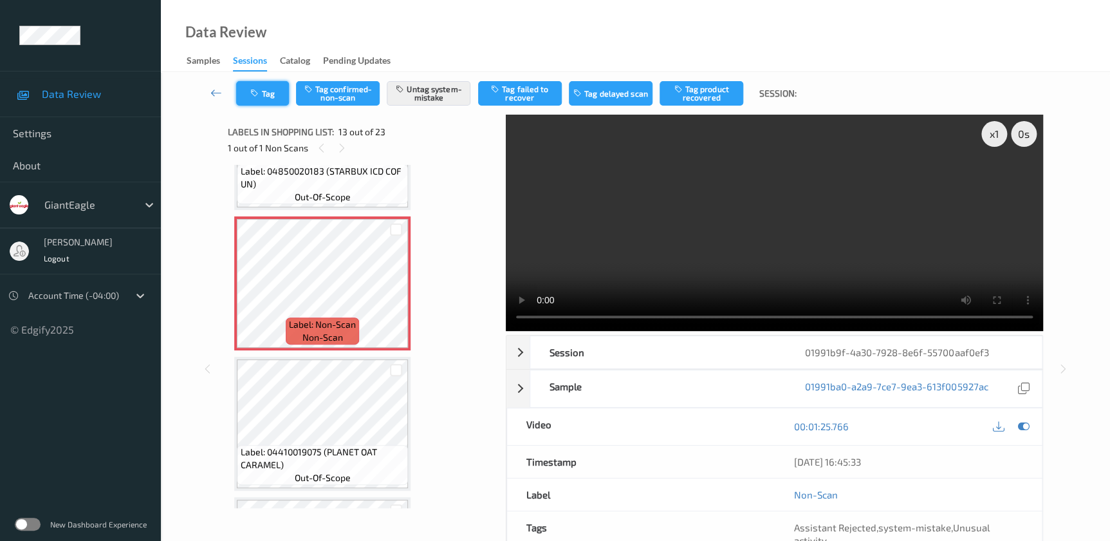
click at [259, 97] on icon "button" at bounding box center [255, 93] width 11 height 9
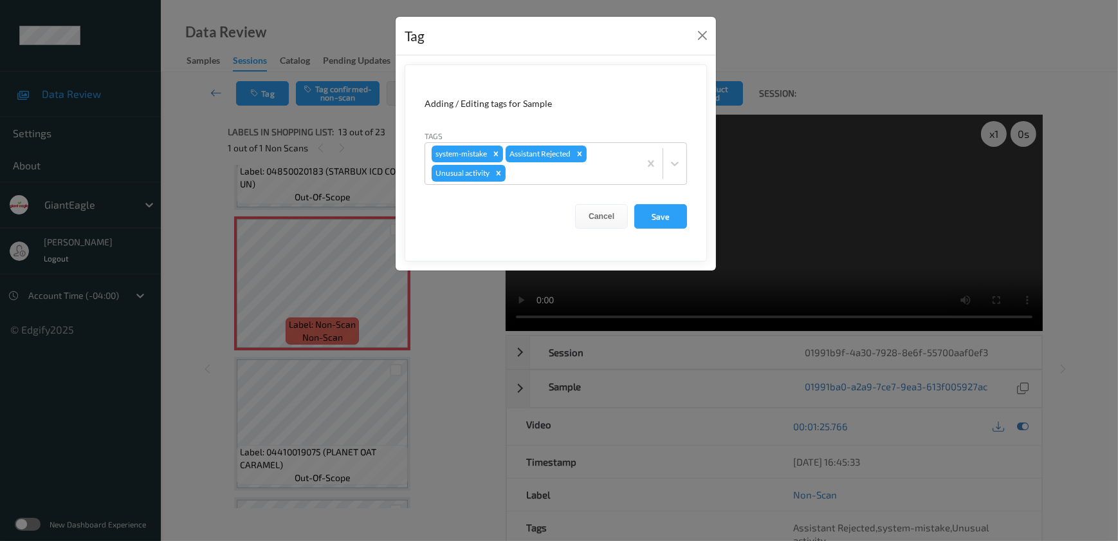
click at [445, 325] on div "Tag Adding / Editing tags for Sample Tags system-mistake Assistant Rejected Unu…" at bounding box center [559, 270] width 1118 height 541
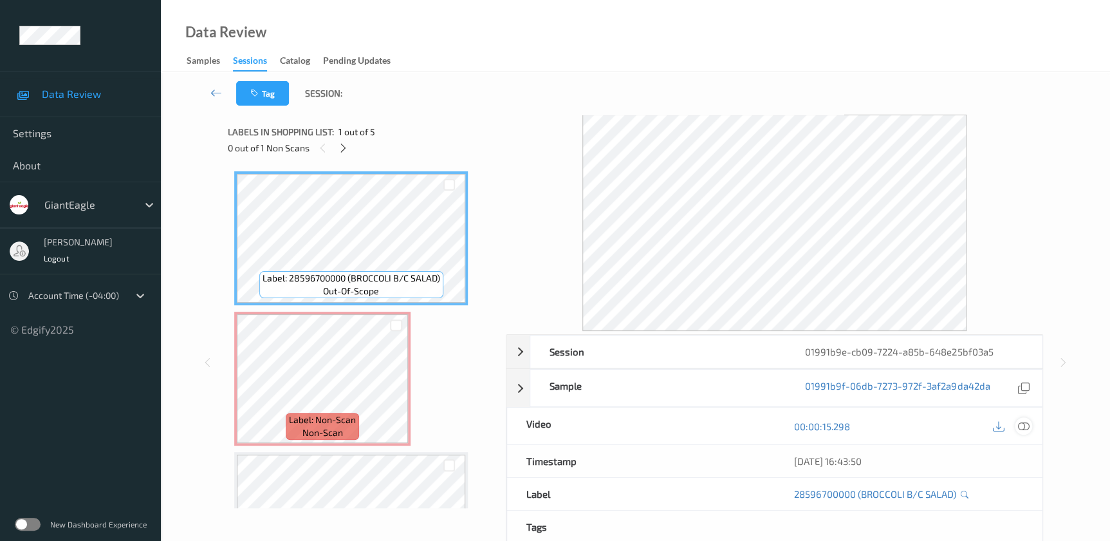
click at [1024, 429] on icon at bounding box center [1023, 426] width 12 height 12
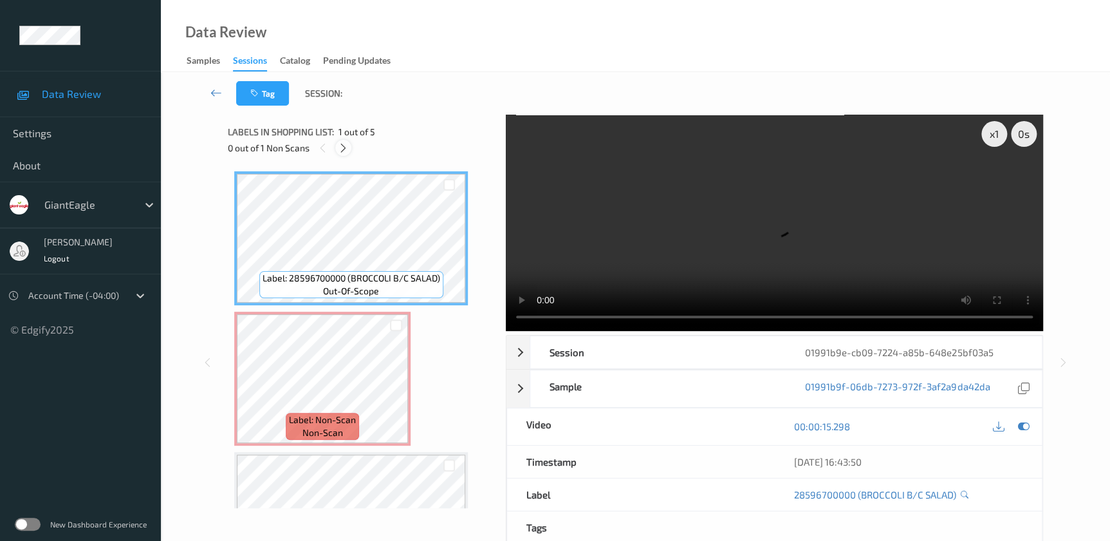
click at [343, 155] on div at bounding box center [343, 148] width 16 height 16
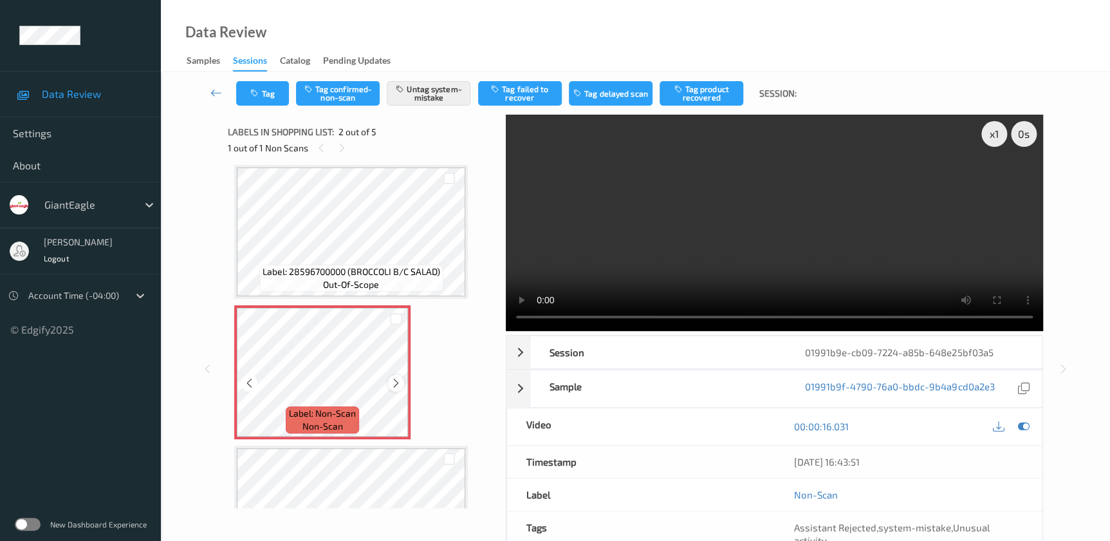
click at [396, 385] on icon at bounding box center [396, 383] width 11 height 12
click at [692, 252] on video at bounding box center [774, 223] width 537 height 216
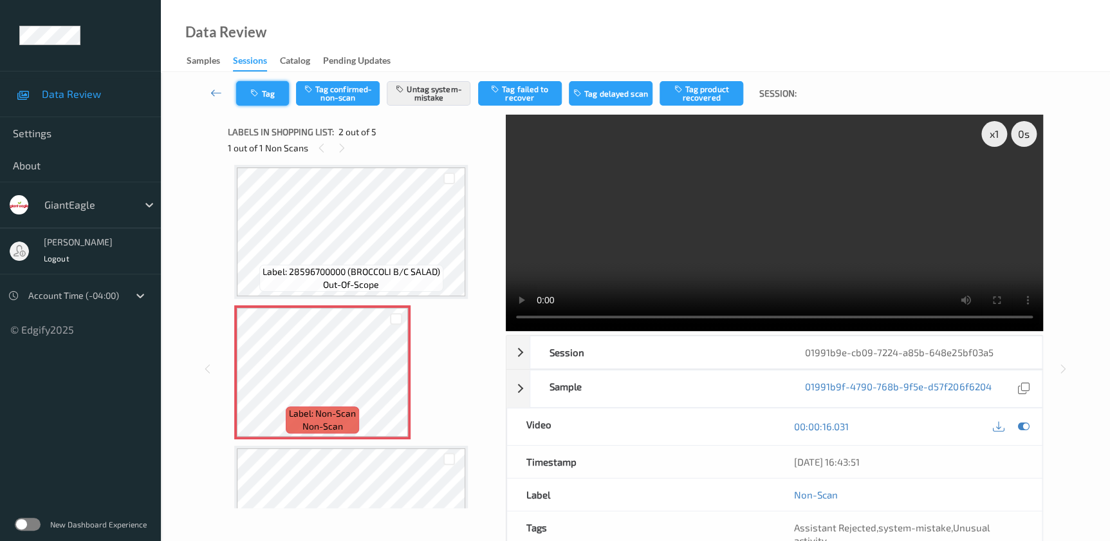
click at [259, 100] on button "Tag" at bounding box center [262, 93] width 53 height 24
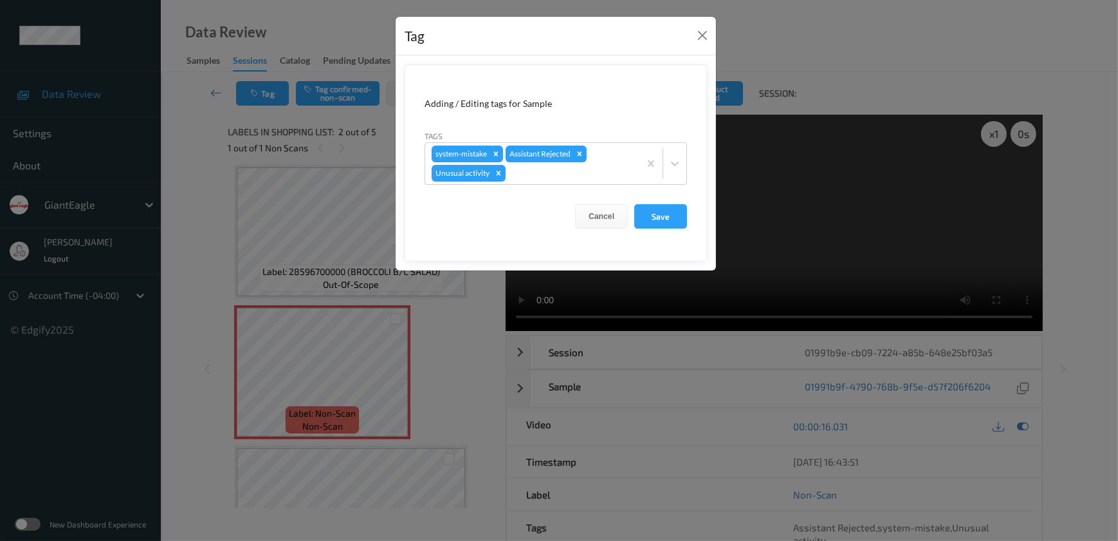
click at [439, 360] on div "Tag Adding / Editing tags for Sample Tags system-mistake Assistant Rejected Unu…" at bounding box center [559, 270] width 1118 height 541
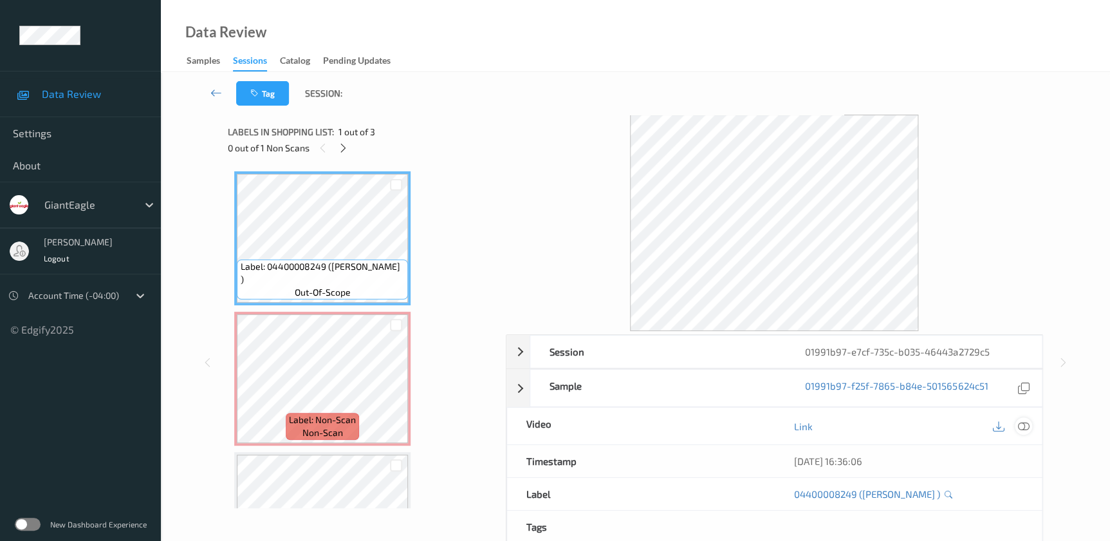
click at [1023, 425] on icon at bounding box center [1023, 426] width 12 height 12
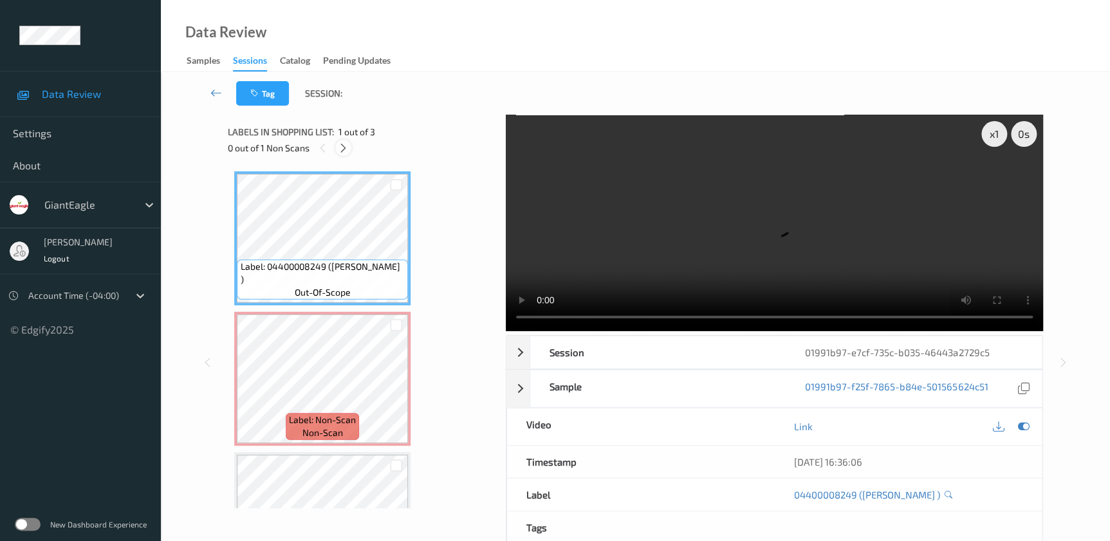
click at [342, 148] on icon at bounding box center [343, 148] width 11 height 12
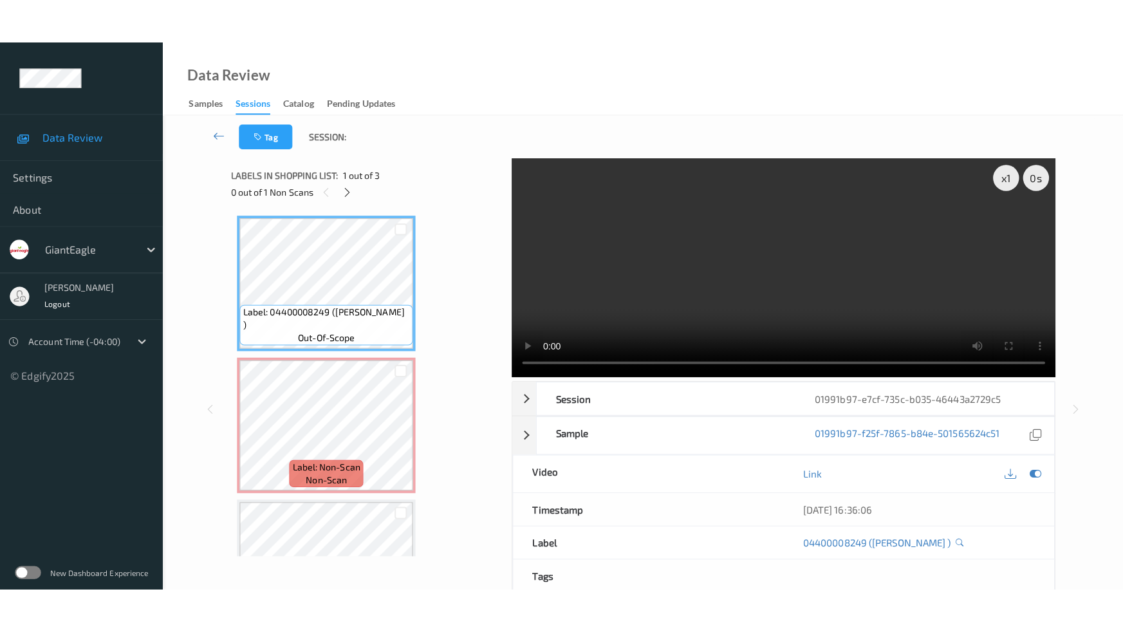
scroll to position [6, 0]
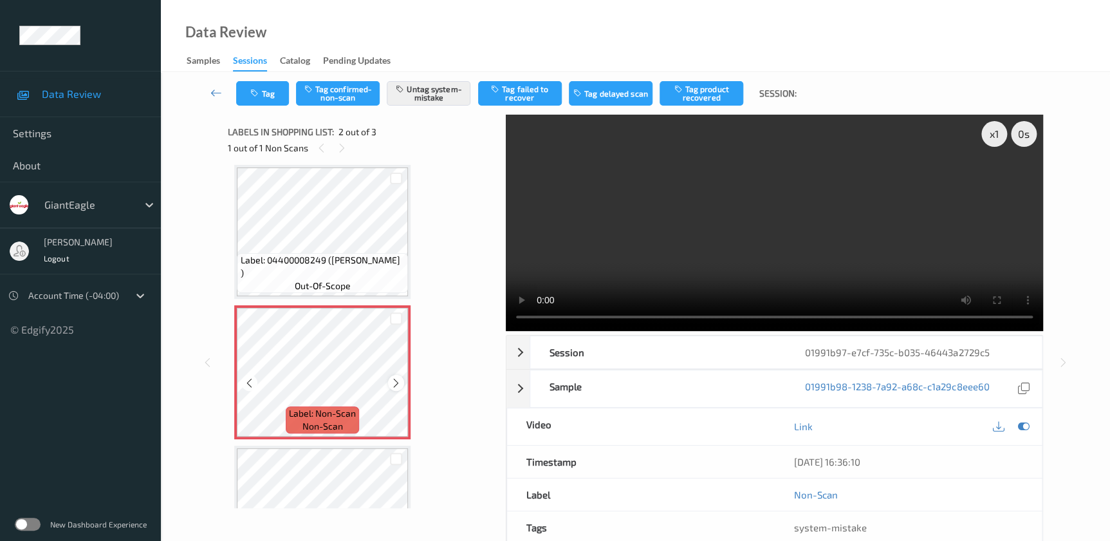
click at [394, 379] on icon at bounding box center [396, 383] width 11 height 12
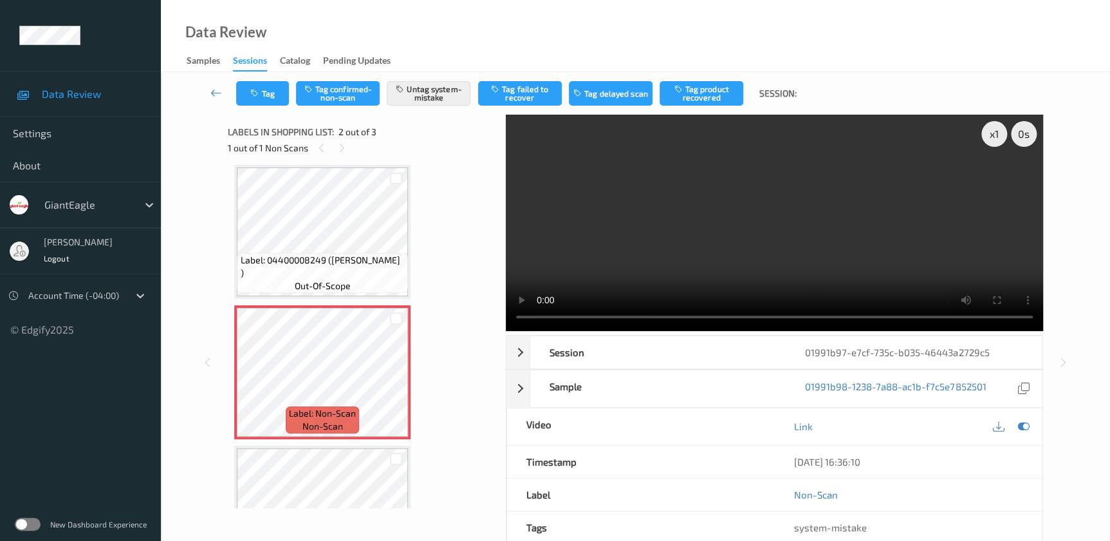
click at [716, 250] on video at bounding box center [774, 223] width 537 height 216
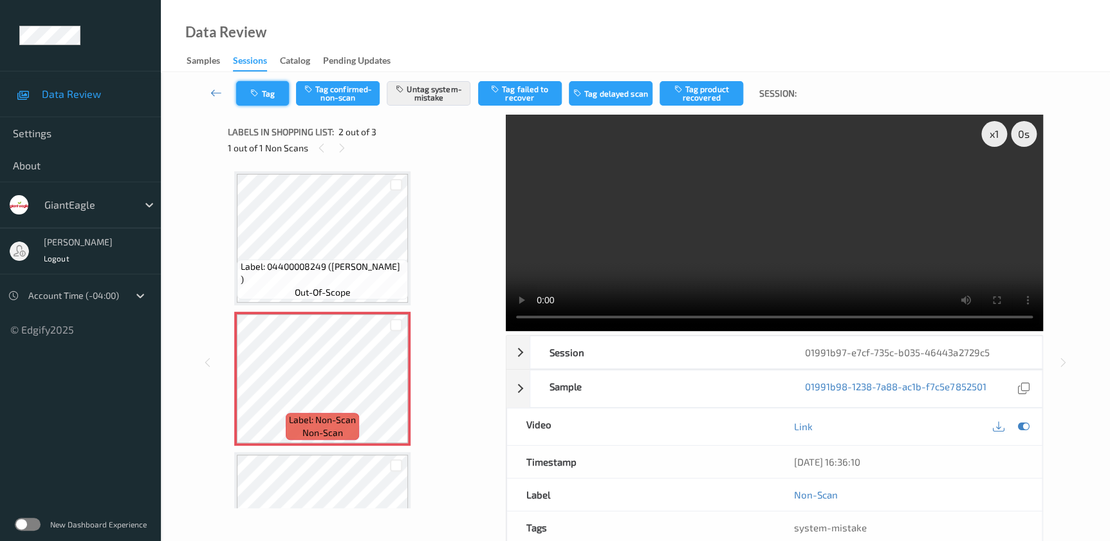
click at [264, 88] on button "Tag" at bounding box center [262, 93] width 53 height 24
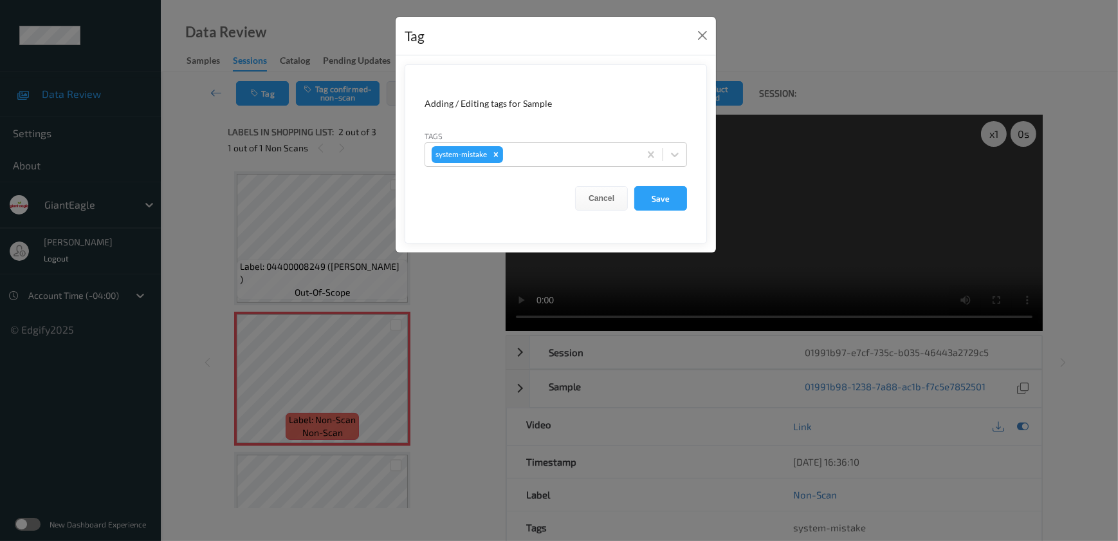
click at [470, 398] on div "Tag Adding / Editing tags for Sample Tags system-mistake Cancel Save" at bounding box center [559, 270] width 1118 height 541
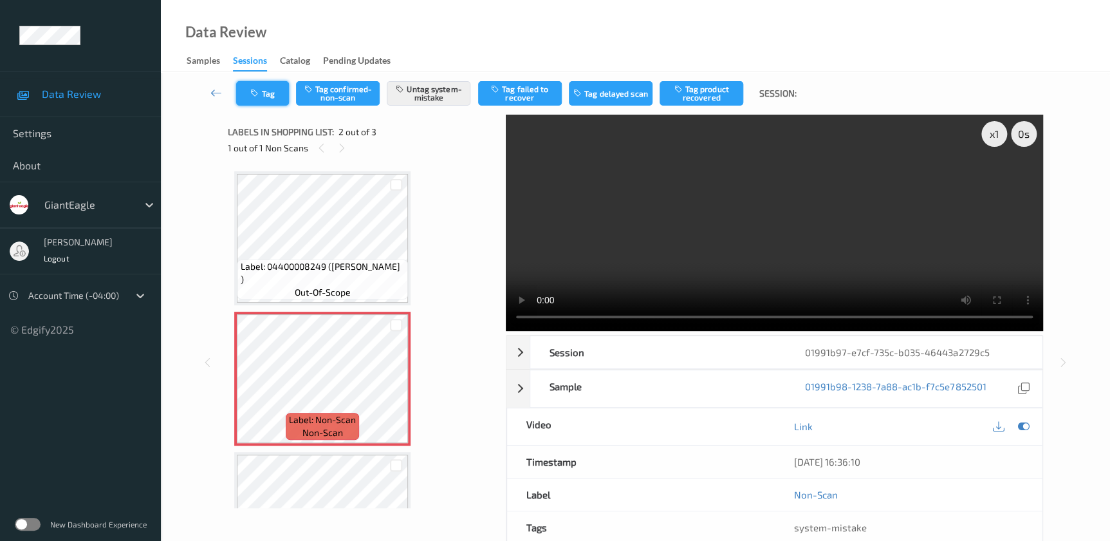
click at [252, 100] on button "Tag" at bounding box center [262, 93] width 53 height 24
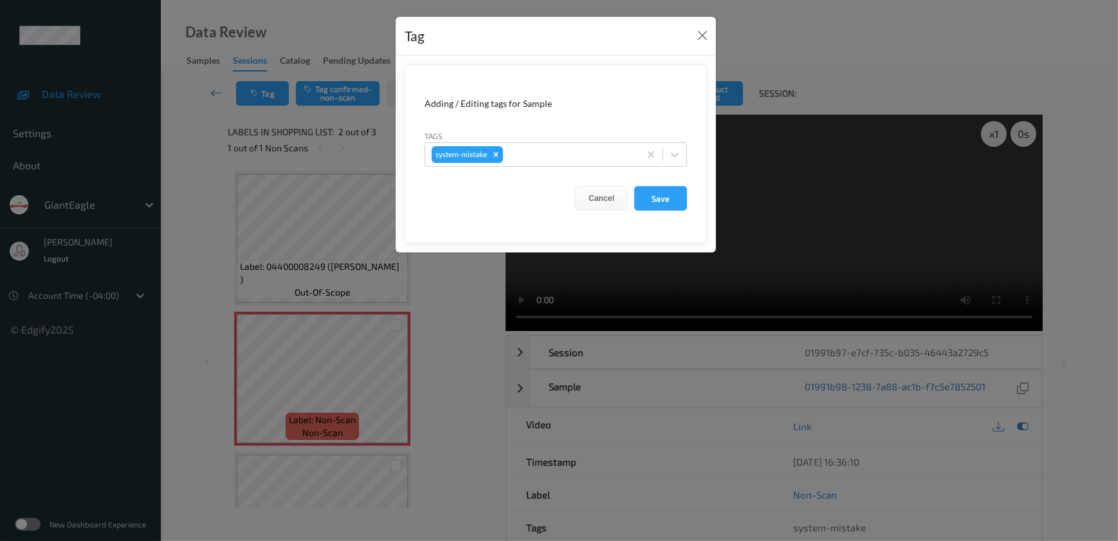
click at [438, 319] on div "Tag Adding / Editing tags for Sample Tags system-mistake Cancel Save" at bounding box center [559, 270] width 1118 height 541
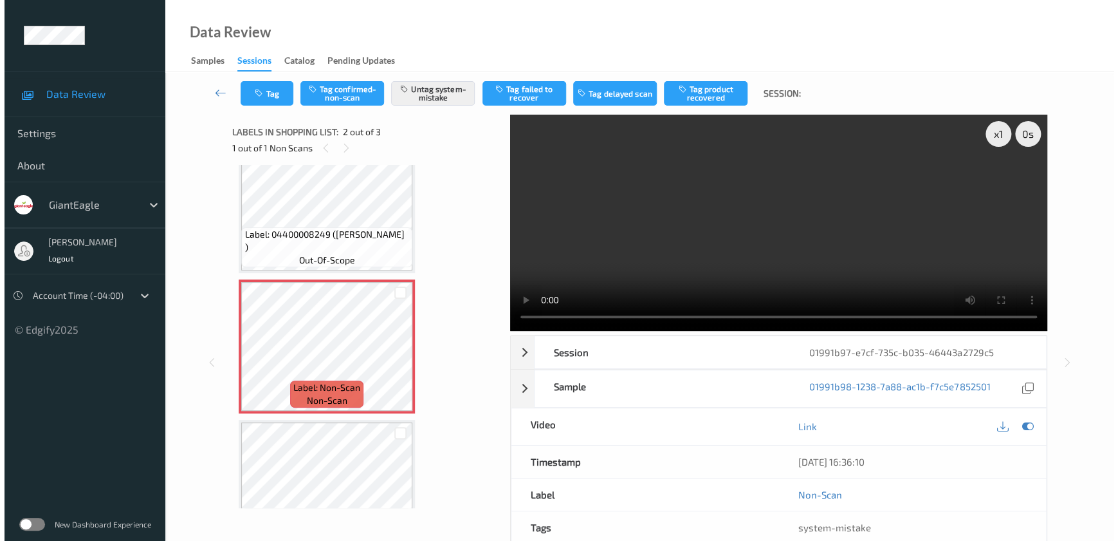
scroll to position [83, 0]
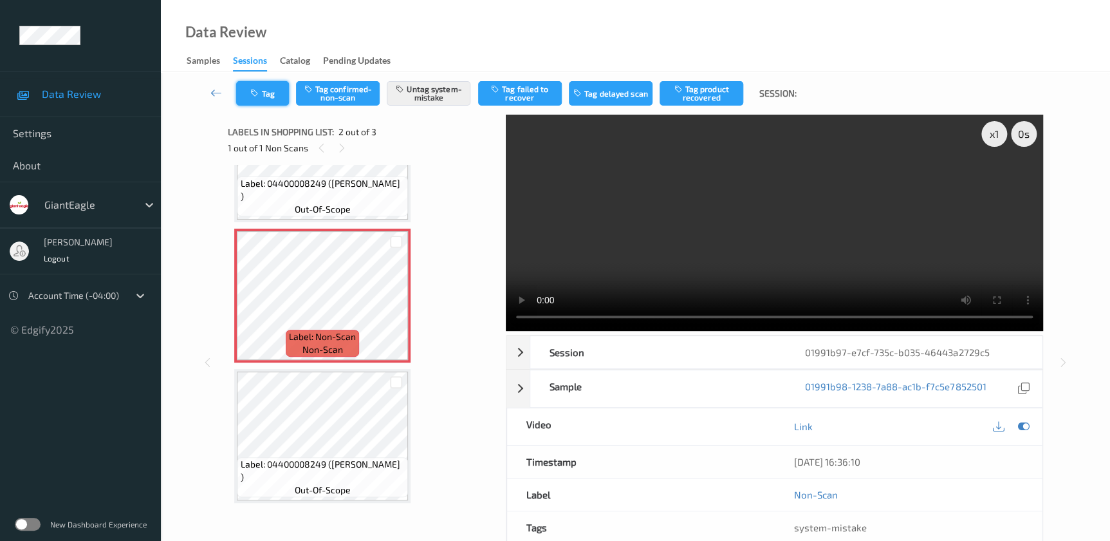
click at [272, 96] on button "Tag" at bounding box center [262, 93] width 53 height 24
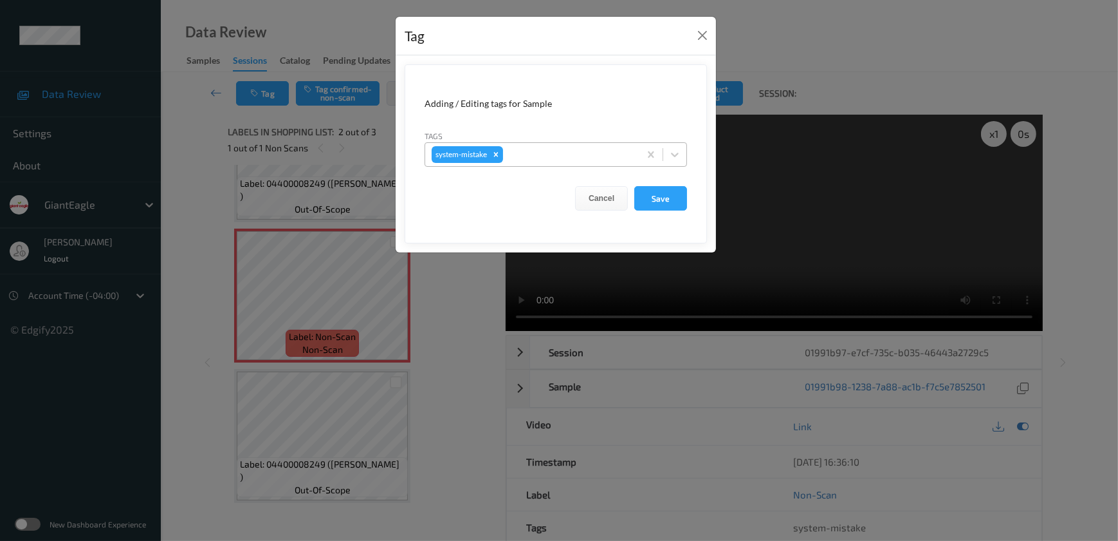
click at [533, 158] on div at bounding box center [569, 154] width 127 height 15
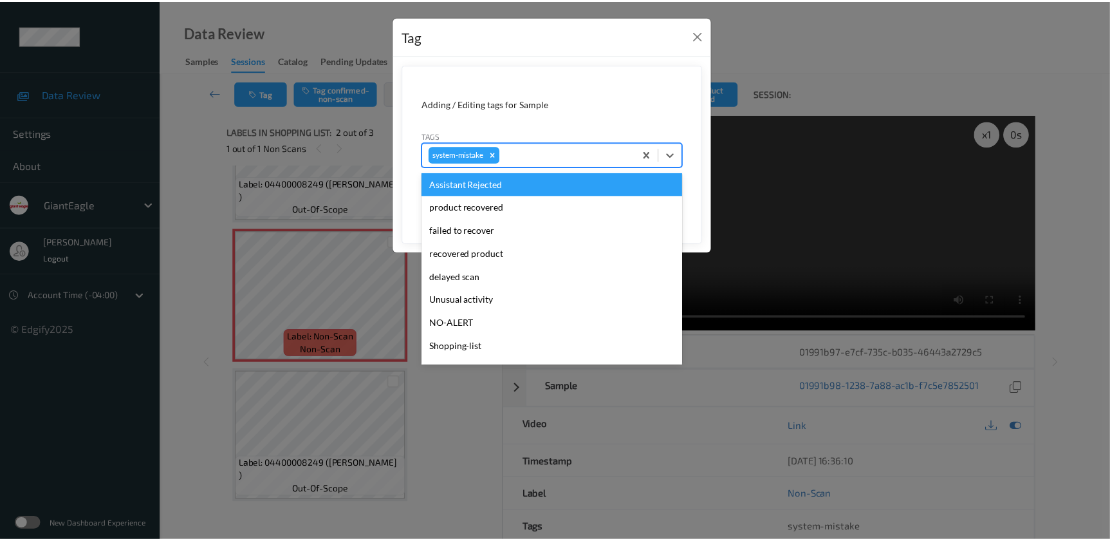
scroll to position [136, 0]
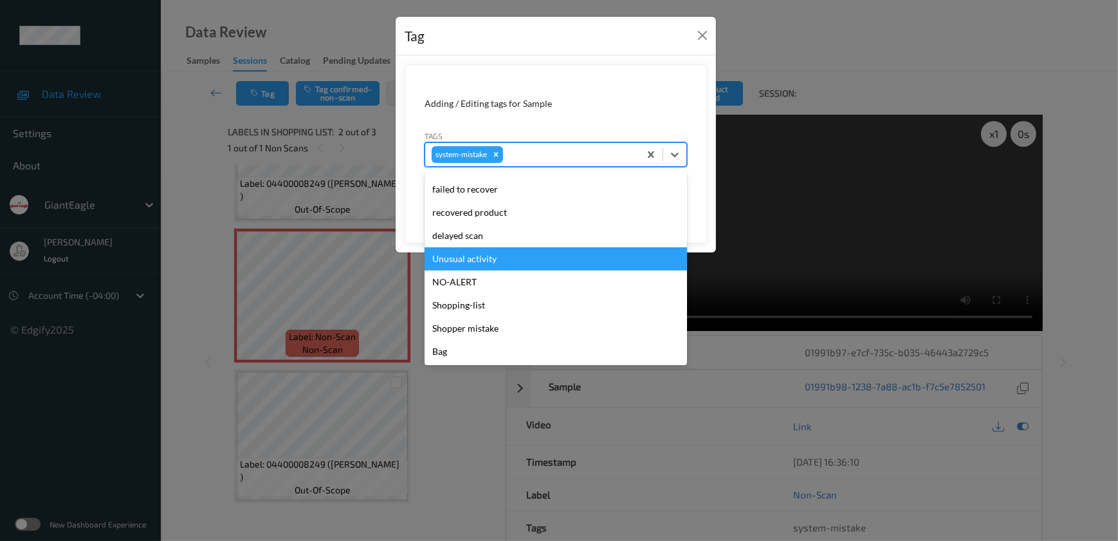
click at [485, 264] on div "Unusual activity" at bounding box center [556, 258] width 263 height 23
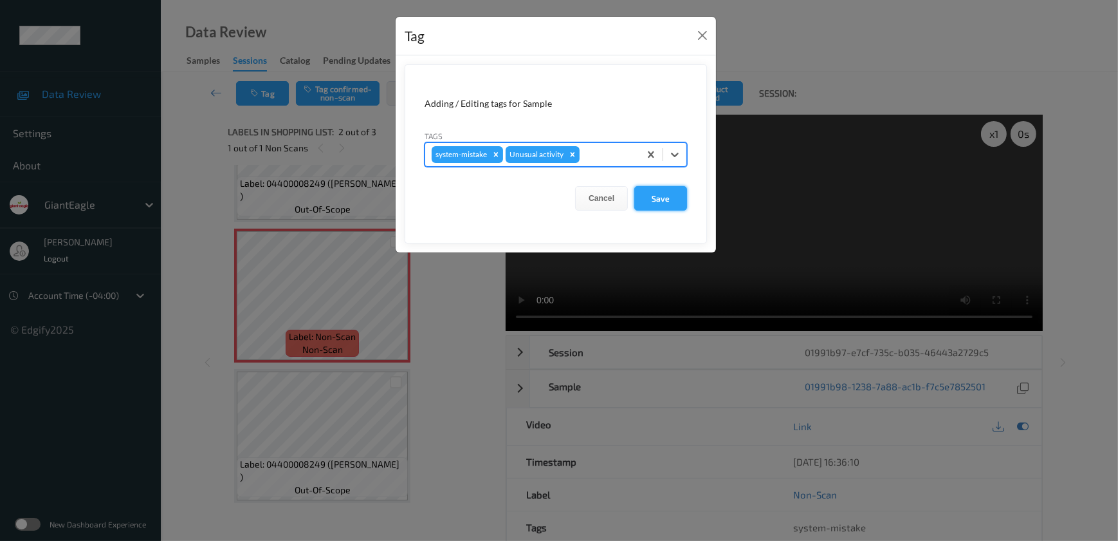
click at [659, 202] on button "Save" at bounding box center [661, 198] width 53 height 24
